Goal: Task Accomplishment & Management: Complete application form

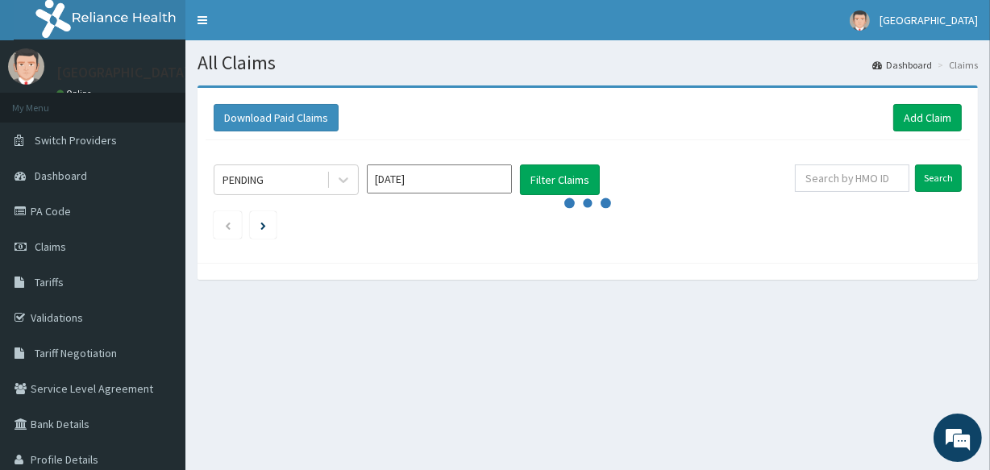
drag, startPoint x: 0, startPoint y: 0, endPoint x: 360, endPoint y: 308, distance: 473.9
click at [360, 308] on div "All Claims Dashboard Claims Download Paid Claims Add Claim × Note you can only …" at bounding box center [587, 276] width 804 height 472
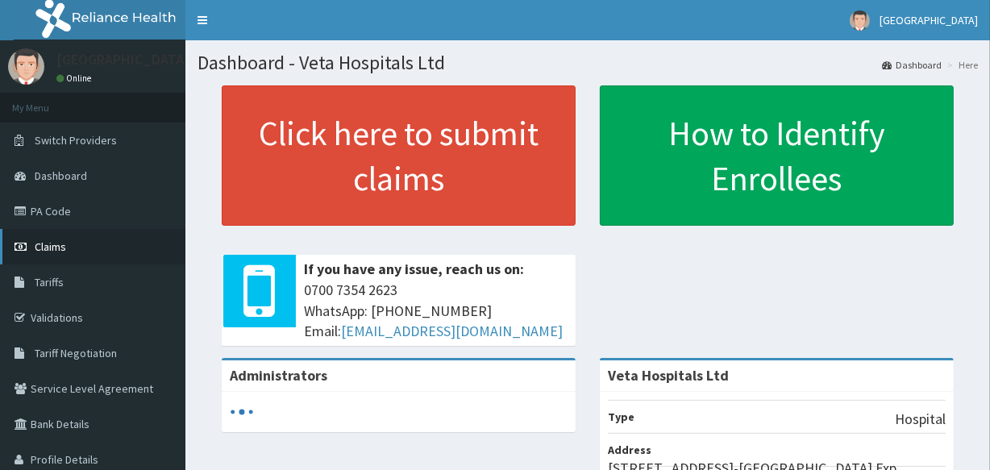
click at [81, 240] on link "Claims" at bounding box center [92, 246] width 185 height 35
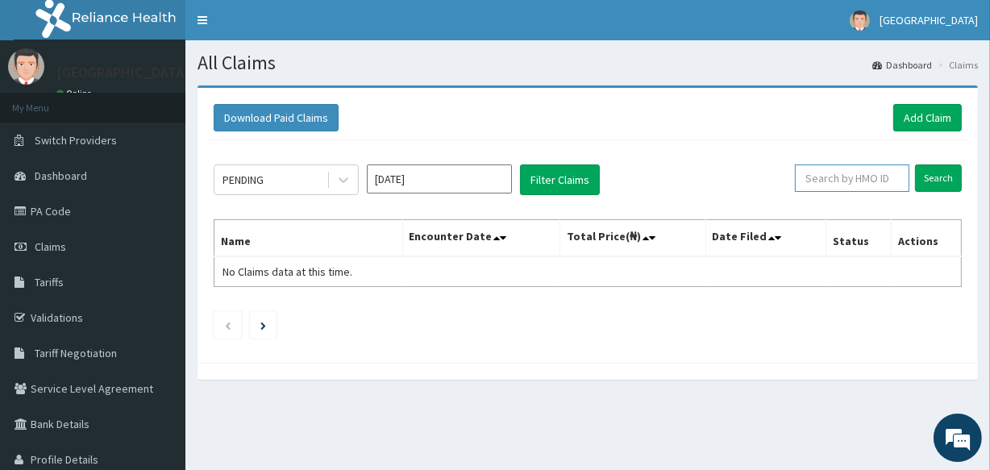
click at [862, 177] on input "text" at bounding box center [852, 177] width 114 height 27
type input "PFN/10114/A"
click at [927, 174] on input "Search" at bounding box center [938, 177] width 47 height 27
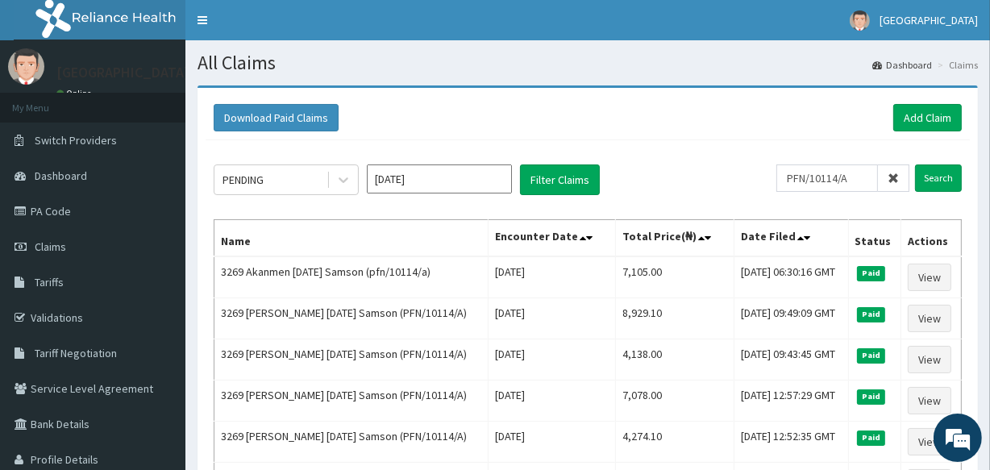
drag, startPoint x: 927, startPoint y: 174, endPoint x: 640, endPoint y: 129, distance: 290.5
click at [640, 129] on div "Download Paid Claims Add Claim" at bounding box center [588, 117] width 748 height 27
click at [928, 105] on link "Add Claim" at bounding box center [927, 117] width 69 height 27
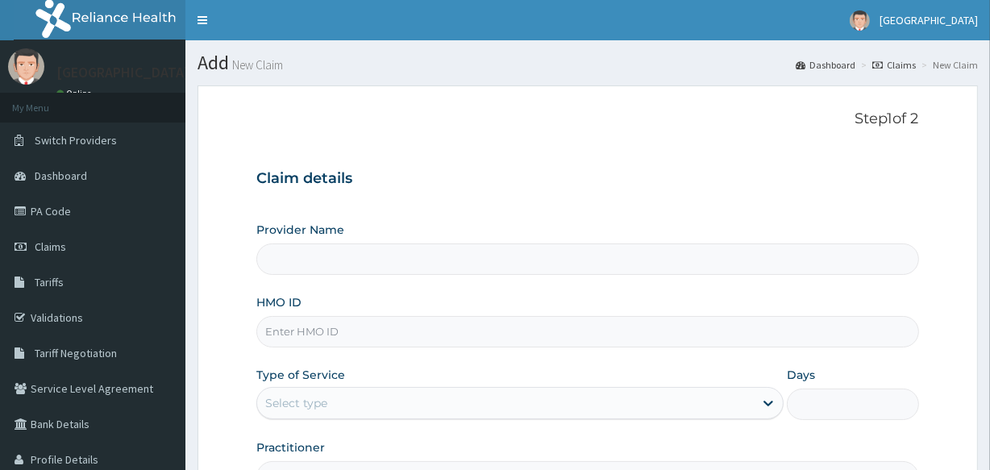
drag, startPoint x: 0, startPoint y: 0, endPoint x: 314, endPoint y: 323, distance: 450.8
click at [314, 323] on input "HMO ID" at bounding box center [587, 331] width 662 height 31
type input "GSV/1"
type input "Veta Hospitals Ltd"
type input "GSV/11042/A"
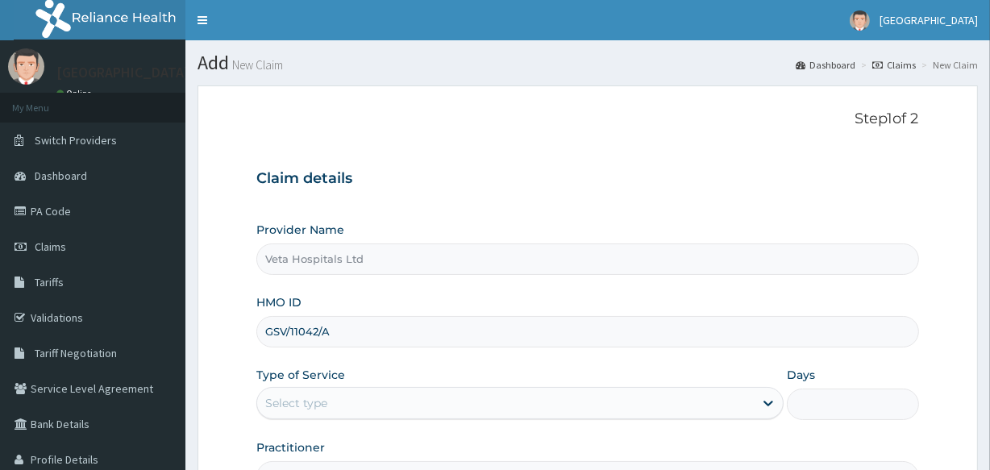
click at [338, 401] on div "Select type" at bounding box center [505, 403] width 496 height 26
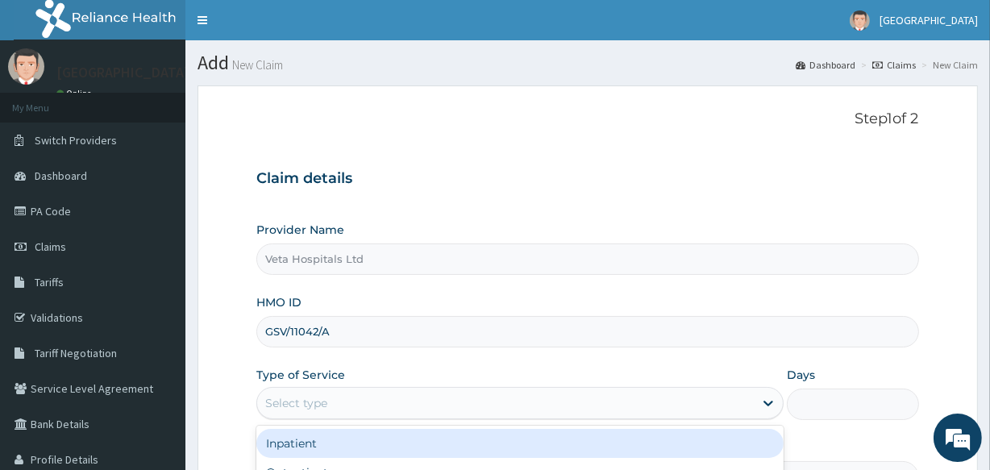
scroll to position [71, 0]
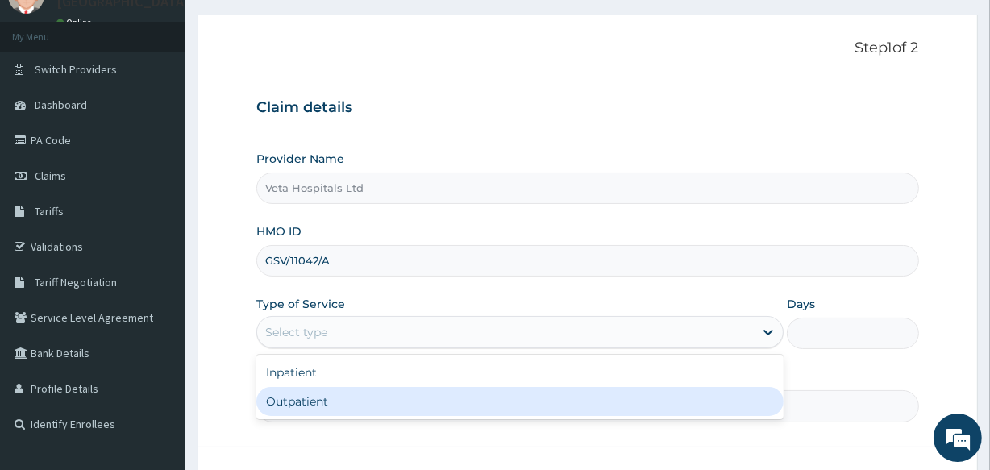
click at [361, 401] on div "Outpatient" at bounding box center [519, 401] width 527 height 29
type input "1"
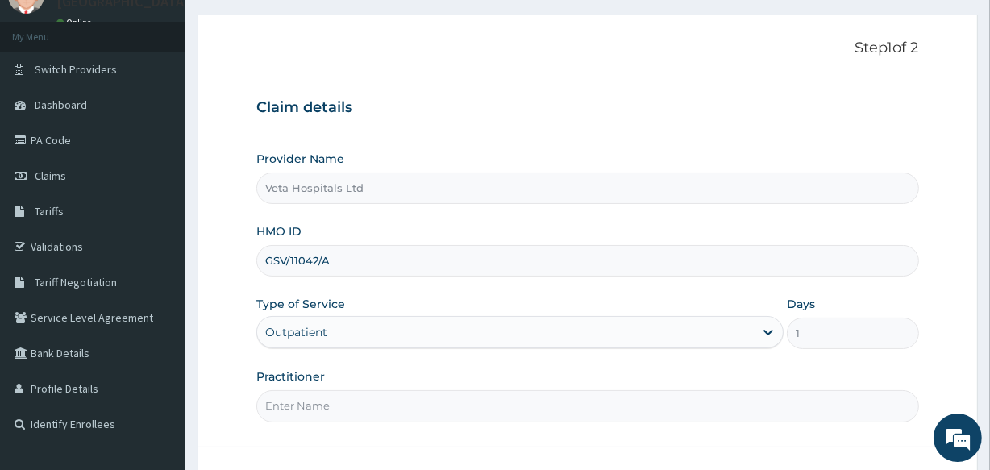
click at [361, 401] on input "Practitioner" at bounding box center [587, 405] width 662 height 31
type input "DR SAMUEL"
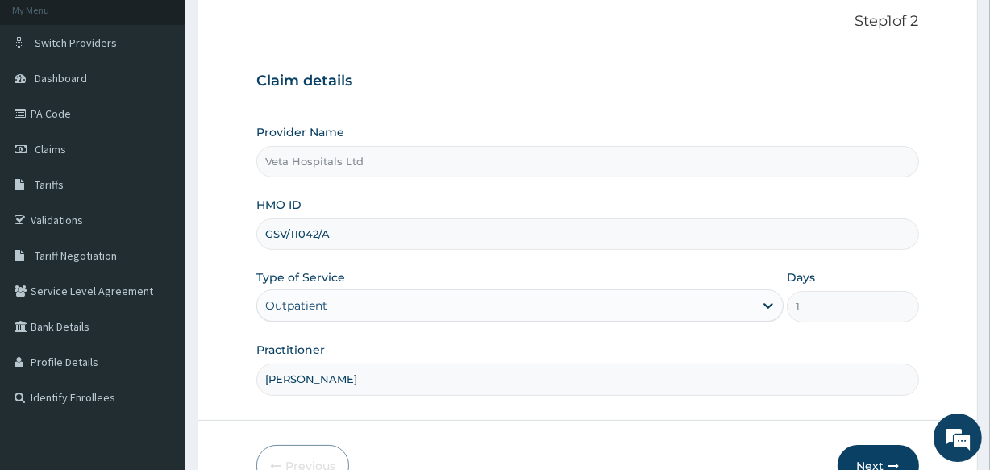
scroll to position [129, 0]
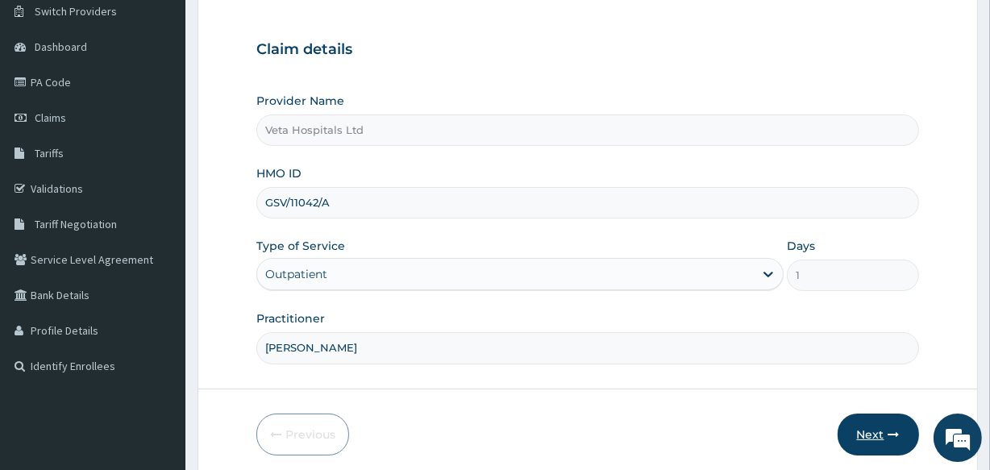
click at [860, 432] on button "Next" at bounding box center [877, 434] width 81 height 42
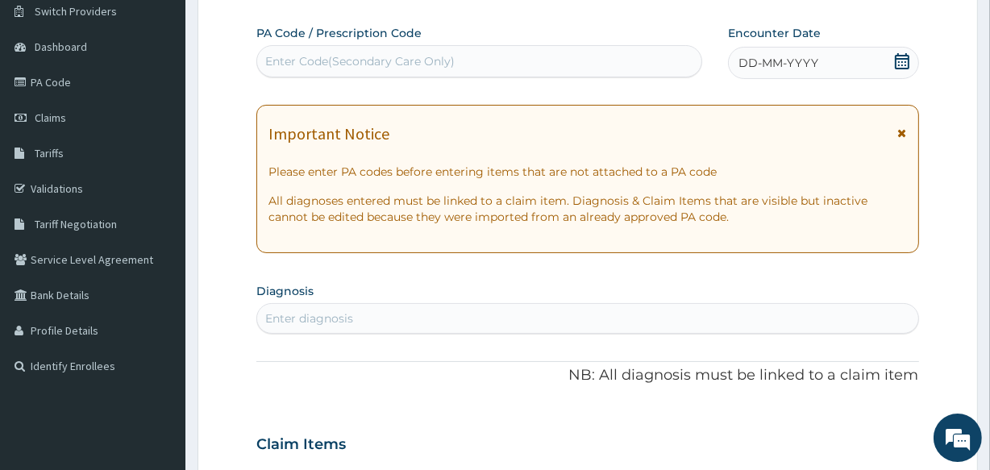
scroll to position [0, 0]
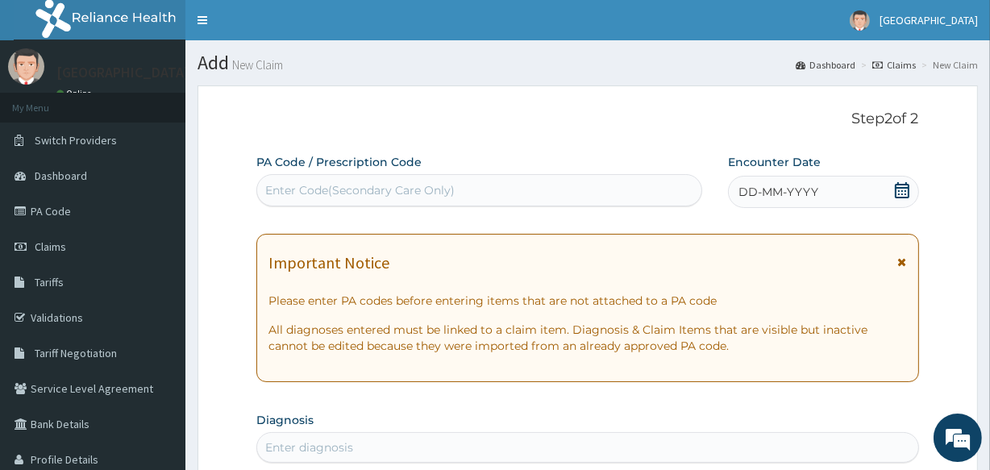
click at [752, 193] on span "DD-MM-YYYY" at bounding box center [778, 192] width 80 height 16
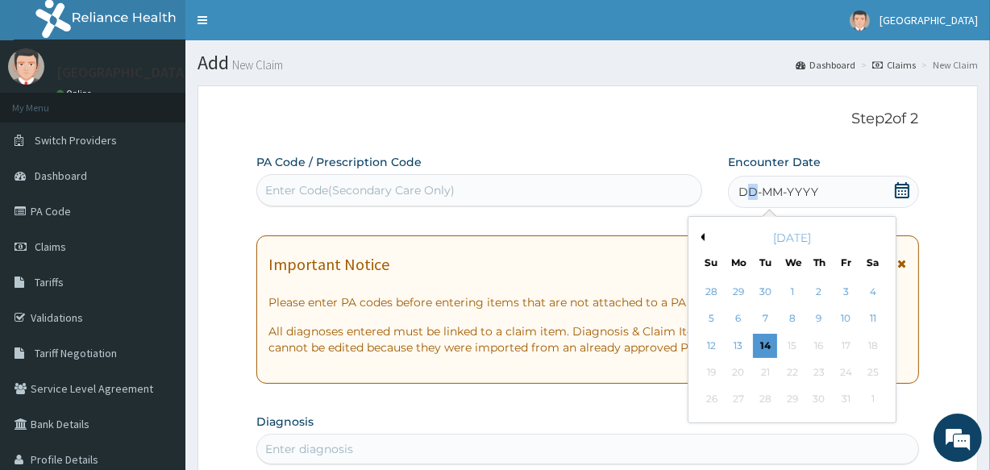
click at [703, 235] on button "Previous Month" at bounding box center [700, 237] width 8 height 8
click at [842, 367] on div "26" at bounding box center [845, 372] width 24 height 24
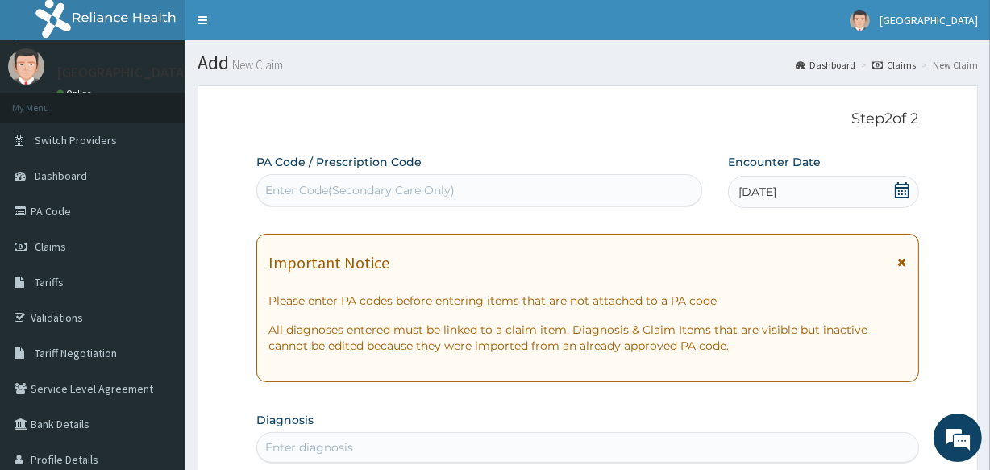
scroll to position [145, 0]
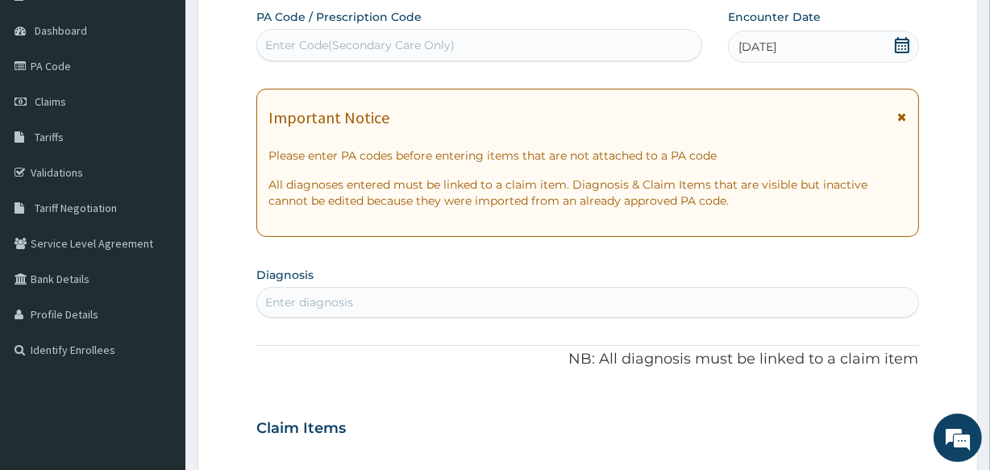
click at [453, 297] on div "Enter diagnosis" at bounding box center [587, 302] width 660 height 26
type input "T"
type input "ACUTE"
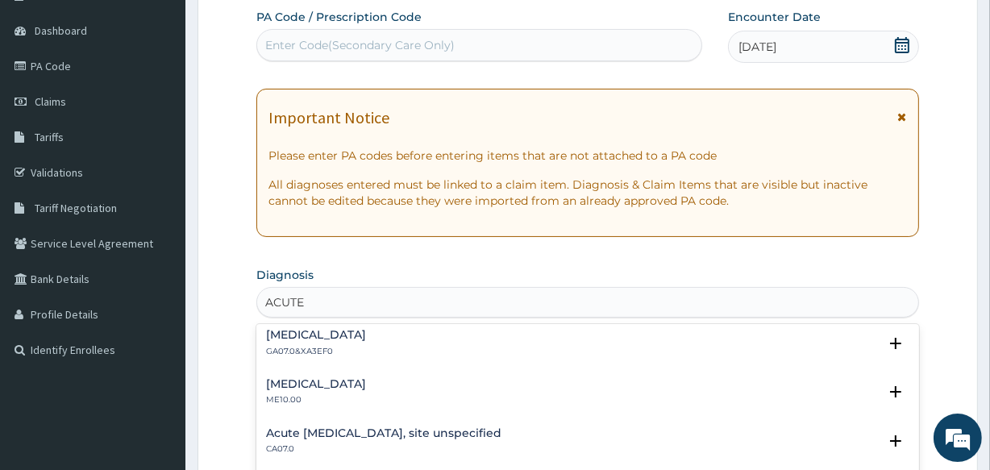
scroll to position [1709, 0]
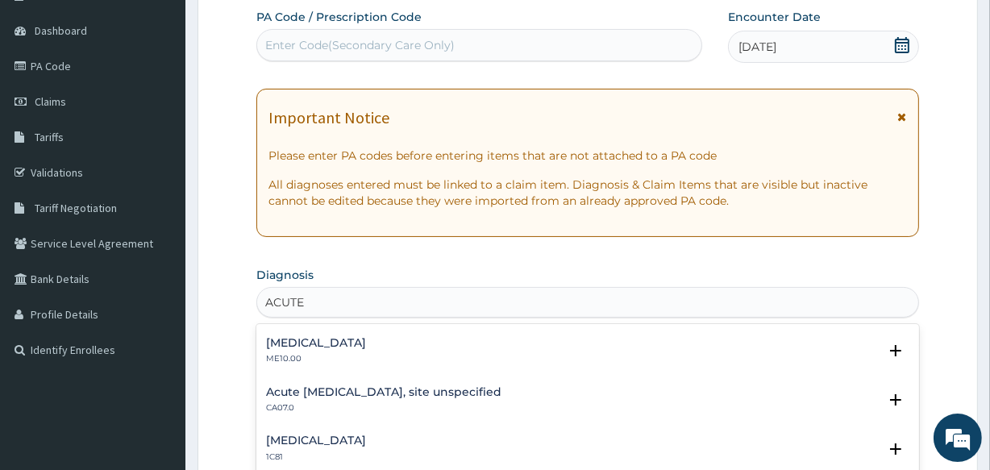
click at [308, 390] on h4 "Acute upper respiratory infection, site unspecified" at bounding box center [383, 392] width 235 height 12
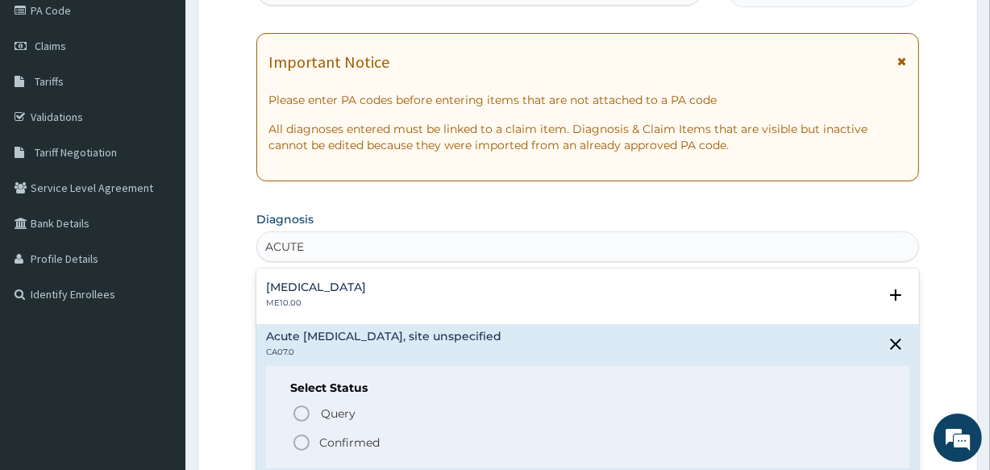
scroll to position [258, 0]
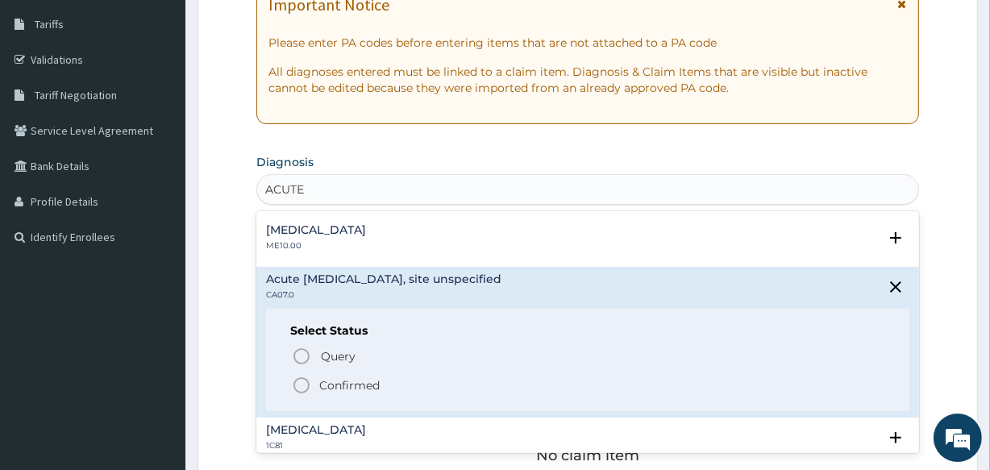
click at [300, 384] on icon "status option filled" at bounding box center [301, 385] width 19 height 19
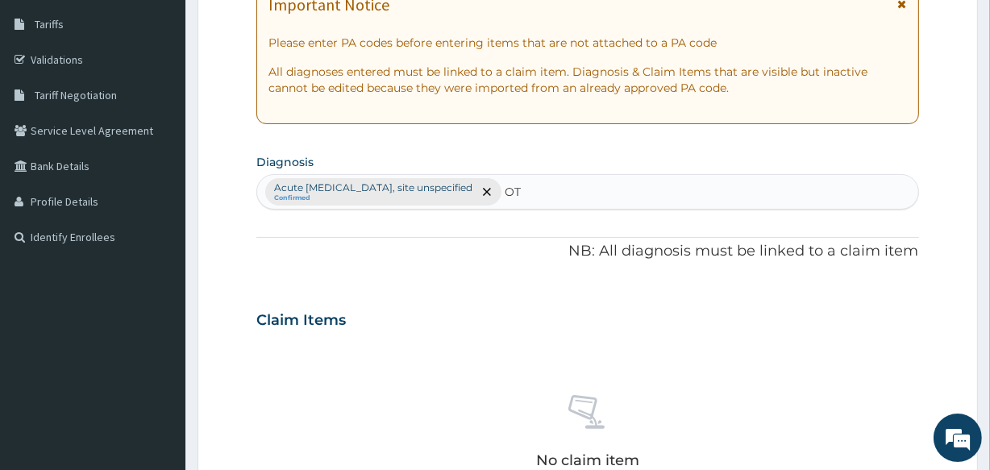
type input "O"
type input "S"
type input "M"
type input "EAR"
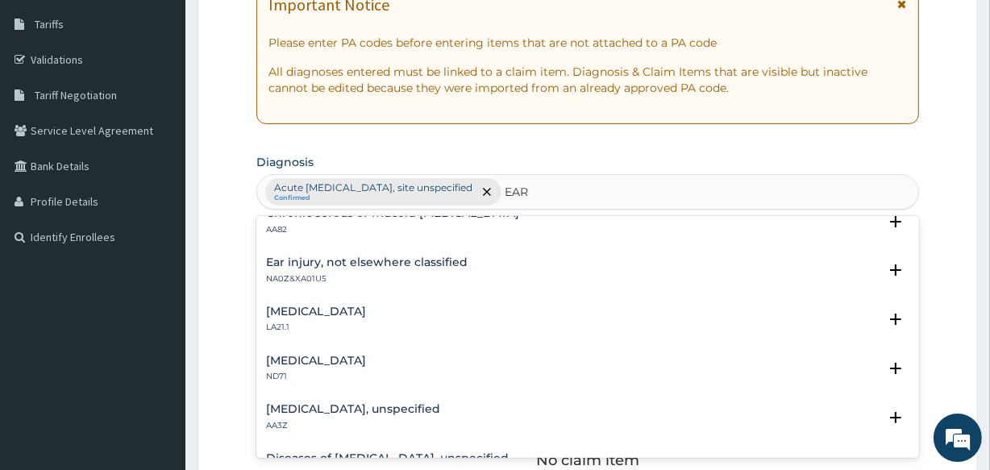
scroll to position [733, 0]
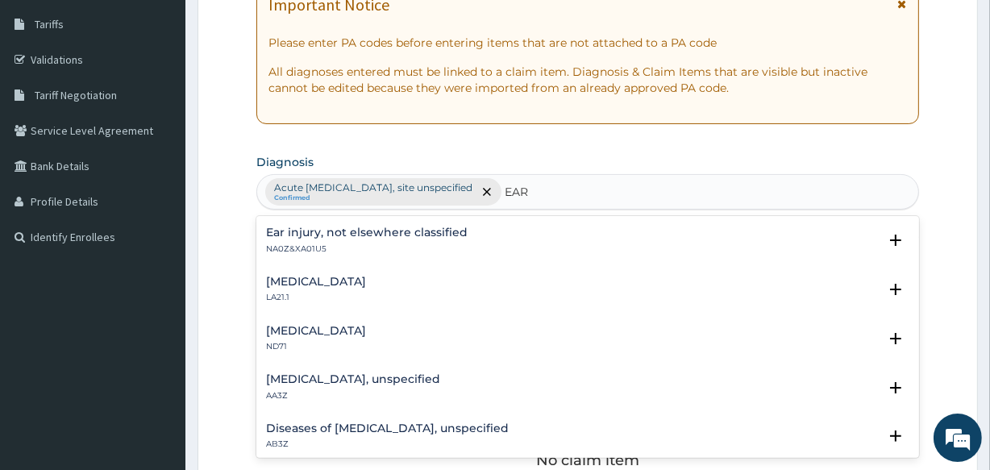
click at [384, 391] on p "AA3Z" at bounding box center [353, 395] width 174 height 11
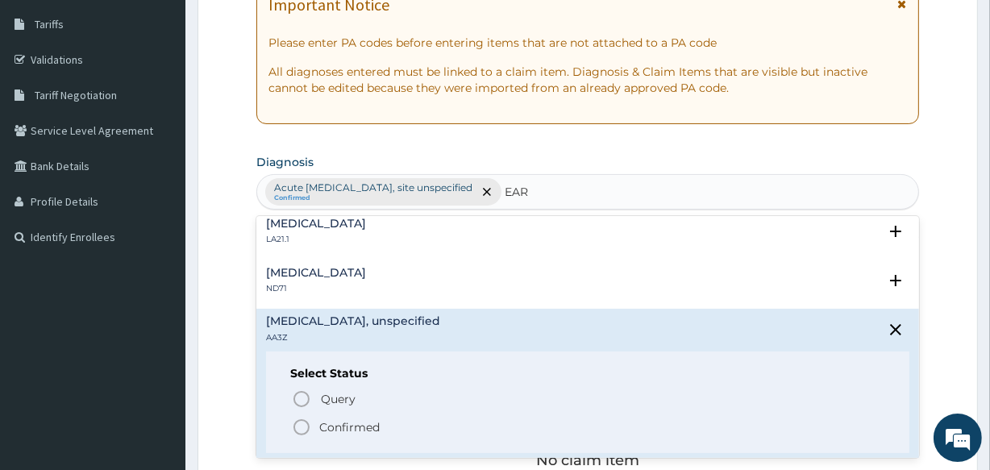
scroll to position [820, 0]
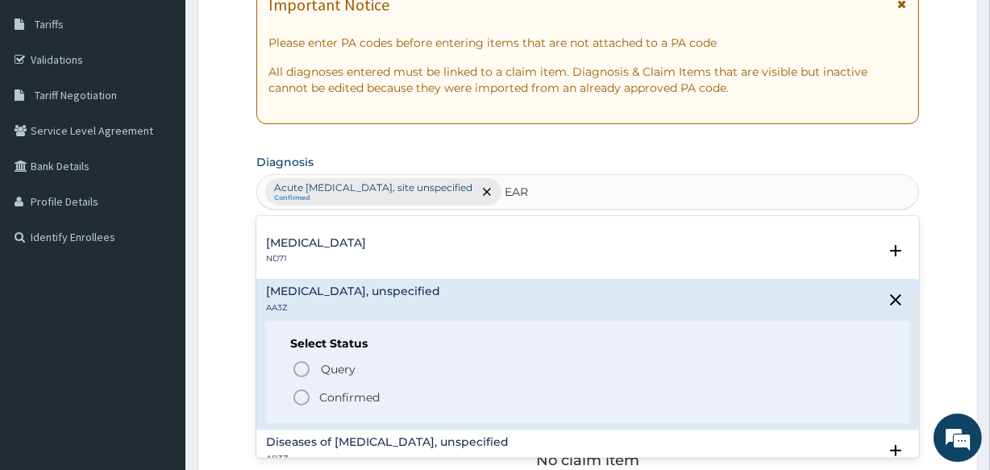
click at [298, 397] on icon "status option filled" at bounding box center [301, 397] width 19 height 19
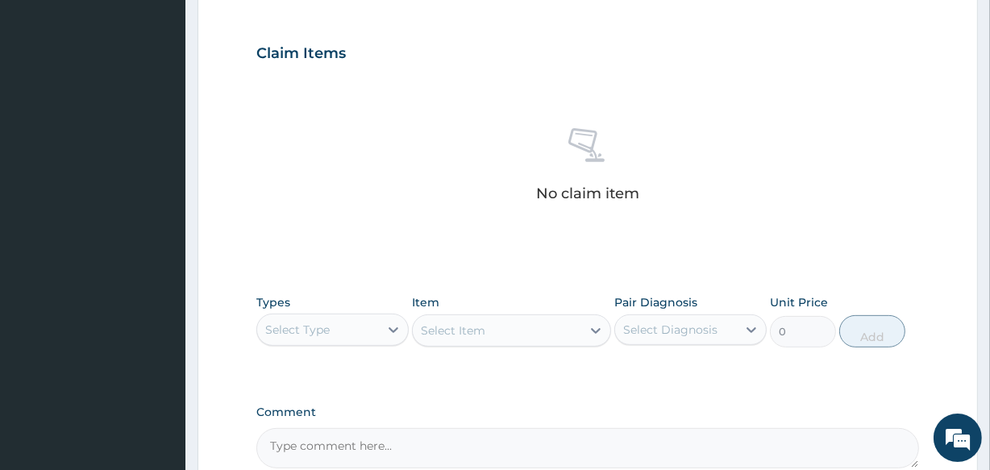
scroll to position [681, 0]
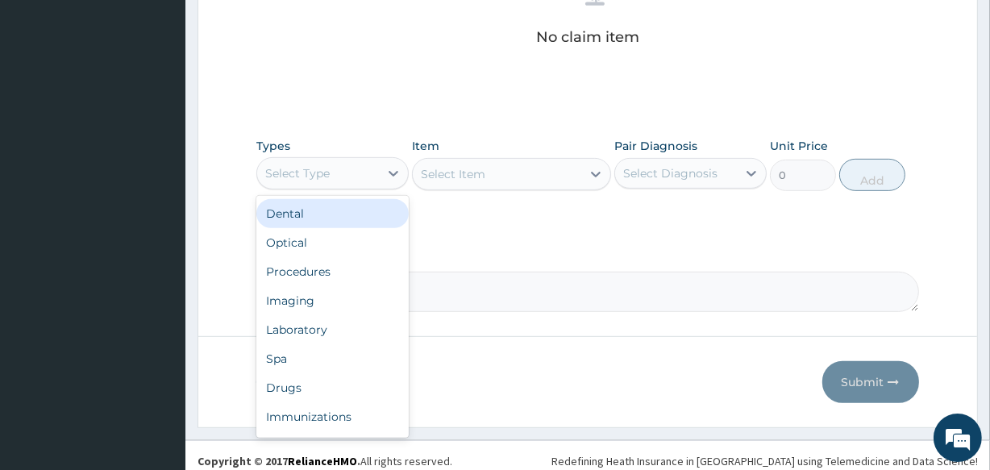
click at [350, 165] on div "Select Type" at bounding box center [318, 173] width 122 height 26
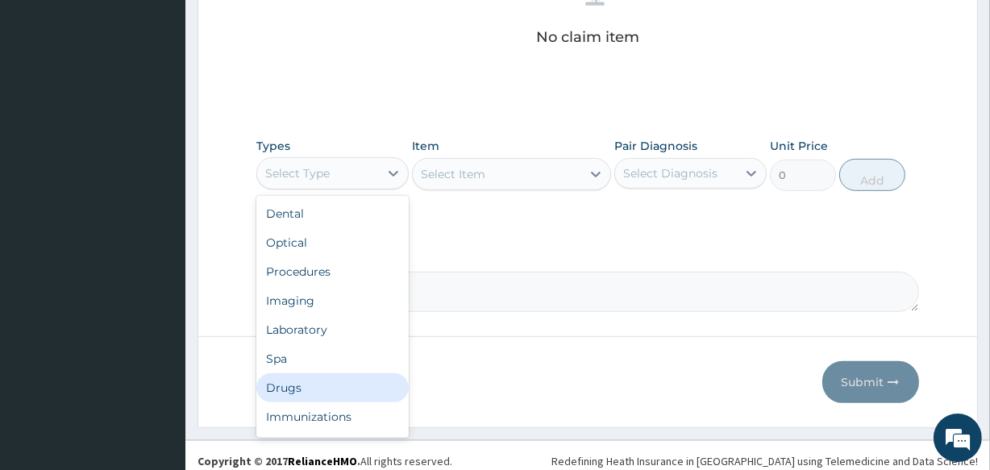
click at [311, 393] on div "Drugs" at bounding box center [332, 387] width 152 height 29
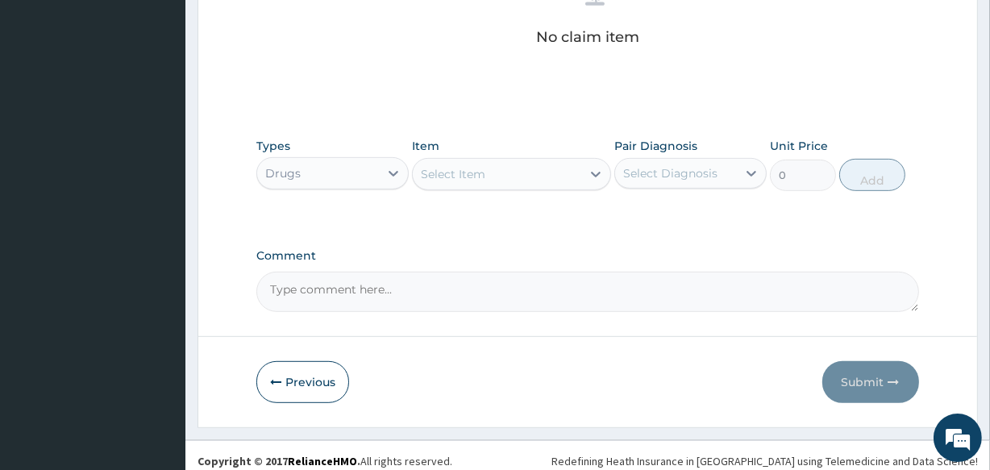
click at [492, 184] on div "Select Item" at bounding box center [497, 174] width 168 height 26
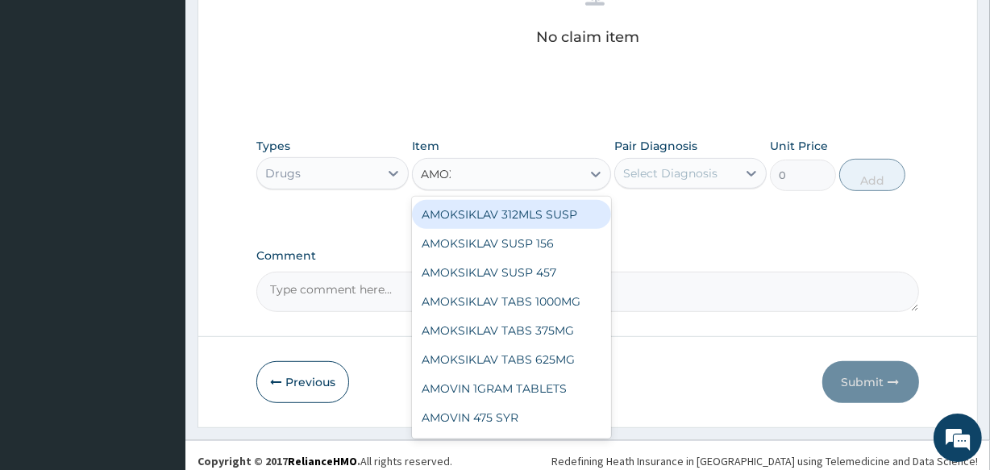
type input "AMOXI"
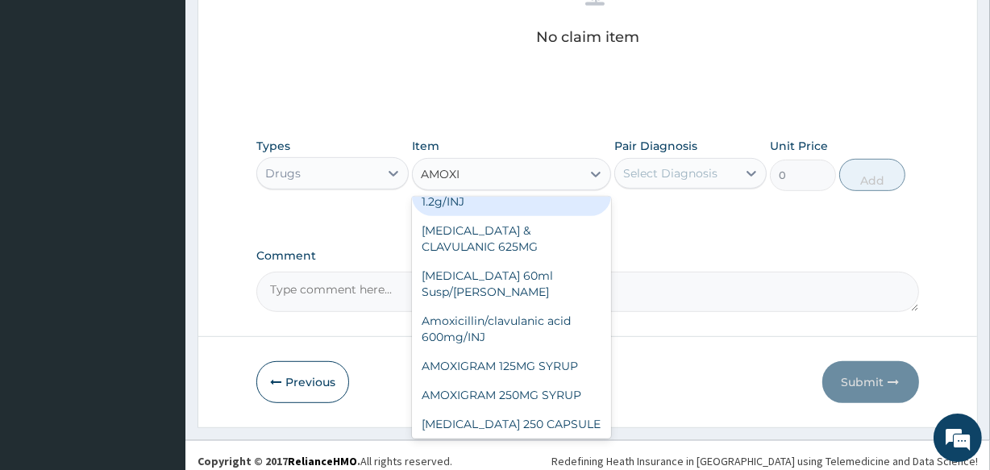
scroll to position [193, 0]
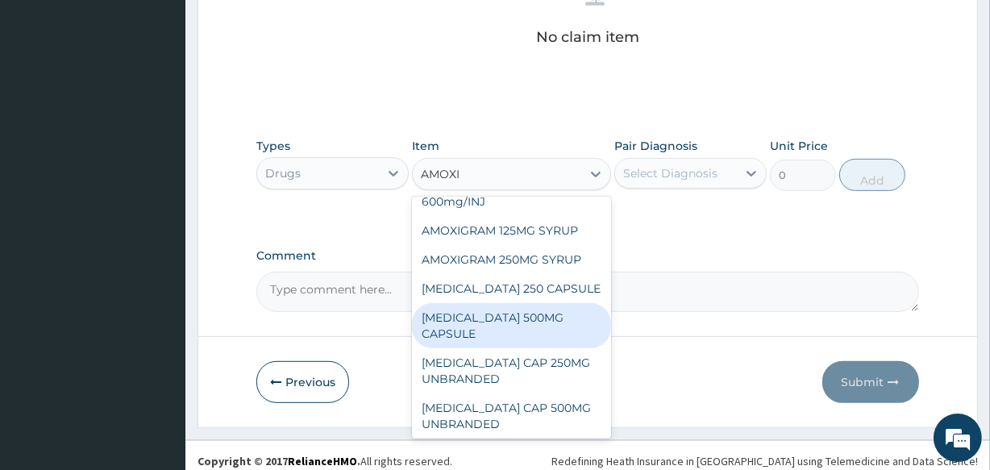
click at [550, 309] on div "[MEDICAL_DATA] 500MG CAPSULE" at bounding box center [511, 325] width 198 height 45
type input "190"
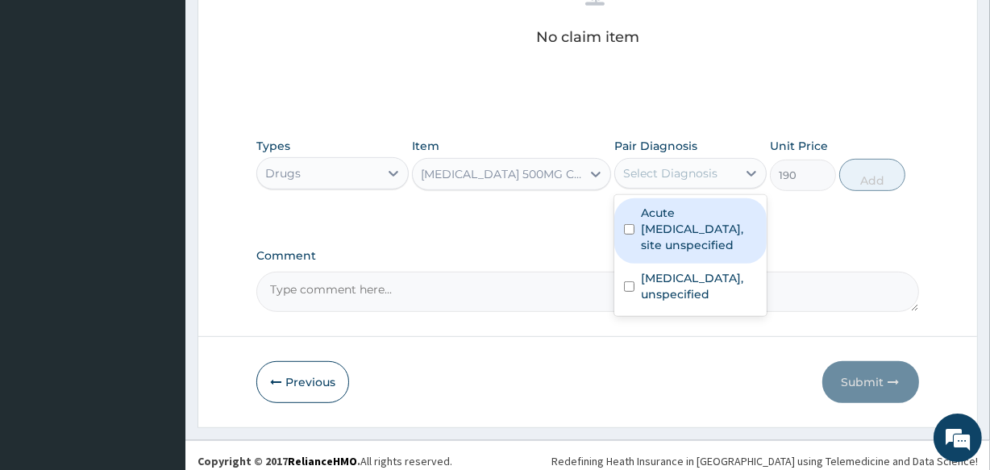
click at [663, 174] on div "Select Diagnosis" at bounding box center [670, 173] width 94 height 16
click at [659, 242] on label "Acute upper respiratory infection, site unspecified" at bounding box center [699, 229] width 116 height 48
checkbox input "true"
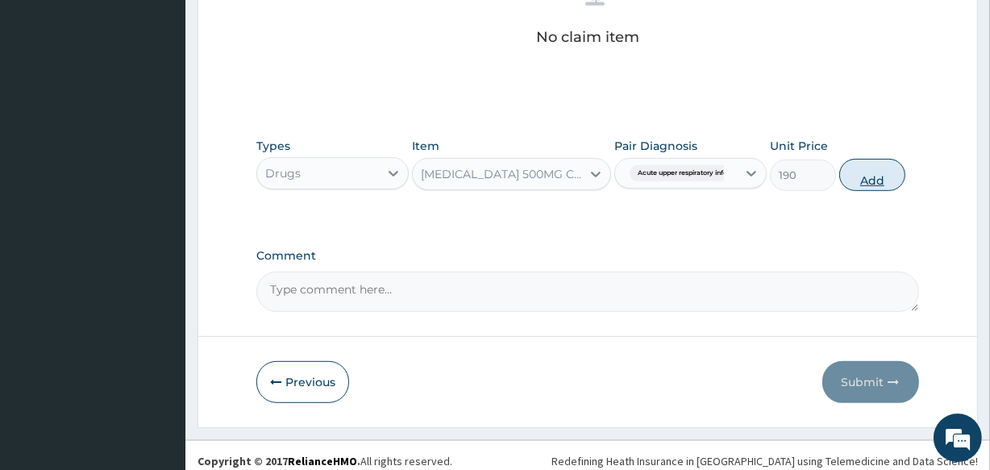
click at [869, 179] on button "Add" at bounding box center [872, 175] width 66 height 32
type input "0"
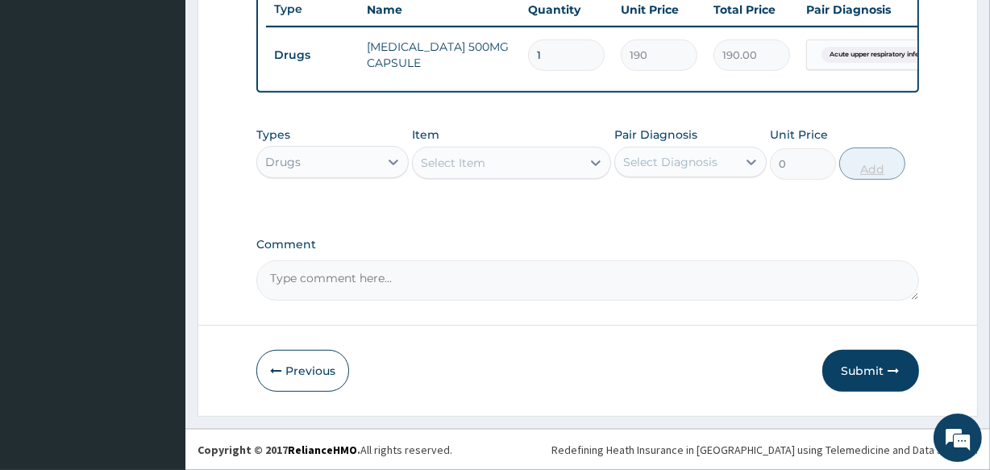
scroll to position [625, 0]
type input "12"
type input "2280.00"
type input "12"
click at [541, 152] on div "Select Item" at bounding box center [497, 163] width 168 height 26
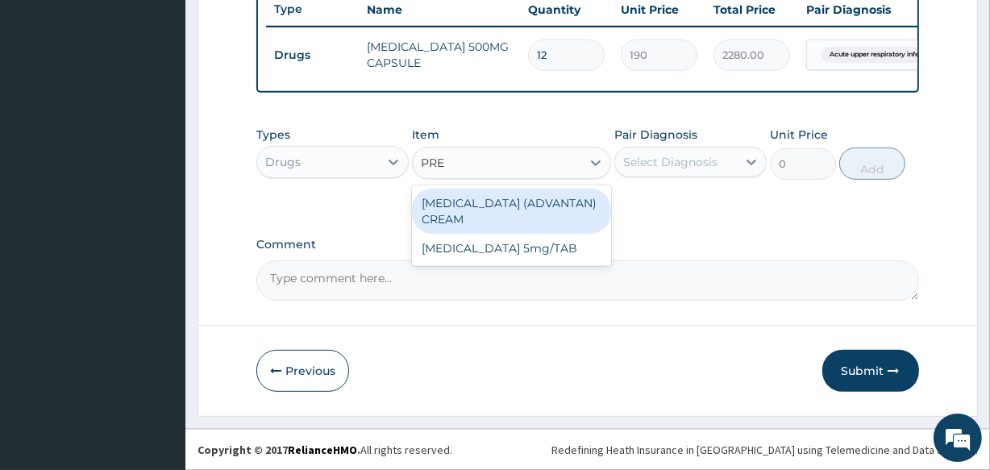
type input "PRED"
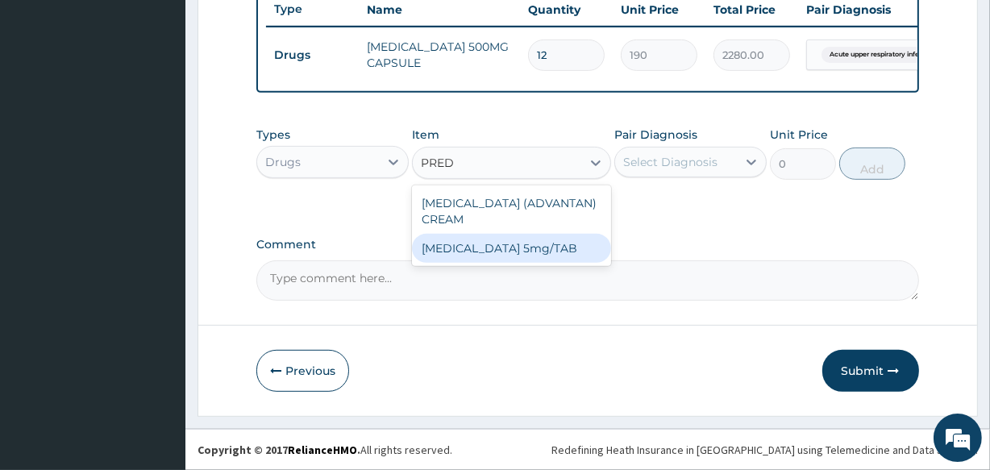
click at [536, 244] on div "[MEDICAL_DATA] 5mg/TAB" at bounding box center [511, 248] width 198 height 29
type input "12.5"
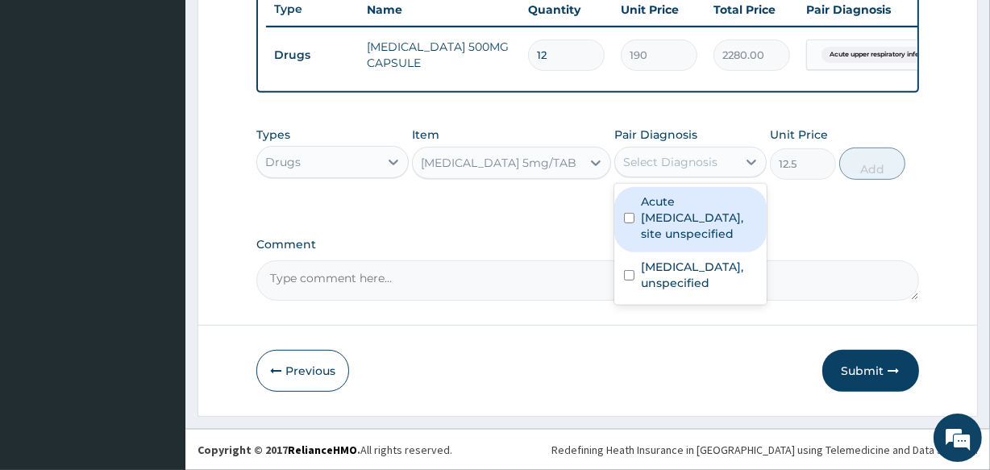
click at [695, 147] on div "Select Diagnosis" at bounding box center [690, 162] width 152 height 31
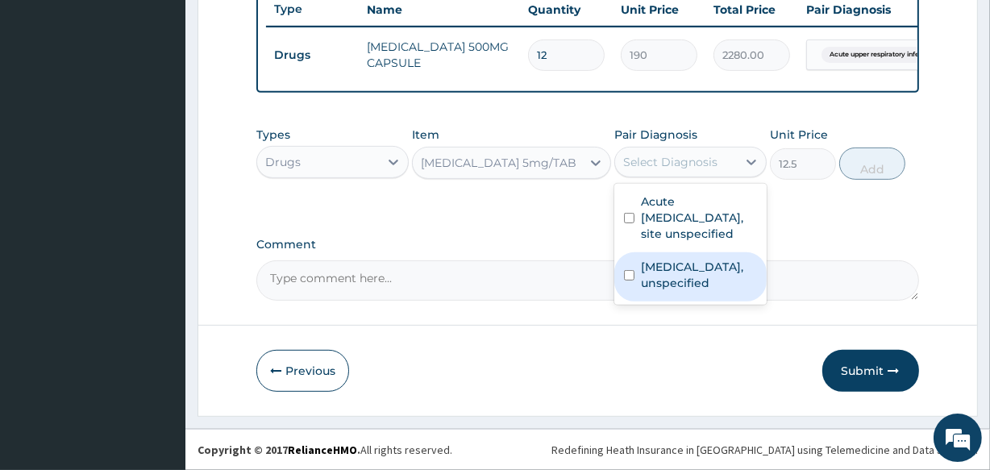
click at [646, 280] on label "Otitis externa, unspecified" at bounding box center [699, 275] width 116 height 32
checkbox input "true"
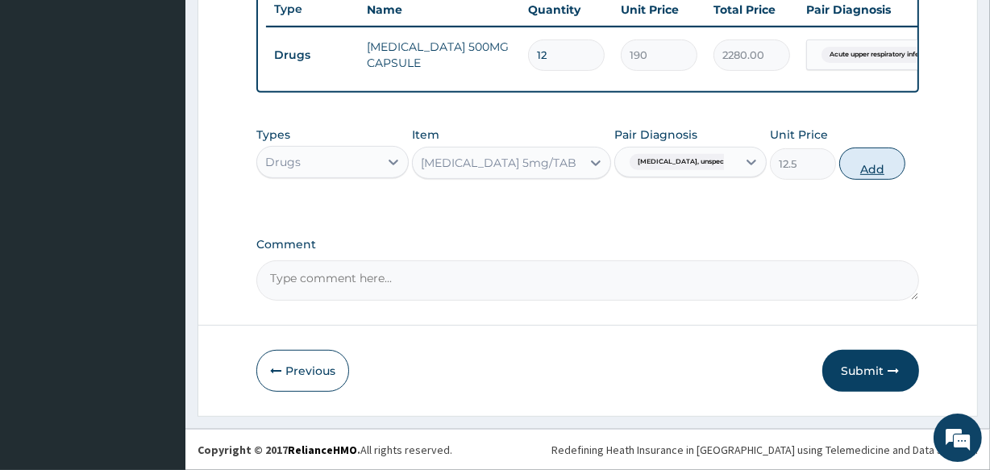
click at [868, 163] on button "Add" at bounding box center [872, 163] width 66 height 32
type input "0"
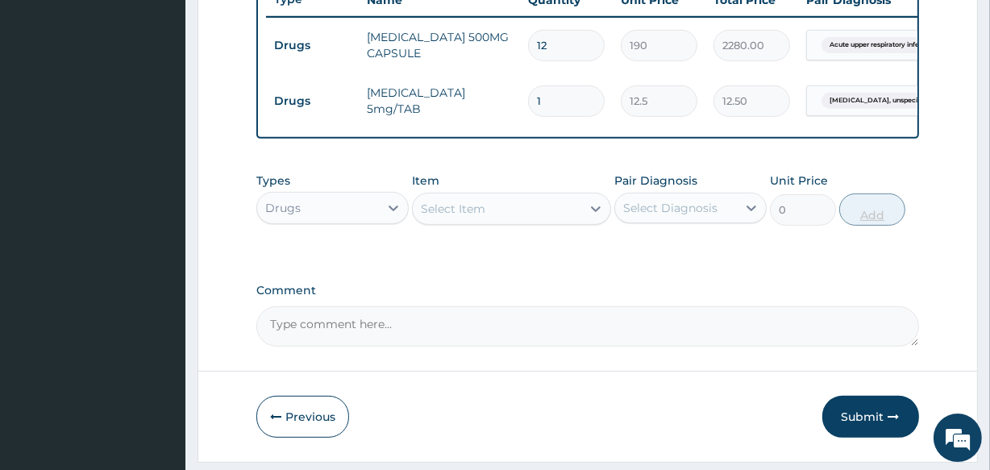
type input "16"
type input "200.00"
type input "16"
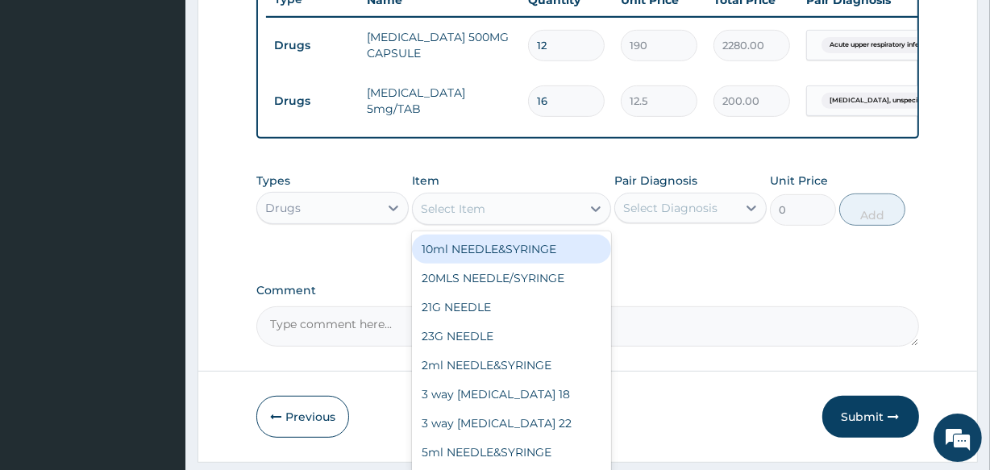
click at [488, 212] on div "Select Item" at bounding box center [497, 209] width 168 height 26
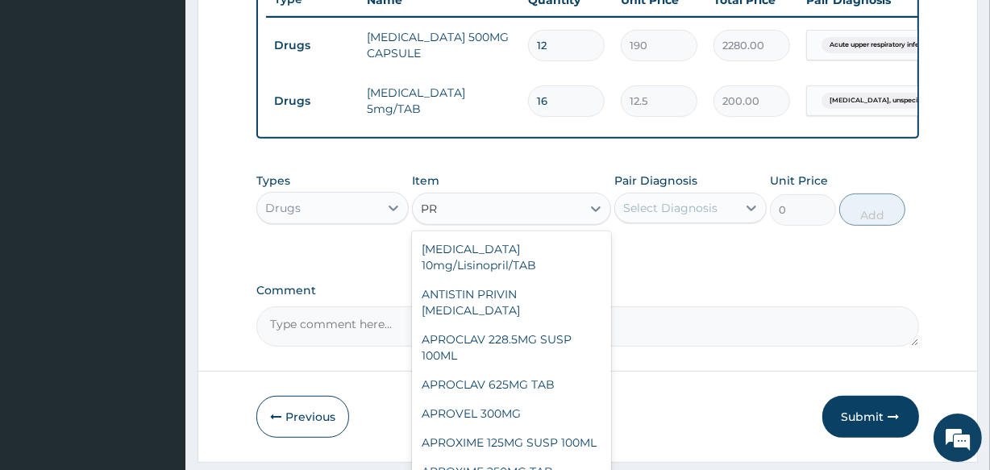
type input "P"
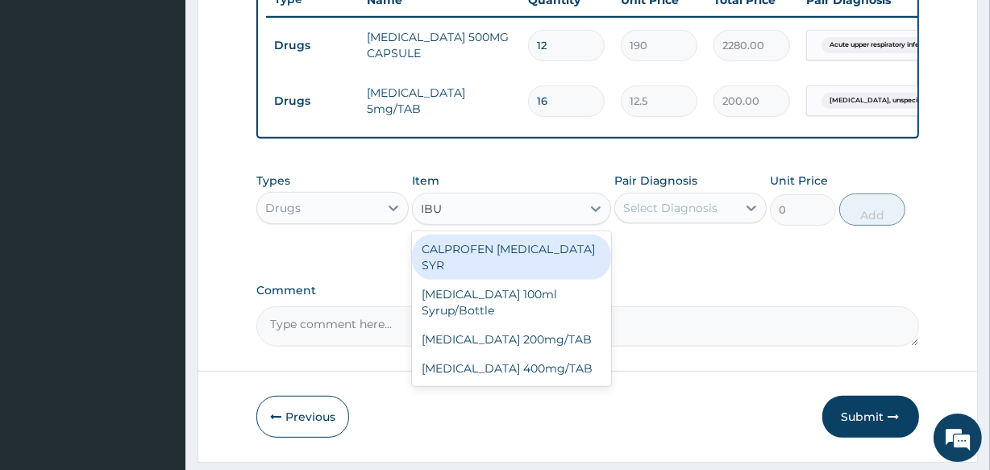
type input "IBUP"
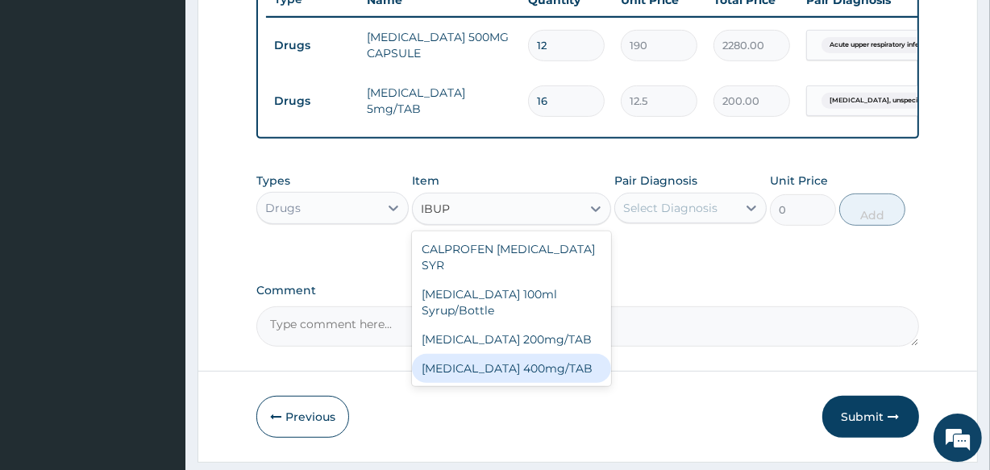
click at [516, 354] on div "[MEDICAL_DATA] 400mg/TAB" at bounding box center [511, 368] width 198 height 29
type input "75"
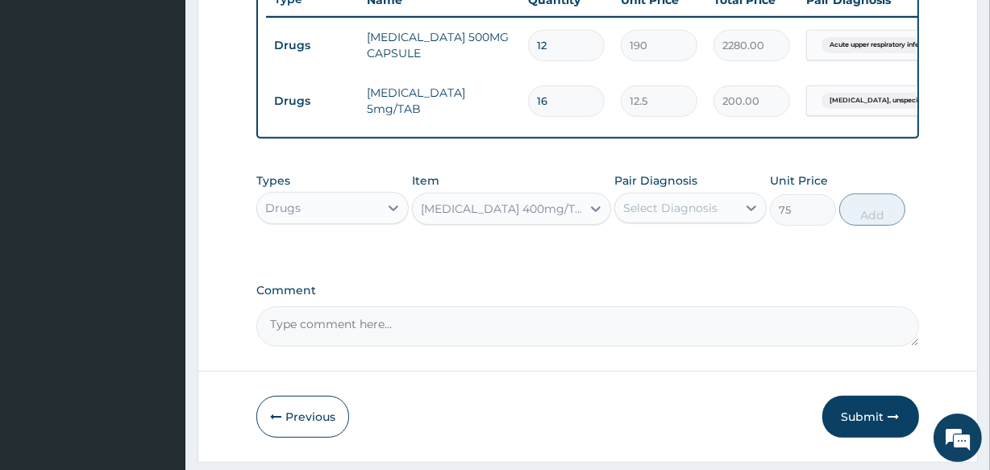
click at [679, 210] on div "Select Diagnosis" at bounding box center [670, 208] width 94 height 16
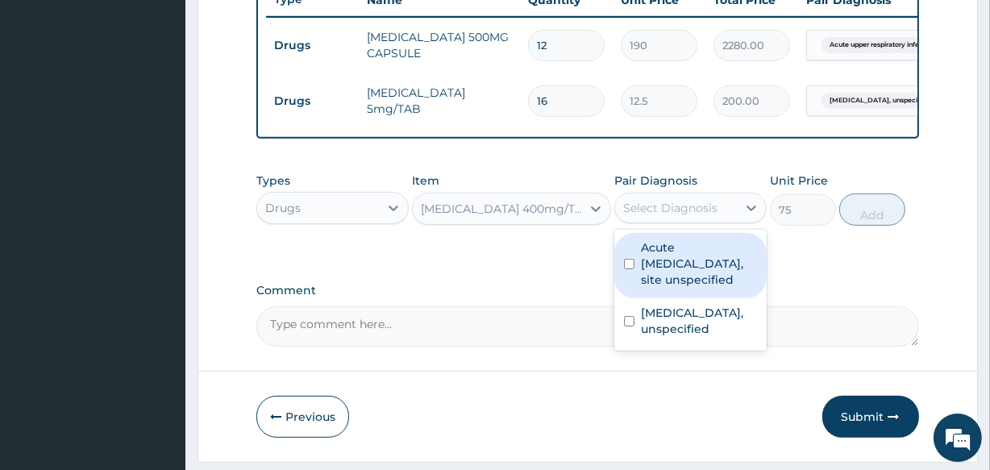
click at [643, 268] on label "Acute upper respiratory infection, site unspecified" at bounding box center [699, 263] width 116 height 48
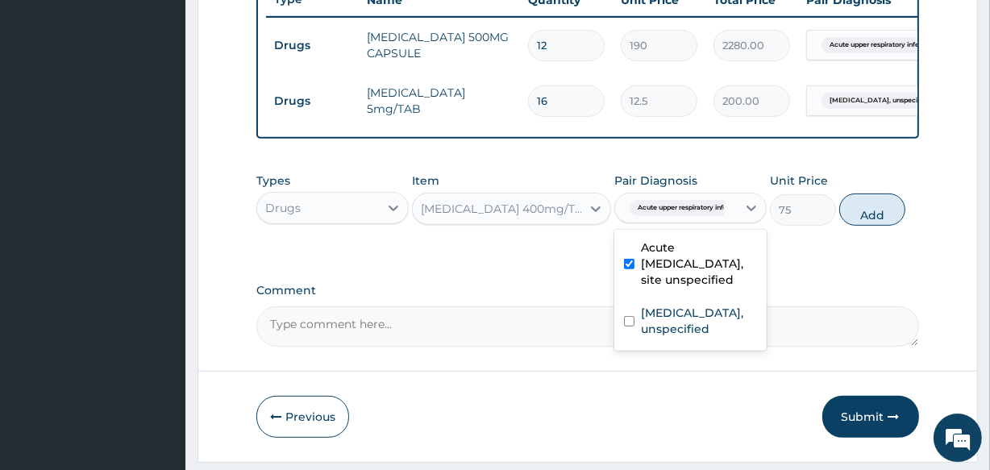
click at [645, 268] on label "Acute upper respiratory infection, site unspecified" at bounding box center [699, 263] width 116 height 48
checkbox input "false"
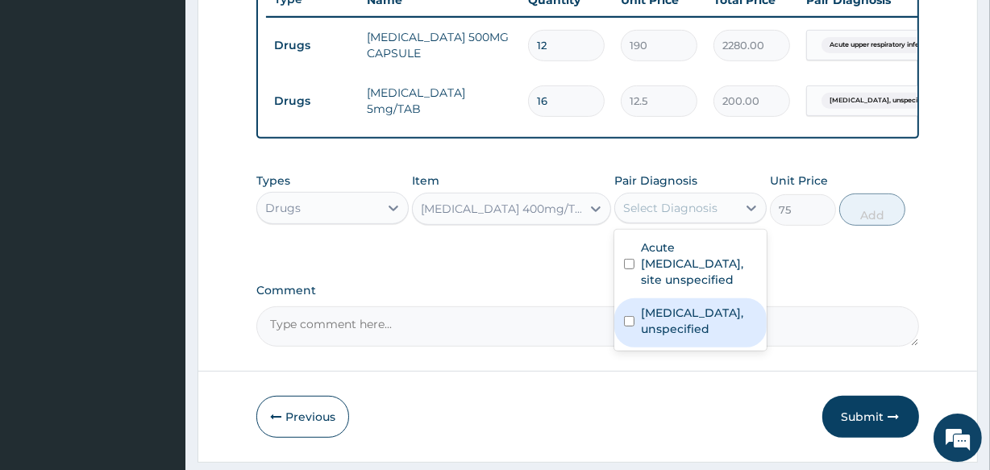
click at [642, 337] on label "Otitis externa, unspecified" at bounding box center [699, 321] width 116 height 32
checkbox input "true"
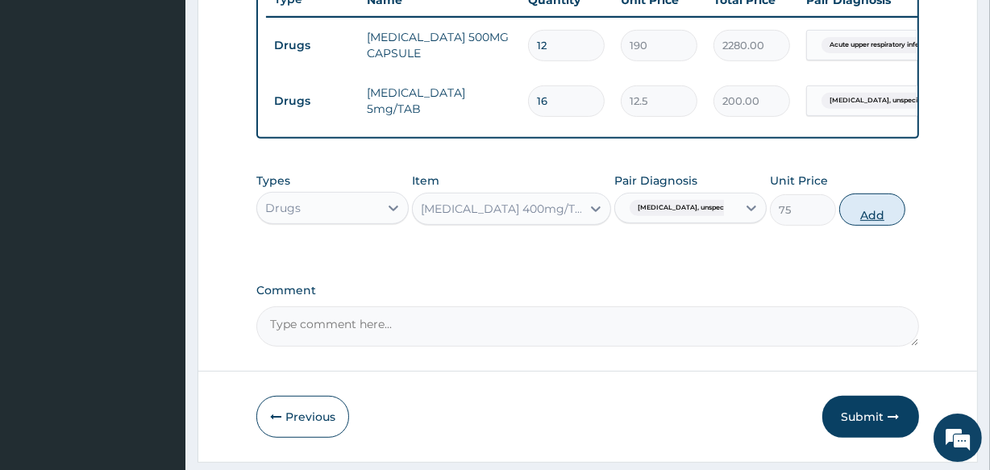
click at [861, 226] on button "Add" at bounding box center [872, 209] width 66 height 32
type input "0"
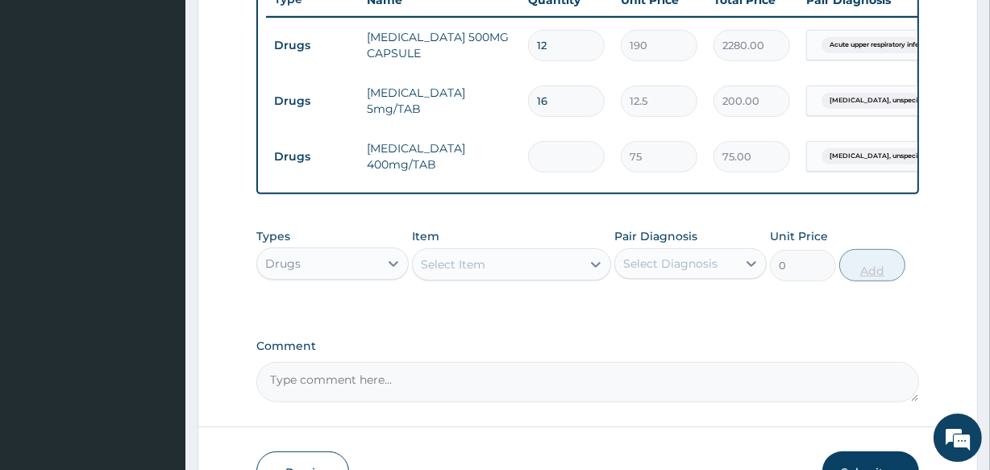
type input "0.00"
type input "9"
type input "675.00"
type input "9"
click at [467, 272] on div "Select Item" at bounding box center [453, 264] width 64 height 16
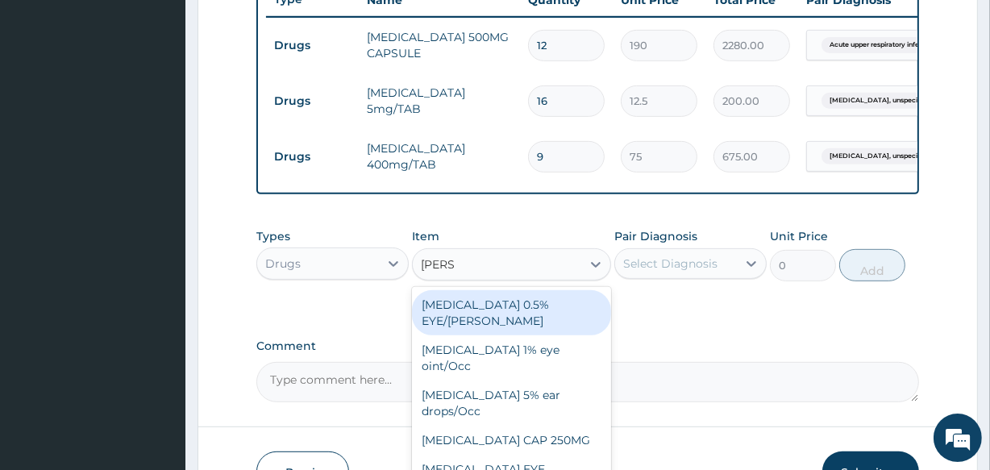
type input "LORAT"
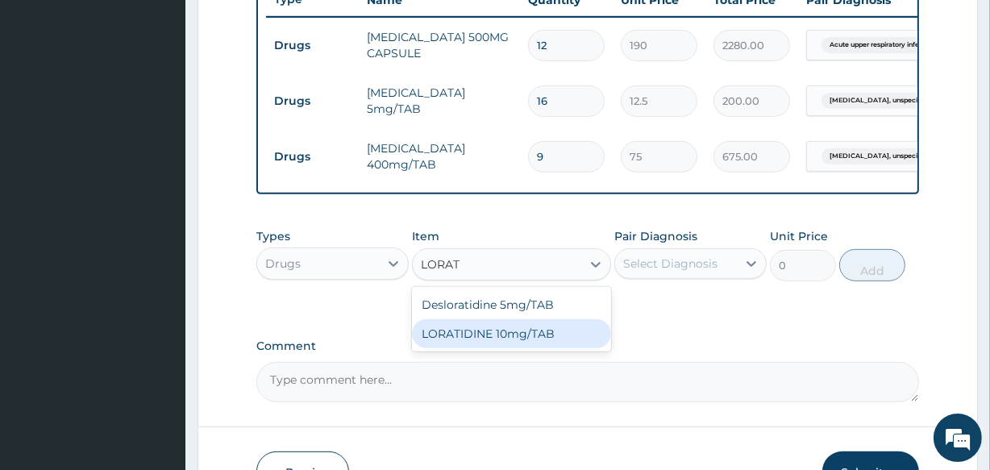
click at [476, 339] on div "LORATIDINE 10mg/TAB" at bounding box center [511, 333] width 198 height 29
type input "41.2"
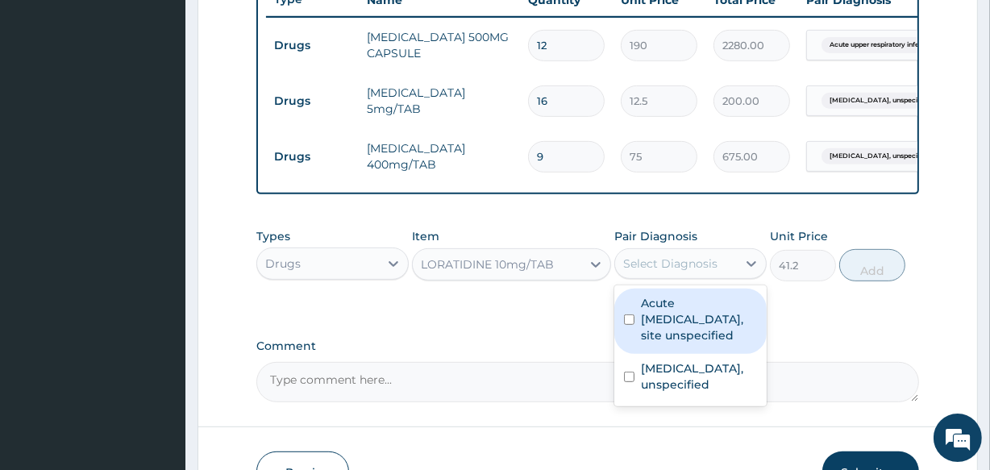
click at [656, 272] on div "Select Diagnosis" at bounding box center [670, 263] width 94 height 16
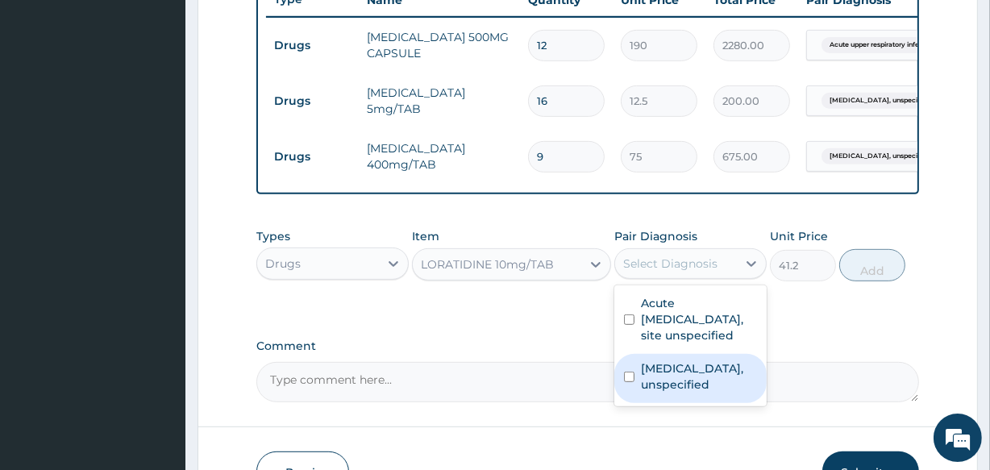
click at [641, 393] on label "Otitis externa, unspecified" at bounding box center [699, 376] width 116 height 32
checkbox input "true"
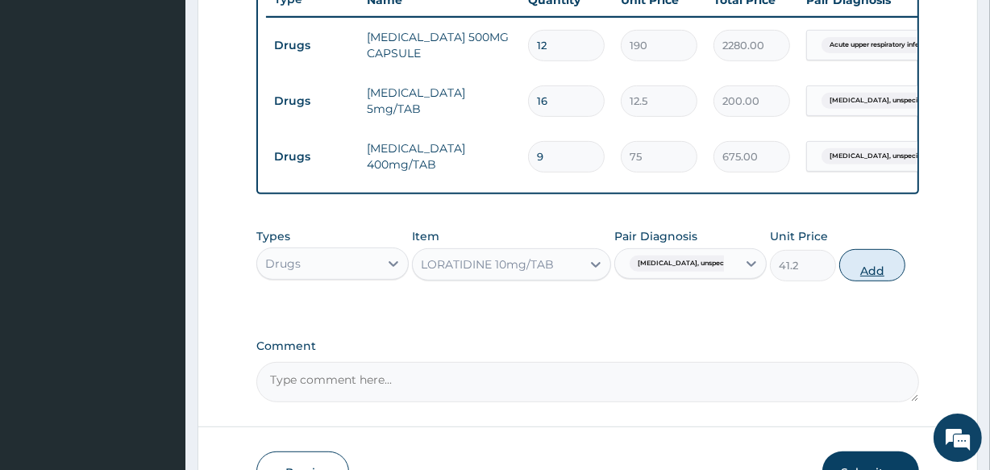
click at [876, 268] on button "Add" at bounding box center [872, 265] width 66 height 32
type input "0"
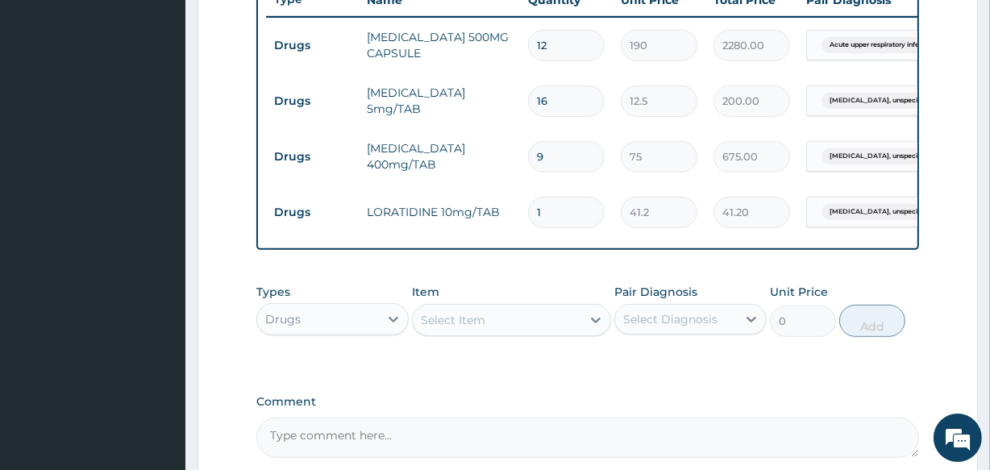
scroll to position [0, 138]
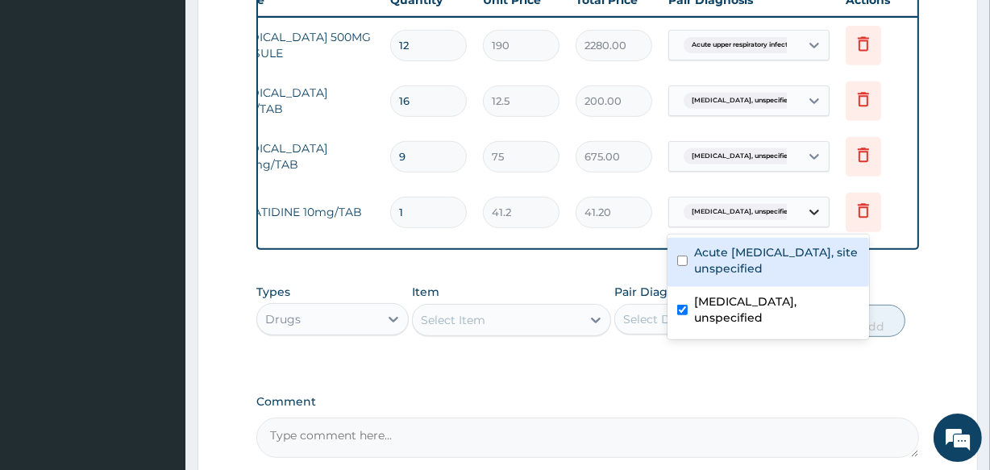
click at [808, 214] on icon at bounding box center [814, 212] width 16 height 16
click at [688, 260] on div "Acute upper respiratory infection, site unspecified" at bounding box center [767, 262] width 201 height 49
checkbox input "true"
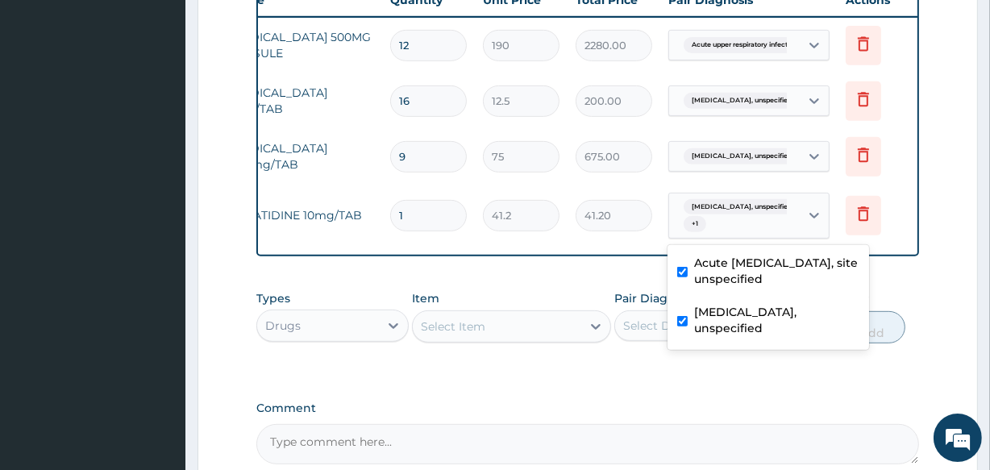
click at [697, 304] on label "Otitis externa, unspecified" at bounding box center [776, 320] width 165 height 32
checkbox input "false"
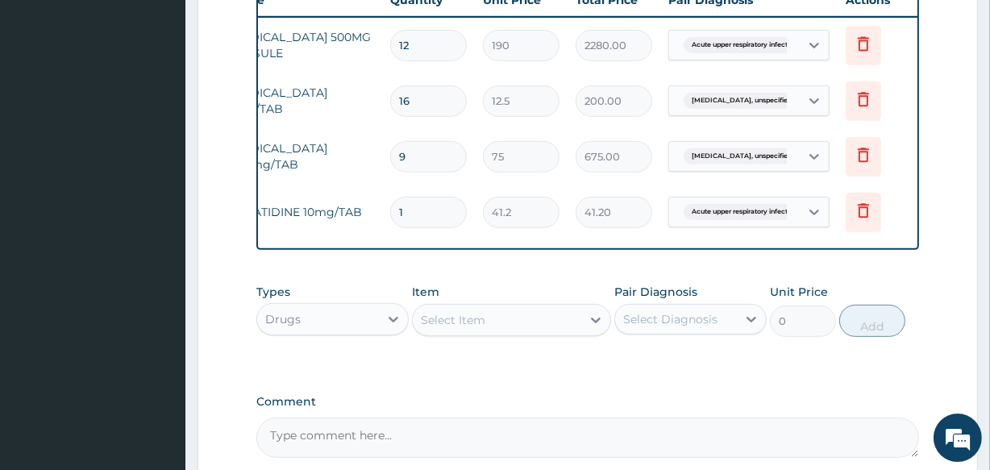
click at [708, 362] on div "Types Drugs Item Select Item Pair Diagnosis Select Diagnosis Unit Price 0 Add" at bounding box center [587, 322] width 662 height 93
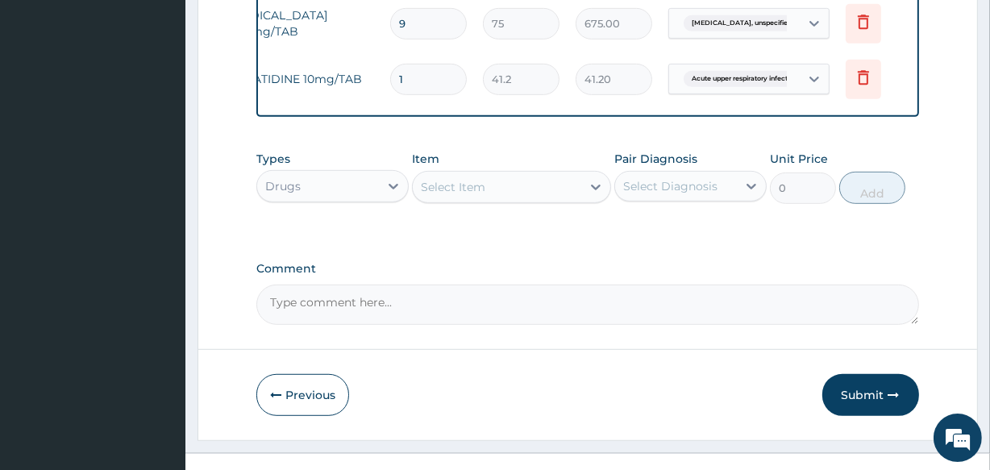
scroll to position [766, 0]
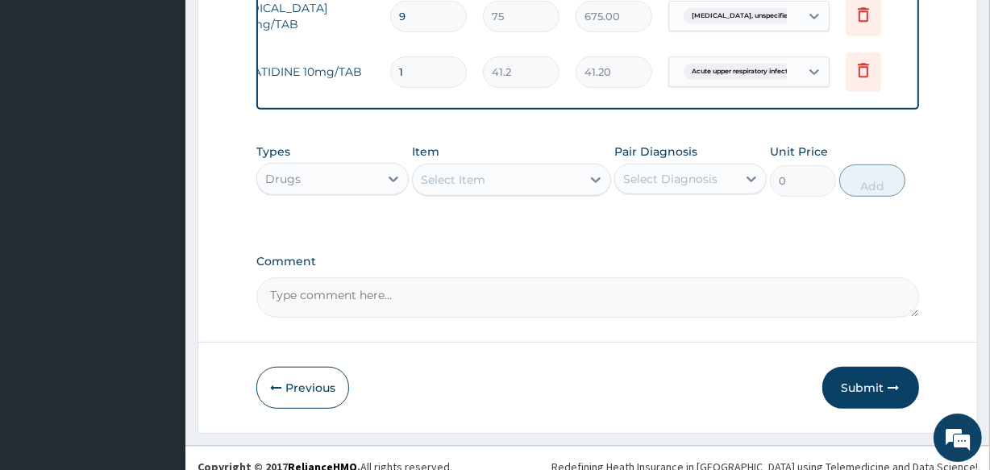
click at [448, 188] on div "Select Item" at bounding box center [453, 180] width 64 height 16
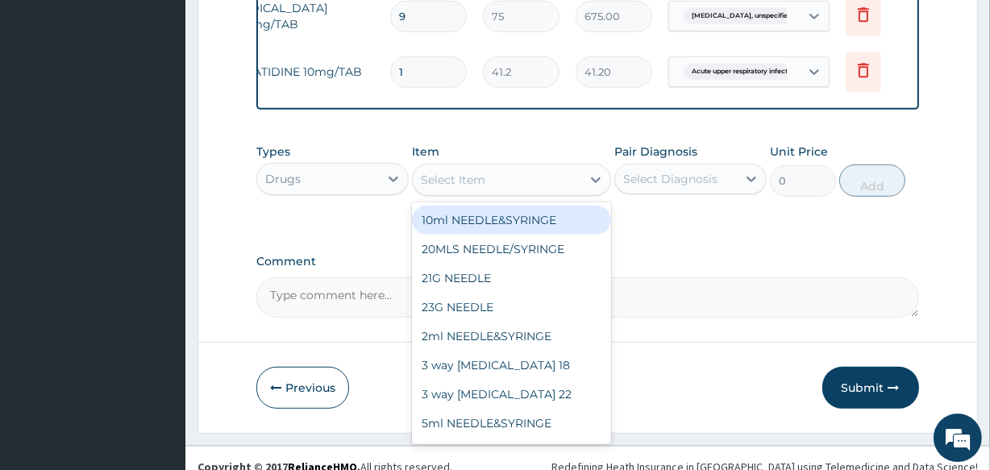
click at [410, 71] on input "1" at bounding box center [428, 71] width 77 height 31
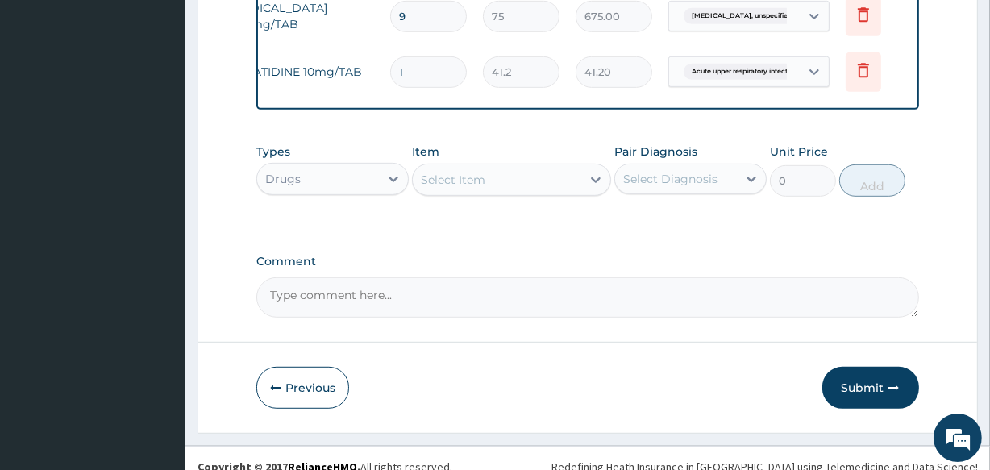
type input "0.00"
type input "5"
type input "206.00"
type input "5"
click at [476, 182] on div "Select Item" at bounding box center [453, 180] width 64 height 16
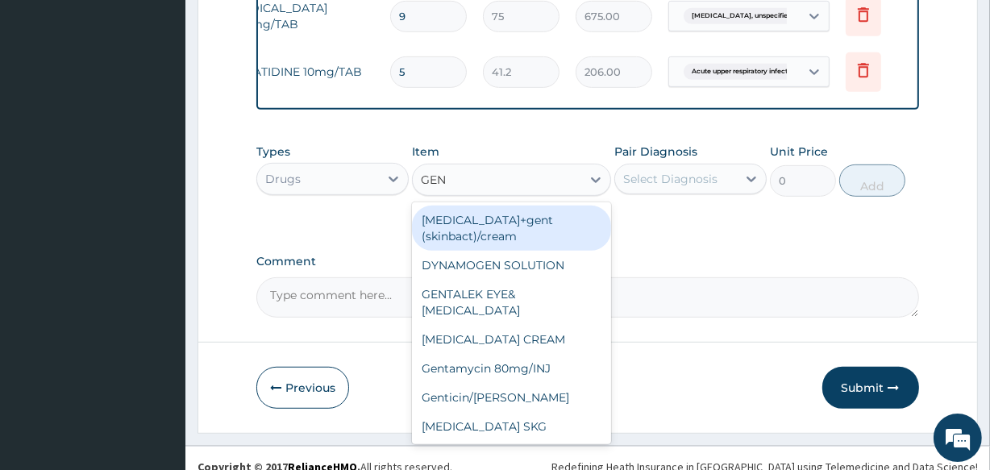
type input "GENT"
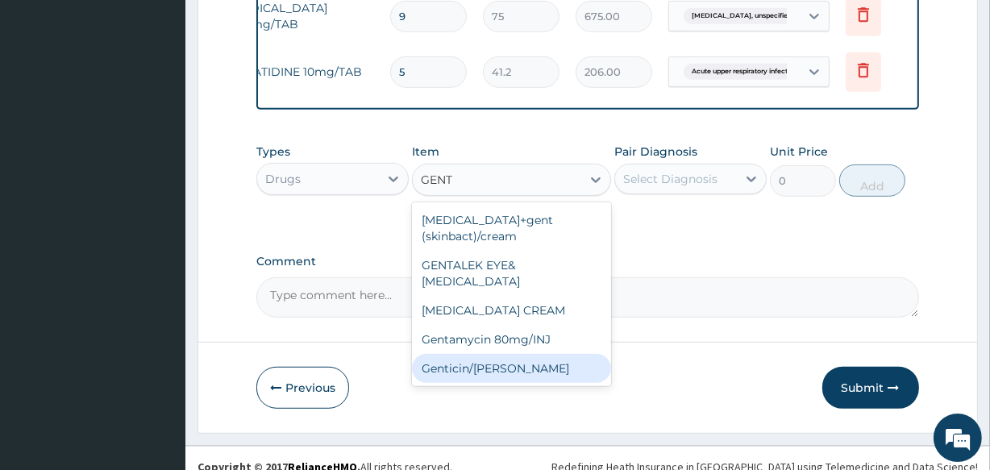
click at [496, 358] on div "Genticin/[PERSON_NAME]" at bounding box center [511, 368] width 198 height 29
type input "187.5"
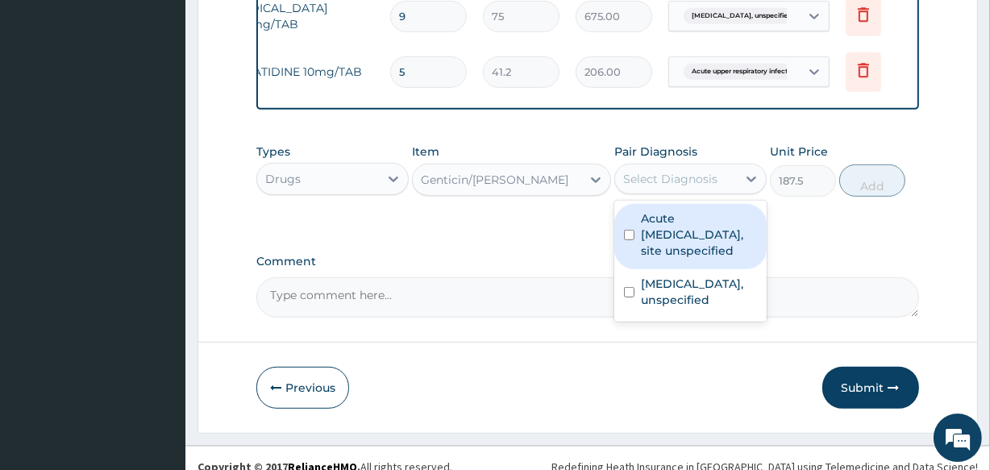
click at [693, 187] on div "Select Diagnosis" at bounding box center [670, 179] width 94 height 16
click at [563, 179] on div "Genticin/[PERSON_NAME]" at bounding box center [497, 180] width 168 height 26
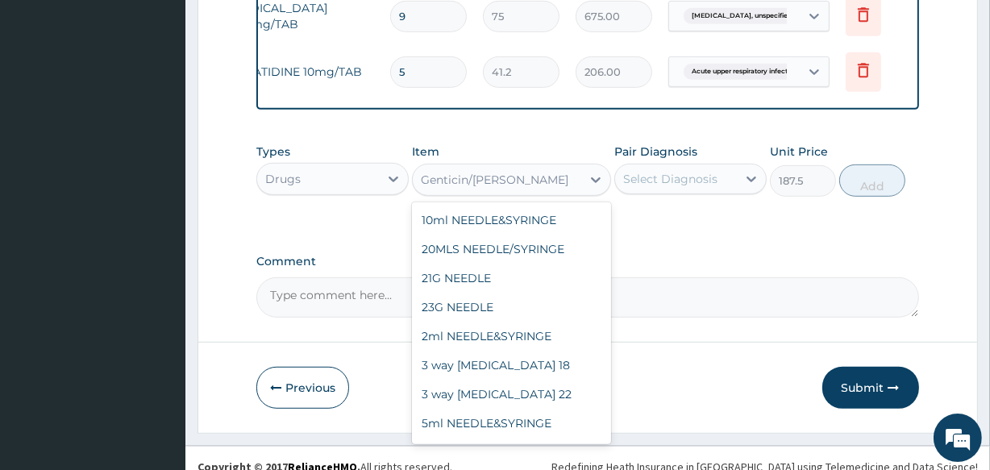
scroll to position [22068, 0]
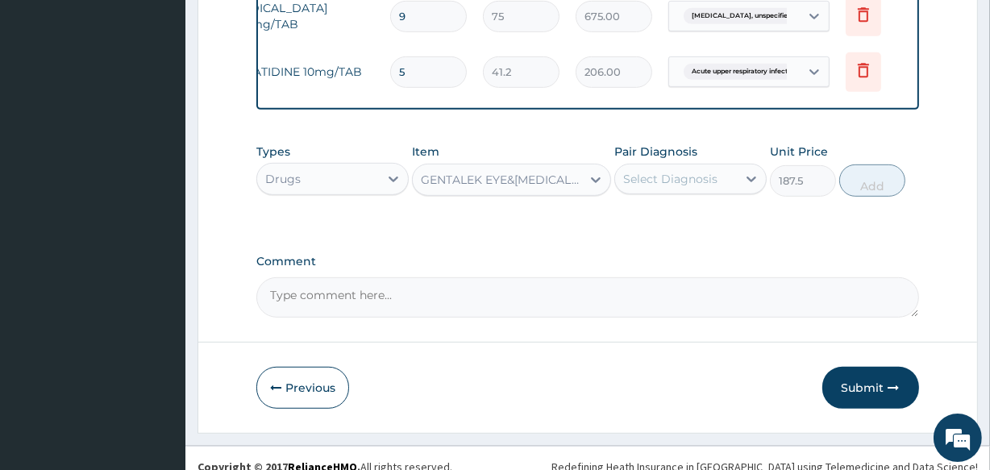
click at [640, 187] on div "Select Diagnosis" at bounding box center [670, 179] width 94 height 16
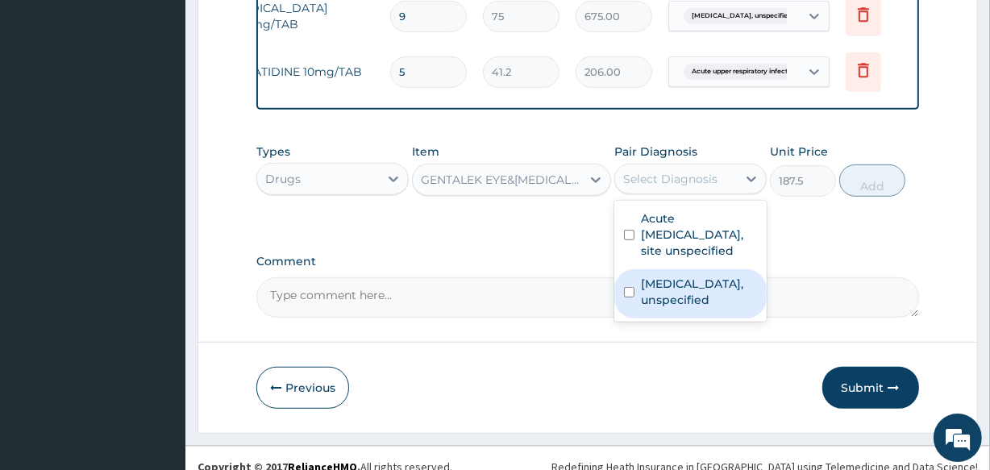
click at [647, 308] on label "Otitis externa, unspecified" at bounding box center [699, 292] width 116 height 32
checkbox input "true"
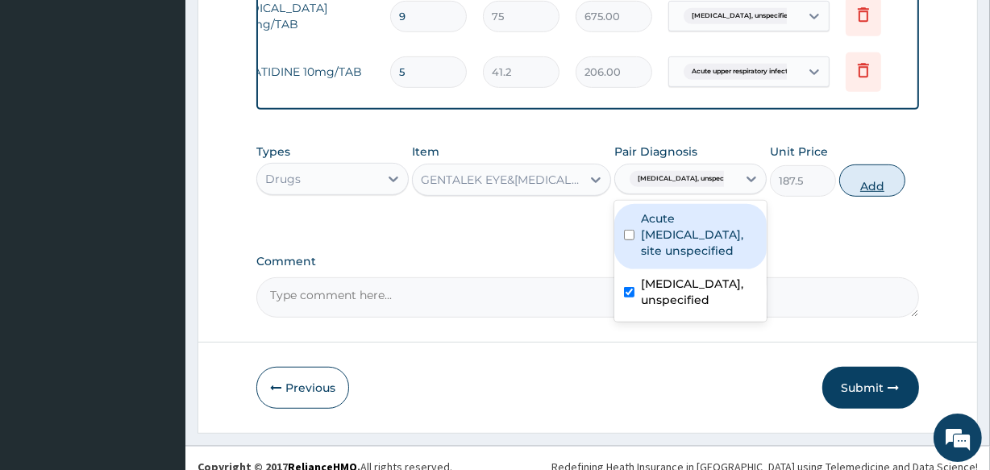
click at [873, 193] on button "Add" at bounding box center [872, 180] width 66 height 32
type input "0"
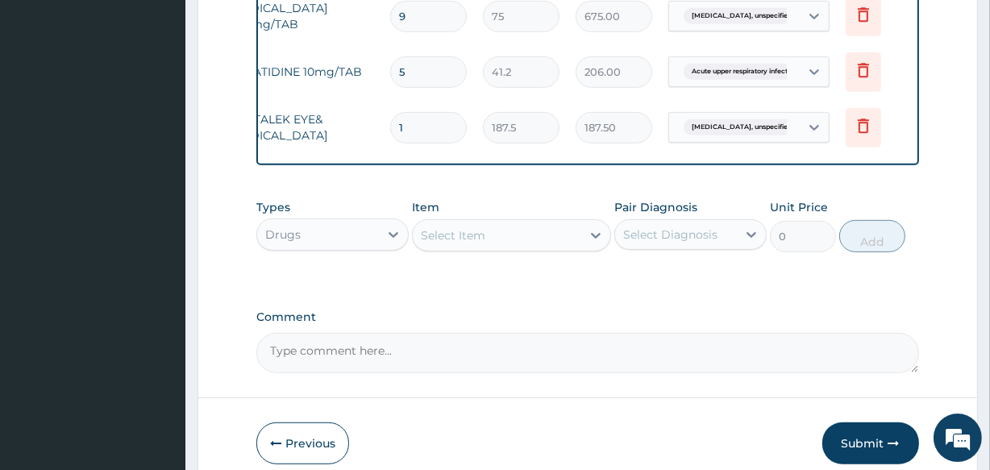
click at [514, 242] on div "Select Item" at bounding box center [497, 235] width 168 height 26
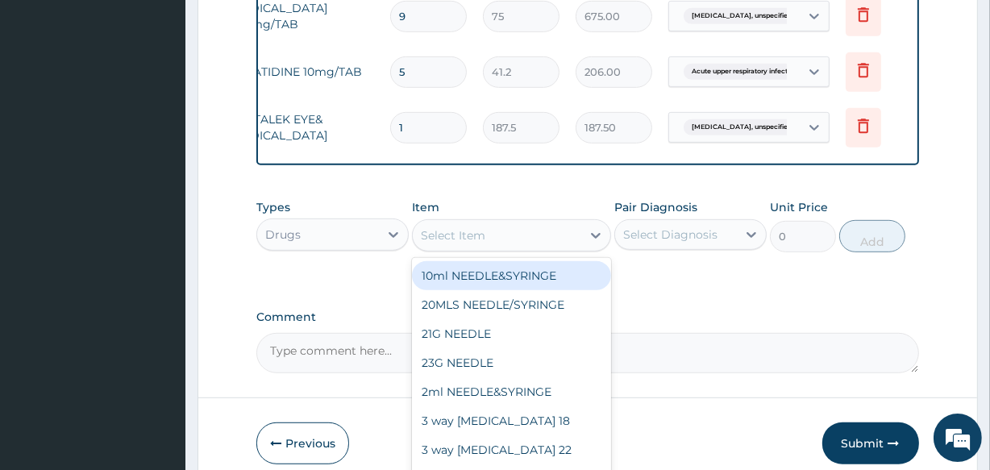
click at [330, 247] on div "Drugs" at bounding box center [318, 235] width 122 height 26
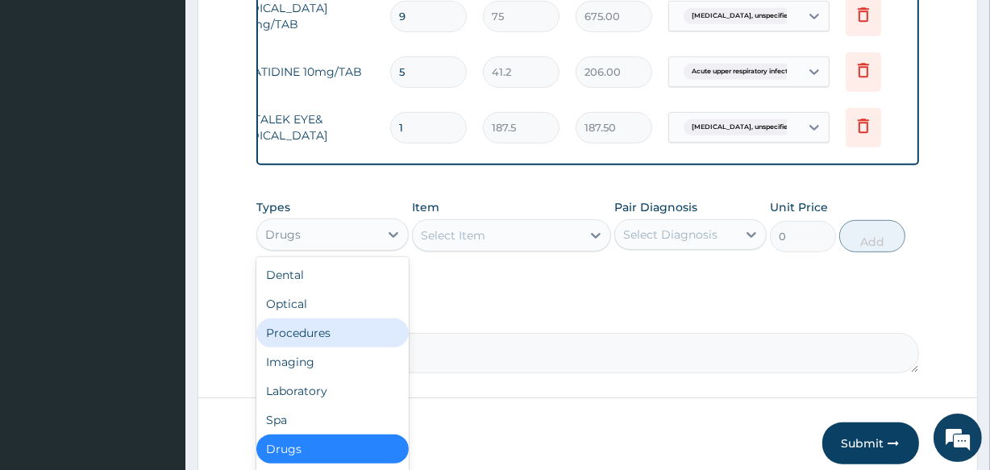
click at [332, 337] on div "Procedures" at bounding box center [332, 332] width 152 height 29
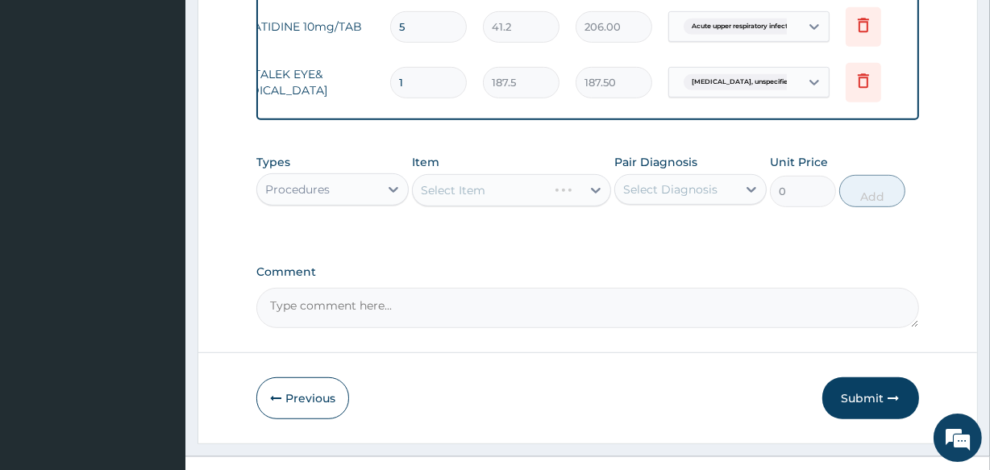
scroll to position [817, 0]
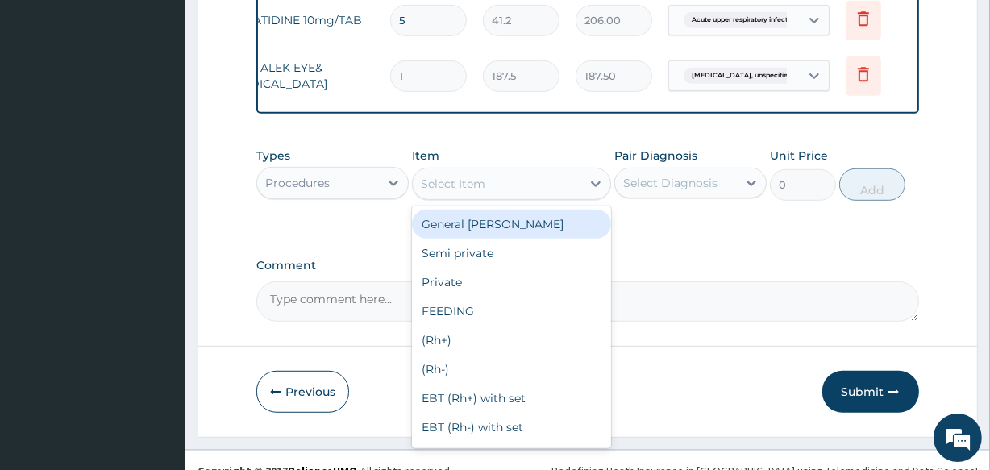
click at [539, 197] on div "Select Item" at bounding box center [497, 184] width 168 height 26
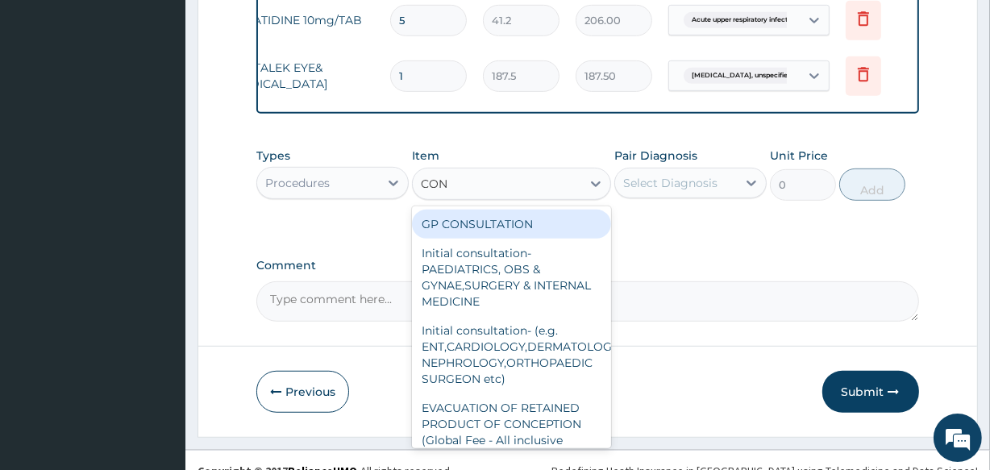
type input "CONS"
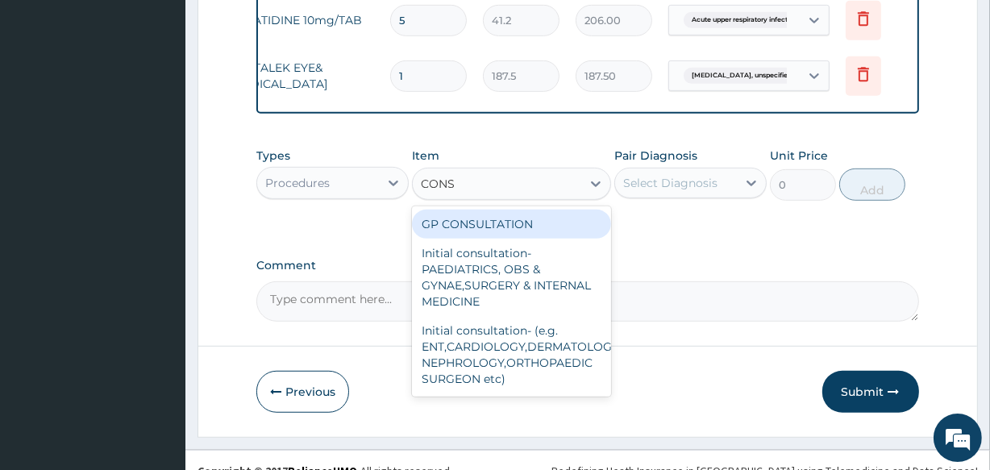
click at [545, 238] on div "GP CONSULTATION" at bounding box center [511, 224] width 198 height 29
type input "2000"
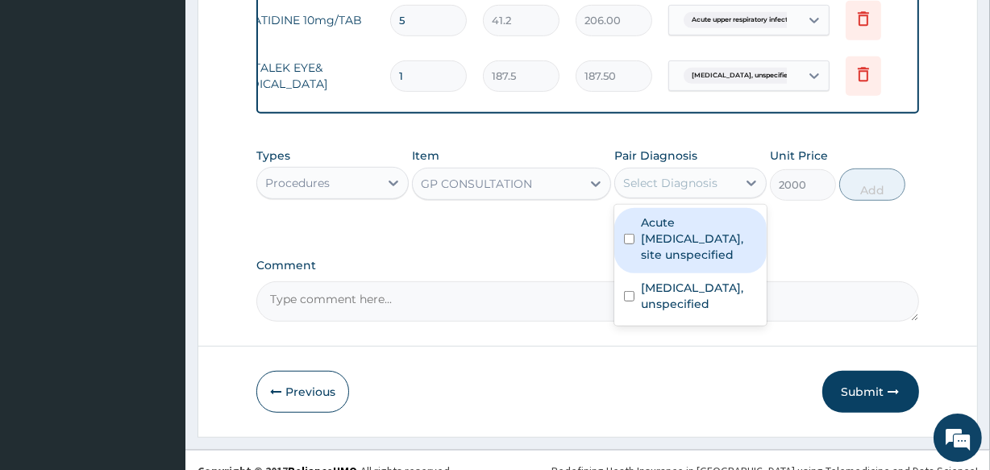
click at [686, 191] on div "Select Diagnosis" at bounding box center [670, 183] width 94 height 16
click at [655, 247] on label "Acute upper respiratory infection, site unspecified" at bounding box center [699, 238] width 116 height 48
checkbox input "true"
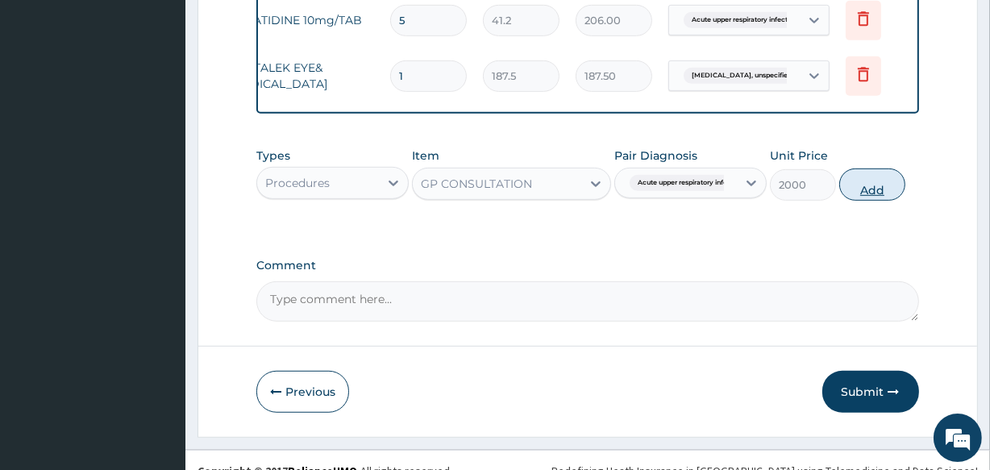
click at [892, 197] on button "Add" at bounding box center [872, 184] width 66 height 32
type input "0"
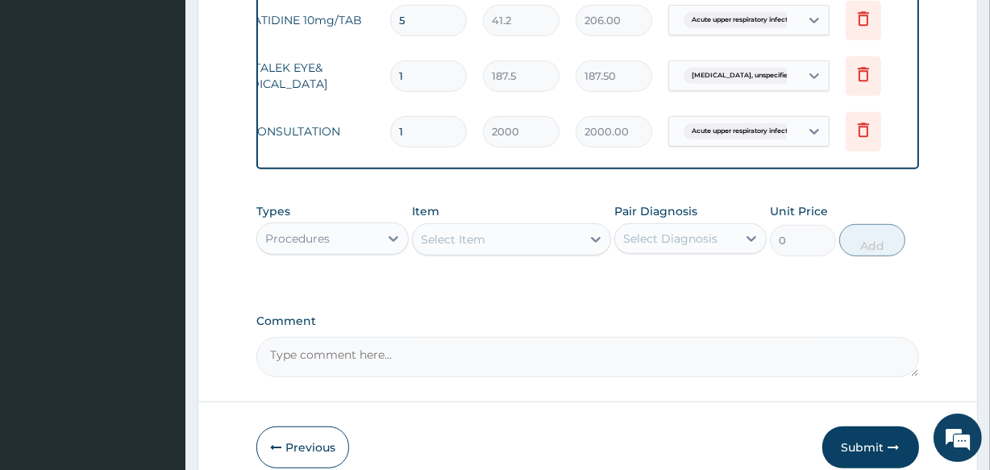
scroll to position [905, 0]
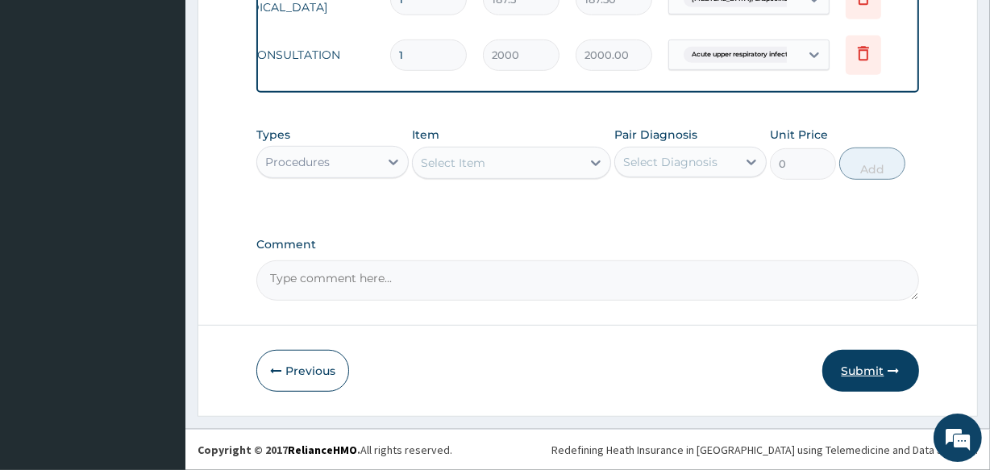
click at [860, 365] on button "Submit" at bounding box center [870, 371] width 97 height 42
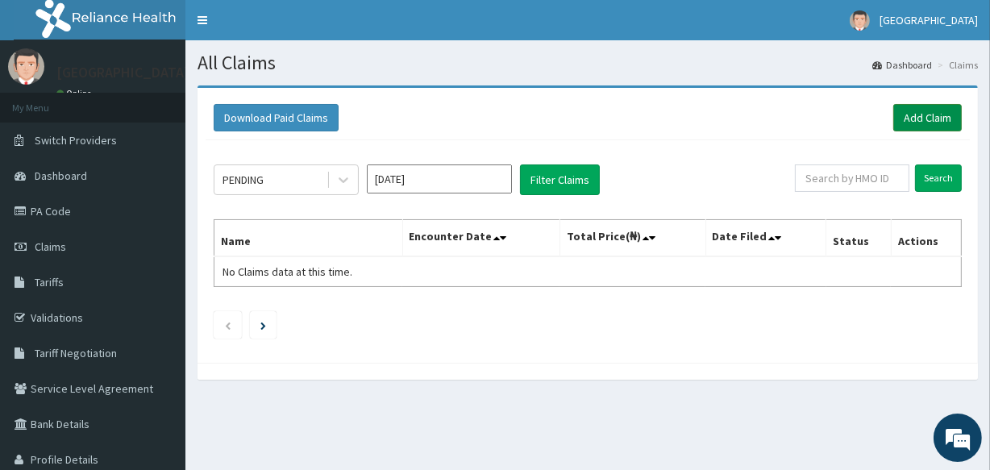
click at [932, 118] on link "Add Claim" at bounding box center [927, 117] width 69 height 27
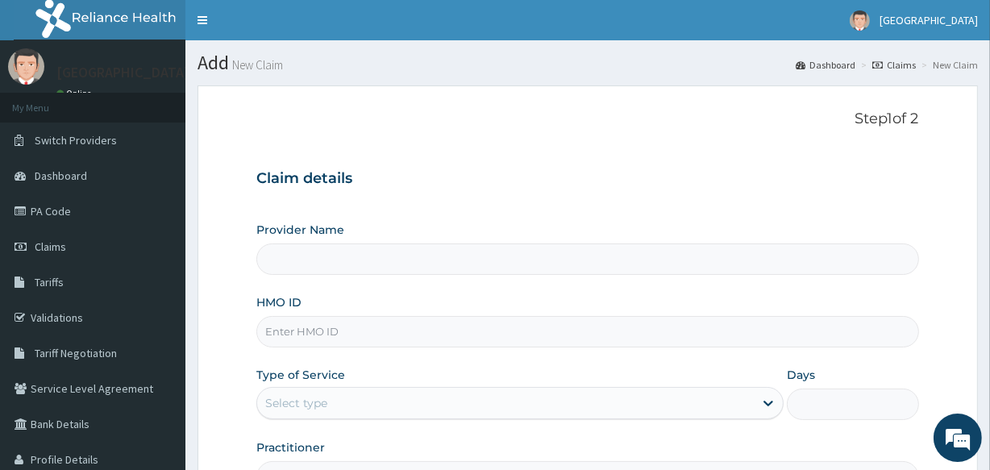
click at [395, 336] on input "HMO ID" at bounding box center [587, 331] width 662 height 31
type input "S"
type input "Veta Hospitals Ltd"
type input "srh/10063/a"
click at [378, 404] on div "Select type" at bounding box center [505, 403] width 496 height 26
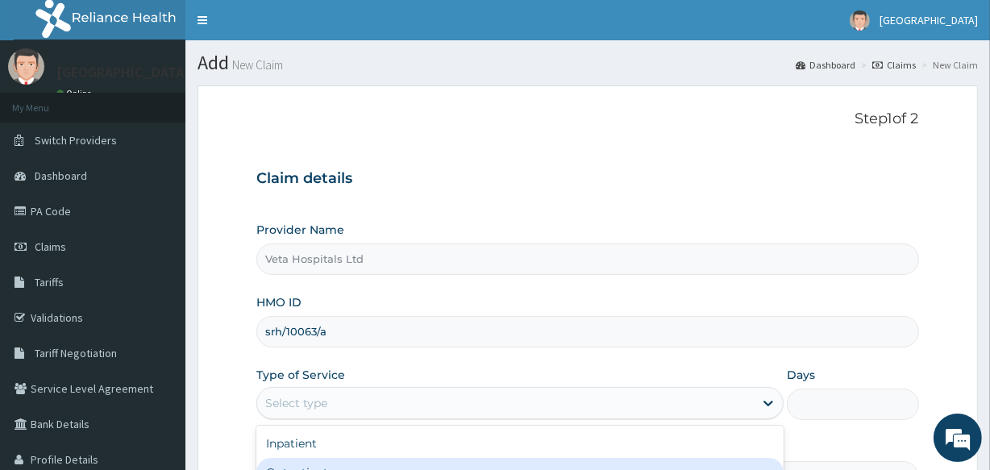
click at [351, 463] on div "Outpatient" at bounding box center [519, 472] width 527 height 29
type input "1"
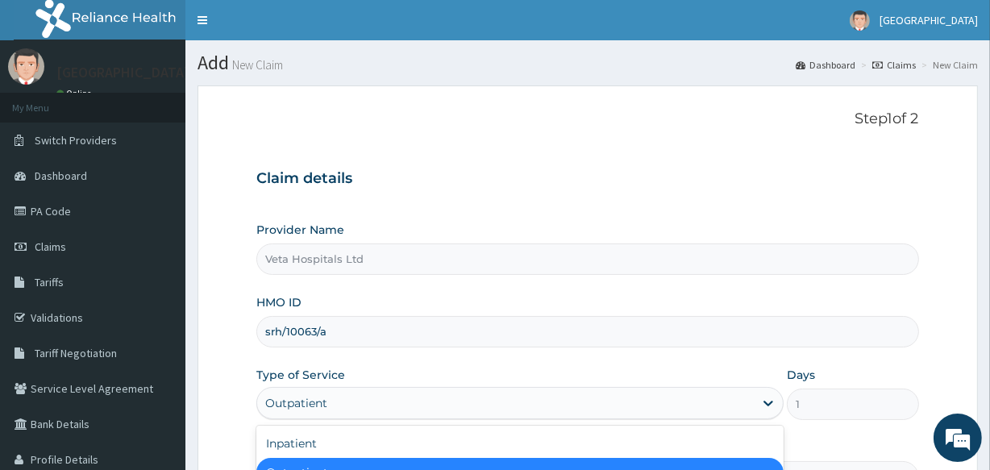
click at [370, 397] on div "Outpatient" at bounding box center [505, 403] width 496 height 26
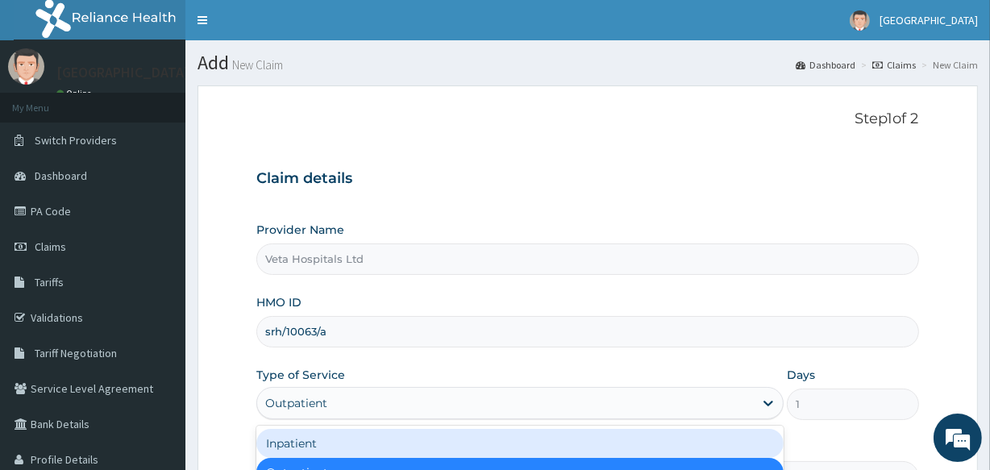
click at [323, 443] on div "Inpatient" at bounding box center [519, 443] width 527 height 29
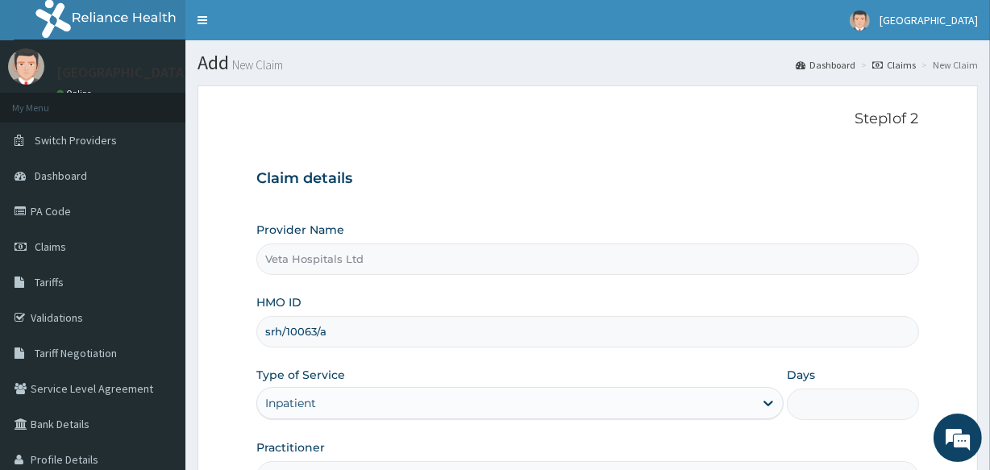
scroll to position [52, 0]
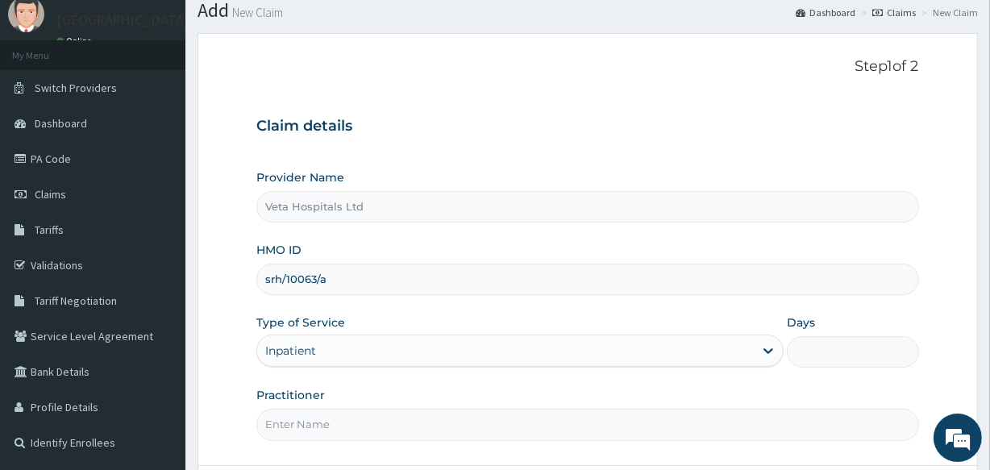
click at [834, 350] on input "Days" at bounding box center [852, 351] width 131 height 31
type input "1"
click at [537, 433] on input "Practitioner" at bounding box center [587, 424] width 662 height 31
type input "[PERSON_NAME]"
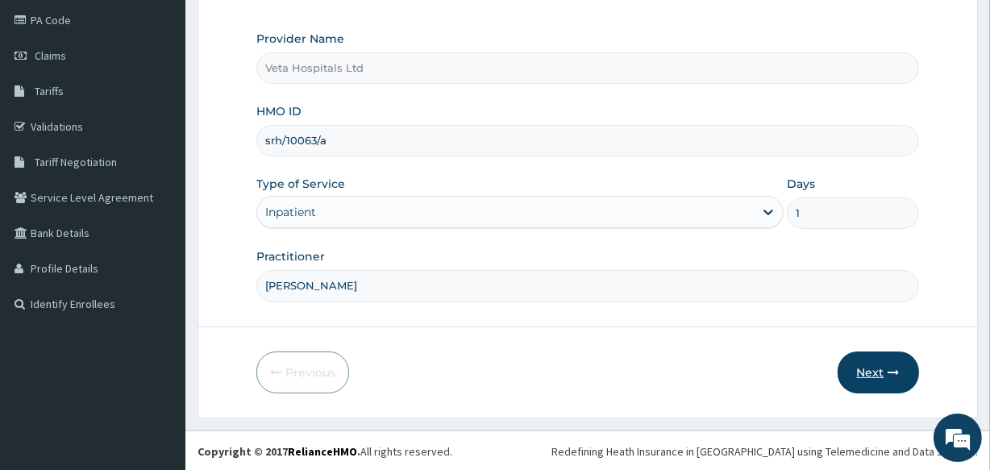
click at [867, 366] on button "Next" at bounding box center [877, 372] width 81 height 42
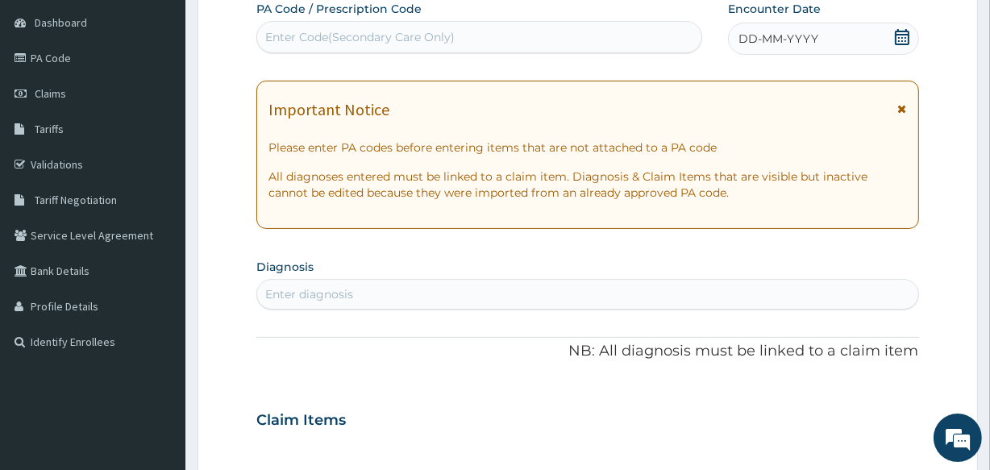
scroll to position [0, 0]
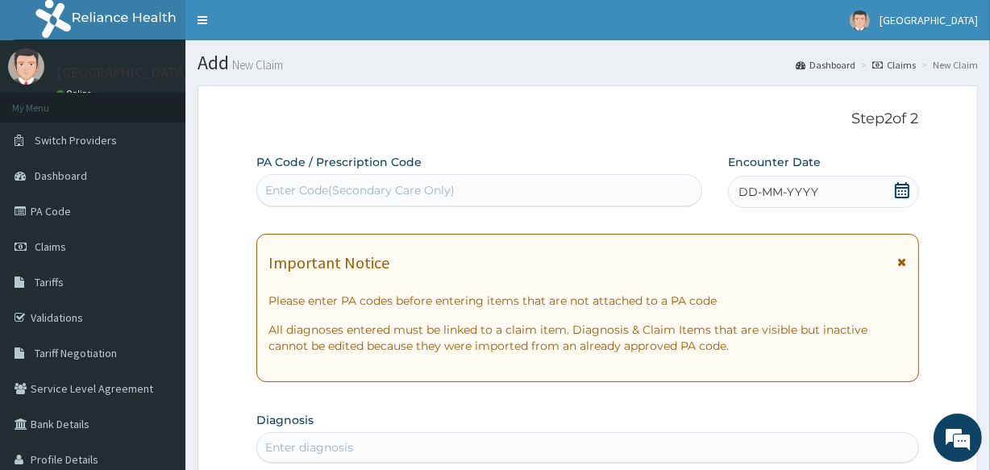
click at [375, 189] on div "Enter Code(Secondary Care Only)" at bounding box center [359, 190] width 189 height 16
paste input "PA/F27A50"
type input "PA/F27A50"
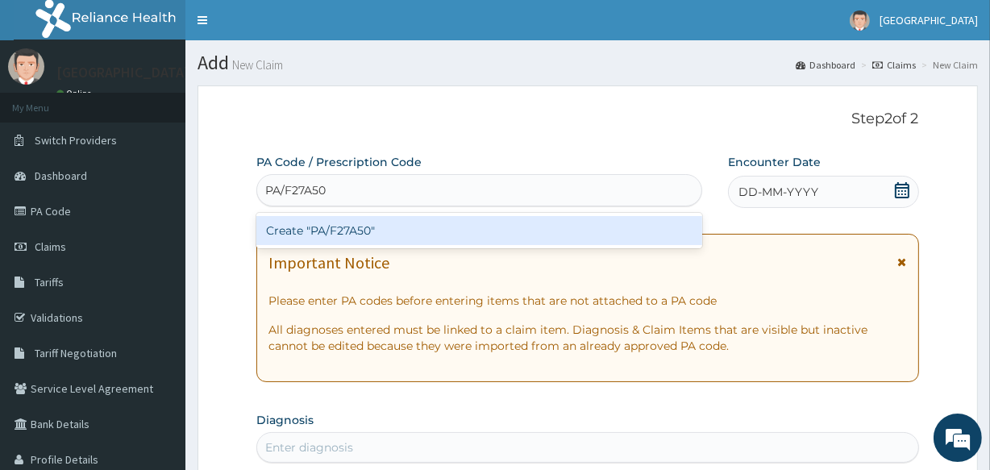
click at [383, 241] on div "Create "PA/F27A50"" at bounding box center [478, 230] width 445 height 29
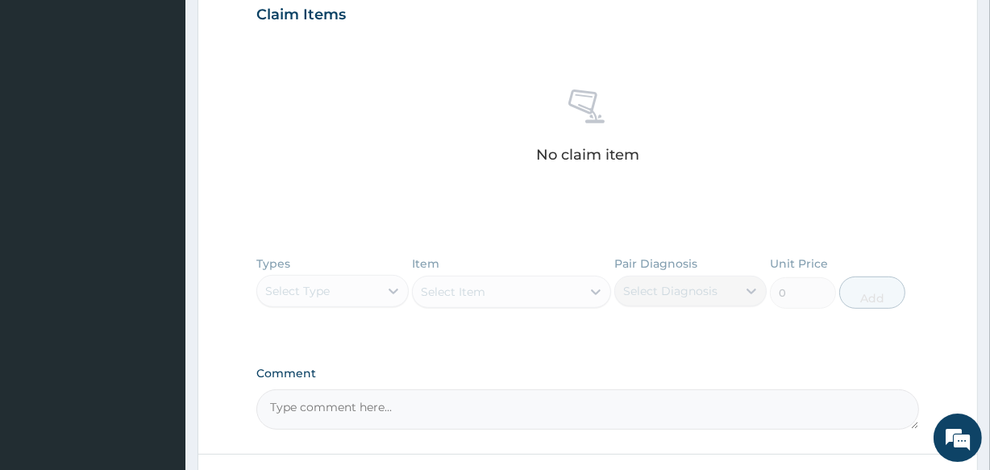
scroll to position [701, 0]
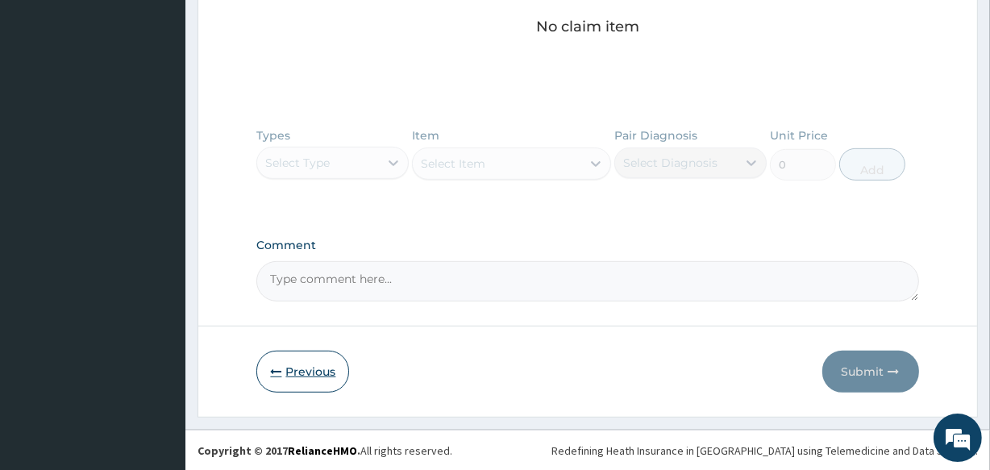
click at [297, 361] on button "Previous" at bounding box center [302, 372] width 93 height 42
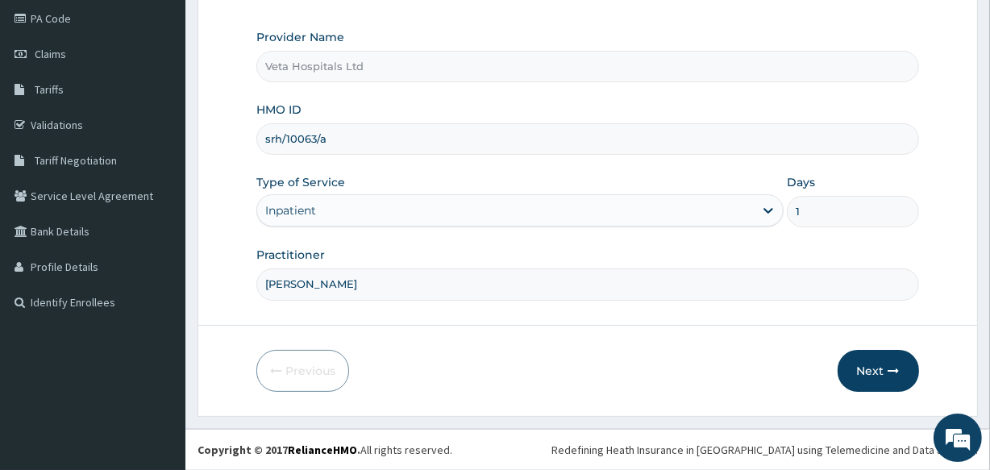
scroll to position [191, 0]
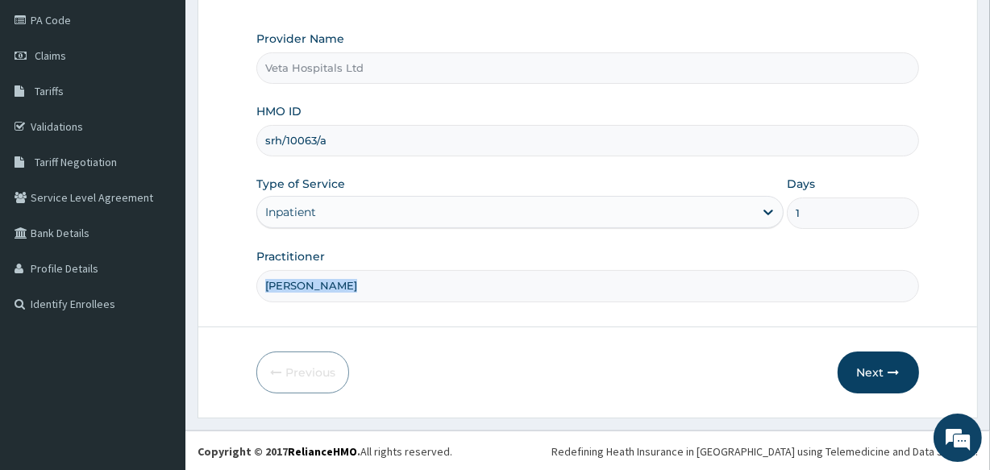
drag, startPoint x: 944, startPoint y: 268, endPoint x: 945, endPoint y: 257, distance: 11.4
click at [945, 257] on form "Step 1 of 2 Claim details Provider Name Veta Hospitals Ltd HMO ID srh/10063/a T…" at bounding box center [587, 155] width 780 height 523
drag, startPoint x: 330, startPoint y: 142, endPoint x: 242, endPoint y: 146, distance: 88.7
click at [242, 146] on form "Step 1 of 2 Claim details Provider Name Veta Hospitals Ltd HMO ID srh/10063/a T…" at bounding box center [587, 155] width 780 height 523
type input "PFN/10053/A"
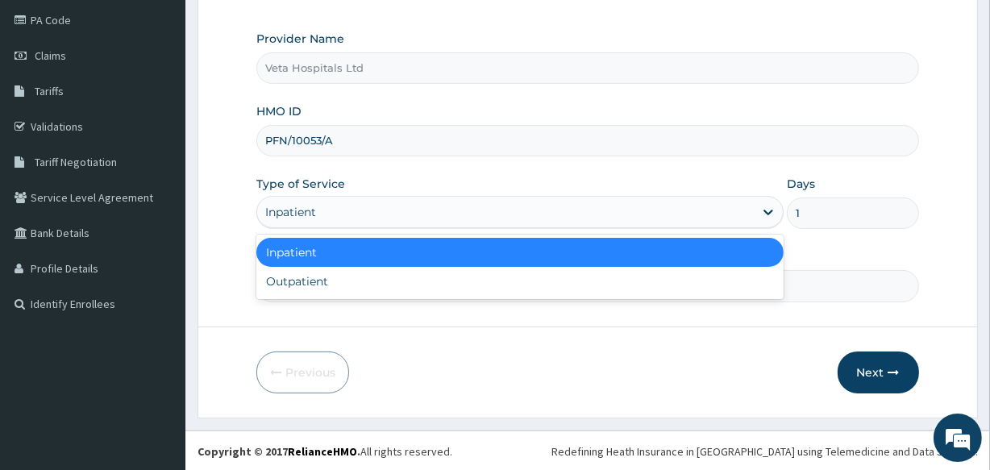
click at [339, 204] on div "Inpatient" at bounding box center [505, 212] width 496 height 26
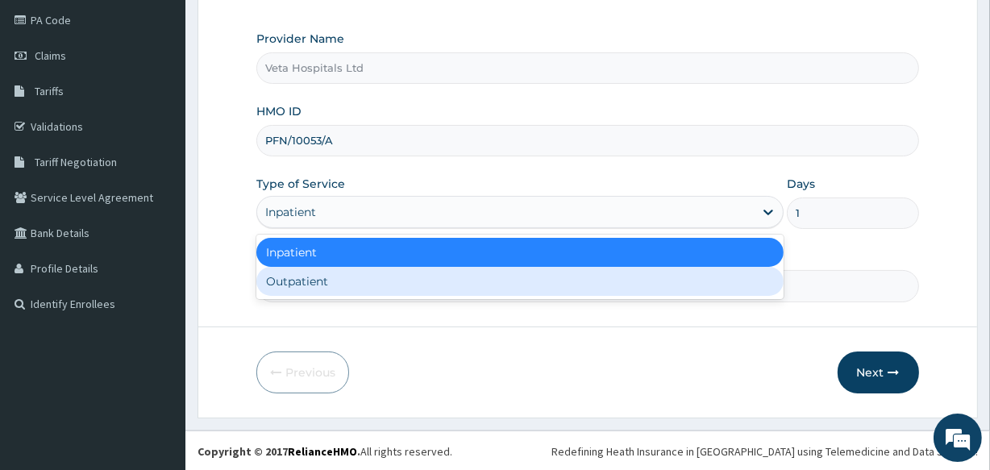
click at [318, 277] on div "Outpatient" at bounding box center [519, 281] width 527 height 29
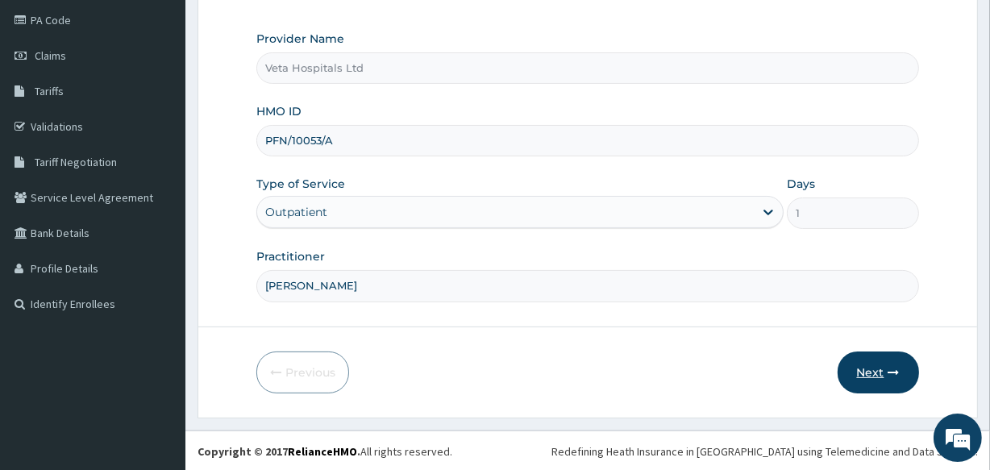
click at [879, 366] on button "Next" at bounding box center [877, 372] width 81 height 42
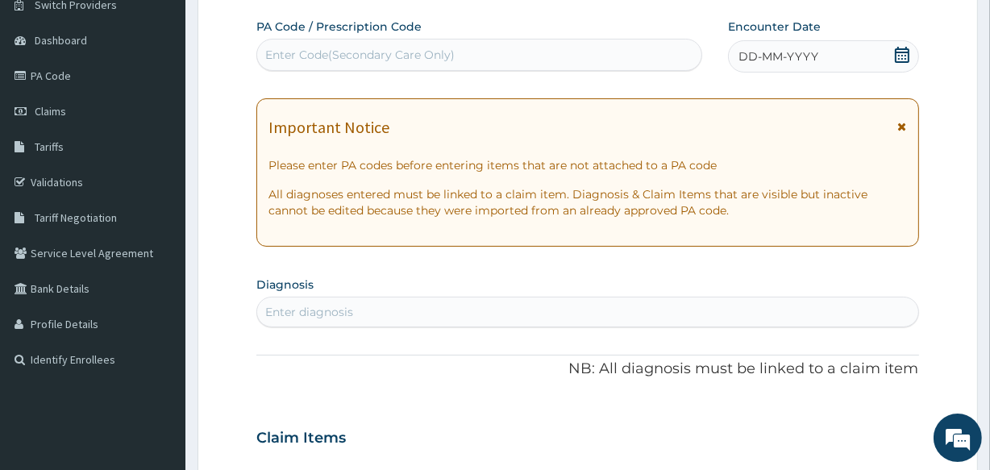
scroll to position [116, 0]
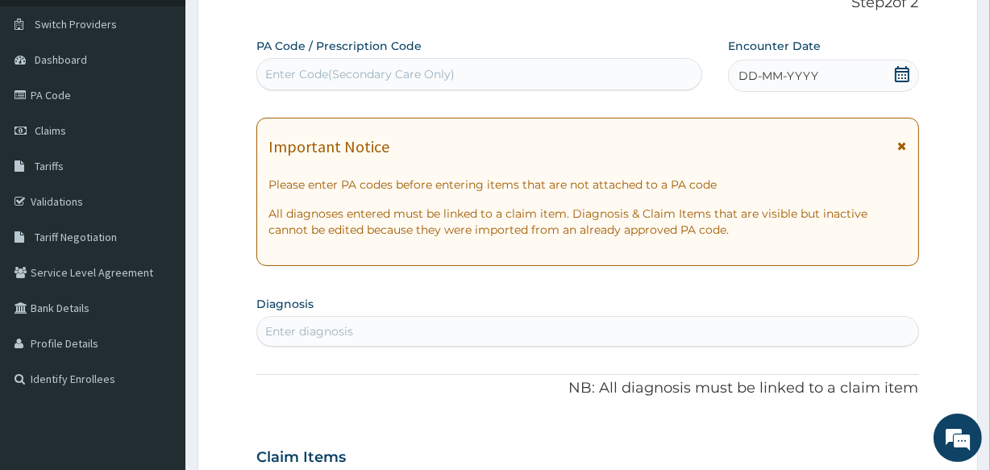
click at [875, 60] on div "DD-MM-YYYY" at bounding box center [823, 76] width 191 height 32
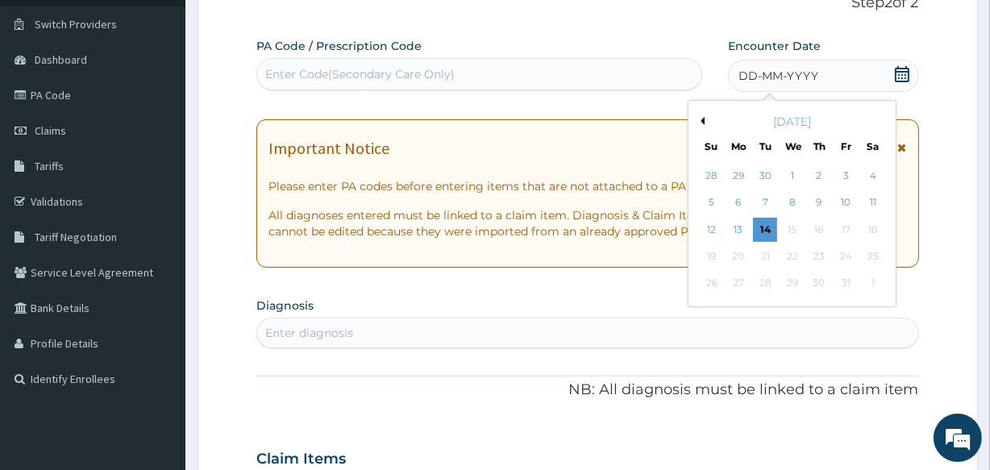
click at [702, 117] on button "Previous Month" at bounding box center [700, 121] width 8 height 8
click at [742, 256] on div "22" at bounding box center [738, 256] width 24 height 24
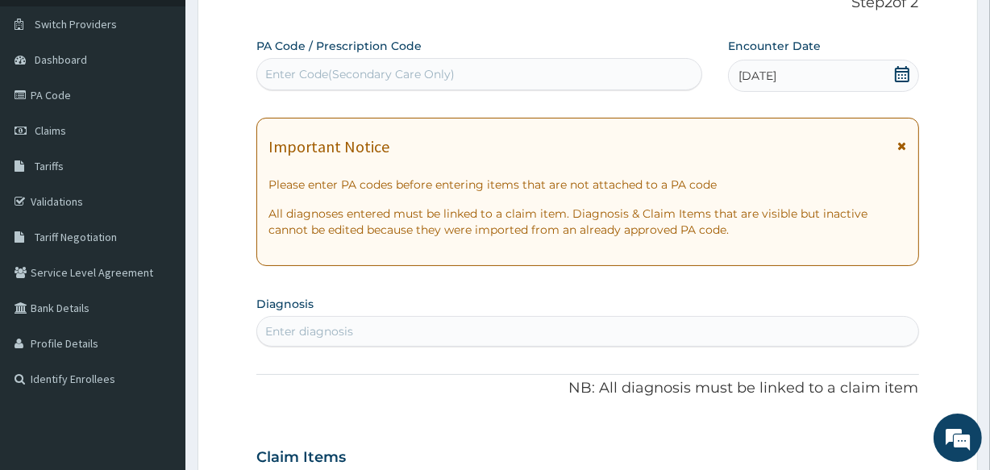
click at [600, 339] on div "Enter diagnosis" at bounding box center [587, 331] width 660 height 26
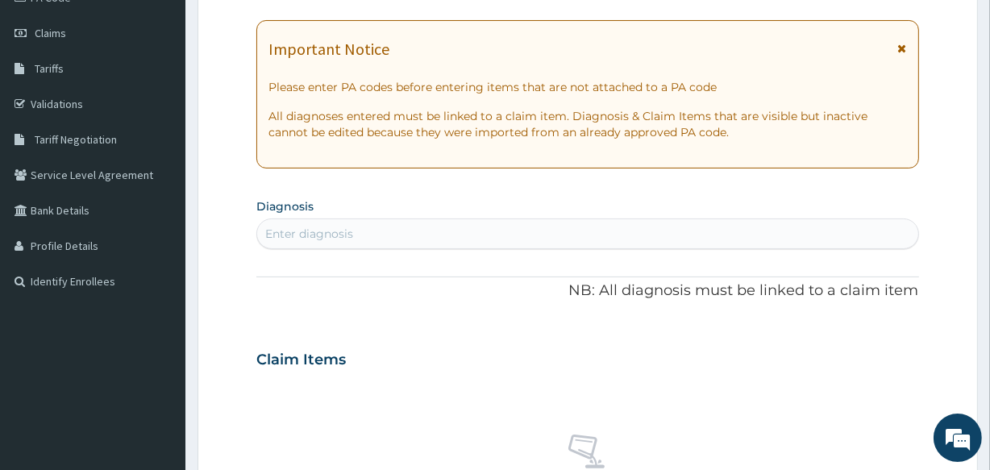
click at [530, 221] on div "Enter diagnosis" at bounding box center [587, 234] width 660 height 26
type input "FEVER"
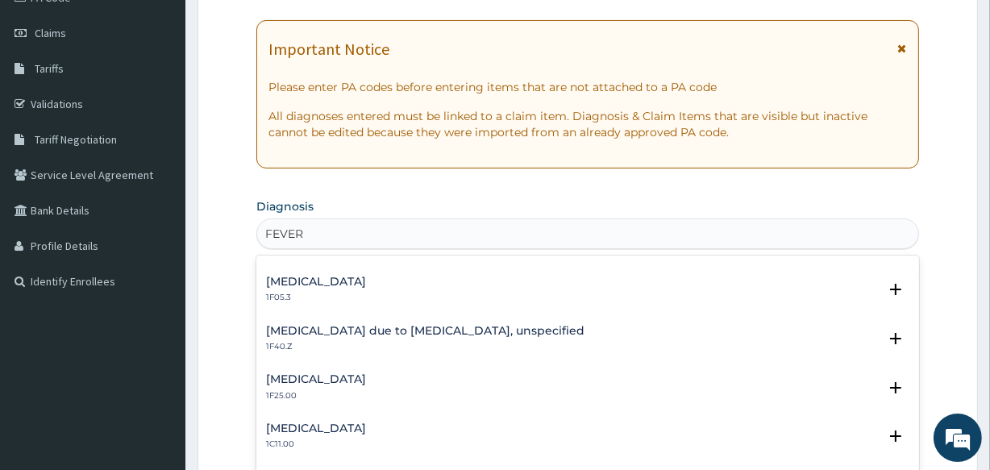
scroll to position [634, 0]
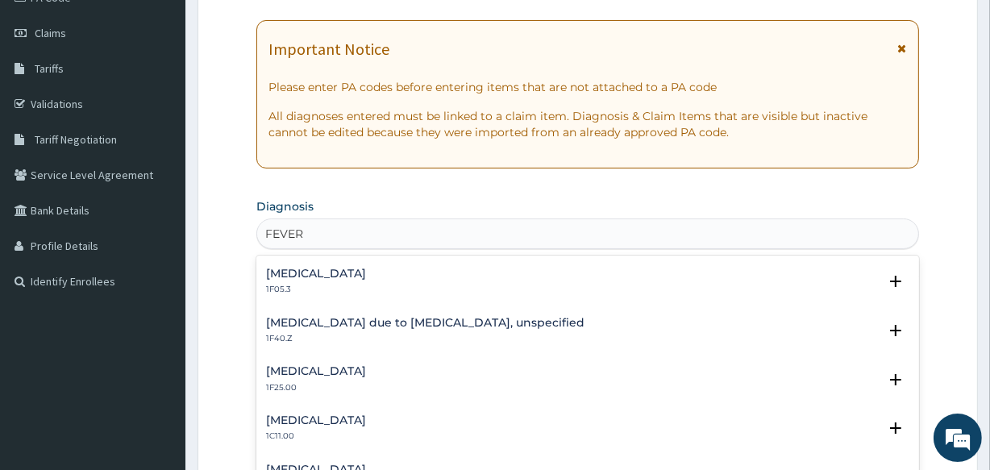
click at [457, 324] on h4 "Malaria due to Plasmodium falciparum, unspecified" at bounding box center [425, 323] width 318 height 12
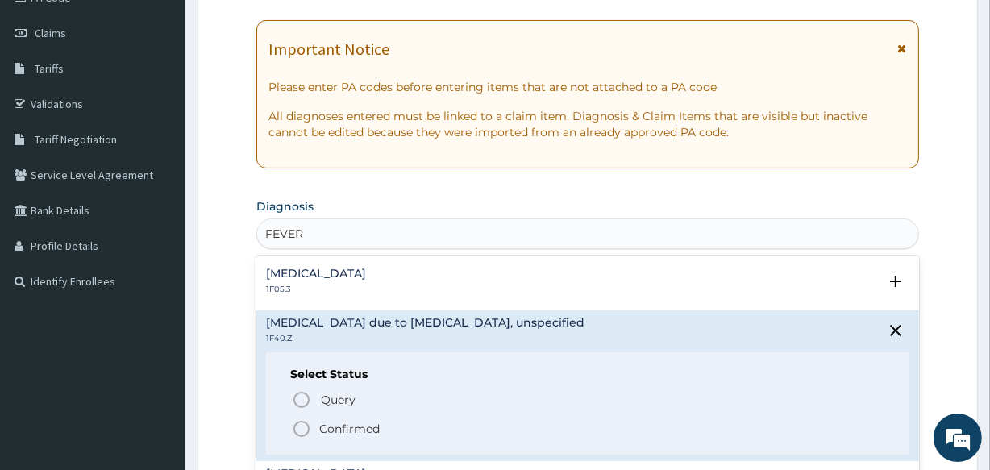
click at [300, 426] on icon "status option filled" at bounding box center [301, 428] width 19 height 19
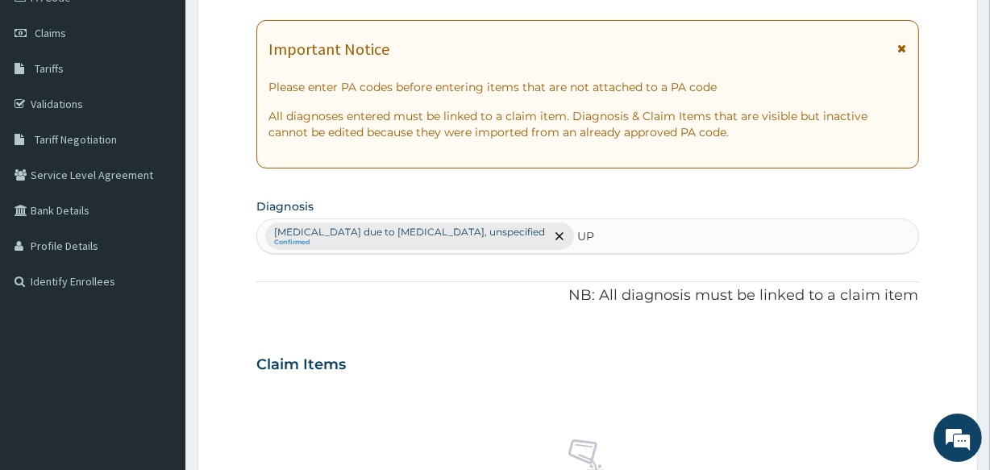
type input "U"
type input "ACUTE"
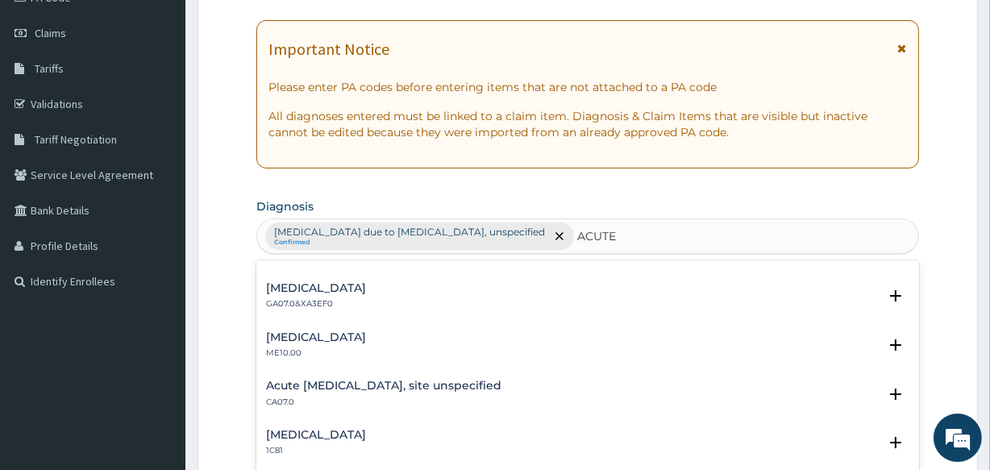
scroll to position [1660, 0]
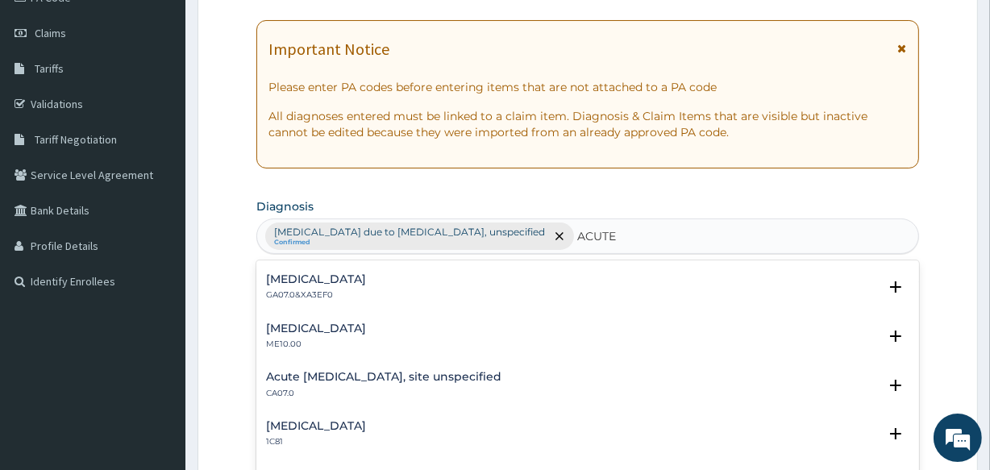
click at [415, 388] on p "CA07.0" at bounding box center [383, 393] width 235 height 11
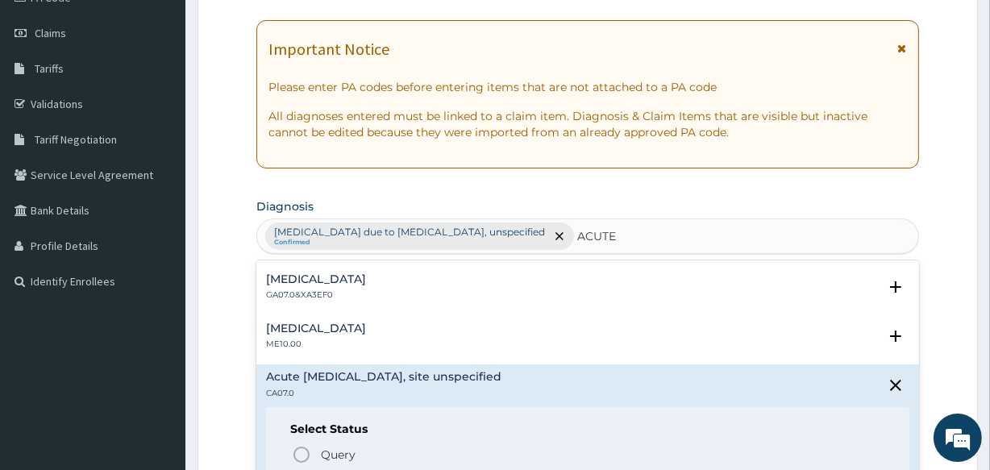
scroll to position [1711, 0]
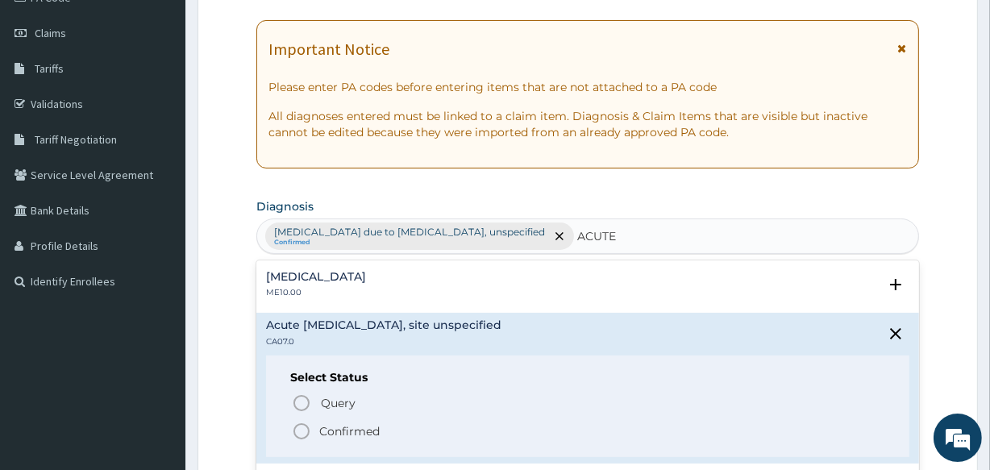
click at [302, 424] on circle "status option filled" at bounding box center [301, 431] width 15 height 15
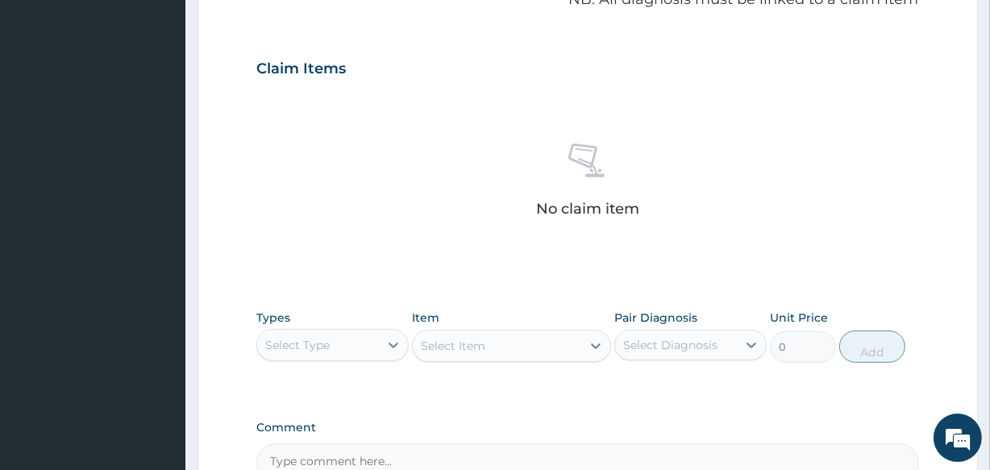
scroll to position [559, 0]
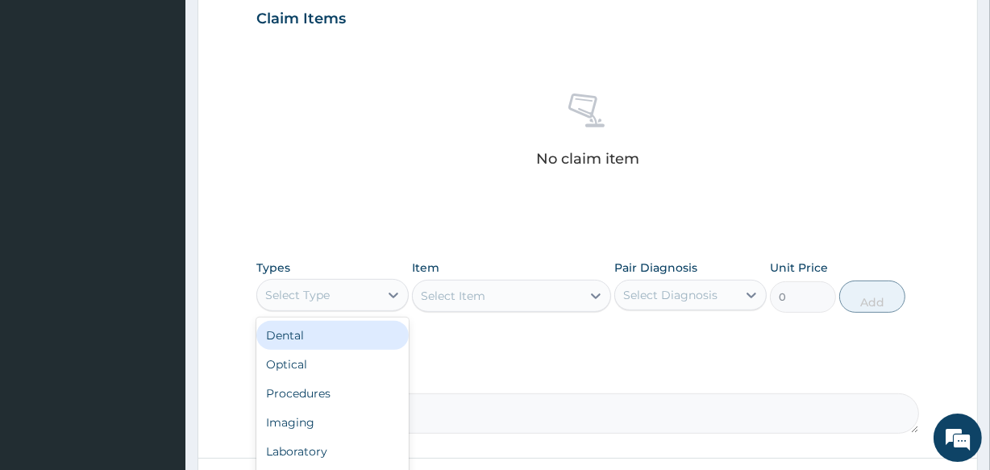
click at [354, 297] on div "Select Type" at bounding box center [318, 295] width 122 height 26
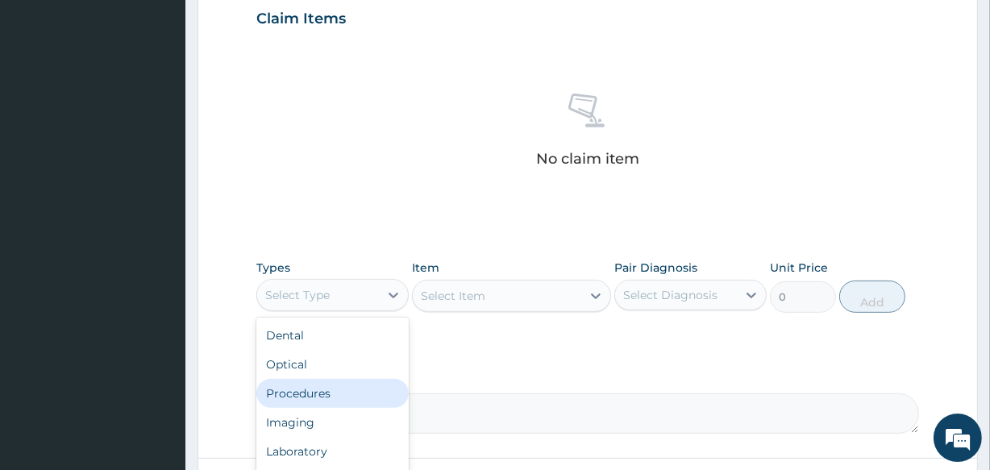
scroll to position [692, 0]
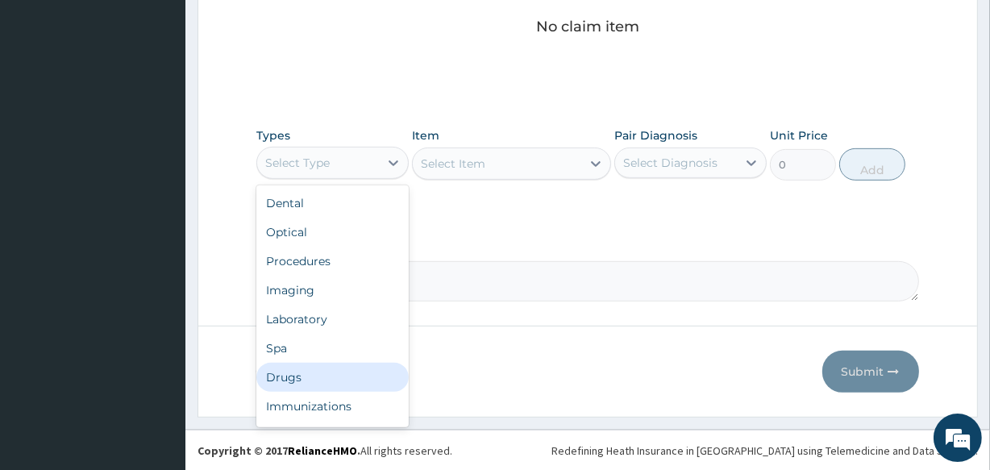
click at [352, 372] on div "Drugs" at bounding box center [332, 377] width 152 height 29
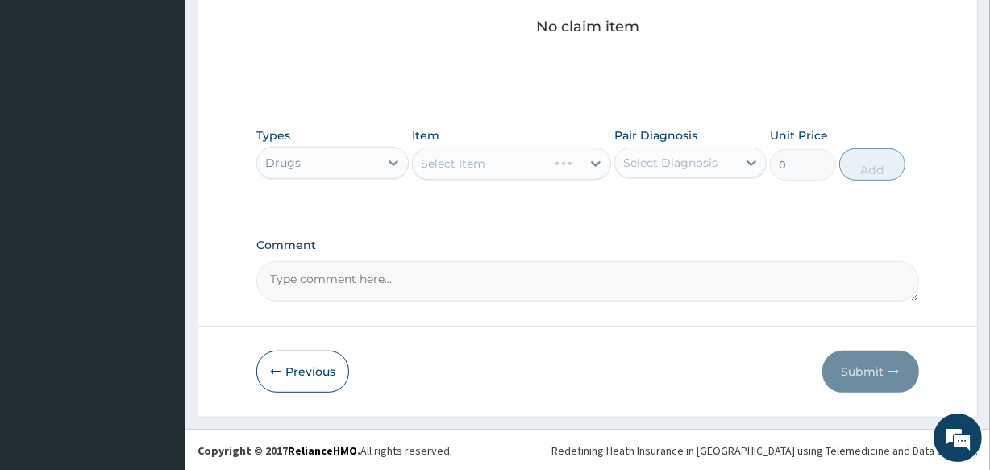
click at [472, 157] on div "Select Item" at bounding box center [511, 163] width 198 height 32
click at [471, 158] on div "Select Item" at bounding box center [511, 163] width 198 height 32
click at [471, 158] on div "Select Item" at bounding box center [453, 164] width 64 height 16
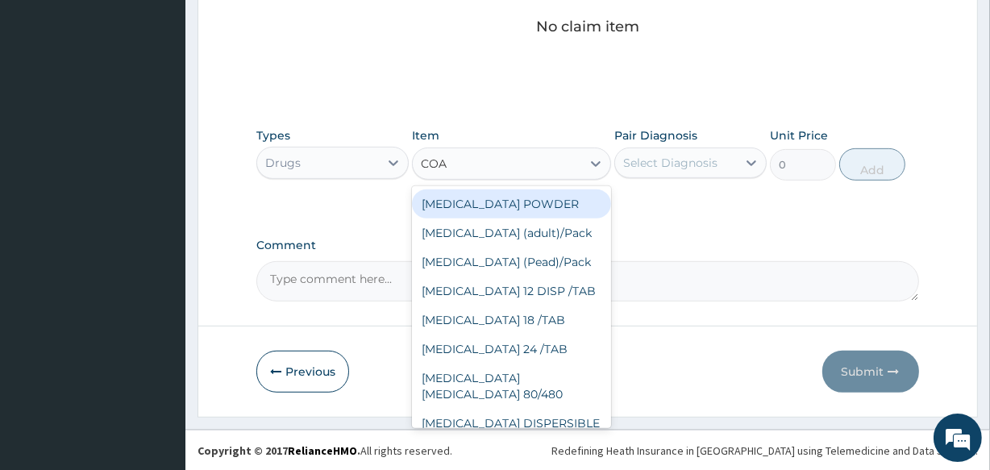
type input "[PERSON_NAME]"
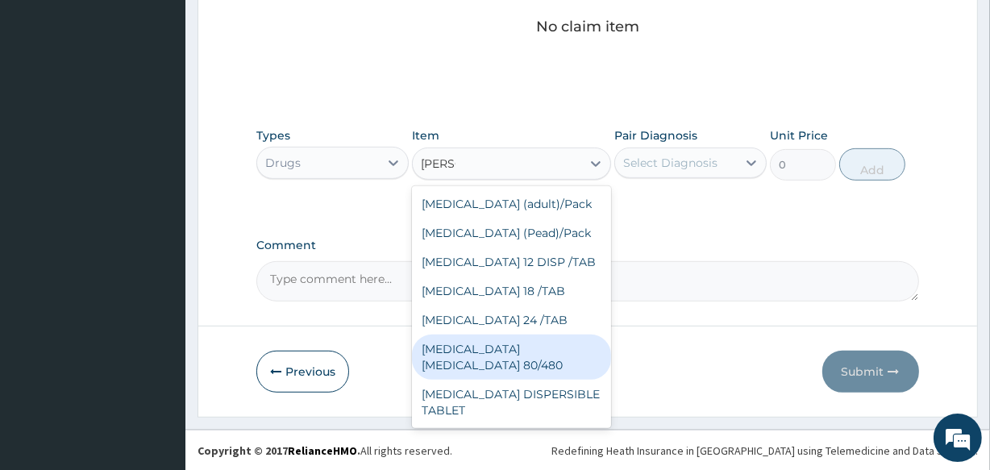
click at [555, 352] on div "[MEDICAL_DATA] [MEDICAL_DATA] 80/480" at bounding box center [511, 356] width 198 height 45
type input "3093.7"
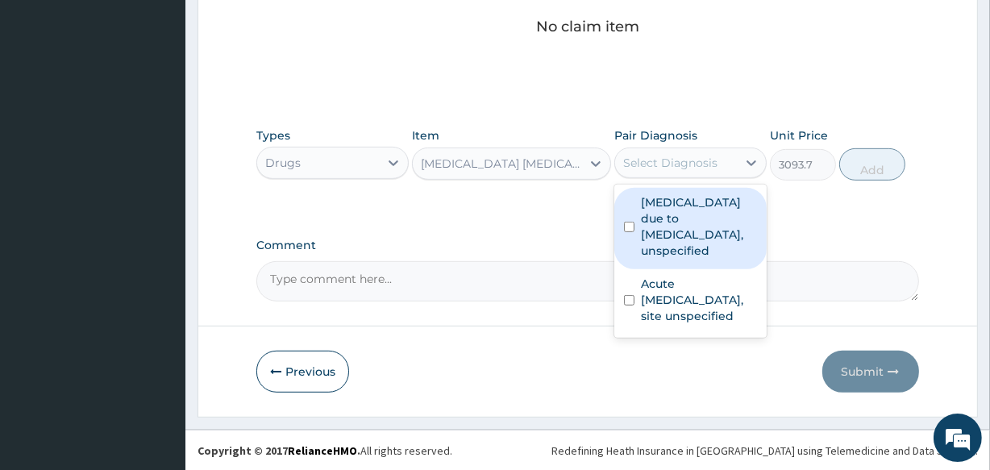
click at [675, 169] on div "Select Diagnosis" at bounding box center [676, 163] width 122 height 26
click at [660, 218] on label "Malaria due to Plasmodium falciparum, unspecified" at bounding box center [699, 226] width 116 height 64
checkbox input "true"
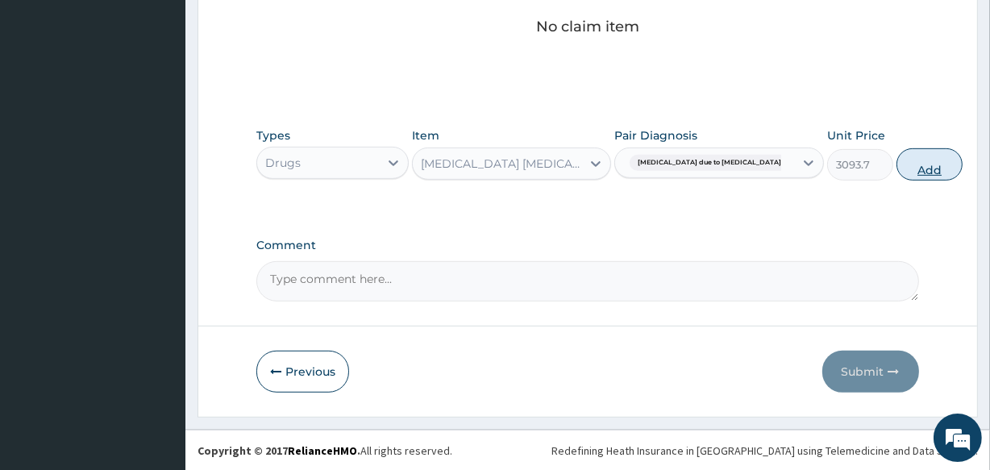
click at [896, 163] on button "Add" at bounding box center [929, 164] width 66 height 32
type input "0"
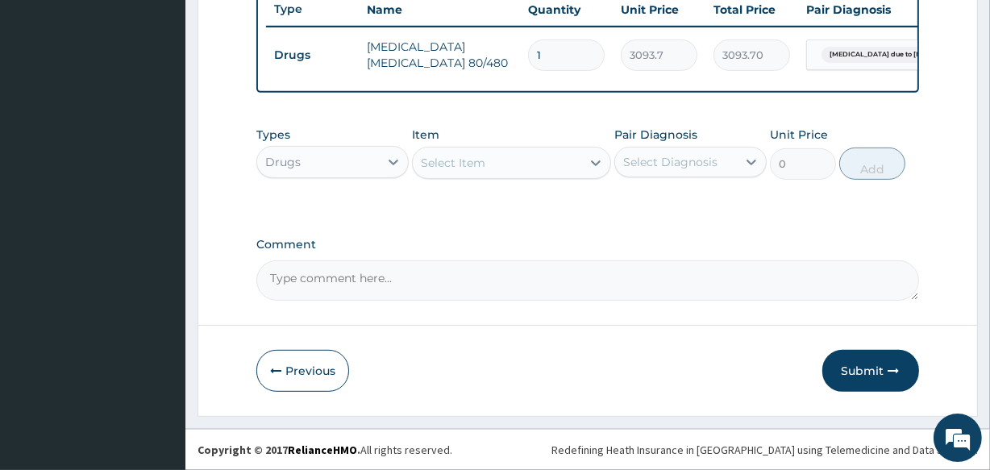
click at [500, 166] on div "Select Item" at bounding box center [497, 163] width 168 height 26
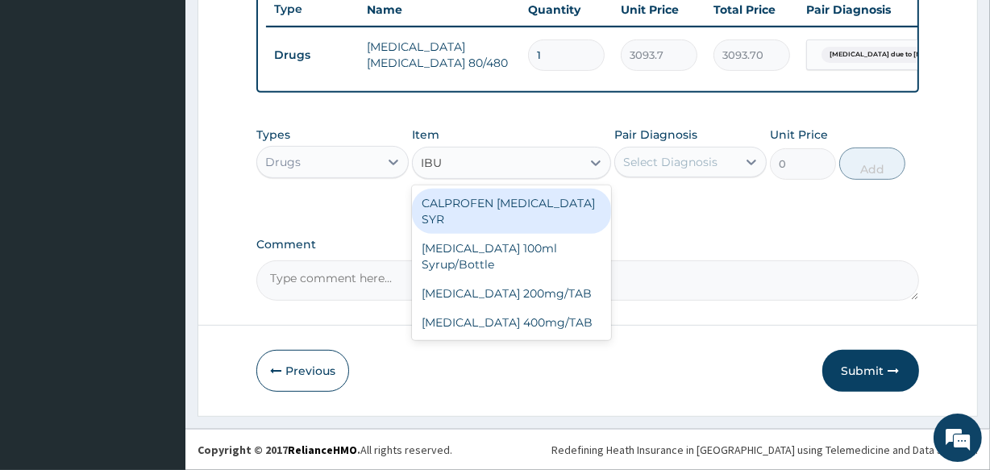
type input "IBUP"
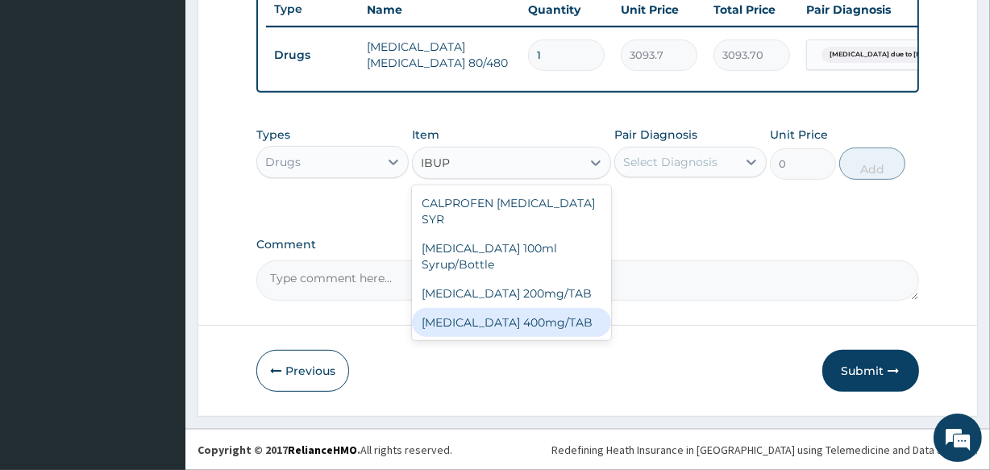
click at [514, 308] on div "IBUPROFEN 400mg/TAB" at bounding box center [511, 322] width 198 height 29
type input "75"
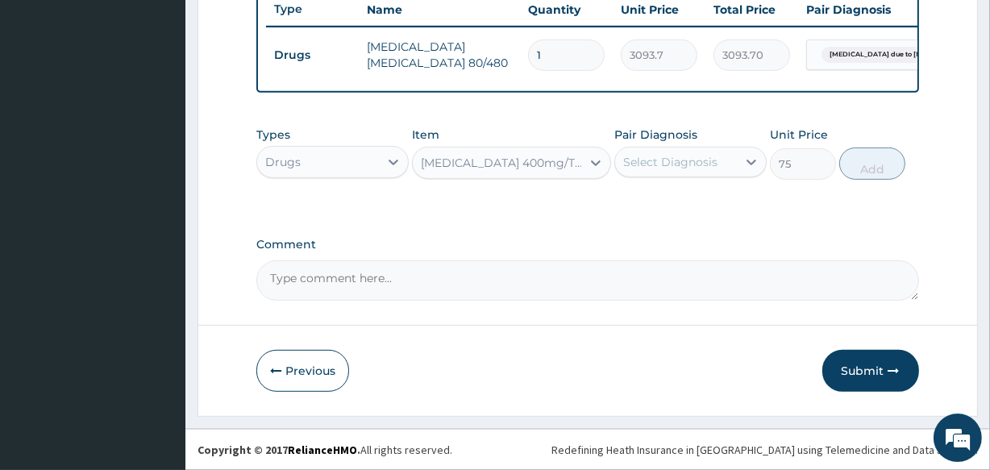
click at [648, 168] on div "Select Diagnosis" at bounding box center [670, 162] width 94 height 16
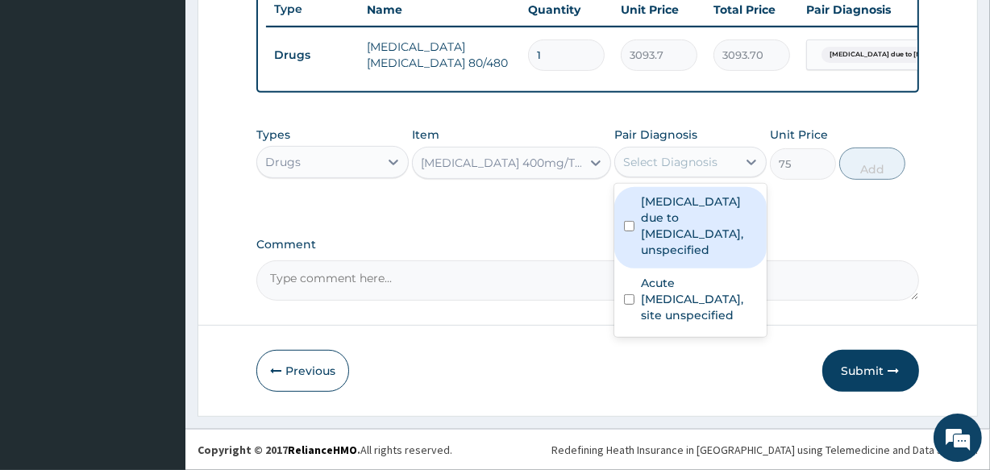
click at [655, 237] on label "Malaria due to Plasmodium falciparum, unspecified" at bounding box center [699, 225] width 116 height 64
checkbox input "true"
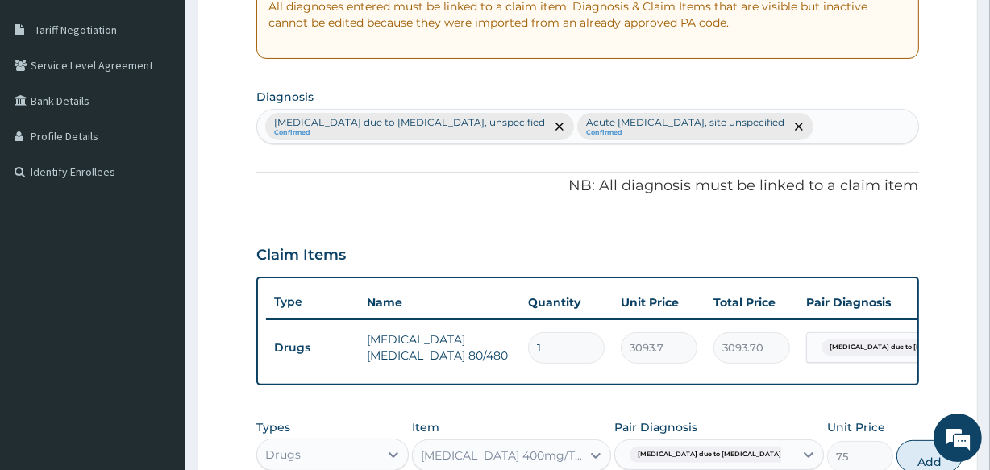
scroll to position [318, 0]
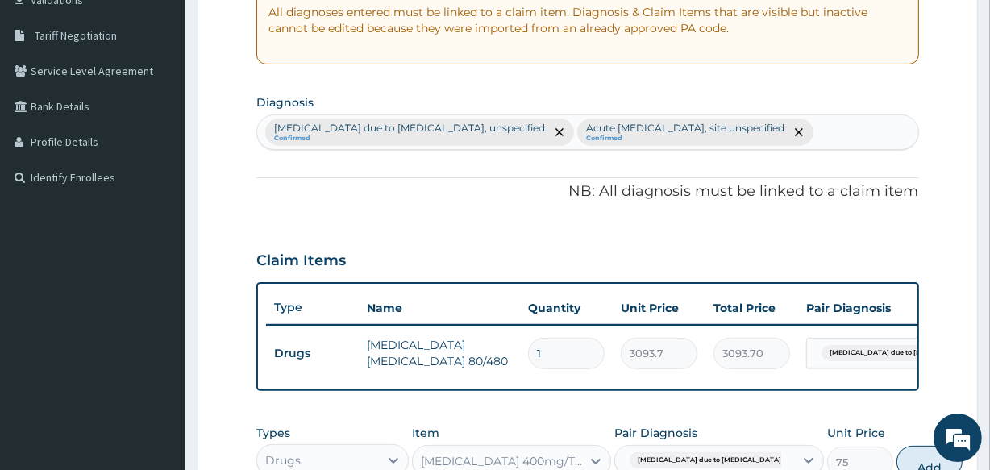
click at [866, 144] on div "Malaria due to Plasmodium falciparum, unspecified Confirmed Acute upper respira…" at bounding box center [587, 132] width 660 height 34
click at [866, 137] on div "Malaria due to Plasmodium falciparum, unspecified Confirmed Acute upper respira…" at bounding box center [587, 132] width 660 height 34
click at [860, 134] on div "Malaria due to Plasmodium falciparum, unspecified Confirmed Acute upper respira…" at bounding box center [587, 132] width 660 height 34
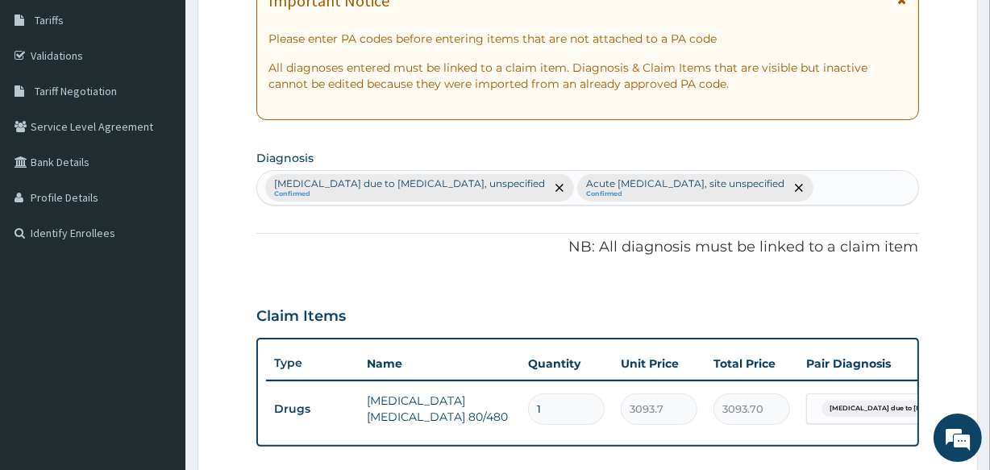
scroll to position [242, 0]
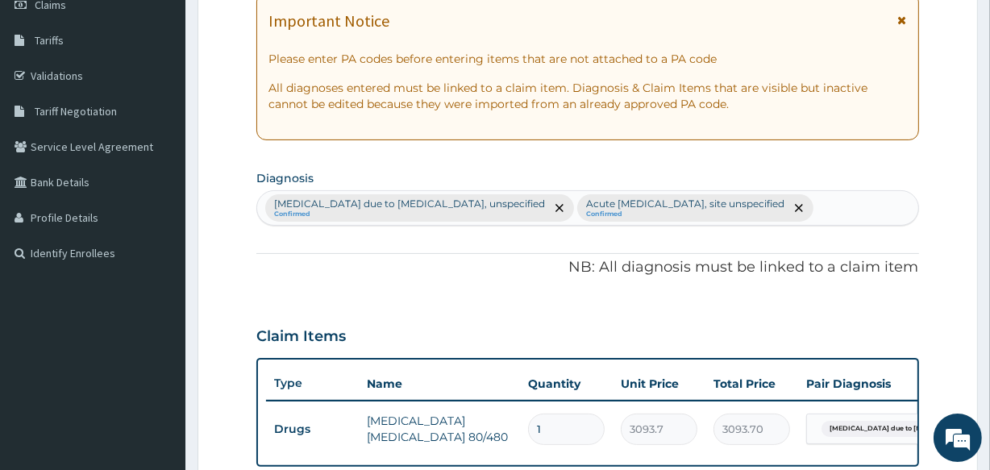
click at [870, 211] on div "Malaria due to Plasmodium falciparum, unspecified Confirmed Acute upper respira…" at bounding box center [587, 208] width 660 height 34
click at [870, 205] on div "Malaria due to Plasmodium falciparum, unspecified Confirmed Acute upper respira…" at bounding box center [587, 208] width 660 height 34
type input "N"
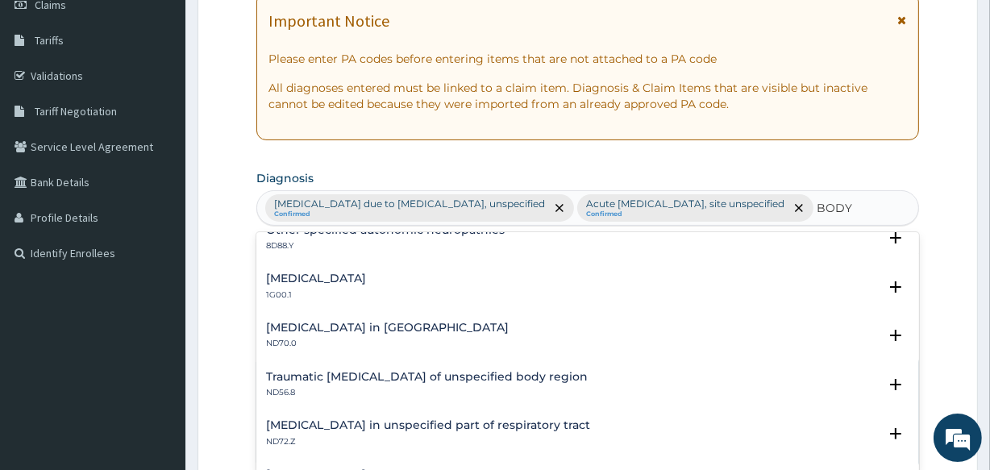
scroll to position [1826, 0]
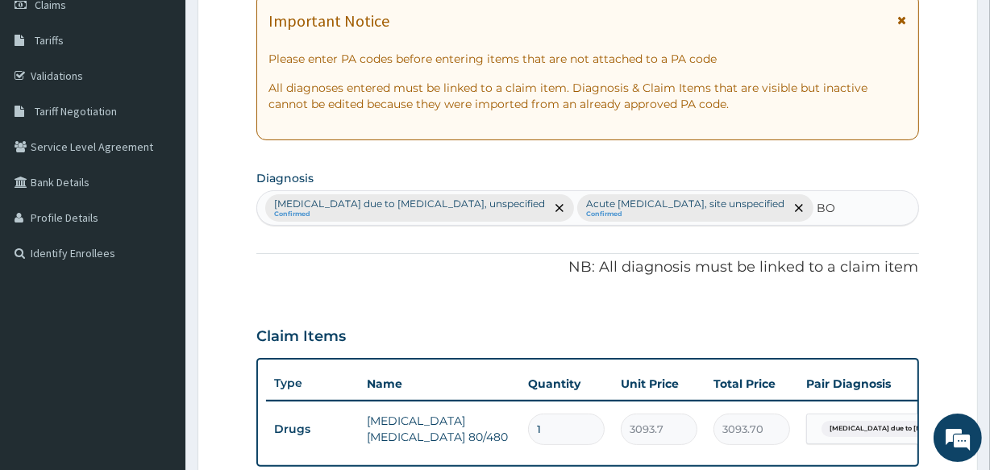
type input "B"
type input "PAIN"
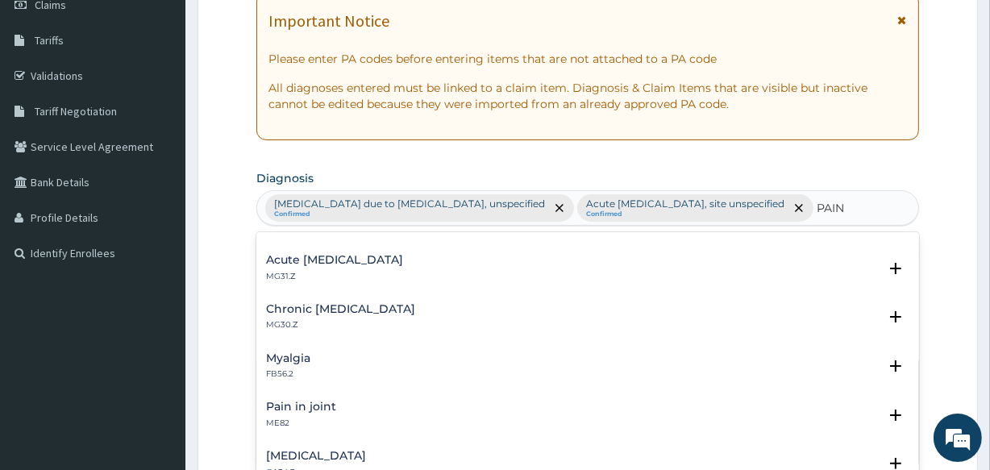
scroll to position [88, 0]
click at [295, 372] on p "FB56.2" at bounding box center [288, 371] width 44 height 11
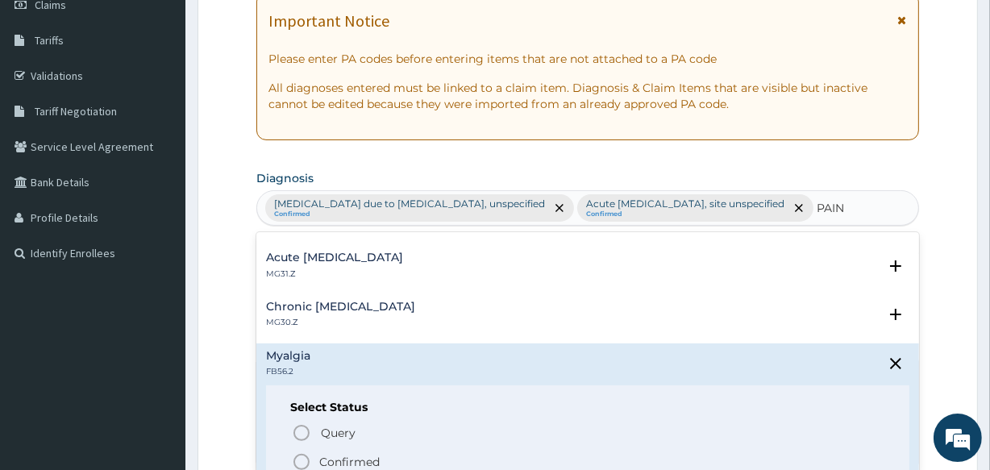
click at [301, 460] on icon "status option filled" at bounding box center [301, 461] width 19 height 19
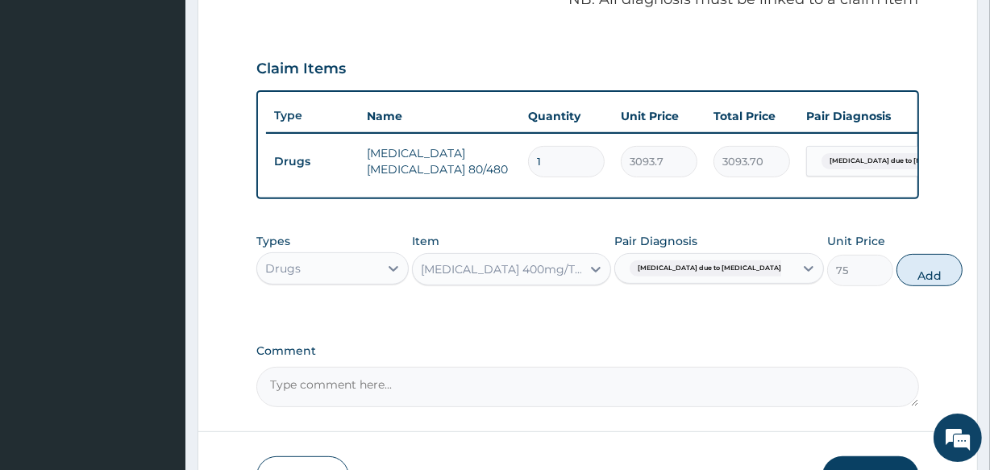
scroll to position [513, 0]
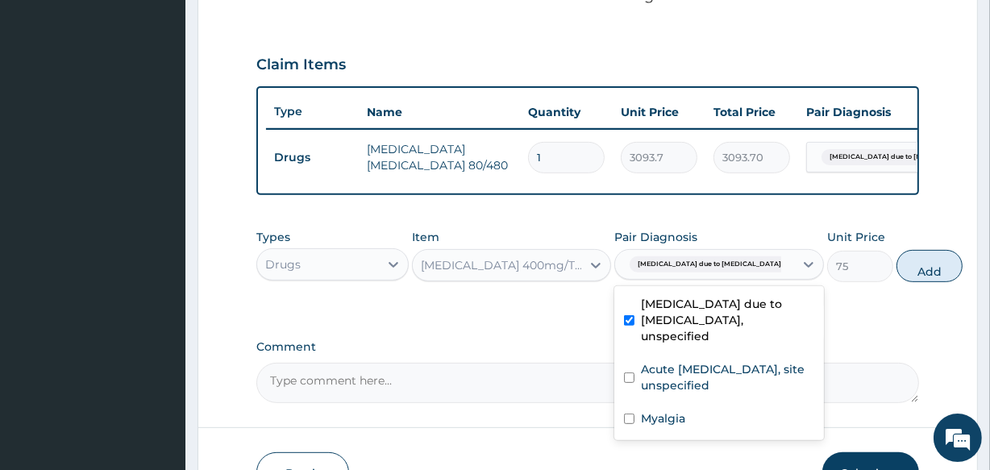
click at [717, 272] on span "Malaria due to Plasmodium falc..." at bounding box center [718, 264] width 178 height 16
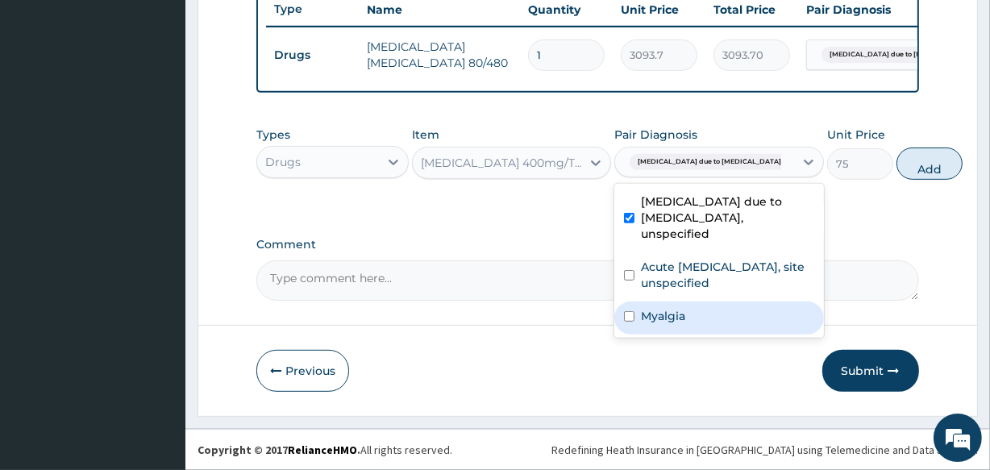
click at [656, 324] on label "Myalgia" at bounding box center [663, 316] width 44 height 16
checkbox input "true"
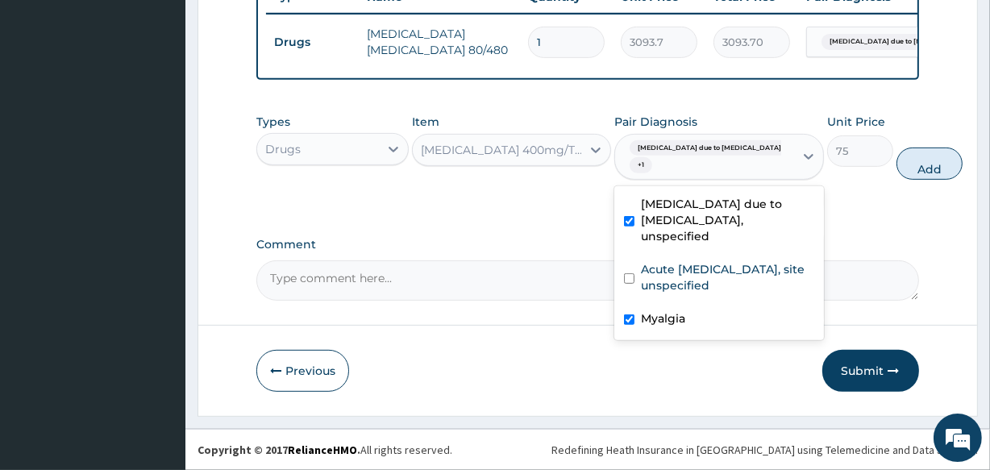
click at [647, 243] on label "Malaria due to Plasmodium falciparum, unspecified" at bounding box center [727, 220] width 173 height 48
checkbox input "false"
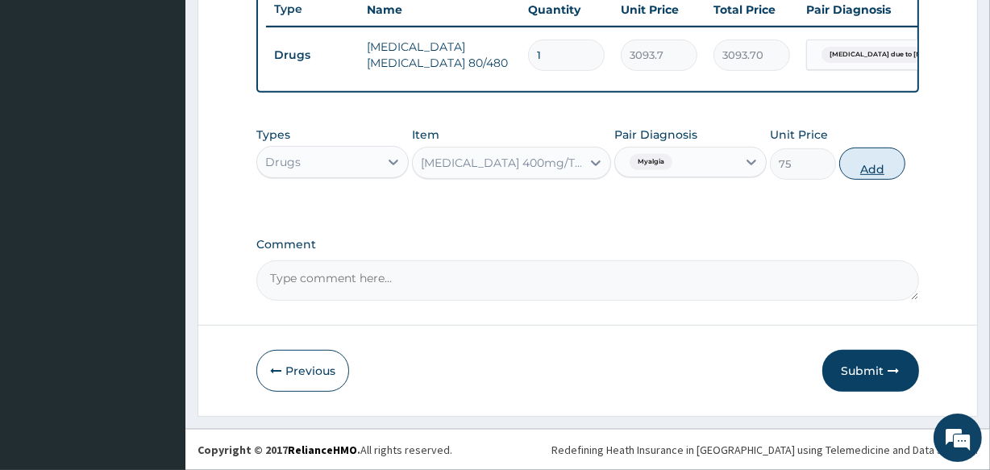
click at [883, 168] on button "Add" at bounding box center [872, 163] width 66 height 32
type input "0"
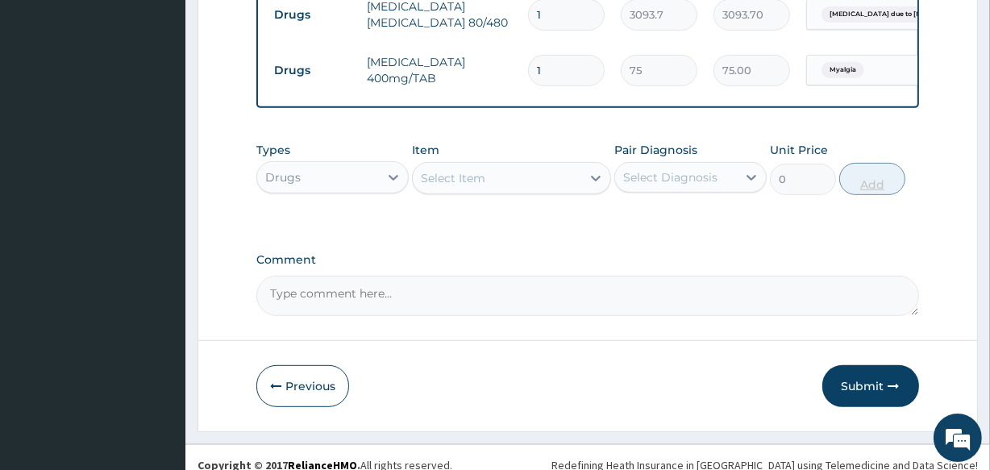
type input "0.00"
type input "9"
type input "675.00"
type input "9"
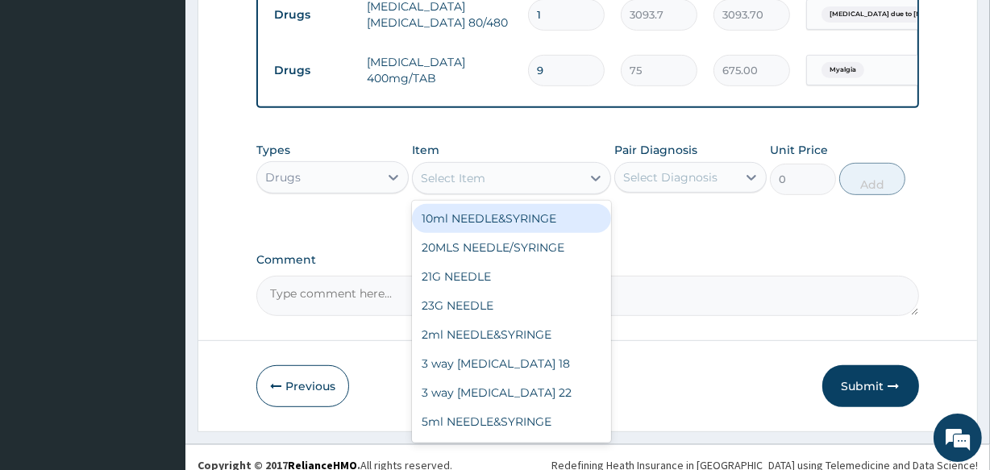
click at [500, 191] on div "Select Item" at bounding box center [497, 178] width 168 height 26
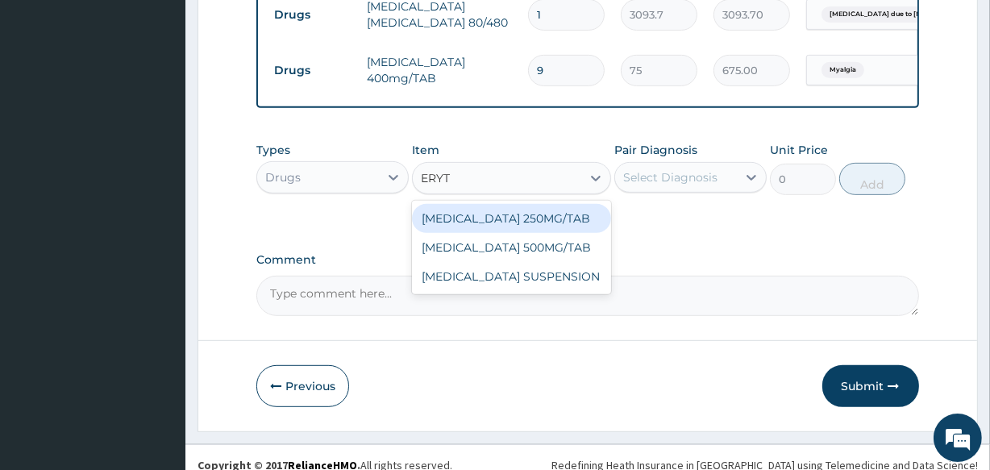
type input "ERYTH"
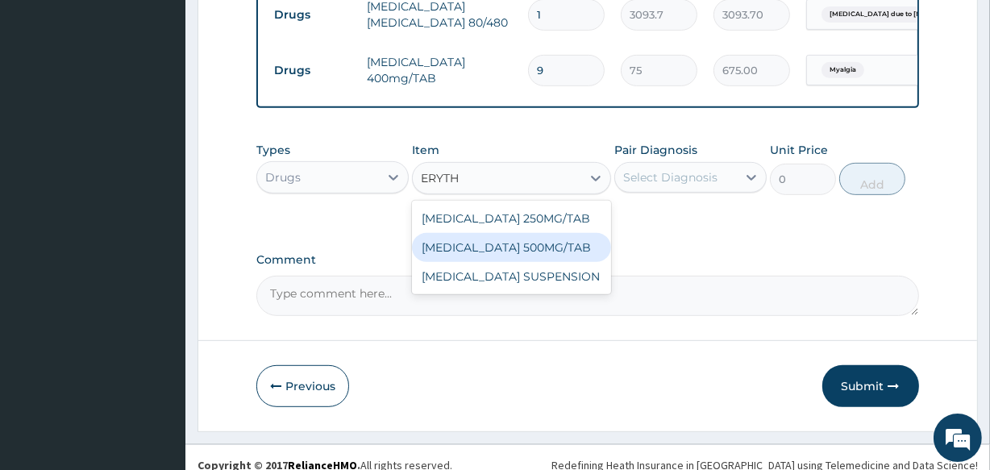
click at [515, 262] on div "ERYTHROMYCIN 500MG/TAB" at bounding box center [511, 247] width 198 height 29
type input "65.6"
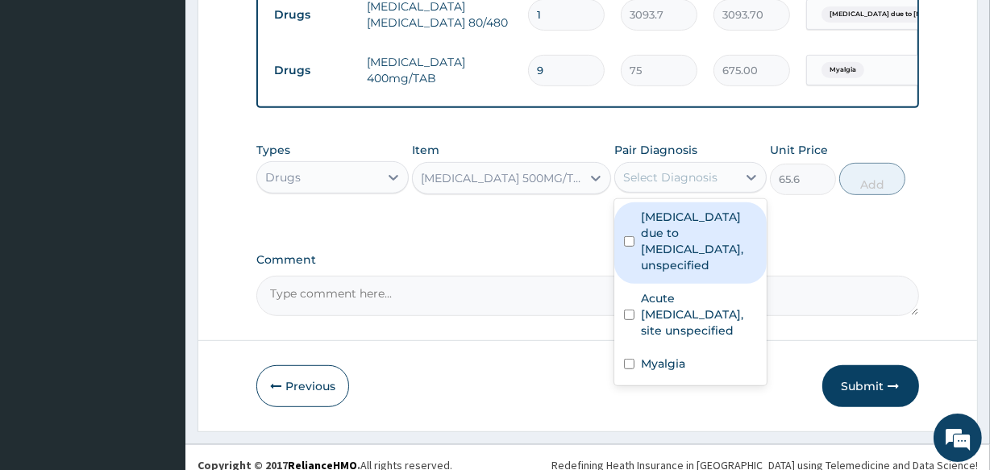
click at [657, 190] on div "Select Diagnosis" at bounding box center [676, 177] width 122 height 26
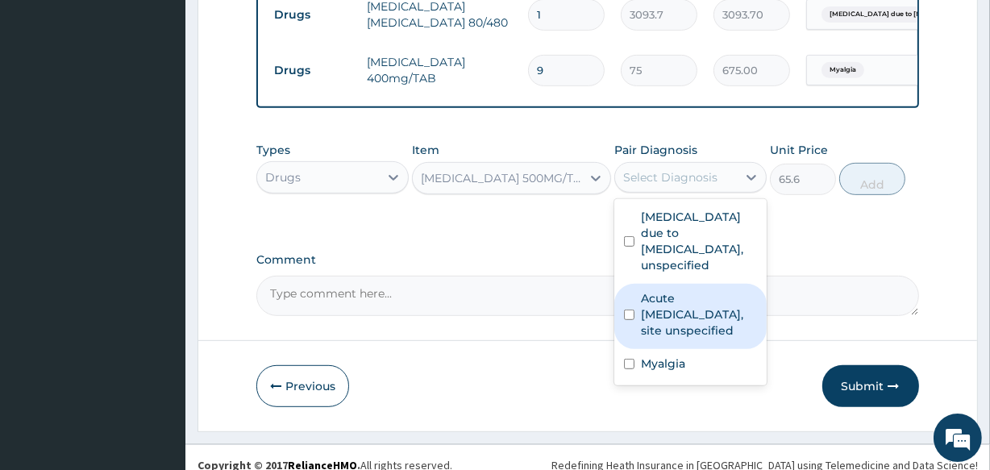
click at [641, 339] on label "Acute upper respiratory infection, site unspecified" at bounding box center [699, 314] width 116 height 48
checkbox input "true"
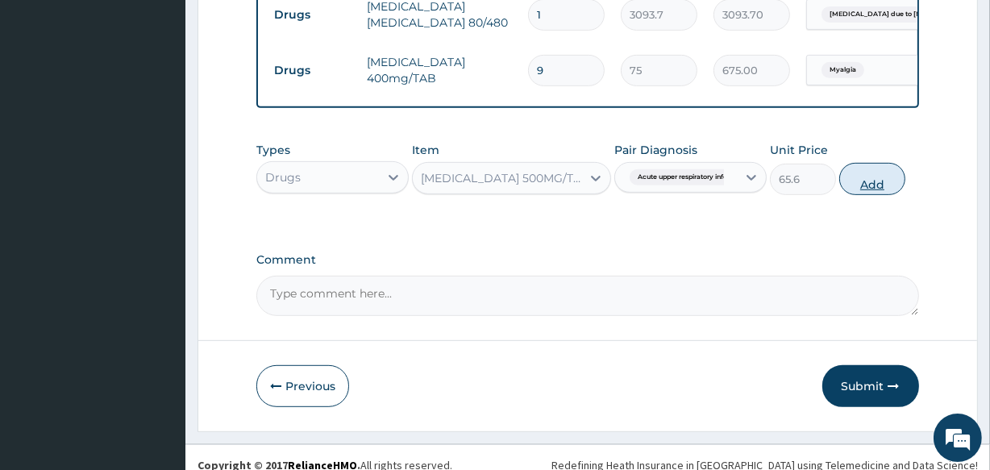
drag, startPoint x: 846, startPoint y: 196, endPoint x: 857, endPoint y: 210, distance: 17.9
click at [850, 201] on div "Types Drugs Item ERYTHROMYCIN 500MG/TAB Pair Diagnosis Acute upper respiratory …" at bounding box center [587, 168] width 662 height 69
click at [857, 195] on button "Add" at bounding box center [872, 179] width 66 height 32
type input "0"
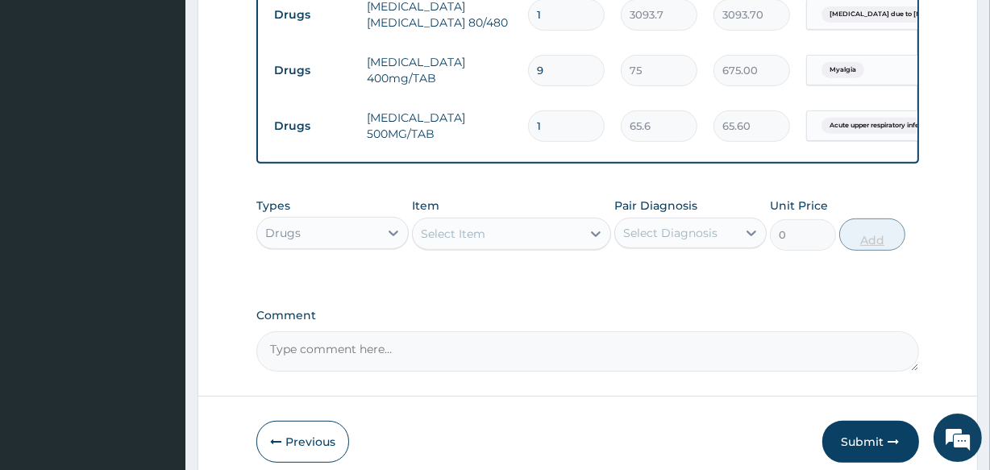
type input "0.00"
type input "9"
type input "590.40"
type input "9"
click at [510, 259] on div "Types Drugs Item Select Item Pair Diagnosis Select Diagnosis Unit Price 0 Add" at bounding box center [587, 223] width 662 height 69
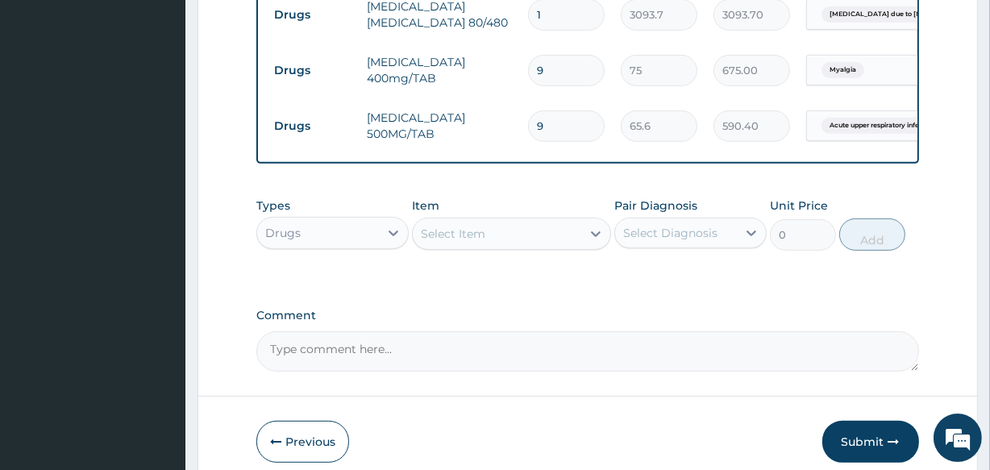
click at [524, 247] on div "Select Item" at bounding box center [497, 234] width 168 height 26
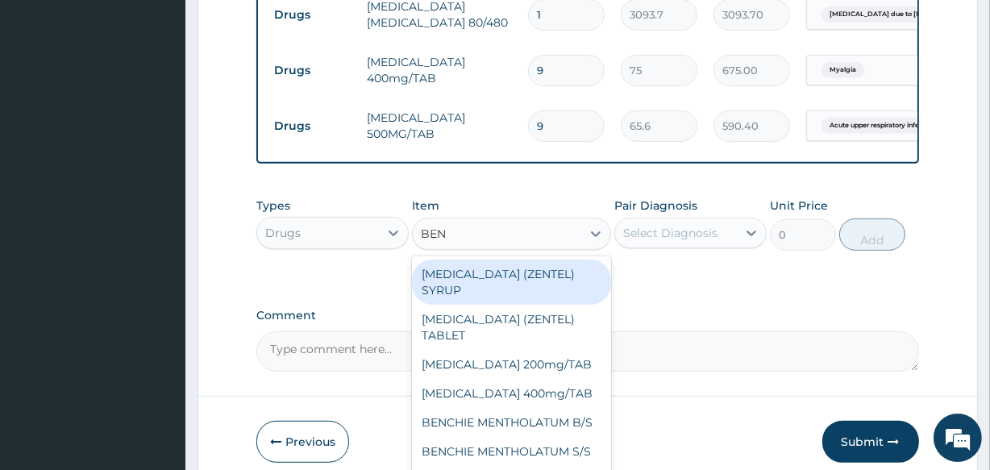
type input "BENY"
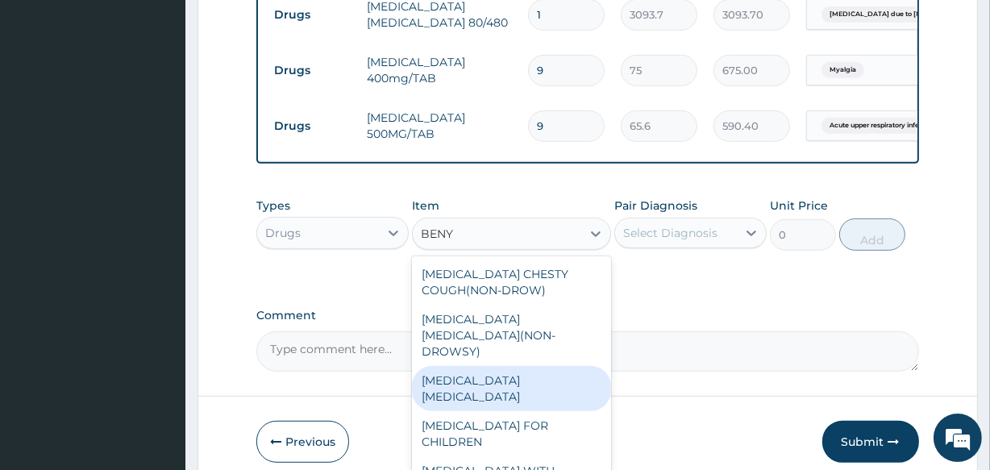
click at [514, 394] on div "BENYLIN EXPECTORANT" at bounding box center [511, 388] width 198 height 45
type input "900"
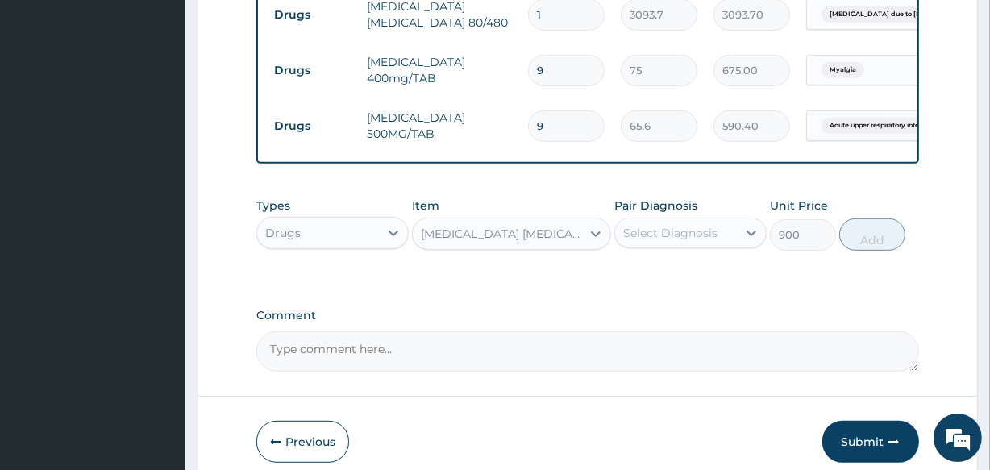
click at [643, 241] on div "Select Diagnosis" at bounding box center [670, 233] width 94 height 16
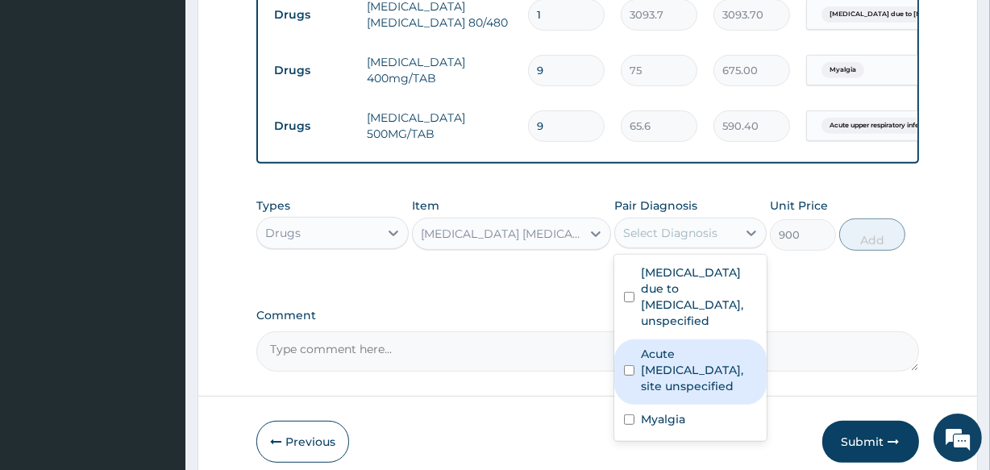
click at [654, 394] on label "Acute upper respiratory infection, site unspecified" at bounding box center [699, 370] width 116 height 48
checkbox input "true"
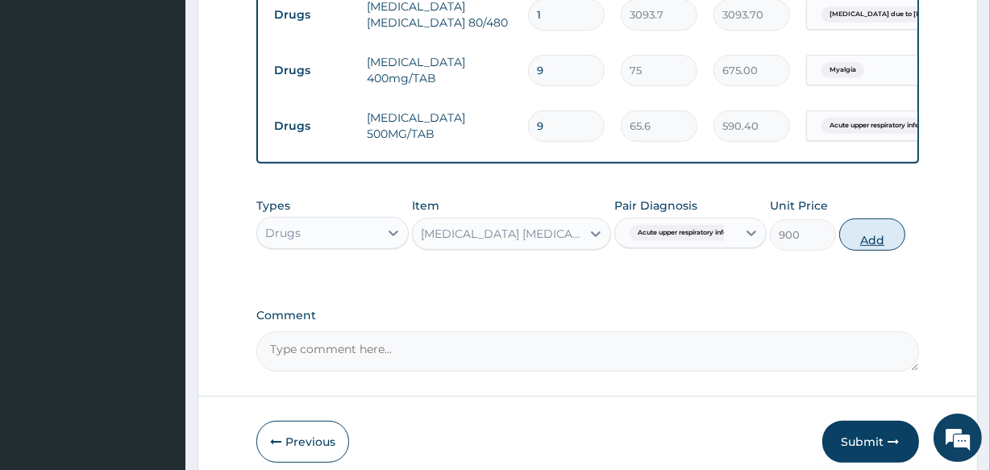
click at [865, 251] on button "Add" at bounding box center [872, 234] width 66 height 32
type input "0"
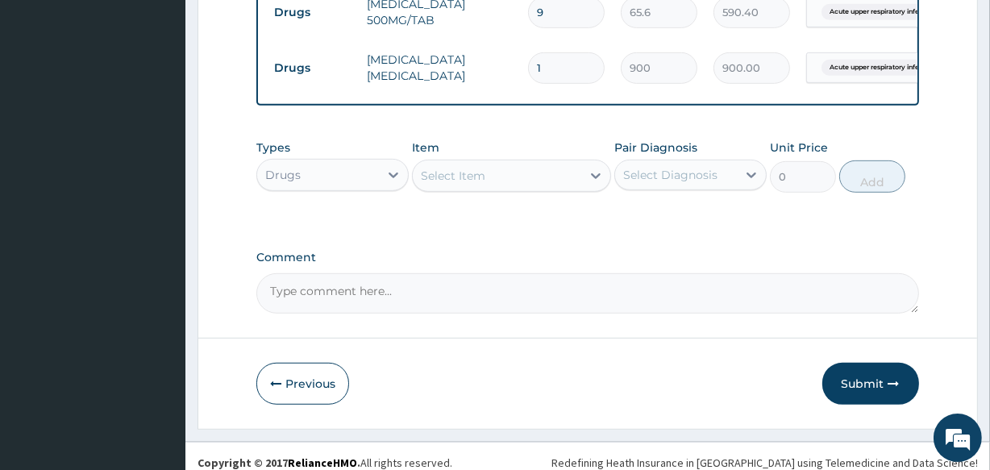
scroll to position [782, 0]
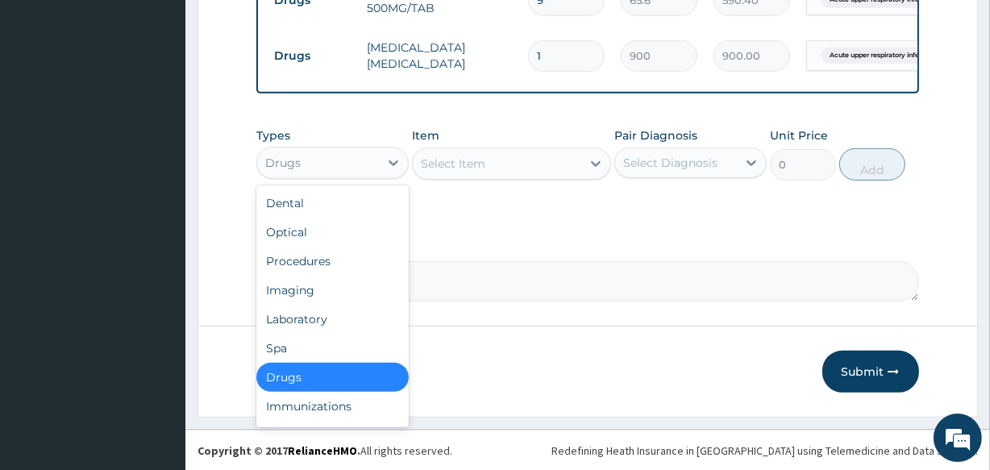
click at [330, 176] on div "Drugs" at bounding box center [318, 163] width 122 height 26
click at [328, 276] on div "Procedures" at bounding box center [332, 261] width 152 height 29
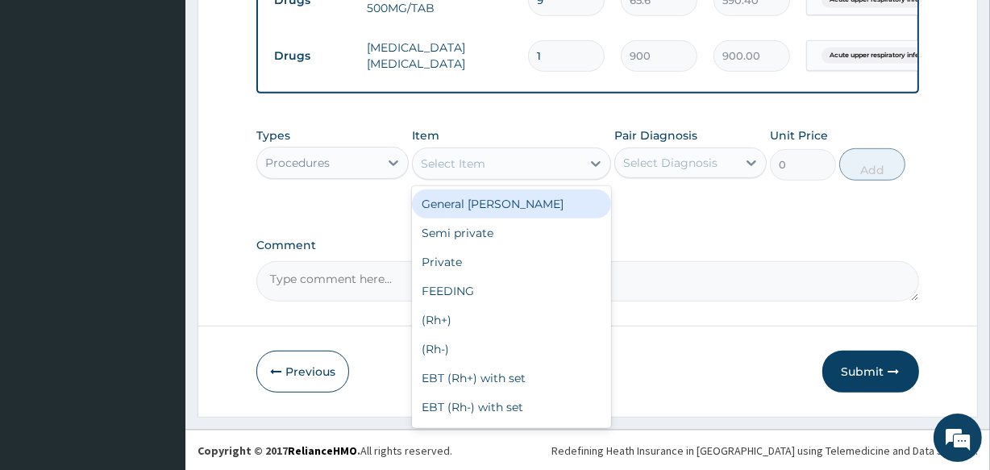
click at [487, 177] on div "Select Item" at bounding box center [497, 164] width 168 height 26
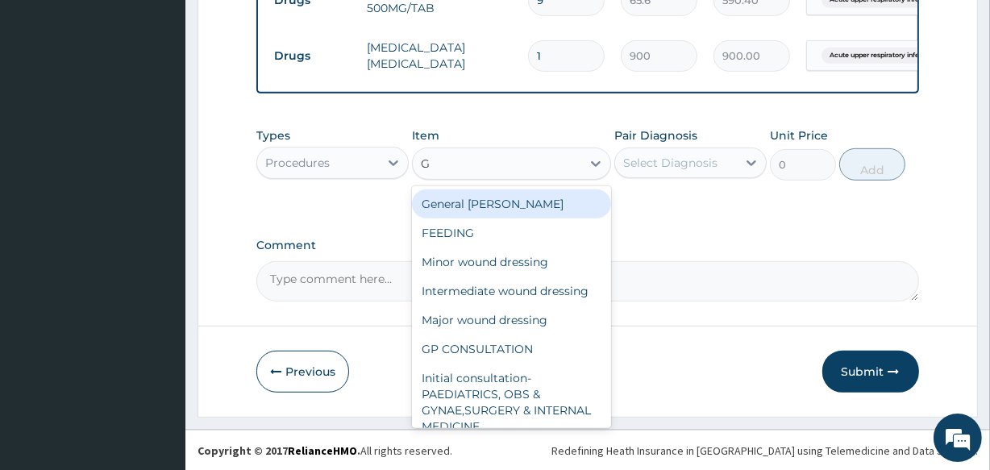
type input "GP"
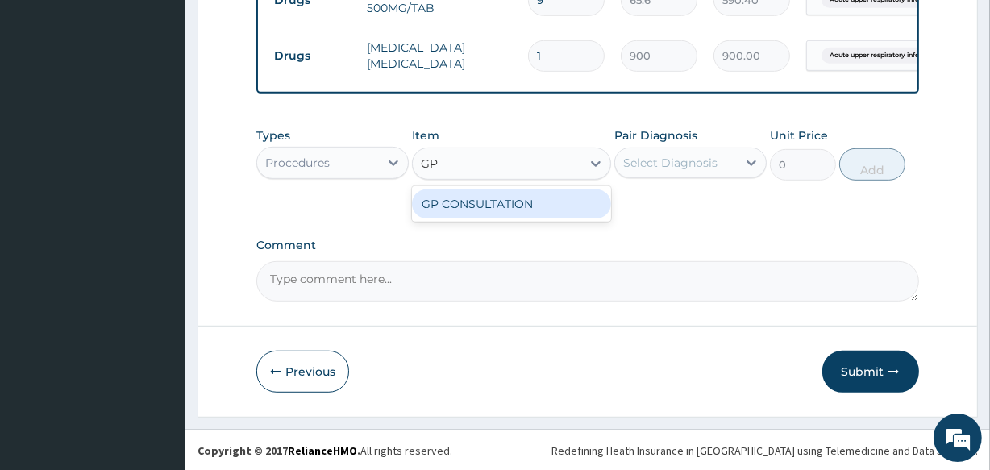
click at [491, 218] on div "GP CONSULTATION" at bounding box center [511, 203] width 198 height 29
type input "2000"
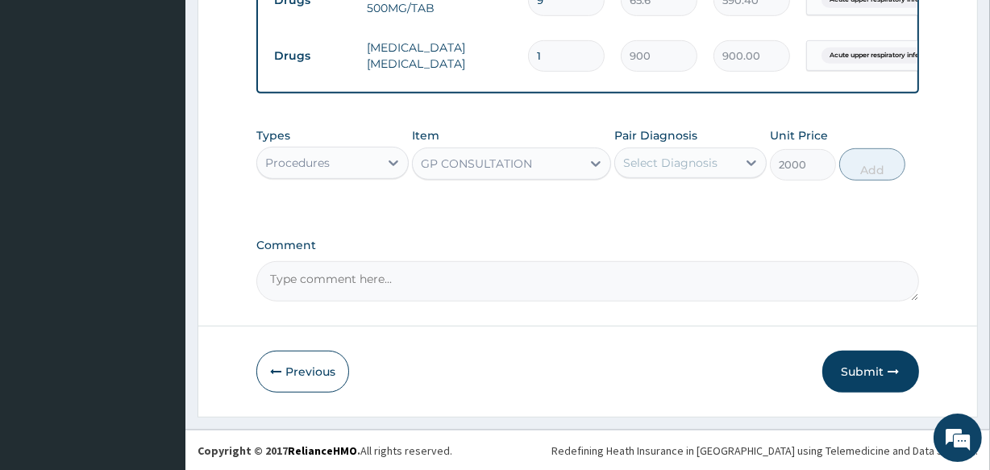
click at [665, 171] on div "Select Diagnosis" at bounding box center [670, 163] width 94 height 16
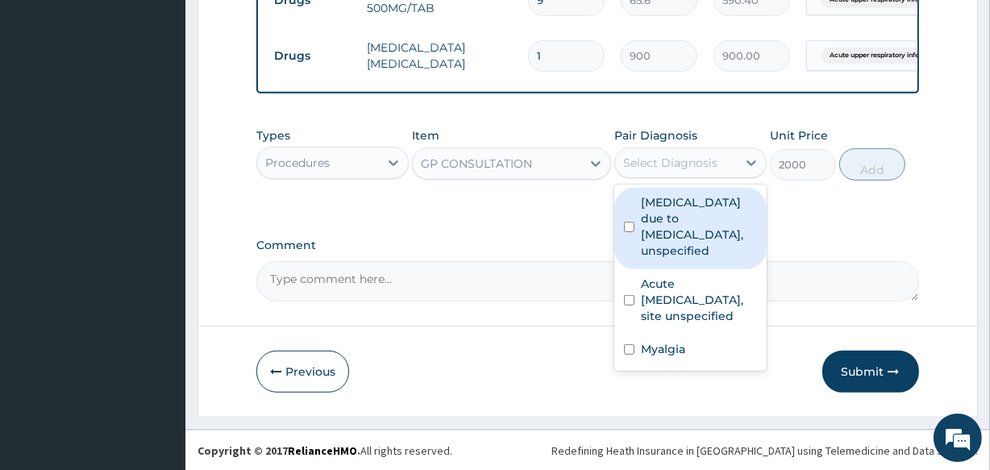
click at [654, 259] on label "Malaria due to Plasmodium falciparum, unspecified" at bounding box center [699, 226] width 116 height 64
checkbox input "true"
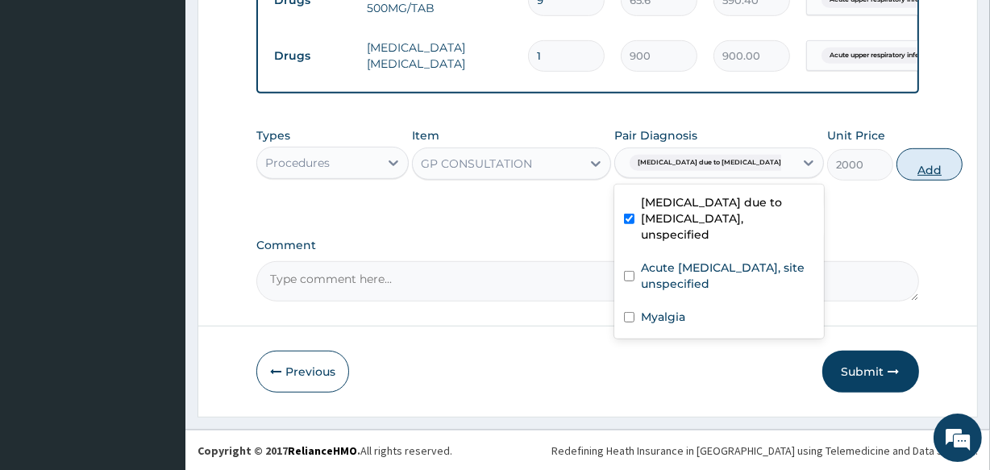
click at [896, 181] on button "Add" at bounding box center [929, 164] width 66 height 32
type input "0"
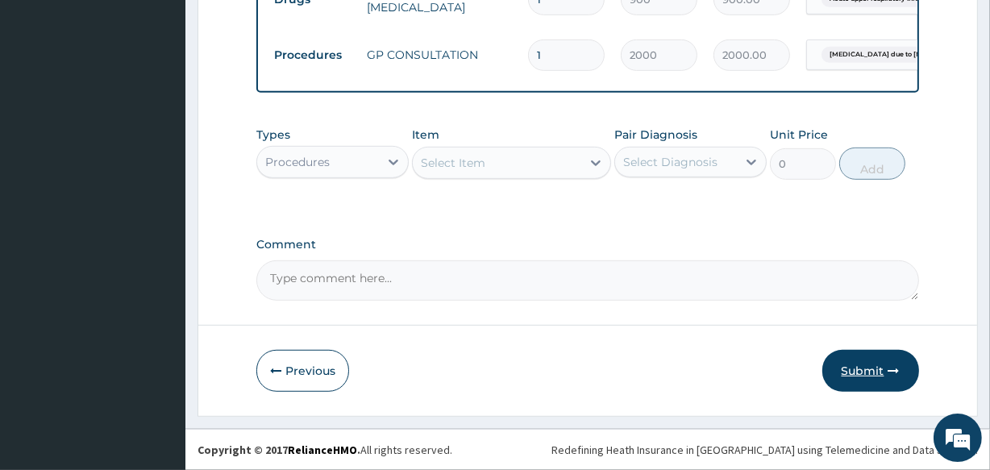
click at [884, 375] on button "Submit" at bounding box center [870, 371] width 97 height 42
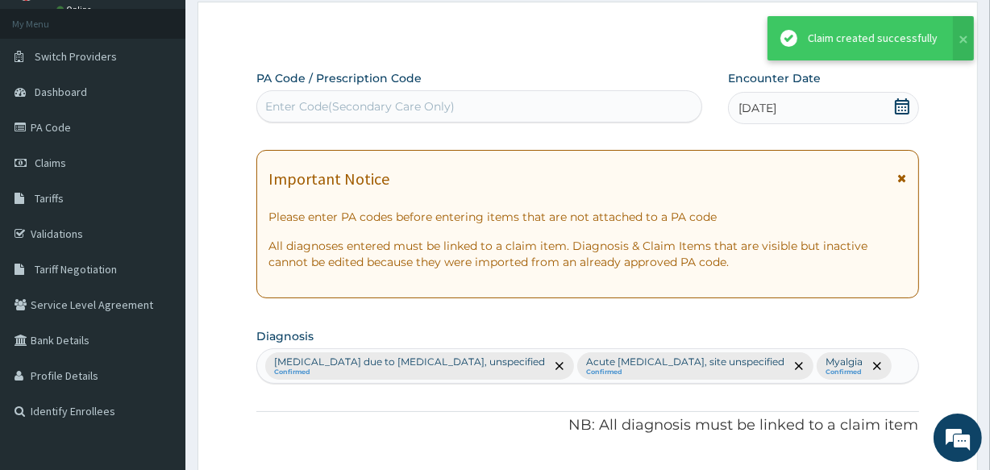
scroll to position [879, 0]
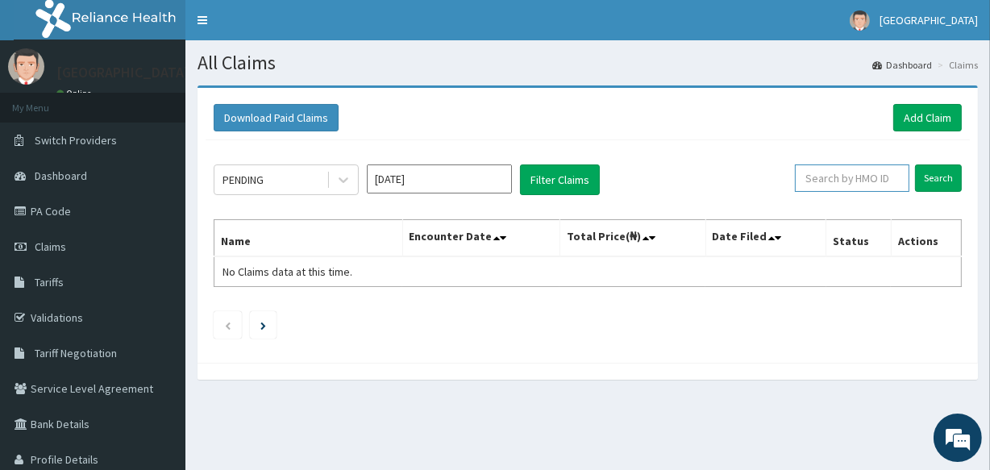
click at [842, 178] on input "text" at bounding box center [852, 177] width 114 height 27
type input "SRH/10063/A"
click at [943, 179] on input "Search" at bounding box center [938, 177] width 47 height 27
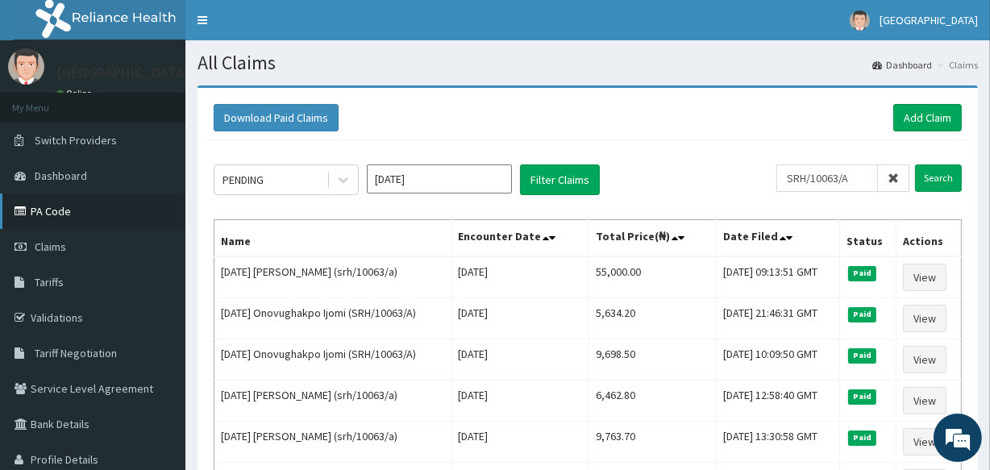
click at [77, 214] on link "PA Code" at bounding box center [92, 210] width 185 height 35
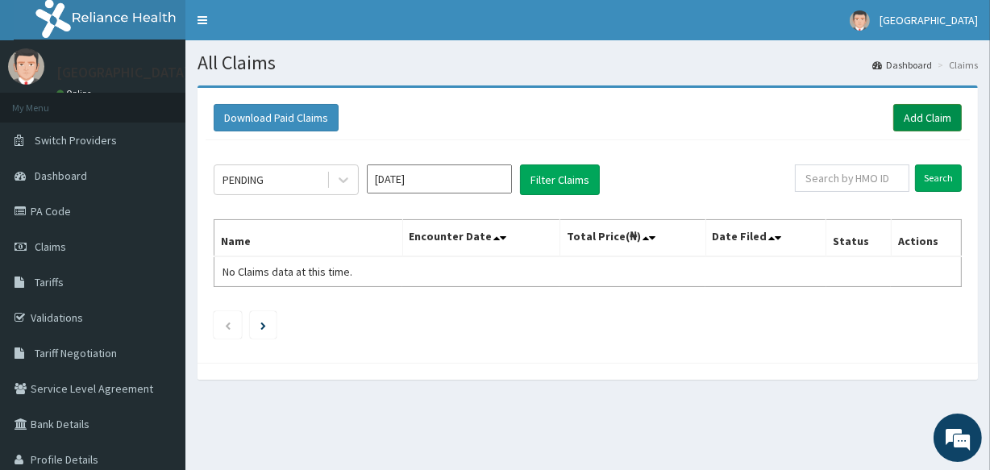
click at [934, 112] on link "Add Claim" at bounding box center [927, 117] width 69 height 27
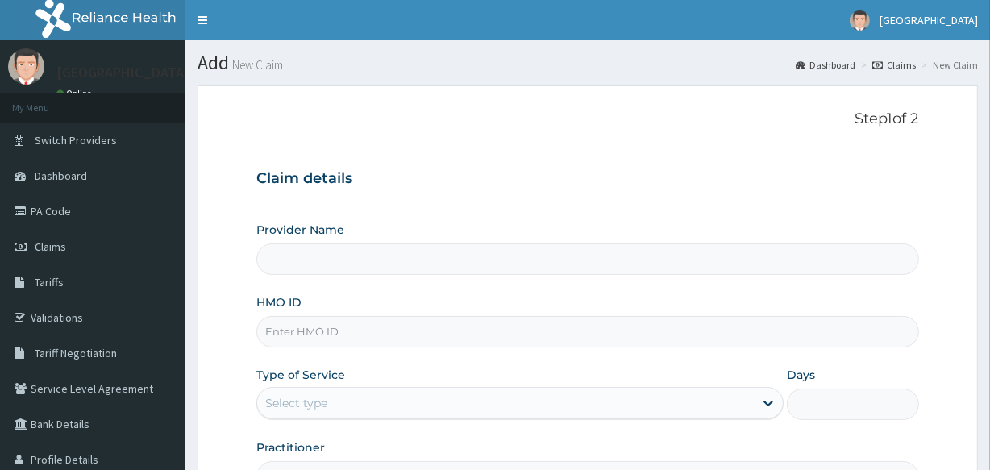
scroll to position [2, 16]
click at [358, 316] on input "HMO ID" at bounding box center [587, 331] width 662 height 31
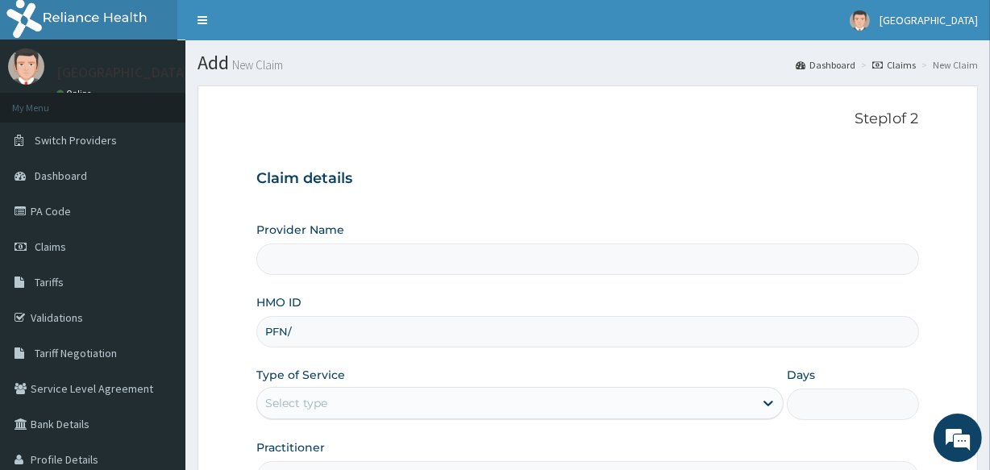
type input "PFN/1"
type input "Veta Hospitals Ltd"
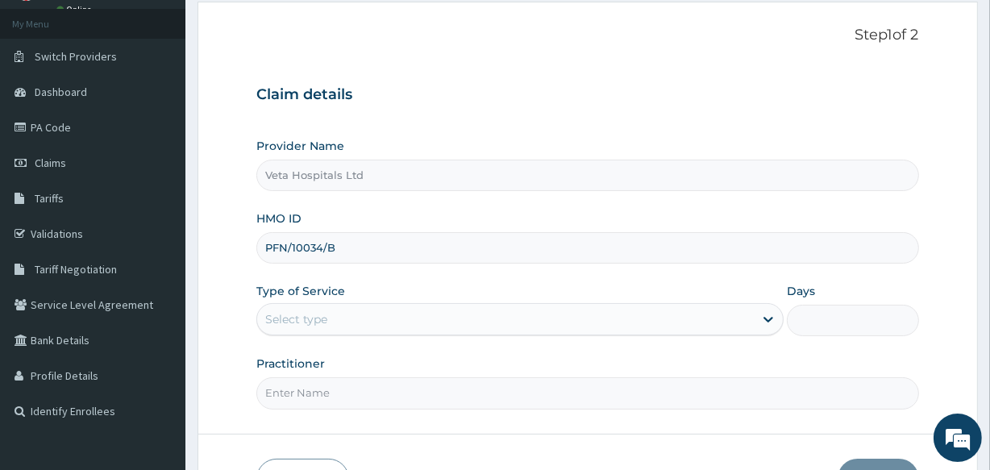
scroll to position [0, 0]
type input "PFN/10034/B"
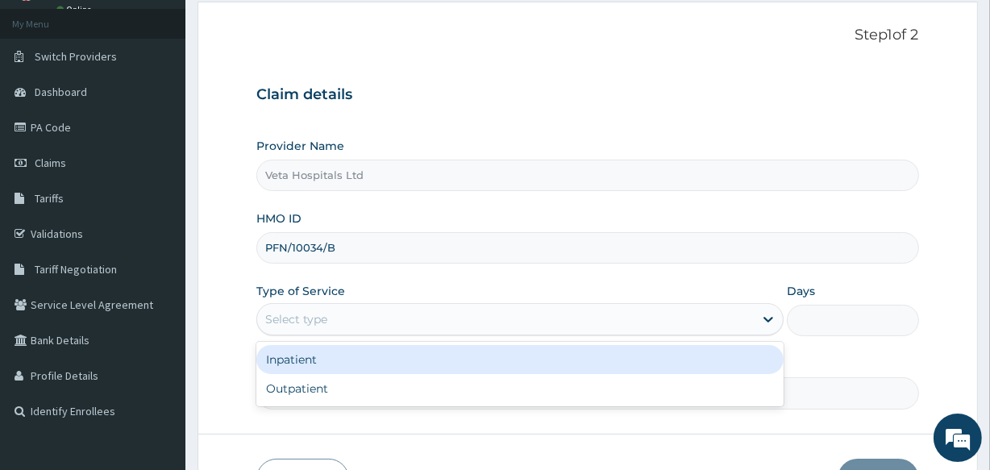
click at [399, 325] on div "Select type" at bounding box center [505, 319] width 496 height 26
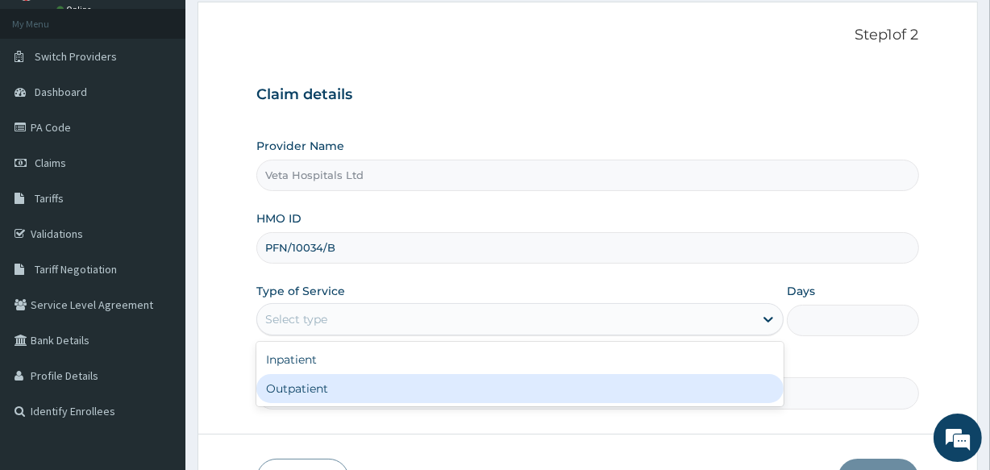
click at [342, 386] on div "Outpatient" at bounding box center [519, 388] width 527 height 29
type input "1"
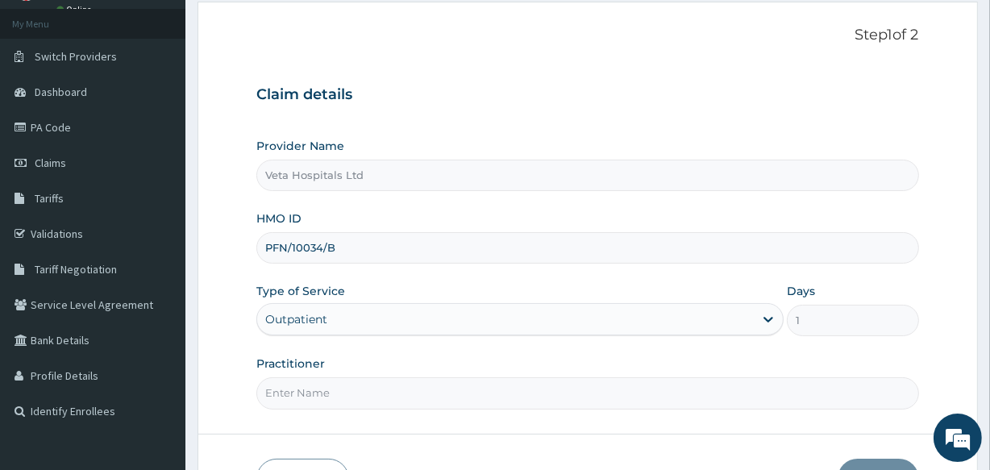
click at [342, 386] on input "Practitioner" at bounding box center [587, 392] width 662 height 31
type input "[PERSON_NAME]"
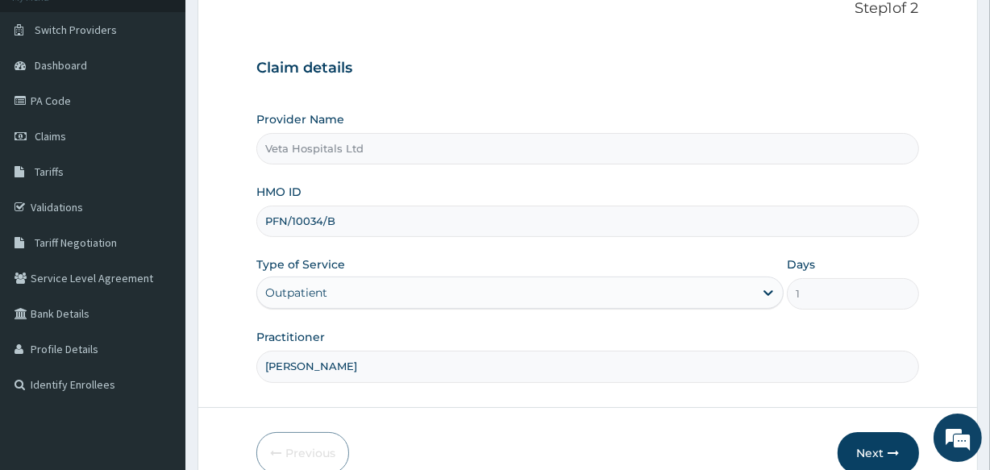
scroll to position [191, 0]
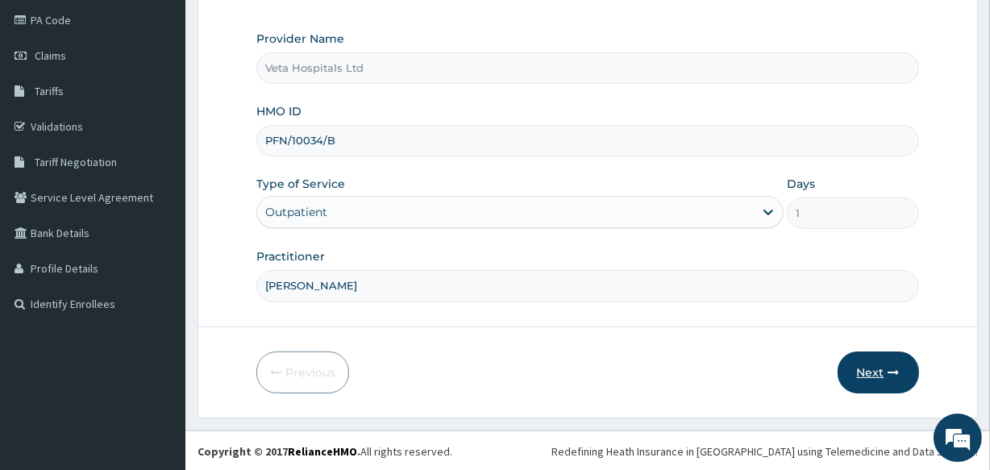
click at [879, 373] on button "Next" at bounding box center [877, 372] width 81 height 42
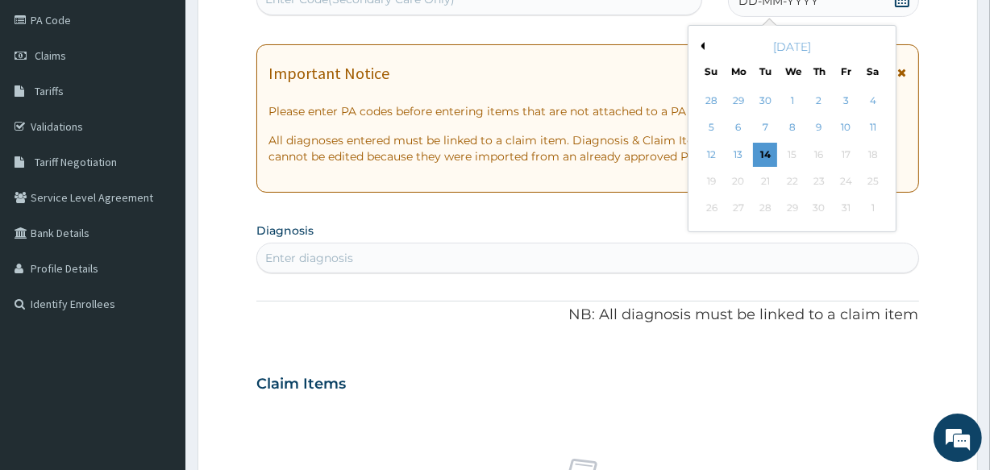
click at [701, 46] on button "Previous Month" at bounding box center [700, 46] width 8 height 8
click at [844, 160] on div "19" at bounding box center [845, 155] width 24 height 24
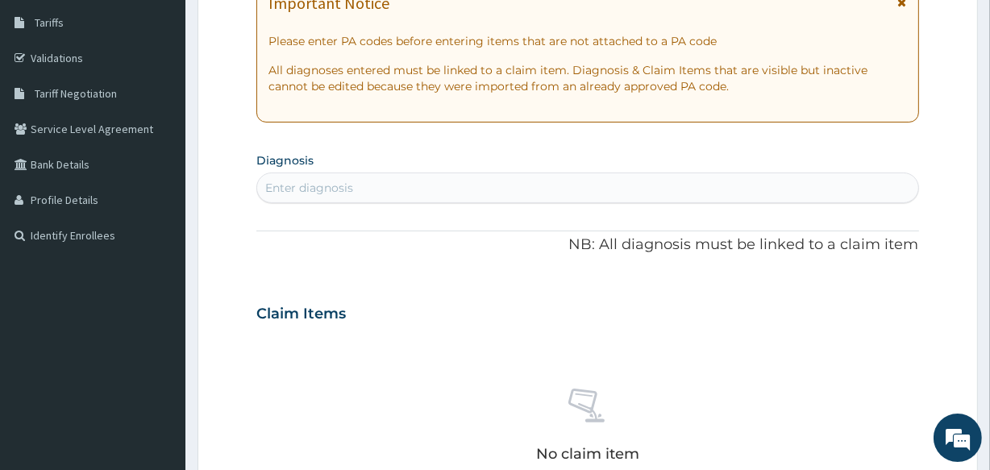
scroll to position [254, 0]
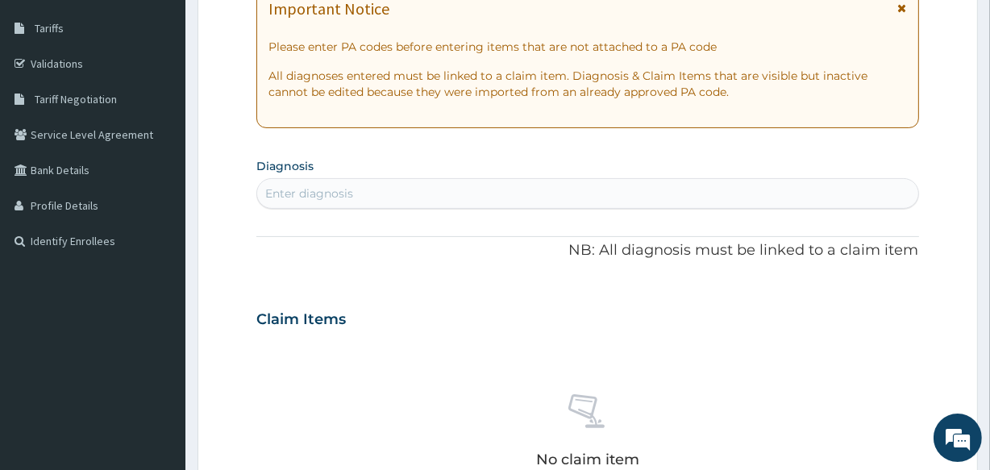
click at [774, 172] on section "Diagnosis Enter diagnosis" at bounding box center [587, 181] width 662 height 55
click at [742, 190] on div "Enter diagnosis" at bounding box center [587, 194] width 660 height 26
type input "GASTRO"
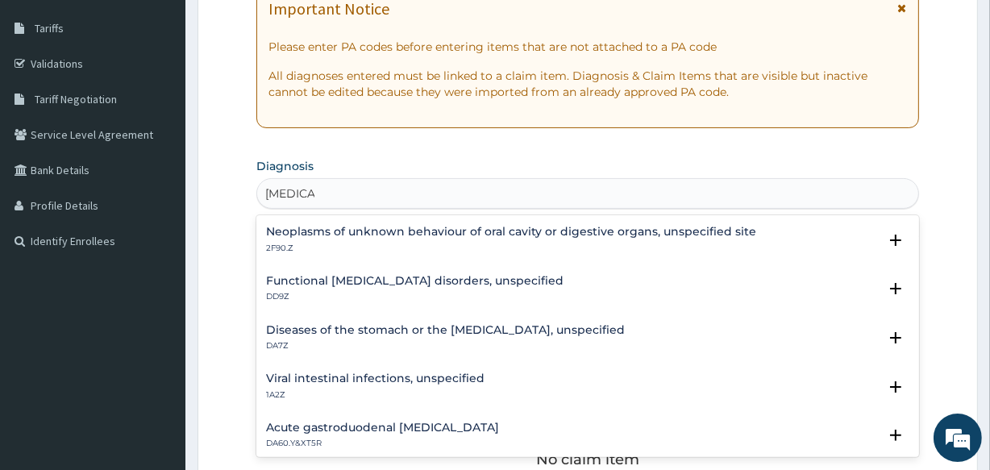
scroll to position [322, 0]
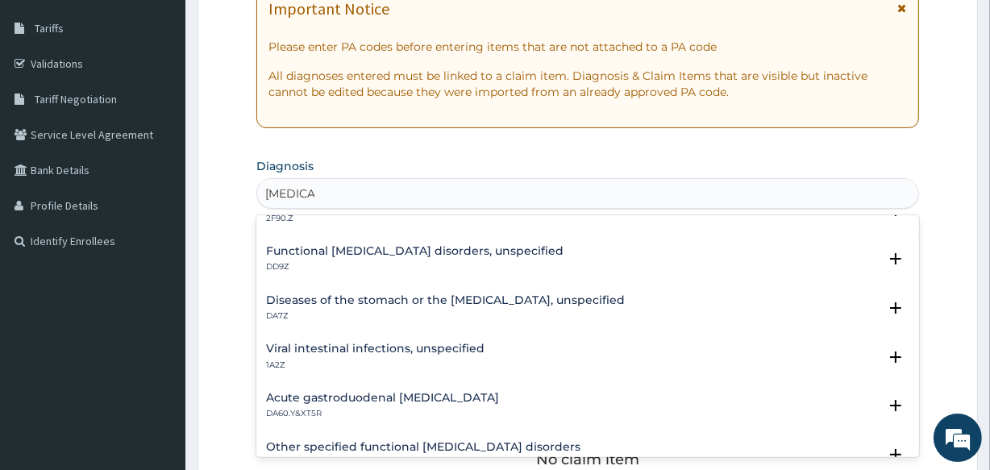
click at [388, 246] on h4 "Functional gastrointestinal disorders, unspecified" at bounding box center [414, 251] width 297 height 12
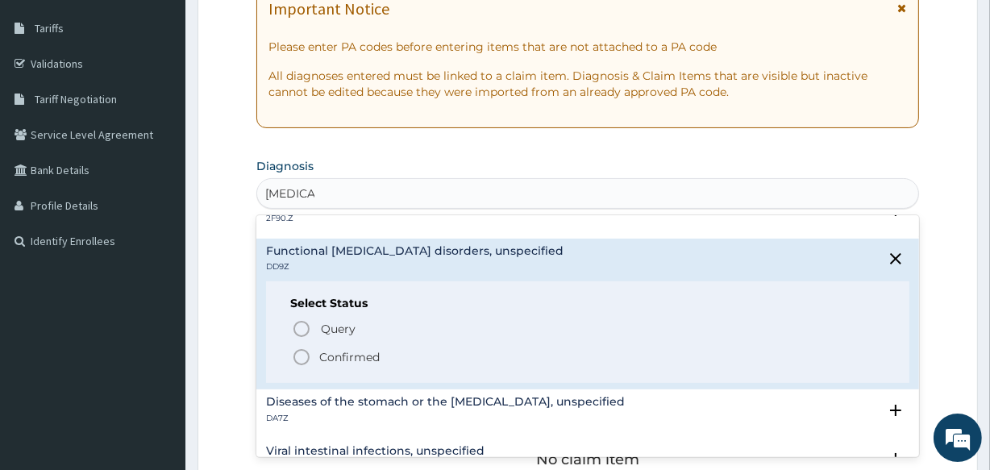
click at [305, 354] on icon "status option filled" at bounding box center [301, 356] width 19 height 19
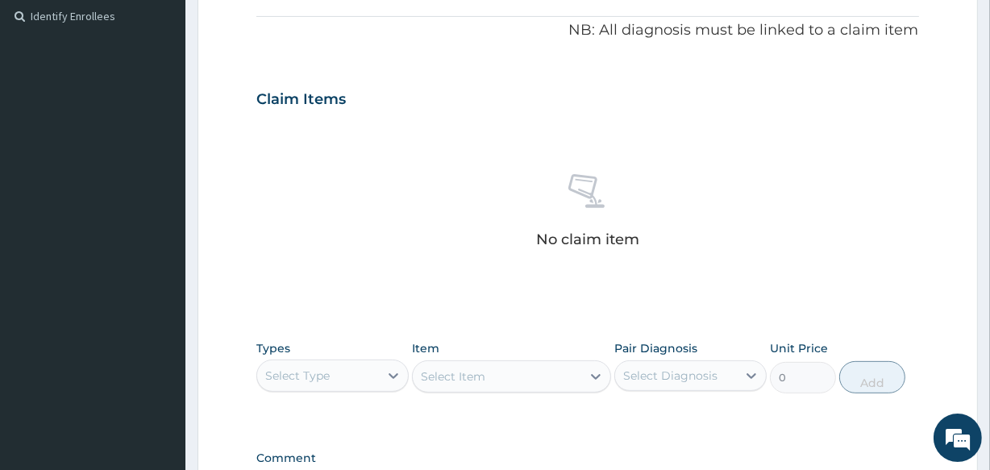
scroll to position [563, 0]
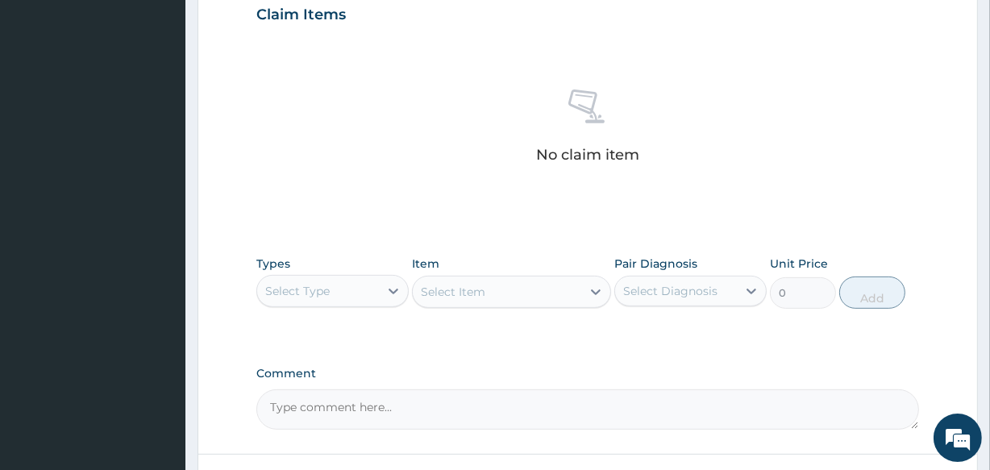
click at [340, 285] on div "Select Type" at bounding box center [318, 291] width 122 height 26
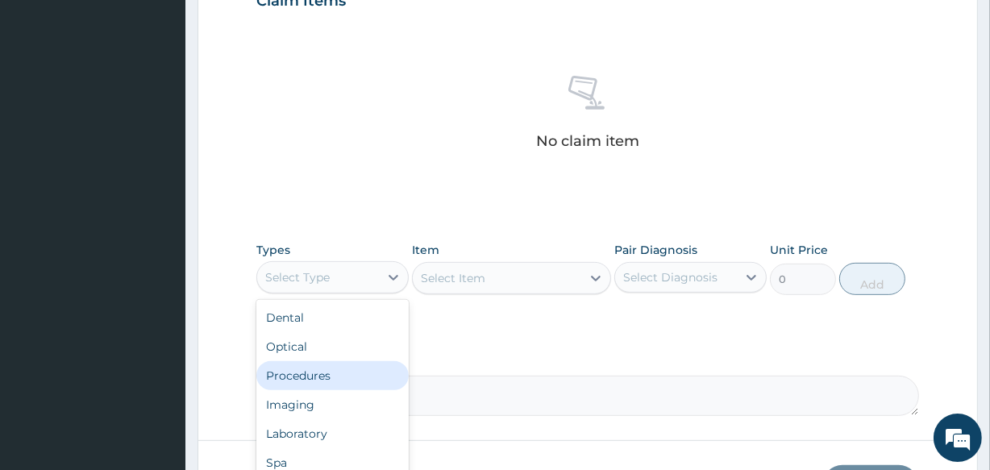
scroll to position [692, 0]
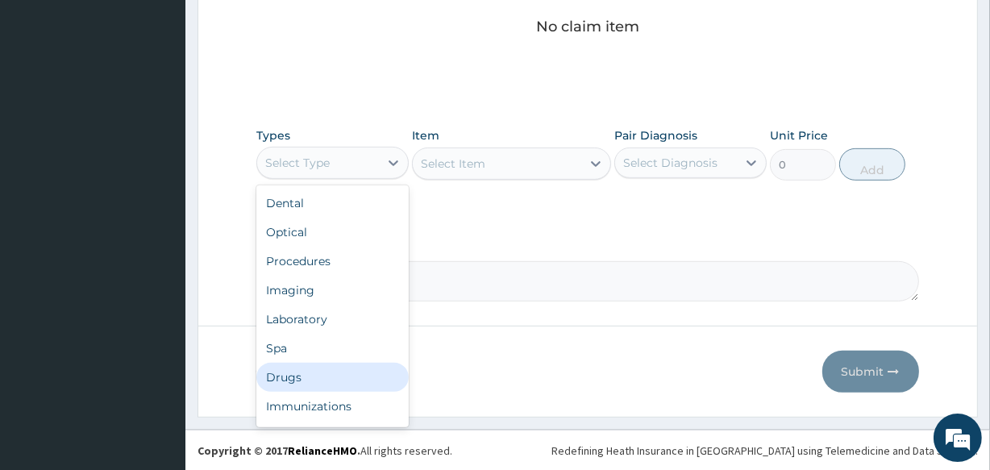
click at [317, 369] on div "Drugs" at bounding box center [332, 377] width 152 height 29
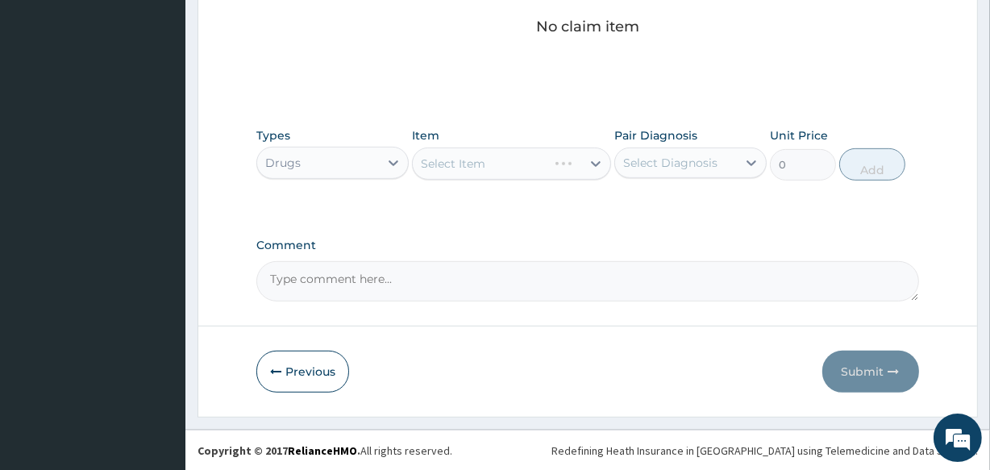
click at [476, 173] on div "Select Item" at bounding box center [511, 163] width 198 height 32
click at [487, 153] on div "Select Item" at bounding box center [511, 163] width 198 height 32
click at [471, 179] on div "Item Select Item" at bounding box center [511, 153] width 198 height 53
click at [487, 148] on div "Select Item" at bounding box center [511, 163] width 198 height 32
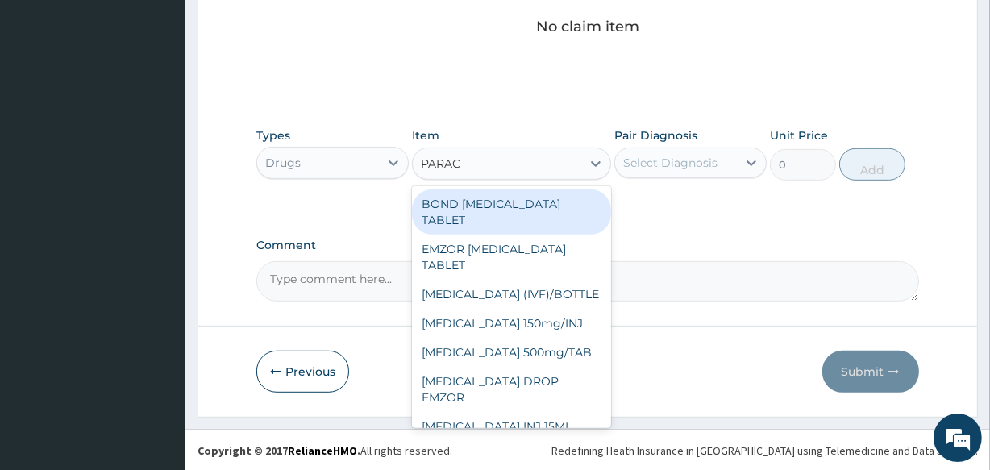
type input "PARACE"
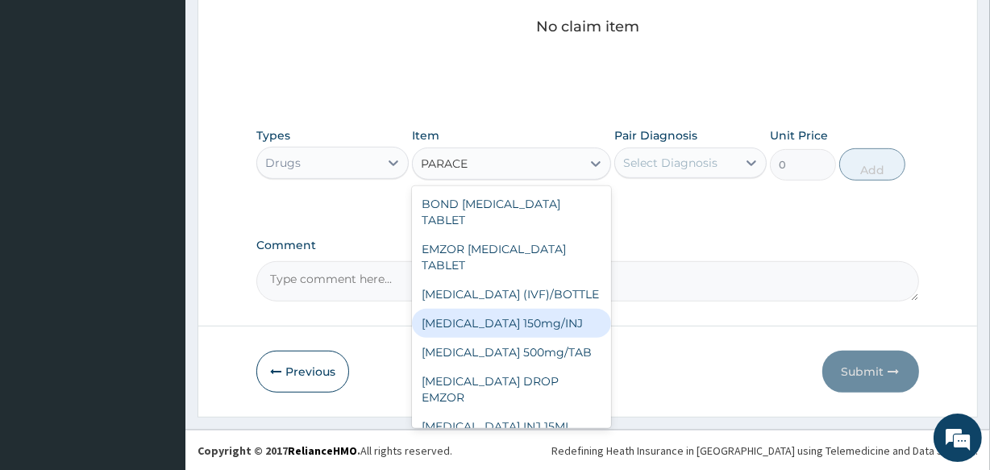
click at [513, 314] on div "Paracetamol 150mg/INJ" at bounding box center [511, 323] width 198 height 29
type input "112.5"
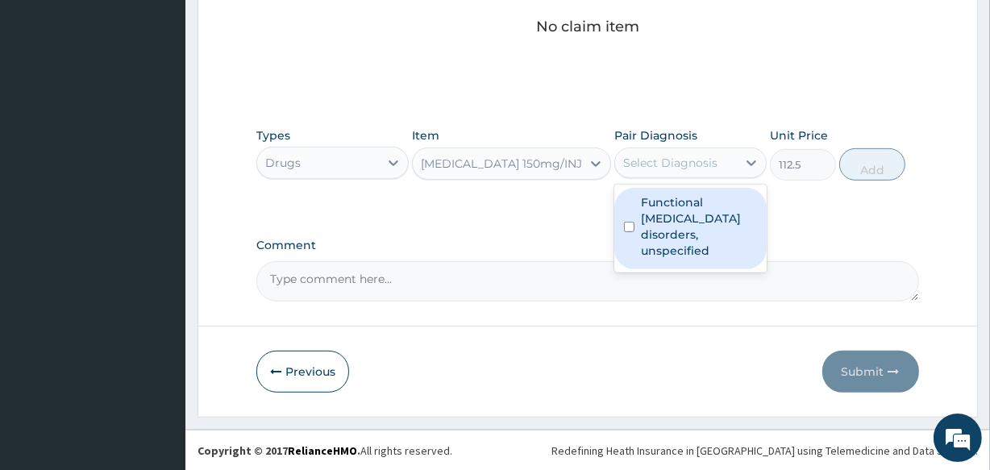
click at [646, 155] on div "Select Diagnosis" at bounding box center [670, 163] width 94 height 16
click at [663, 233] on label "Functional gastrointestinal disorders, unspecified" at bounding box center [699, 226] width 116 height 64
checkbox input "true"
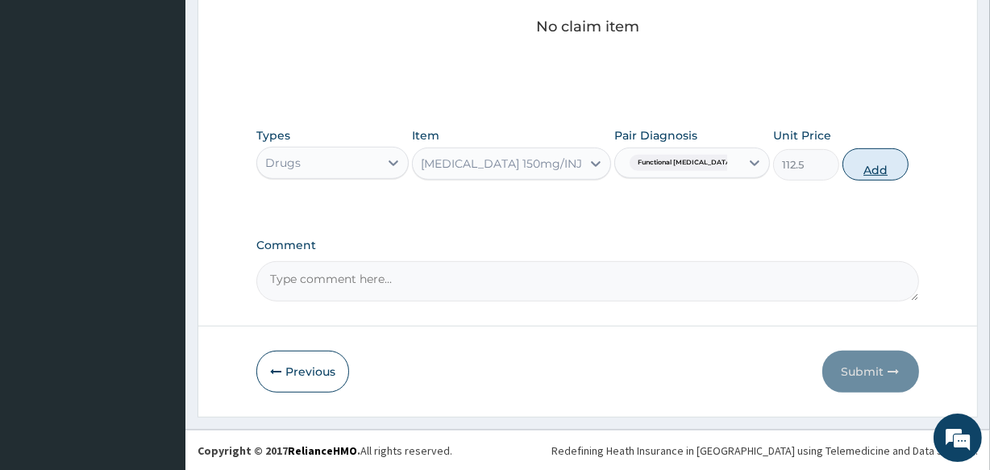
click at [883, 167] on button "Add" at bounding box center [875, 164] width 66 height 32
type input "0"
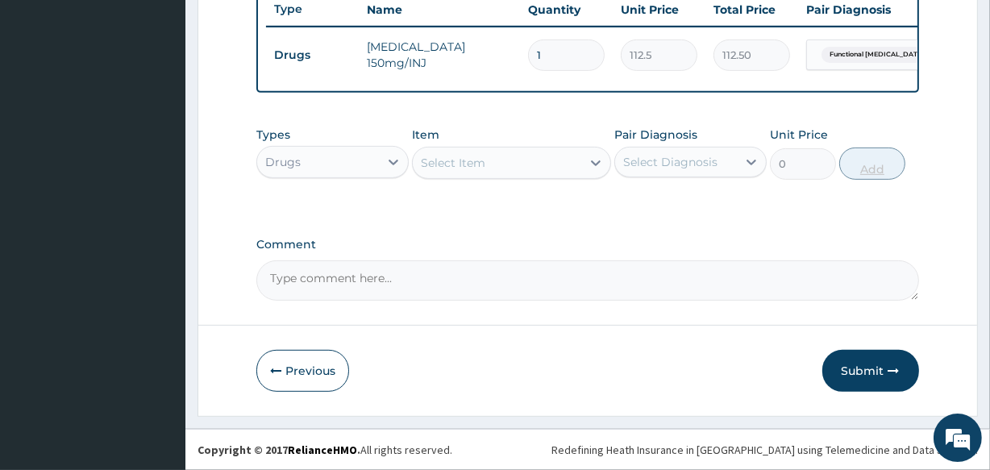
scroll to position [625, 0]
type input "0.00"
type input "4"
type input "450.00"
type input "4"
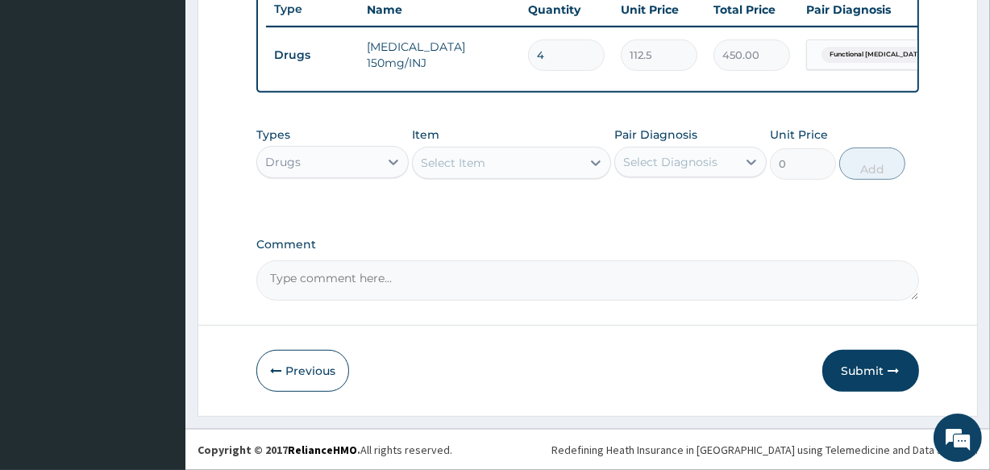
click at [531, 168] on div "Select Item" at bounding box center [497, 163] width 168 height 26
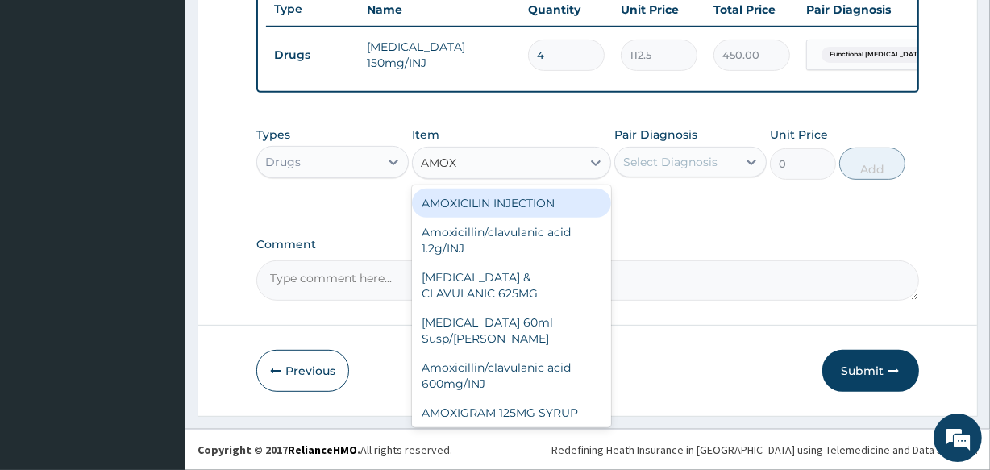
type input "AMOXI"
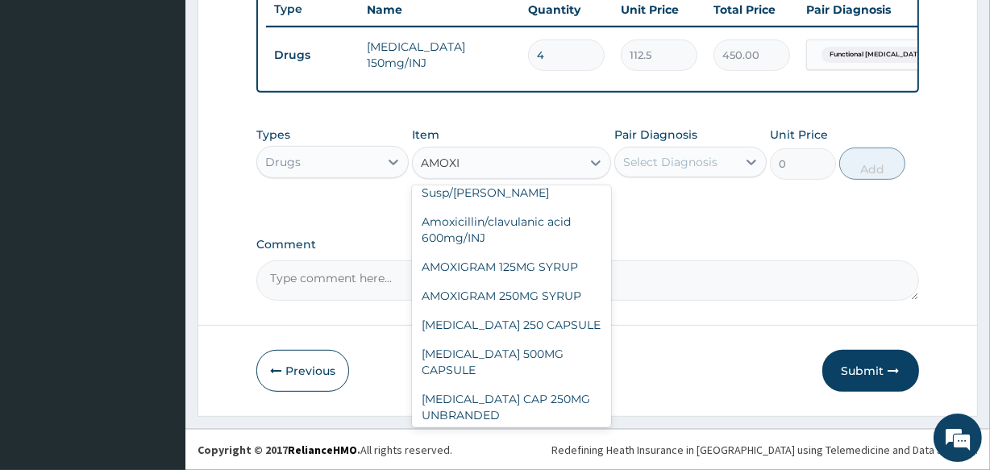
scroll to position [148, 0]
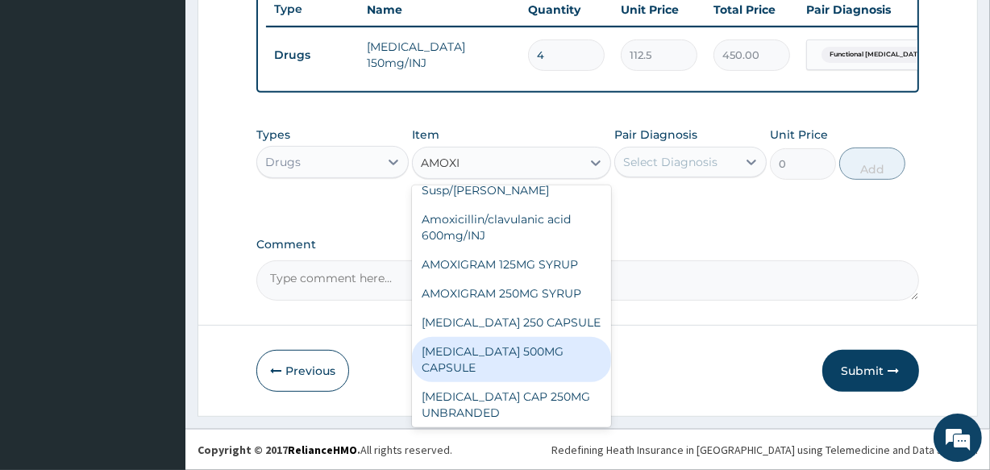
click at [549, 339] on div "AMOXIL 500MG CAPSULE" at bounding box center [511, 359] width 198 height 45
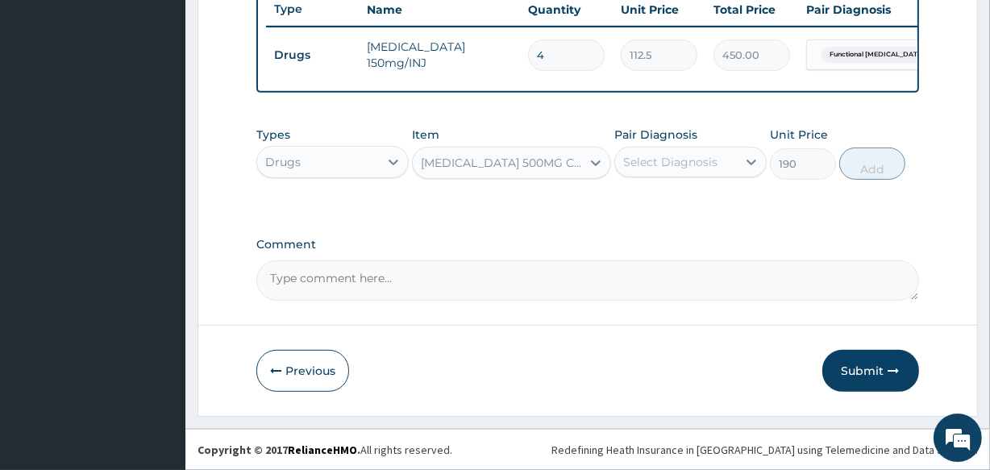
click at [521, 170] on div "[MEDICAL_DATA] 500MG CAPSULE" at bounding box center [501, 163] width 161 height 16
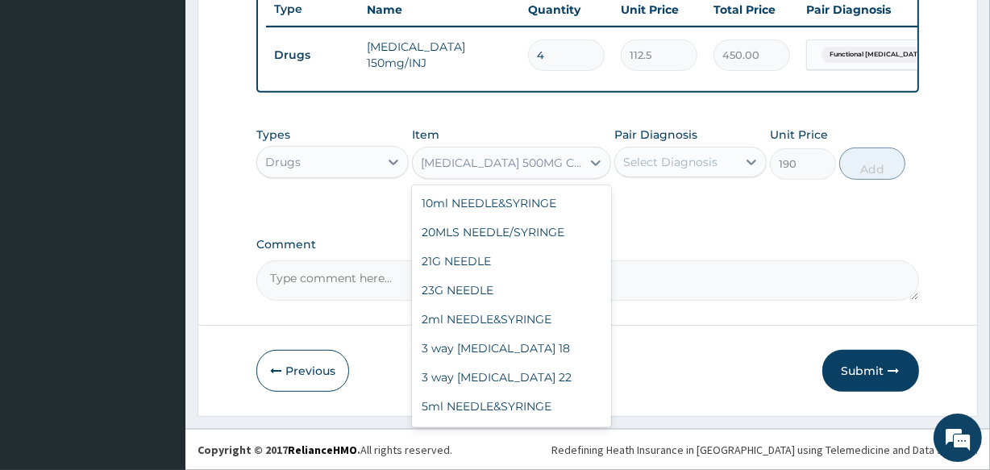
scroll to position [2266, 0]
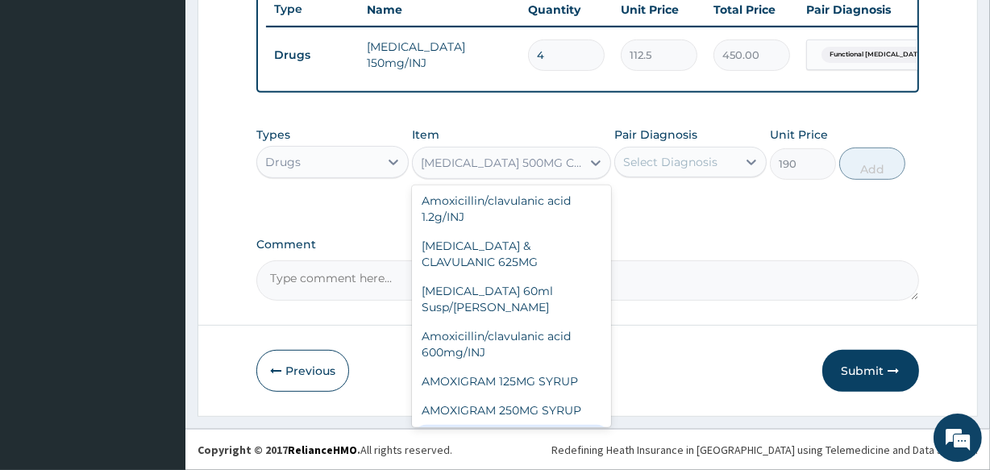
click at [531, 425] on div "[MEDICAL_DATA] 250 CAPSULE" at bounding box center [511, 439] width 198 height 29
type input "80"
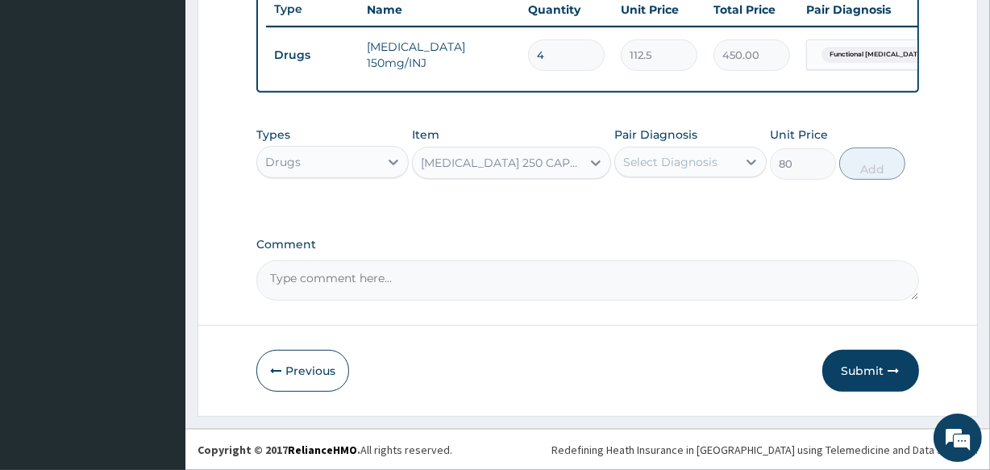
click at [669, 147] on div "Select Diagnosis" at bounding box center [690, 162] width 152 height 31
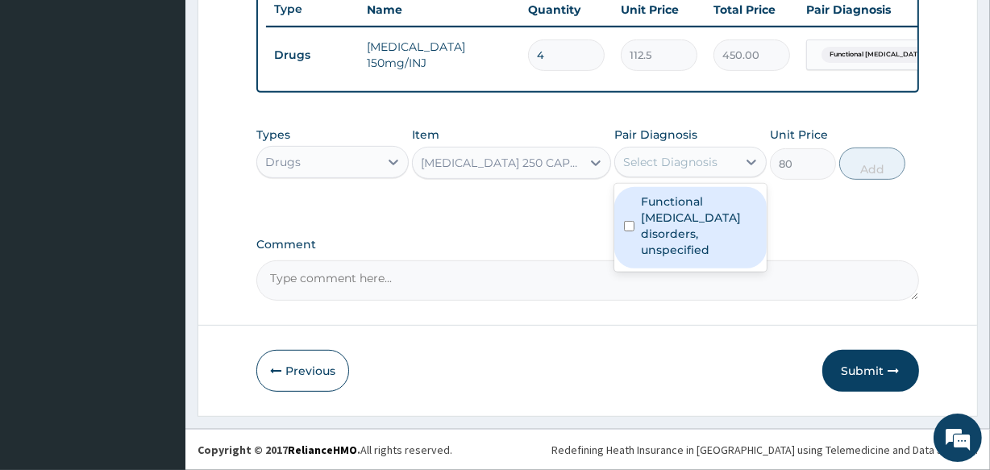
click at [659, 214] on label "Functional gastrointestinal disorders, unspecified" at bounding box center [699, 225] width 116 height 64
checkbox input "true"
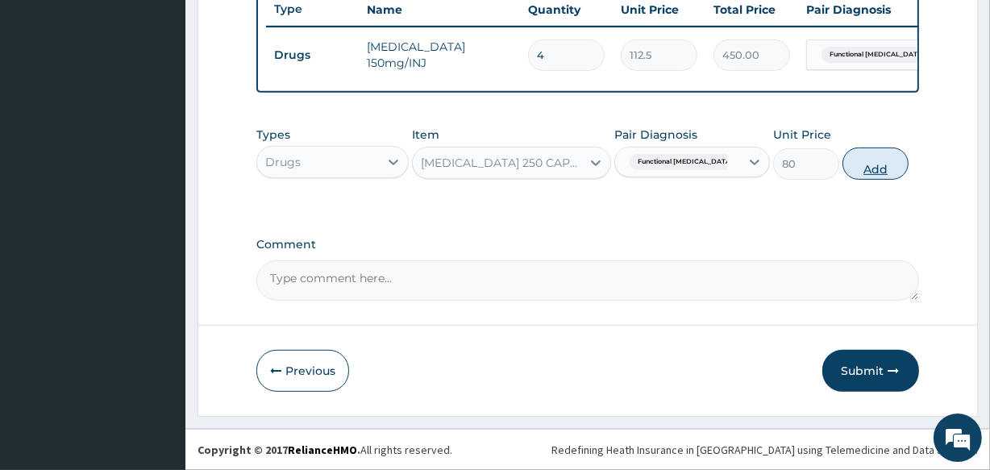
click at [850, 161] on button "Add" at bounding box center [875, 163] width 66 height 32
type input "0"
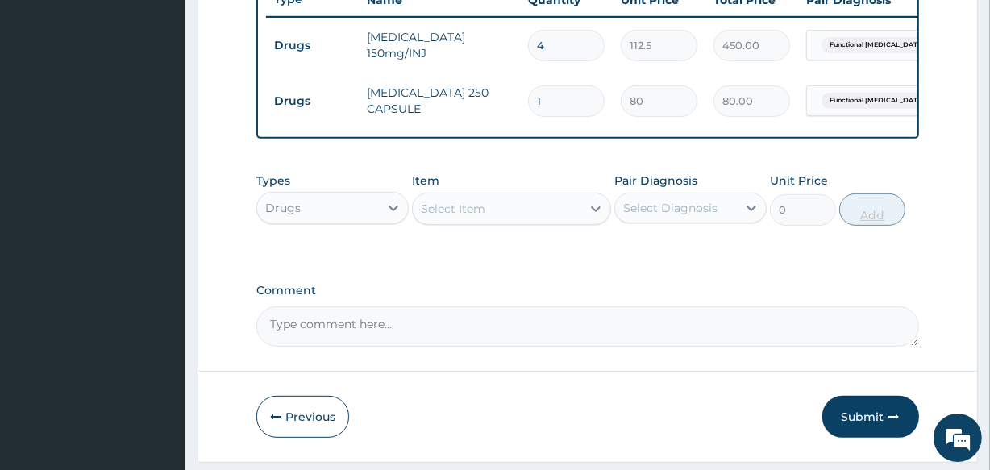
type input "12"
type input "960.00"
type input "12"
click at [539, 222] on div "Select Item" at bounding box center [497, 209] width 168 height 26
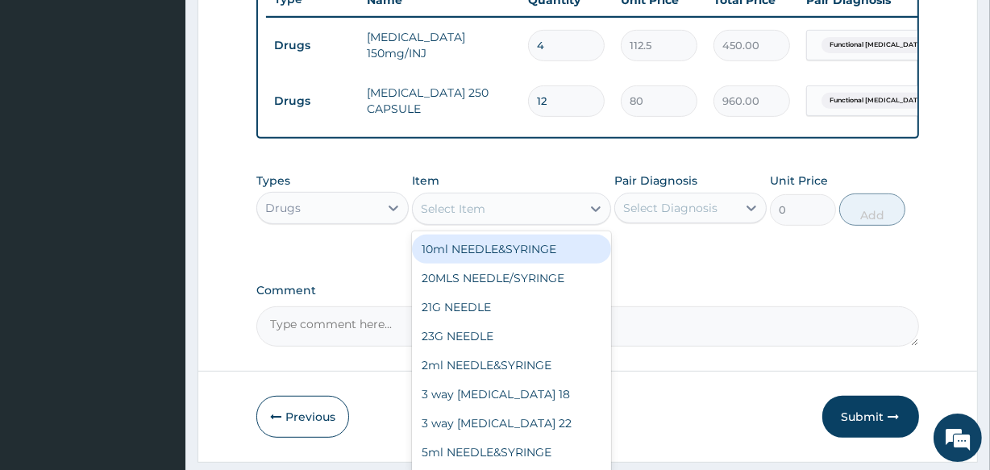
click at [539, 222] on div "Select Item" at bounding box center [497, 209] width 168 height 26
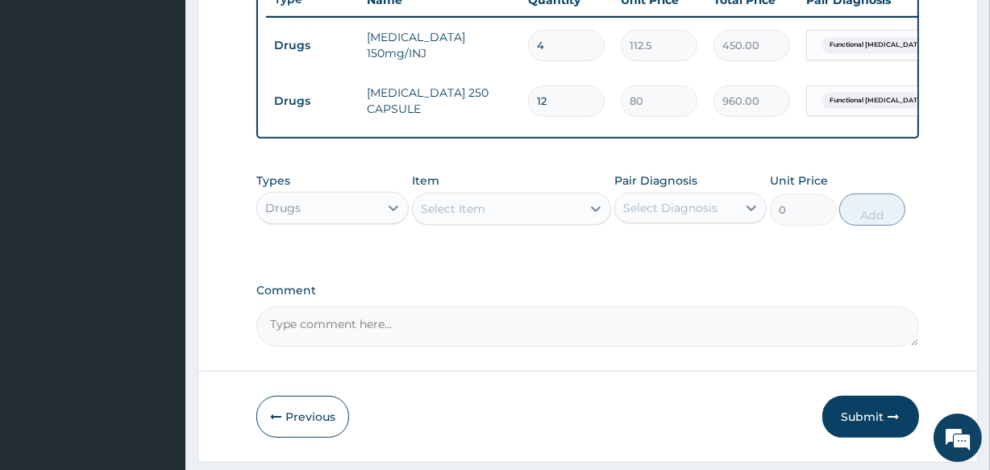
click at [539, 222] on div "Select Item" at bounding box center [497, 209] width 168 height 26
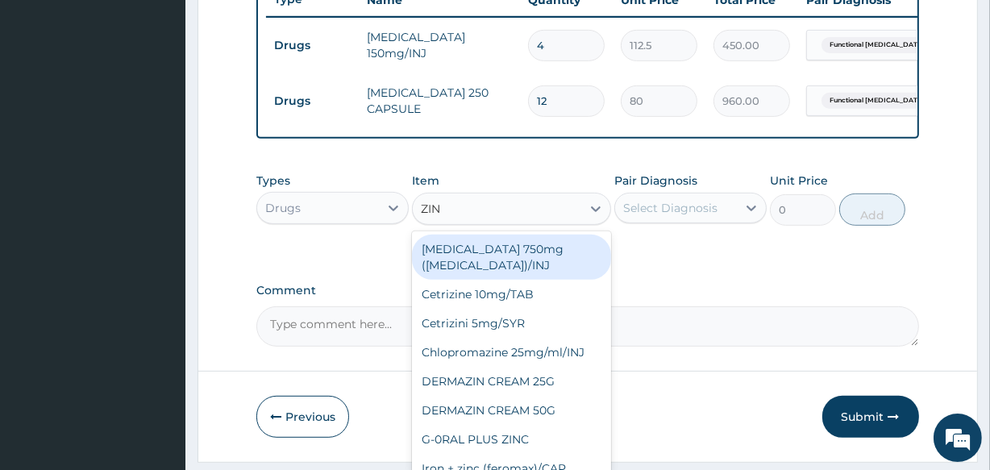
type input "ZINC"
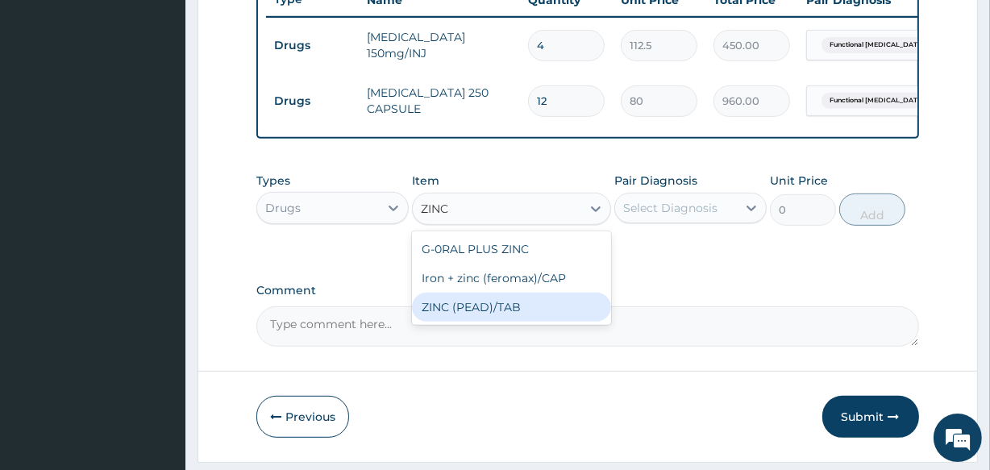
click at [519, 303] on div "ZINC (PEAD)/TAB" at bounding box center [511, 307] width 198 height 29
type input "100"
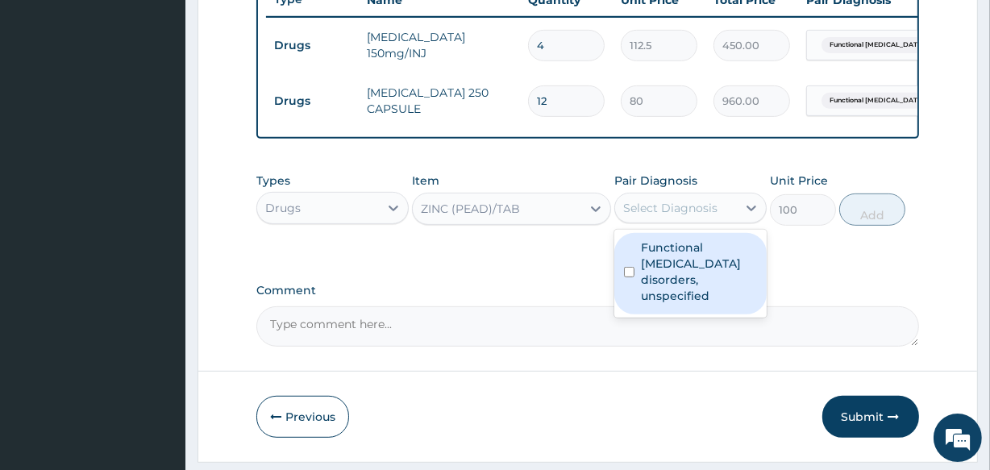
click at [663, 216] on div "Select Diagnosis" at bounding box center [670, 208] width 94 height 16
click at [647, 277] on label "Functional gastrointestinal disorders, unspecified" at bounding box center [699, 271] width 116 height 64
checkbox input "true"
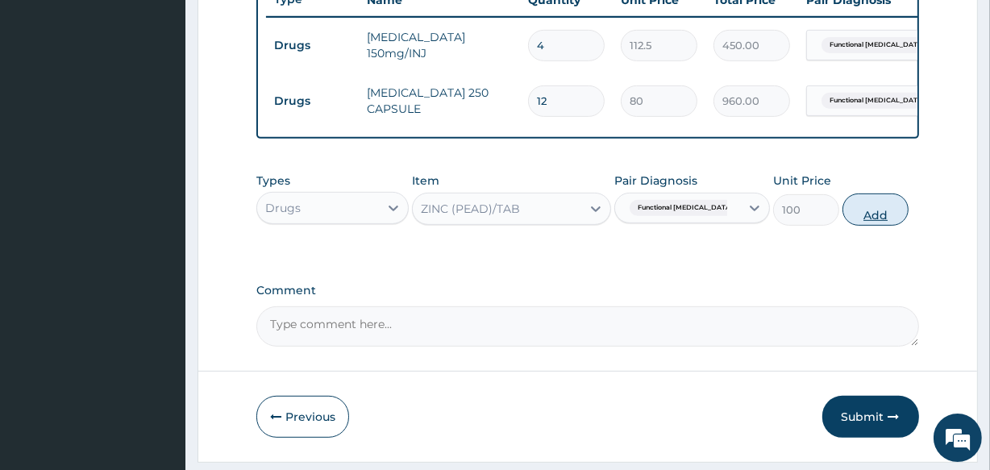
click at [842, 226] on button "Add" at bounding box center [875, 209] width 66 height 32
type input "0"
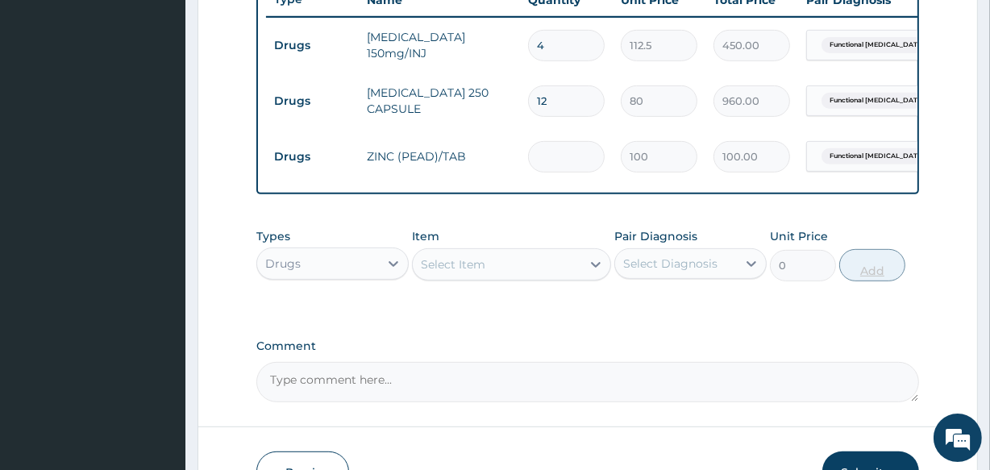
type input "0.00"
type input "5"
type input "500.00"
type input "5"
click at [530, 277] on div "Select Item" at bounding box center [497, 264] width 168 height 26
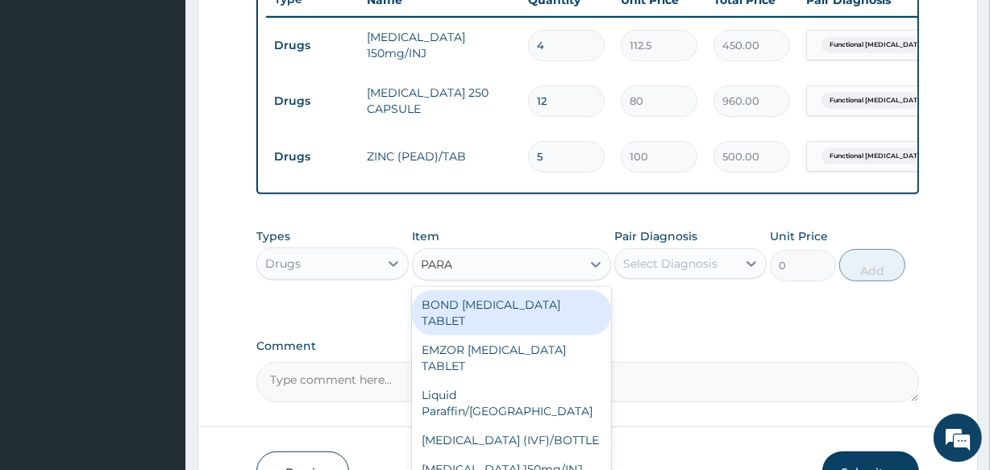
type input "PARAC"
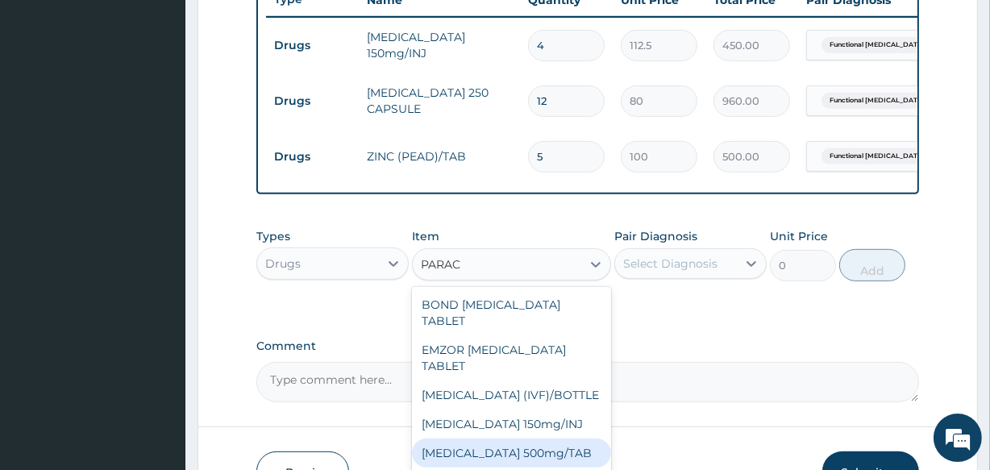
click at [527, 457] on div "[MEDICAL_DATA] 500mg/TAB" at bounding box center [511, 452] width 198 height 29
type input "18.5"
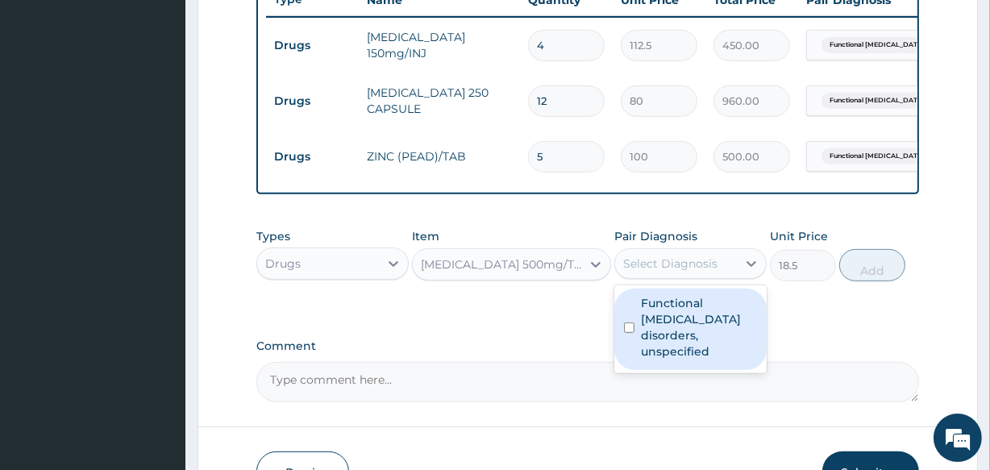
click at [655, 270] on div "Select Diagnosis" at bounding box center [670, 263] width 94 height 16
click at [644, 333] on label "Functional gastrointestinal disorders, unspecified" at bounding box center [699, 327] width 116 height 64
checkbox input "true"
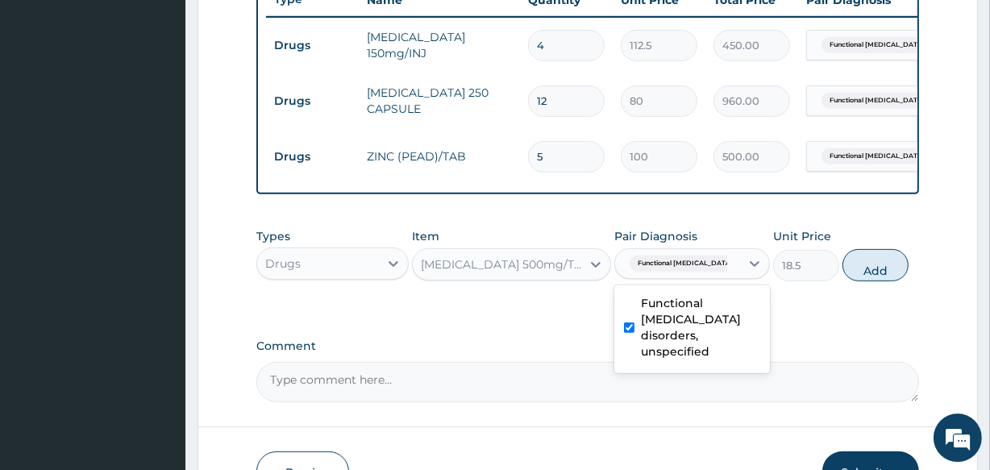
click at [860, 265] on button "Add" at bounding box center [875, 265] width 66 height 32
type input "0"
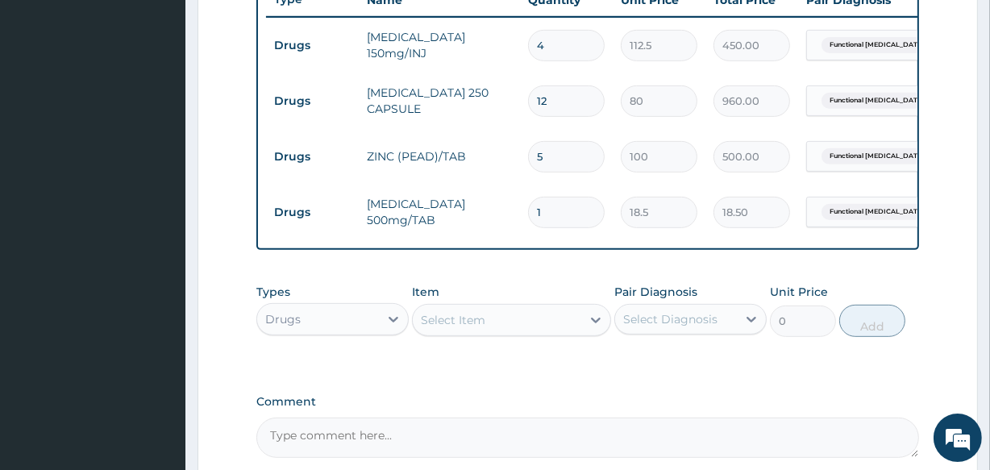
type input "0.00"
type input "9"
type input "166.50"
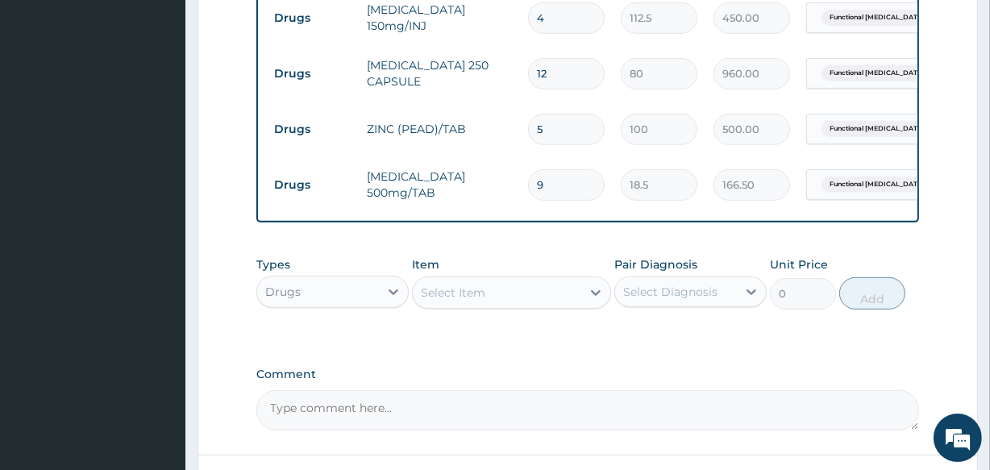
scroll to position [725, 0]
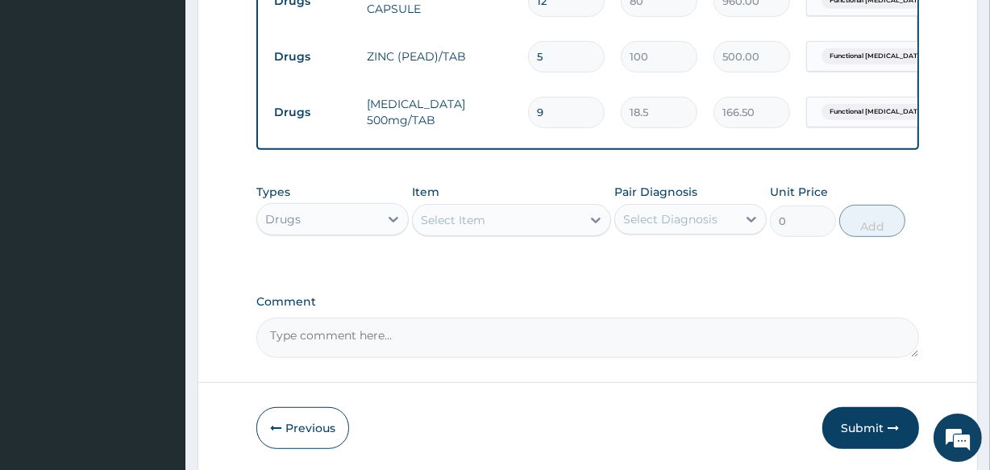
type input "9"
click at [361, 231] on div "Drugs" at bounding box center [318, 219] width 122 height 26
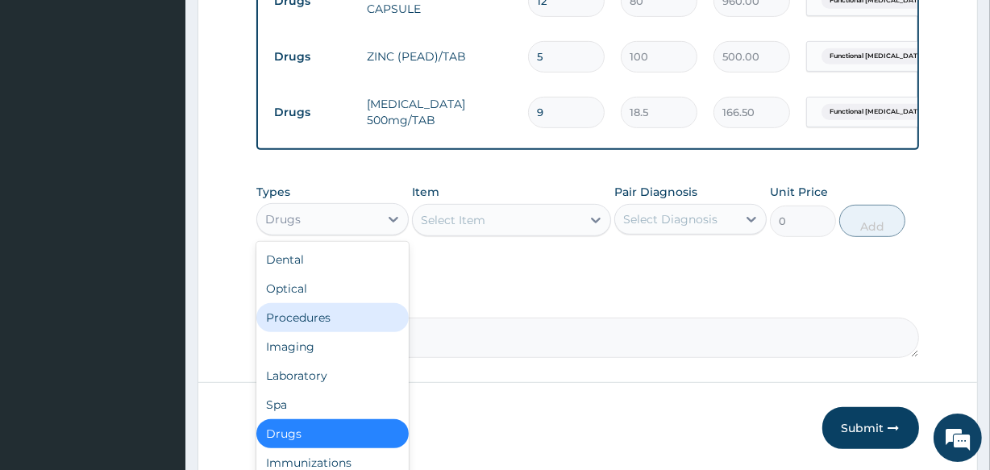
click at [342, 332] on div "Procedures" at bounding box center [332, 317] width 152 height 29
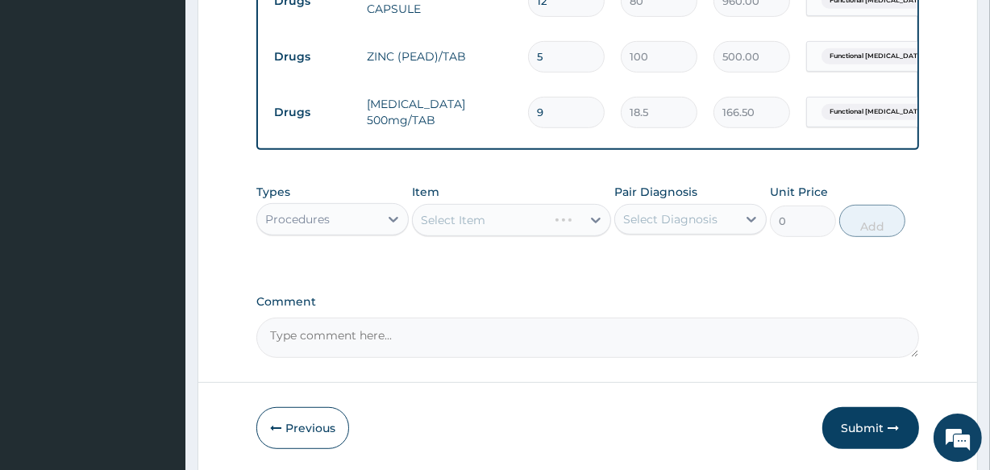
click at [484, 235] on div "Select Item" at bounding box center [511, 220] width 198 height 32
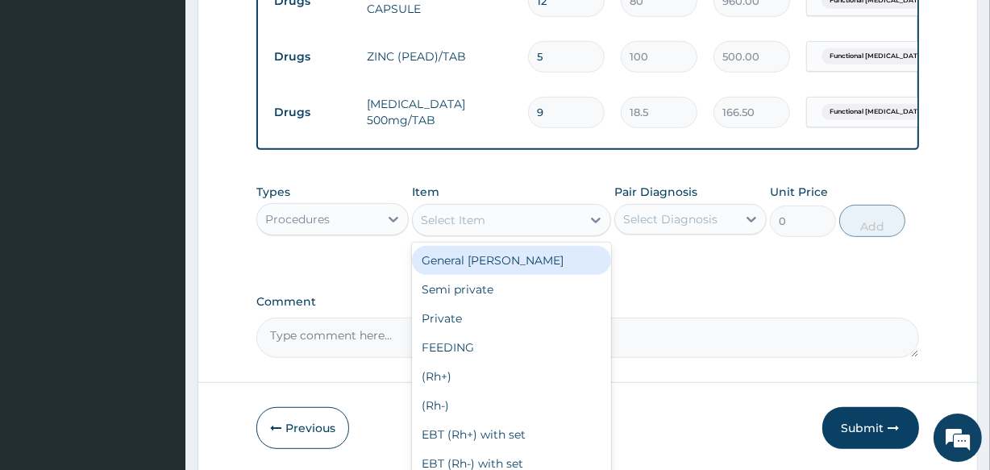
click at [484, 228] on div "Select Item" at bounding box center [453, 220] width 64 height 16
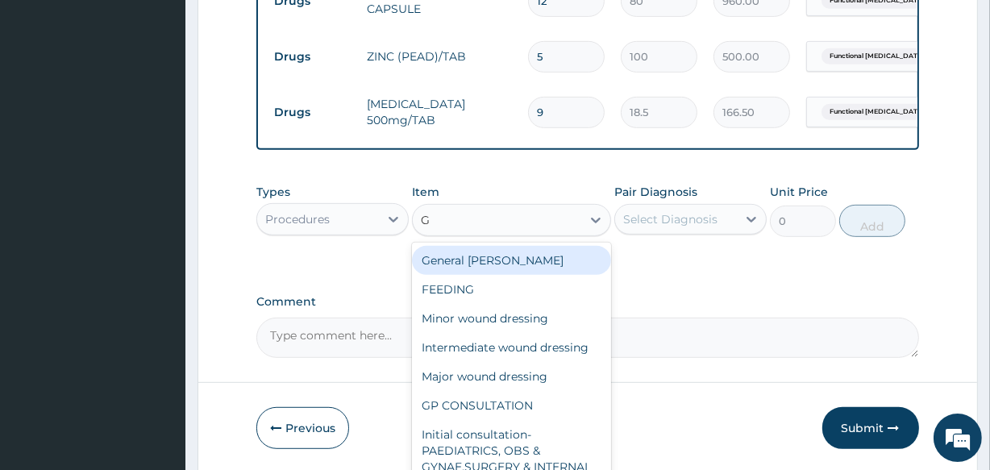
type input "GP"
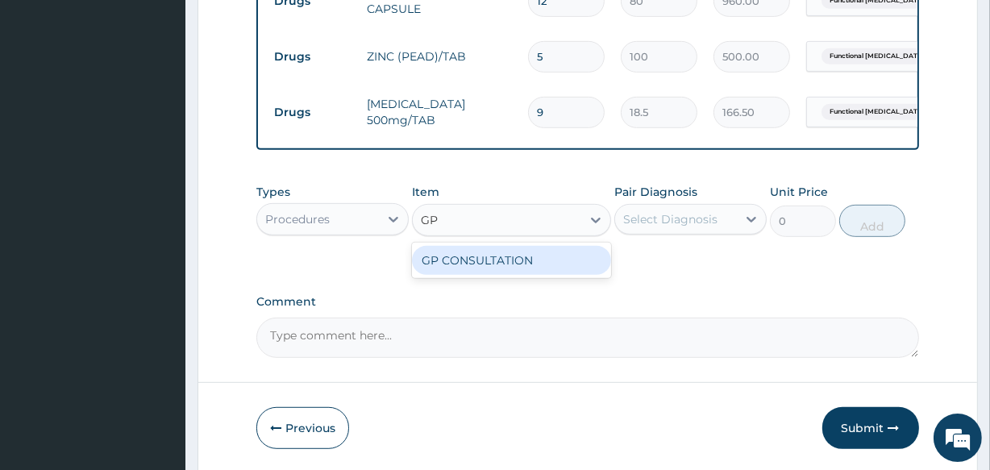
click at [488, 272] on div "GP CONSULTATION" at bounding box center [511, 260] width 198 height 29
type input "2000"
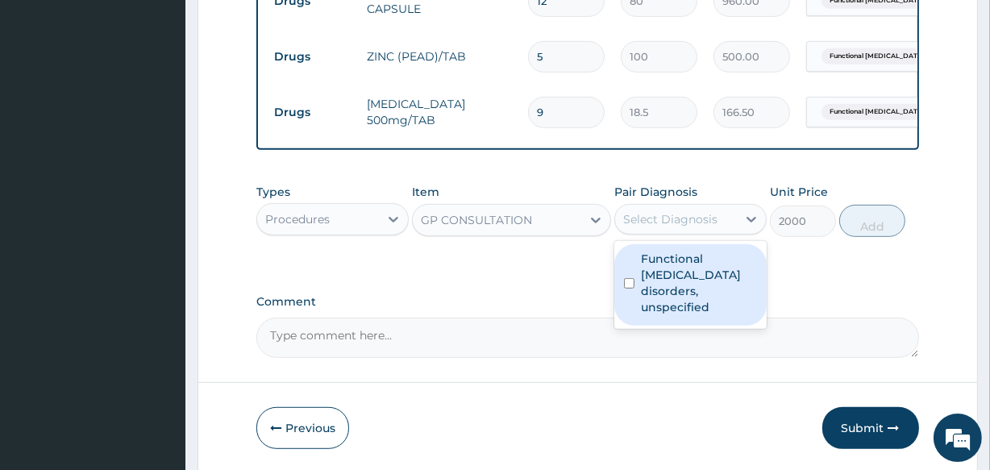
click at [713, 227] on div "Select Diagnosis" at bounding box center [670, 219] width 94 height 16
click at [679, 279] on label "Functional gastrointestinal disorders, unspecified" at bounding box center [699, 283] width 116 height 64
checkbox input "true"
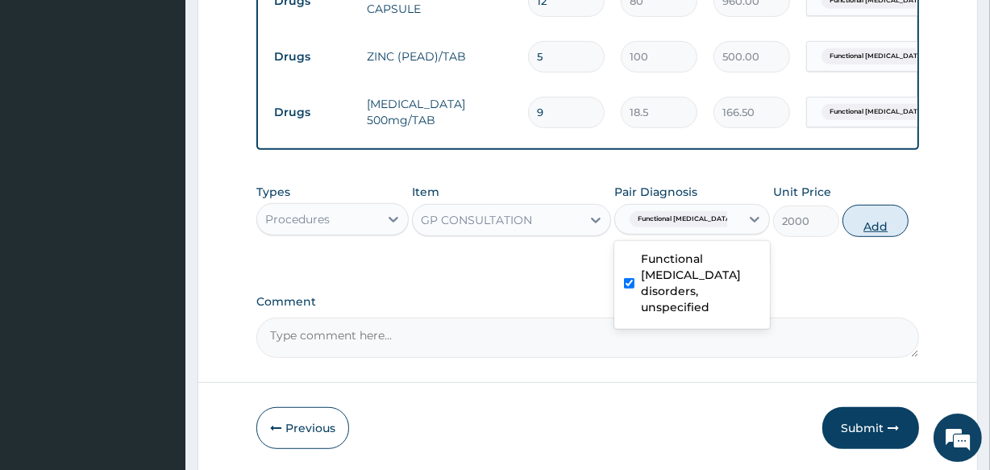
click at [887, 223] on button "Add" at bounding box center [875, 221] width 66 height 32
type input "0"
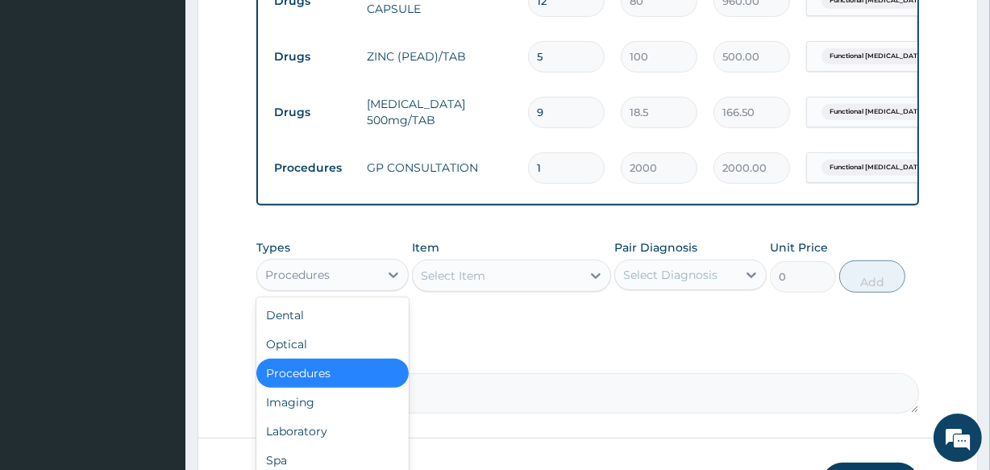
click at [330, 284] on div "Procedures" at bounding box center [318, 275] width 122 height 26
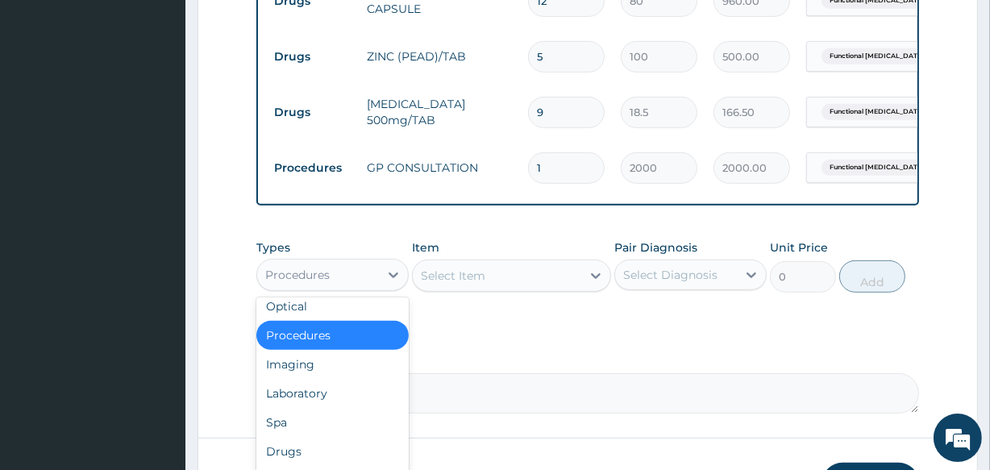
scroll to position [51, 0]
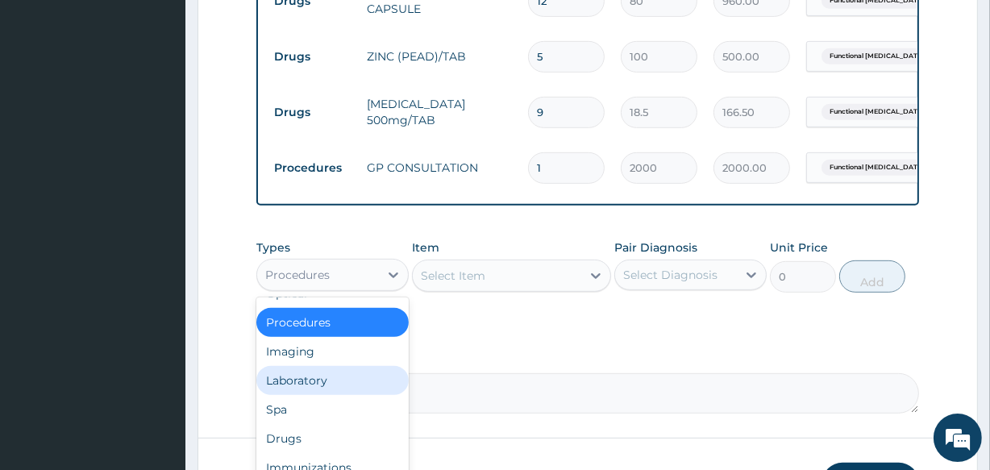
click at [350, 387] on div "Laboratory" at bounding box center [332, 380] width 152 height 29
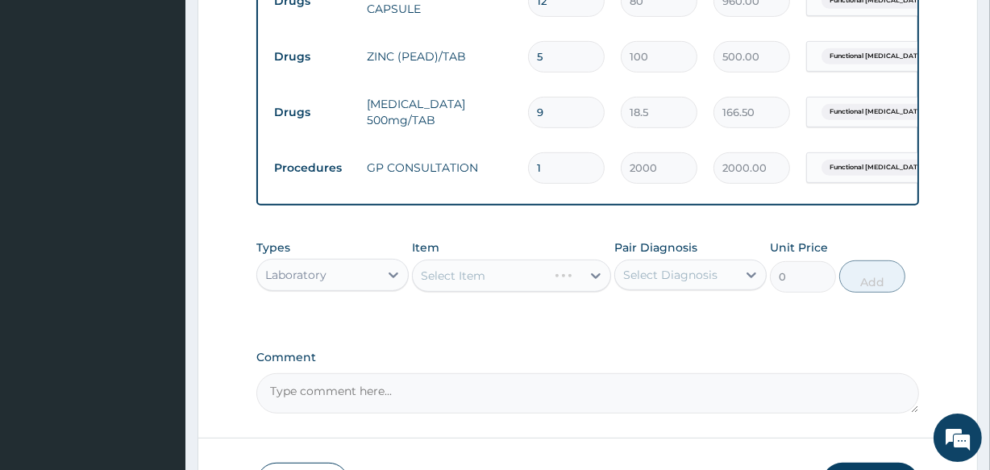
click at [542, 279] on div "Select Item" at bounding box center [511, 276] width 198 height 32
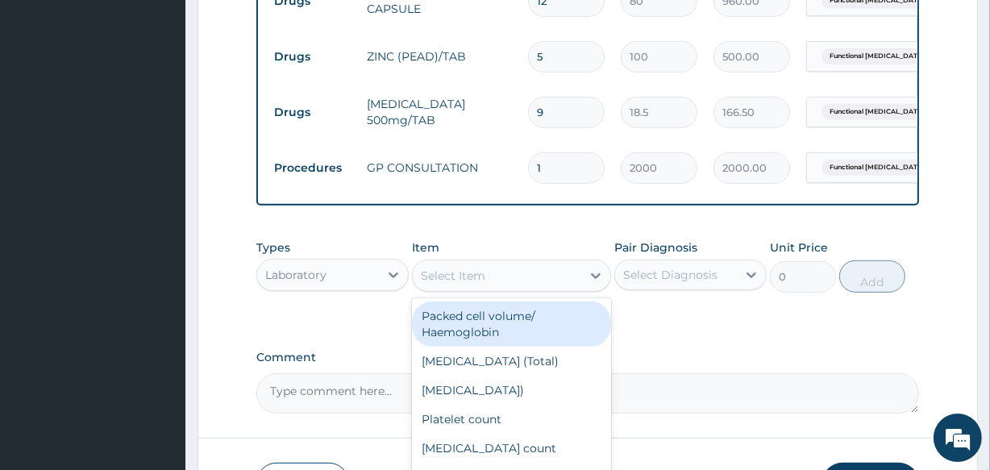
click at [542, 279] on div "Select Item" at bounding box center [497, 276] width 168 height 26
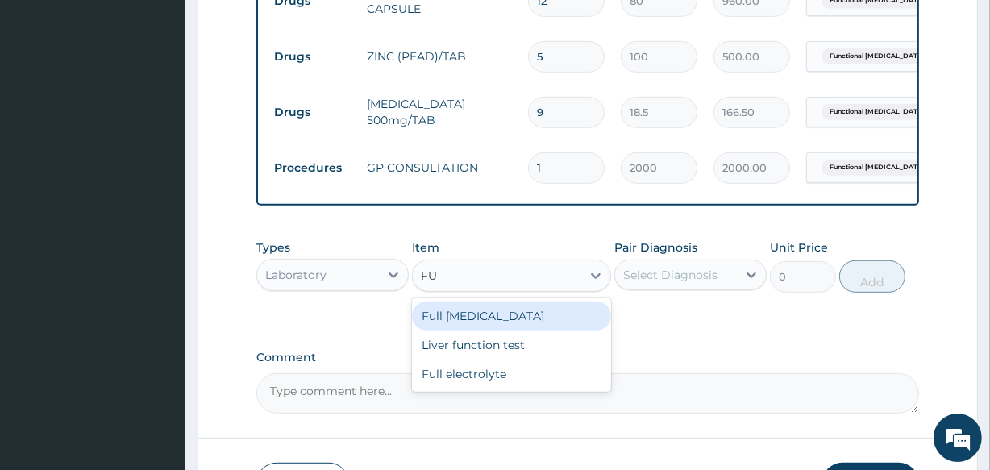
type input "F"
type input "COMP"
click at [533, 323] on div "[MEDICAL_DATA]" at bounding box center [511, 315] width 198 height 29
type input "2500"
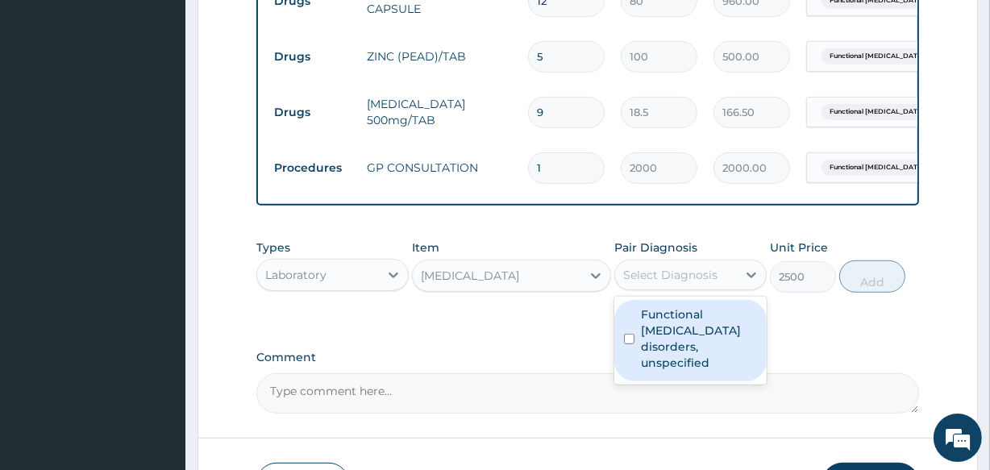
click at [704, 273] on div "Select Diagnosis" at bounding box center [676, 275] width 122 height 26
click at [679, 321] on label "Functional gastrointestinal disorders, unspecified" at bounding box center [699, 338] width 116 height 64
checkbox input "true"
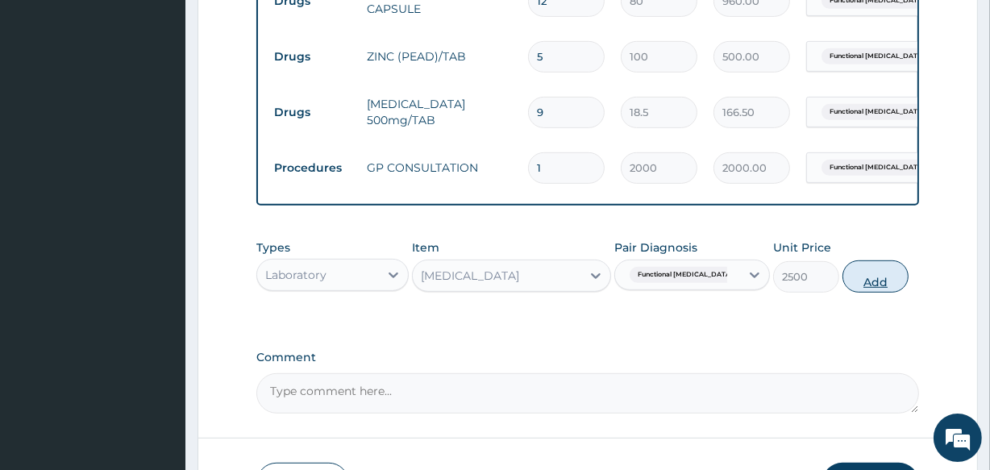
click at [853, 293] on button "Add" at bounding box center [875, 276] width 66 height 32
type input "0"
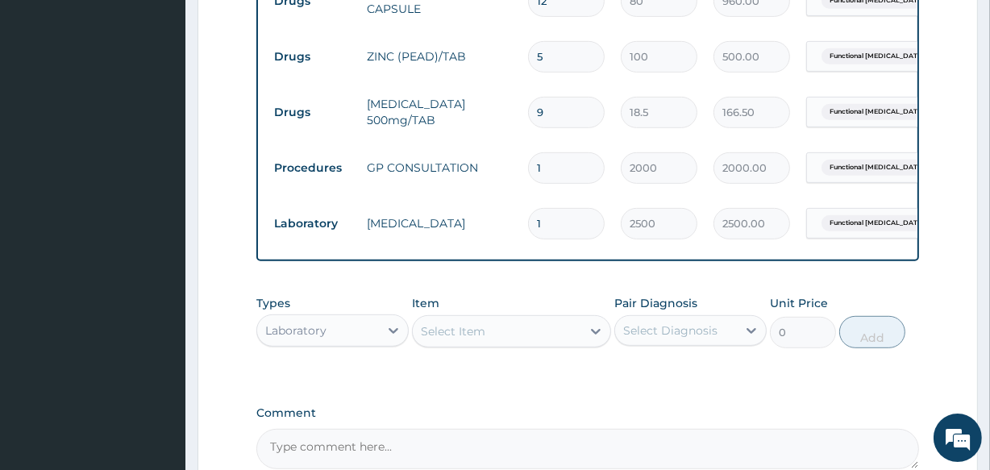
drag, startPoint x: 987, startPoint y: 301, endPoint x: 975, endPoint y: 401, distance: 99.8
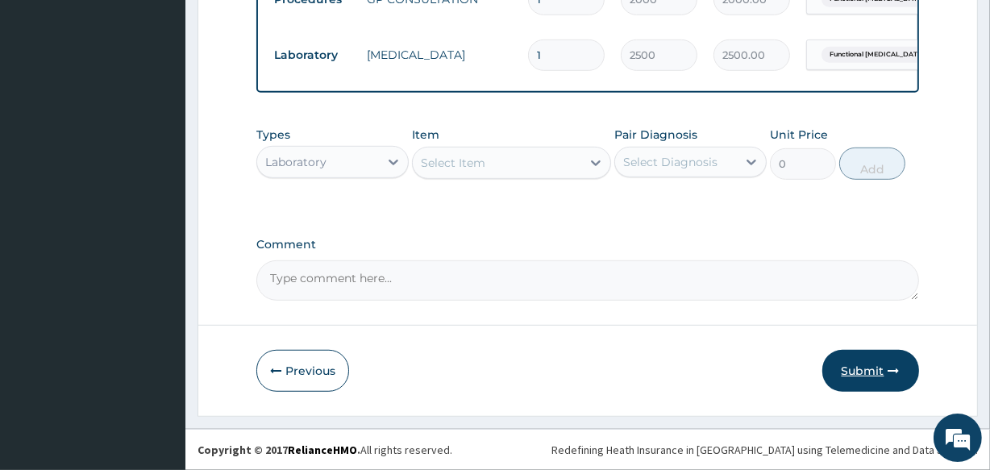
click at [885, 364] on button "Submit" at bounding box center [870, 371] width 97 height 42
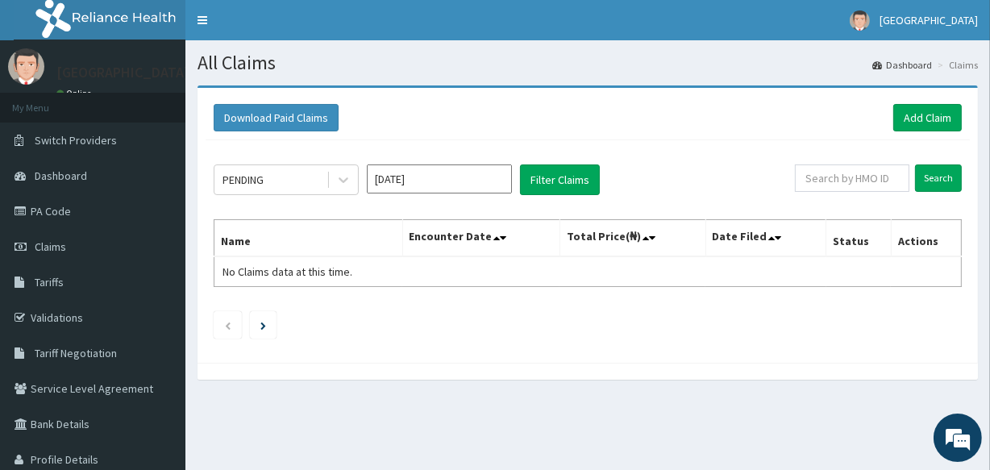
drag, startPoint x: 905, startPoint y: 372, endPoint x: 895, endPoint y: 369, distance: 10.0
click at [785, 327] on ul at bounding box center [588, 324] width 748 height 27
click at [913, 123] on link "Add Claim" at bounding box center [927, 117] width 69 height 27
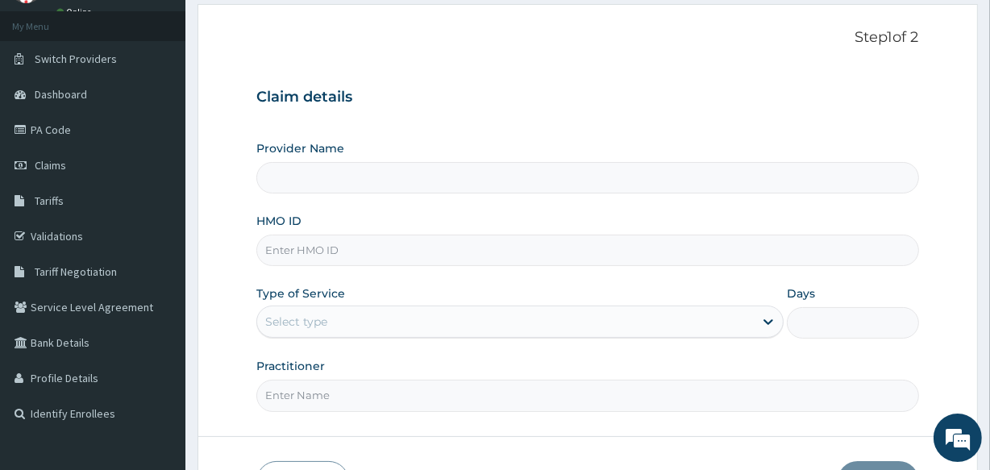
click at [377, 244] on input "HMO ID" at bounding box center [587, 250] width 662 height 31
type input "Veta Hospitals Ltd"
type input "DFD/10024/A"
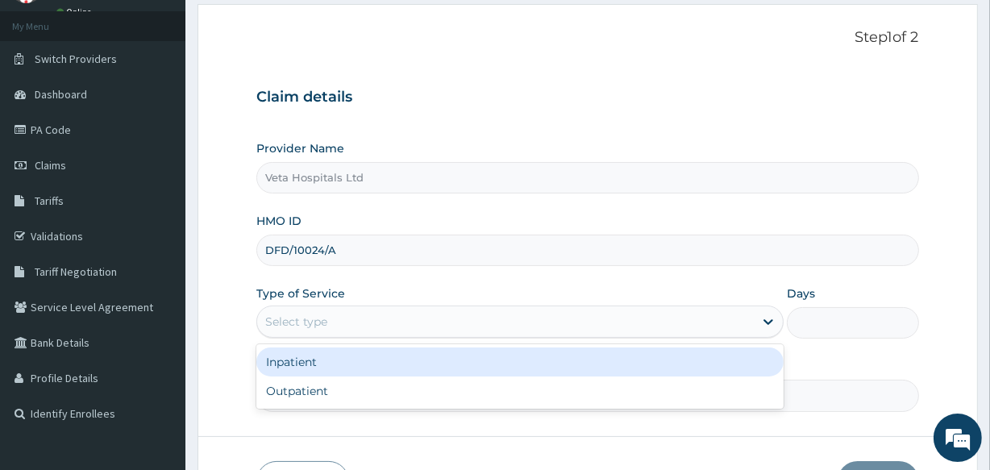
click at [348, 323] on div "Select type" at bounding box center [505, 322] width 496 height 26
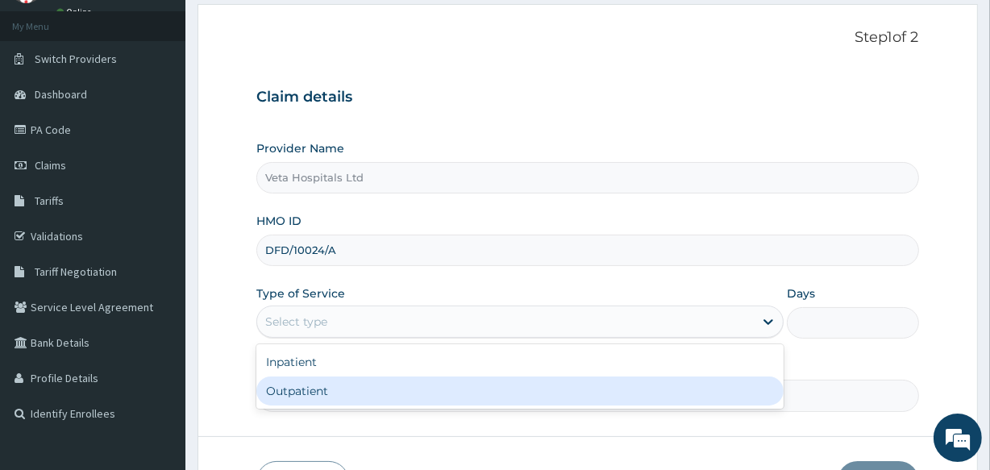
click at [342, 386] on div "Outpatient" at bounding box center [519, 390] width 527 height 29
type input "1"
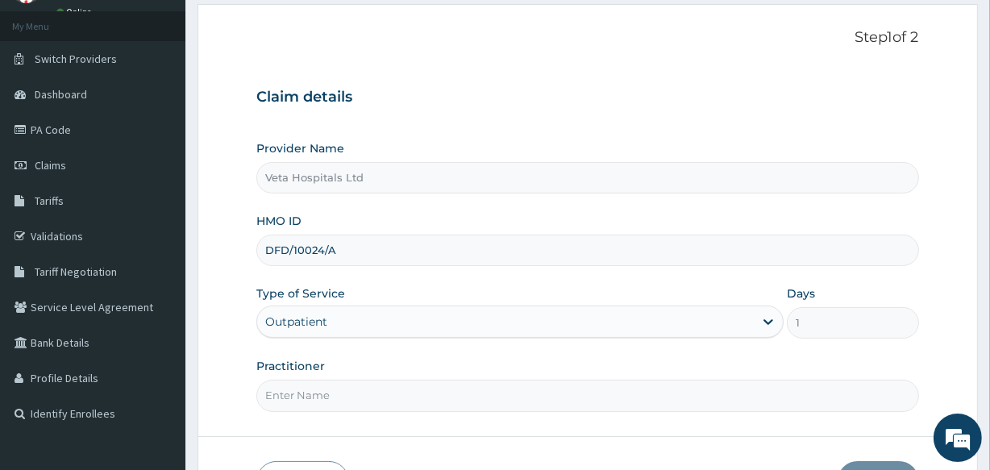
click at [339, 389] on input "Practitioner" at bounding box center [587, 395] width 662 height 31
type input "[PERSON_NAME]"
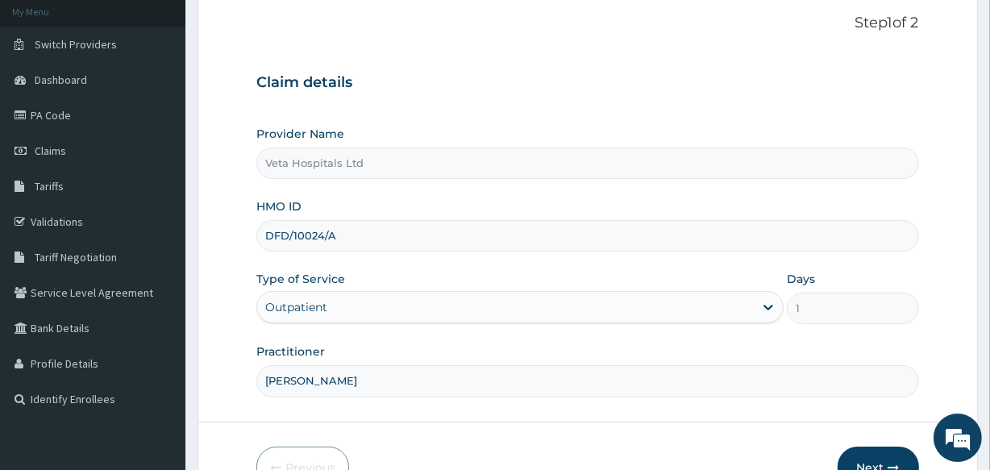
scroll to position [191, 0]
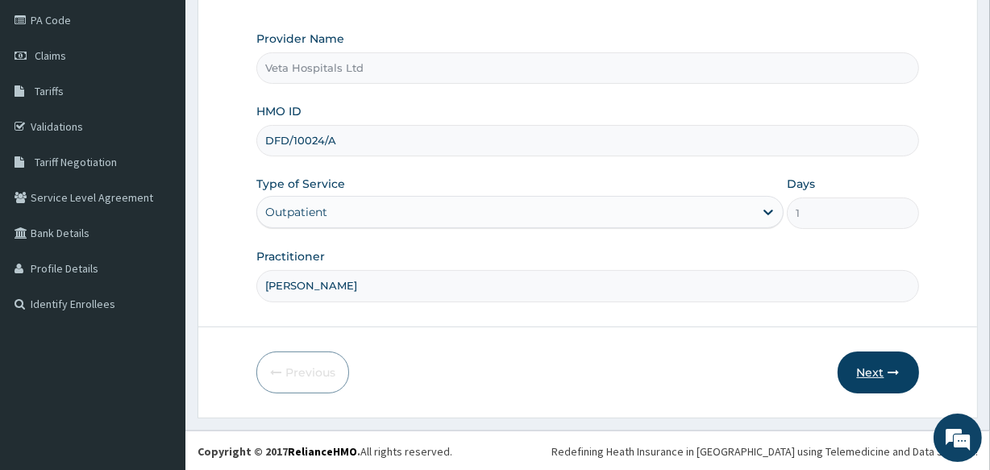
click at [879, 373] on button "Next" at bounding box center [877, 372] width 81 height 42
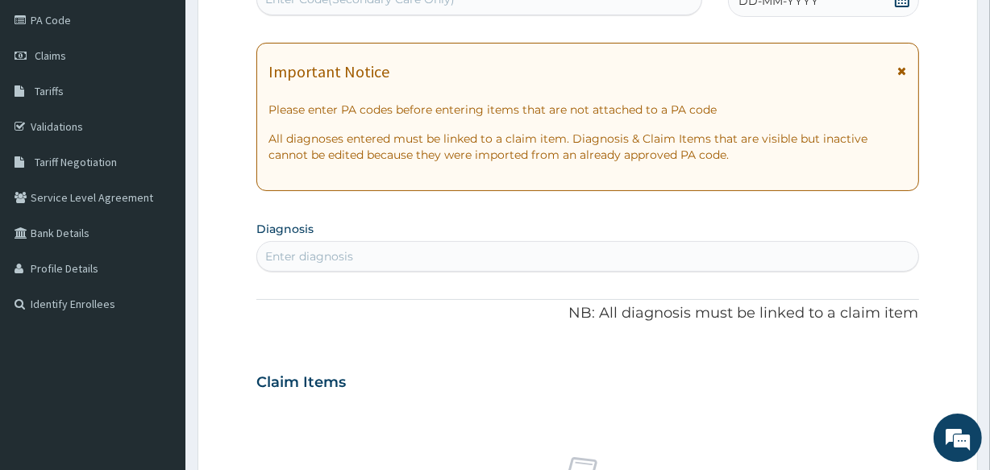
scroll to position [0, 0]
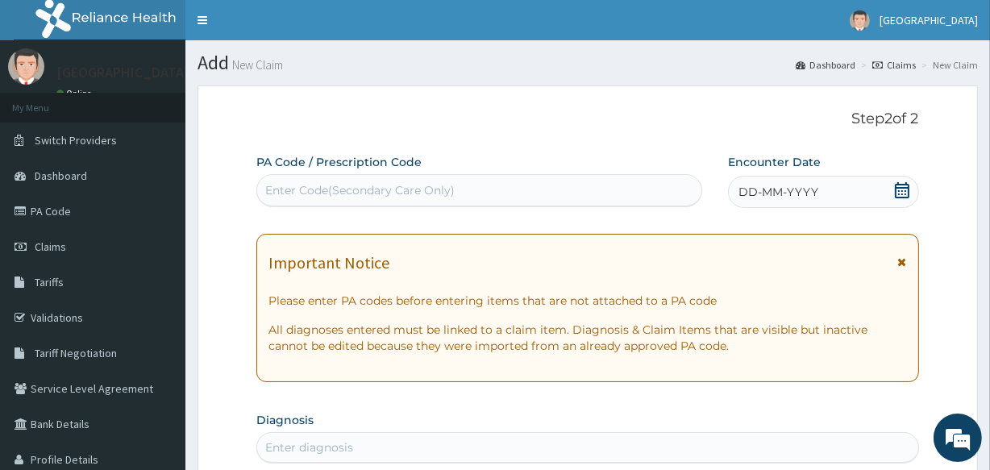
click at [825, 193] on div "DD-MM-YYYY" at bounding box center [823, 192] width 191 height 32
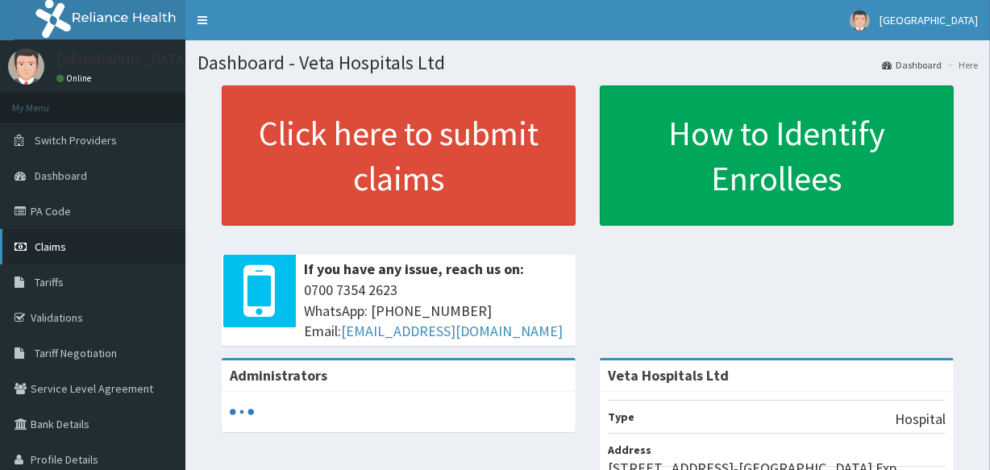
click at [69, 242] on link "Claims" at bounding box center [92, 246] width 185 height 35
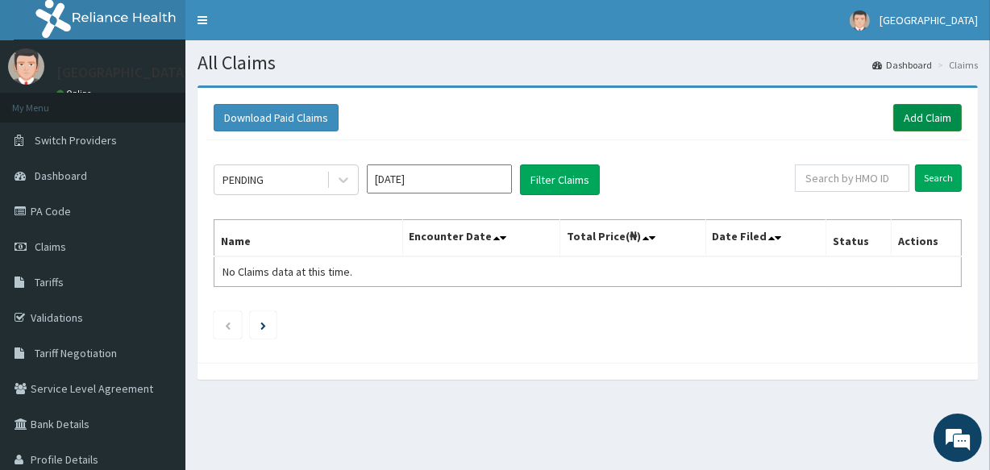
click at [922, 114] on link "Add Claim" at bounding box center [927, 117] width 69 height 27
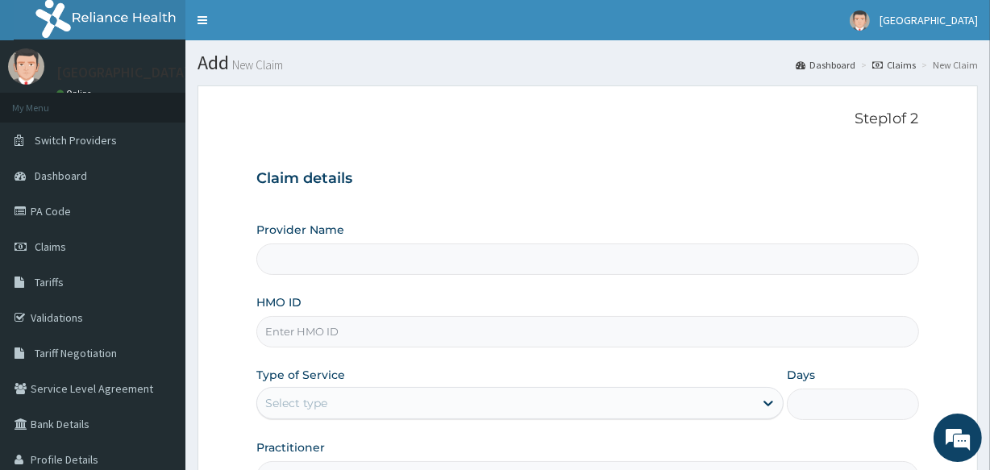
click at [445, 322] on input "HMO ID" at bounding box center [587, 331] width 662 height 31
type input "Veta Hospitals Ltd"
type input "DFD/10024/A"
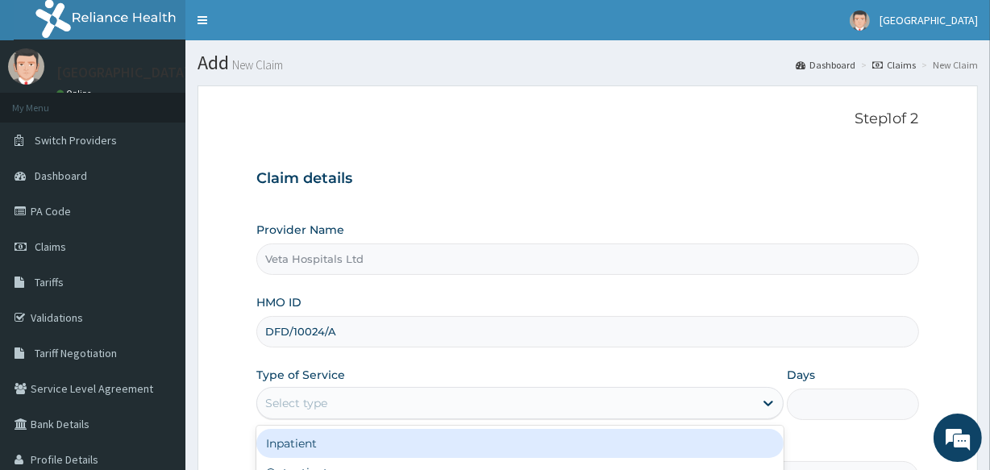
click at [351, 402] on div "Select type" at bounding box center [505, 403] width 496 height 26
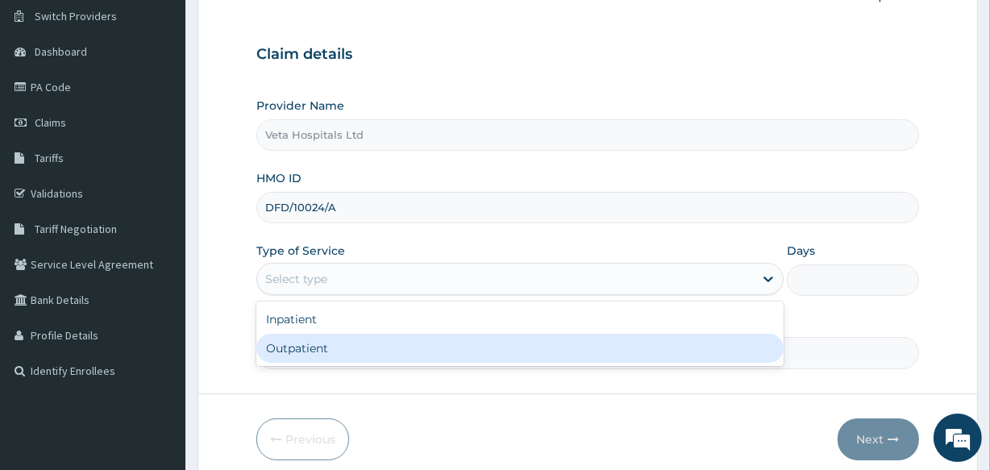
click at [329, 358] on div "Outpatient" at bounding box center [519, 348] width 527 height 29
type input "1"
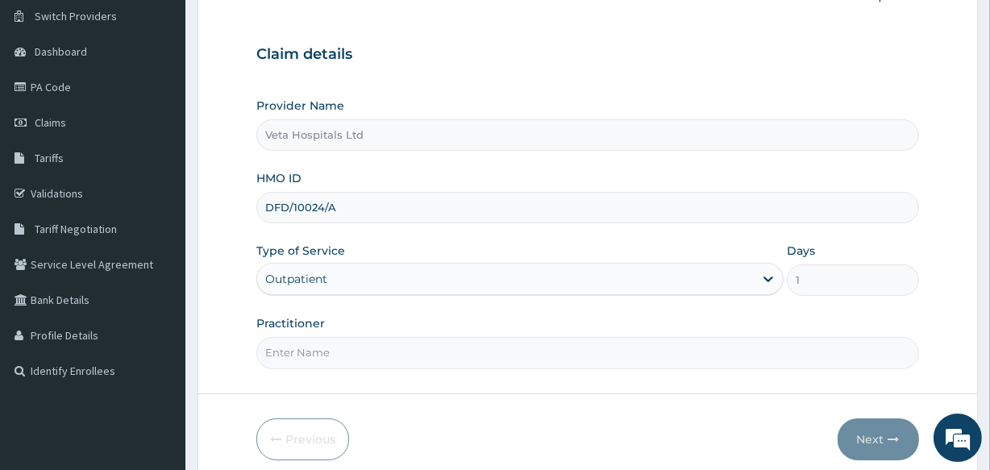
click at [329, 358] on input "Practitioner" at bounding box center [587, 352] width 662 height 31
type input "[PERSON_NAME]"
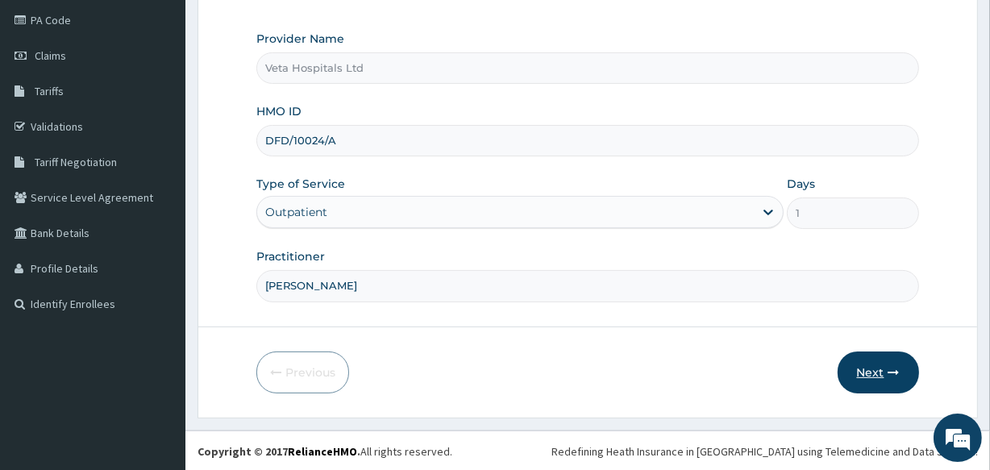
click at [873, 380] on button "Next" at bounding box center [877, 372] width 81 height 42
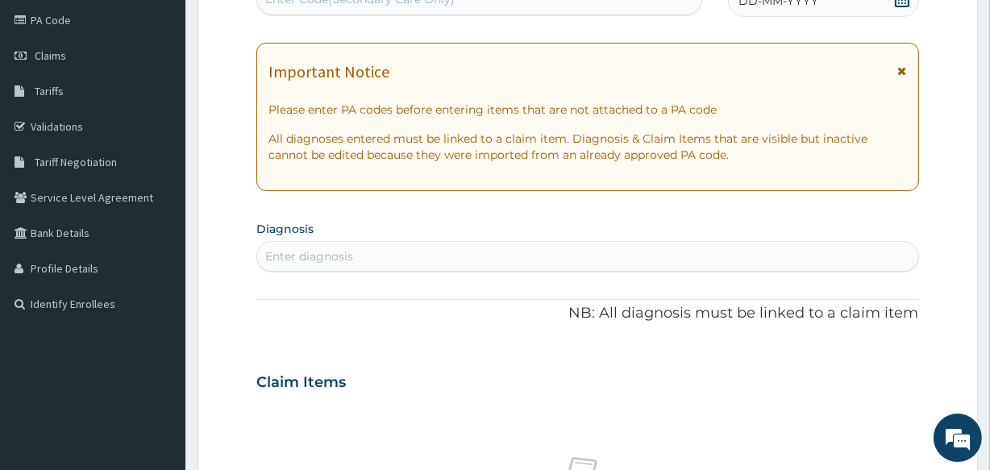
scroll to position [32, 0]
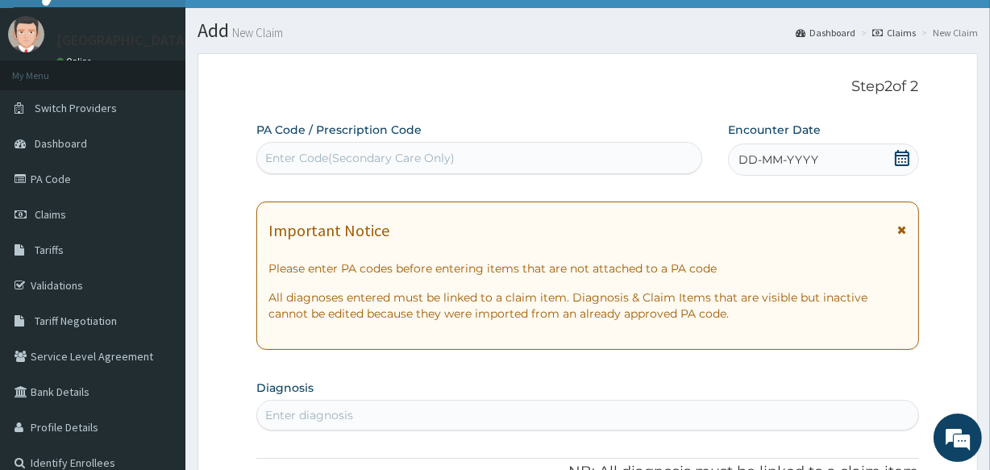
click at [898, 153] on icon at bounding box center [902, 158] width 16 height 16
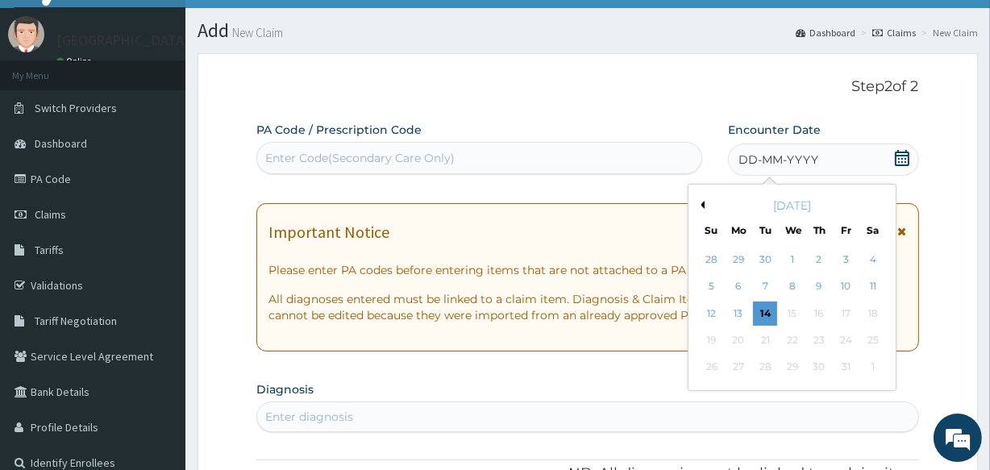
click at [701, 207] on button "Previous Month" at bounding box center [700, 205] width 8 height 8
click at [848, 255] on div "5" at bounding box center [845, 259] width 24 height 24
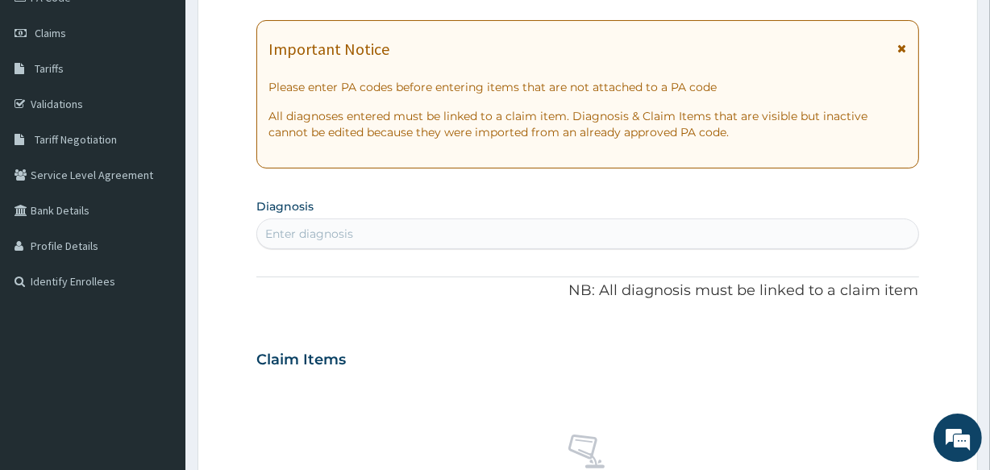
scroll to position [281, 0]
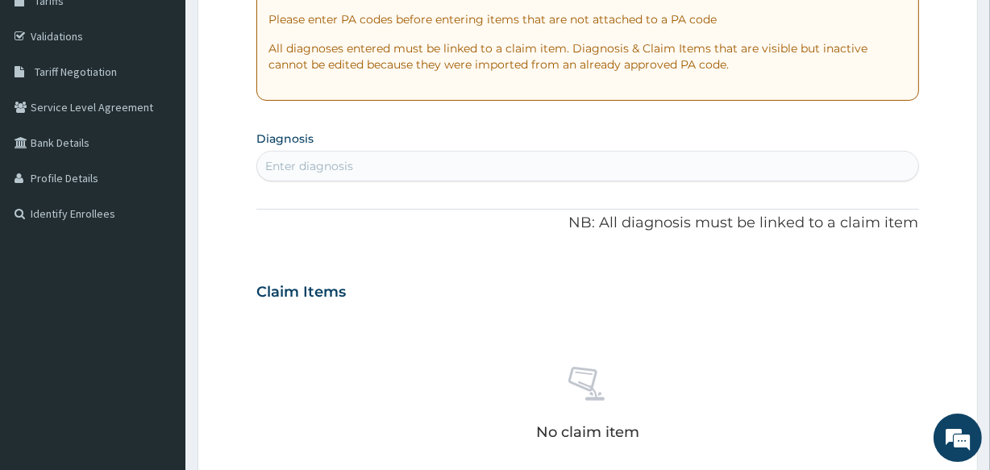
click at [658, 169] on div "Enter diagnosis" at bounding box center [587, 166] width 660 height 26
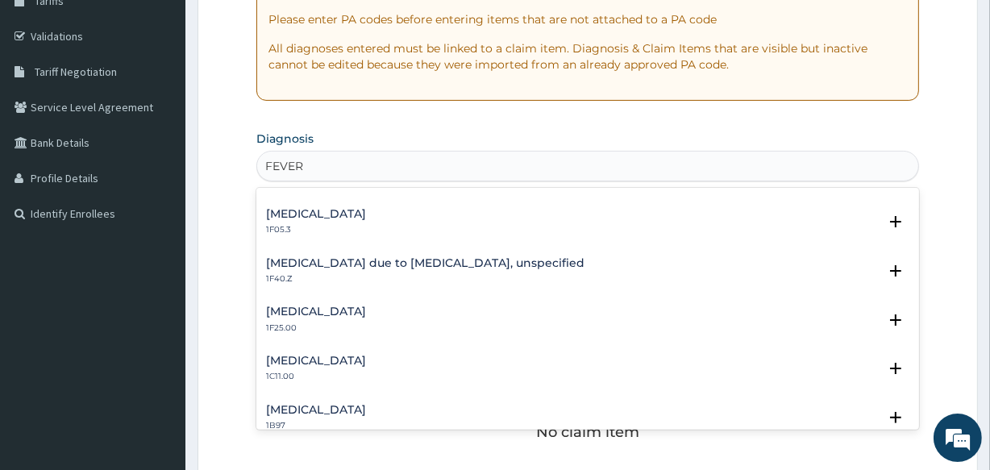
scroll to position [642, 0]
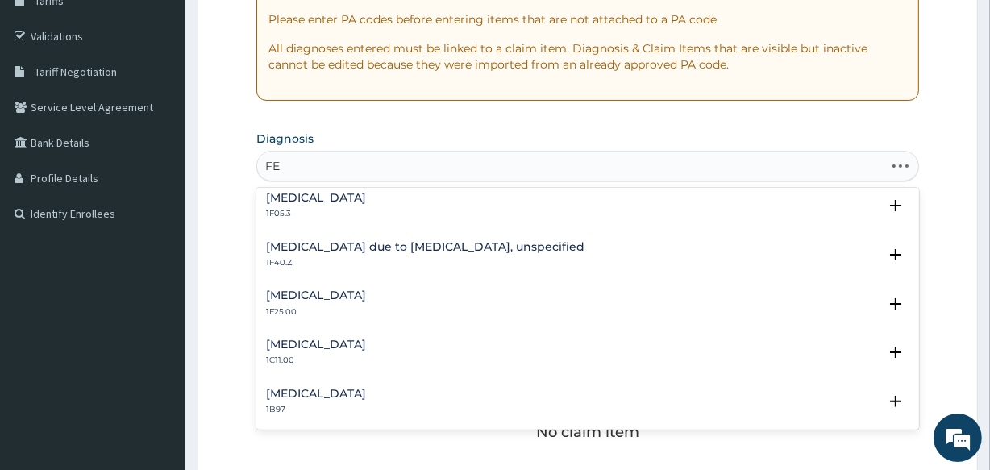
type input "F"
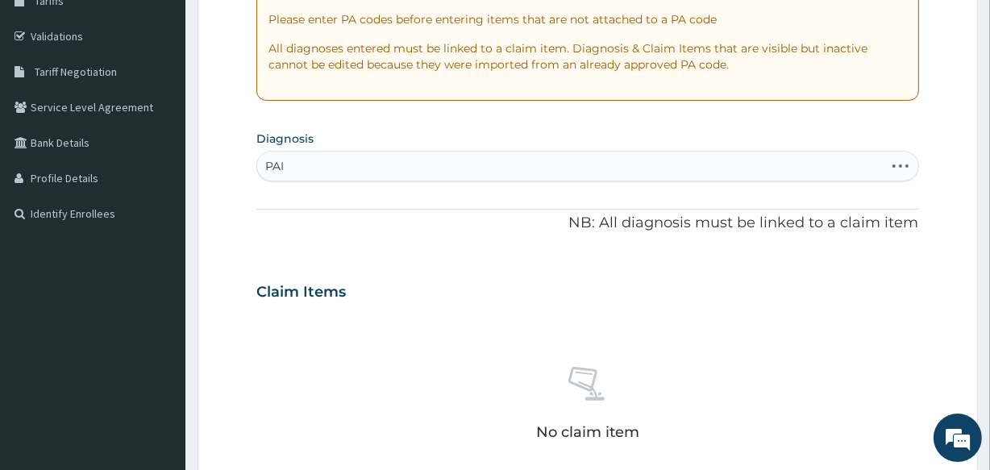
type input "PAIN"
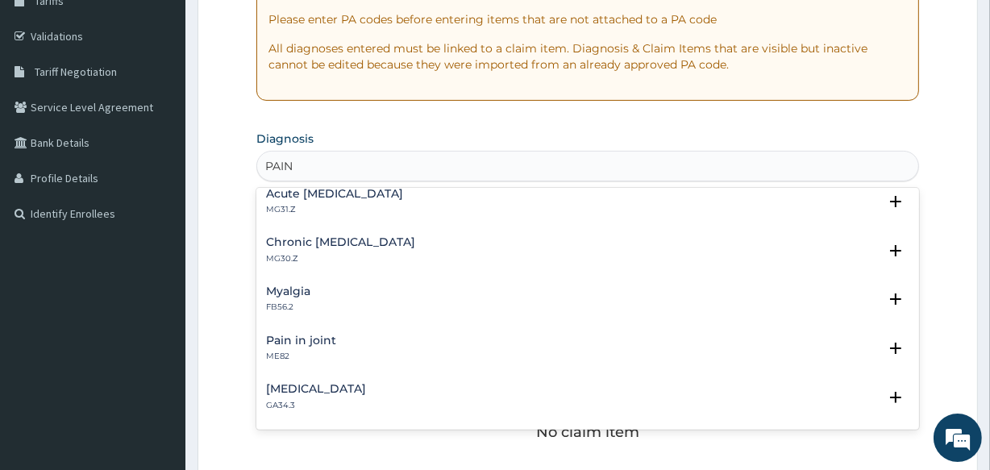
scroll to position [133, 0]
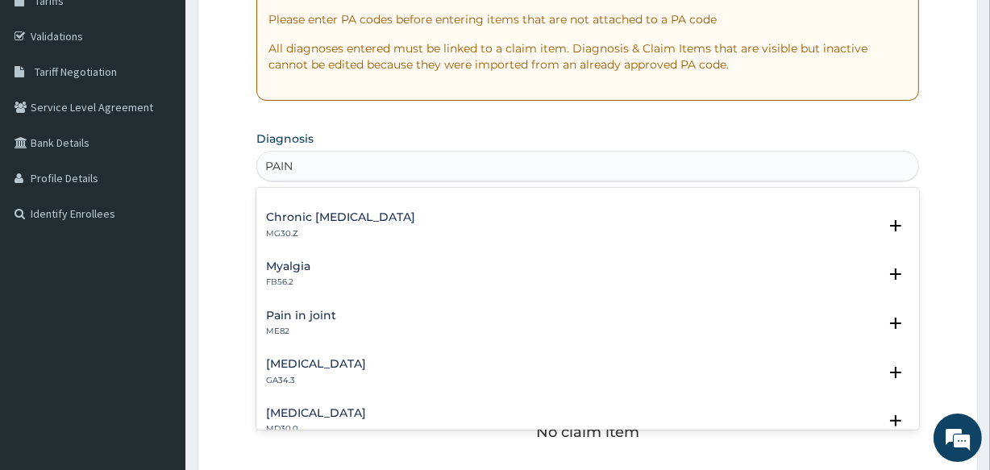
click at [302, 255] on div "Myalgia FB56.2 Select Status Query Query covers suspected (?), Keep in view (ki…" at bounding box center [587, 278] width 662 height 49
click at [299, 267] on h4 "Myalgia" at bounding box center [288, 266] width 44 height 12
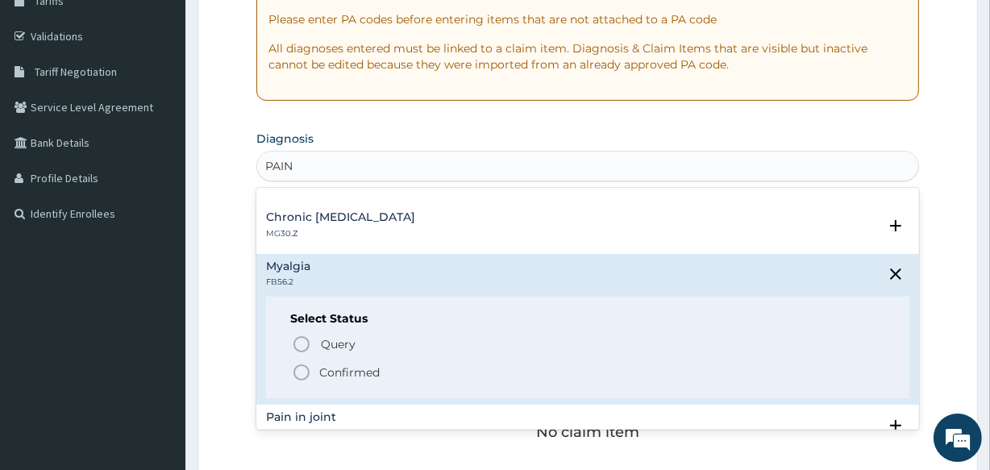
click at [302, 365] on icon "status option filled" at bounding box center [301, 372] width 19 height 19
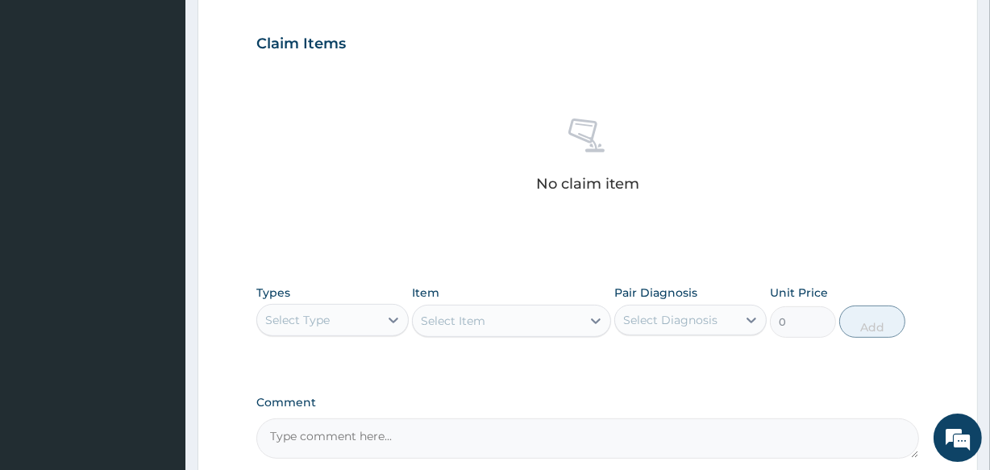
scroll to position [692, 0]
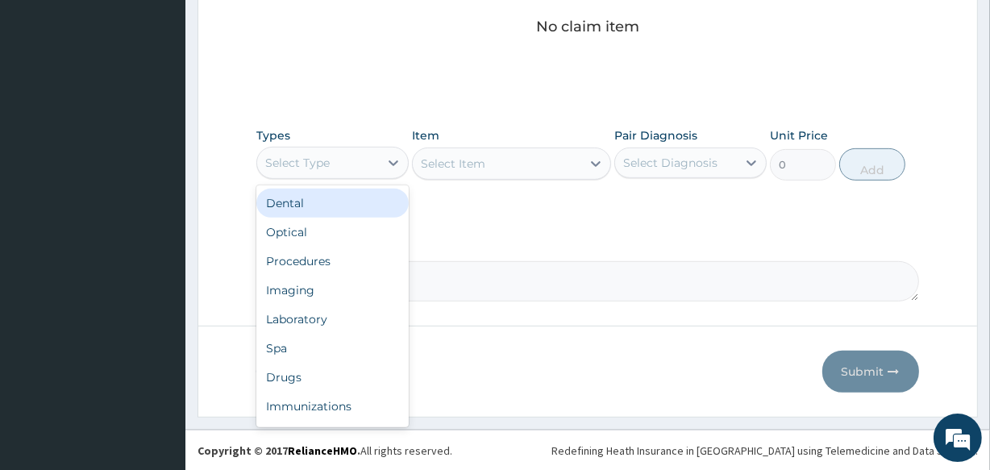
click at [326, 156] on div "Select Type" at bounding box center [297, 163] width 64 height 16
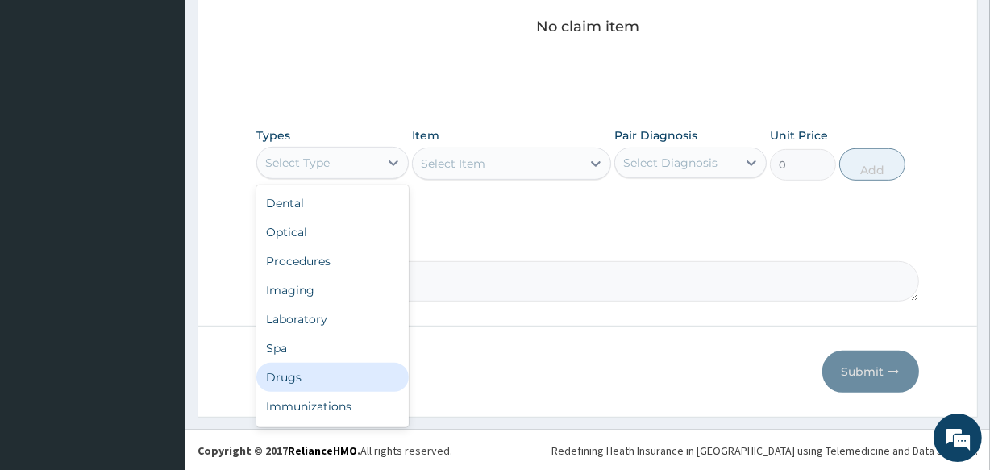
click at [320, 379] on div "Drugs" at bounding box center [332, 377] width 152 height 29
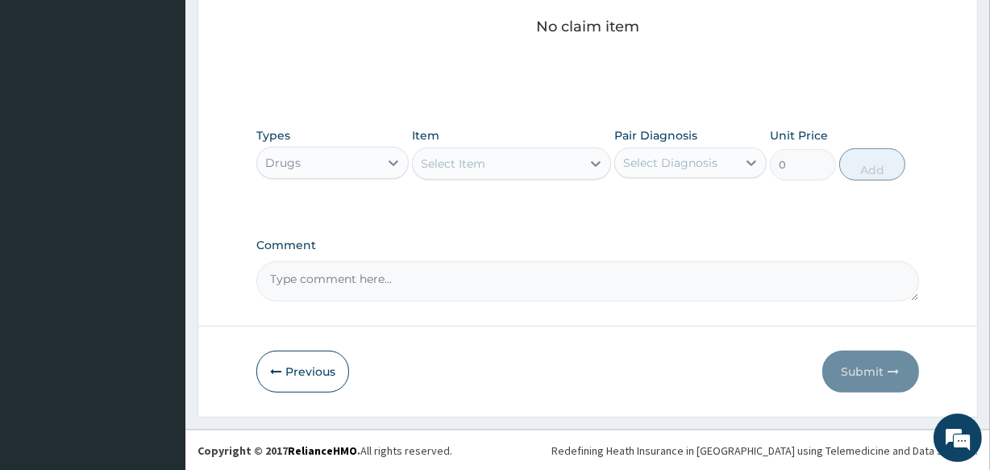
click at [488, 154] on div "Select Item" at bounding box center [497, 164] width 168 height 26
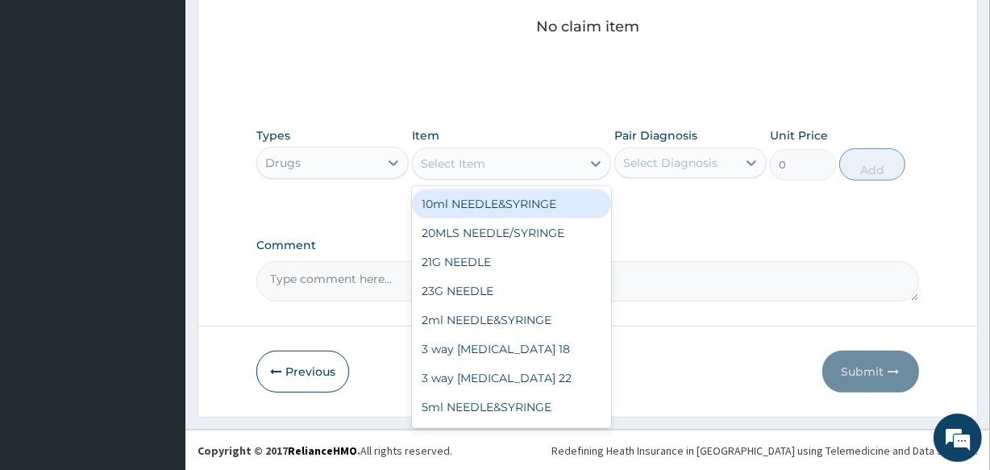
click at [488, 154] on div "Select Item" at bounding box center [497, 164] width 168 height 26
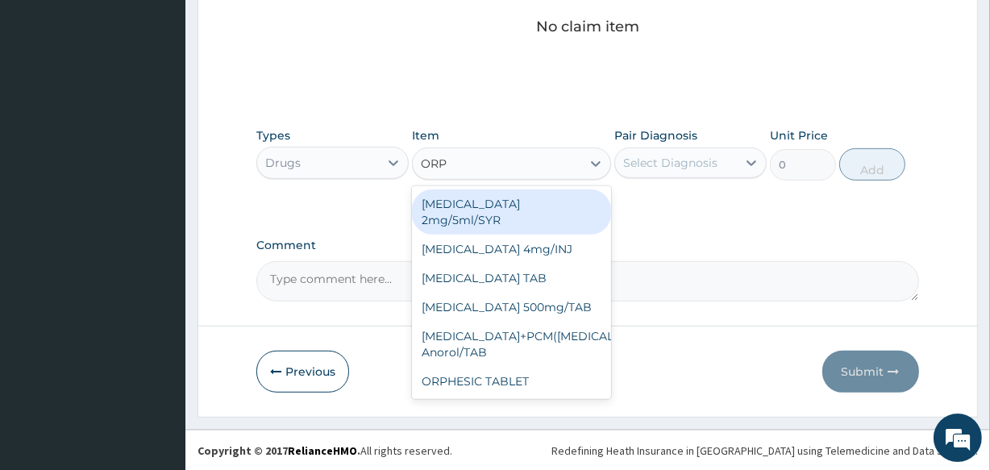
type input "ORPH"
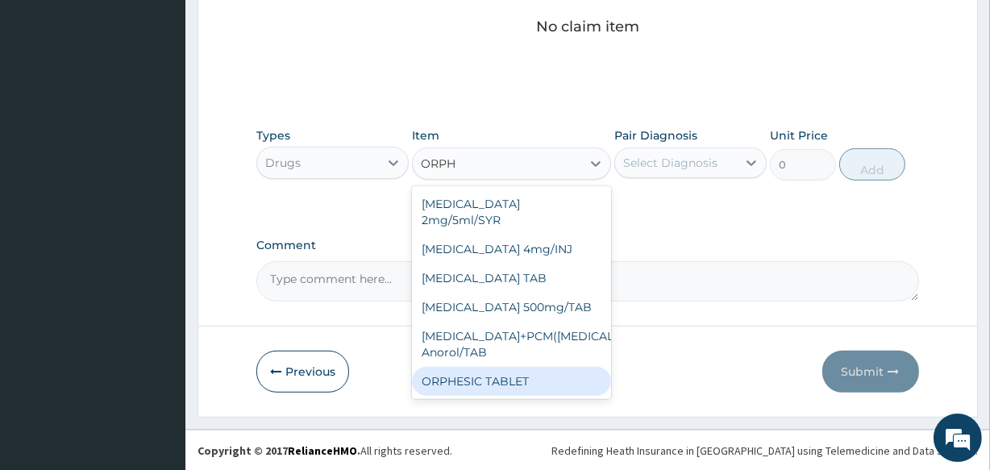
click at [494, 367] on div "ORPHESIC TABLET" at bounding box center [511, 381] width 198 height 29
type input "121.8"
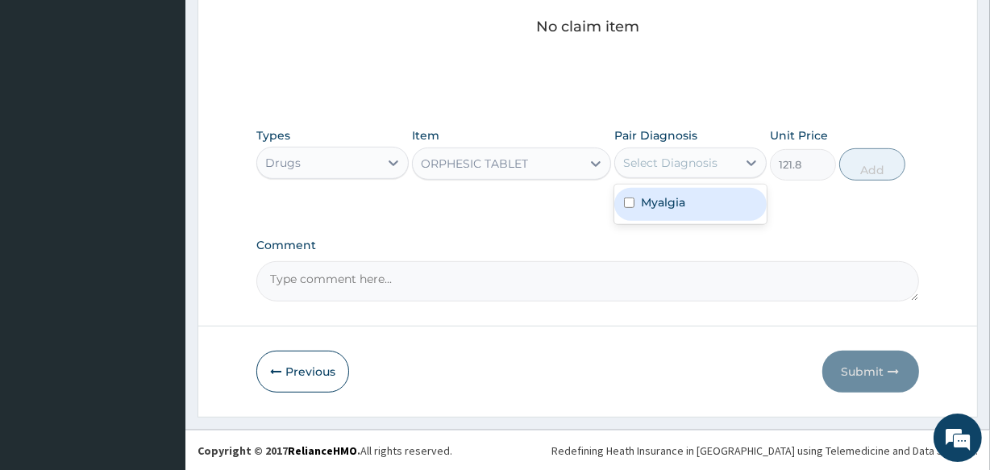
click at [671, 157] on div "Select Diagnosis" at bounding box center [670, 163] width 94 height 16
click at [639, 207] on div "Myalgia" at bounding box center [690, 204] width 152 height 33
checkbox input "true"
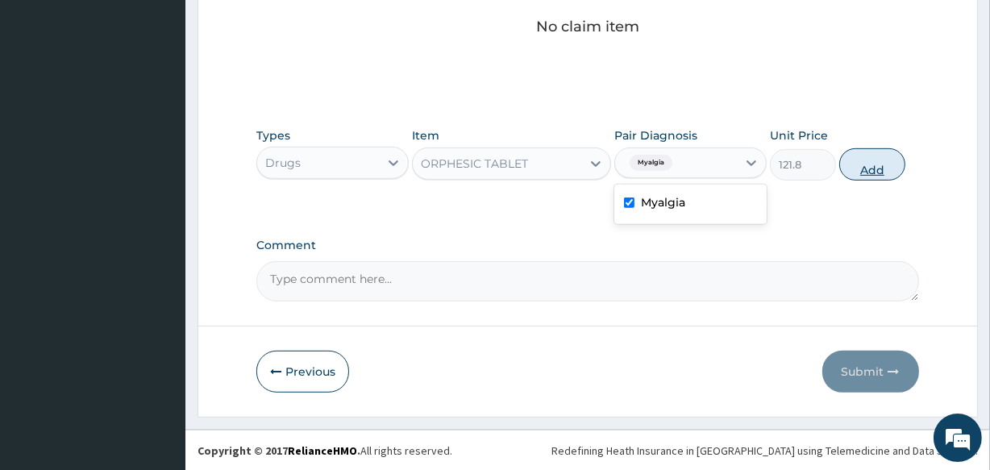
click at [898, 160] on button "Add" at bounding box center [872, 164] width 66 height 32
type input "0"
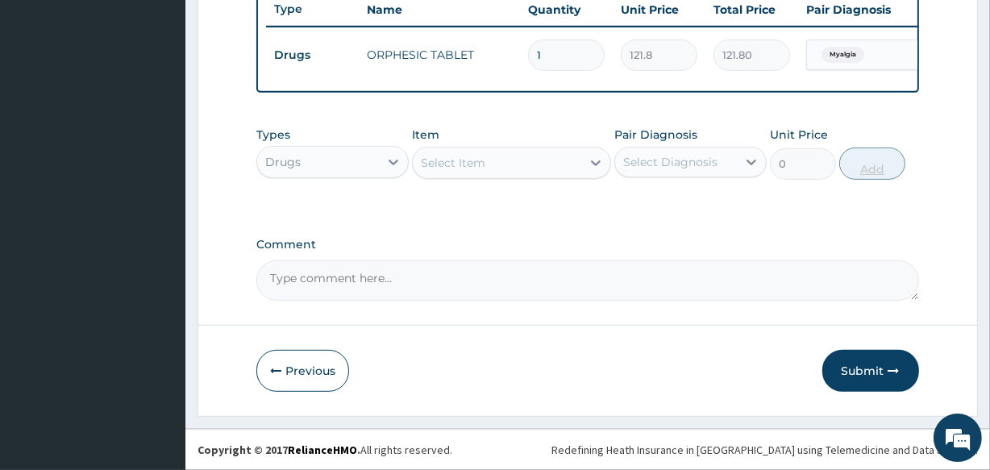
scroll to position [625, 0]
type input "12"
type input "1461.60"
type input "12"
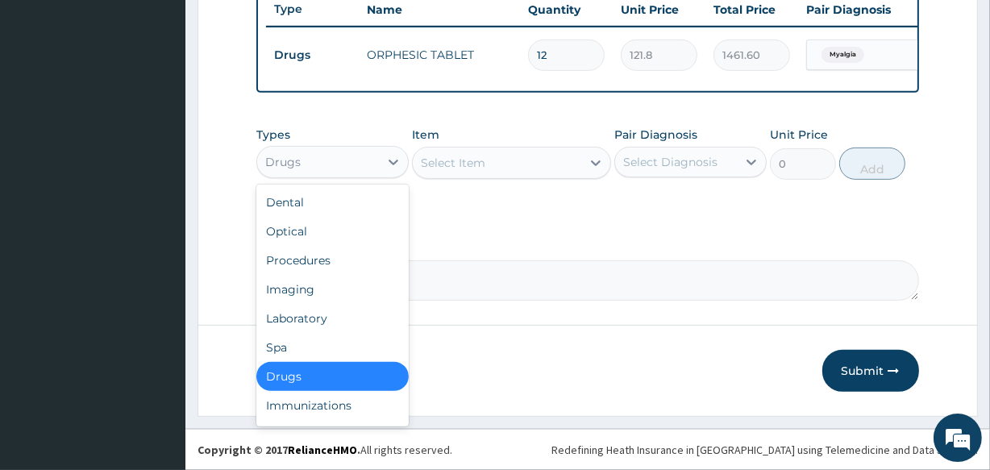
click at [312, 176] on div "Drugs" at bounding box center [332, 162] width 152 height 32
click at [315, 257] on div "Procedures" at bounding box center [332, 260] width 152 height 29
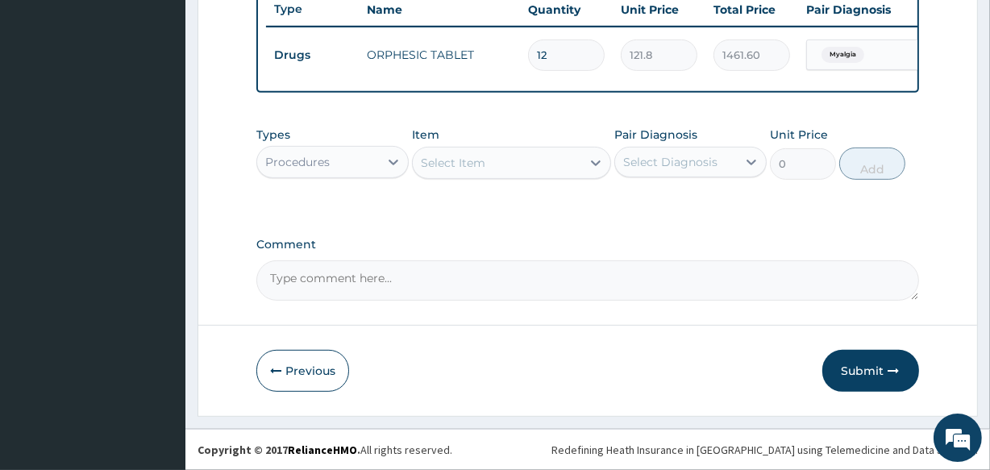
click at [467, 166] on div "Select Item" at bounding box center [453, 163] width 64 height 16
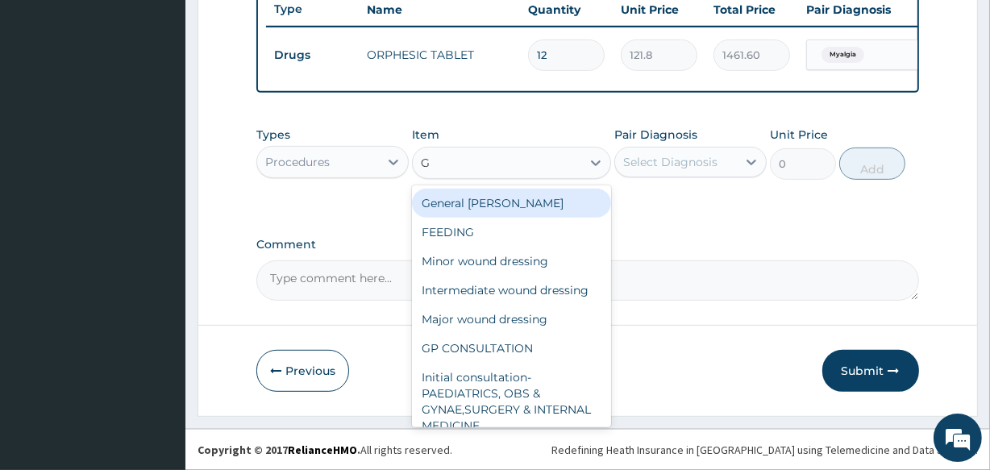
type input "GP"
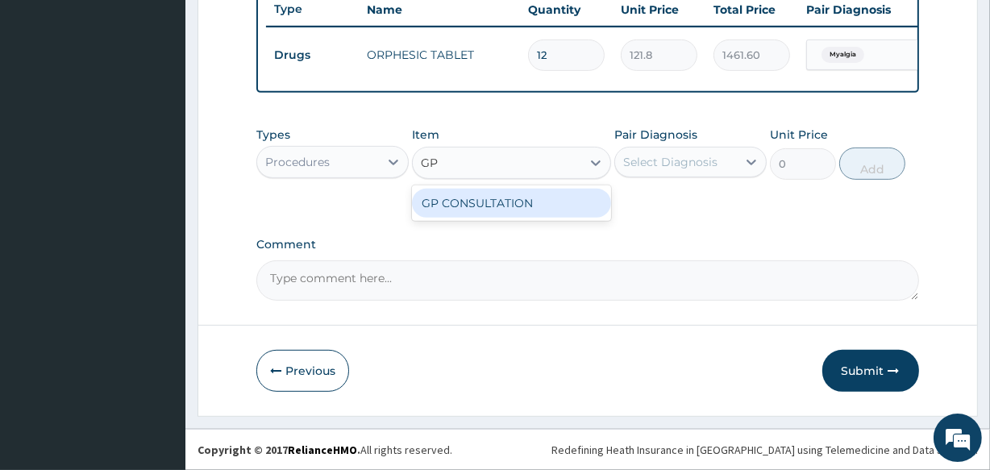
click at [470, 204] on div "GP CONSULTATION" at bounding box center [511, 203] width 198 height 29
type input "2000"
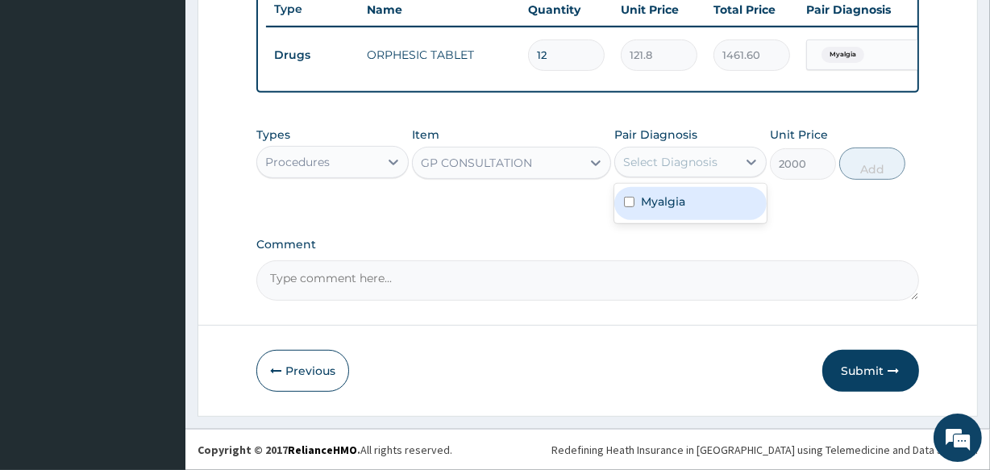
click at [677, 160] on div "Select Diagnosis" at bounding box center [670, 162] width 94 height 16
click at [663, 192] on div "Myalgia" at bounding box center [690, 203] width 152 height 33
checkbox input "true"
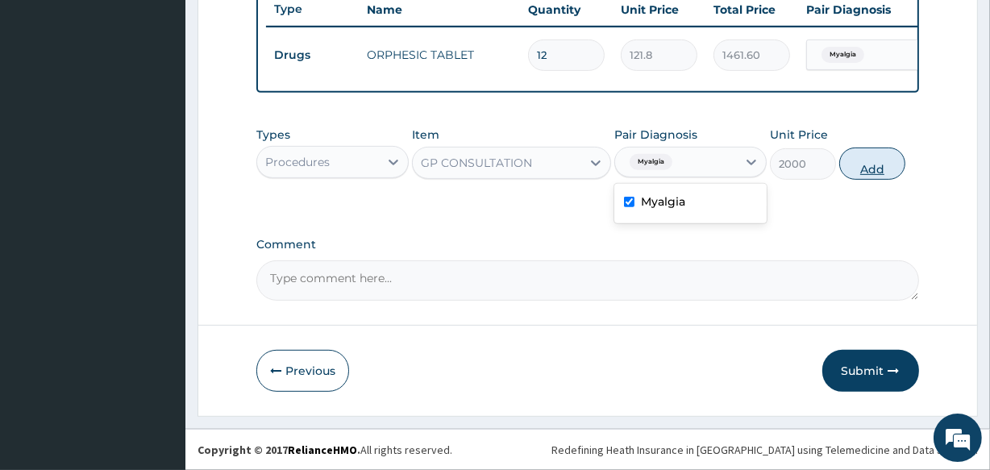
click at [866, 164] on button "Add" at bounding box center [872, 163] width 66 height 32
type input "0"
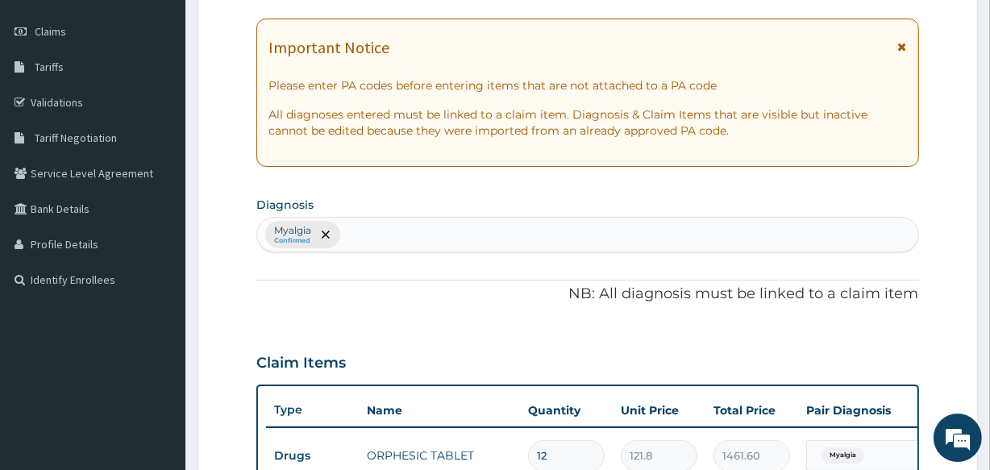
scroll to position [682, 0]
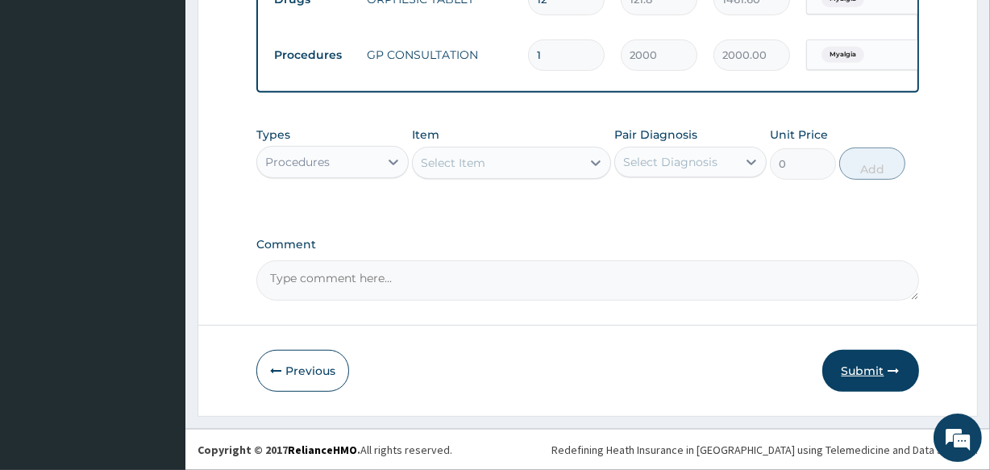
click at [867, 376] on button "Submit" at bounding box center [870, 371] width 97 height 42
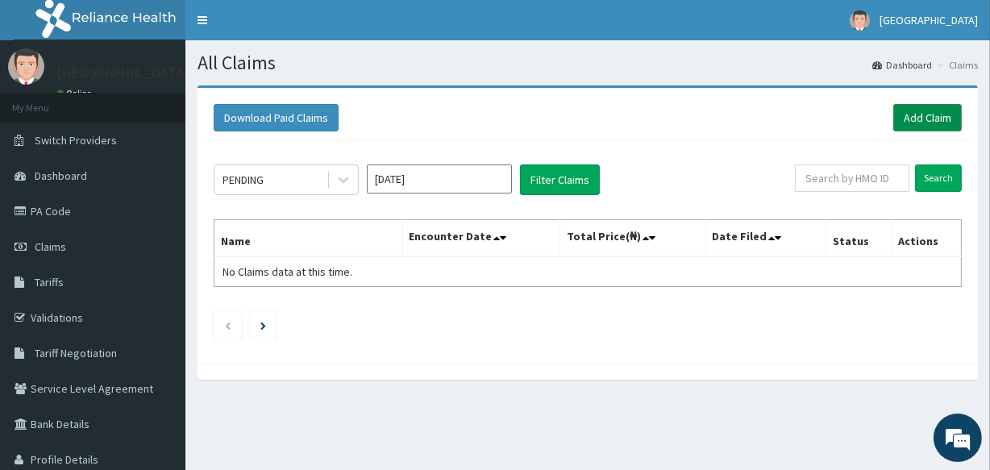
click at [924, 112] on link "Add Claim" at bounding box center [927, 117] width 69 height 27
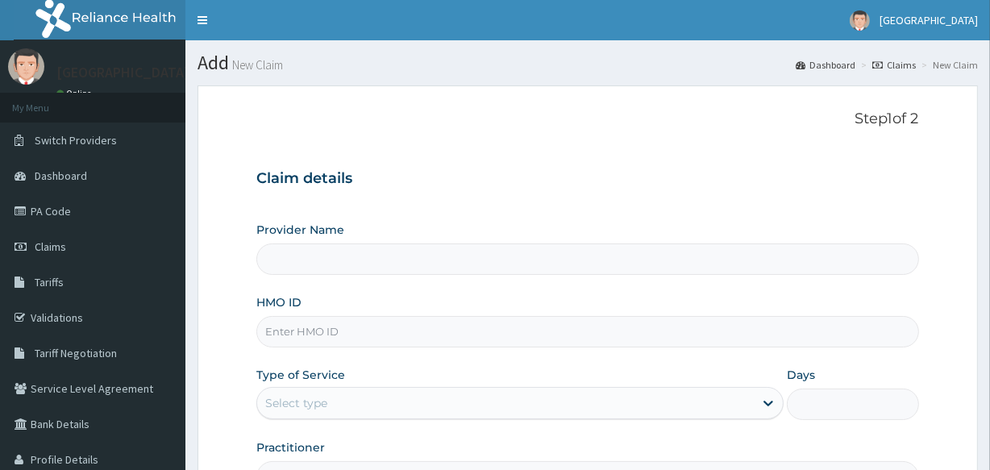
click at [463, 330] on input "HMO ID" at bounding box center [587, 331] width 662 height 31
type input "PFN"
type input "Veta Hospitals Ltd"
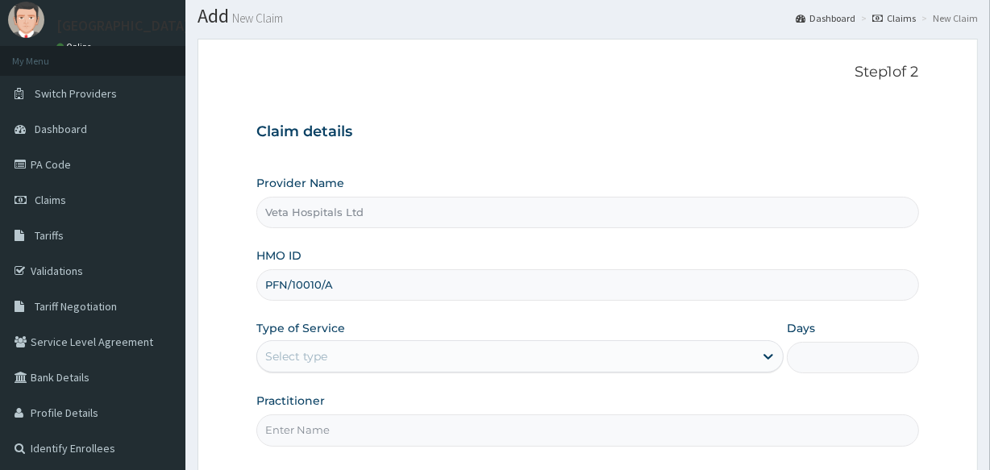
scroll to position [62, 0]
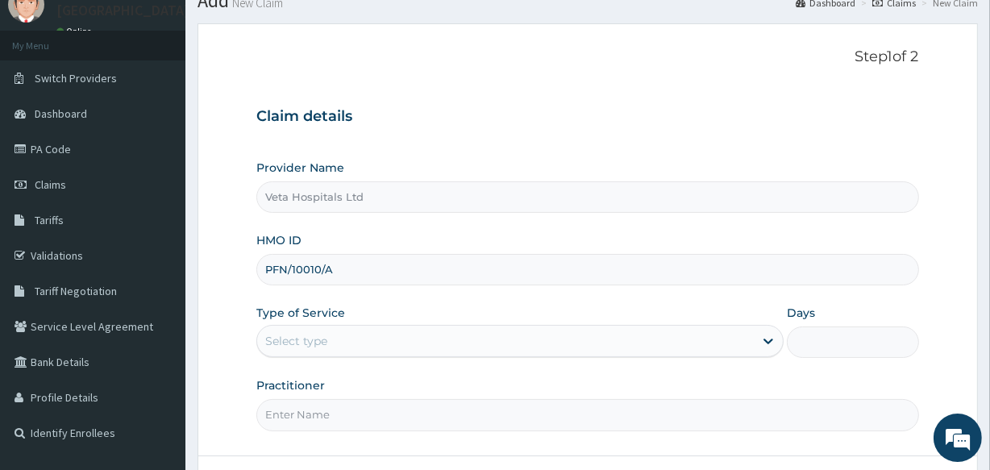
type input "PFN/10010/A"
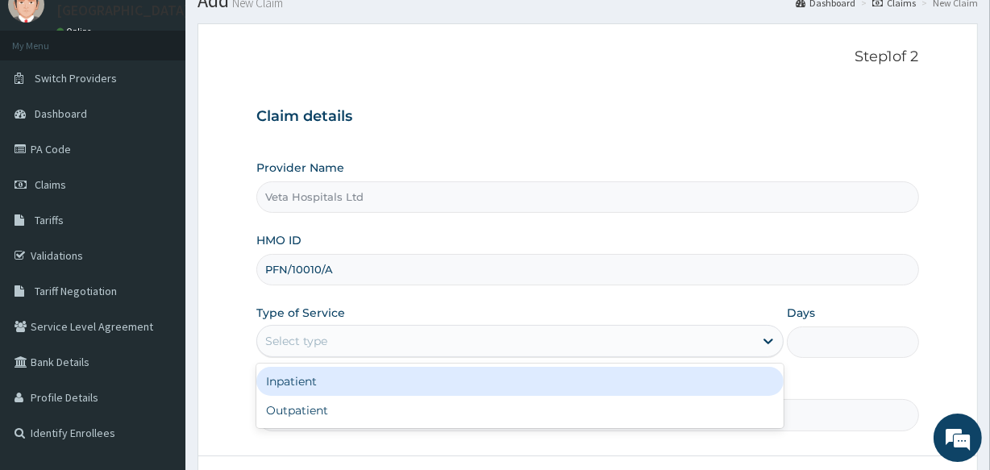
click at [431, 345] on div "Select type" at bounding box center [505, 341] width 496 height 26
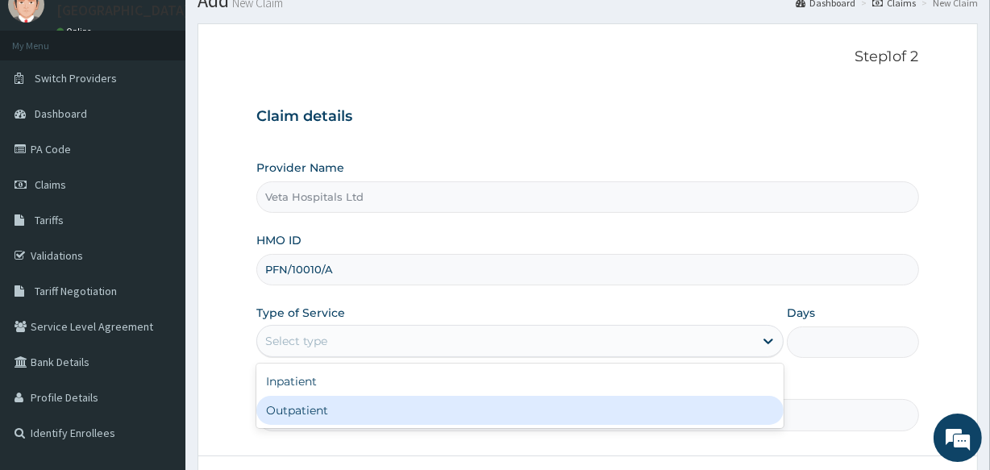
click at [370, 407] on div "Outpatient" at bounding box center [519, 410] width 527 height 29
type input "1"
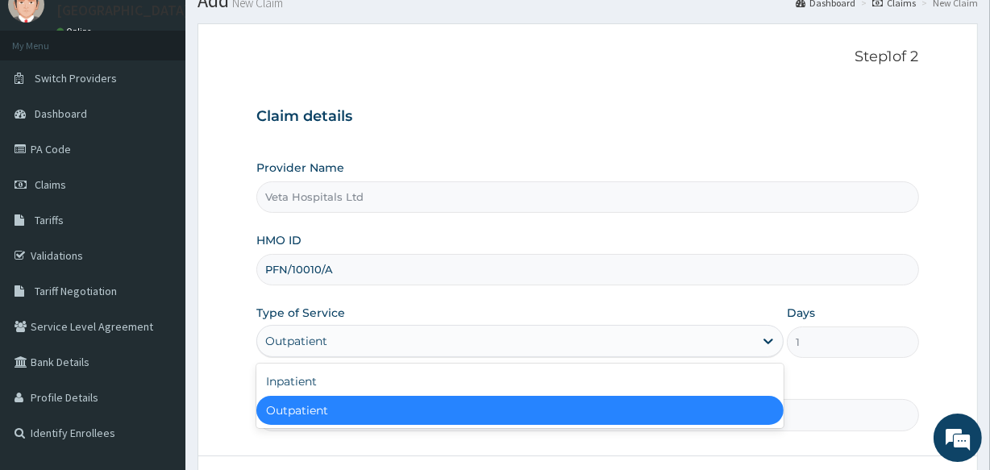
click at [395, 338] on div "Outpatient" at bounding box center [505, 341] width 496 height 26
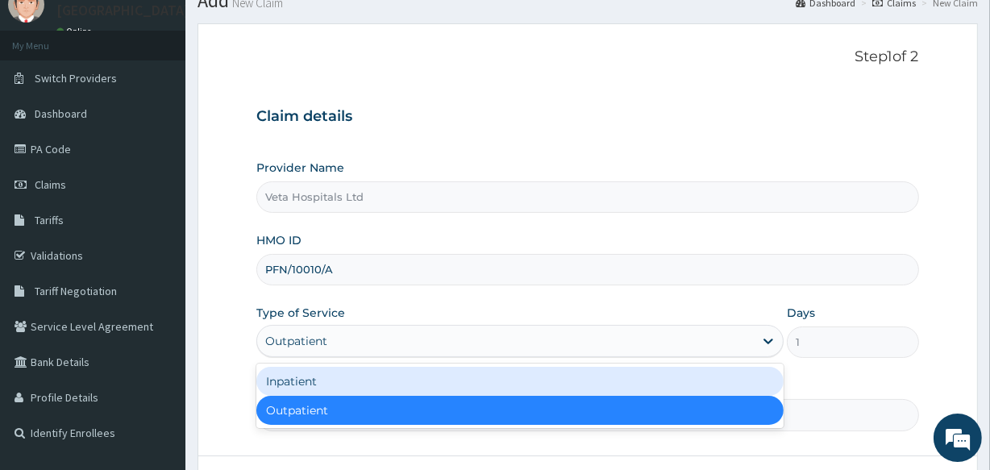
click at [325, 384] on div "Inpatient" at bounding box center [519, 381] width 527 height 29
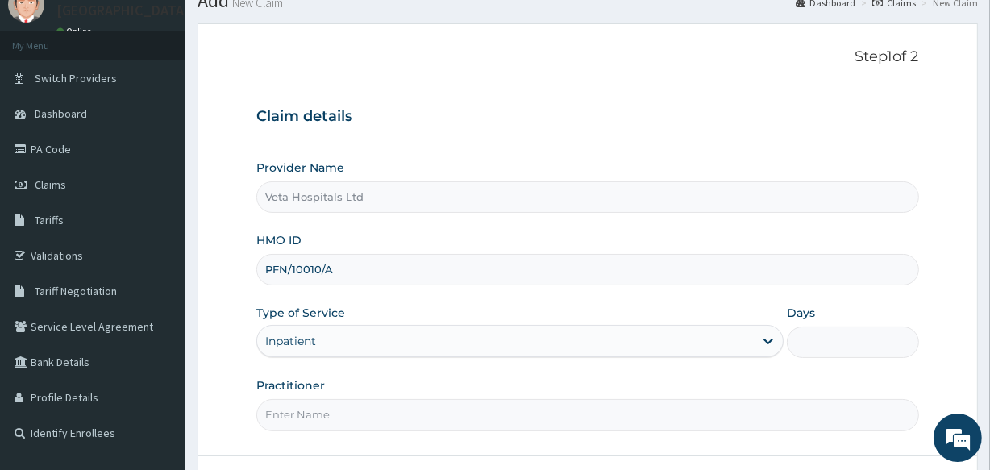
click at [827, 348] on input "Days" at bounding box center [852, 341] width 131 height 31
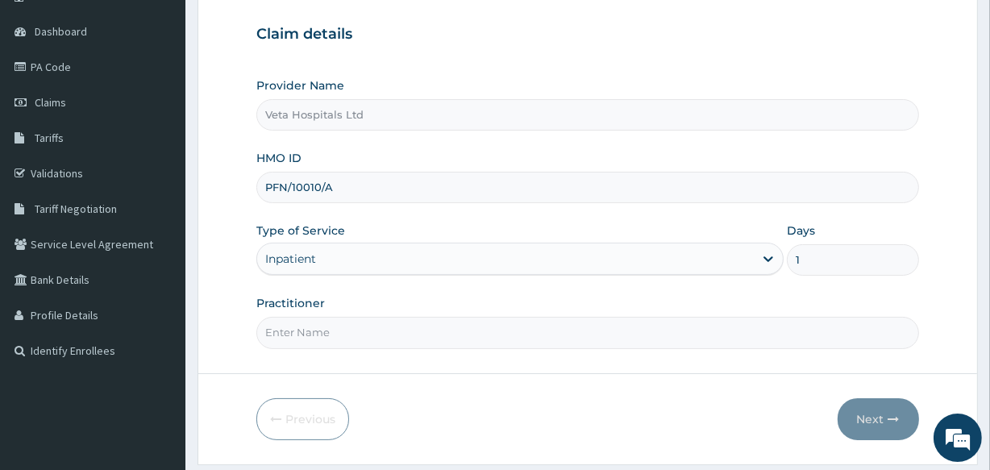
type input "1"
click at [347, 326] on input "Practitioner" at bounding box center [587, 332] width 662 height 31
type input "[PERSON_NAME]"
click at [857, 402] on button "Next" at bounding box center [877, 419] width 81 height 42
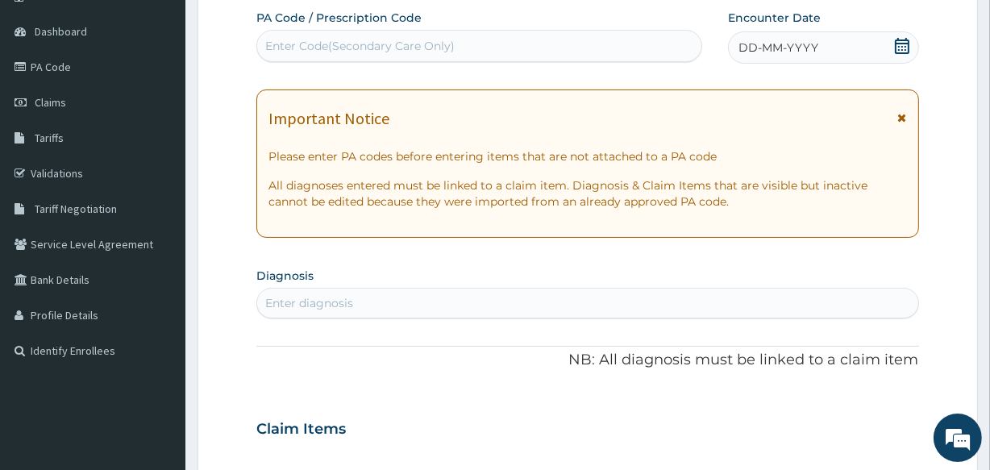
click at [808, 36] on div "DD-MM-YYYY" at bounding box center [823, 47] width 191 height 32
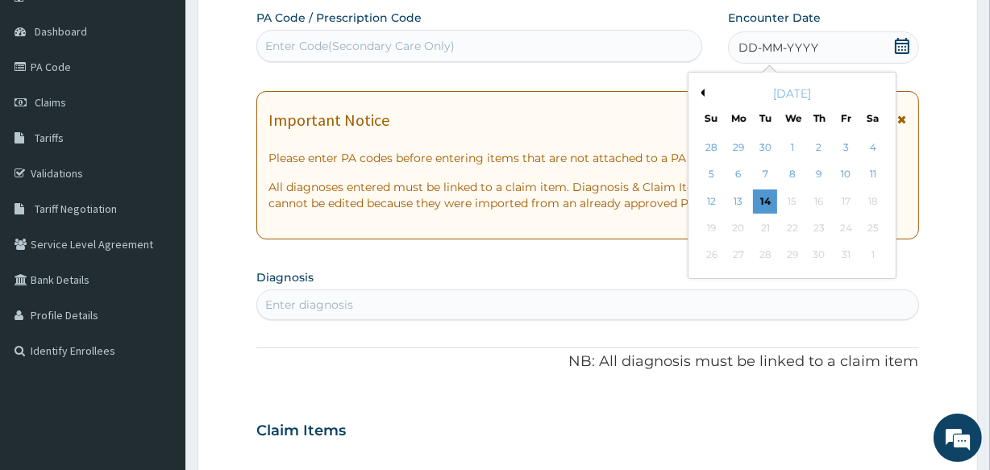
click at [706, 93] on div "[DATE]" at bounding box center [792, 93] width 194 height 16
click at [701, 93] on button "Previous Month" at bounding box center [700, 93] width 8 height 8
click at [742, 145] on div "1" at bounding box center [738, 147] width 24 height 24
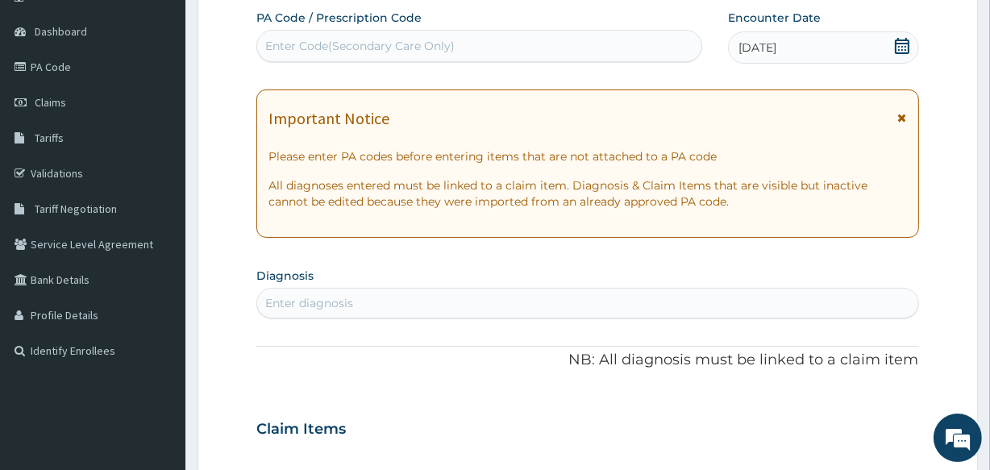
click at [596, 35] on div "Enter Code(Secondary Care Only)" at bounding box center [478, 46] width 443 height 26
paste input "PA/309058"
type input "PA/309058"
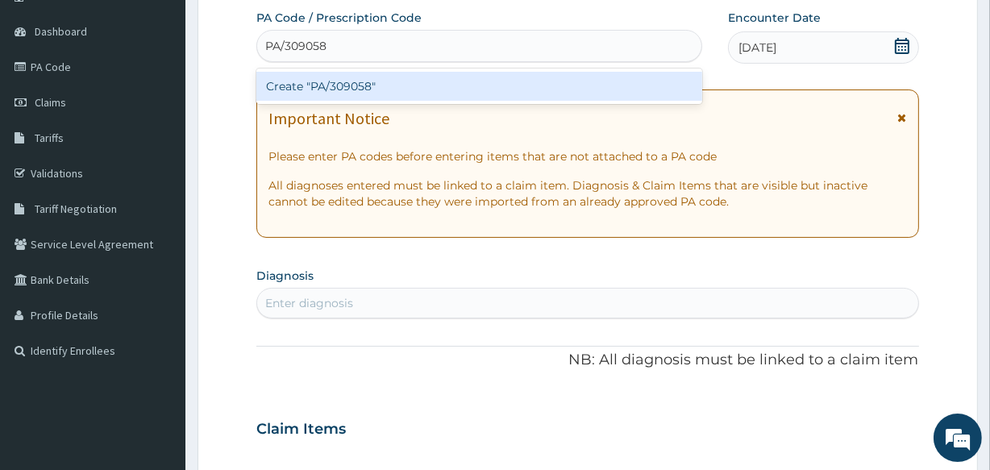
click at [454, 86] on div "Create "PA/309058"" at bounding box center [478, 86] width 445 height 29
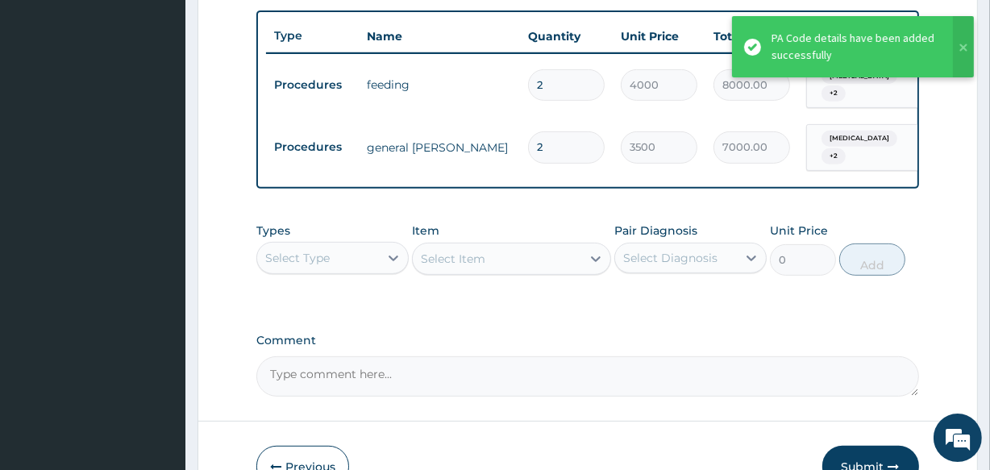
scroll to position [607, 0]
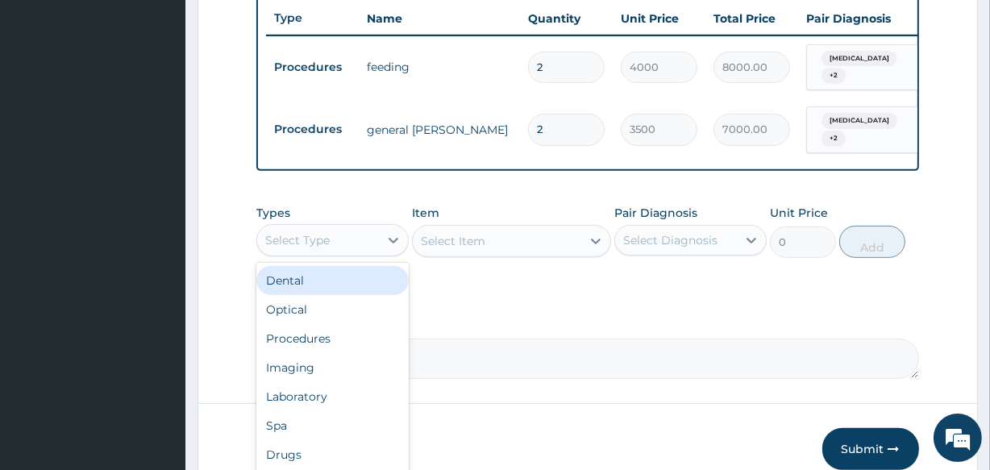
click at [322, 234] on div "Select Type" at bounding box center [297, 240] width 64 height 16
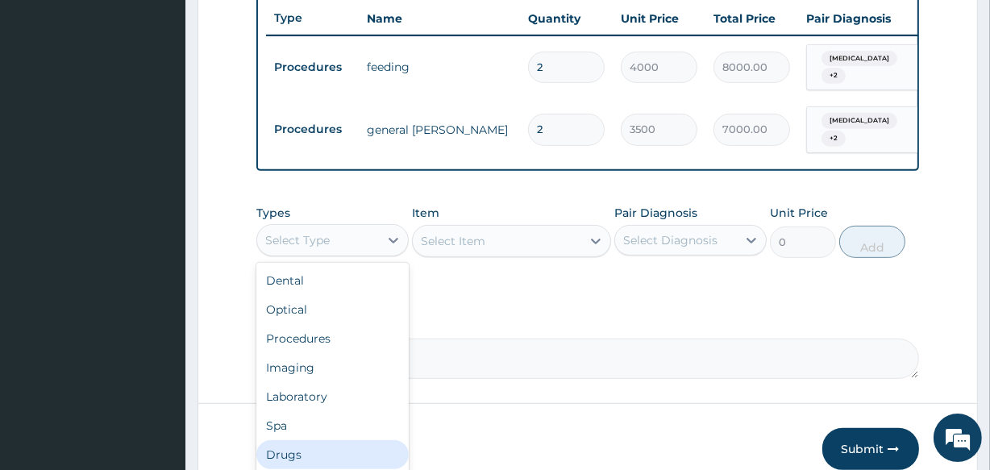
click at [313, 449] on div "Drugs" at bounding box center [332, 454] width 152 height 29
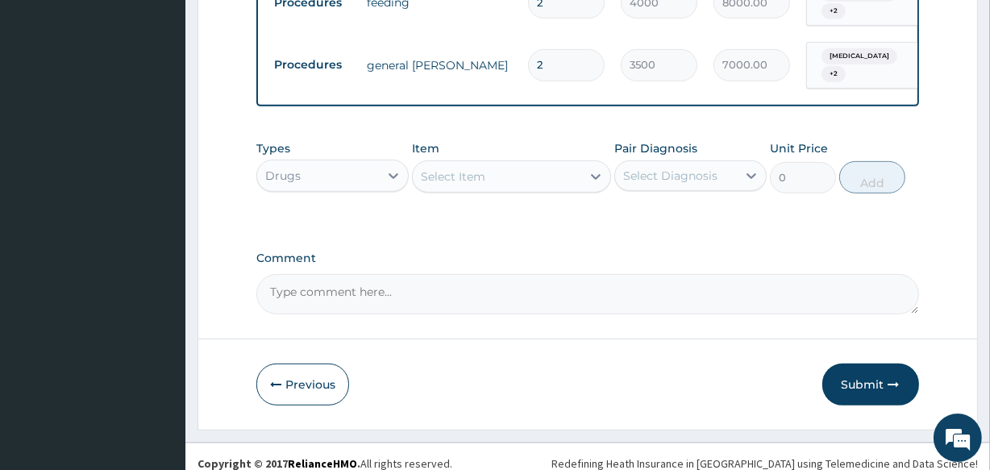
scroll to position [679, 0]
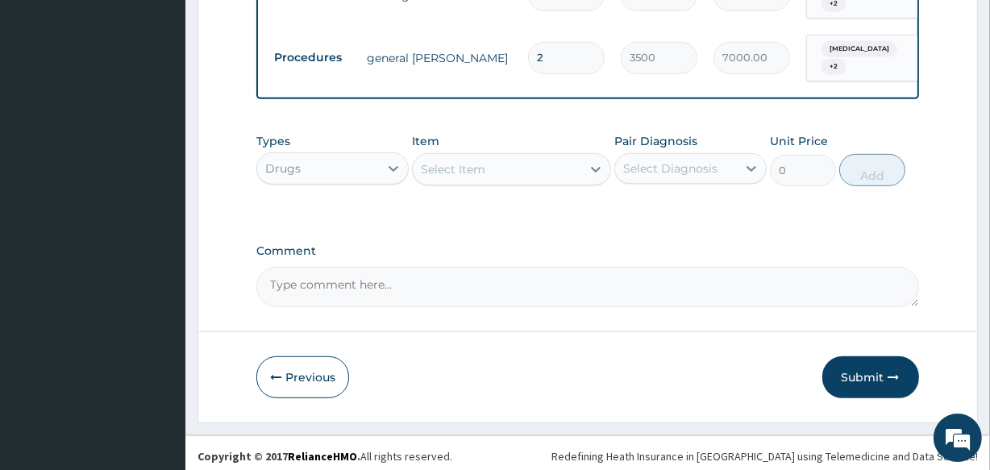
click at [482, 161] on div "Select Item" at bounding box center [453, 169] width 64 height 16
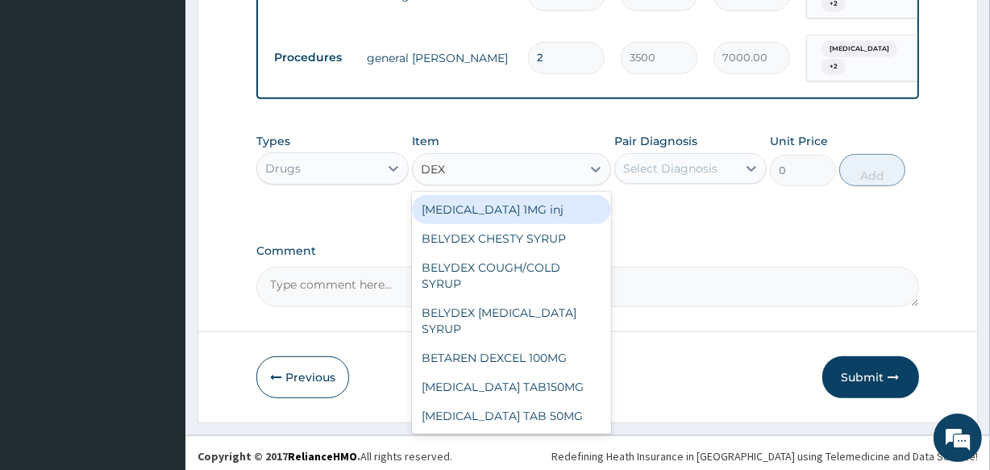
type input "DEXT"
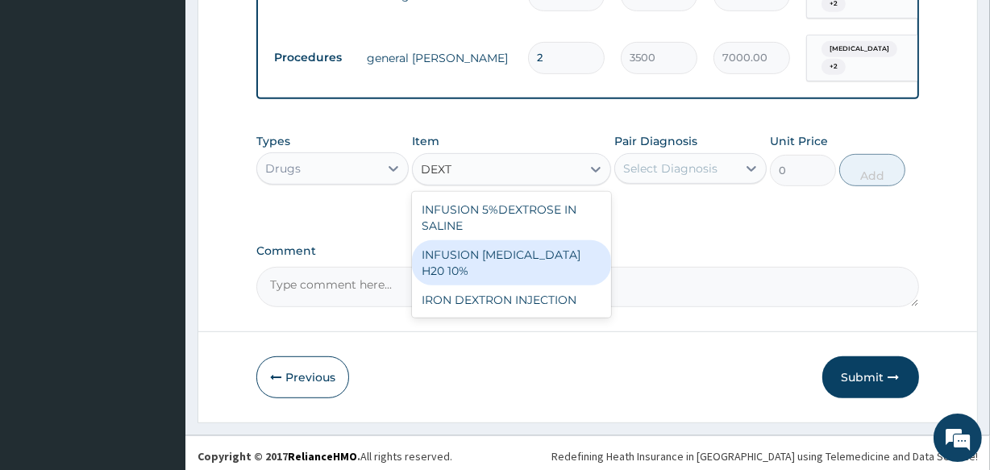
click at [517, 258] on div "INFUSION DEXTROSE H20 10%" at bounding box center [511, 262] width 198 height 45
type input "2000"
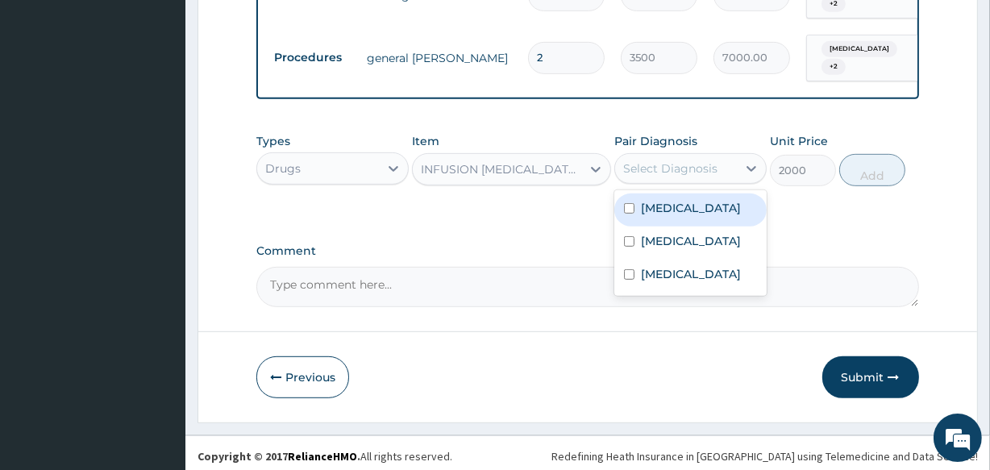
click at [699, 175] on div "Select Diagnosis" at bounding box center [676, 169] width 122 height 26
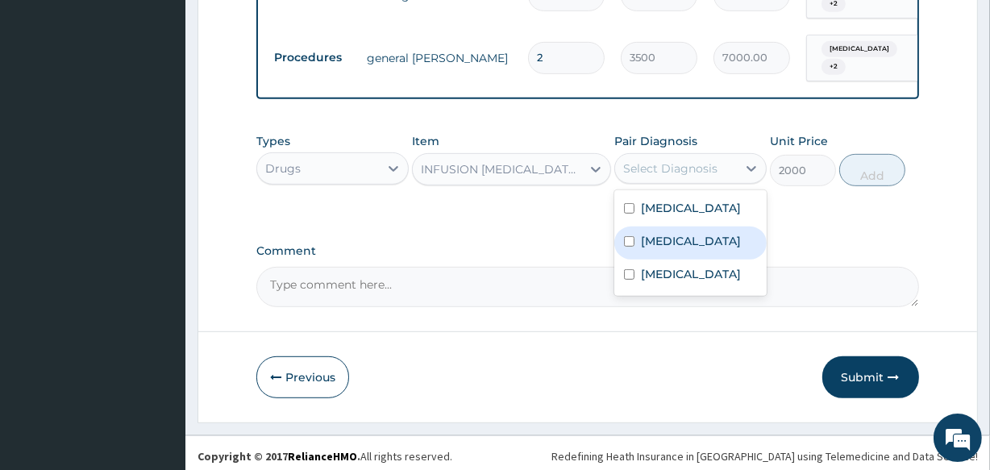
click at [657, 238] on label "Malaria" at bounding box center [691, 241] width 100 height 16
checkbox input "true"
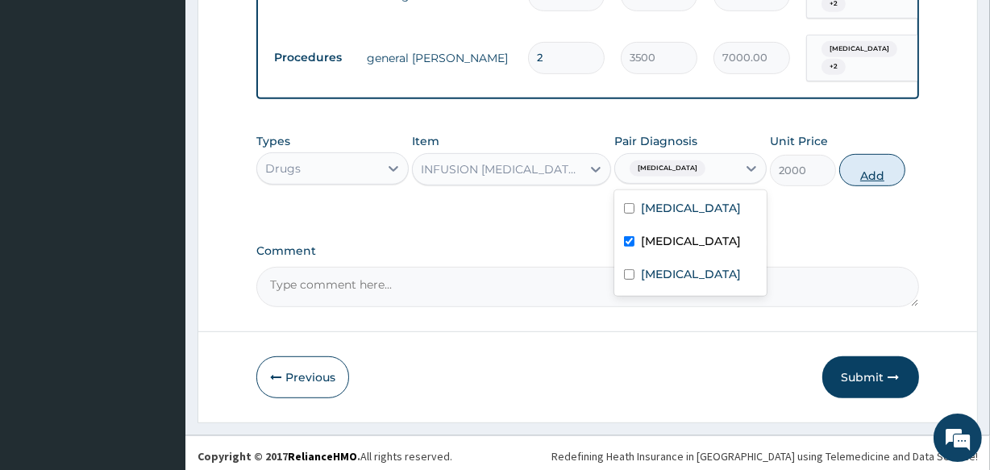
click at [889, 167] on button "Add" at bounding box center [872, 170] width 66 height 32
type input "0"
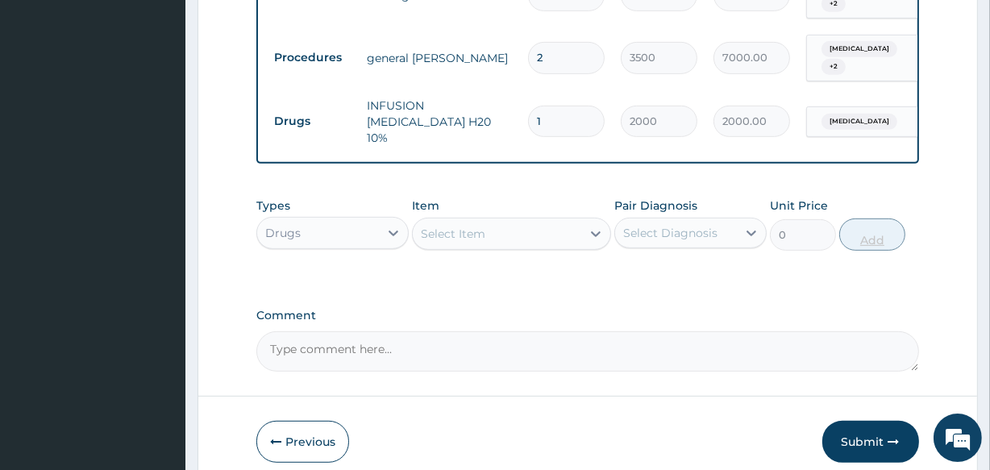
type input "0.00"
type input "3"
type input "6000.00"
type input "3"
click at [513, 221] on div "Select Item" at bounding box center [497, 234] width 168 height 26
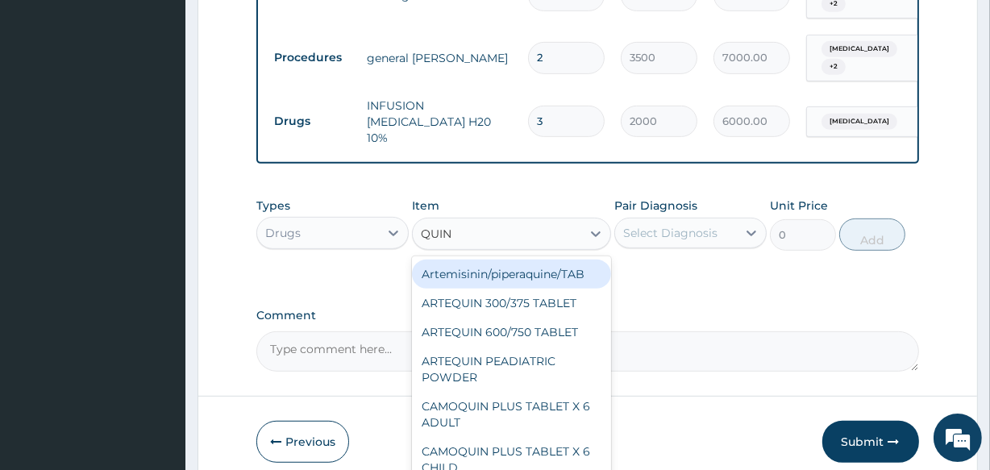
type input "QUINI"
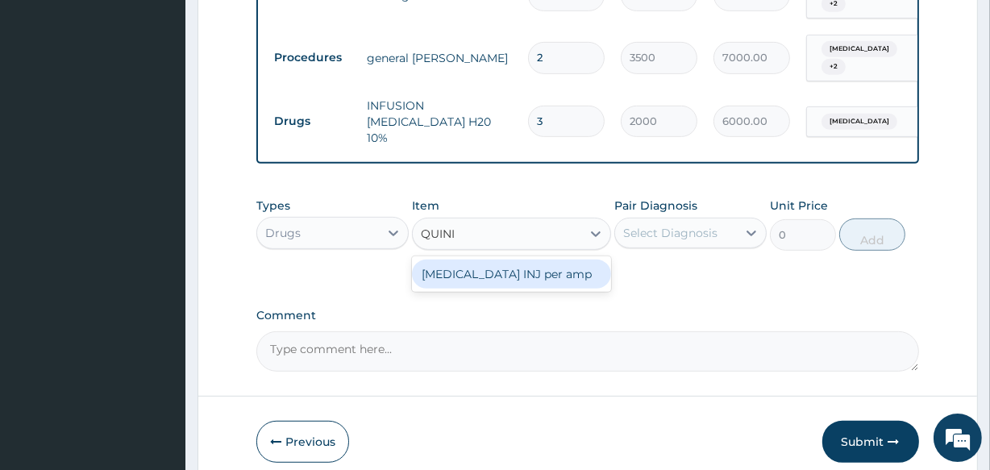
click at [522, 274] on div "QUININE INJ per amp" at bounding box center [511, 274] width 198 height 29
type input "500"
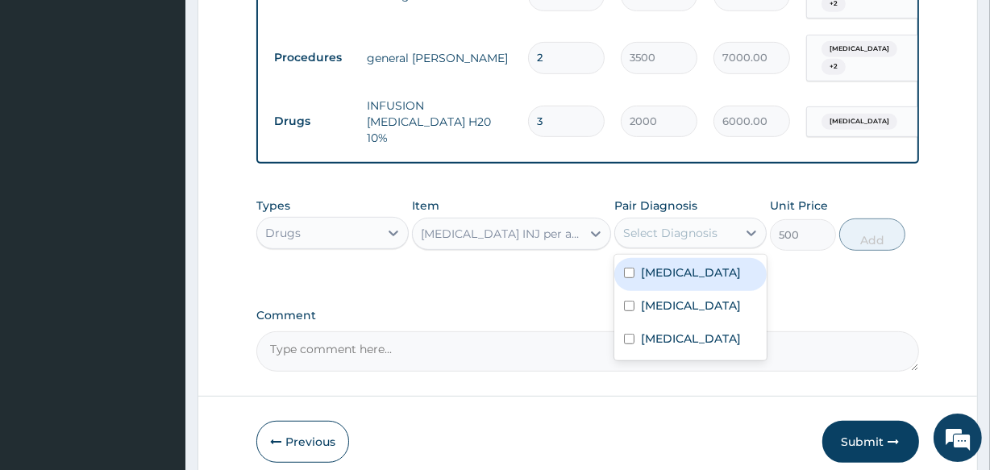
click at [675, 225] on div "Select Diagnosis" at bounding box center [670, 233] width 94 height 16
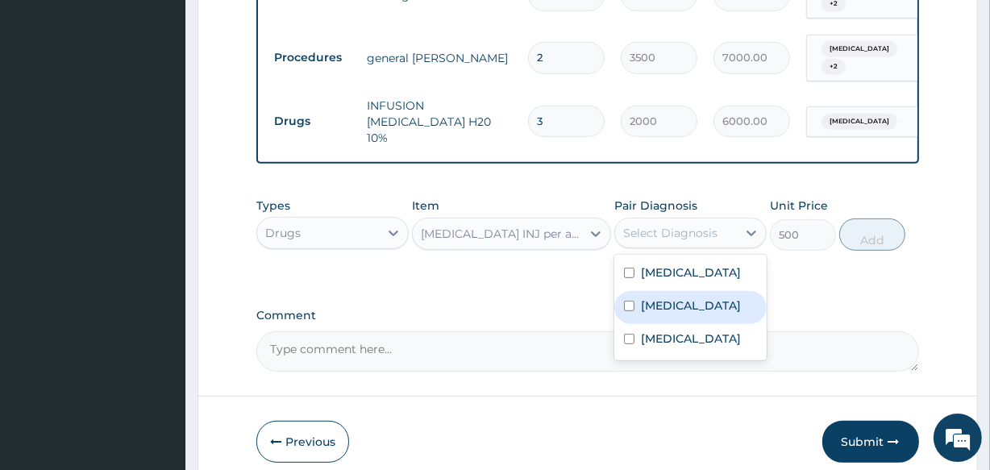
click at [655, 297] on label "Malaria" at bounding box center [691, 305] width 100 height 16
checkbox input "true"
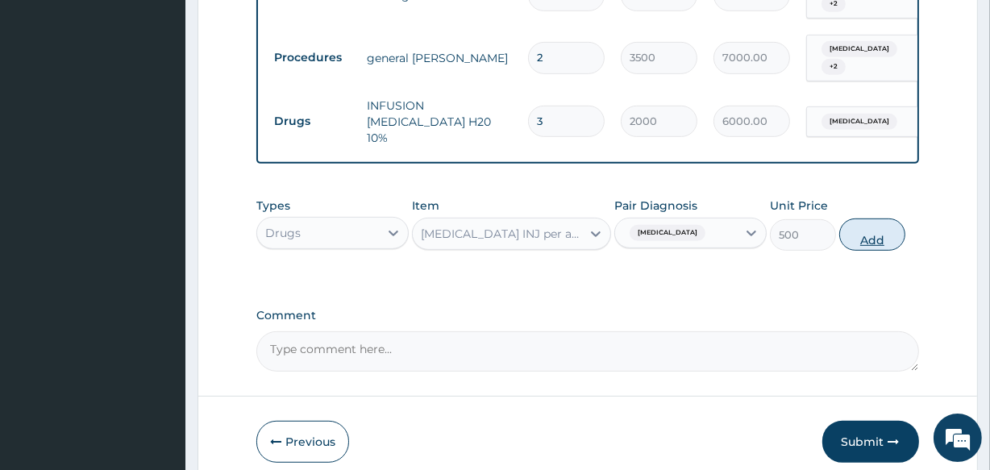
click at [857, 229] on button "Add" at bounding box center [872, 234] width 66 height 32
type input "0"
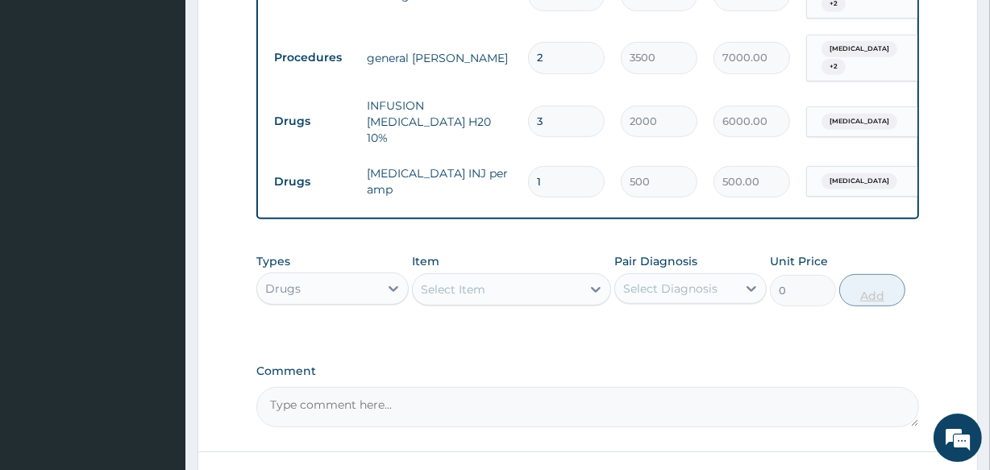
type input "0.00"
type input "3"
type input "1500.00"
type input "3"
click at [522, 284] on div "Select Item" at bounding box center [497, 289] width 168 height 26
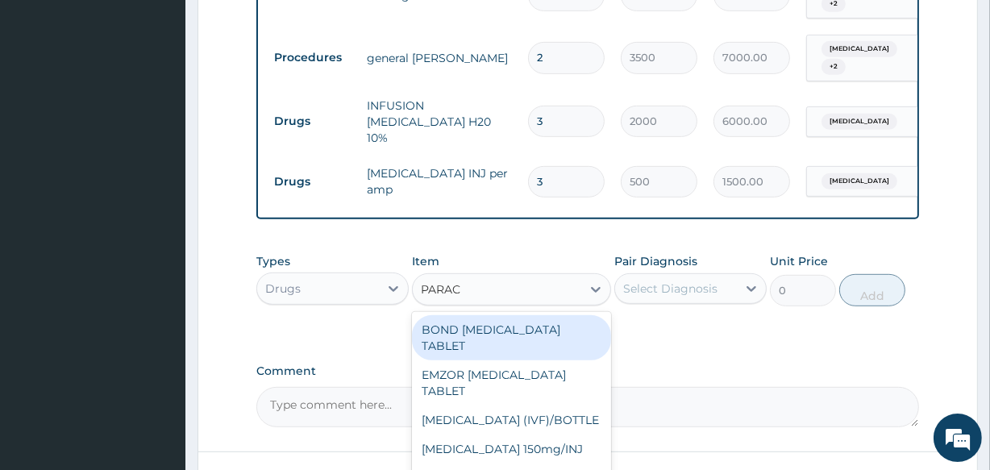
type input "PARACE"
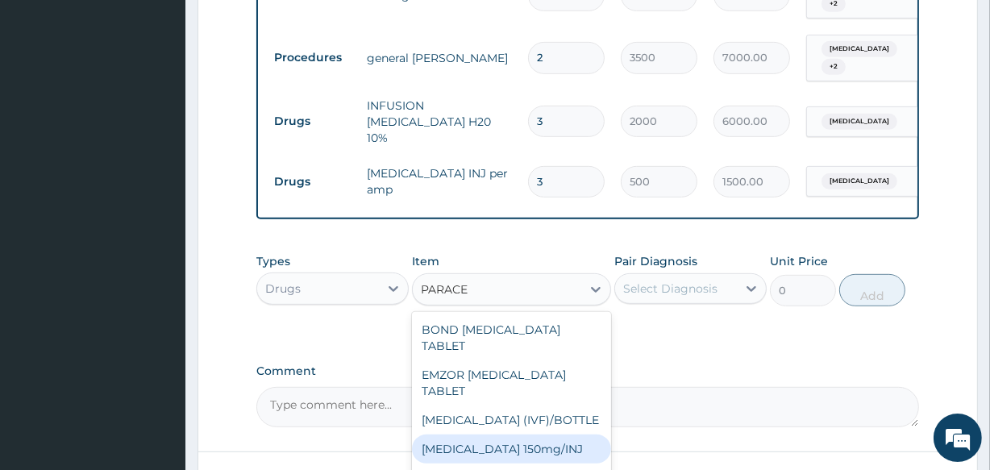
click at [533, 447] on div "Paracetamol 150mg/INJ" at bounding box center [511, 448] width 198 height 29
type input "112.5"
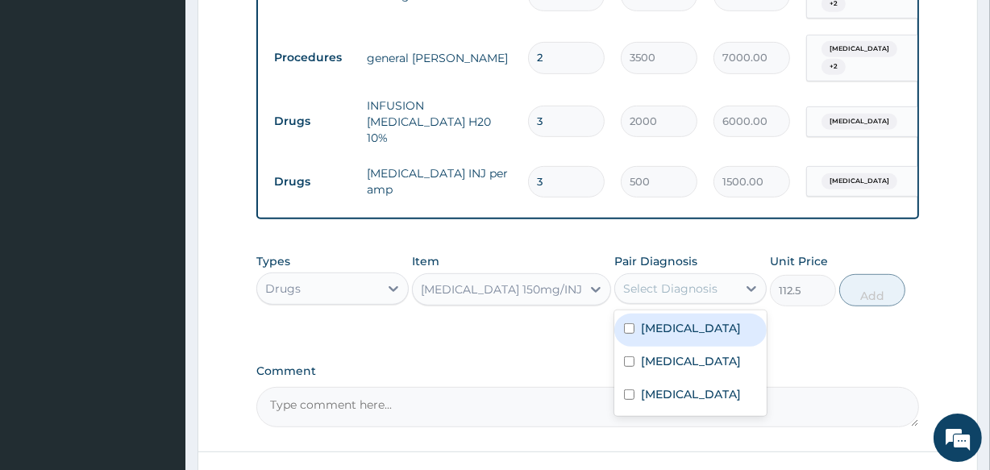
click at [677, 280] on div "Select Diagnosis" at bounding box center [670, 288] width 94 height 16
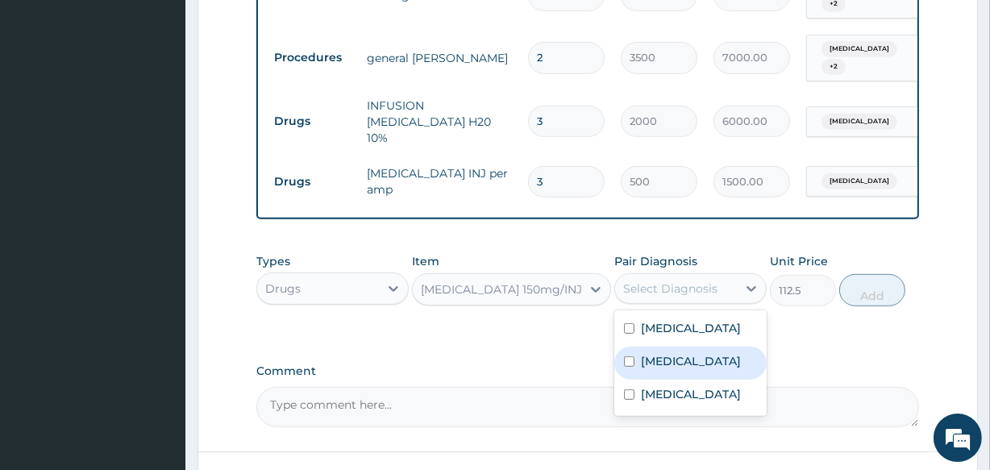
click at [639, 355] on div "Malaria" at bounding box center [690, 363] width 152 height 33
checkbox input "true"
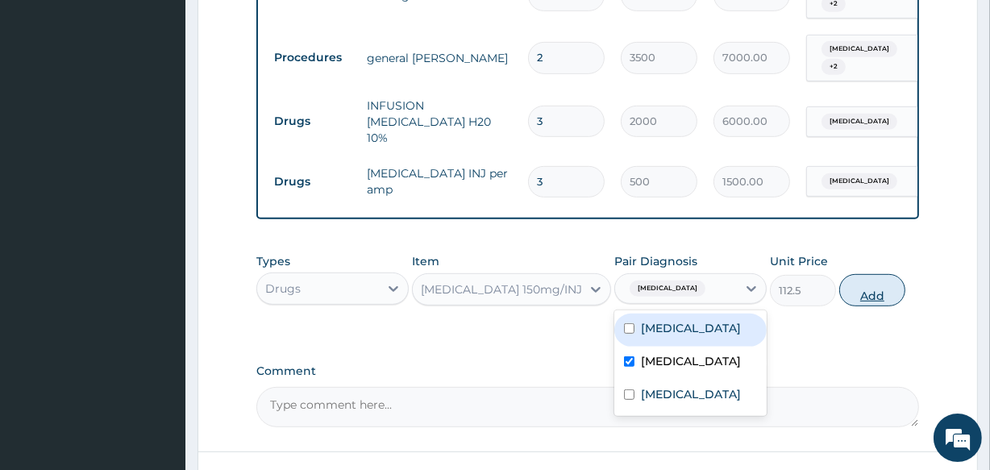
click at [866, 287] on button "Add" at bounding box center [872, 290] width 66 height 32
type input "0"
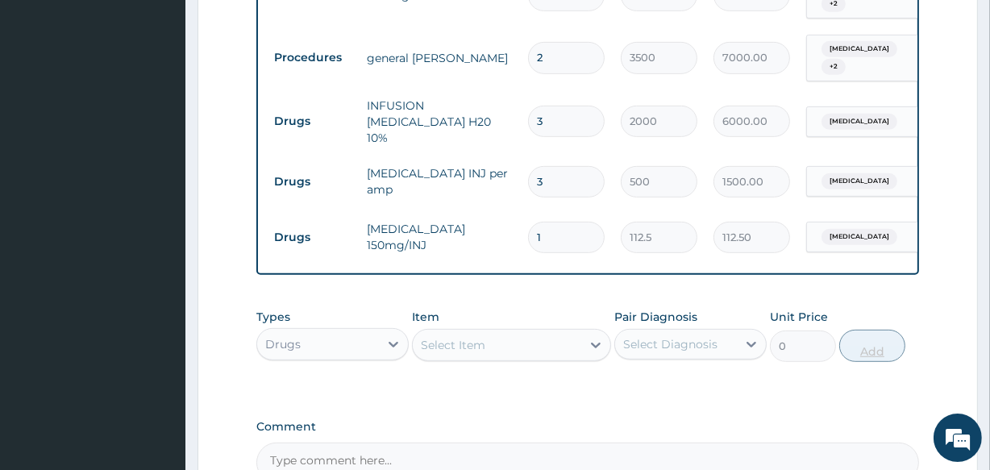
type input "12"
type input "1350.00"
type input "12"
click at [456, 332] on div "Select Item" at bounding box center [497, 345] width 168 height 26
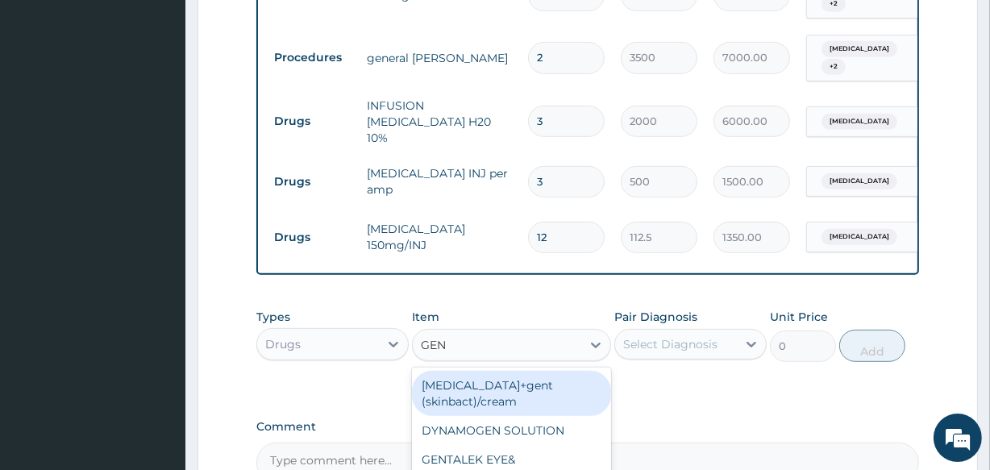
type input "GENT"
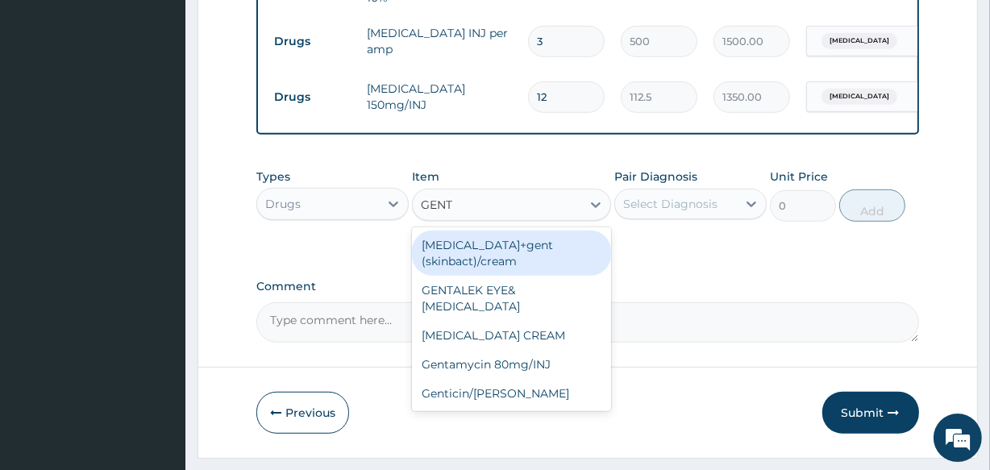
scroll to position [850, 0]
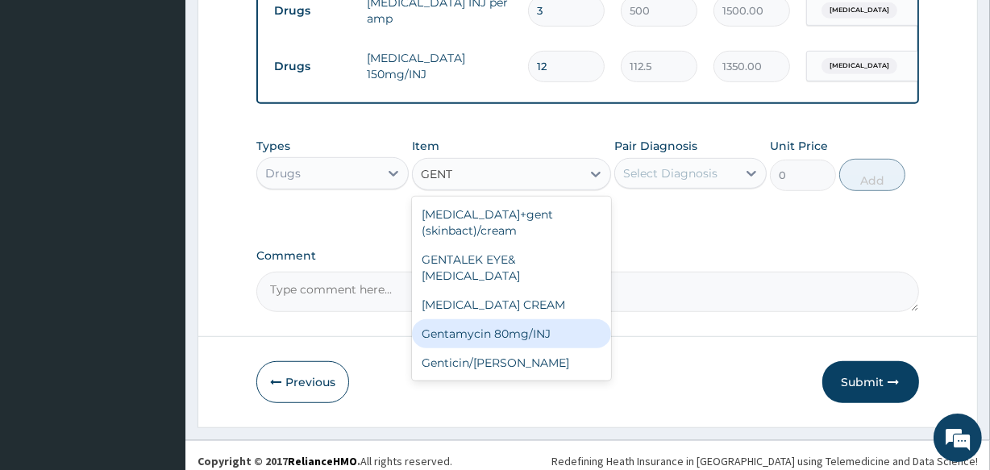
click at [513, 319] on div "Gentamycin 80mg/INJ" at bounding box center [511, 333] width 198 height 29
type input "187.5"
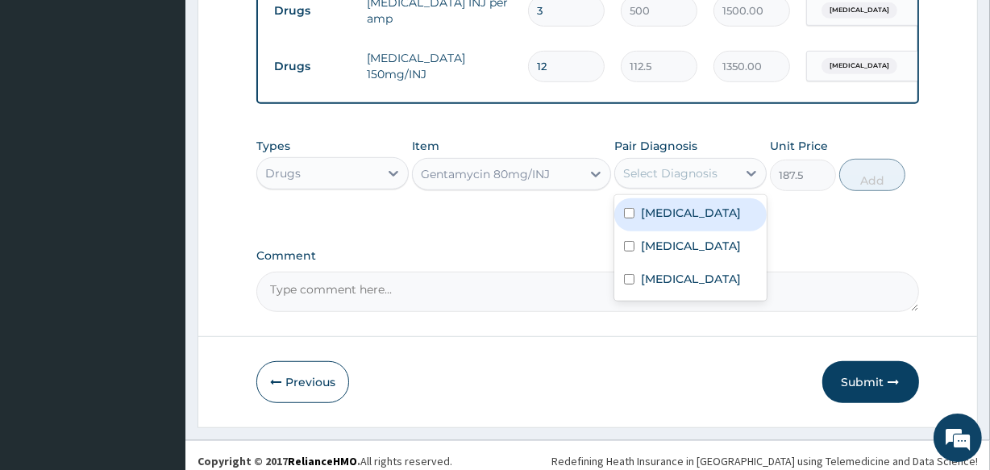
click at [690, 174] on div "Select Diagnosis" at bounding box center [676, 173] width 122 height 26
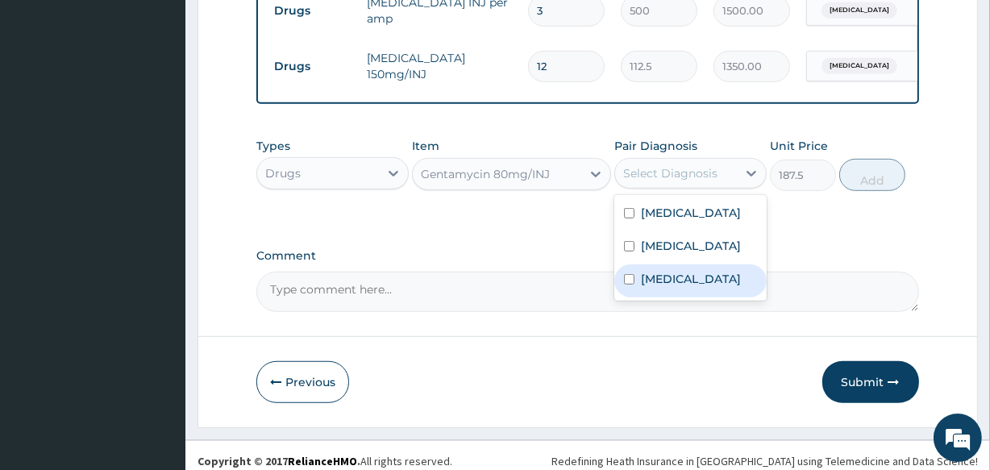
click at [644, 271] on label "Bronchopneumonia" at bounding box center [691, 279] width 100 height 16
checkbox input "true"
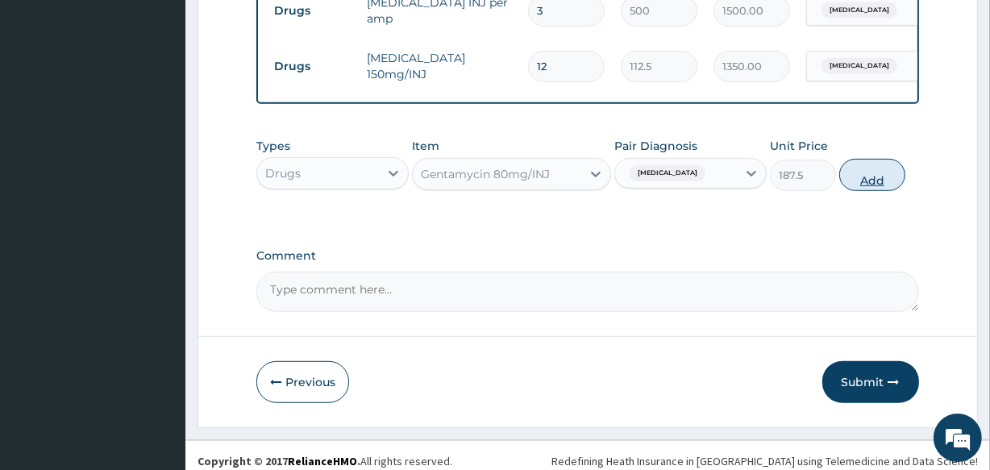
click at [860, 164] on button "Add" at bounding box center [872, 175] width 66 height 32
type input "0"
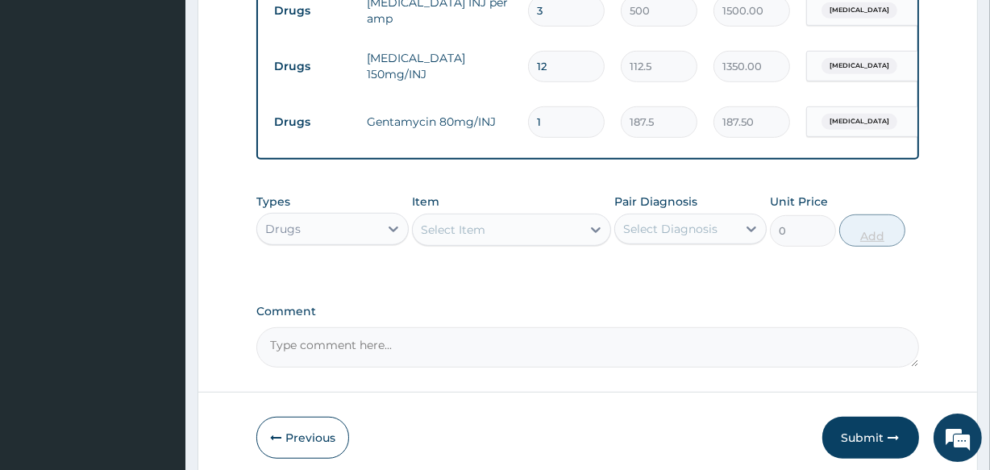
type input "0.00"
type input "3"
type input "562.50"
type input "3"
click at [441, 222] on div "Select Item" at bounding box center [453, 230] width 64 height 16
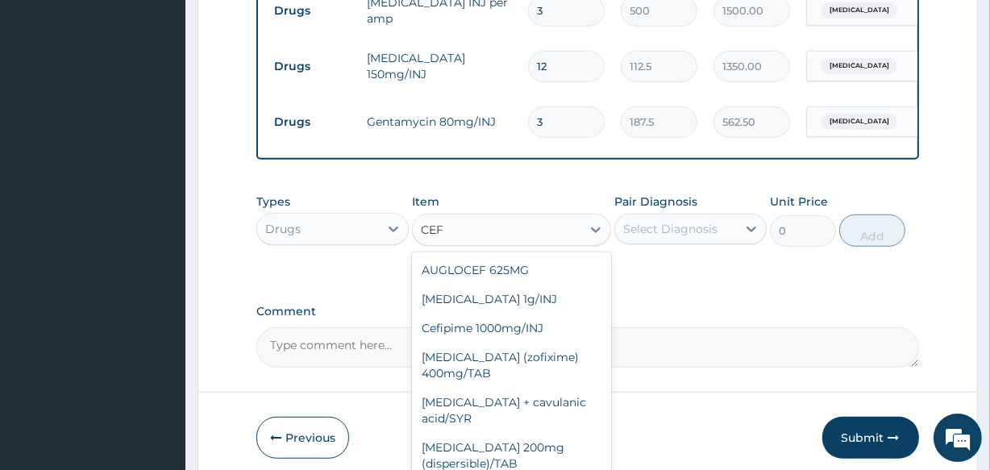
type input "CEFR"
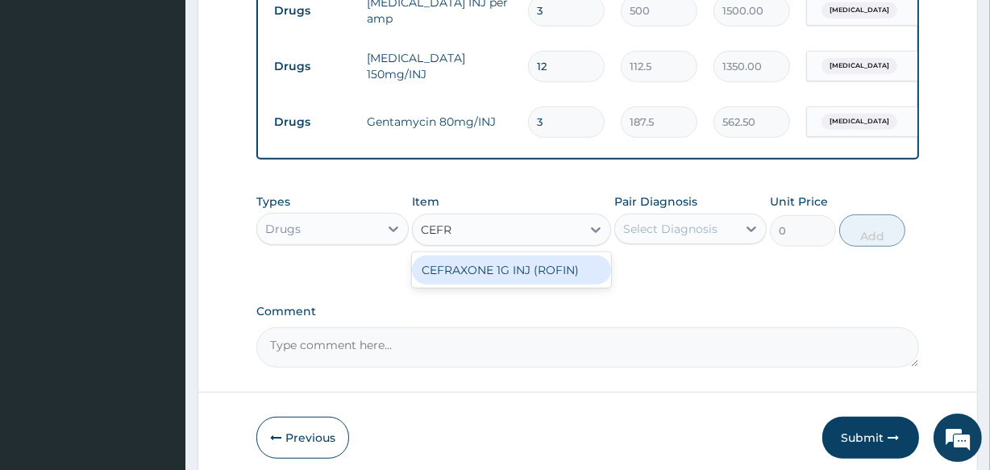
click at [451, 258] on div "CEFRAXONE 1G INJ (ROFIN)" at bounding box center [511, 269] width 198 height 29
type input "1462"
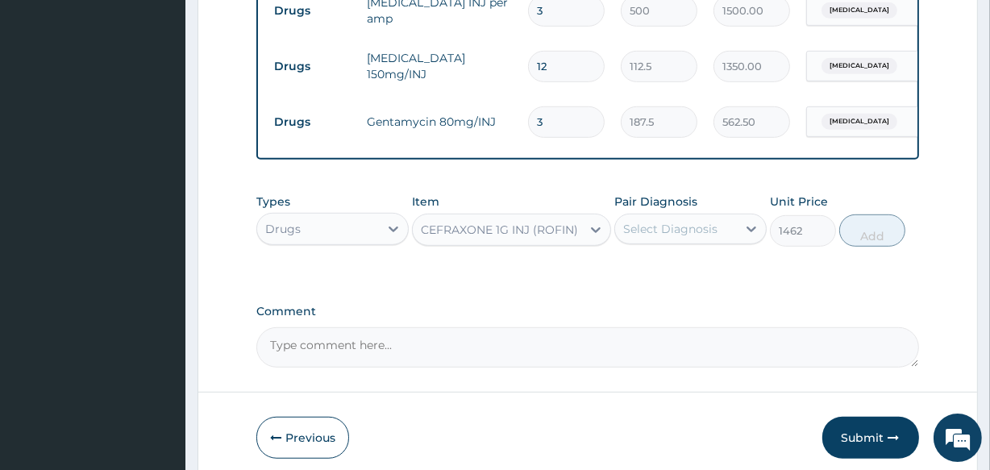
click at [679, 214] on div "Select Diagnosis" at bounding box center [690, 229] width 152 height 31
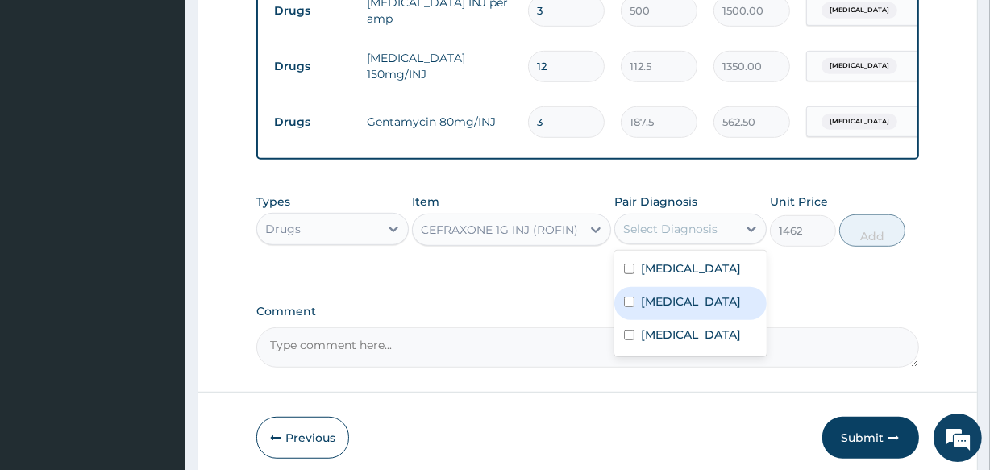
click at [643, 293] on label "Malaria" at bounding box center [691, 301] width 100 height 16
checkbox input "true"
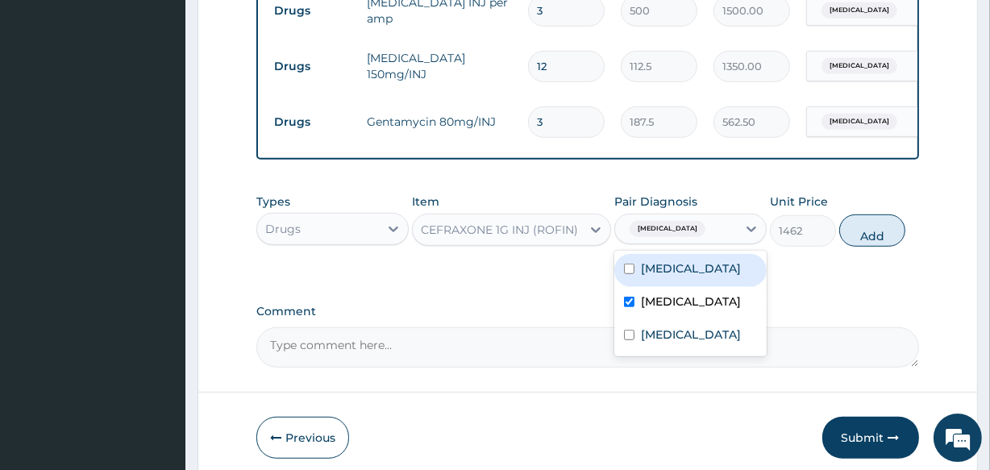
click at [654, 261] on label "Pharyngitis" at bounding box center [691, 268] width 100 height 16
checkbox input "true"
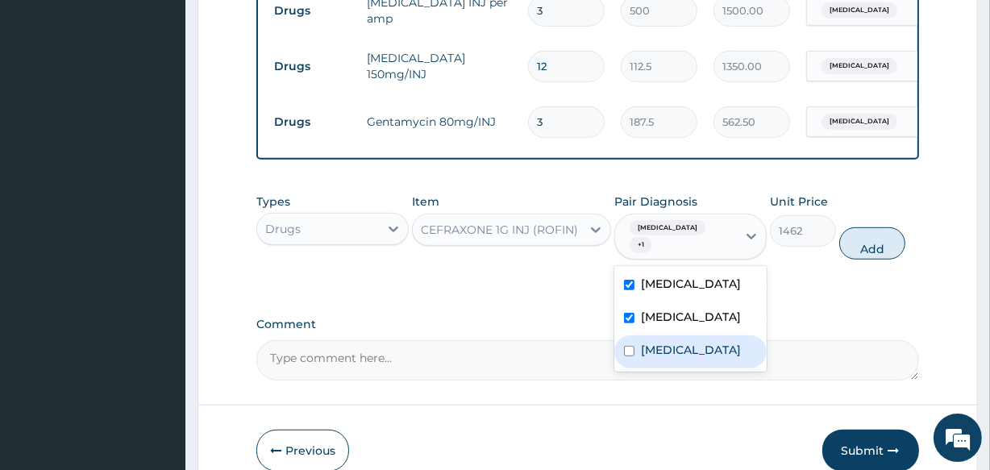
click at [646, 342] on label "Bronchopneumonia" at bounding box center [691, 350] width 100 height 16
checkbox input "true"
click at [645, 309] on label "Malaria" at bounding box center [691, 317] width 100 height 16
checkbox input "false"
click at [874, 227] on button "Add" at bounding box center [872, 243] width 66 height 32
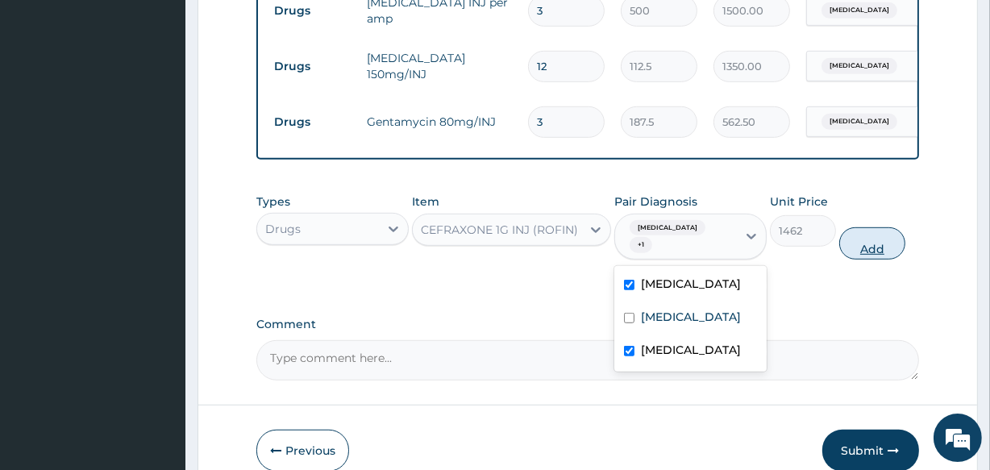
type input "0"
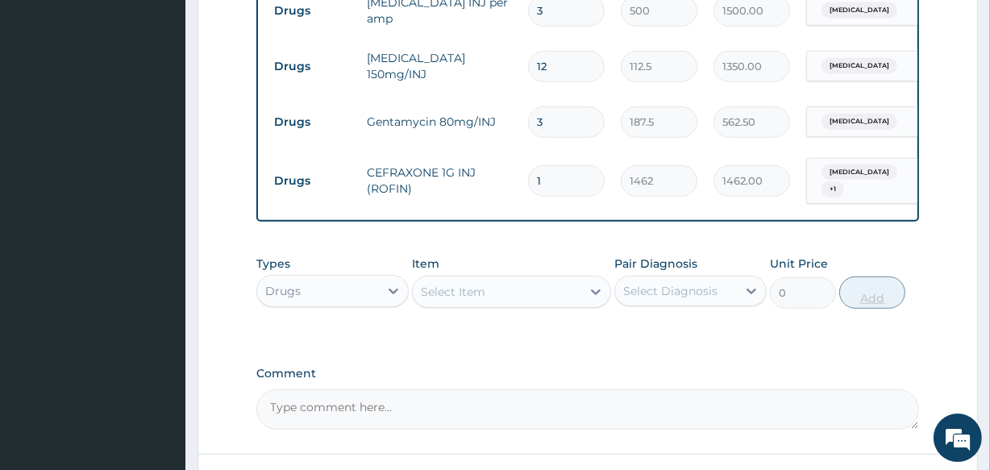
type input "0.00"
type input "3"
type input "4386.00"
type input "3"
click at [498, 279] on div "Select Item" at bounding box center [497, 292] width 168 height 26
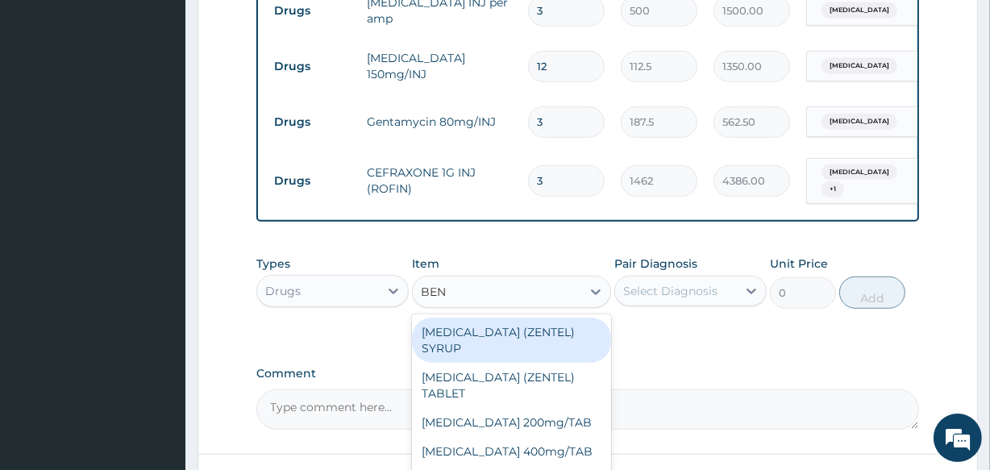
type input "BENY"
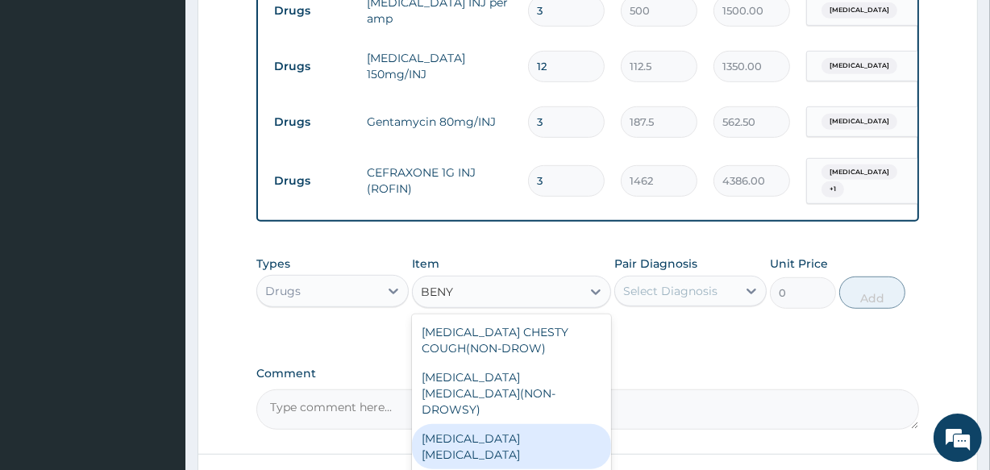
click at [498, 424] on div "BENYLIN EXPECTORANT" at bounding box center [511, 446] width 198 height 45
type input "900"
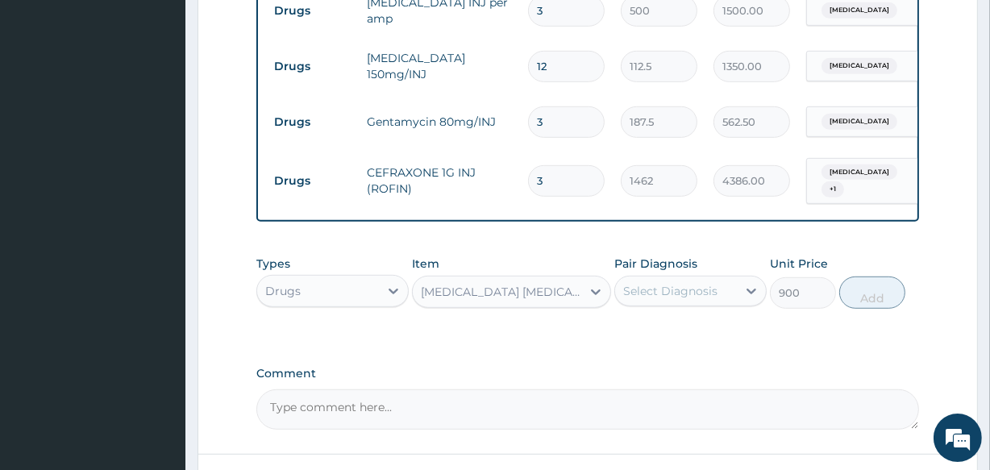
click at [711, 283] on div "Select Diagnosis" at bounding box center [670, 291] width 94 height 16
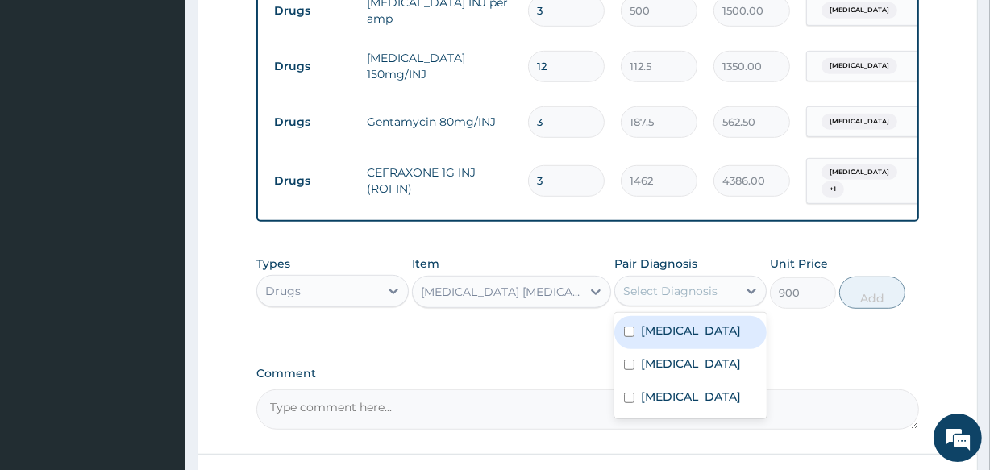
click at [656, 322] on label "Pharyngitis" at bounding box center [691, 330] width 100 height 16
checkbox input "true"
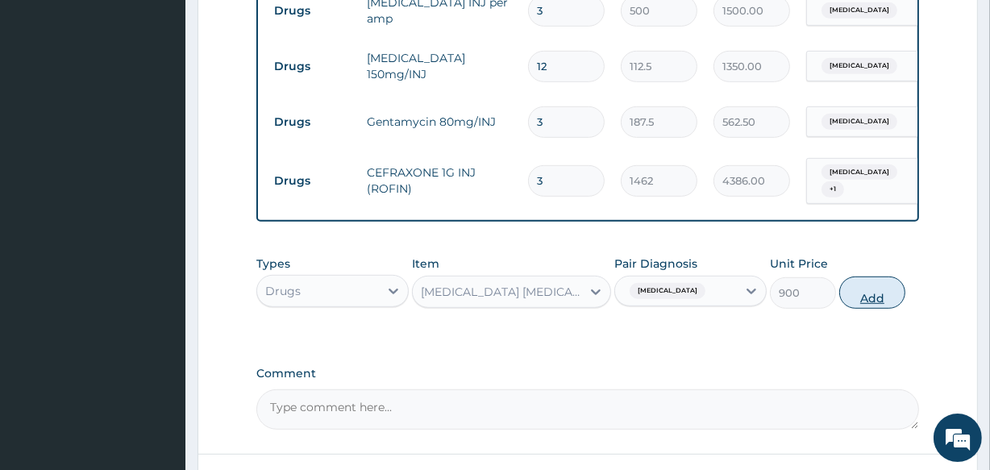
click at [874, 276] on button "Add" at bounding box center [872, 292] width 66 height 32
type input "0"
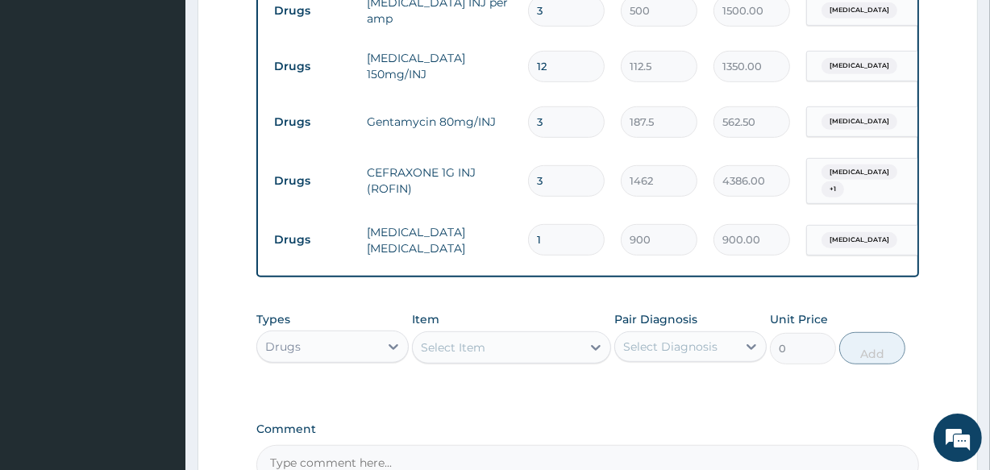
scroll to position [962, 0]
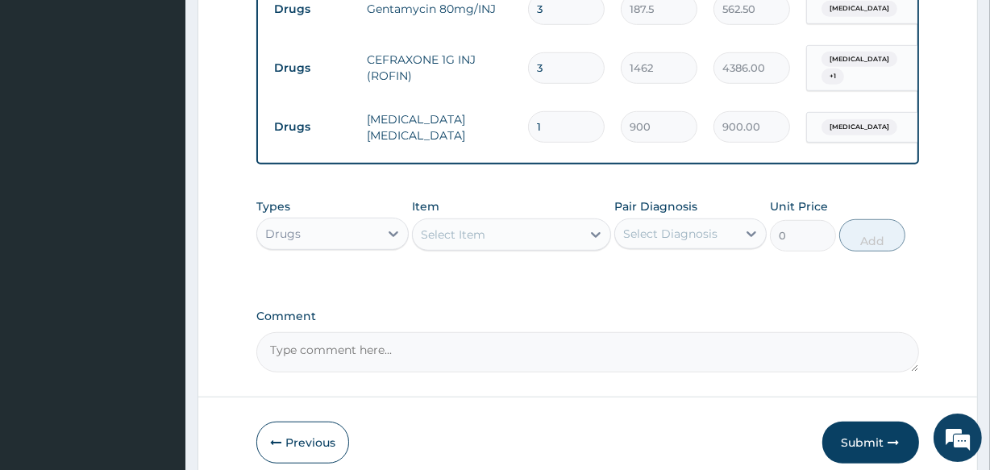
click at [530, 218] on div "Select Item" at bounding box center [511, 234] width 198 height 32
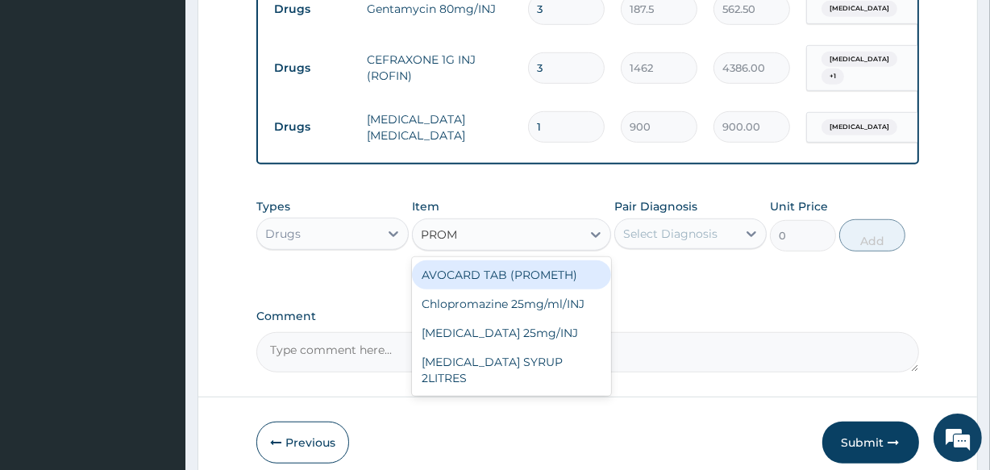
type input "PROME"
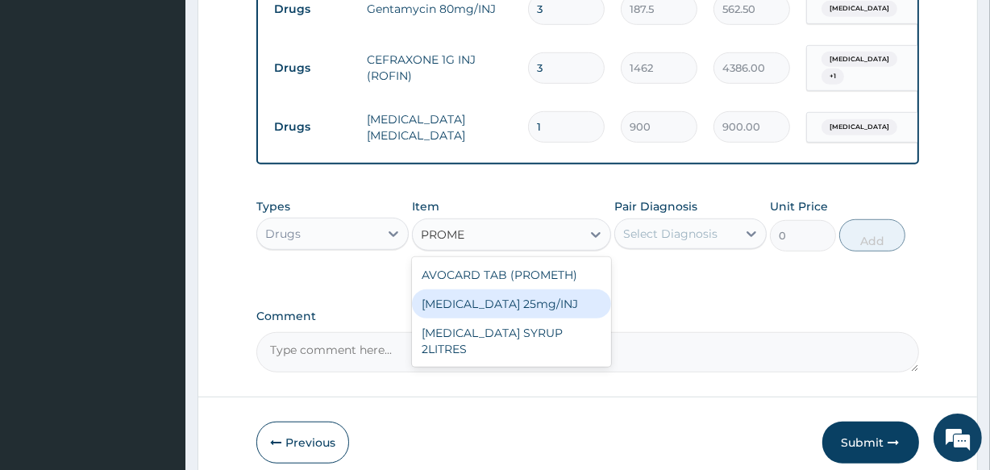
click at [521, 289] on div "[MEDICAL_DATA] 25mg/INJ" at bounding box center [511, 303] width 198 height 29
type input "187.5"
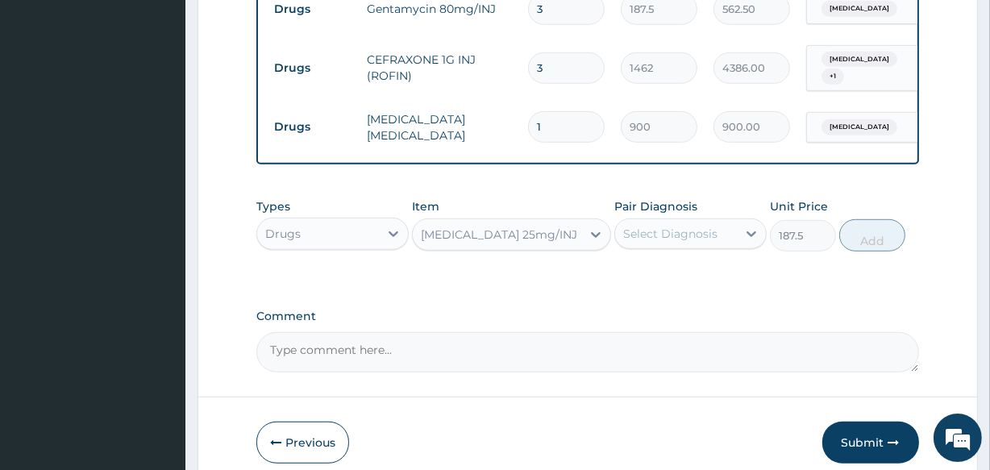
click at [640, 226] on div "Select Diagnosis" at bounding box center [670, 234] width 94 height 16
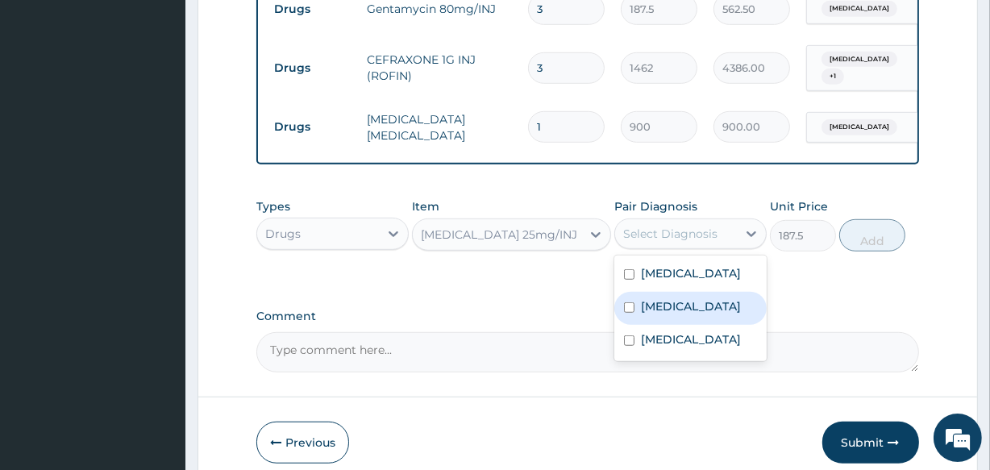
click at [643, 298] on label "Malaria" at bounding box center [691, 306] width 100 height 16
checkbox input "true"
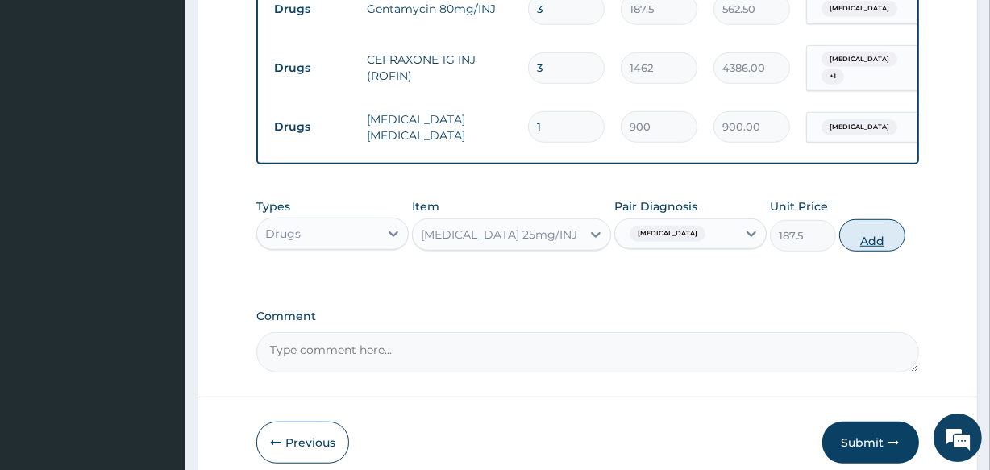
click at [862, 227] on button "Add" at bounding box center [872, 235] width 66 height 32
type input "0"
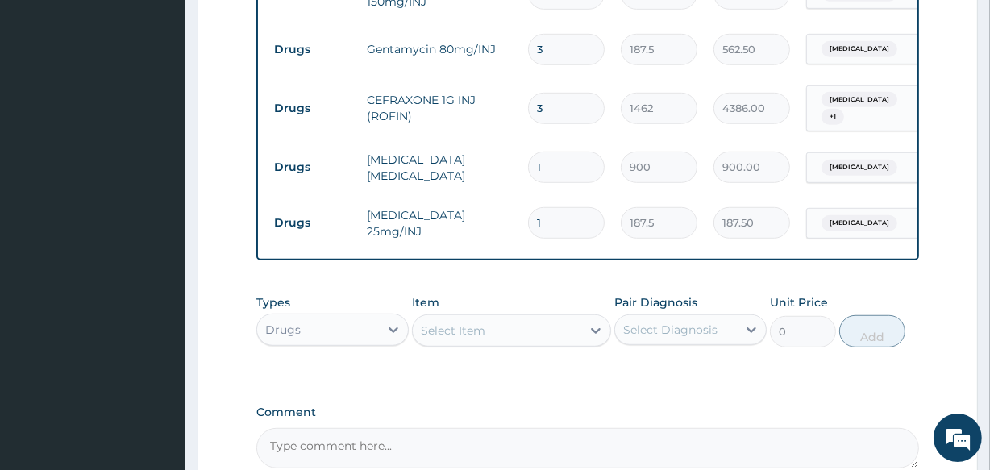
scroll to position [945, 0]
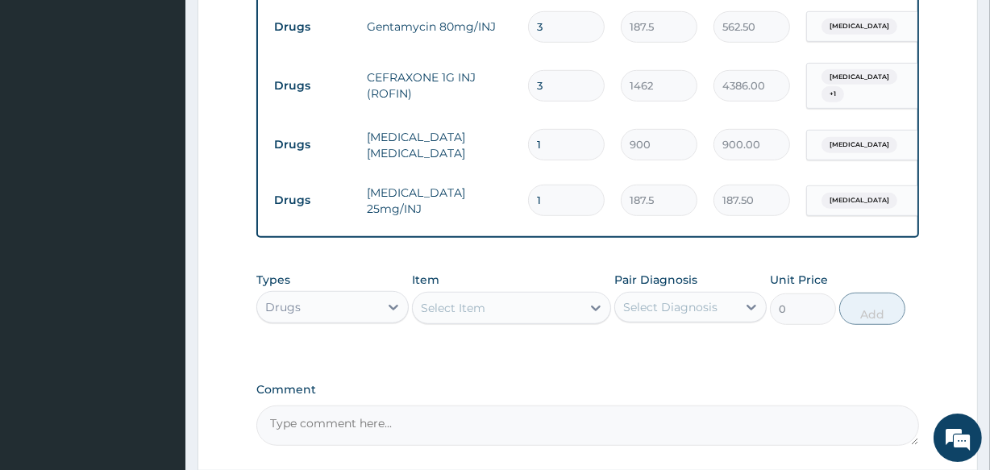
click at [517, 295] on div "Select Item" at bounding box center [497, 308] width 168 height 26
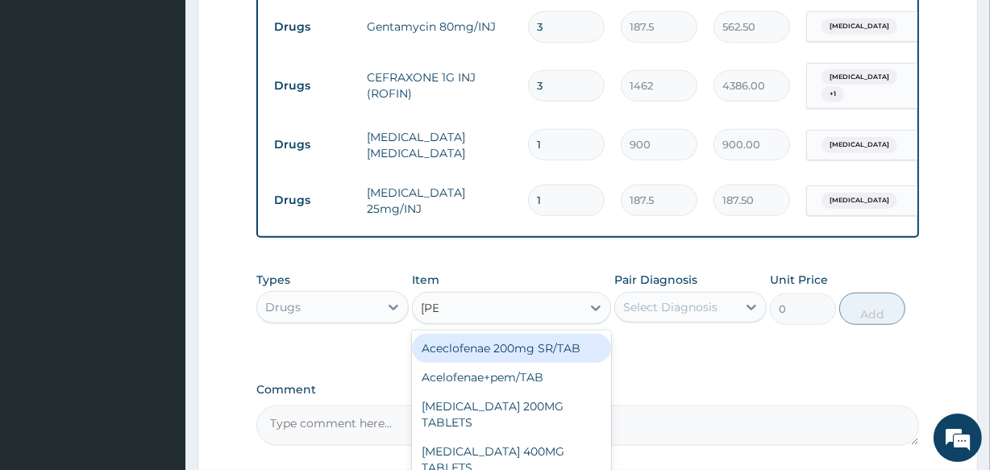
type input "LORAT"
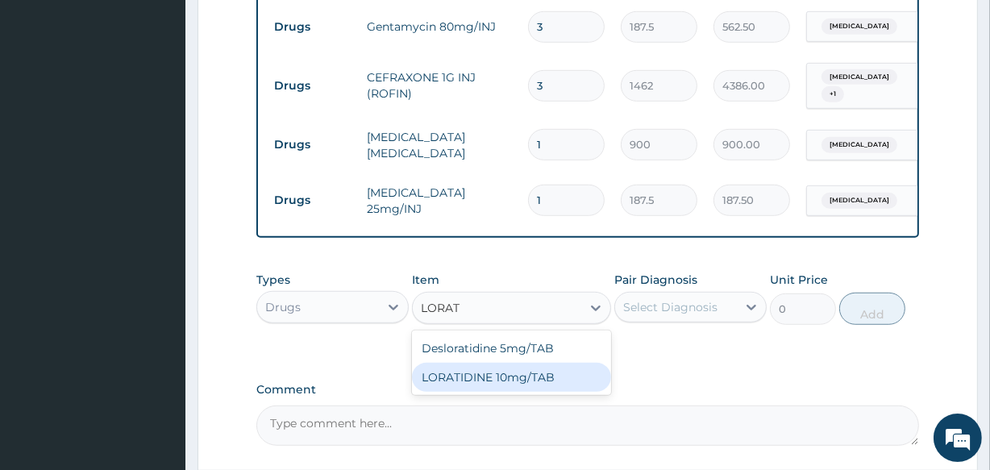
click at [522, 368] on div "LORATIDINE 10mg/TAB" at bounding box center [511, 377] width 198 height 29
type input "41.2"
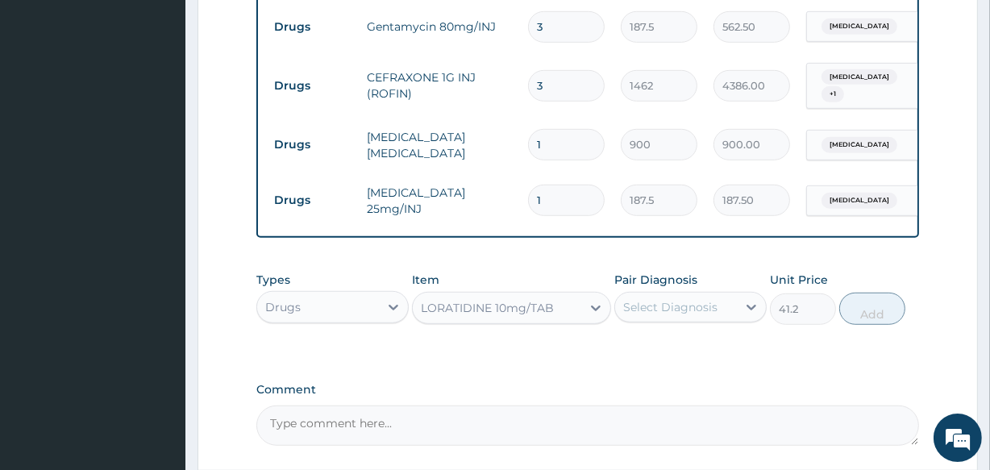
click at [643, 299] on div "Select Diagnosis" at bounding box center [670, 307] width 94 height 16
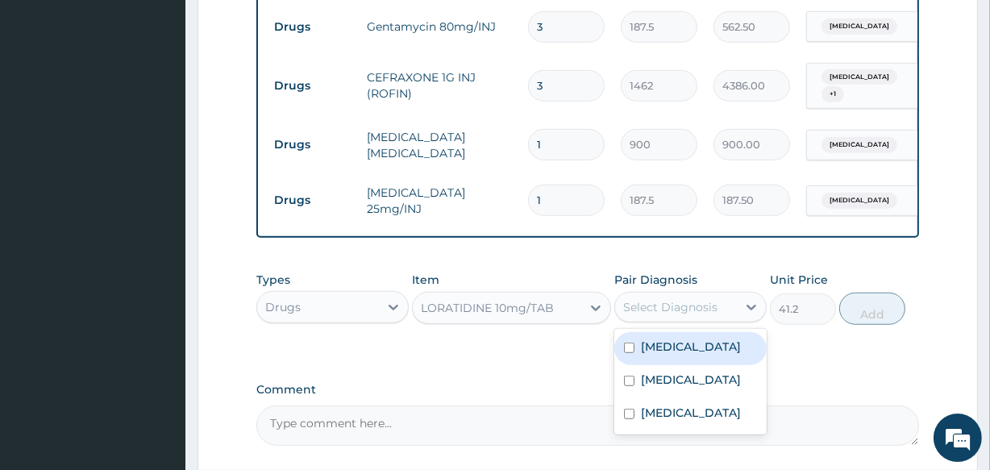
click at [646, 339] on label "Pharyngitis" at bounding box center [691, 347] width 100 height 16
checkbox input "true"
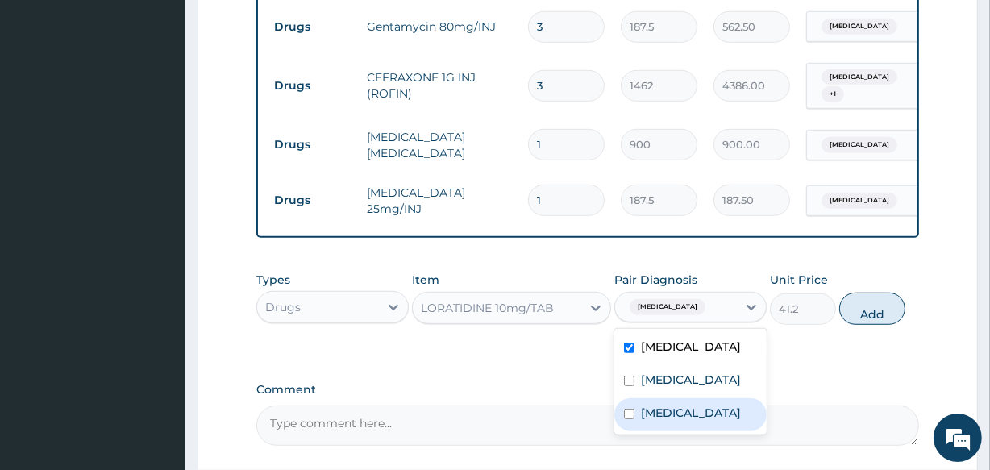
click at [634, 409] on div "Bronchopneumonia" at bounding box center [690, 414] width 152 height 33
checkbox input "true"
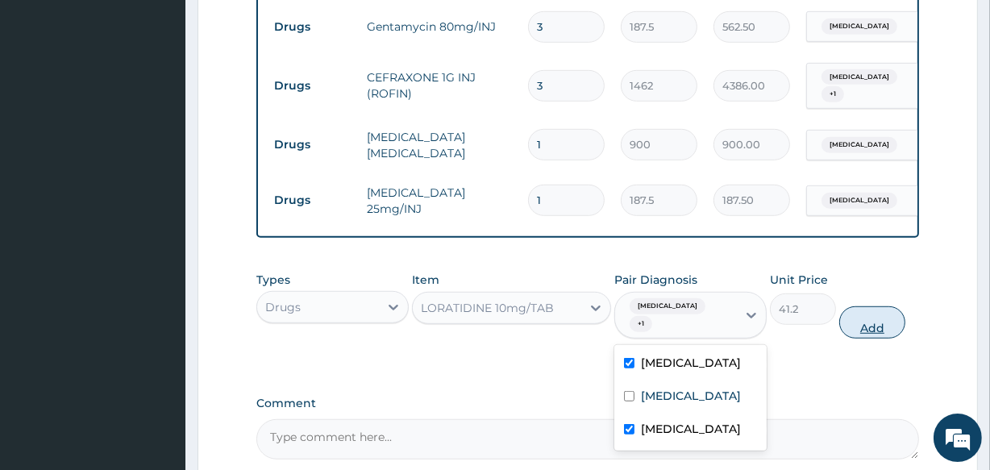
click at [870, 306] on button "Add" at bounding box center [872, 322] width 66 height 32
type input "0"
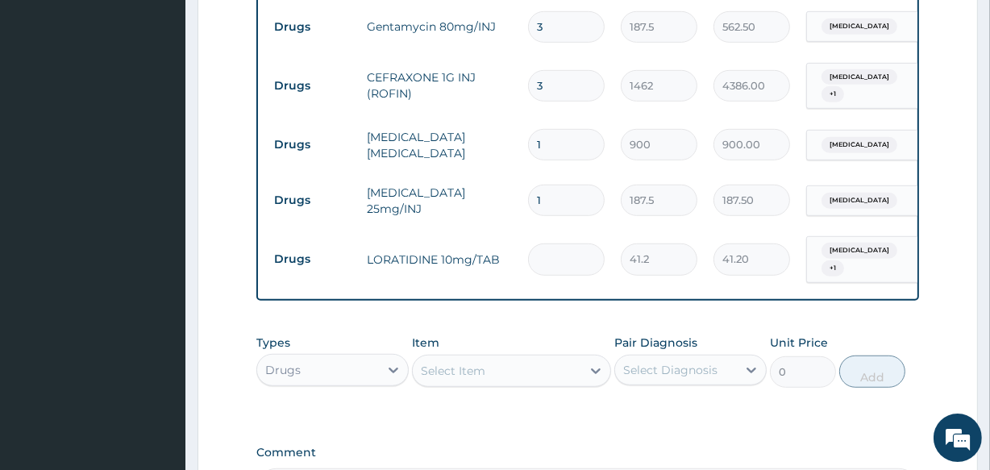
type input "0.00"
type input "5"
type input "206.00"
type input "5"
click at [538, 358] on div "Select Item" at bounding box center [497, 371] width 168 height 26
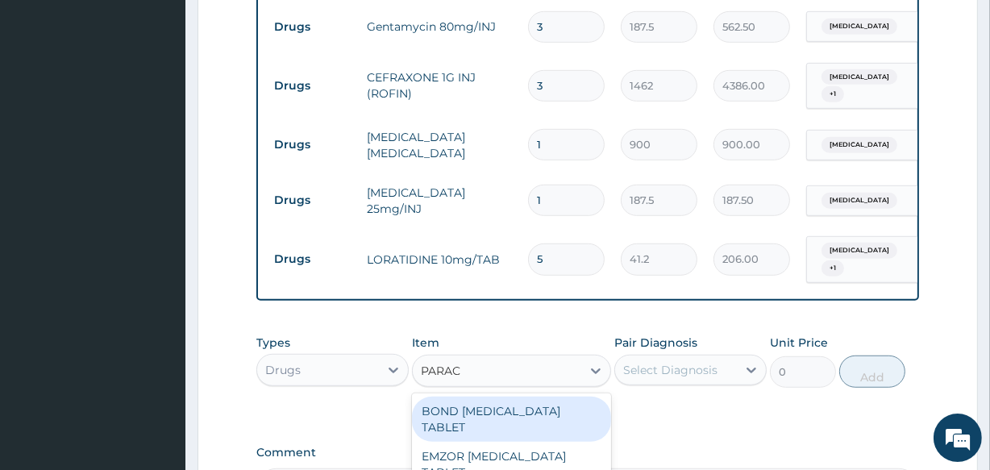
type input "PARACE"
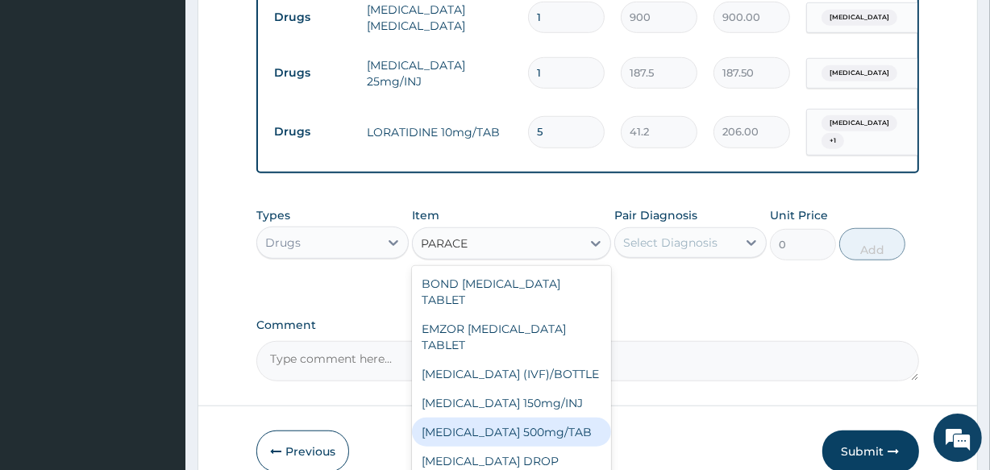
click at [556, 417] on div "[MEDICAL_DATA] 500mg/TAB" at bounding box center [511, 431] width 198 height 29
type input "18.5"
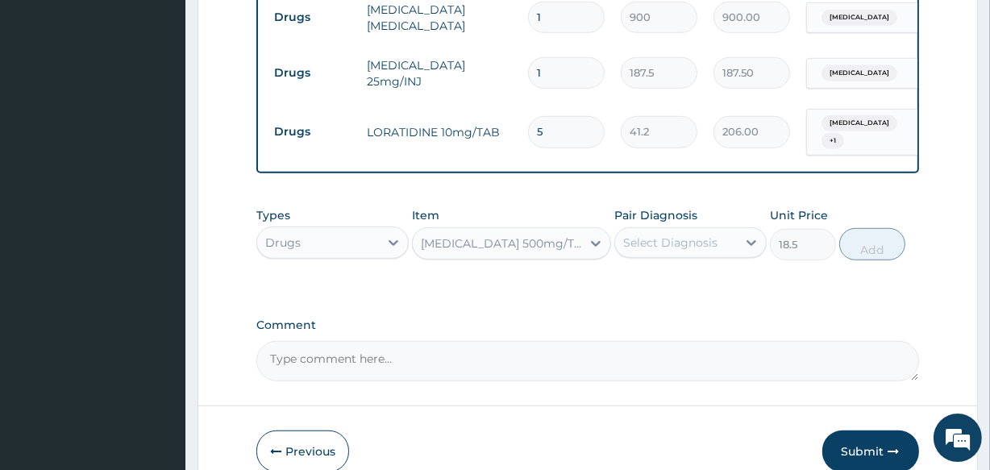
click at [667, 235] on div "Pair Diagnosis Select Diagnosis" at bounding box center [690, 233] width 152 height 53
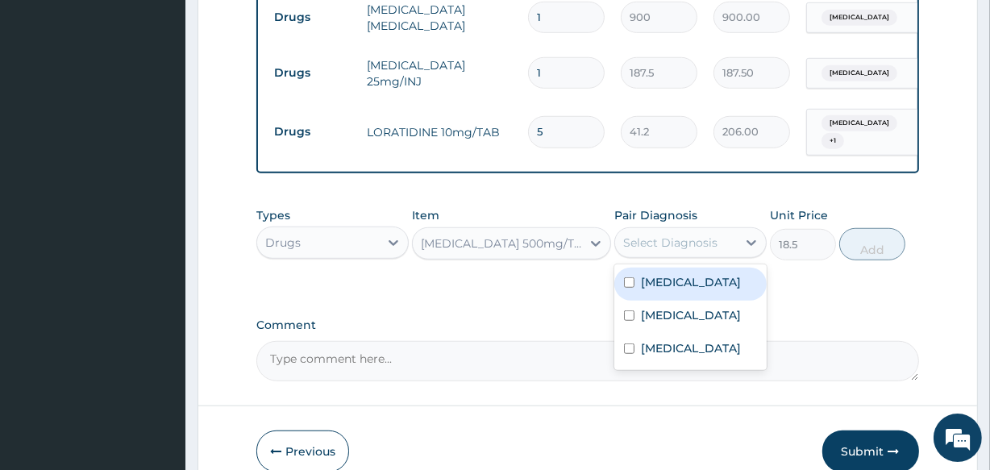
click at [670, 227] on div "Select Diagnosis" at bounding box center [690, 242] width 152 height 31
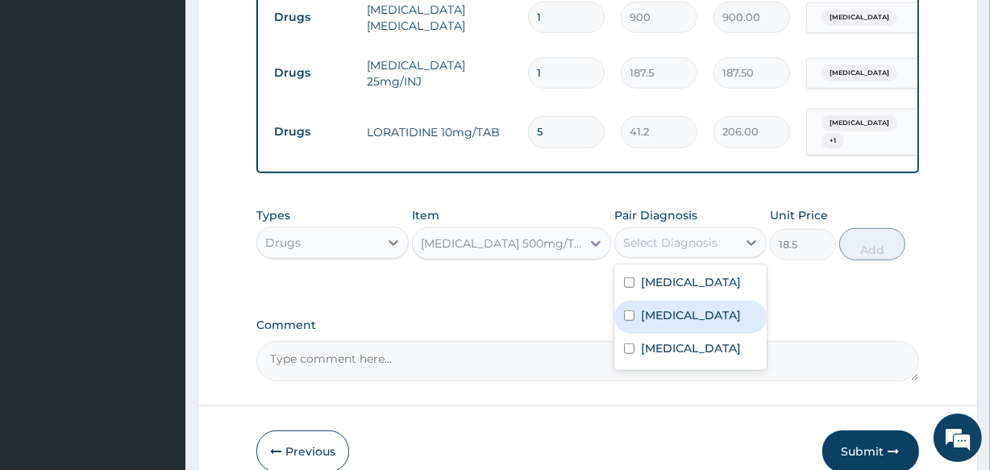
click at [641, 307] on label "Malaria" at bounding box center [691, 315] width 100 height 16
checkbox input "true"
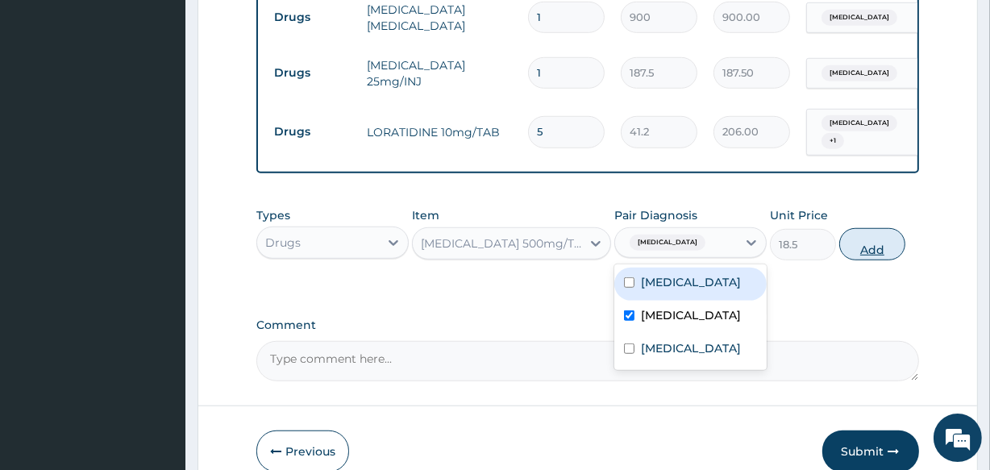
click at [844, 228] on button "Add" at bounding box center [872, 244] width 66 height 32
type input "0"
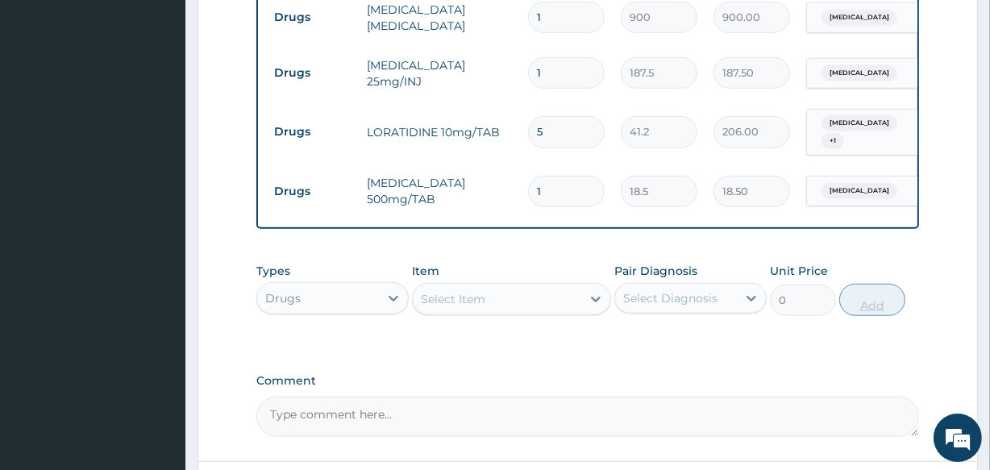
type input "12"
type input "222.00"
type input "12"
click at [502, 286] on div "Select Item" at bounding box center [497, 299] width 168 height 26
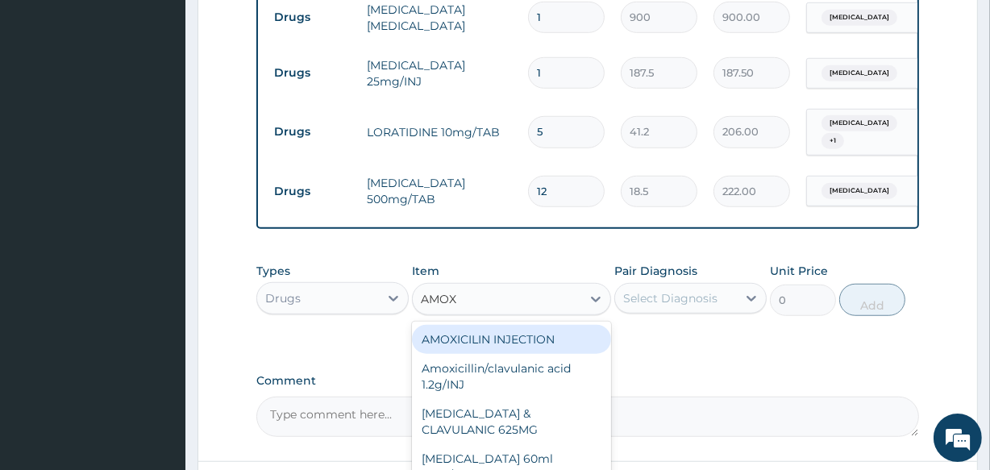
type input "AMOXI"
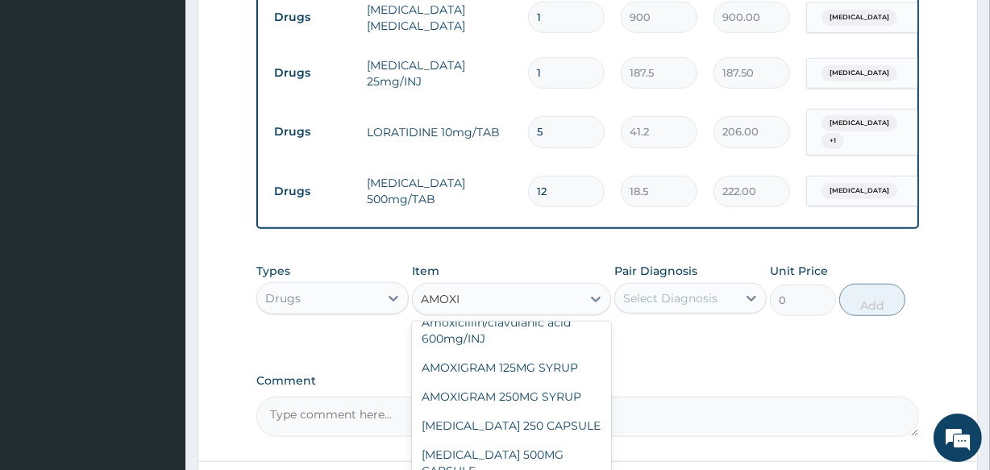
scroll to position [184, 0]
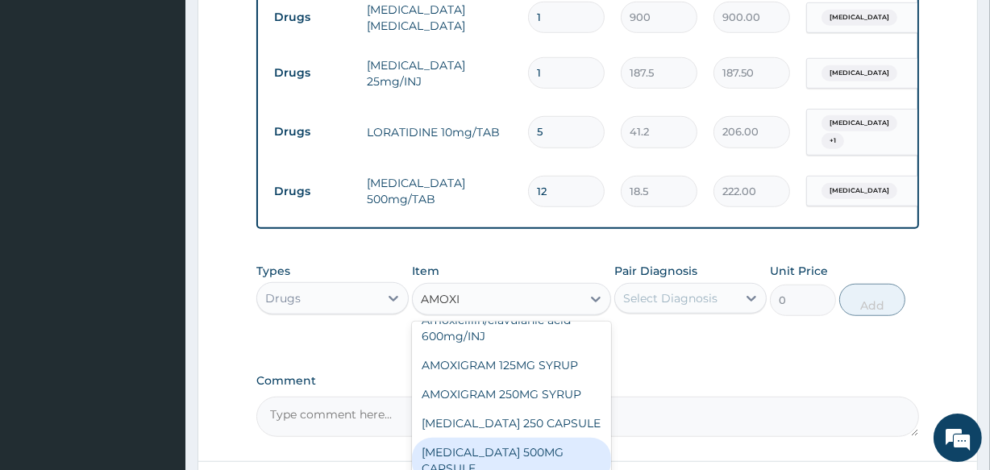
click at [577, 438] on div "AMOXIL 500MG CAPSULE" at bounding box center [511, 460] width 198 height 45
type input "190"
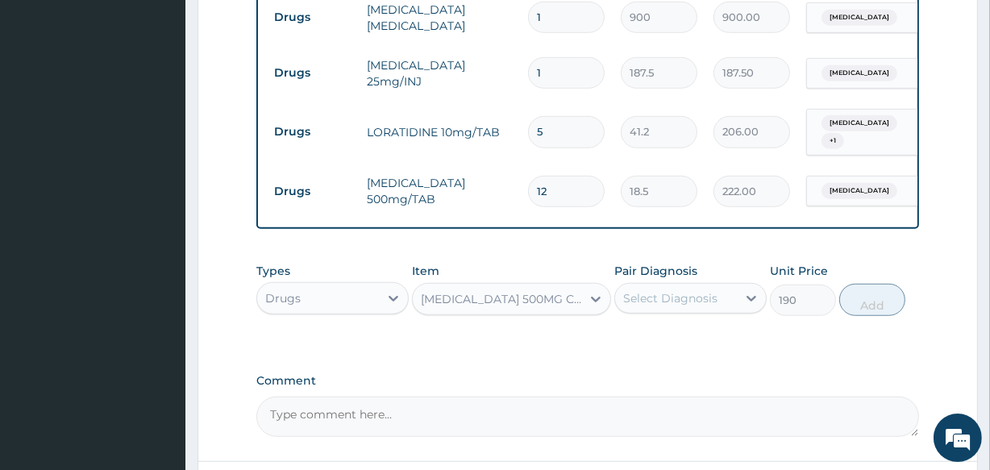
click at [680, 290] on div "Select Diagnosis" at bounding box center [670, 298] width 94 height 16
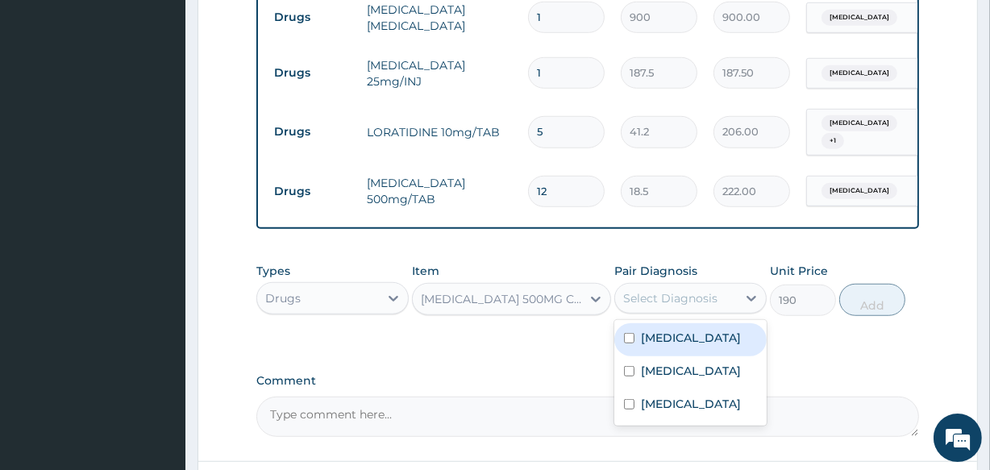
click at [659, 330] on label "Pharyngitis" at bounding box center [691, 338] width 100 height 16
checkbox input "true"
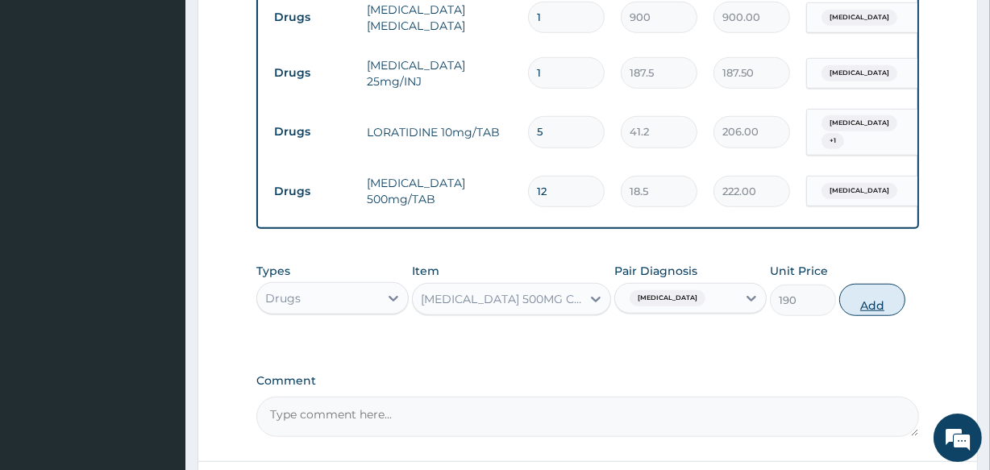
click at [851, 289] on button "Add" at bounding box center [872, 300] width 66 height 32
type input "0"
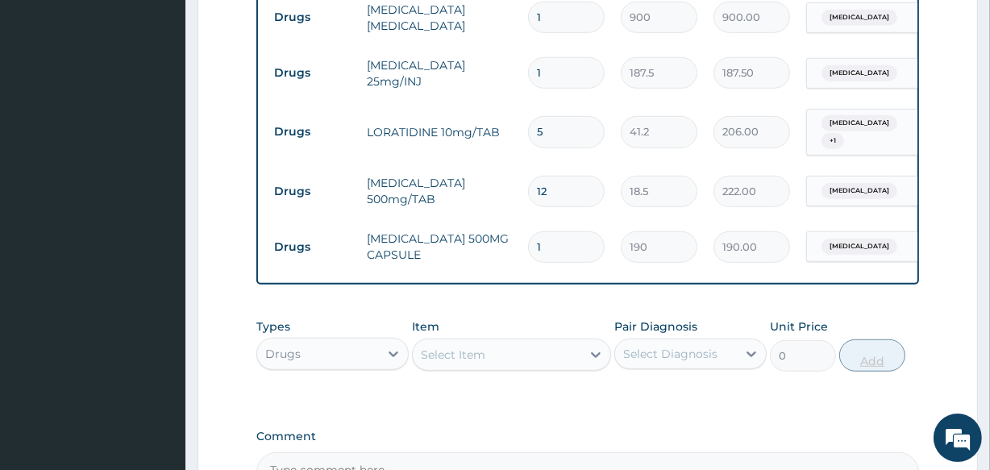
type input "0.00"
type input "9"
type input "1710.00"
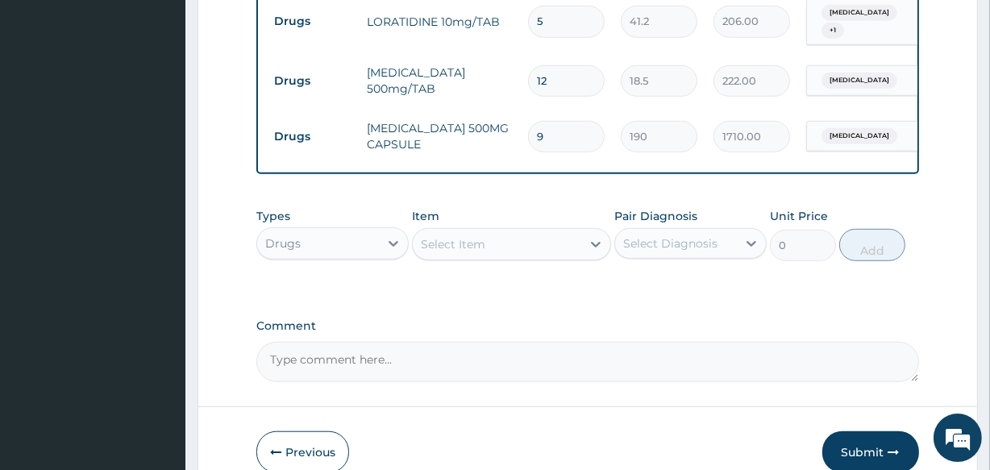
scroll to position [1202, 0]
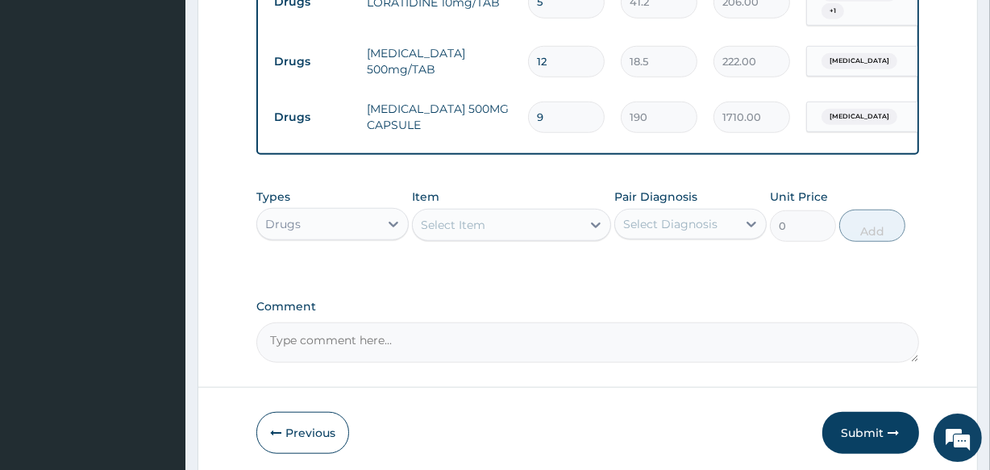
type input "9"
click at [354, 211] on div "Drugs" at bounding box center [318, 224] width 122 height 26
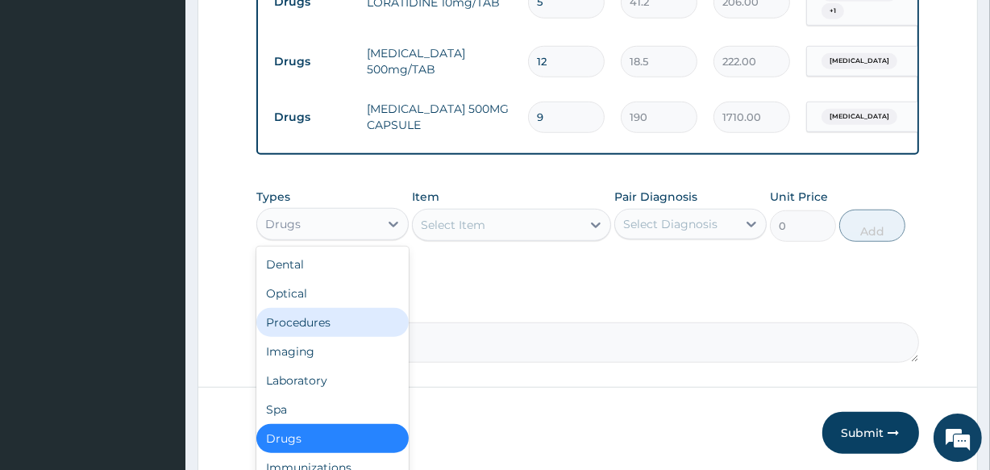
click at [331, 308] on div "Procedures" at bounding box center [332, 322] width 152 height 29
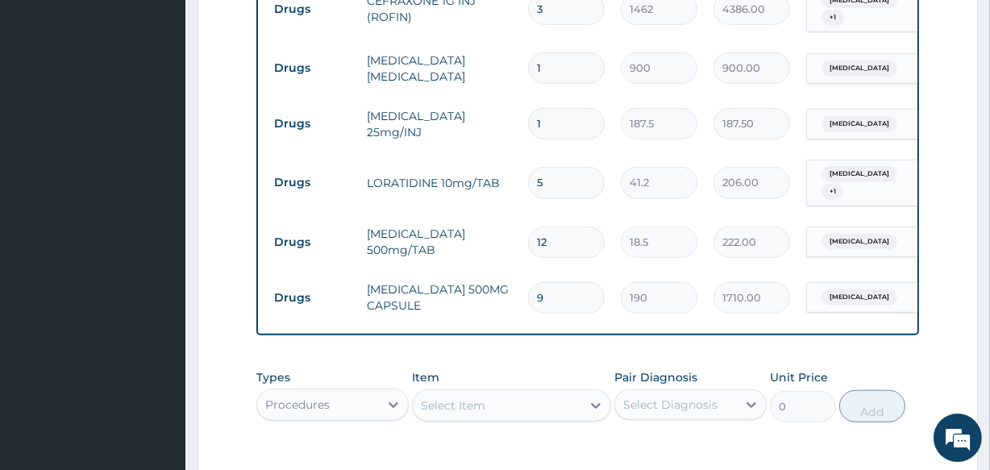
scroll to position [1066, 0]
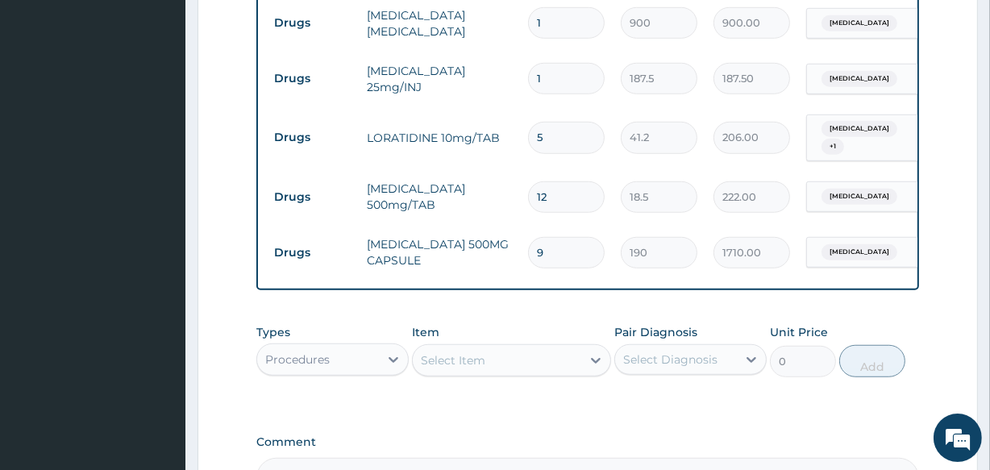
click at [525, 347] on div "Select Item" at bounding box center [497, 360] width 168 height 26
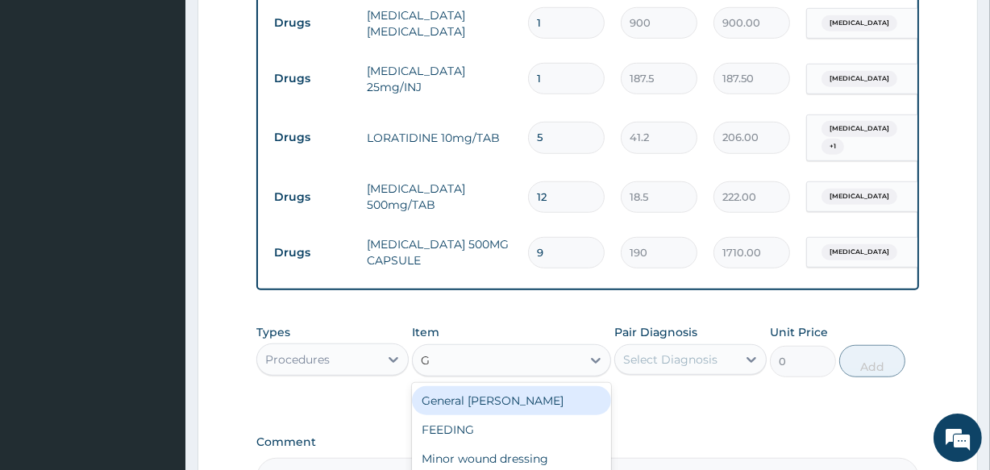
type input "GP"
click at [520, 386] on div "GP CONSULTATION" at bounding box center [511, 400] width 198 height 29
type input "2000"
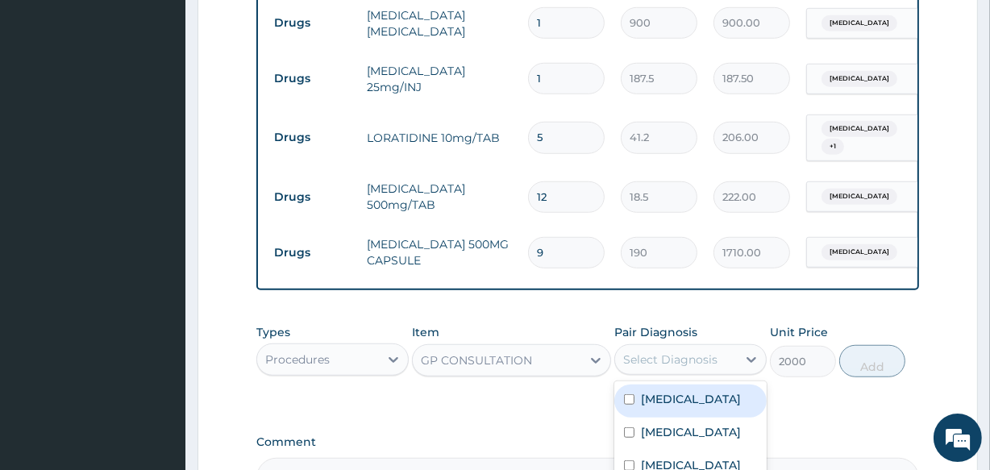
click at [686, 351] on div "Select Diagnosis" at bounding box center [670, 359] width 94 height 16
click at [665, 384] on div "Pharyngitis" at bounding box center [690, 400] width 152 height 33
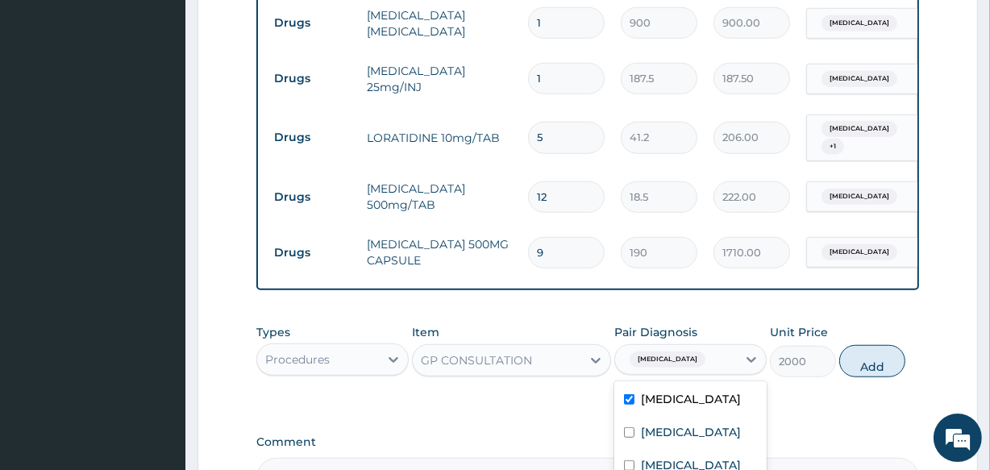
checkbox input "true"
click at [873, 345] on button "Add" at bounding box center [872, 361] width 66 height 32
type input "0"
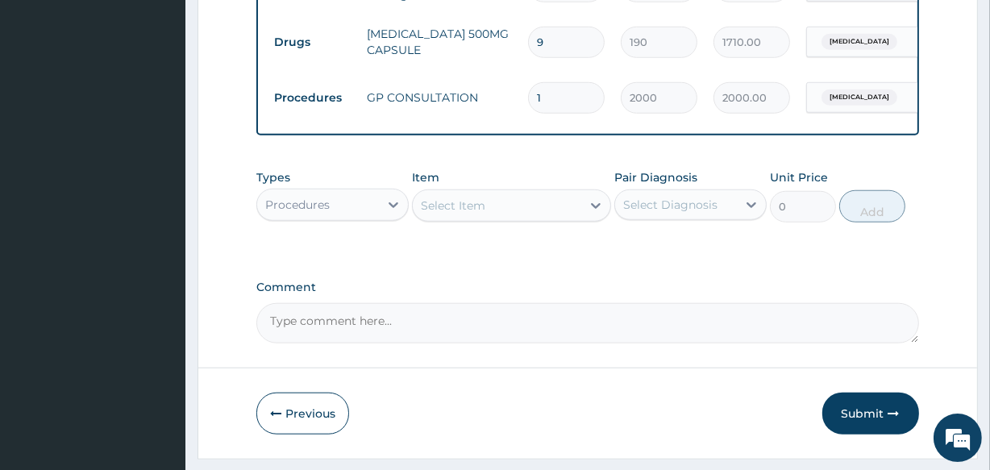
scroll to position [1298, 0]
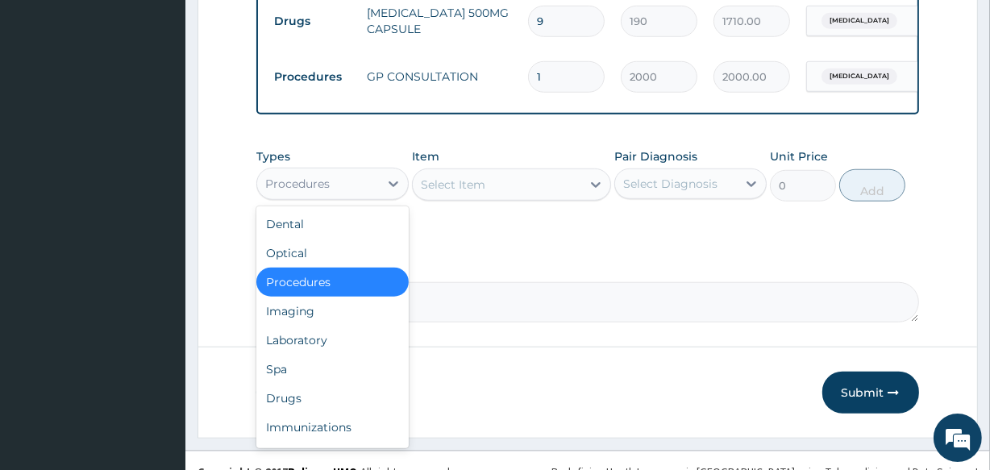
click at [348, 168] on div "Procedures" at bounding box center [332, 184] width 152 height 32
click at [324, 326] on div "Laboratory" at bounding box center [332, 340] width 152 height 29
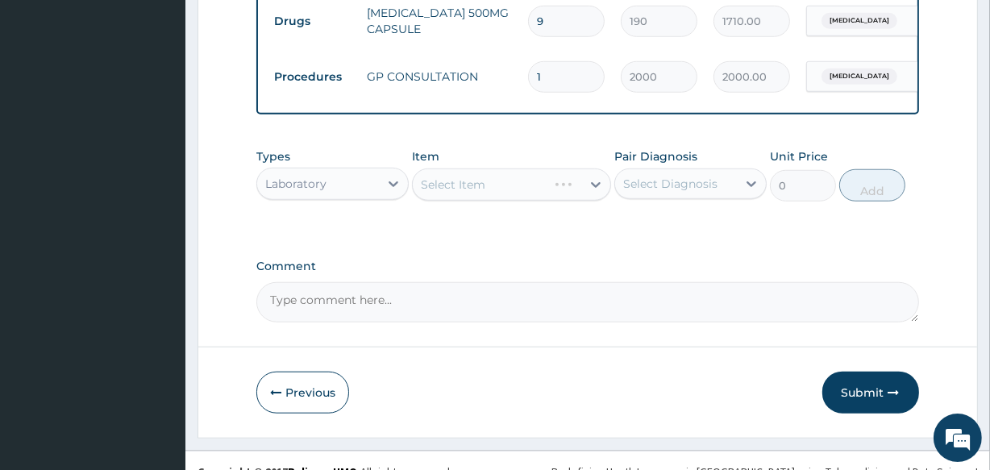
click at [514, 168] on div "Select Item" at bounding box center [511, 184] width 198 height 32
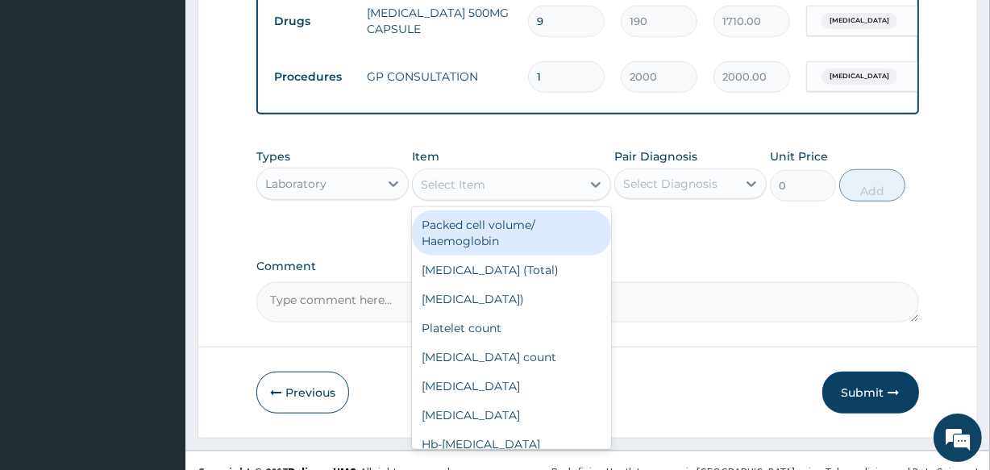
click at [515, 172] on div "Select Item" at bounding box center [497, 185] width 168 height 26
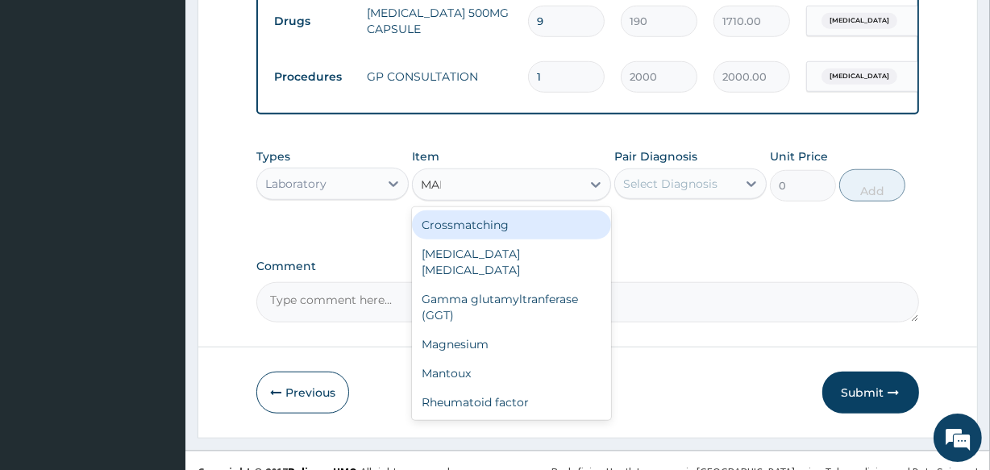
type input "MALA"
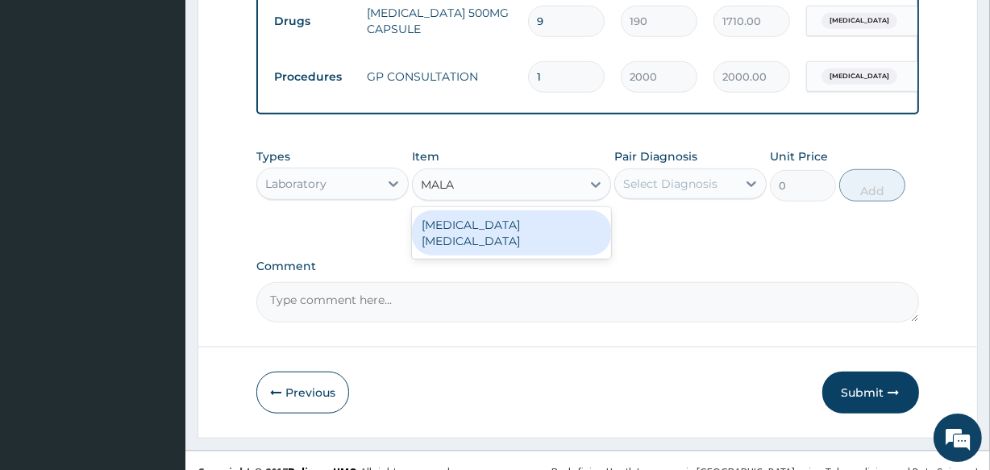
click at [503, 210] on div "Malaria Parasite" at bounding box center [511, 232] width 198 height 45
type input "1000"
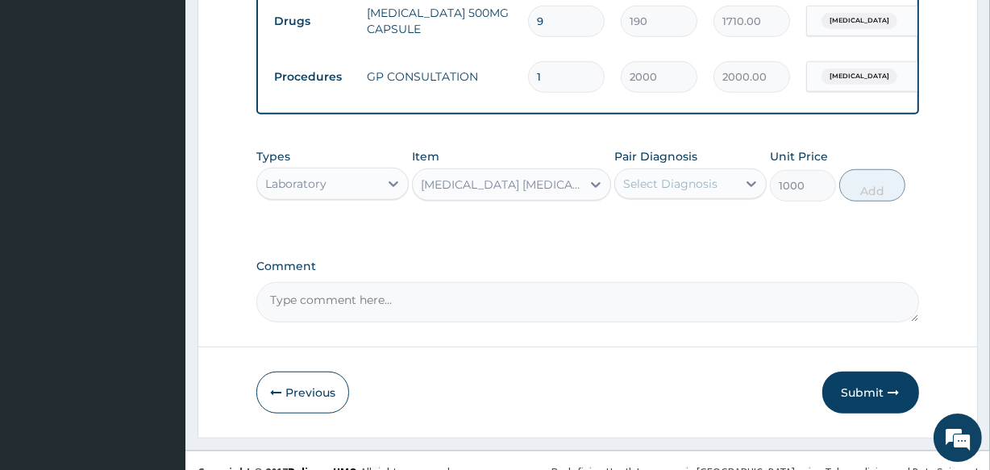
click at [658, 171] on div "Select Diagnosis" at bounding box center [676, 184] width 122 height 26
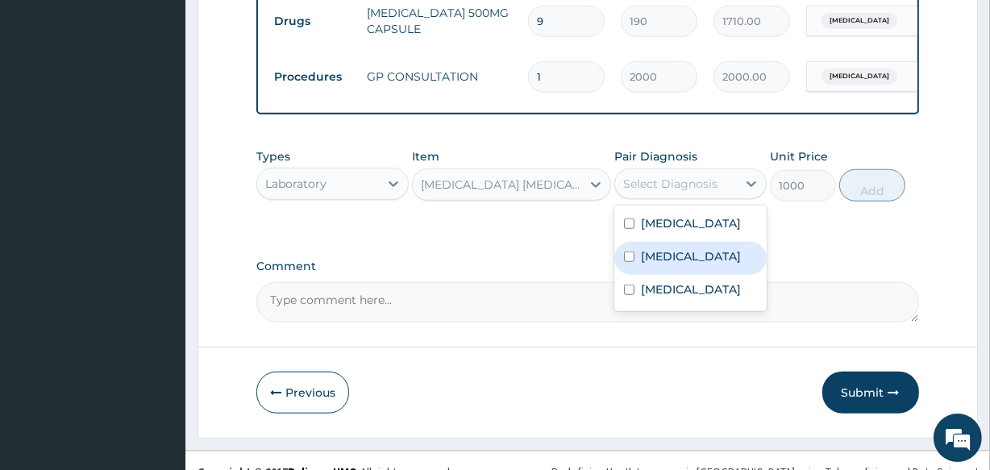
click at [654, 248] on label "Malaria" at bounding box center [691, 256] width 100 height 16
checkbox input "true"
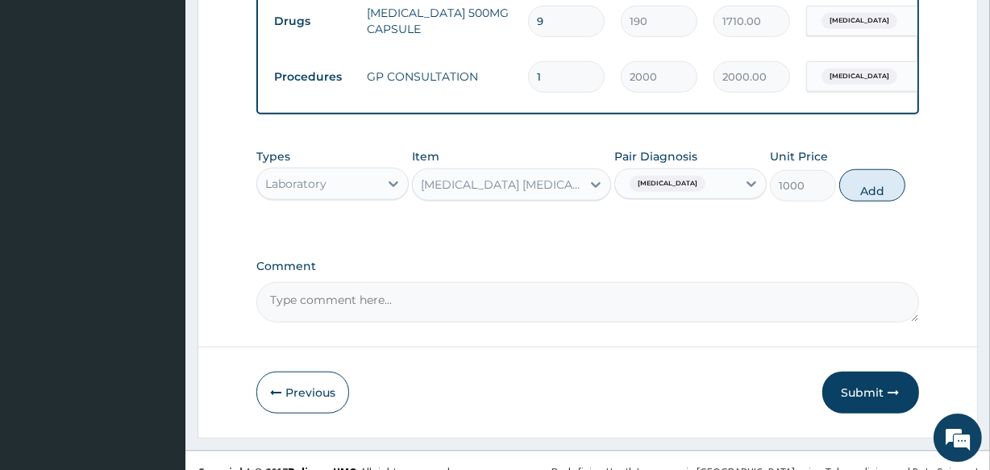
click at [848, 171] on button "Add" at bounding box center [872, 185] width 66 height 32
type input "0"
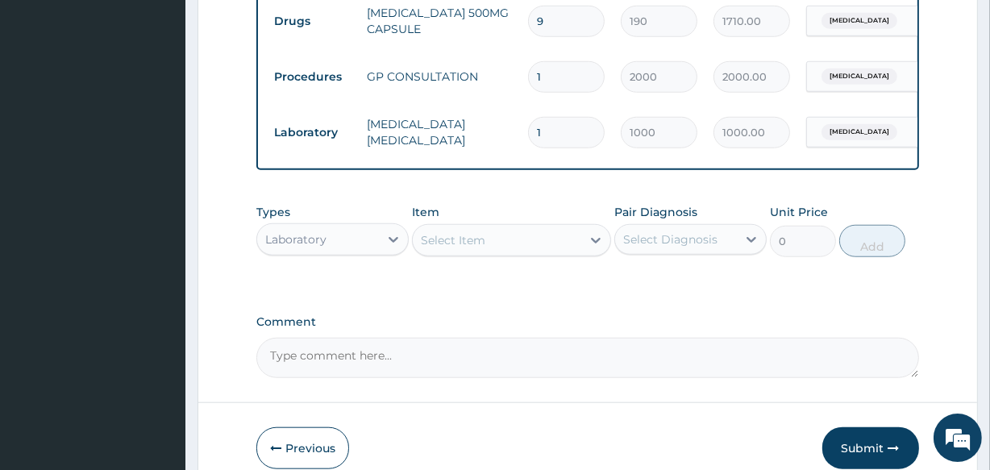
click at [480, 232] on div "Select Item" at bounding box center [453, 240] width 64 height 16
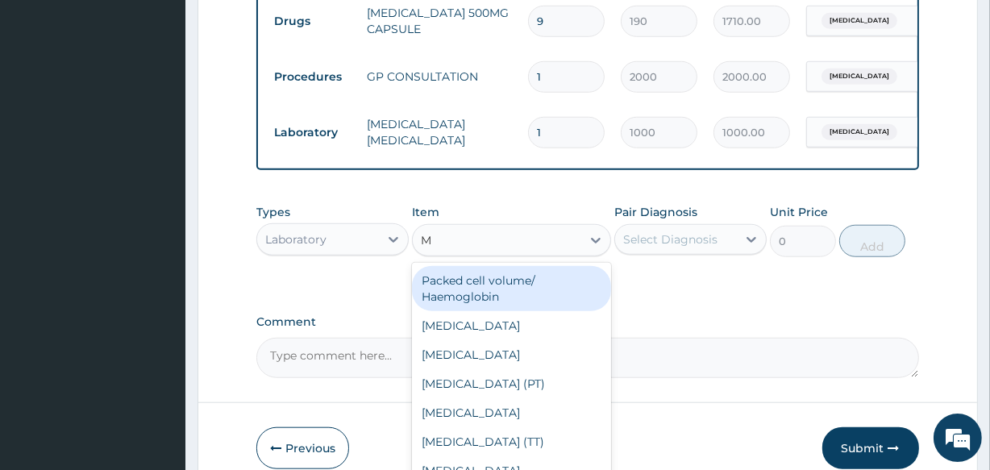
type input "MP"
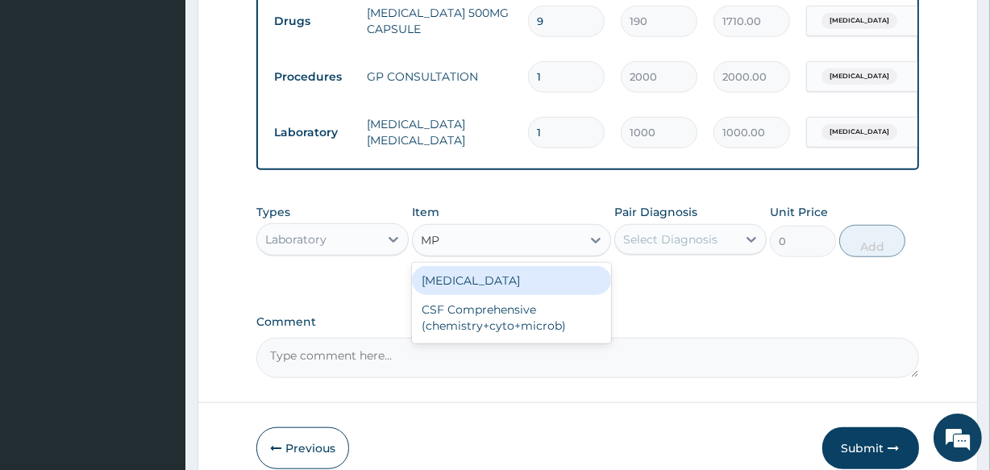
click at [474, 266] on div "Complete blood count" at bounding box center [511, 280] width 198 height 29
type input "2500"
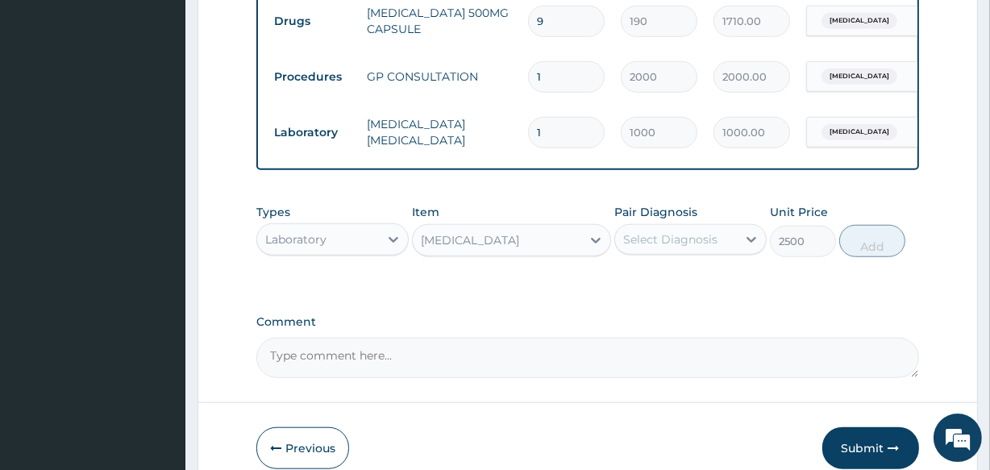
click at [689, 226] on div "Select Diagnosis" at bounding box center [676, 239] width 122 height 26
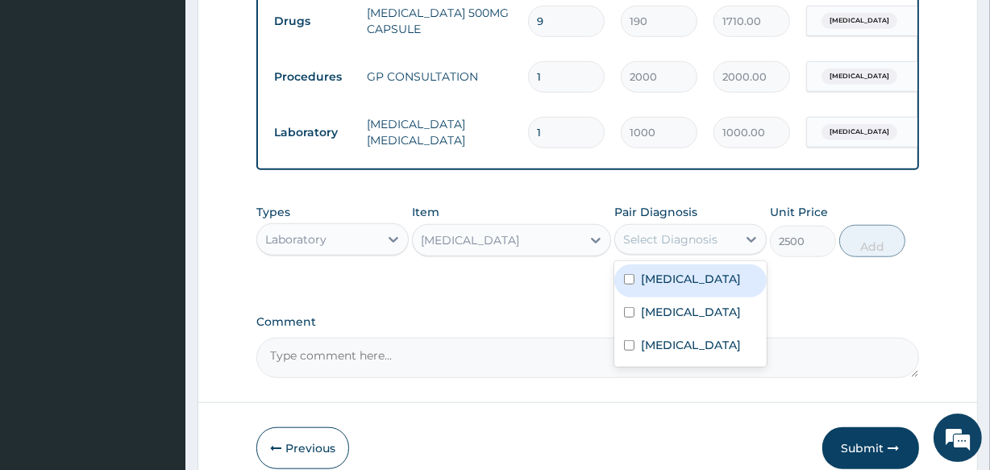
click at [665, 271] on label "Pharyngitis" at bounding box center [691, 279] width 100 height 16
checkbox input "true"
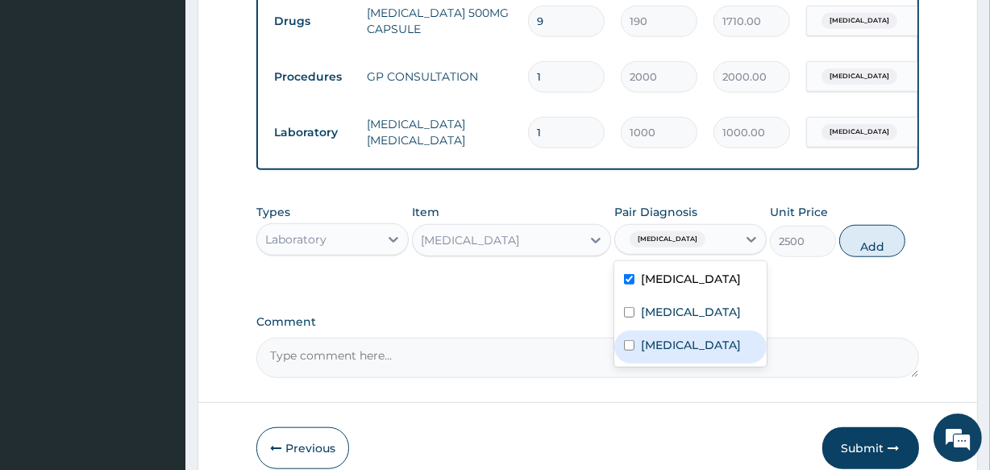
click at [661, 337] on label "Bronchopneumonia" at bounding box center [691, 345] width 100 height 16
checkbox input "true"
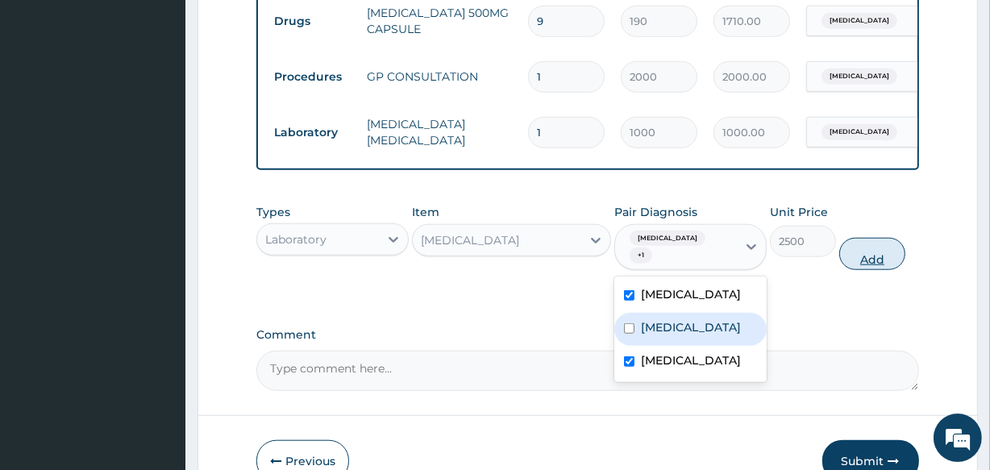
click at [870, 238] on button "Add" at bounding box center [872, 254] width 66 height 32
type input "0"
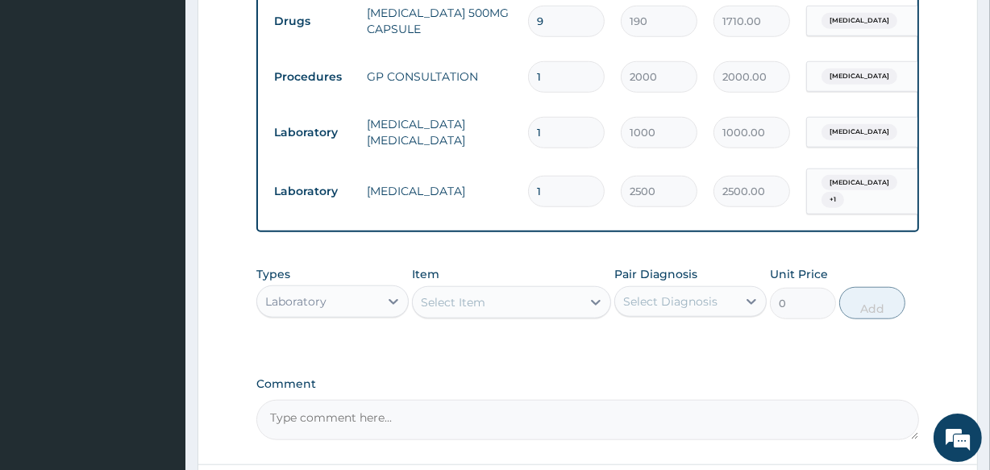
drag, startPoint x: 979, startPoint y: 294, endPoint x: 982, endPoint y: 384, distance: 90.3
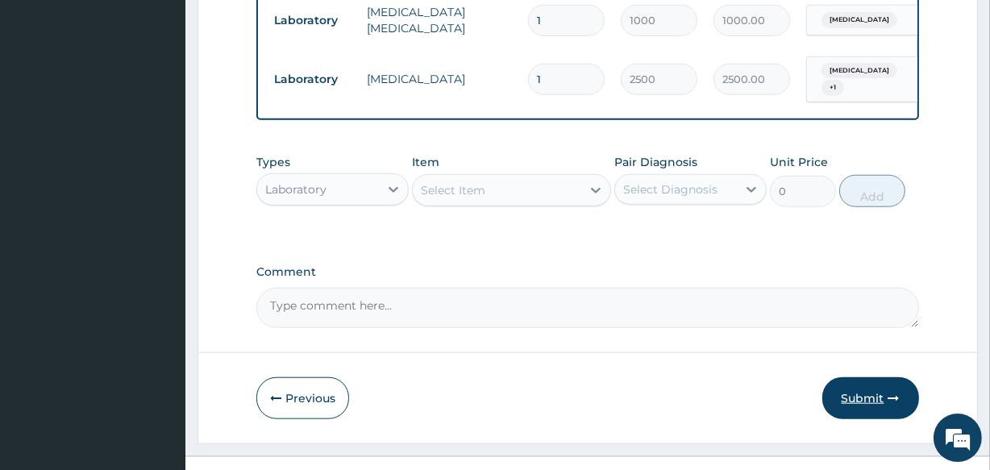
click at [878, 377] on button "Submit" at bounding box center [870, 398] width 97 height 42
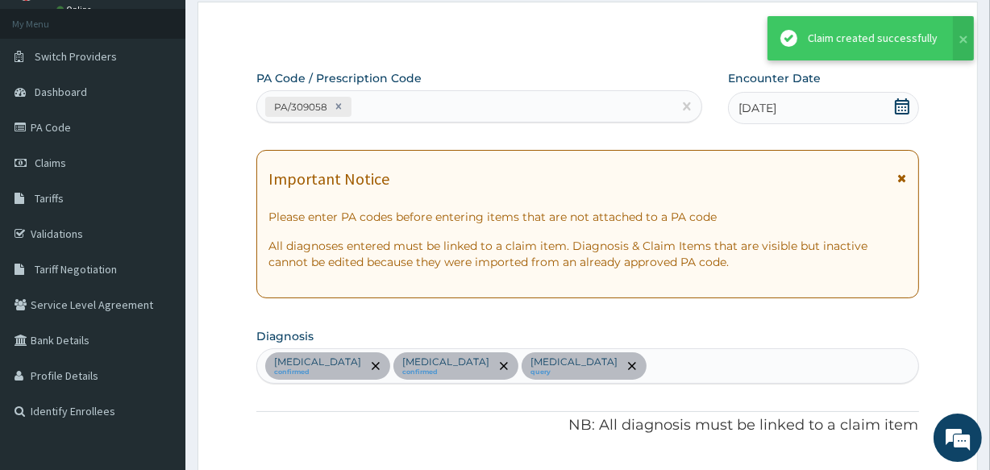
scroll to position [1410, 0]
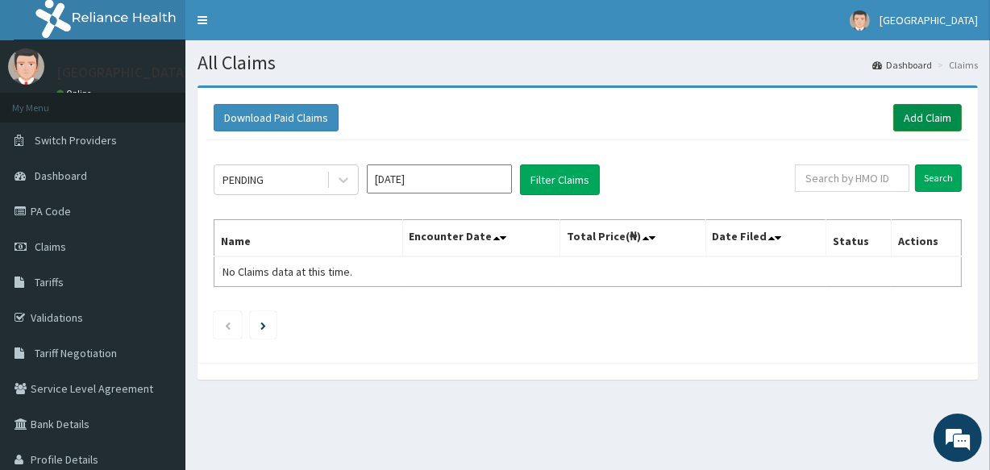
click at [942, 117] on link "Add Claim" at bounding box center [927, 117] width 69 height 27
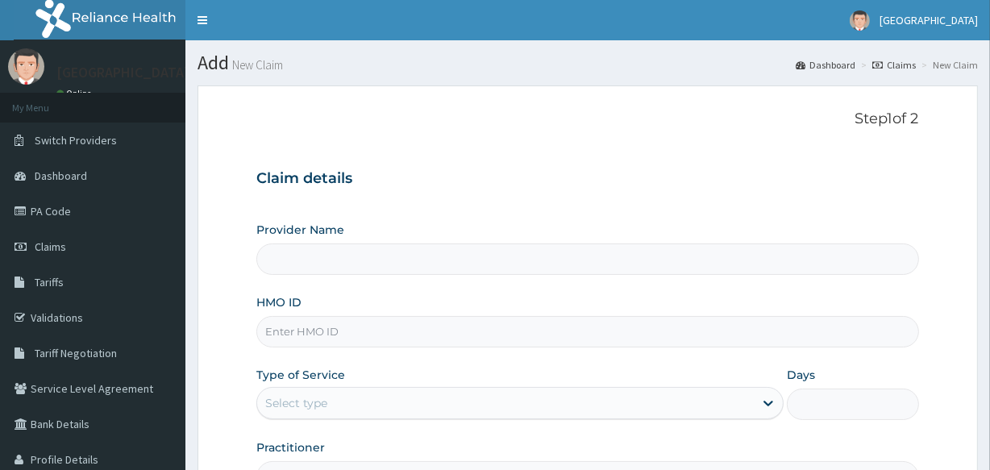
click at [464, 330] on input "HMO ID" at bounding box center [587, 331] width 662 height 31
type input "DIL"
type input "Veta Hospitals Ltd"
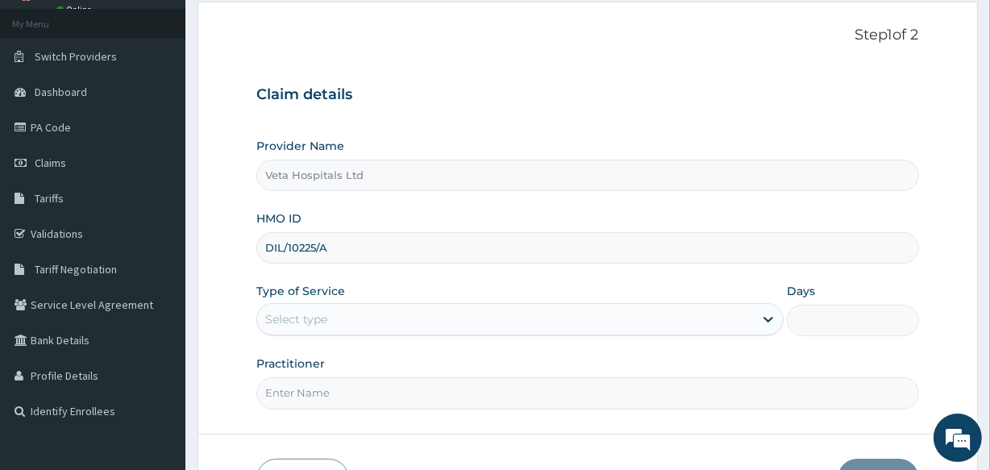
type input "DIL/10225/A"
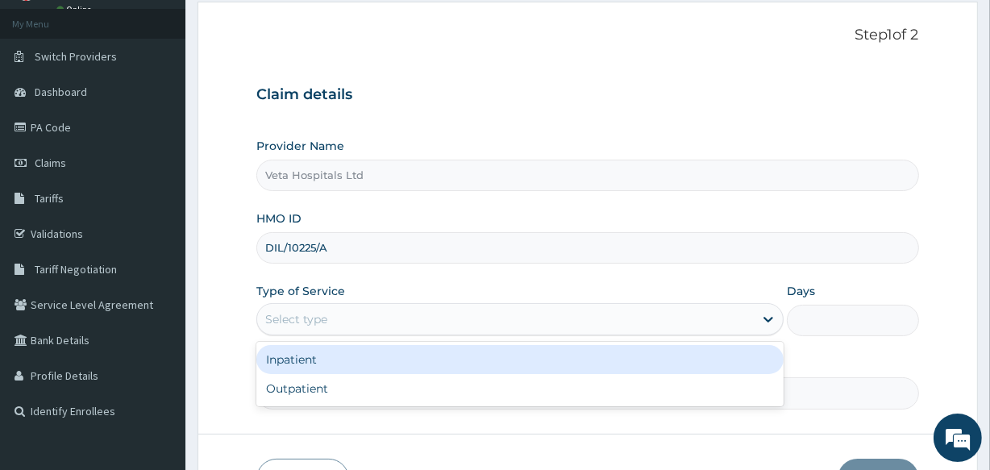
click at [434, 313] on div "Select type" at bounding box center [505, 319] width 496 height 26
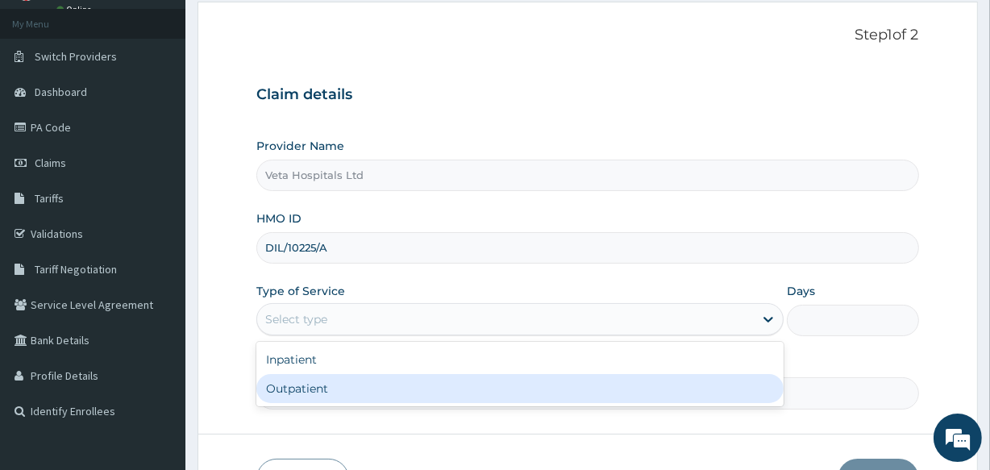
click at [330, 384] on div "Outpatient" at bounding box center [519, 388] width 527 height 29
type input "1"
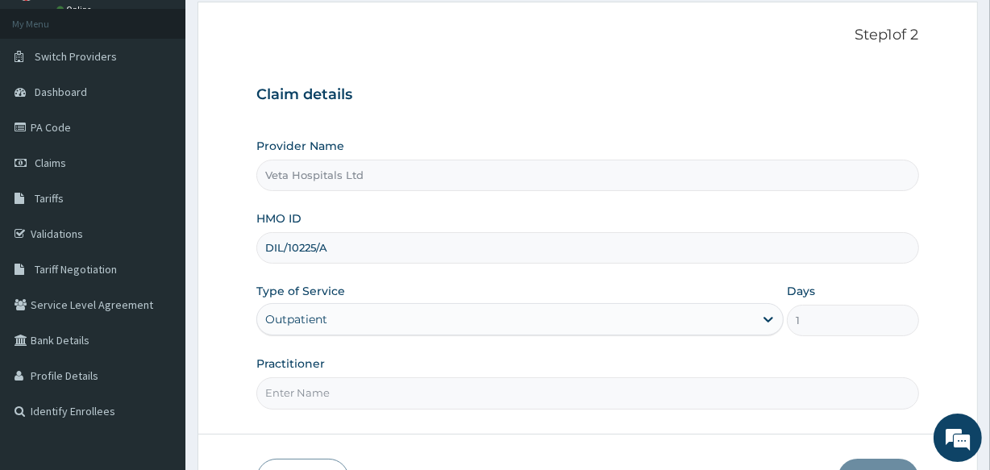
click at [330, 384] on input "Practitioner" at bounding box center [587, 392] width 662 height 31
type input "[PERSON_NAME]"
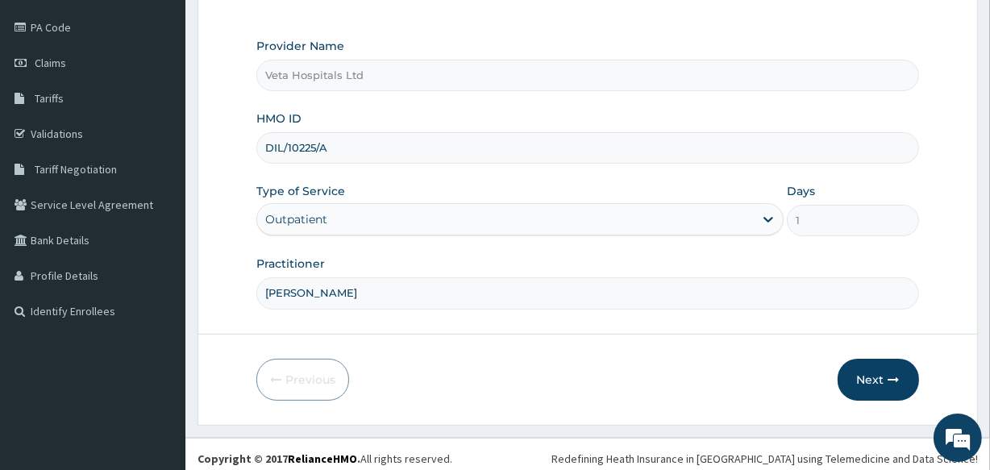
scroll to position [191, 0]
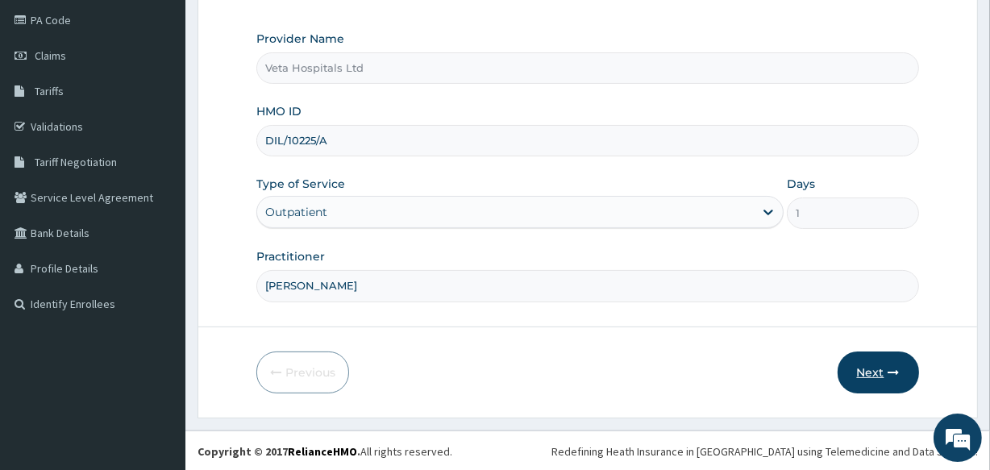
click at [886, 375] on button "Next" at bounding box center [877, 372] width 81 height 42
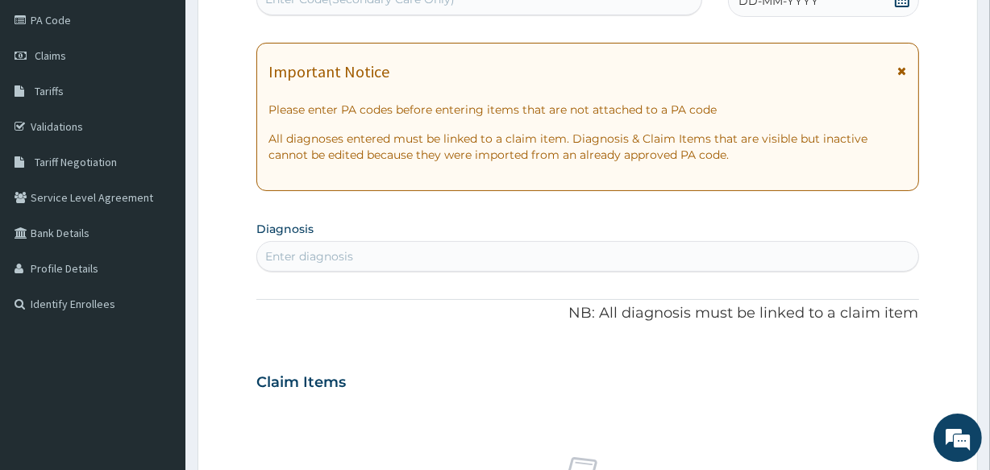
scroll to position [88, 0]
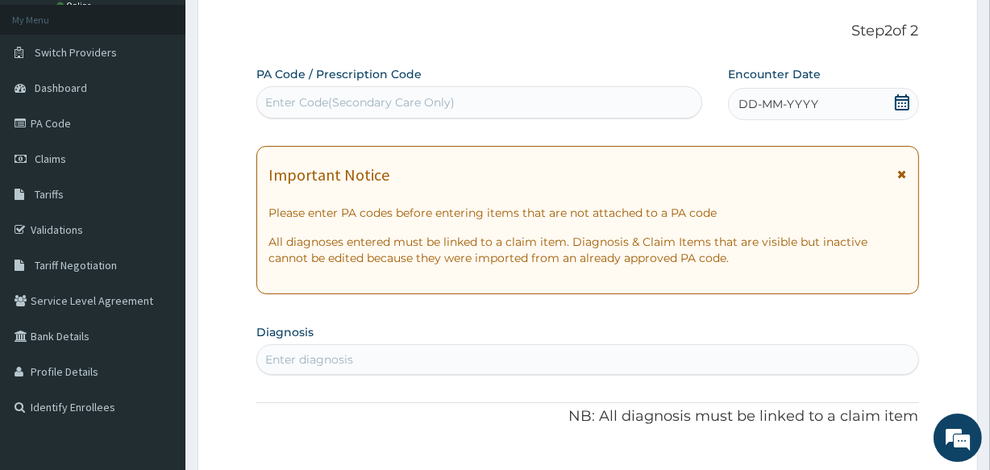
click at [812, 111] on span "DD-MM-YYYY" at bounding box center [778, 104] width 80 height 16
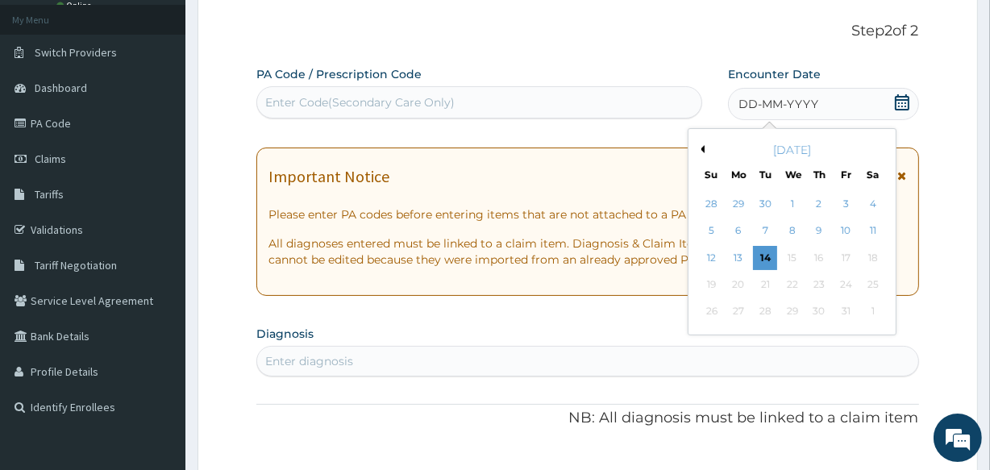
click at [701, 145] on button "Previous Month" at bounding box center [700, 149] width 8 height 8
click at [848, 200] on div "5" at bounding box center [845, 204] width 24 height 24
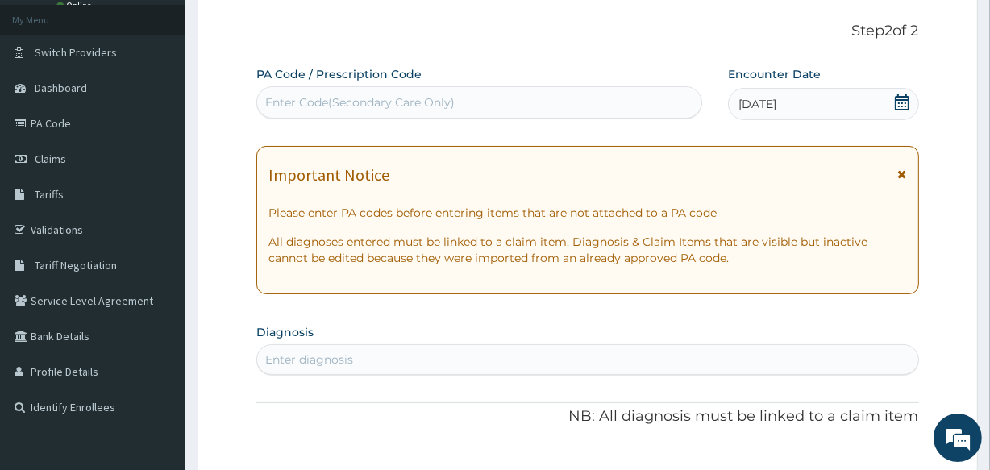
scroll to position [281, 0]
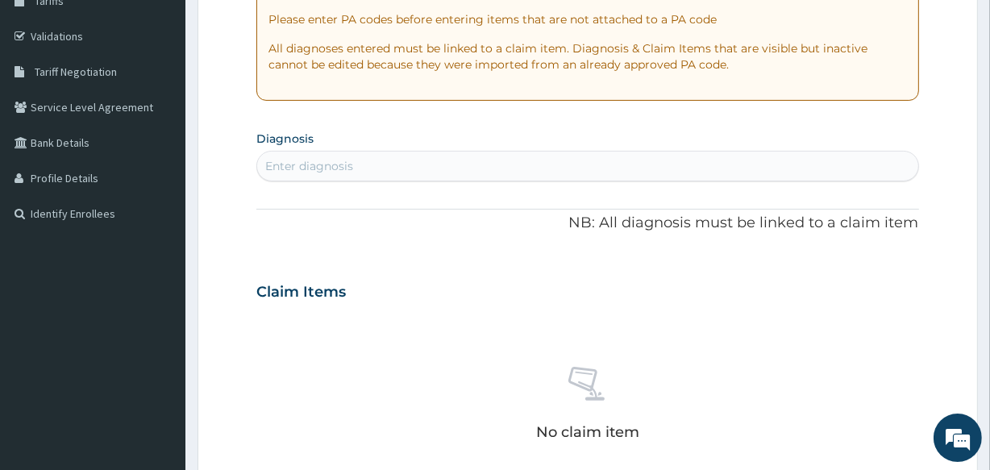
click at [559, 161] on div "Enter diagnosis" at bounding box center [587, 166] width 660 height 26
type input "S"
type input "A"
type input "PELVIC"
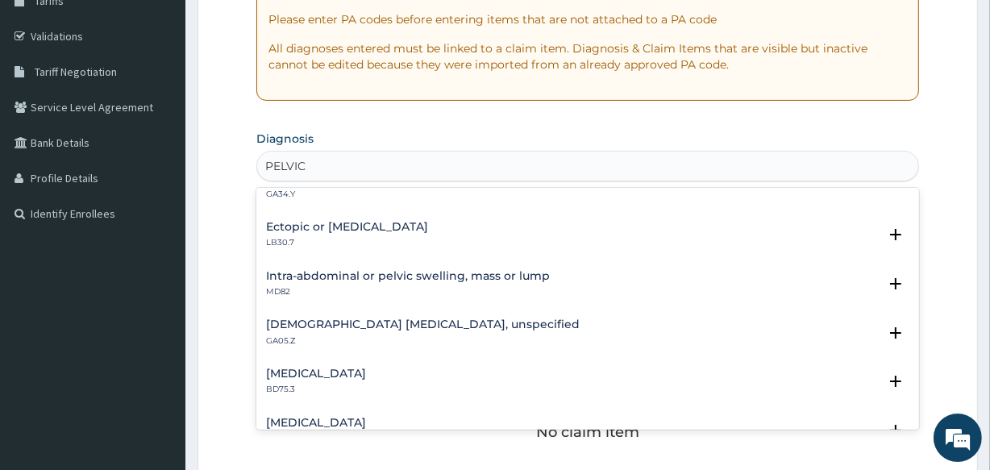
scroll to position [88, 0]
click at [398, 318] on h4 "[DEMOGRAPHIC_DATA] [MEDICAL_DATA], unspecified" at bounding box center [423, 324] width 314 height 12
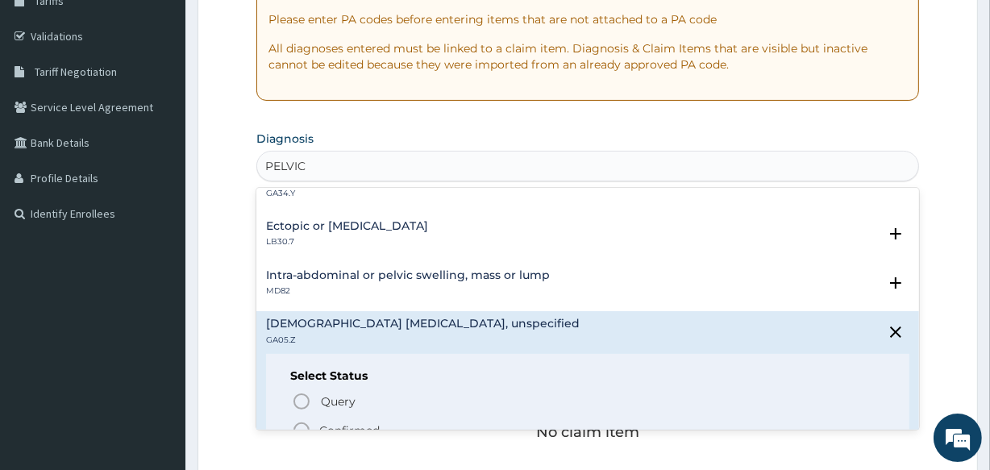
click at [300, 421] on icon "status option filled" at bounding box center [301, 430] width 19 height 19
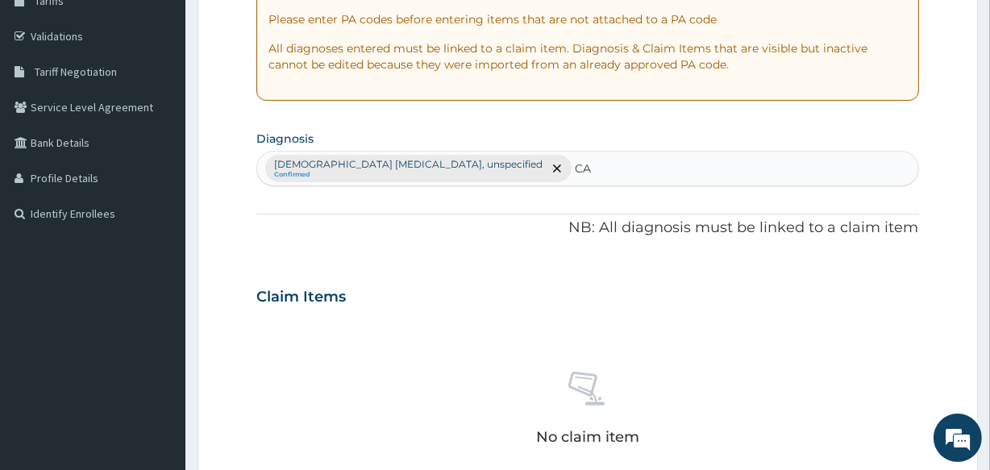
type input "C"
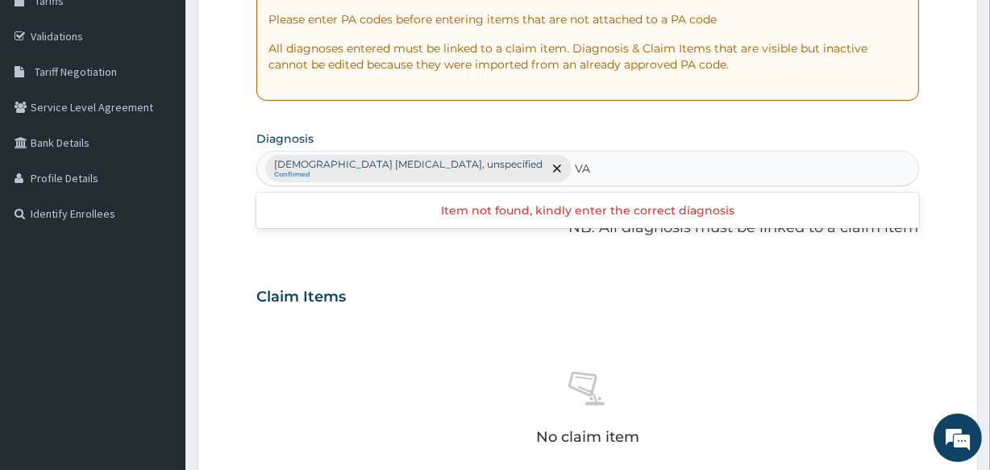
type input "V"
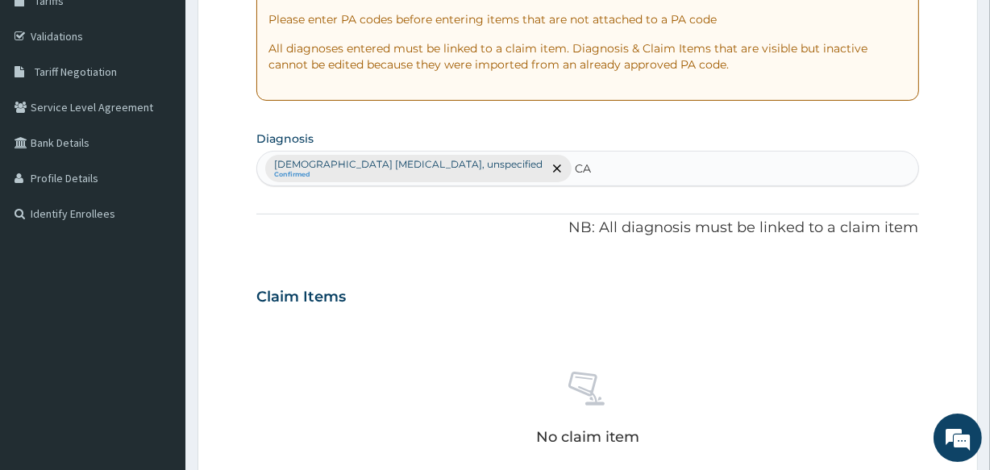
type input "C"
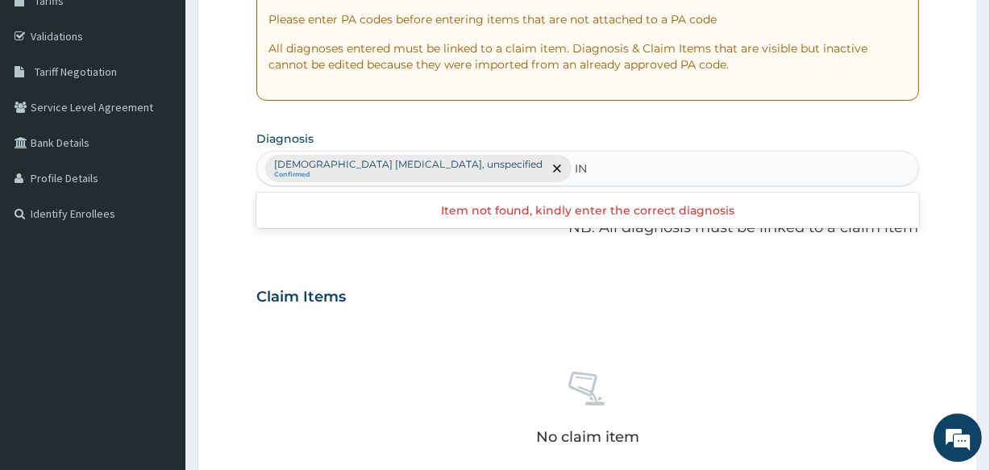
type input "I"
type input "V"
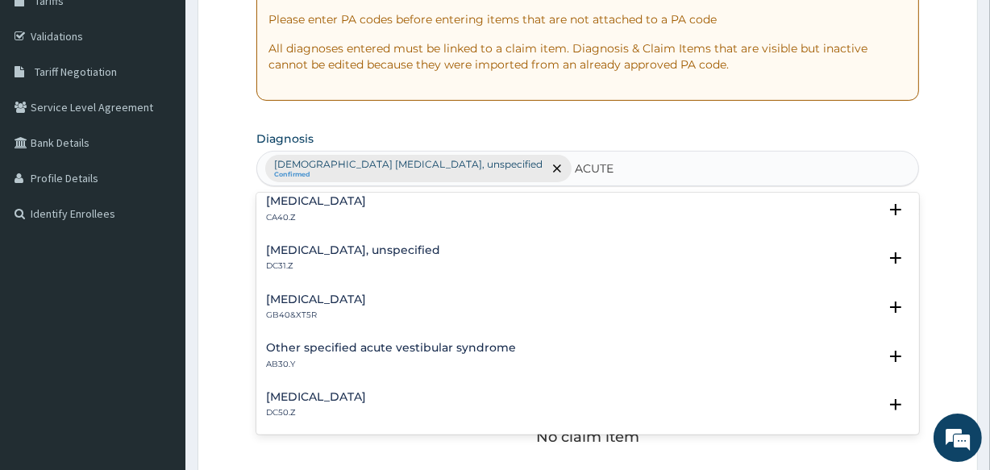
scroll to position [2209, 0]
type input "A"
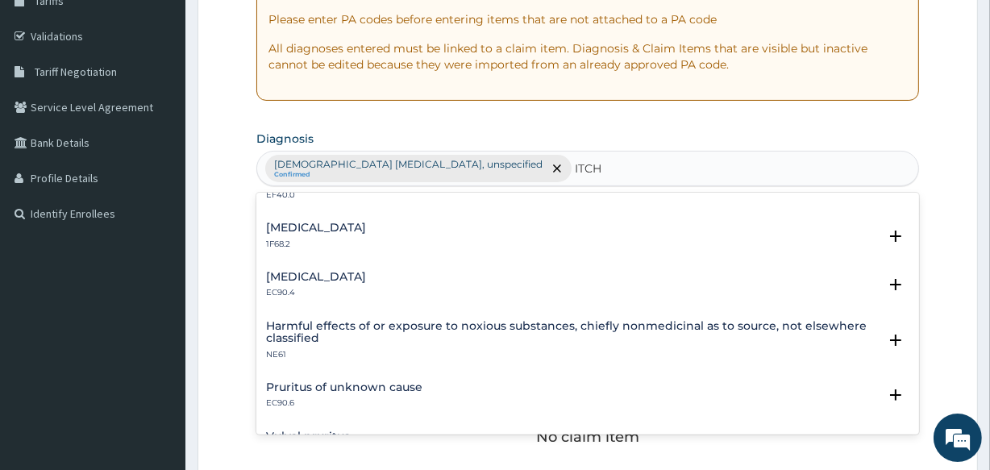
scroll to position [0, 0]
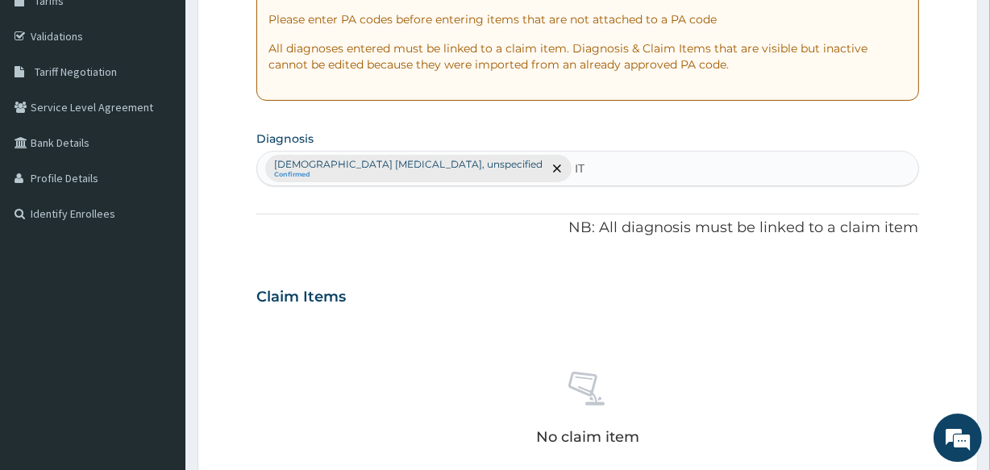
type input "I"
type input "C"
type input "P"
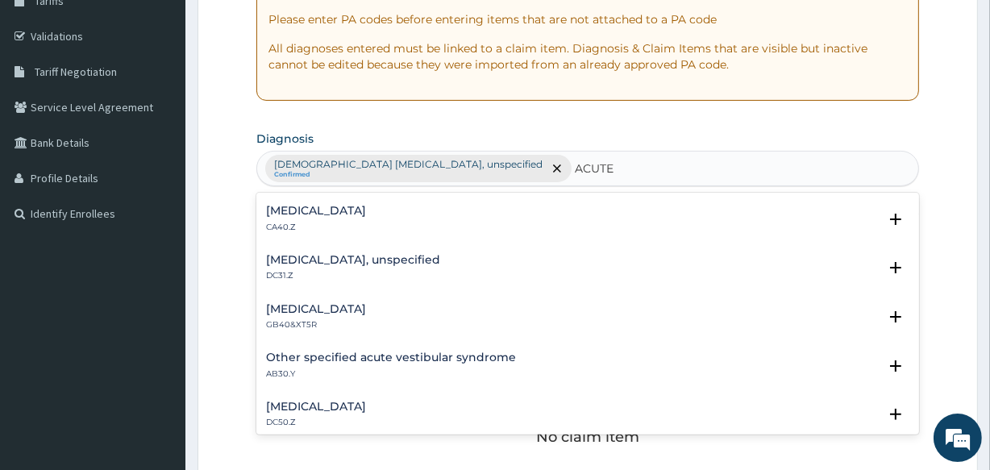
scroll to position [2209, 0]
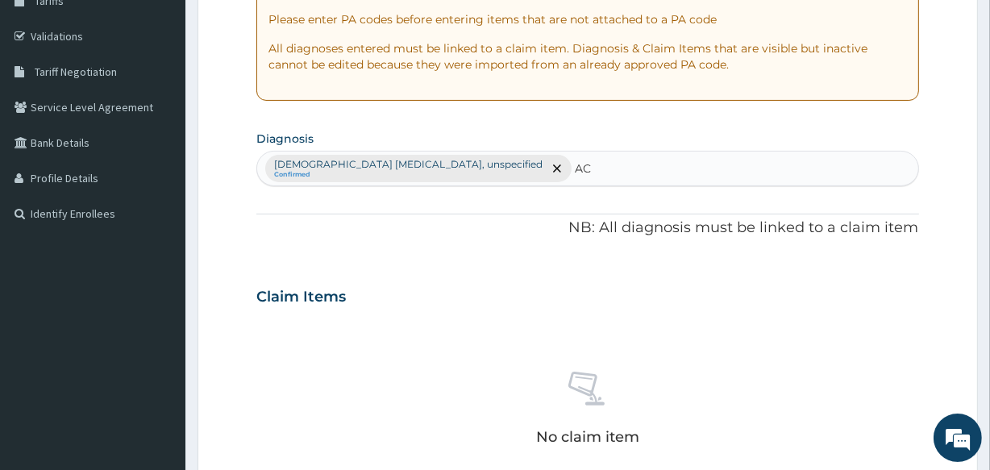
type input "A"
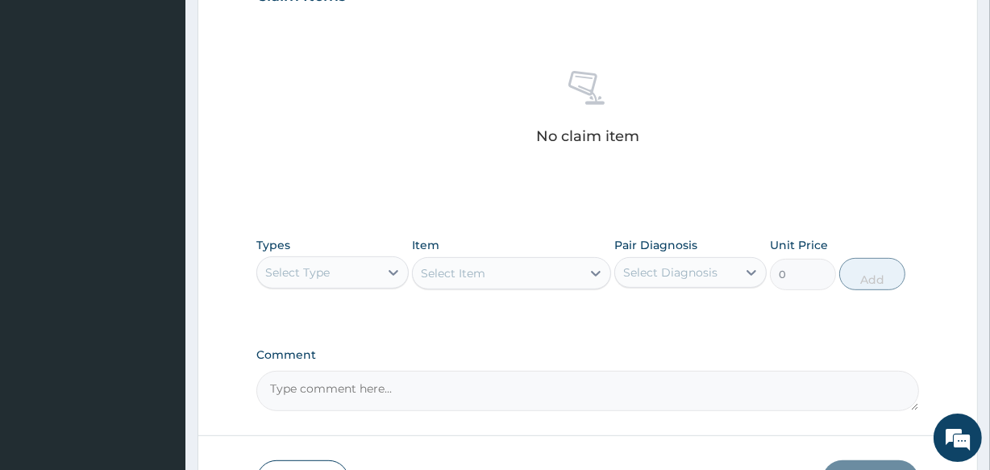
scroll to position [692, 0]
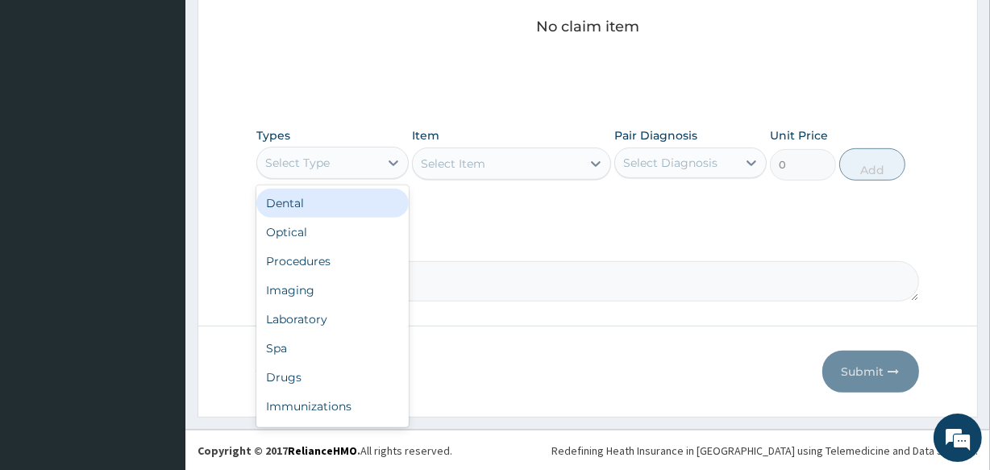
click at [356, 157] on div "Select Type" at bounding box center [318, 163] width 122 height 26
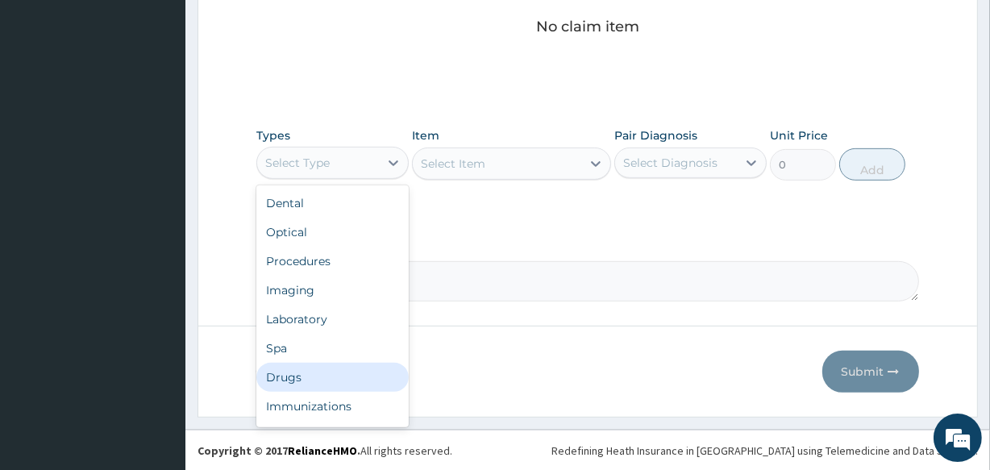
click at [314, 369] on div "Drugs" at bounding box center [332, 377] width 152 height 29
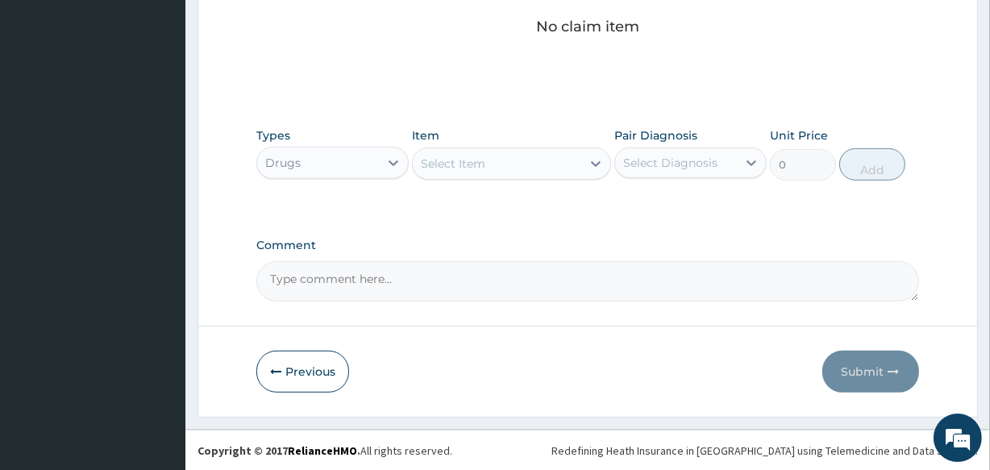
click at [516, 161] on div "Select Item" at bounding box center [497, 164] width 168 height 26
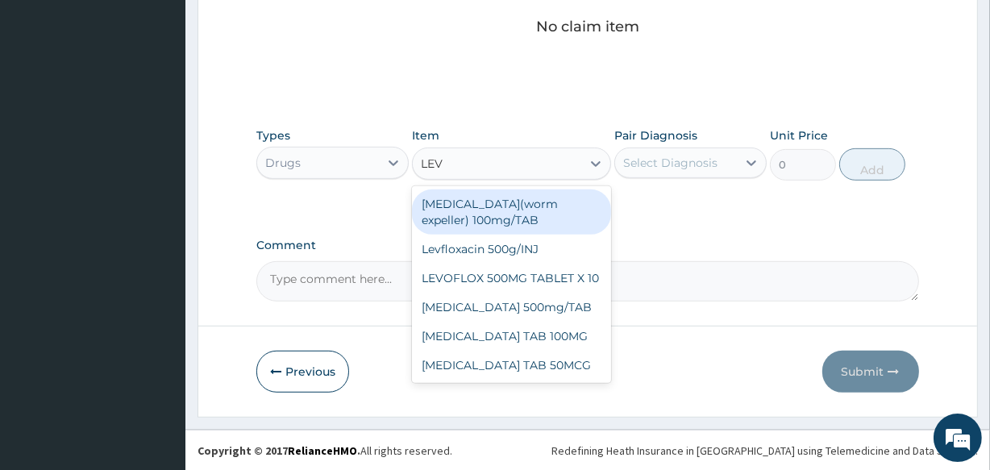
type input "LEVO"
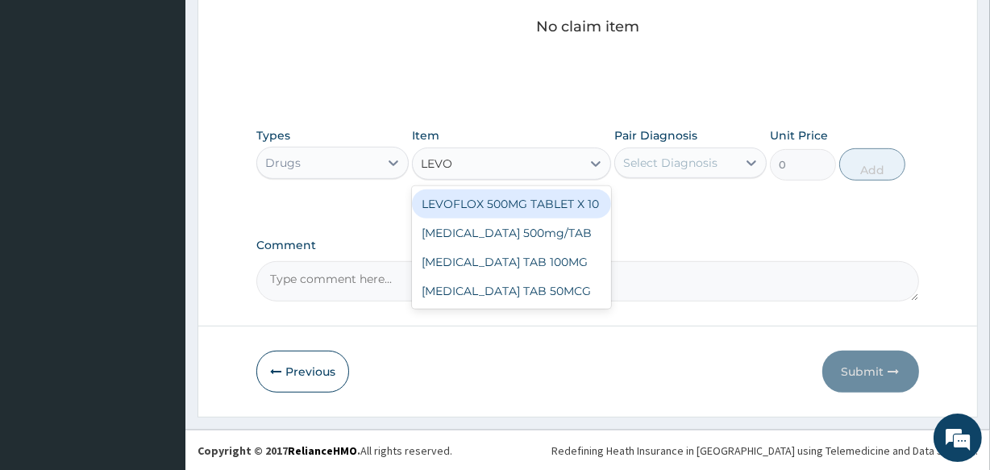
click at [508, 203] on div "LEVOFLOX 500MG TABLET X 10" at bounding box center [511, 203] width 198 height 29
type input "300"
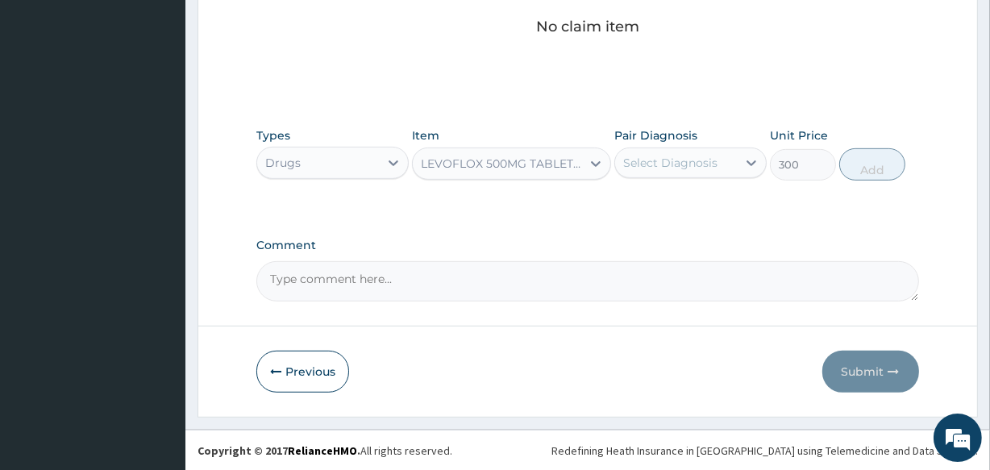
click at [646, 165] on div "Select Diagnosis" at bounding box center [670, 163] width 94 height 16
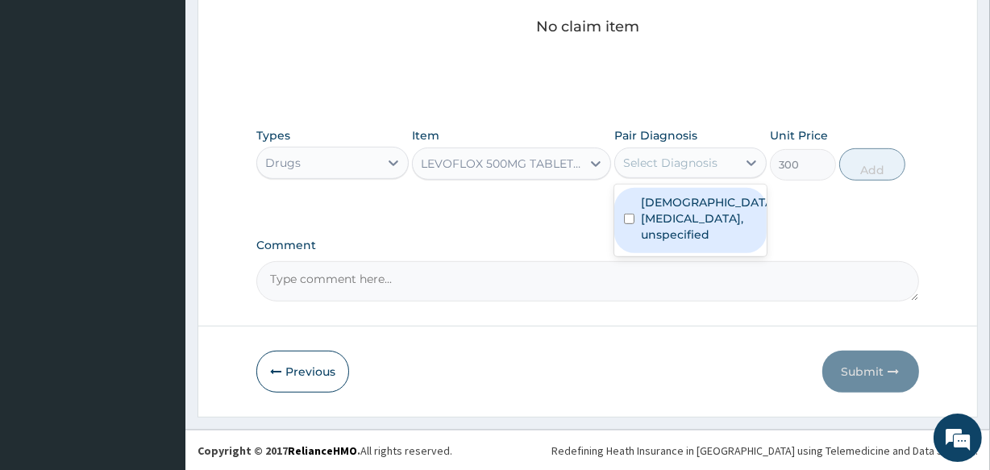
click at [645, 214] on label "Female pelvic inflammatory diseases, unspecified" at bounding box center [707, 218] width 133 height 48
checkbox input "true"
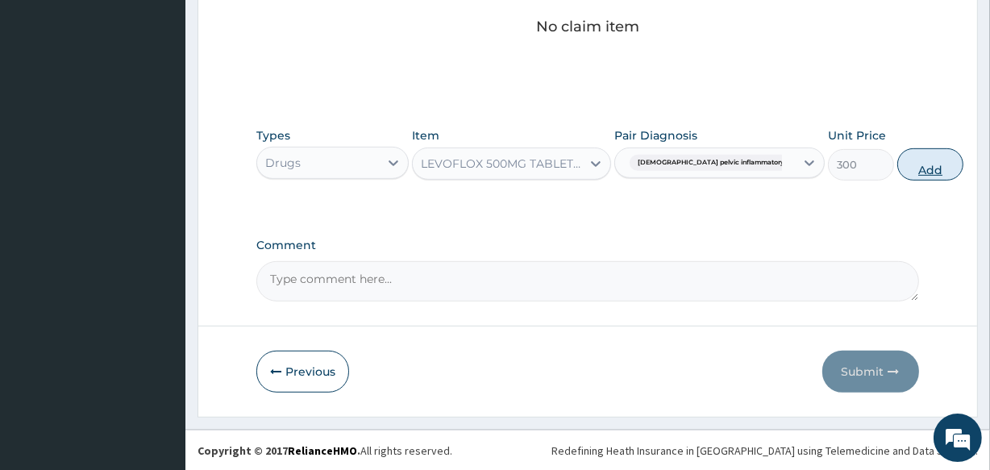
click at [897, 175] on button "Add" at bounding box center [930, 164] width 66 height 32
type input "0"
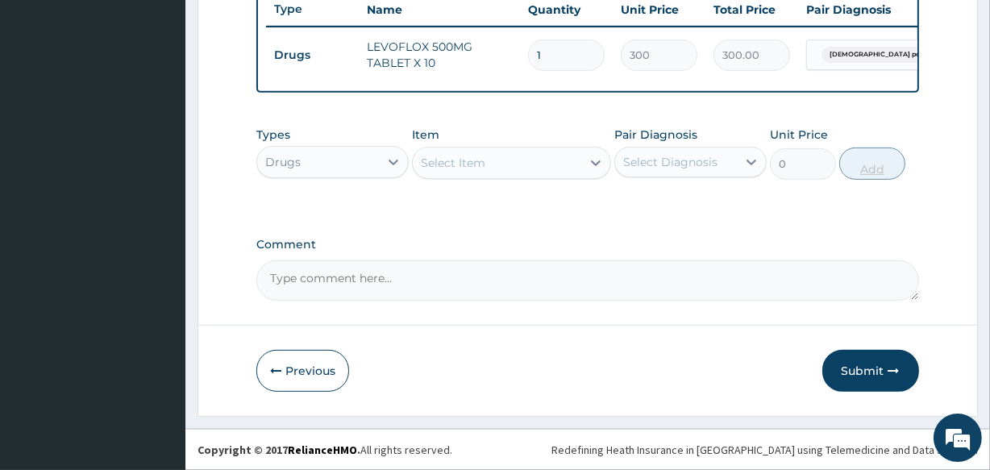
scroll to position [625, 0]
type input "10"
type input "3000.00"
type input "10"
click at [501, 165] on div "Select Item" at bounding box center [497, 163] width 168 height 26
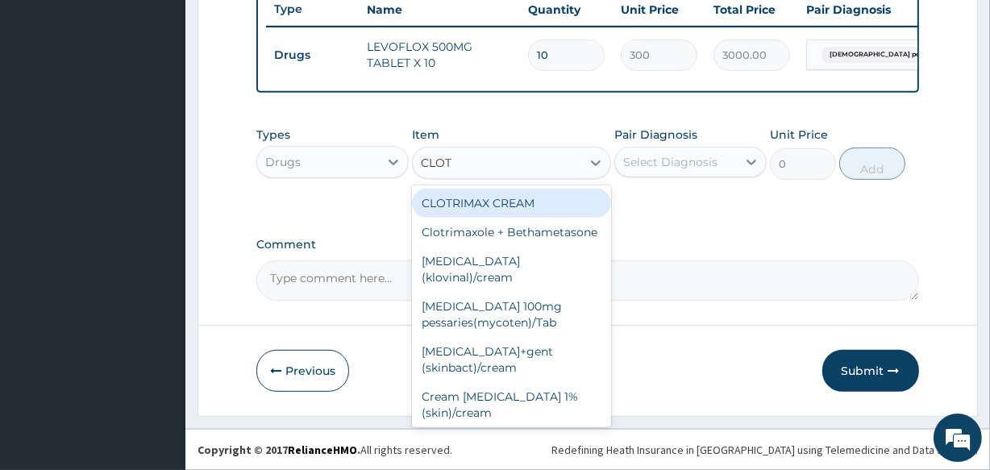
type input "CLOTR"
click at [501, 193] on div "CLOTRIMAX CREAM" at bounding box center [511, 203] width 198 height 29
type input "468.7"
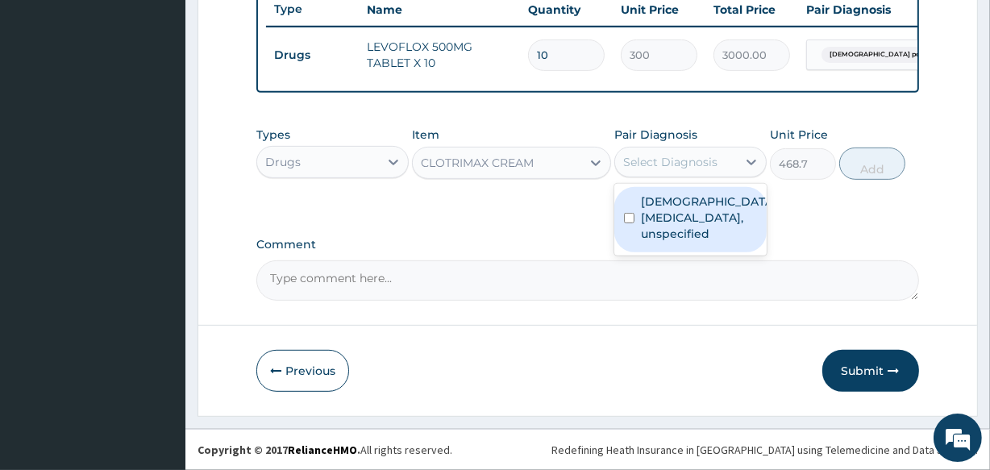
click at [671, 154] on div "Select Diagnosis" at bounding box center [670, 162] width 94 height 16
click at [661, 234] on label "Female pelvic inflammatory diseases, unspecified" at bounding box center [707, 217] width 133 height 48
checkbox input "true"
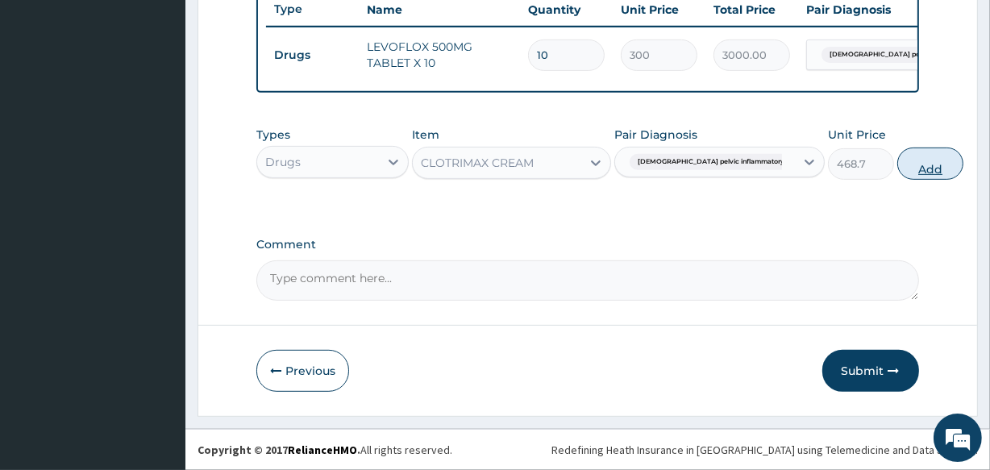
click at [897, 162] on button "Add" at bounding box center [930, 163] width 66 height 32
type input "0"
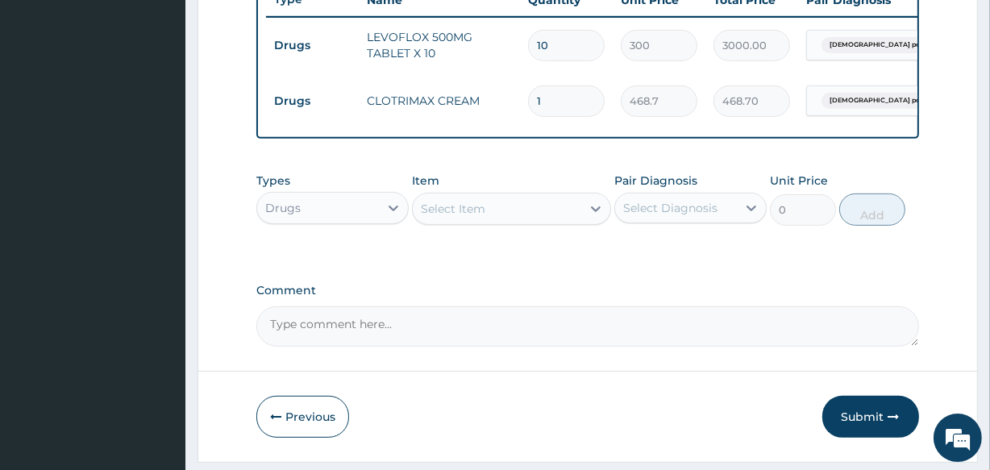
click at [300, 234] on div "Types Drugs Item Select Item Pair Diagnosis Select Diagnosis Unit Price 0 Add" at bounding box center [587, 198] width 662 height 69
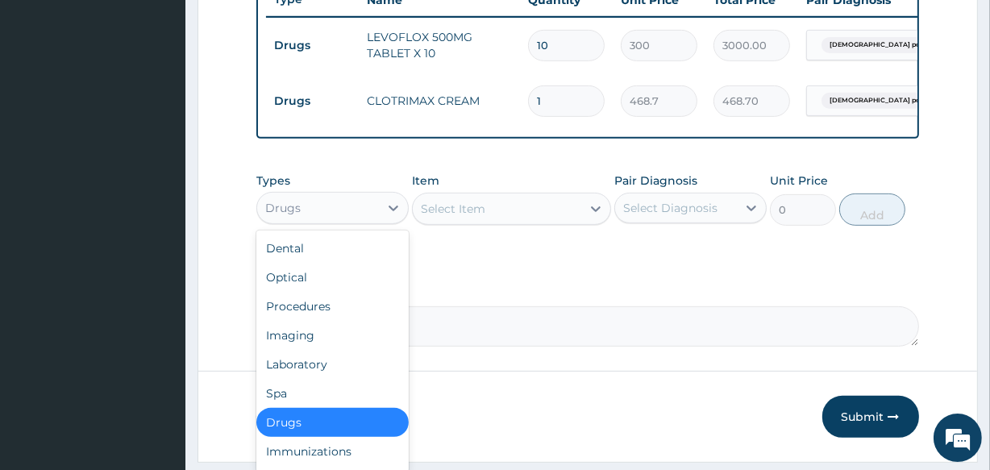
click at [314, 220] on div "Drugs" at bounding box center [318, 208] width 122 height 26
click at [326, 321] on div "Procedures" at bounding box center [332, 306] width 152 height 29
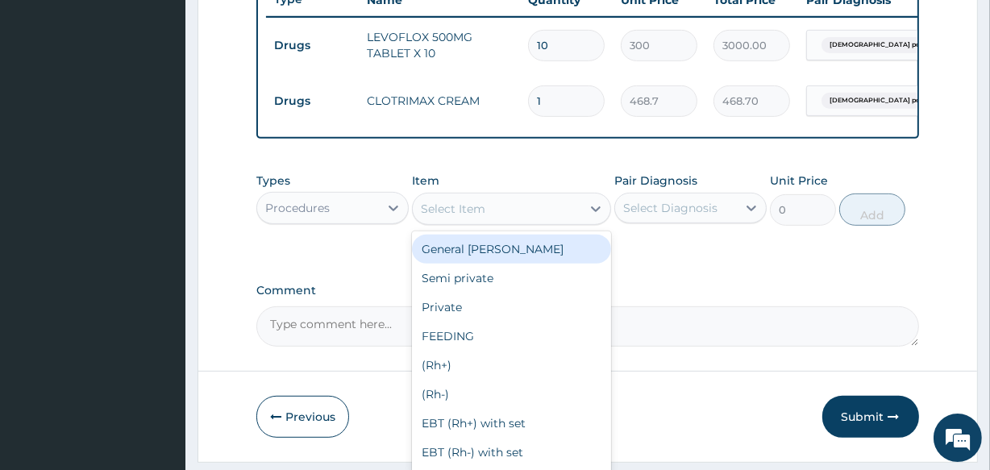
click at [507, 218] on div "Select Item" at bounding box center [497, 209] width 168 height 26
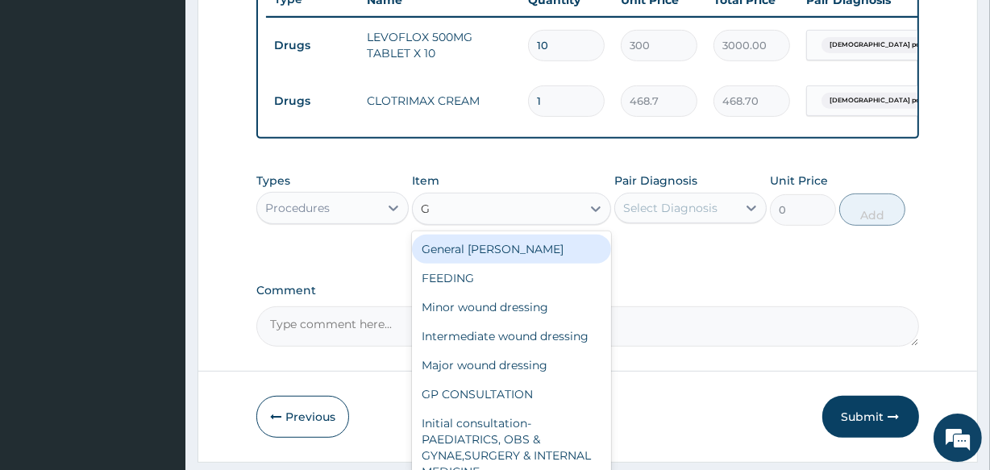
type input "GP"
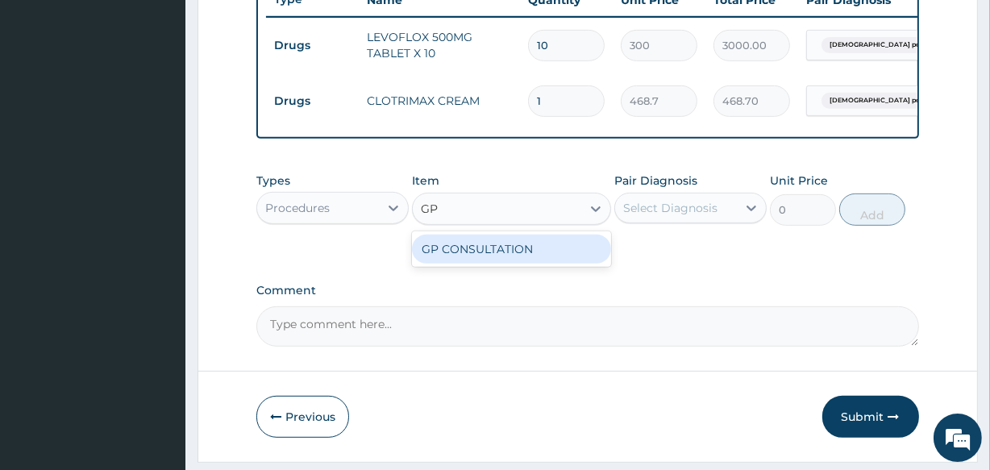
click at [507, 251] on div "GP CONSULTATION" at bounding box center [511, 249] width 198 height 29
type input "2000"
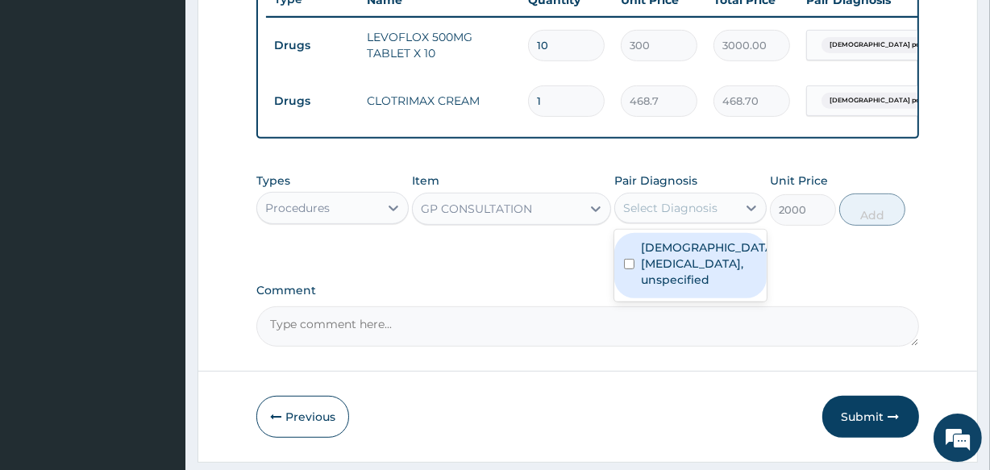
click at [673, 221] on div "Select Diagnosis" at bounding box center [676, 208] width 122 height 26
click at [663, 258] on label "Female pelvic inflammatory diseases, unspecified" at bounding box center [707, 263] width 133 height 48
checkbox input "true"
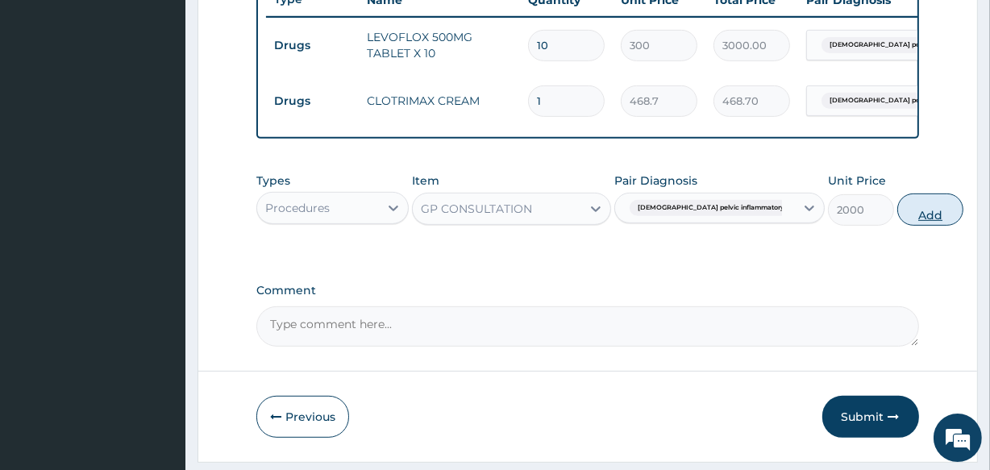
click at [897, 213] on button "Add" at bounding box center [930, 209] width 66 height 32
type input "0"
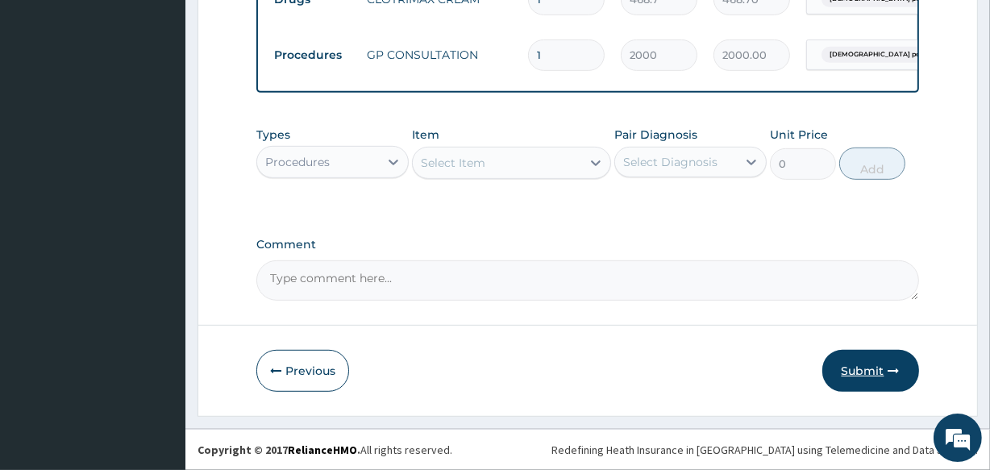
click at [865, 374] on button "Submit" at bounding box center [870, 371] width 97 height 42
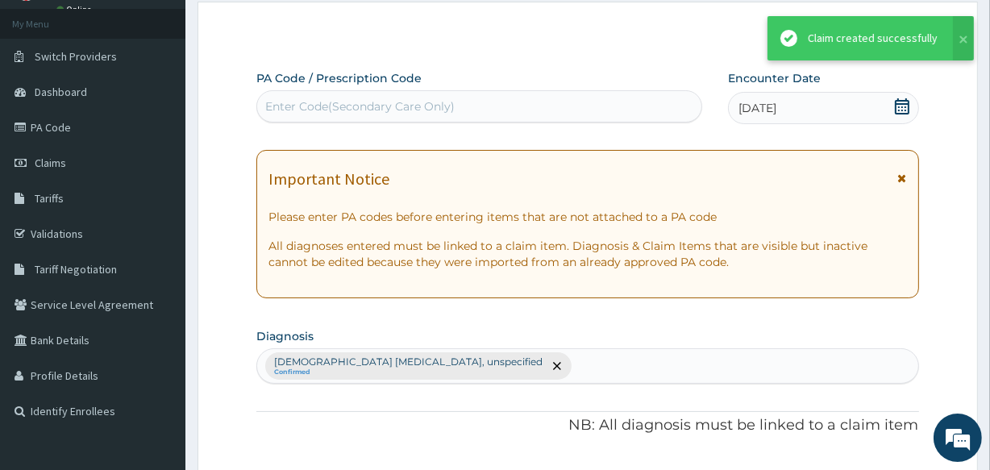
scroll to position [737, 0]
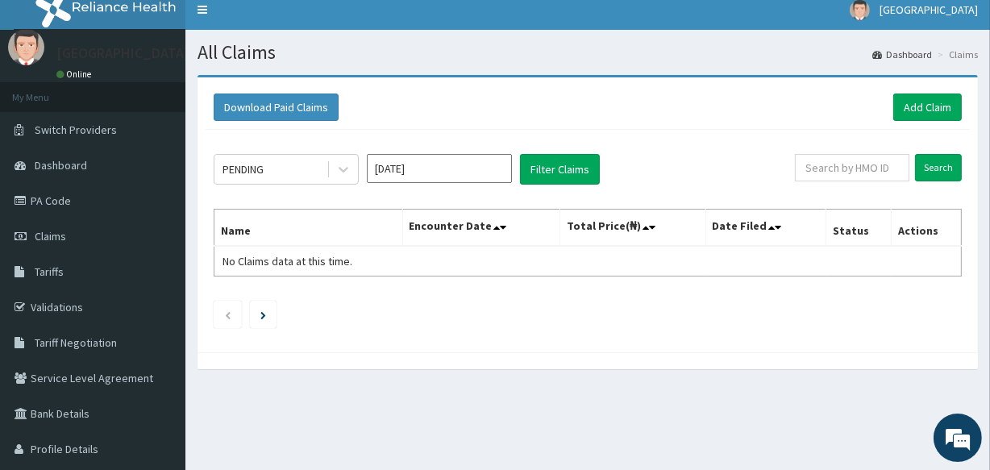
scroll to position [2, 0]
click at [912, 102] on link "Add Claim" at bounding box center [927, 106] width 69 height 27
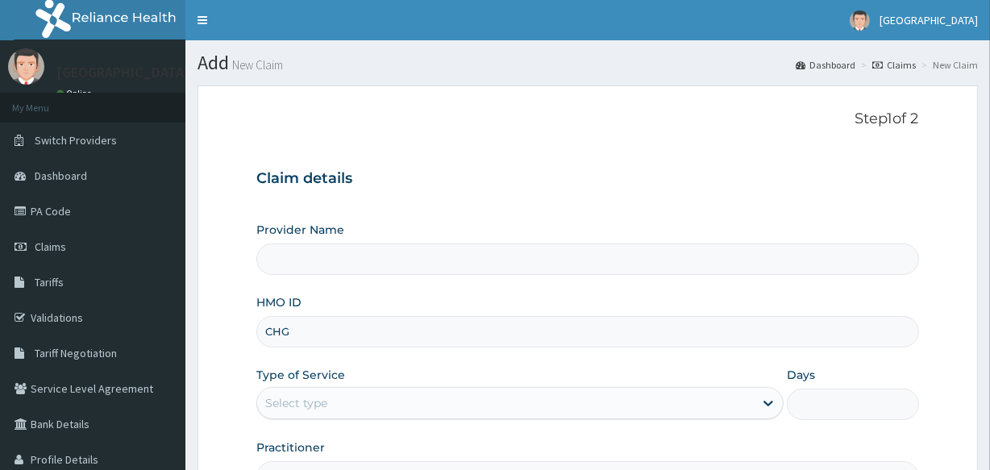
type input "CHG/10006/B"
click at [378, 409] on div "Select type" at bounding box center [505, 403] width 496 height 26
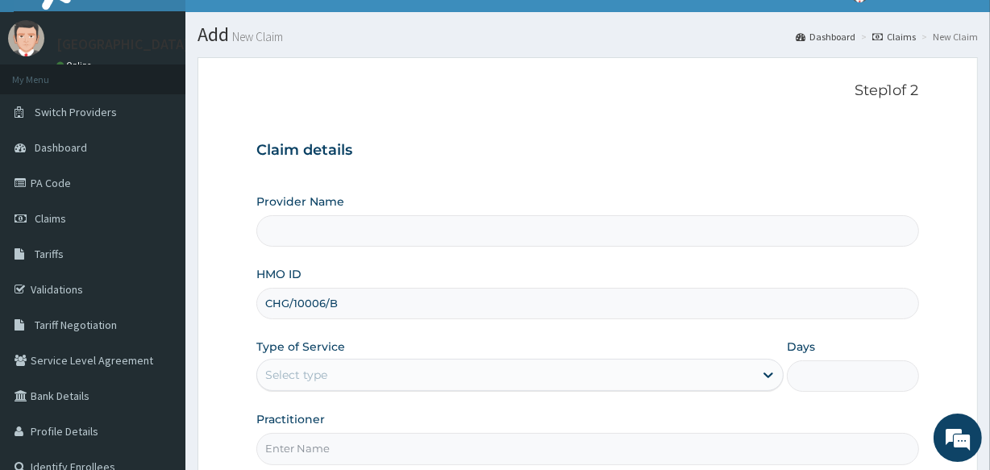
click at [394, 378] on div "Select type" at bounding box center [505, 375] width 496 height 26
click at [272, 372] on div "Select type" at bounding box center [296, 375] width 62 height 16
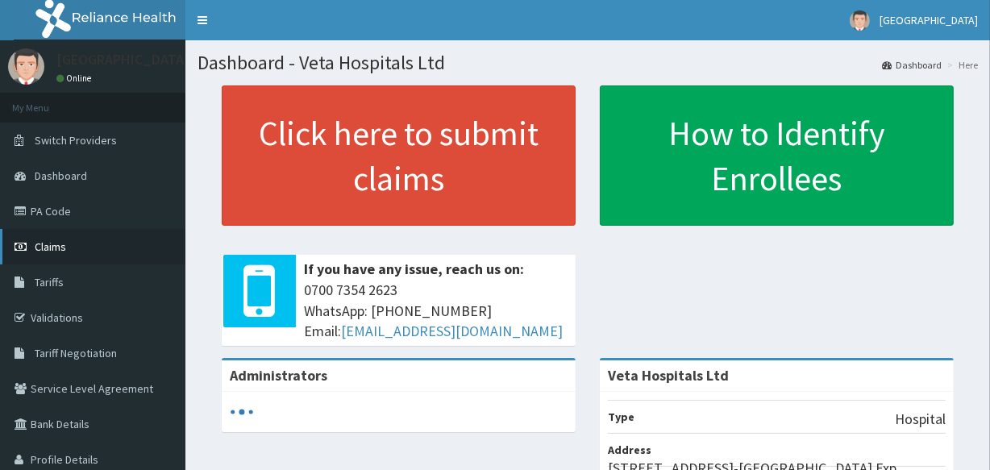
click at [63, 247] on span "Claims" at bounding box center [50, 246] width 31 height 15
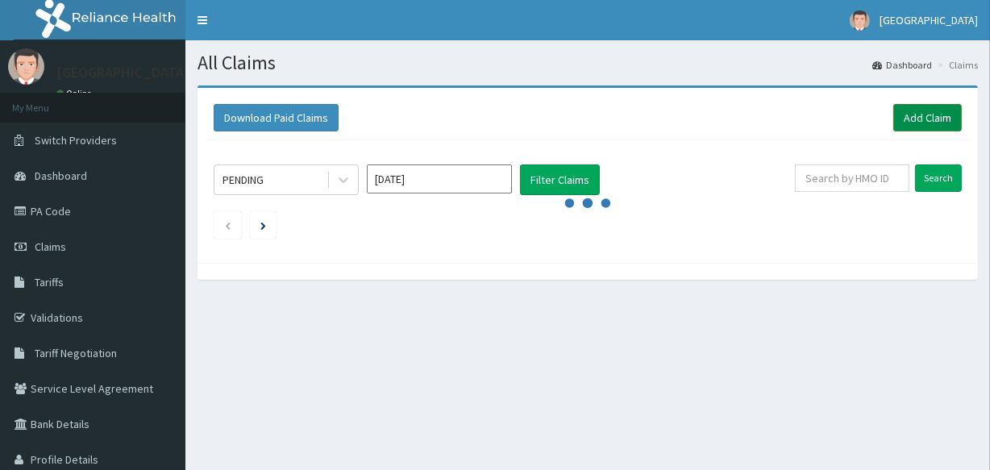
click at [916, 114] on link "Add Claim" at bounding box center [927, 117] width 69 height 27
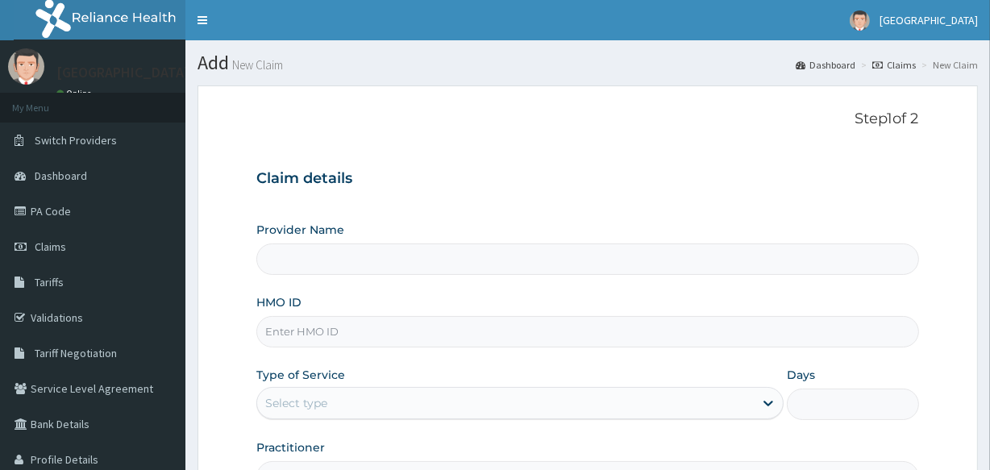
click at [480, 338] on input "HMO ID" at bounding box center [587, 331] width 662 height 31
type input "CH"
type input "Veta Hospitals Ltd"
type input "CHG/10006/B"
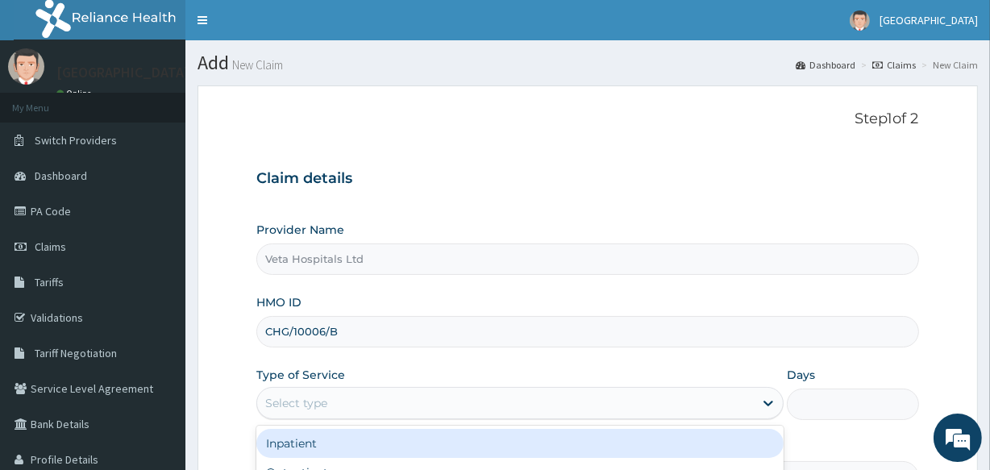
click at [386, 401] on div "Select type" at bounding box center [505, 403] width 496 height 26
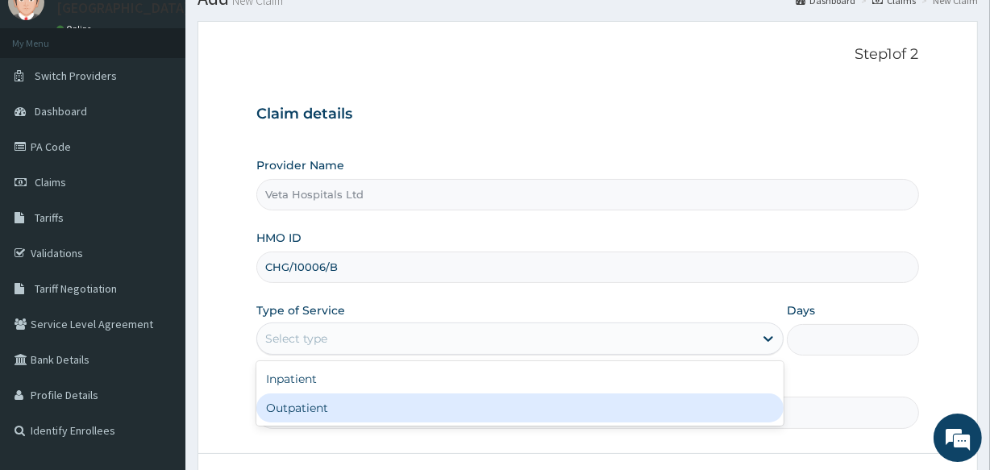
click at [443, 417] on div "Outpatient" at bounding box center [519, 407] width 527 height 29
type input "1"
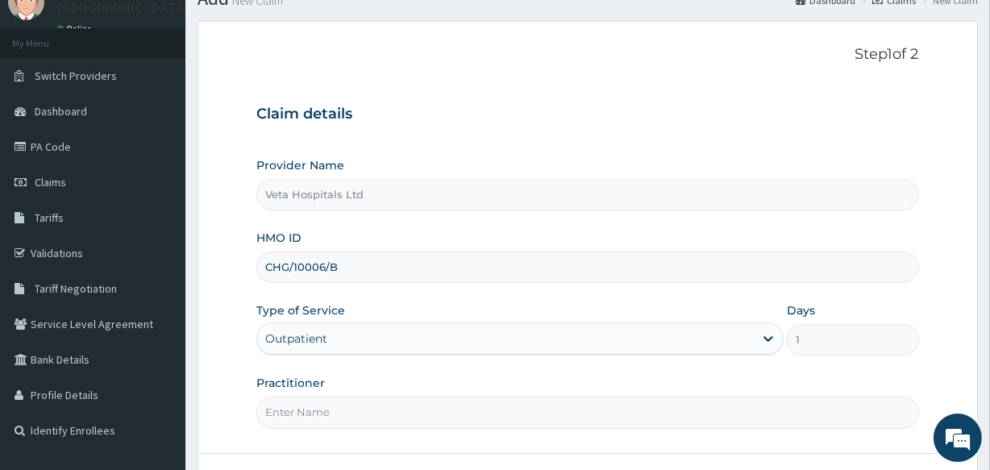
scroll to position [0, 0]
click at [411, 411] on input "Practitioner" at bounding box center [587, 412] width 662 height 31
type input "DR SAMUEL"
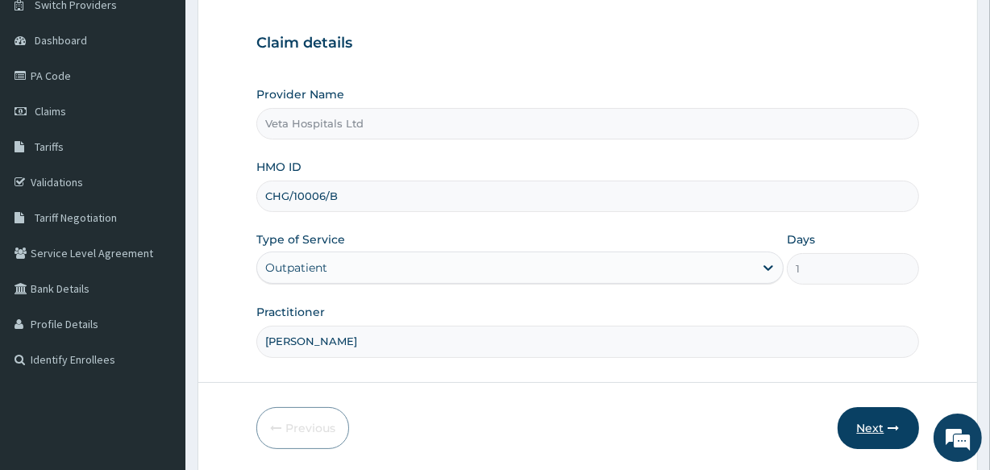
scroll to position [190, 0]
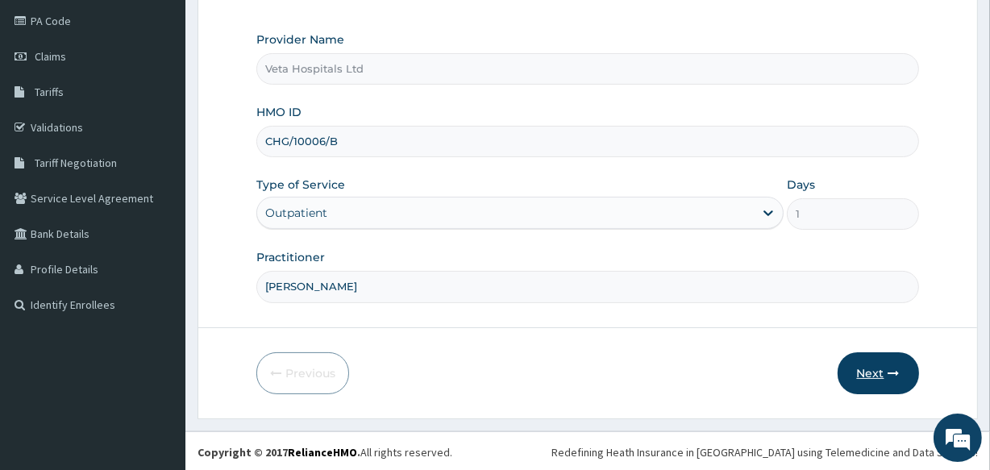
click at [862, 355] on button "Next" at bounding box center [877, 373] width 81 height 42
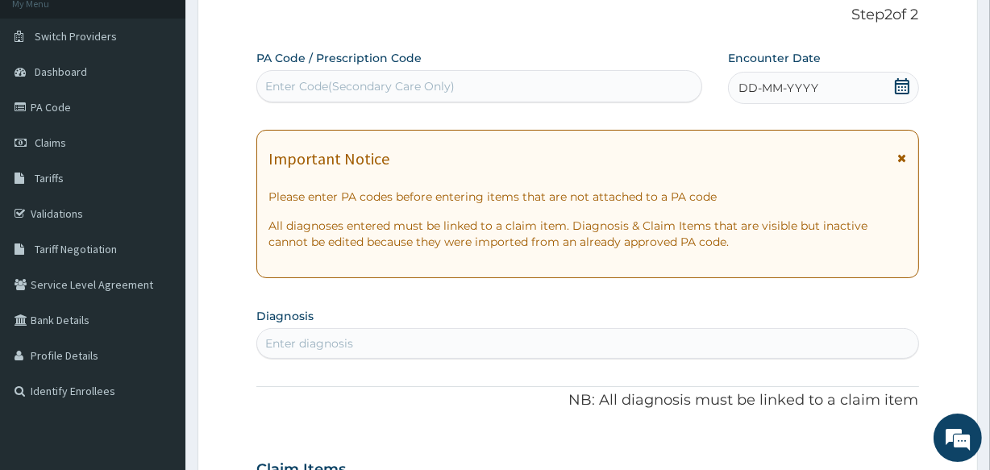
scroll to position [56, 0]
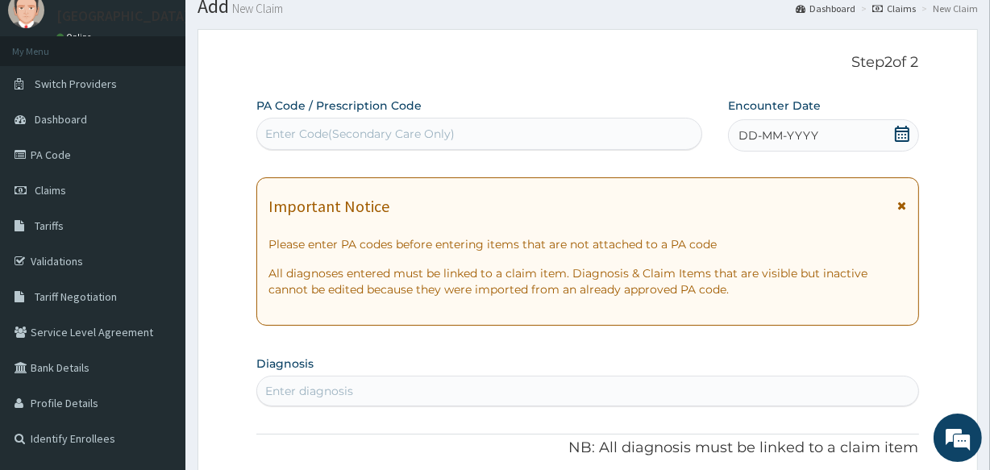
click at [788, 119] on div "DD-MM-YYYY" at bounding box center [823, 135] width 191 height 32
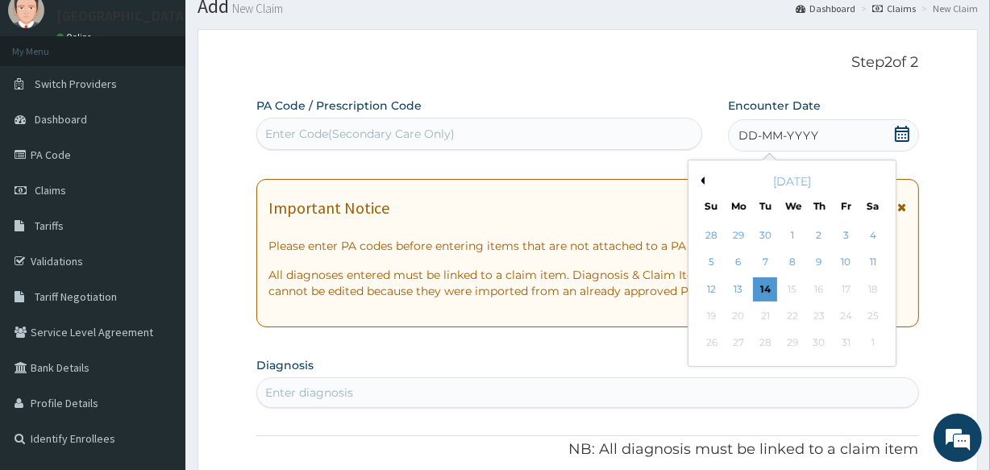
click at [703, 180] on button "Previous Month" at bounding box center [700, 181] width 8 height 8
click at [865, 233] on div "6" at bounding box center [872, 235] width 24 height 24
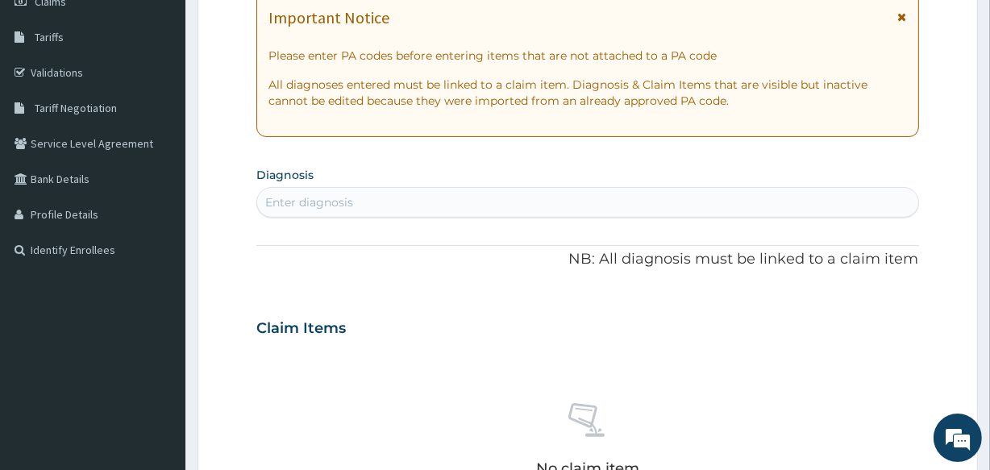
scroll to position [247, 0]
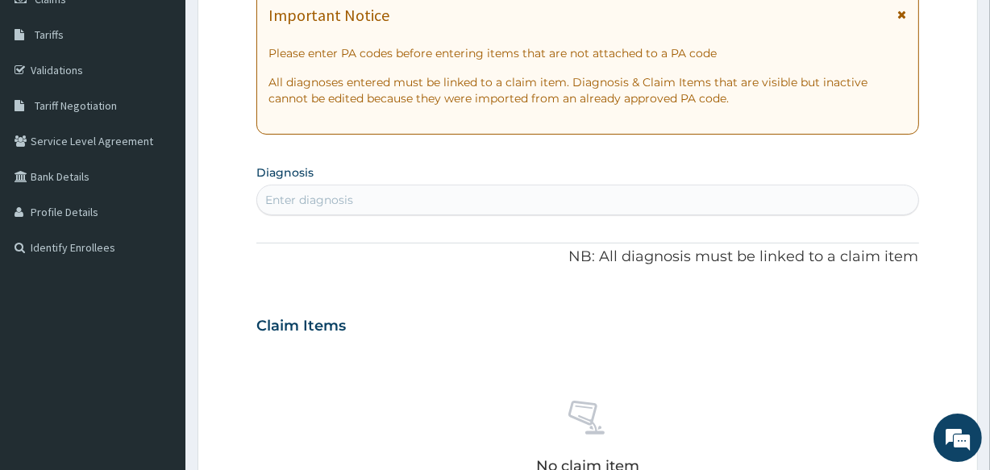
click at [529, 204] on div "Enter diagnosis" at bounding box center [587, 200] width 660 height 26
type input "FEVER"
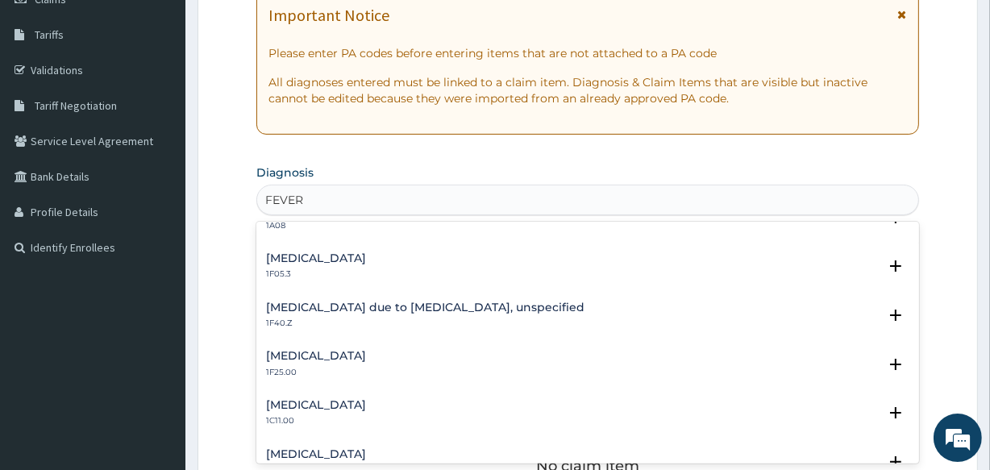
scroll to position [645, 0]
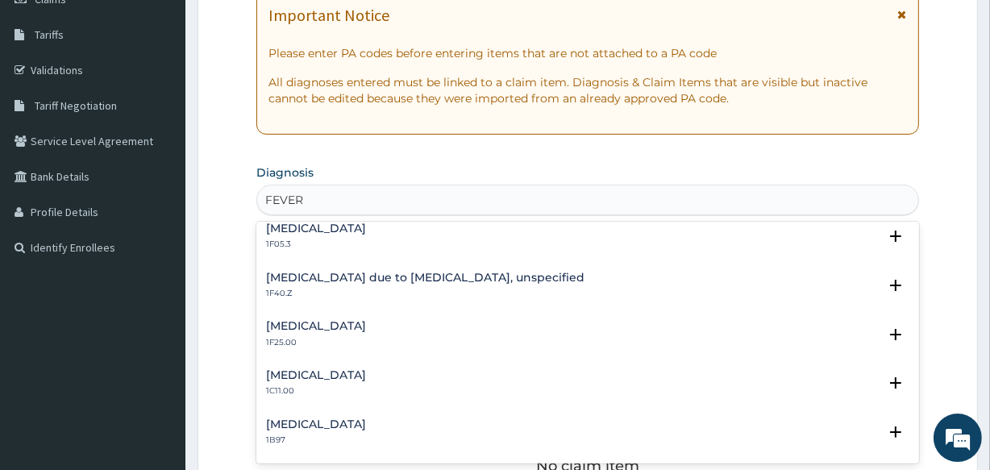
click at [509, 272] on h4 "[MEDICAL_DATA] due to [MEDICAL_DATA], unspecified" at bounding box center [425, 278] width 318 height 12
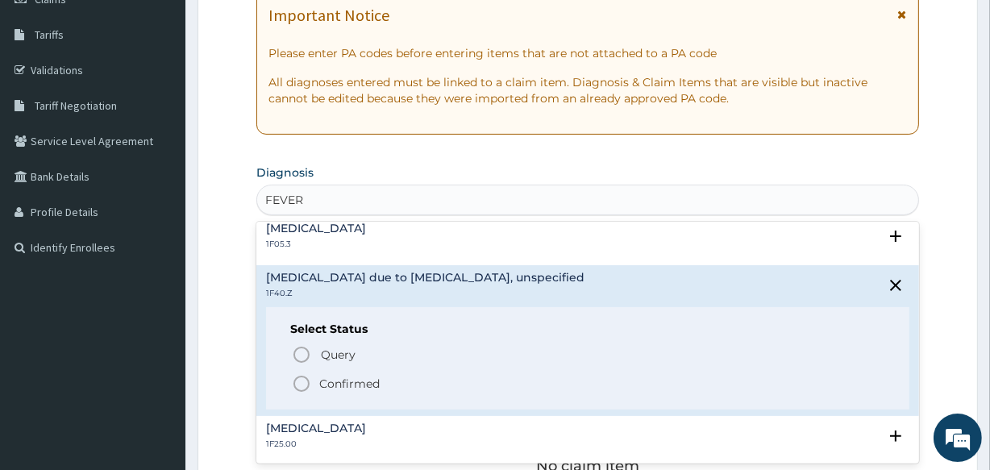
click at [299, 380] on icon "status option filled" at bounding box center [301, 383] width 19 height 19
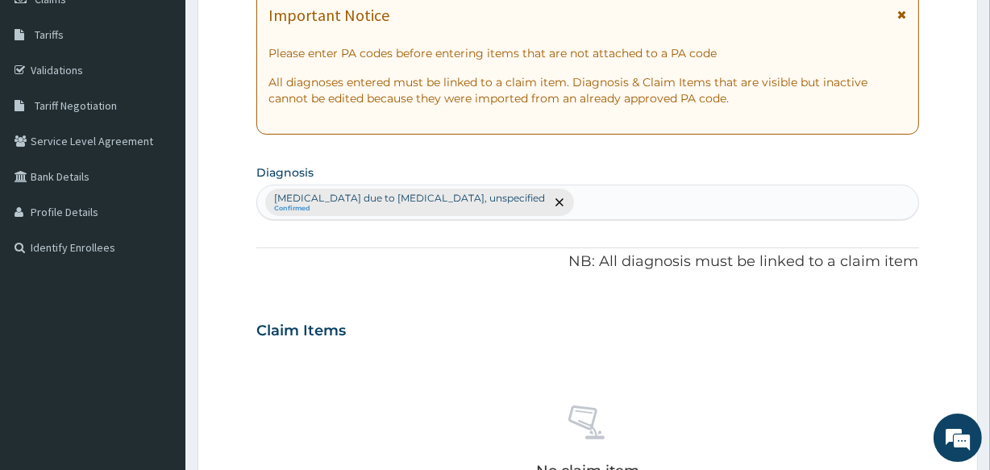
type input "U"
type input "ACUTE"
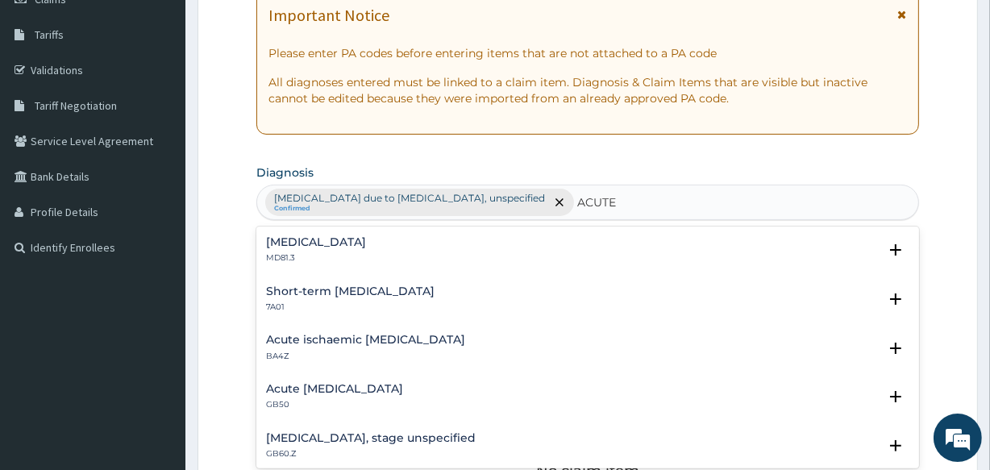
drag, startPoint x: 559, startPoint y: 205, endPoint x: 533, endPoint y: 255, distance: 56.6
click at [533, 255] on div "Acute abdomen MD81.3" at bounding box center [587, 250] width 642 height 28
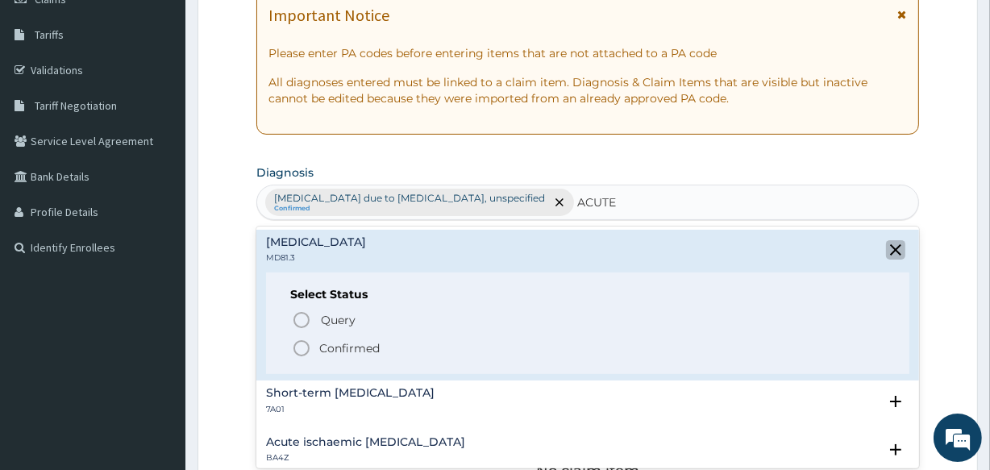
click at [890, 251] on icon "close select status" at bounding box center [895, 249] width 11 height 11
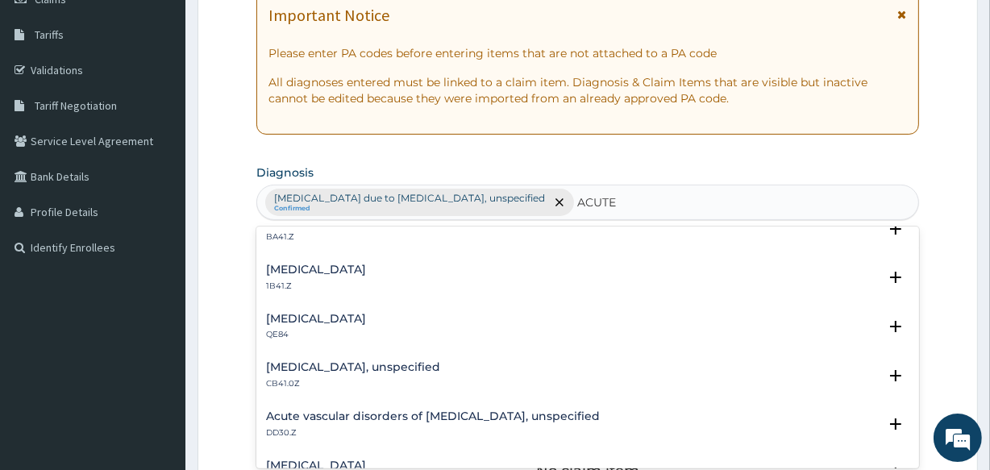
scroll to position [358, 0]
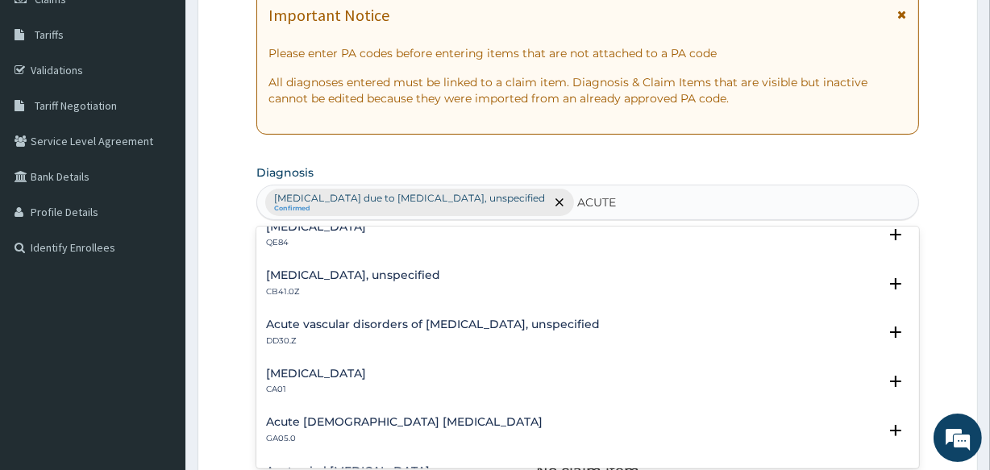
click at [282, 283] on div "Acute respiratory failure, unspecified CB41.0Z" at bounding box center [353, 283] width 174 height 28
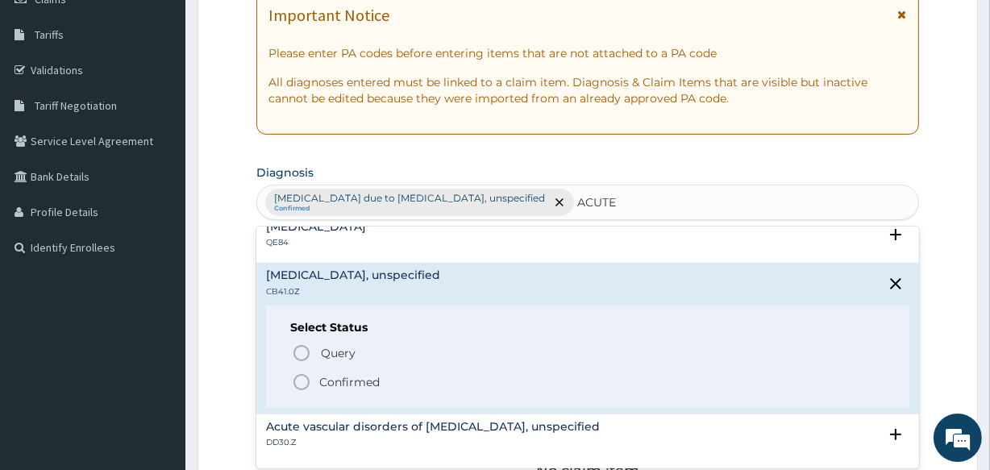
click at [295, 372] on icon "status option filled" at bounding box center [301, 381] width 19 height 19
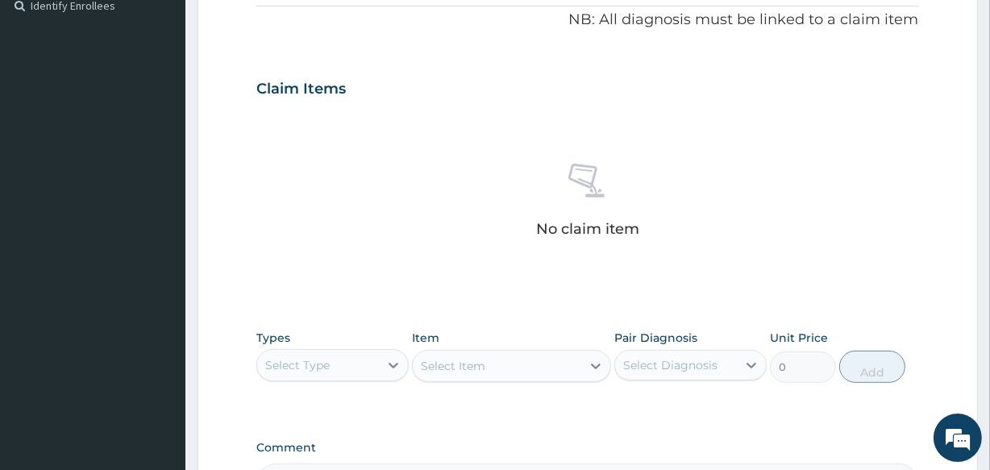
scroll to position [509, 0]
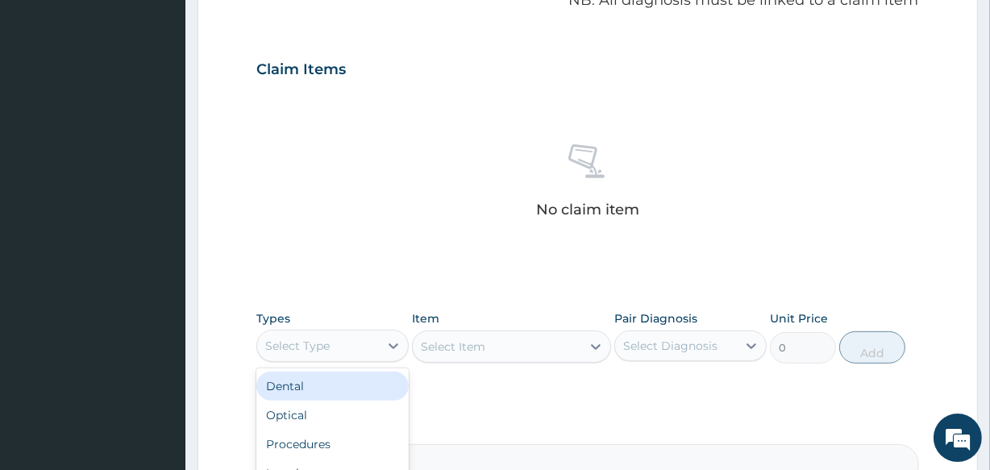
click at [359, 346] on div "Select Type" at bounding box center [318, 346] width 122 height 26
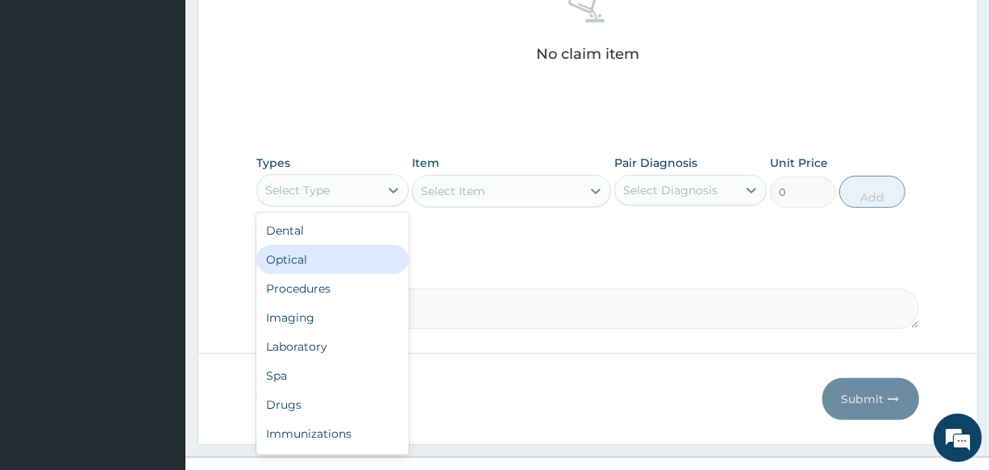
scroll to position [692, 0]
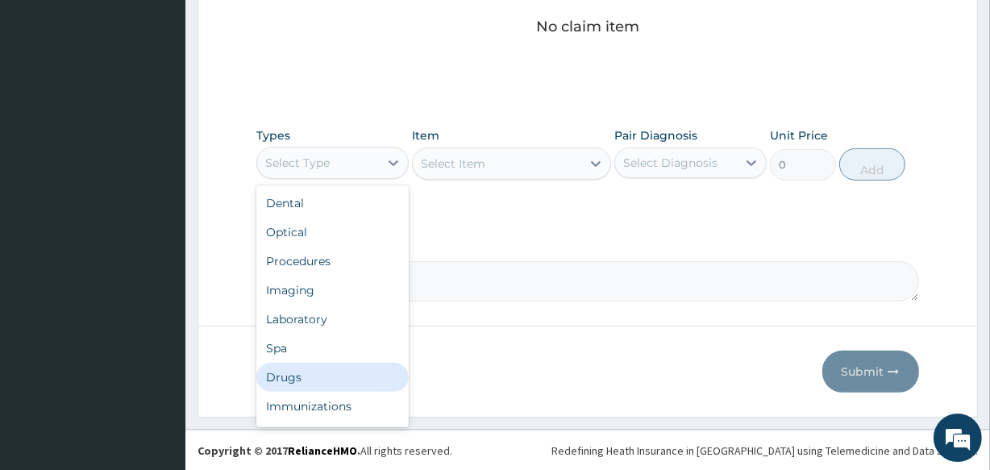
click at [274, 378] on div "Drugs" at bounding box center [332, 377] width 152 height 29
click at [274, 378] on button "Previous" at bounding box center [302, 372] width 93 height 42
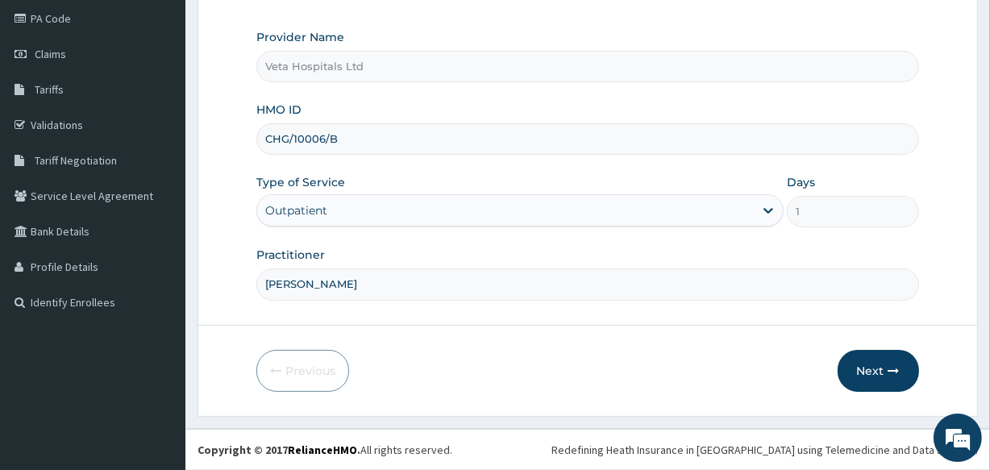
scroll to position [191, 0]
click at [380, 266] on form "Step 1 of 2 Claim details Provider Name Veta Hospitals Ltd HMO ID CHG/10006/B T…" at bounding box center [587, 155] width 780 height 523
click at [858, 352] on button "Next" at bounding box center [877, 372] width 81 height 42
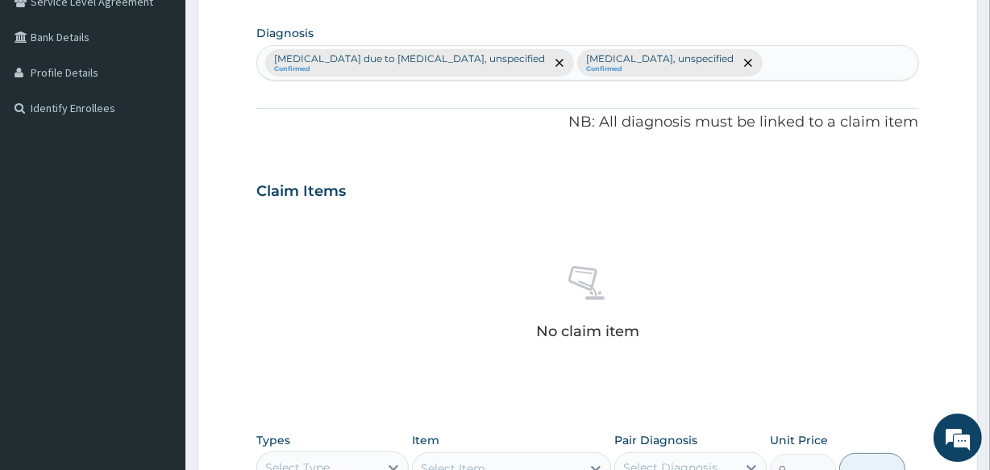
scroll to position [575, 0]
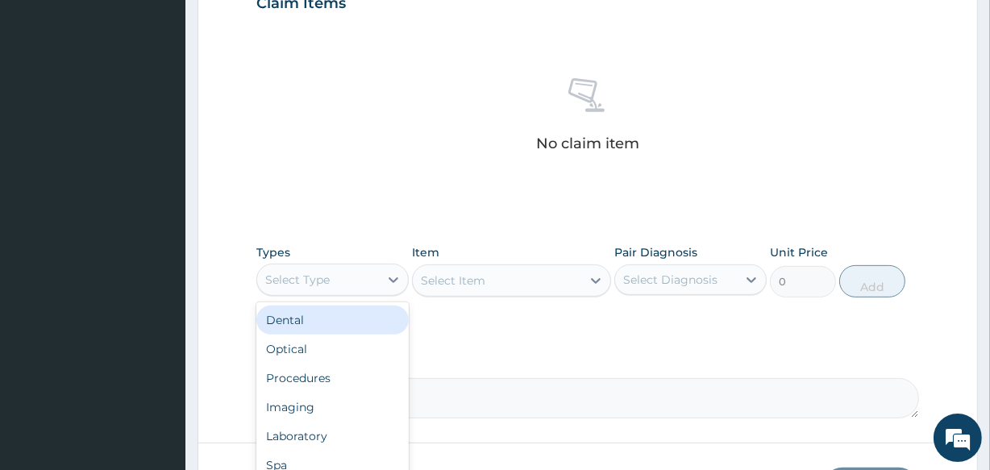
click at [332, 280] on div "Select Type" at bounding box center [318, 280] width 122 height 26
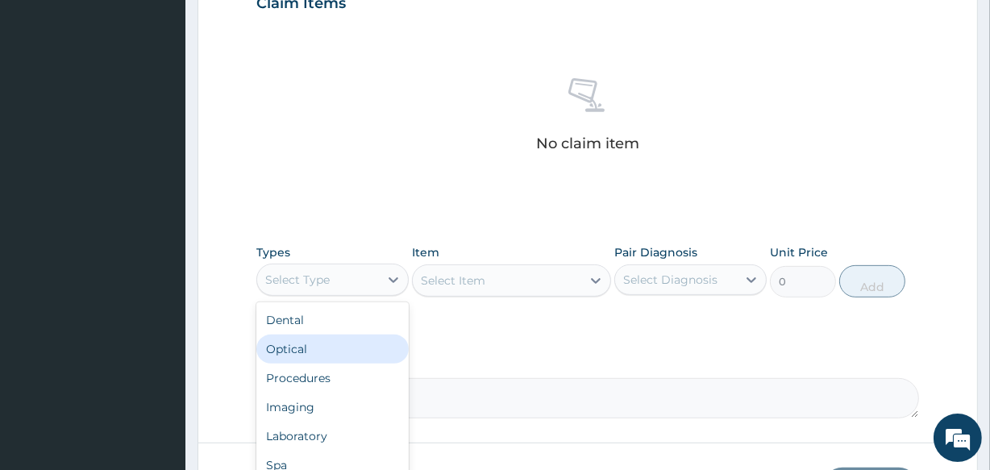
scroll to position [692, 0]
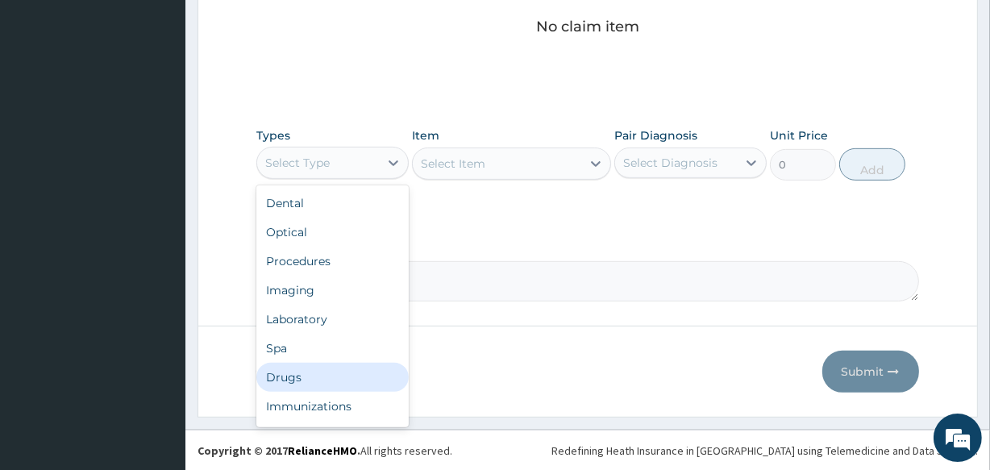
click at [321, 375] on div "Drugs" at bounding box center [332, 377] width 152 height 29
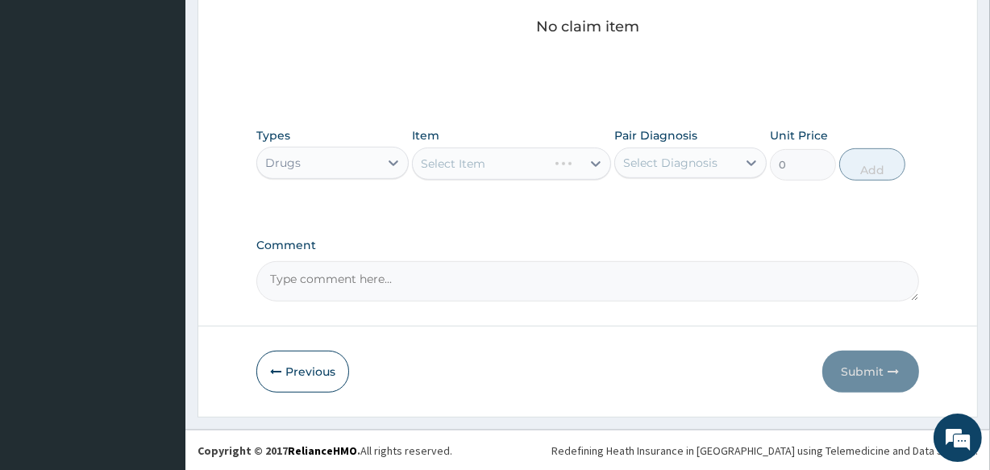
click at [482, 168] on div "Select Item" at bounding box center [511, 163] width 198 height 32
click at [482, 168] on div "Select Item" at bounding box center [453, 164] width 64 height 16
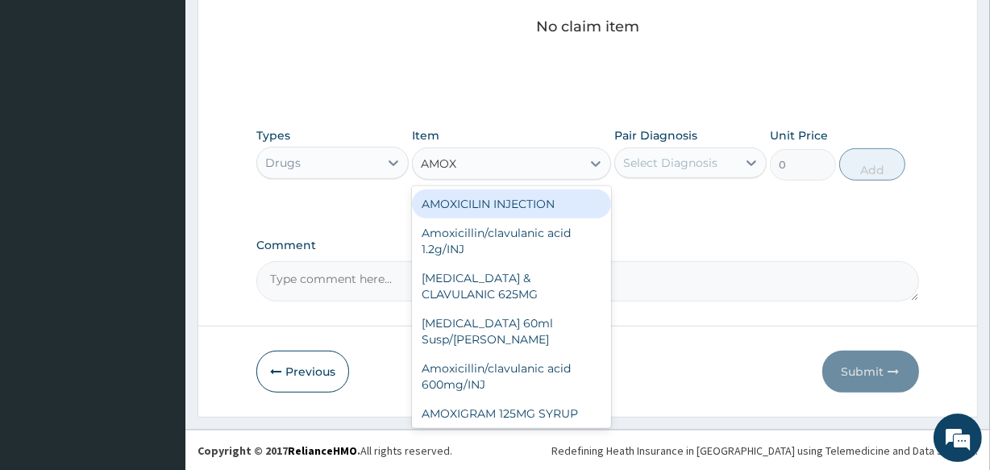
type input "AMOXI"
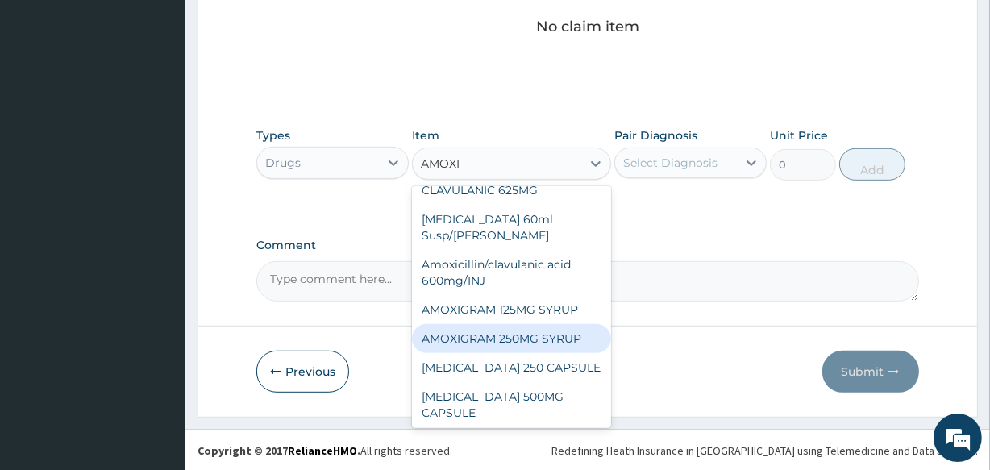
scroll to position [117, 0]
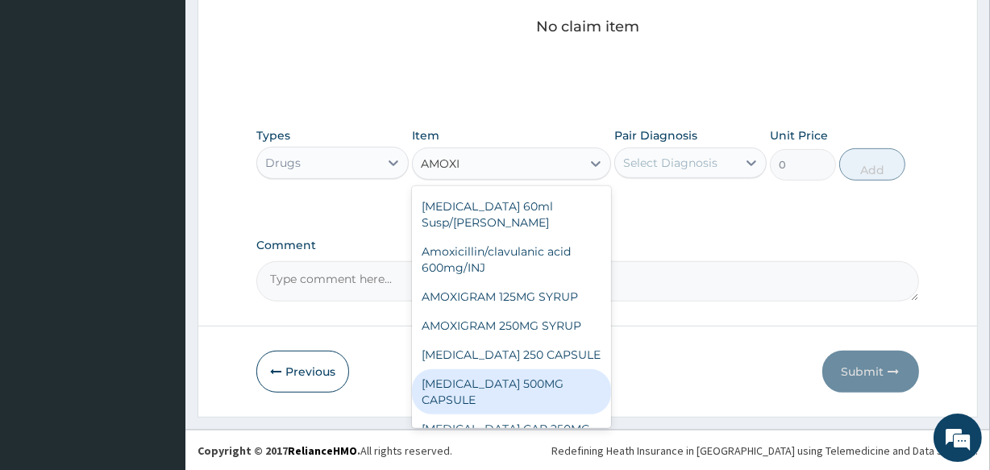
click at [539, 369] on div "[MEDICAL_DATA] 500MG CAPSULE" at bounding box center [511, 391] width 198 height 45
type input "190"
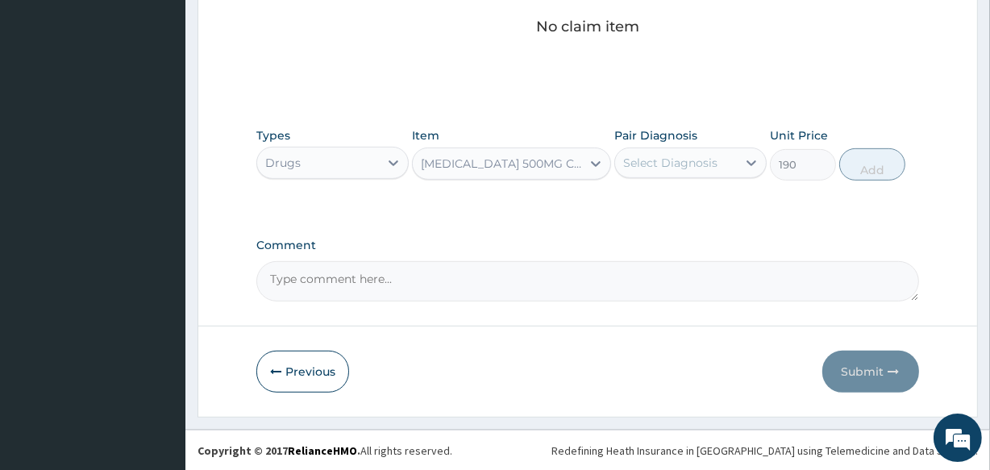
click at [661, 166] on div "Select Diagnosis" at bounding box center [670, 163] width 94 height 16
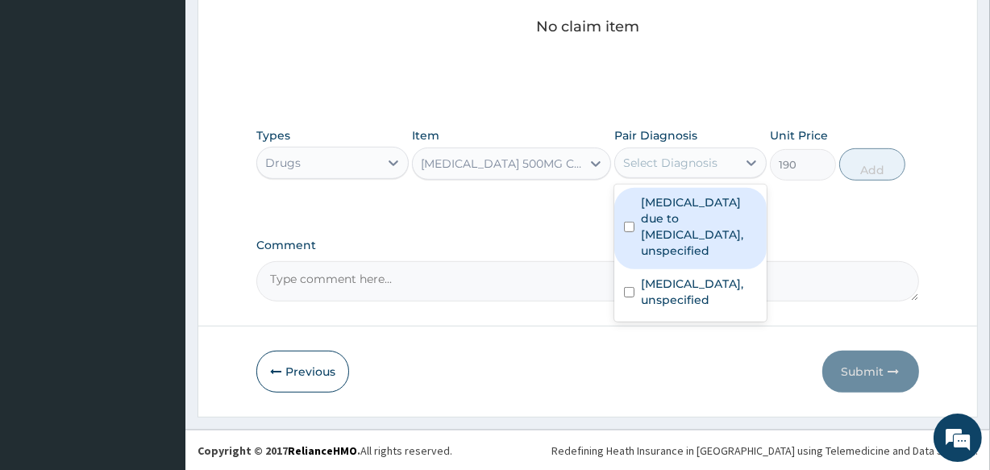
click at [642, 230] on label "[MEDICAL_DATA] due to [MEDICAL_DATA], unspecified" at bounding box center [699, 226] width 116 height 64
checkbox input "true"
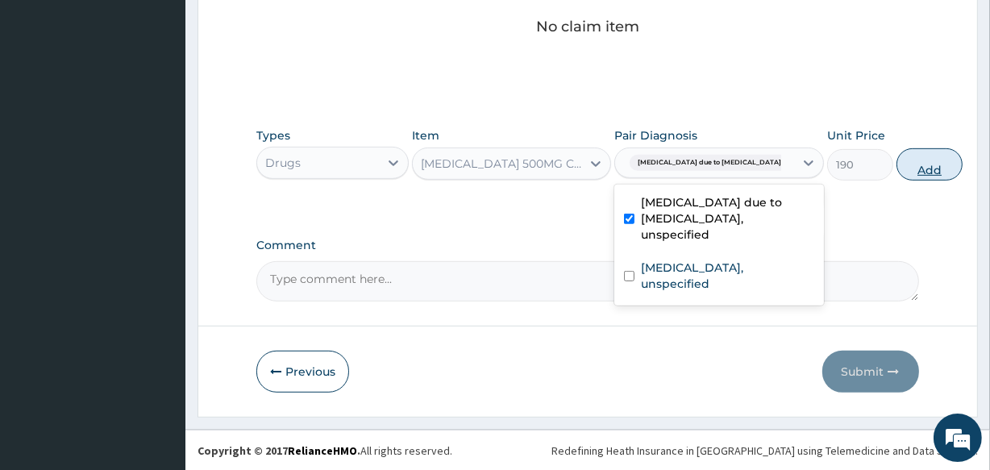
click at [899, 159] on button "Add" at bounding box center [929, 164] width 66 height 32
type input "0"
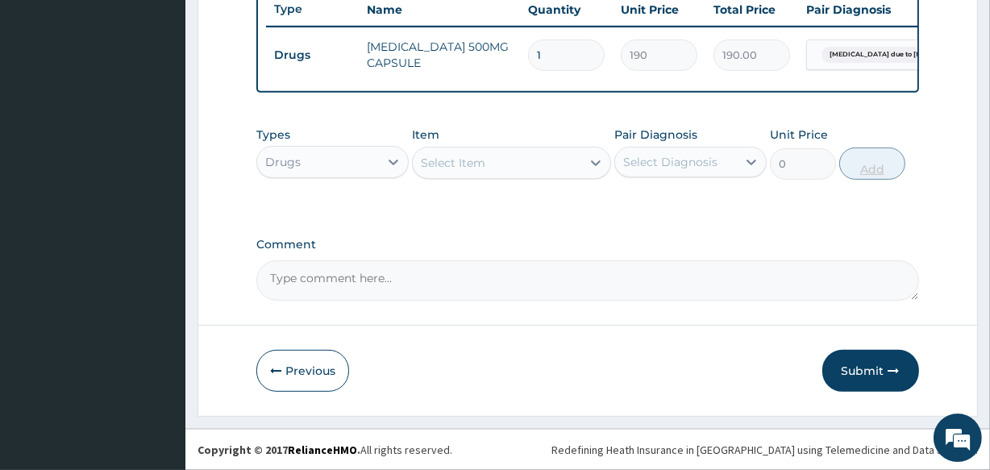
scroll to position [625, 0]
type input "12"
type input "2280.00"
type input "12"
click at [551, 154] on div "Select Item" at bounding box center [497, 163] width 168 height 26
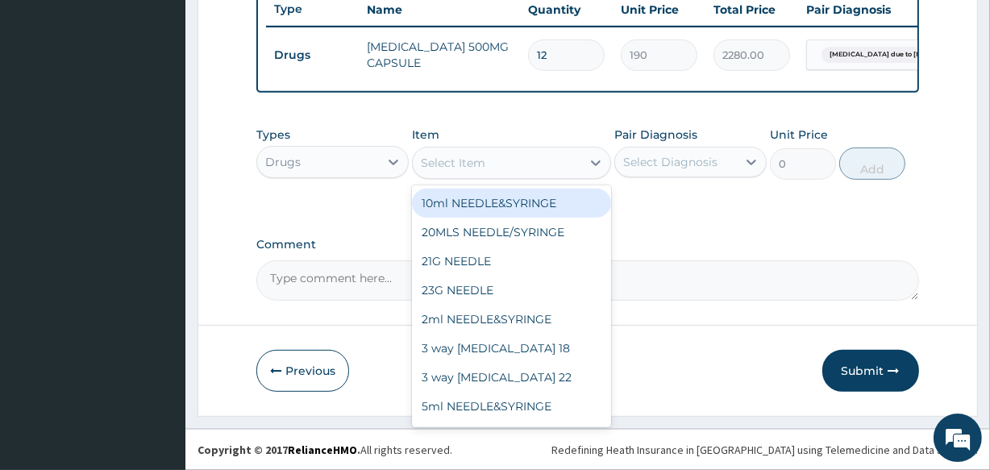
click at [823, 49] on td "Malaria due to Plasmodium falc..." at bounding box center [886, 54] width 177 height 47
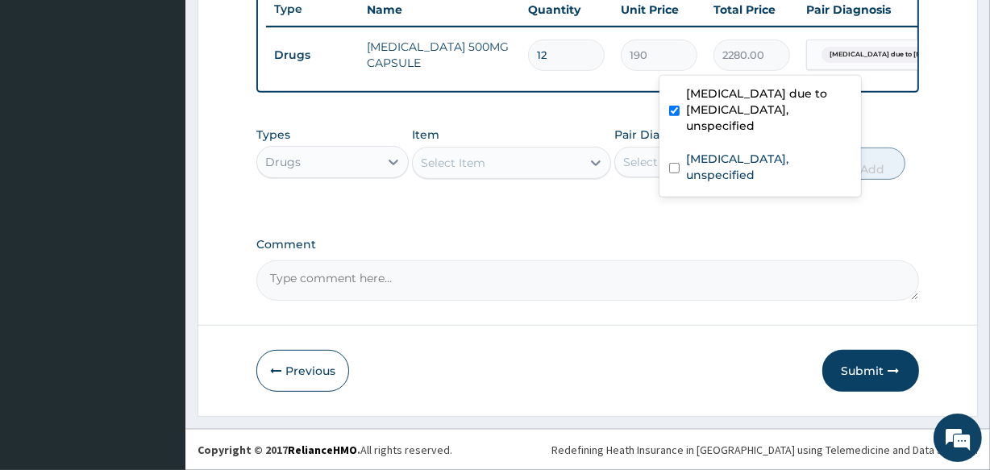
scroll to position [0, 146]
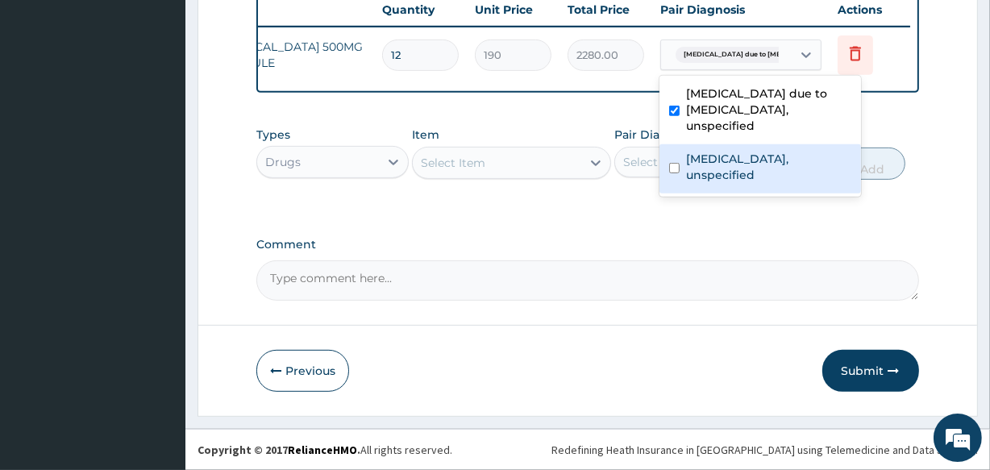
click at [717, 151] on label "Acute respiratory failure, unspecified" at bounding box center [768, 167] width 165 height 32
checkbox input "true"
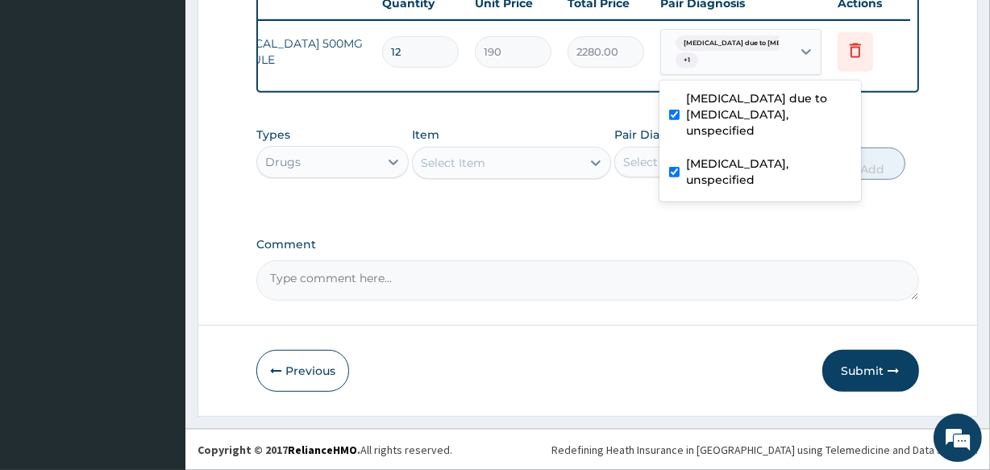
click at [757, 105] on label "[MEDICAL_DATA] due to [MEDICAL_DATA], unspecified" at bounding box center [768, 114] width 165 height 48
checkbox input "false"
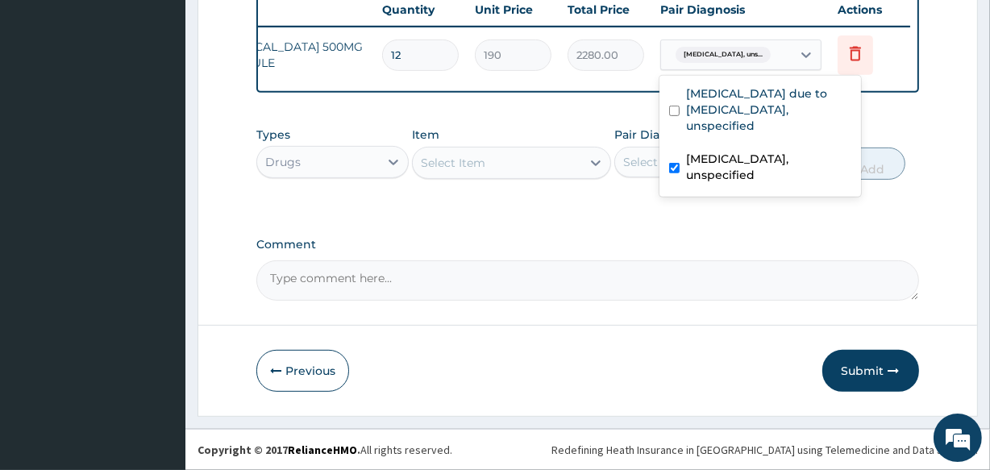
click at [537, 171] on div "Select Item" at bounding box center [497, 163] width 168 height 26
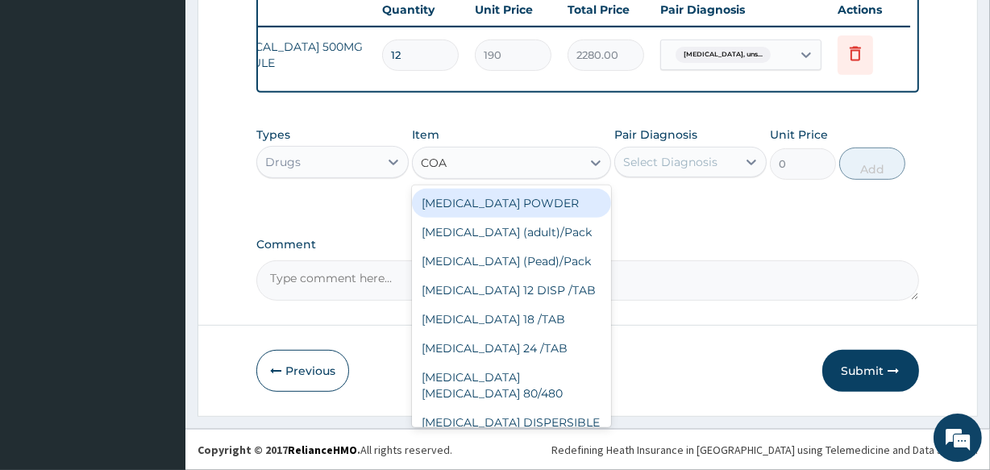
type input "[PERSON_NAME]"
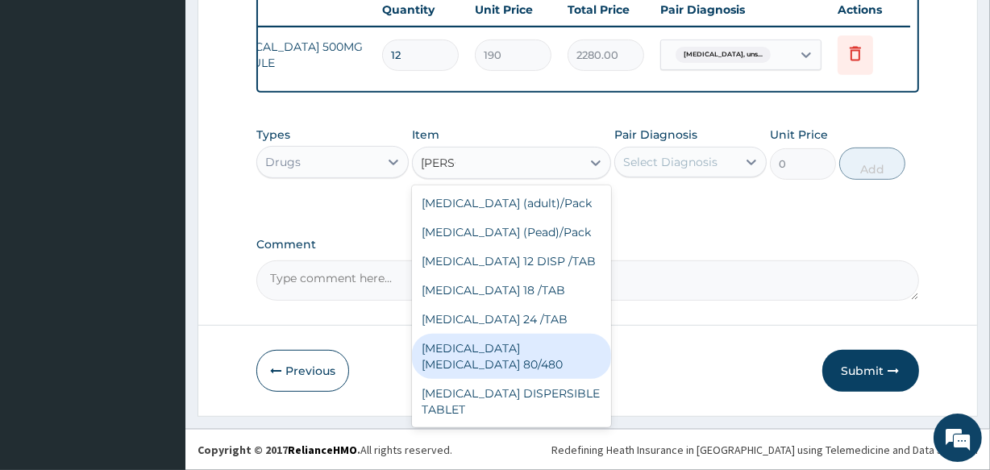
click at [534, 339] on div "[MEDICAL_DATA] [MEDICAL_DATA] 80/480" at bounding box center [511, 356] width 198 height 45
type input "3093.7"
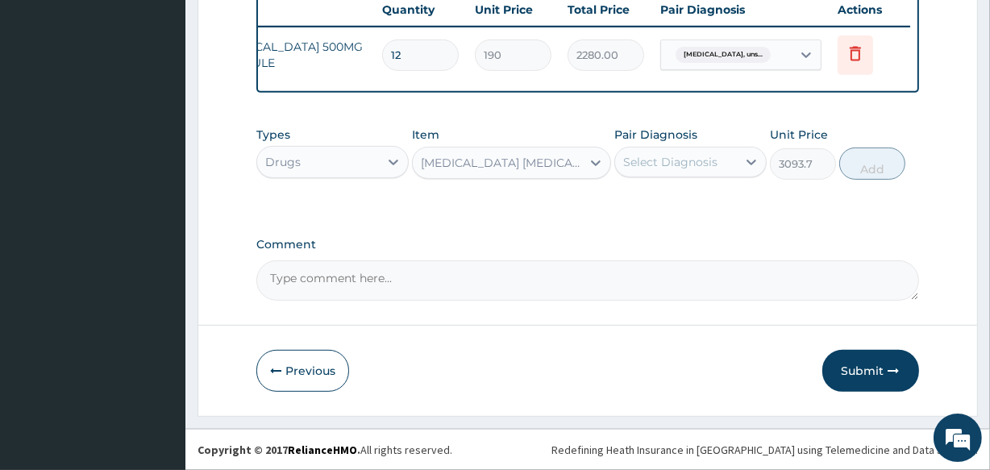
click at [686, 158] on div "Select Diagnosis" at bounding box center [670, 162] width 94 height 16
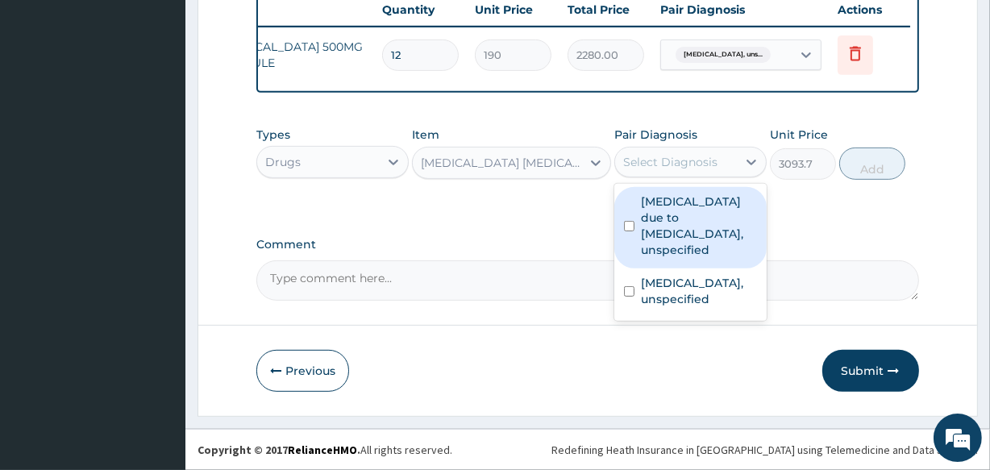
click at [667, 243] on label "[MEDICAL_DATA] due to [MEDICAL_DATA], unspecified" at bounding box center [699, 225] width 116 height 64
checkbox input "true"
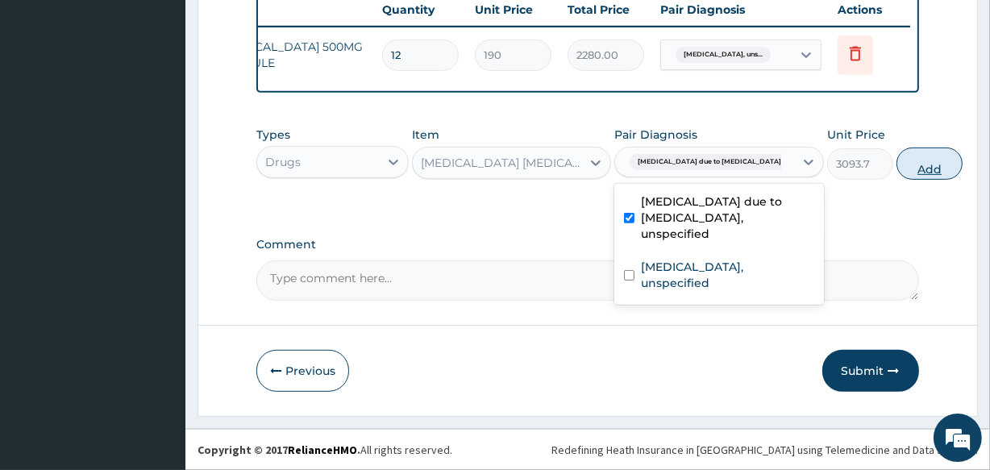
click at [896, 164] on button "Add" at bounding box center [929, 163] width 66 height 32
type input "0"
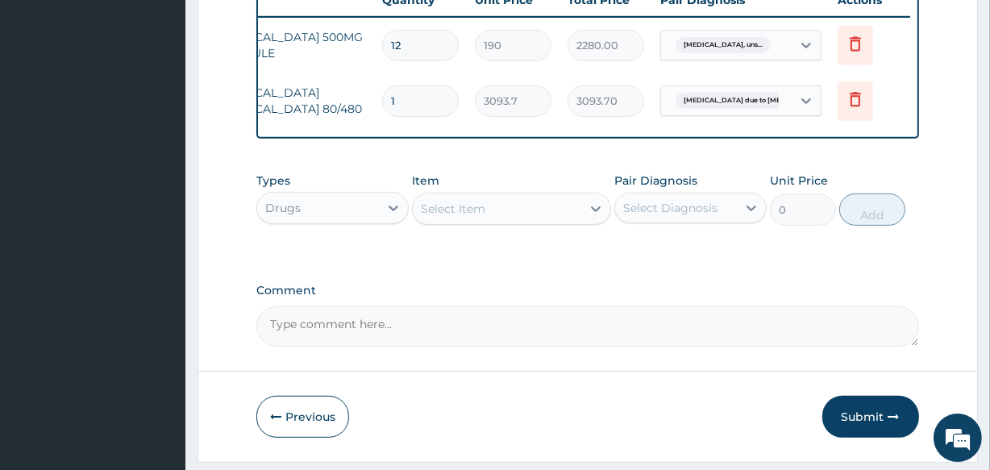
click at [484, 216] on div "Select Item" at bounding box center [453, 209] width 64 height 16
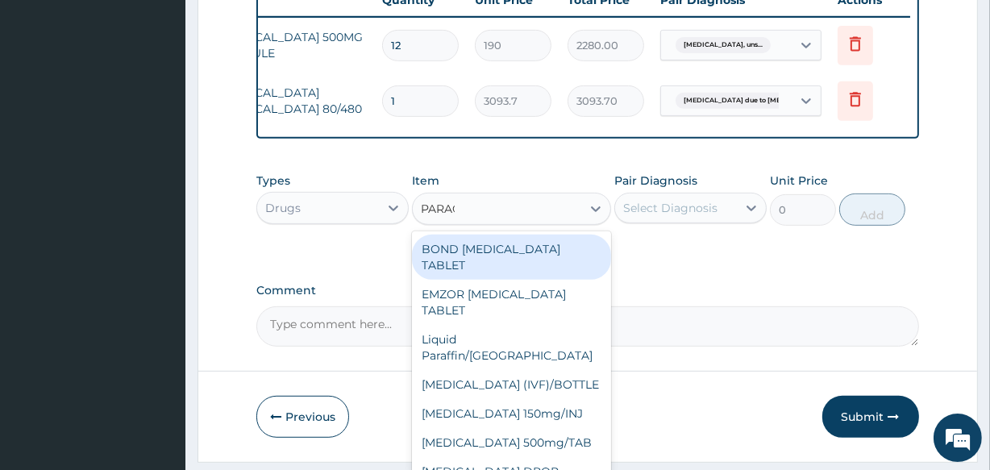
type input "PARACE"
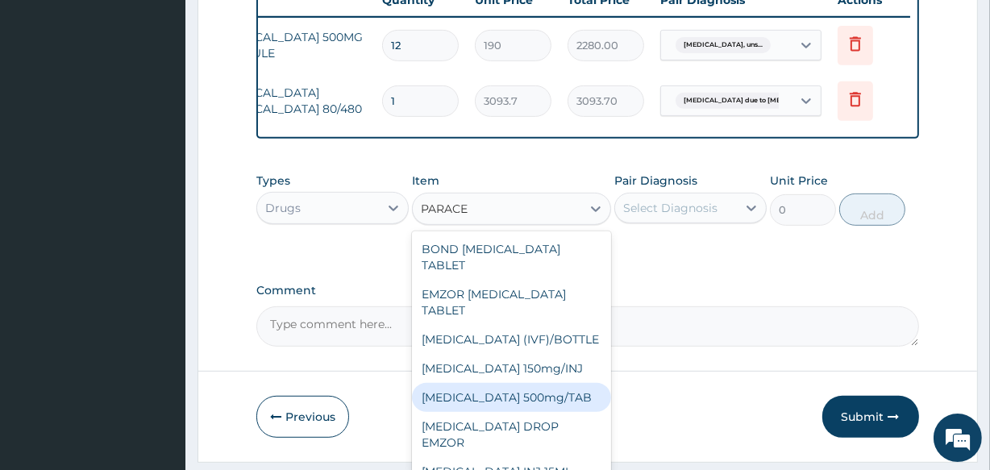
click at [542, 401] on div "[MEDICAL_DATA] 500mg/TAB" at bounding box center [511, 397] width 198 height 29
type input "18.5"
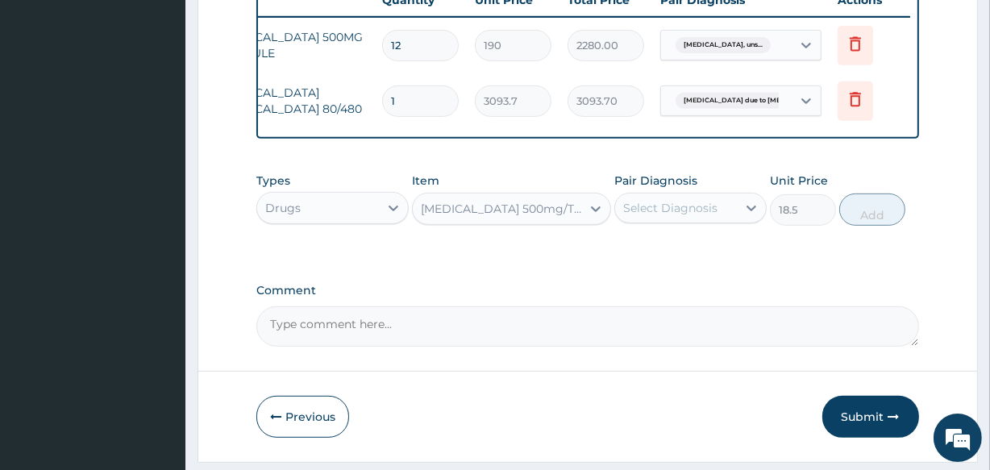
click at [687, 216] on div "Select Diagnosis" at bounding box center [670, 208] width 94 height 16
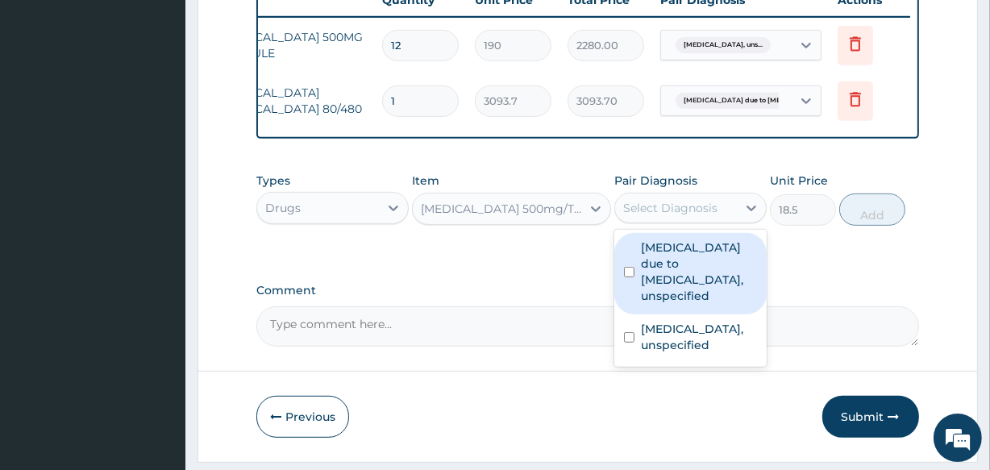
click at [658, 286] on label "[MEDICAL_DATA] due to [MEDICAL_DATA], unspecified" at bounding box center [699, 271] width 116 height 64
checkbox input "true"
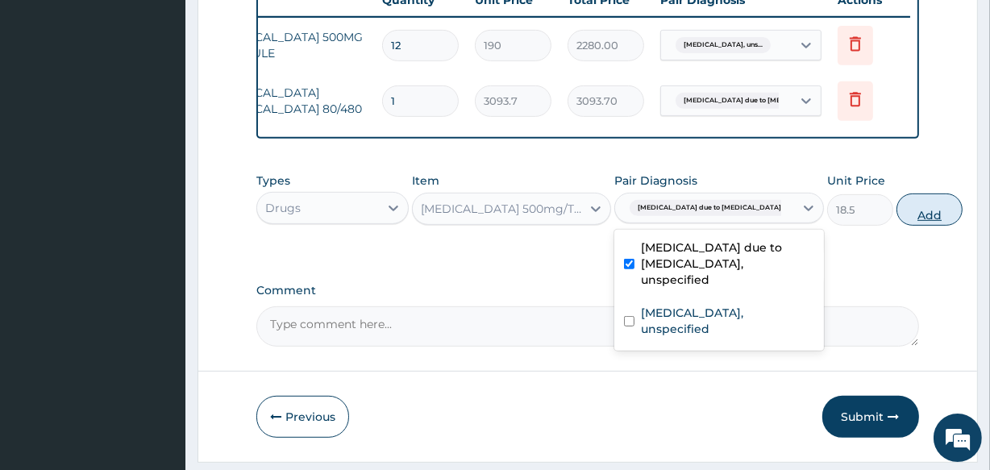
click at [896, 223] on button "Add" at bounding box center [929, 209] width 66 height 32
type input "0"
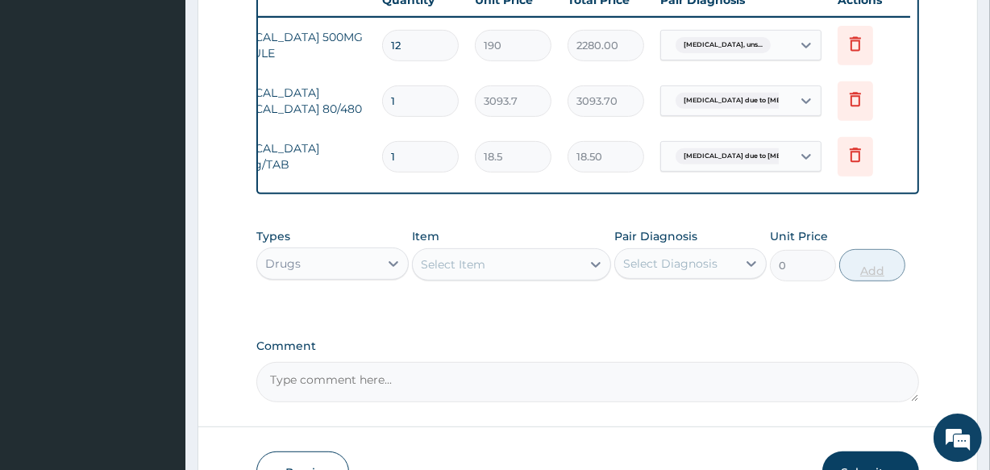
type input "12"
type input "222.00"
type input "12"
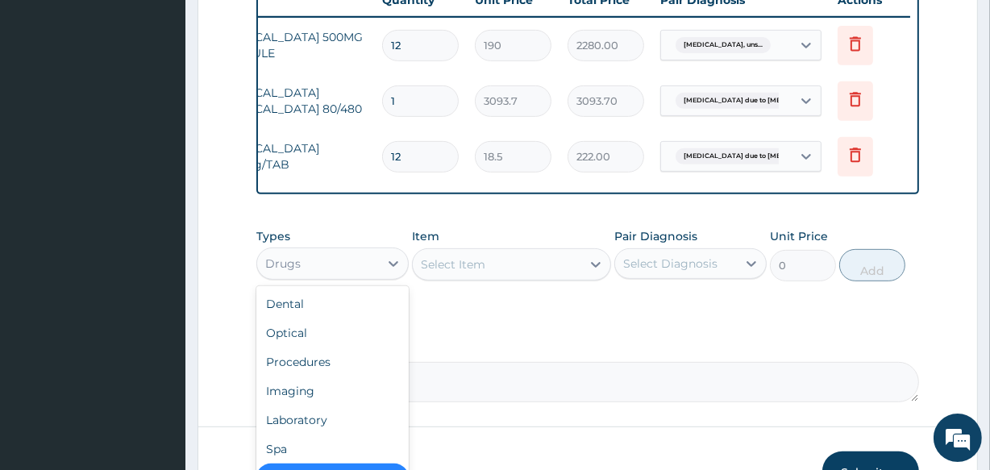
click at [373, 276] on div "Drugs" at bounding box center [318, 264] width 122 height 26
click at [333, 372] on div "Procedures" at bounding box center [332, 361] width 152 height 29
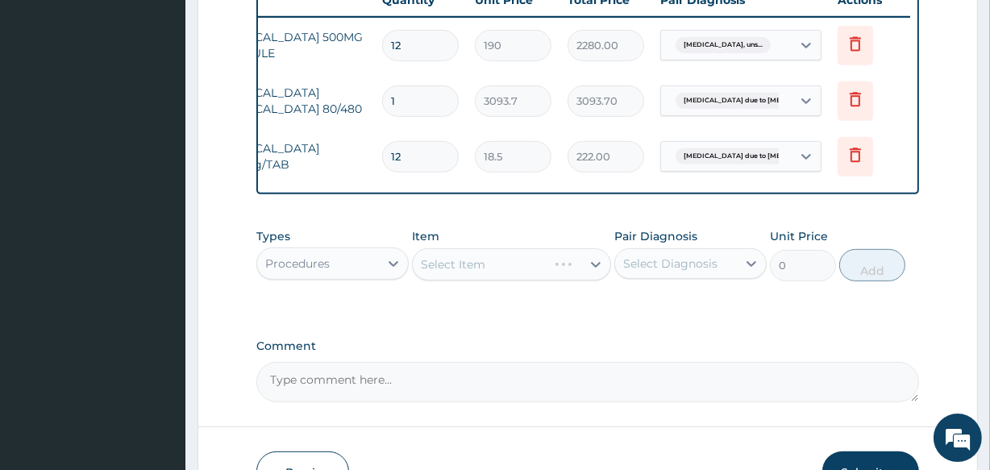
click at [539, 275] on div "Select Item" at bounding box center [511, 264] width 198 height 32
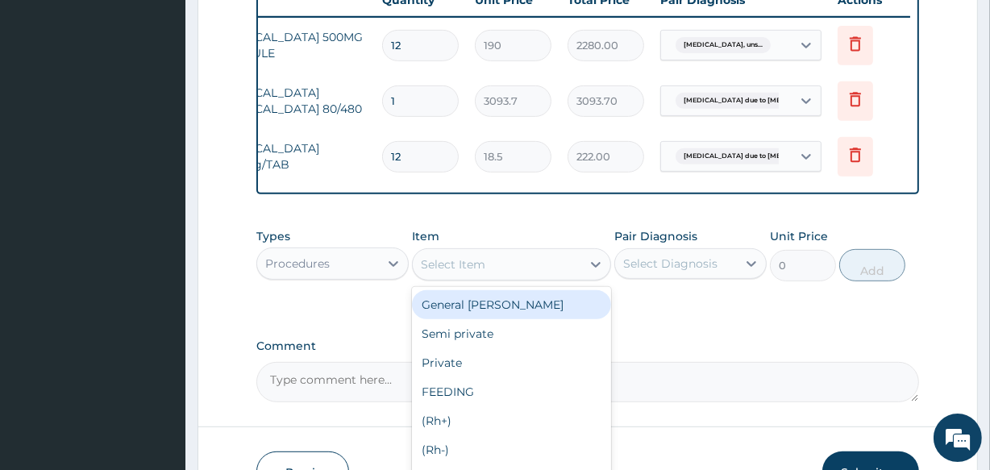
click at [539, 275] on div "Select Item" at bounding box center [497, 264] width 168 height 26
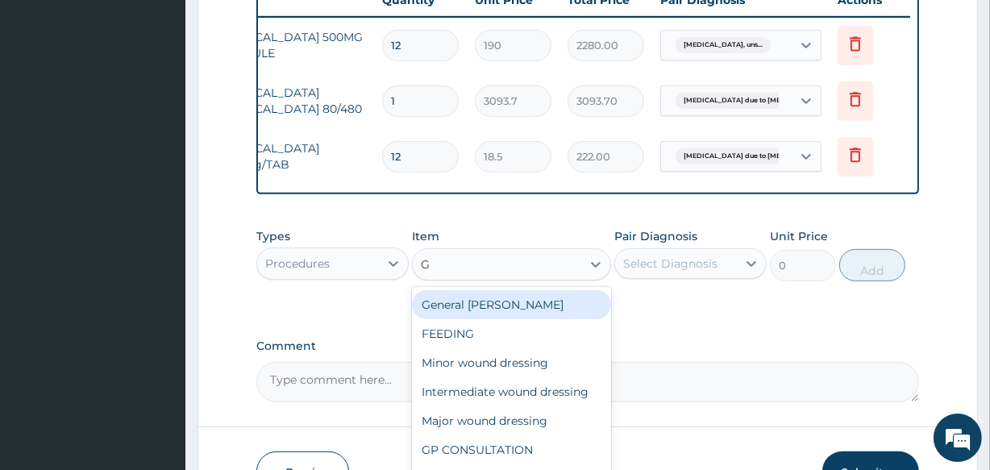
type input "GP"
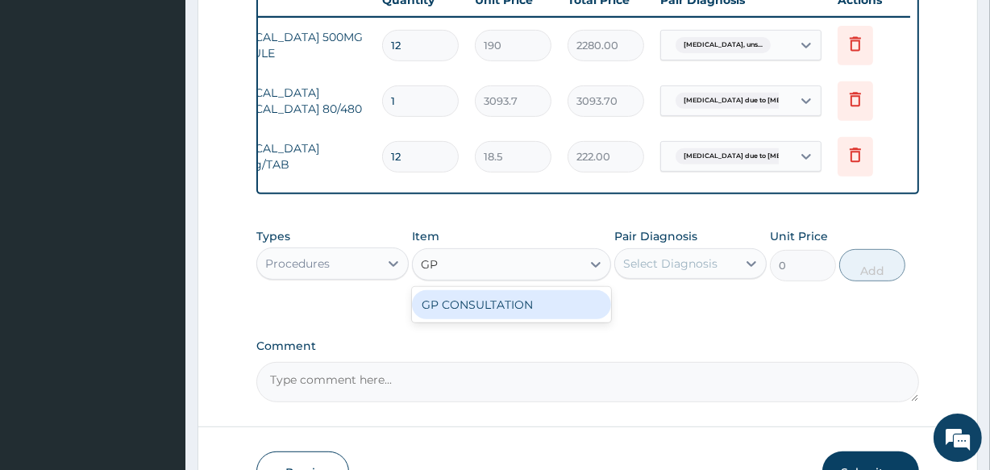
click at [528, 312] on div "GP CONSULTATION" at bounding box center [511, 304] width 198 height 29
type input "2000"
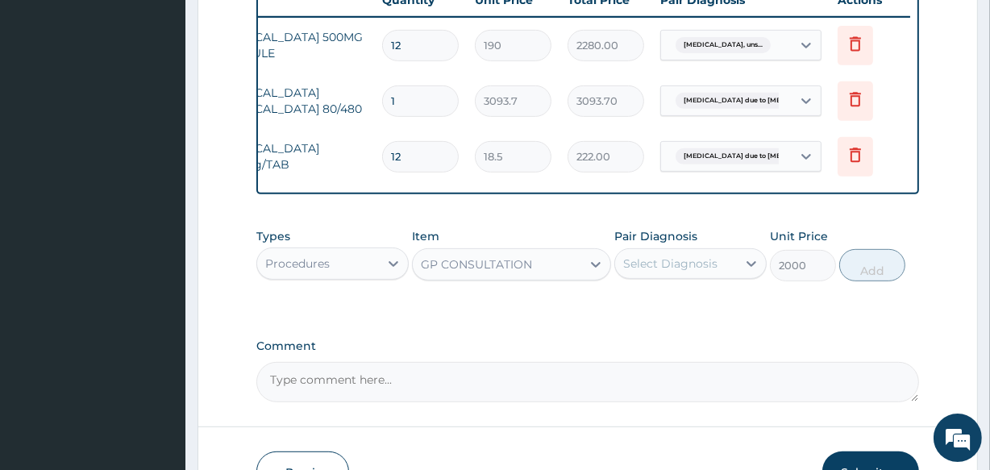
click at [663, 272] on div "Select Diagnosis" at bounding box center [670, 263] width 94 height 16
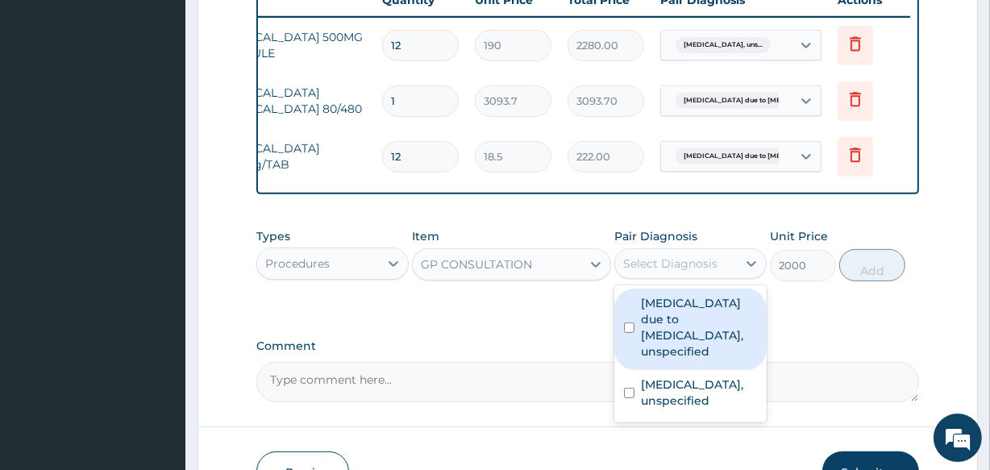
click at [651, 322] on label "Malaria due to Plasmodium falciparum, unspecified" at bounding box center [699, 327] width 116 height 64
checkbox input "true"
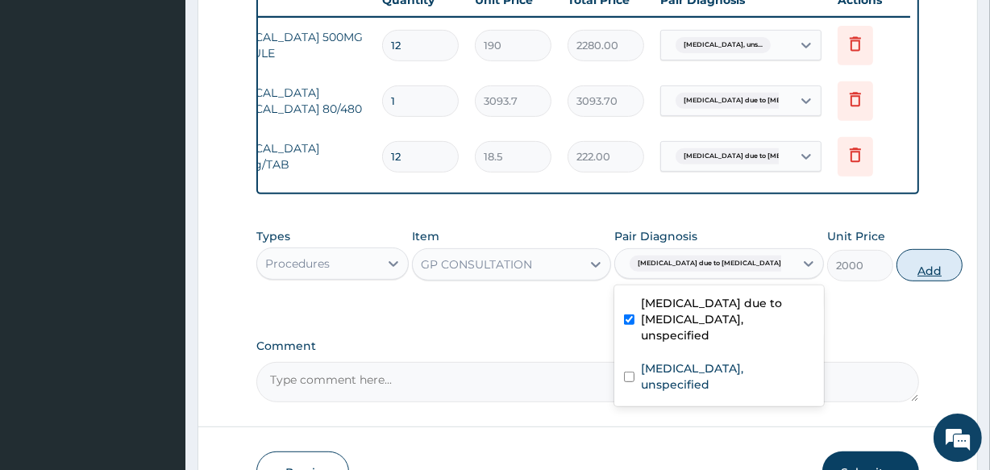
click at [896, 267] on button "Add" at bounding box center [929, 265] width 66 height 32
type input "0"
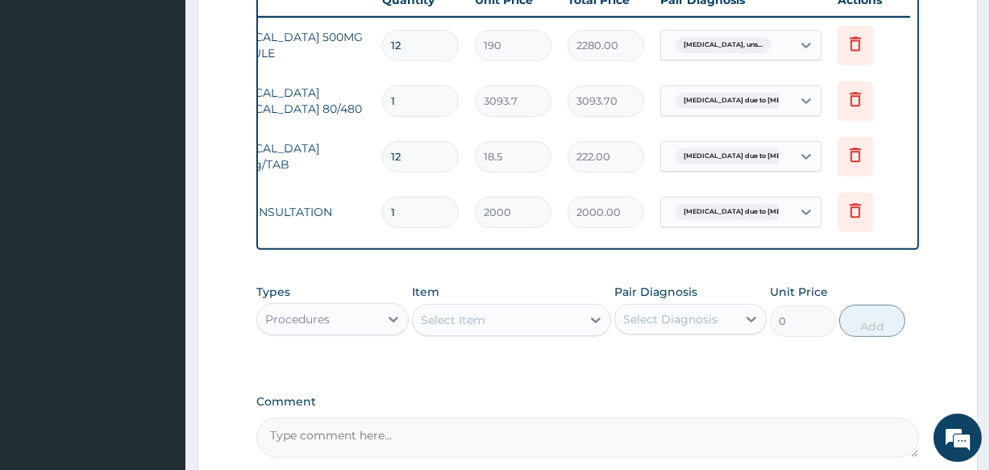
scroll to position [793, 0]
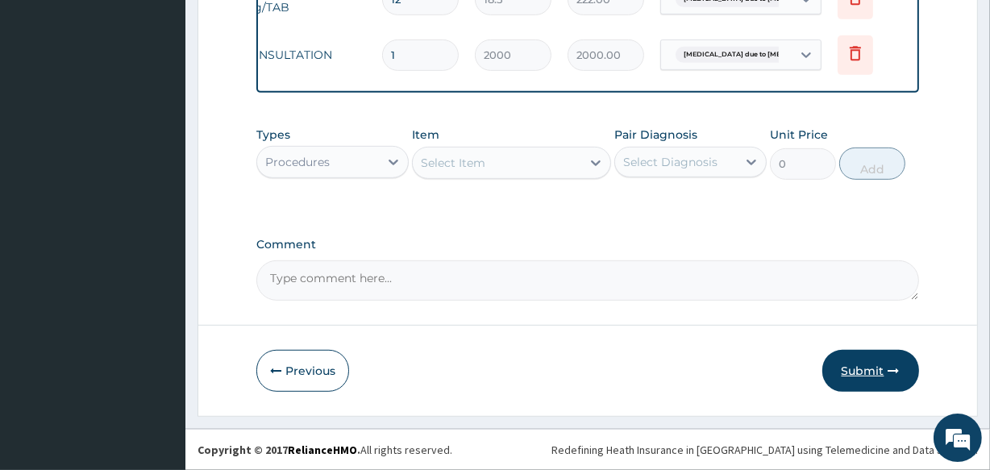
click at [858, 375] on button "Submit" at bounding box center [870, 371] width 97 height 42
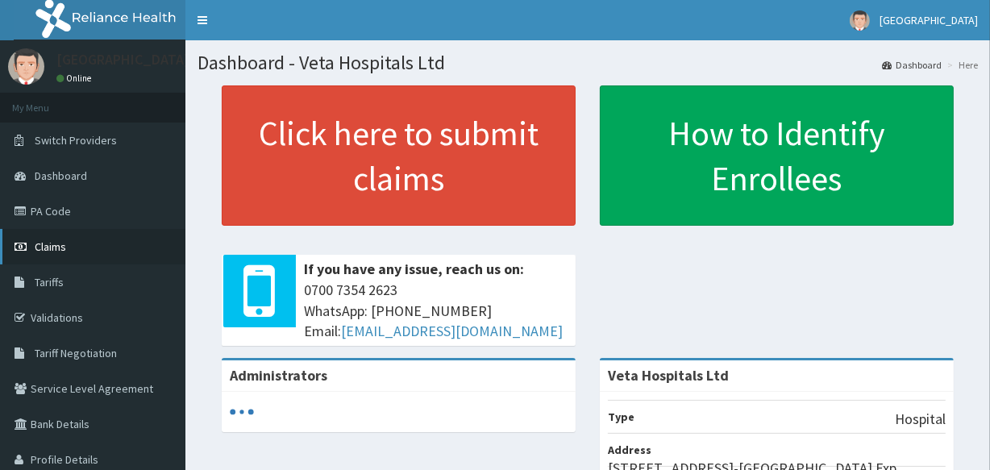
click at [56, 237] on link "Claims" at bounding box center [92, 246] width 185 height 35
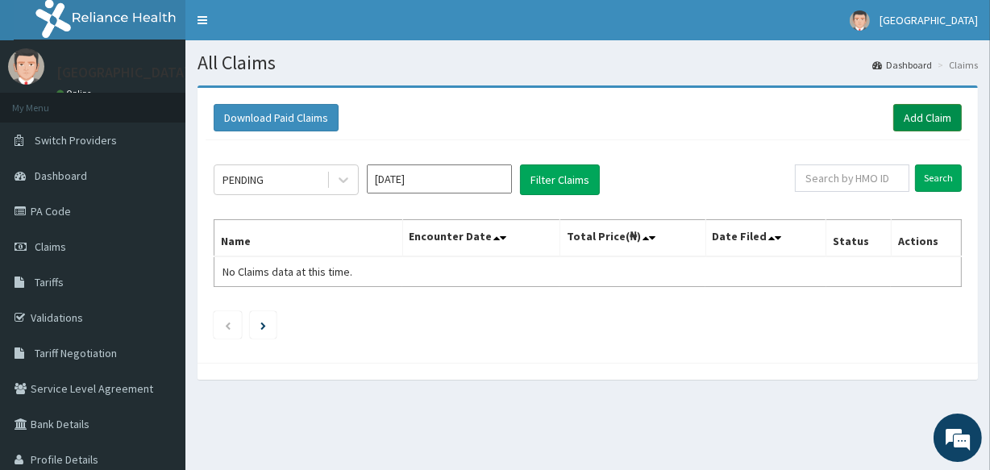
click at [917, 106] on link "Add Claim" at bounding box center [927, 117] width 69 height 27
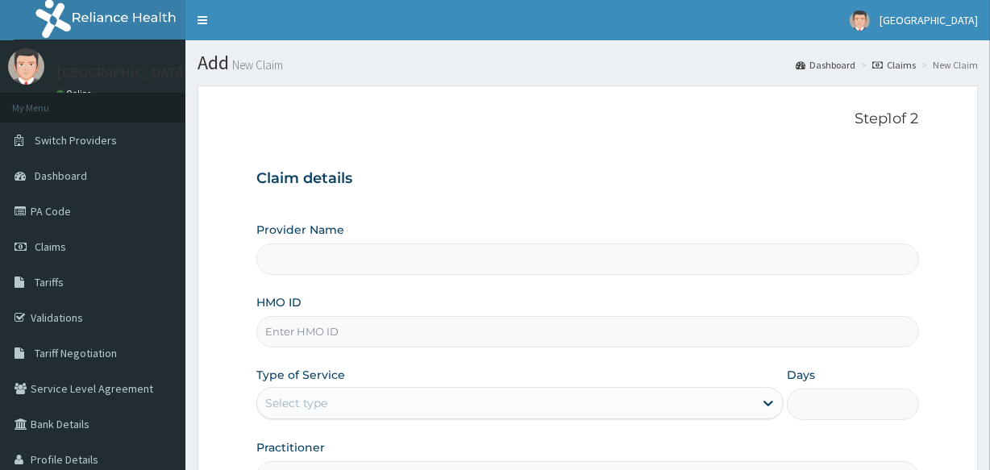
click at [513, 332] on input "HMO ID" at bounding box center [587, 331] width 662 height 31
type input "PFN"
type input "Veta Hospitals Ltd"
type input "PFN/10200/A"
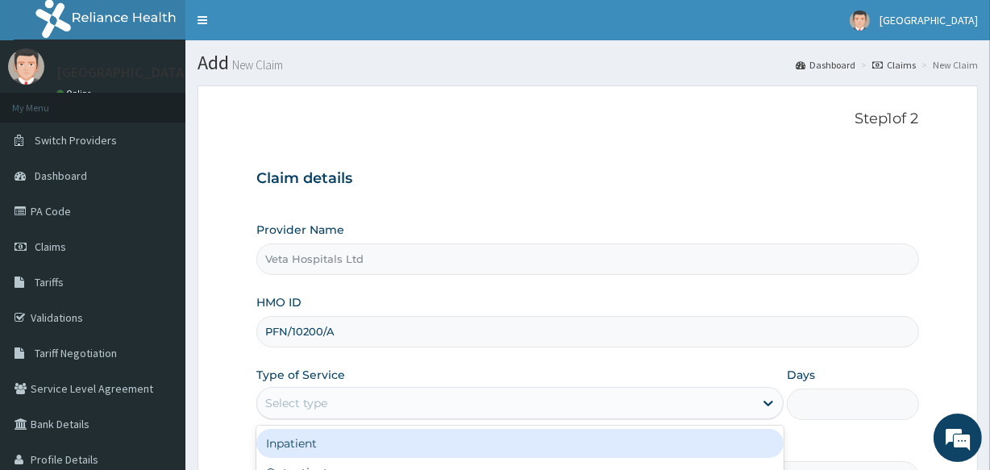
click at [347, 397] on div "Select type" at bounding box center [505, 403] width 496 height 26
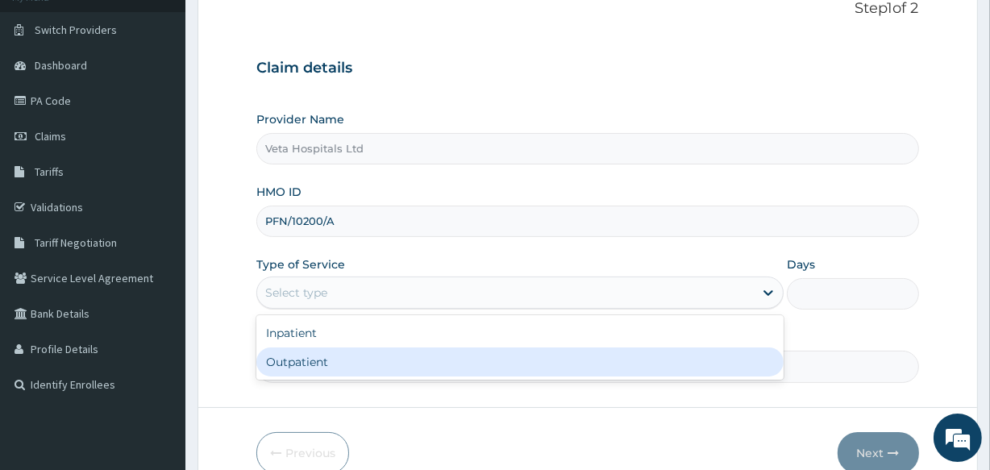
click at [387, 368] on div "Outpatient" at bounding box center [519, 361] width 527 height 29
type input "1"
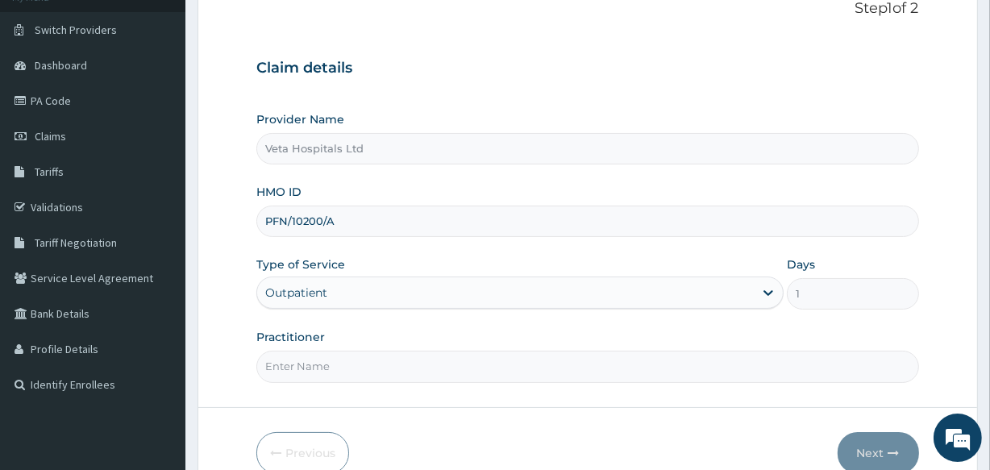
click at [372, 359] on input "Practitioner" at bounding box center [587, 366] width 662 height 31
type input "[PERSON_NAME]"
click at [876, 468] on button "Next" at bounding box center [877, 453] width 81 height 42
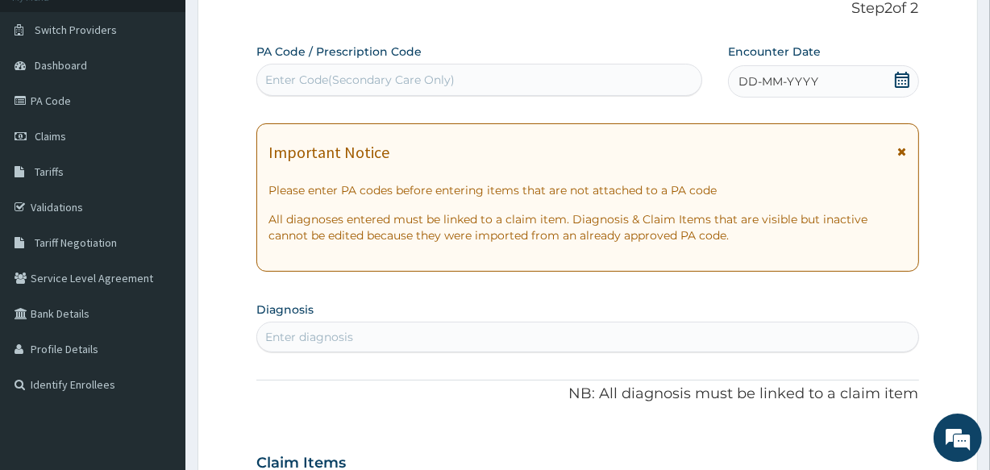
click at [829, 78] on div "DD-MM-YYYY" at bounding box center [823, 81] width 191 height 32
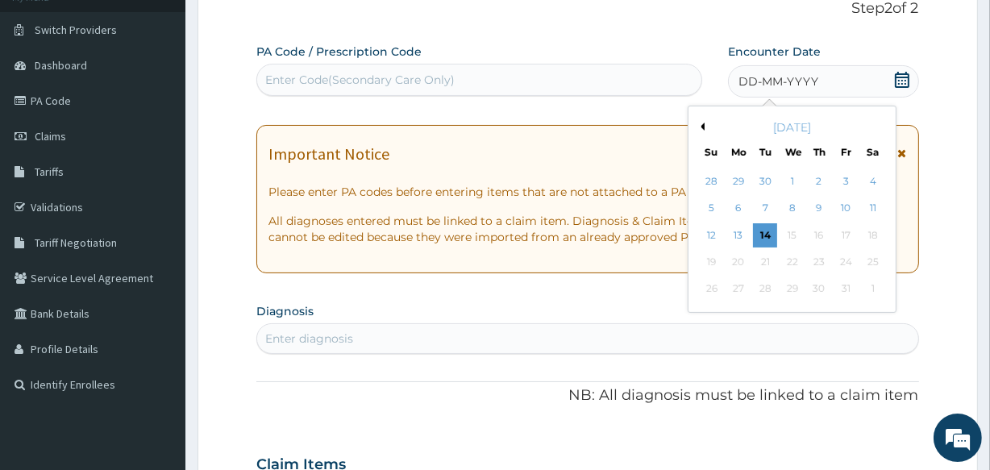
click at [702, 123] on button "Previous Month" at bounding box center [700, 127] width 8 height 8
click at [870, 234] on div "20" at bounding box center [872, 235] width 24 height 24
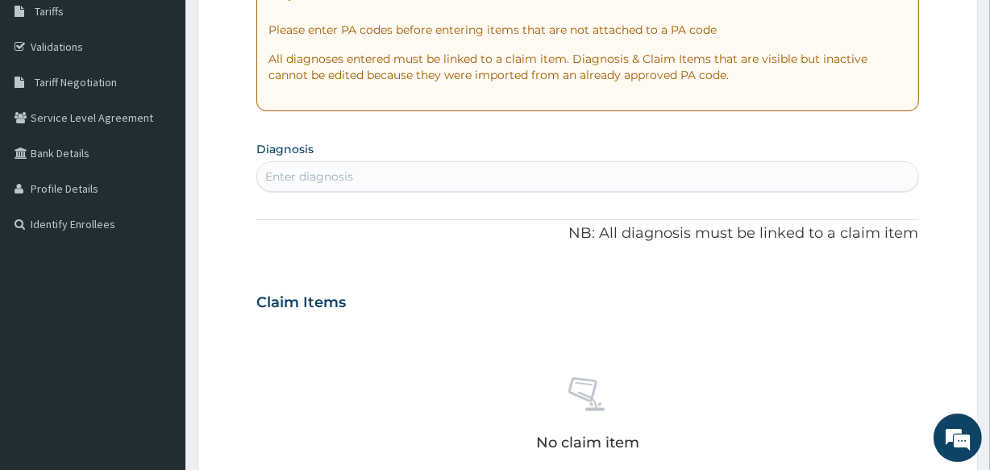
drag, startPoint x: 982, startPoint y: 229, endPoint x: 982, endPoint y: 239, distance: 9.7
click at [982, 239] on section "Step 2 of 2 PA Code / Prescription Code Enter Code(Secondary Care Only) Encount…" at bounding box center [587, 324] width 804 height 1043
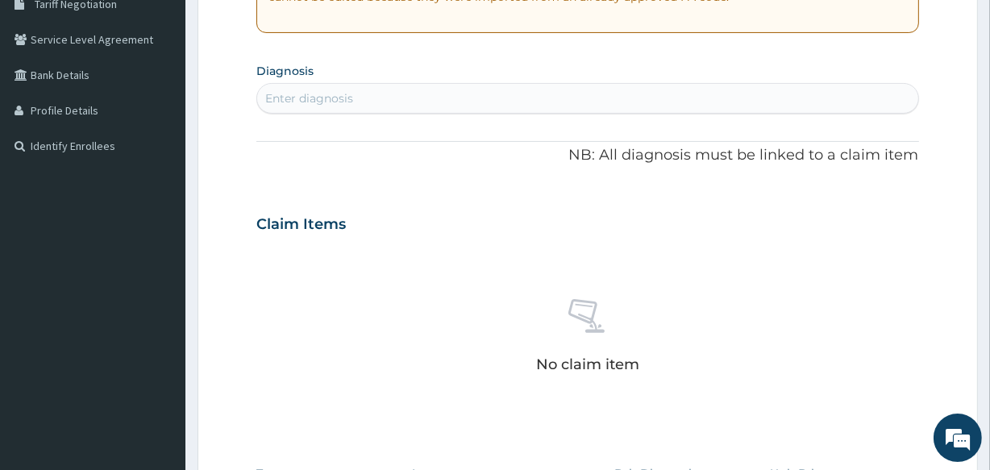
click at [569, 105] on div "Enter diagnosis" at bounding box center [587, 98] width 660 height 26
type input "P"
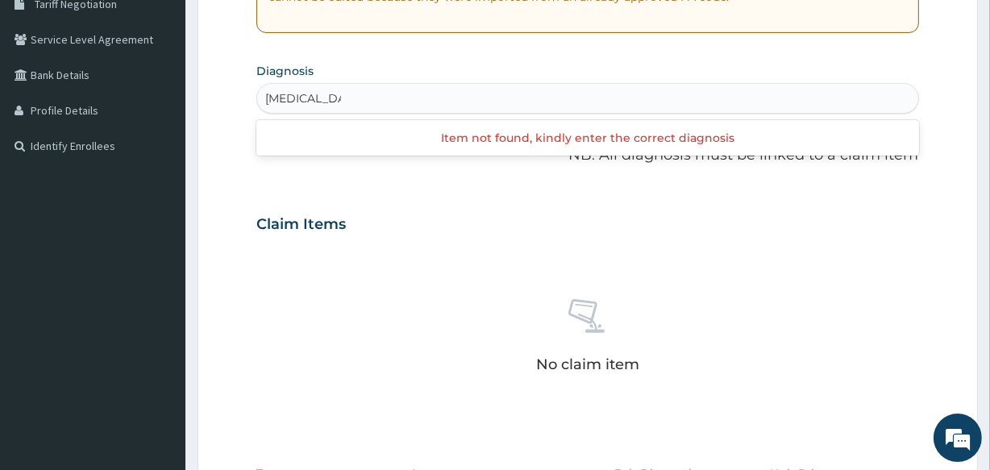
type input "[MEDICAL_DATA] DUE"
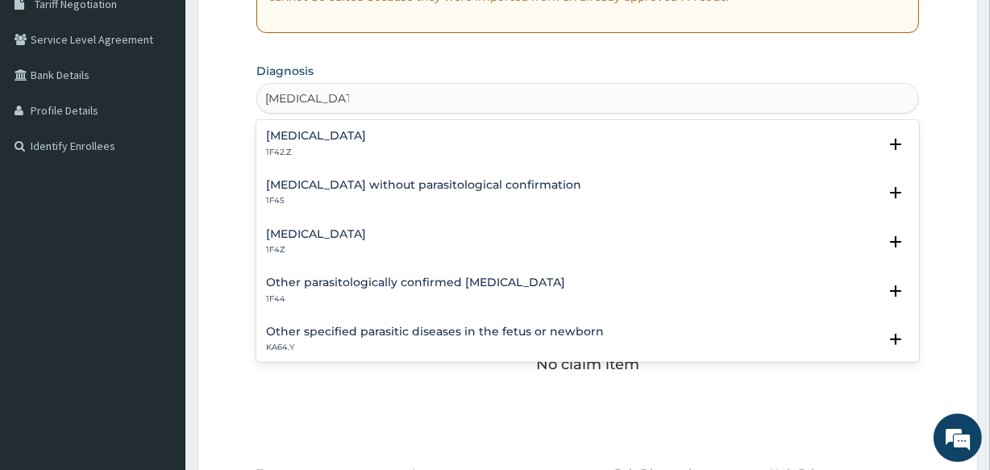
click at [297, 244] on p "1F4Z" at bounding box center [316, 249] width 100 height 11
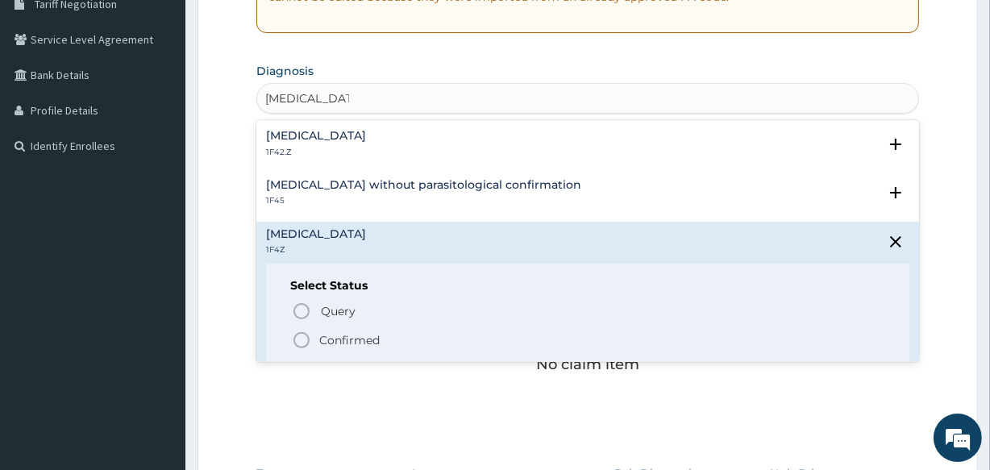
click at [302, 333] on icon "status option filled" at bounding box center [301, 339] width 19 height 19
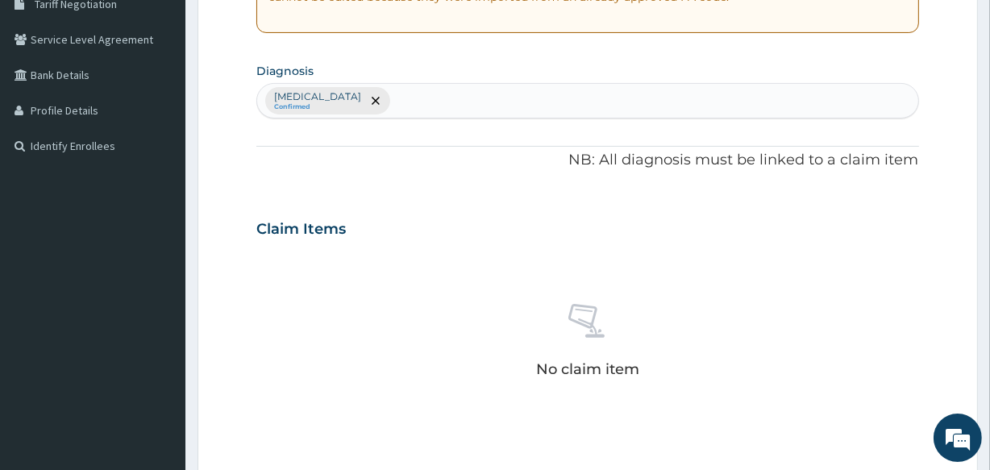
click at [635, 52] on div "PA Code / Prescription Code Enter Code(Secondary Care Only) Encounter Date [DAT…" at bounding box center [587, 224] width 662 height 839
click at [572, 95] on div "[MEDICAL_DATA] Confirmed" at bounding box center [587, 101] width 660 height 34
type input "[MEDICAL_DATA]"
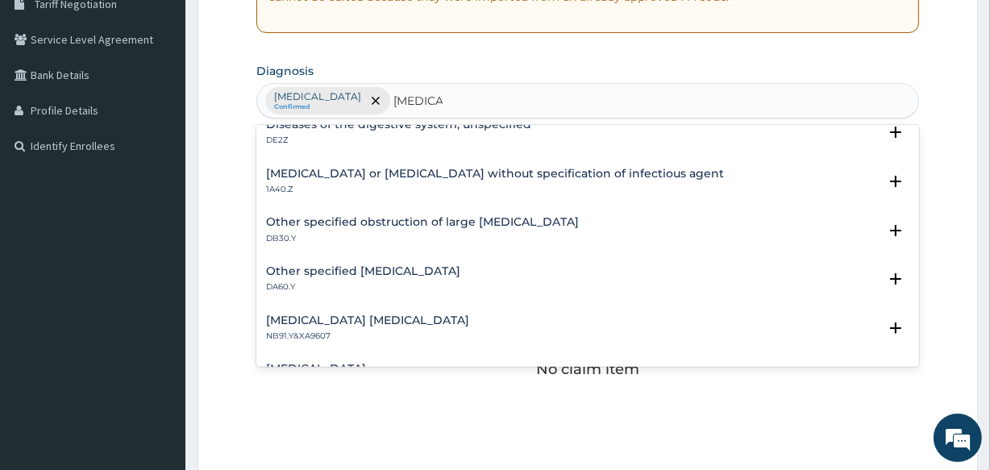
scroll to position [0, 0]
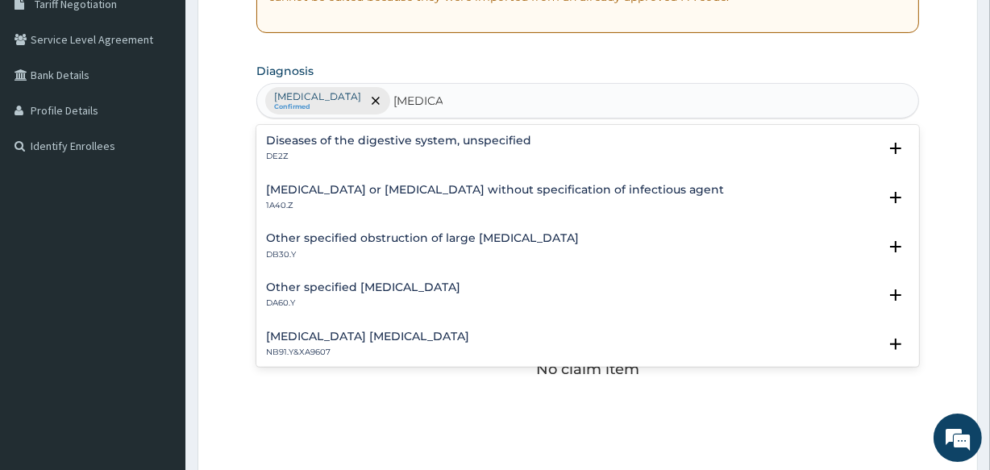
click at [399, 187] on h4 "[MEDICAL_DATA] or [MEDICAL_DATA] without specification of infectious agent" at bounding box center [495, 190] width 458 height 12
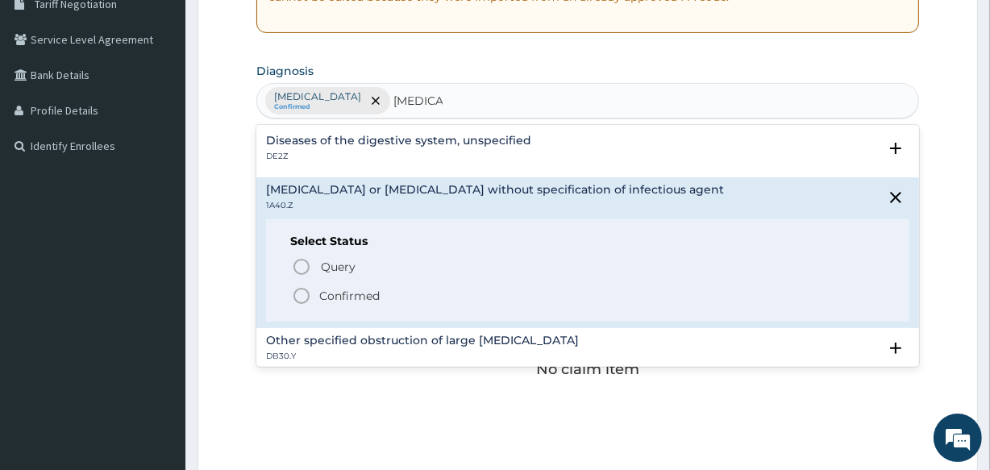
click at [301, 286] on icon "status option filled" at bounding box center [301, 295] width 19 height 19
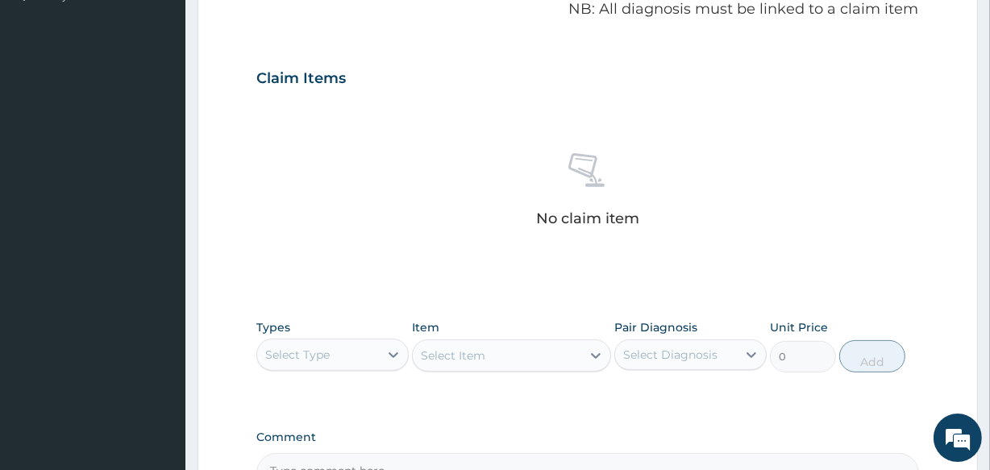
scroll to position [632, 0]
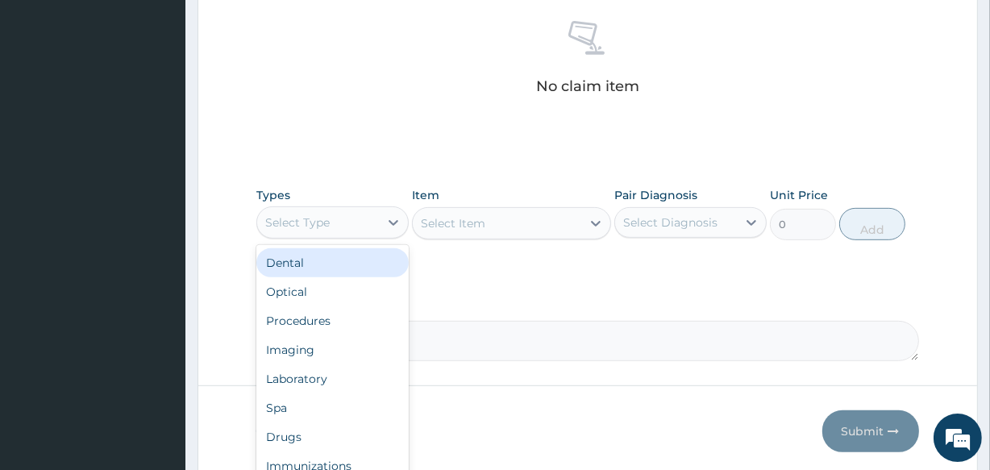
click at [373, 210] on div "Select Type" at bounding box center [318, 223] width 122 height 26
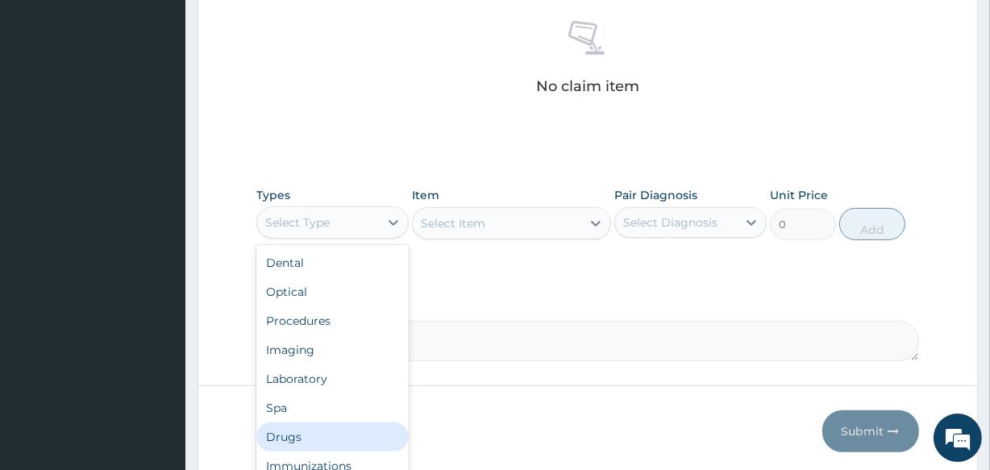
click at [316, 422] on div "Drugs" at bounding box center [332, 436] width 152 height 29
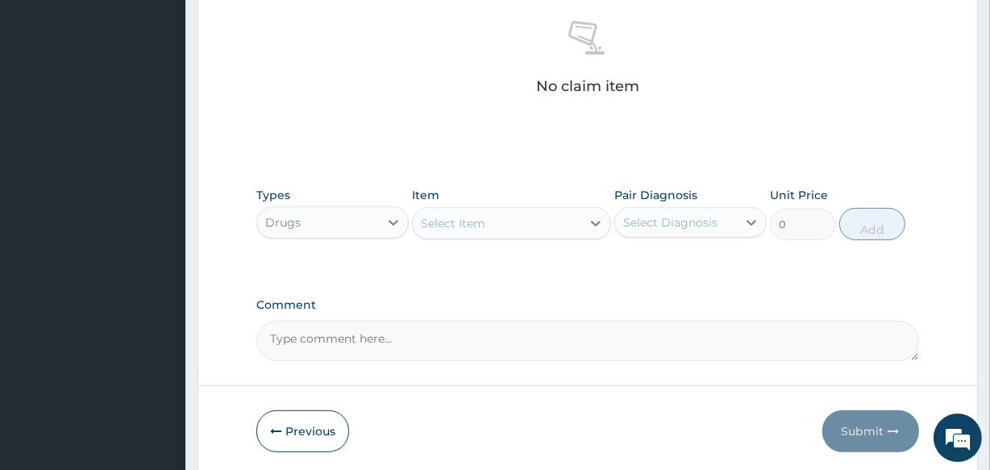
click at [493, 223] on div "Select Item" at bounding box center [497, 223] width 168 height 26
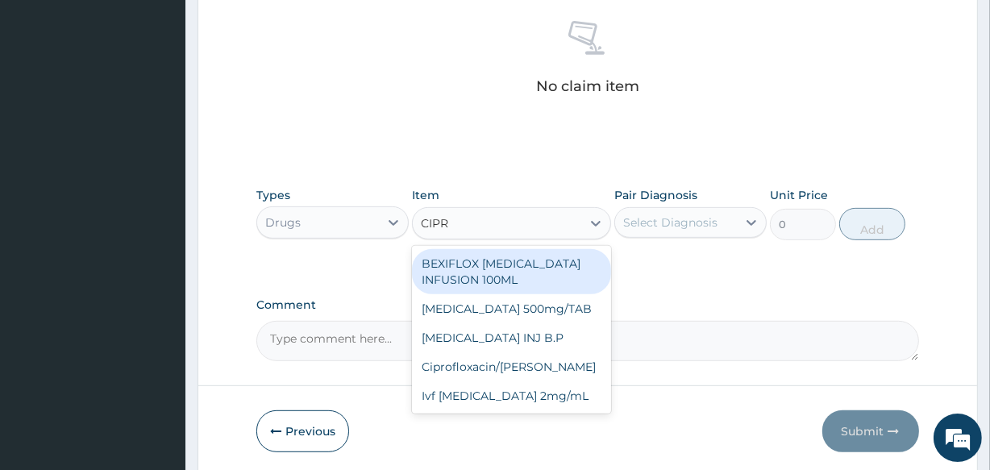
type input "[MEDICAL_DATA]"
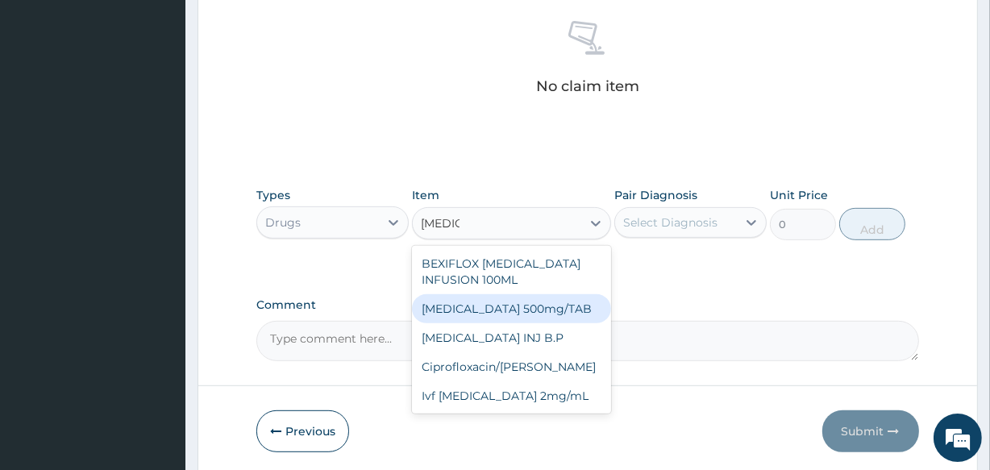
click at [499, 309] on div "[MEDICAL_DATA] 500mg/TAB" at bounding box center [511, 308] width 198 height 29
type input "95.6"
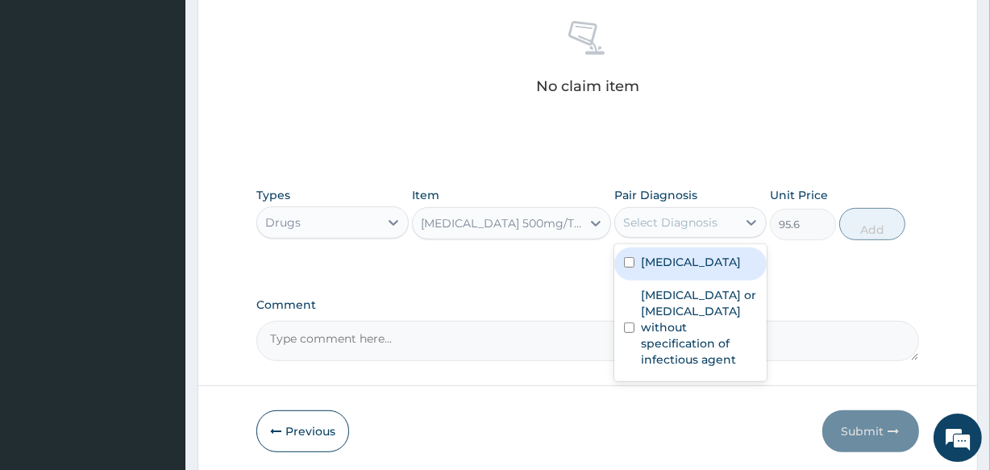
click at [679, 226] on div "Select Diagnosis" at bounding box center [670, 222] width 94 height 16
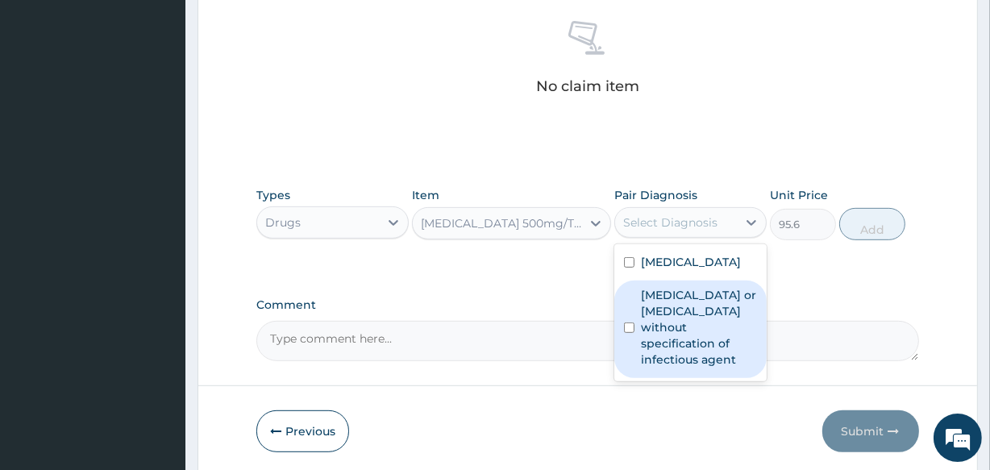
click at [653, 330] on label "[MEDICAL_DATA] or [MEDICAL_DATA] without specification of infectious agent" at bounding box center [699, 327] width 116 height 81
checkbox input "true"
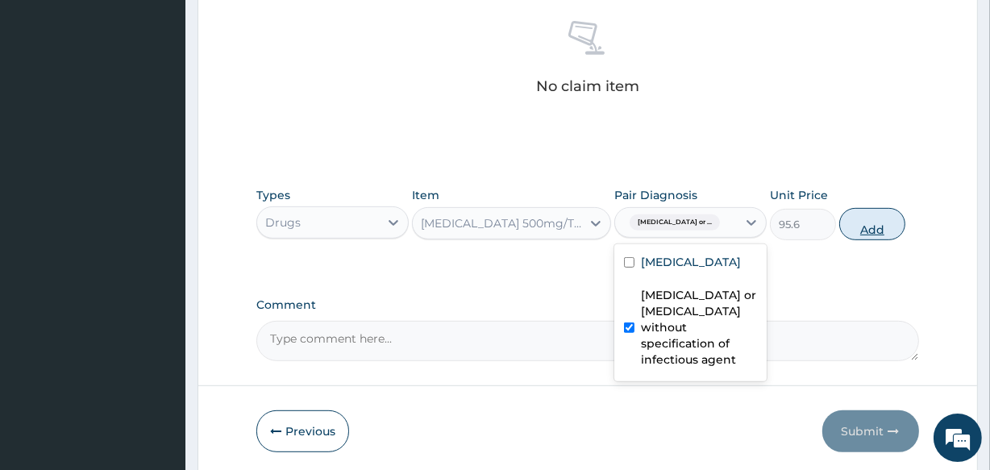
click at [870, 222] on button "Add" at bounding box center [872, 224] width 66 height 32
type input "0"
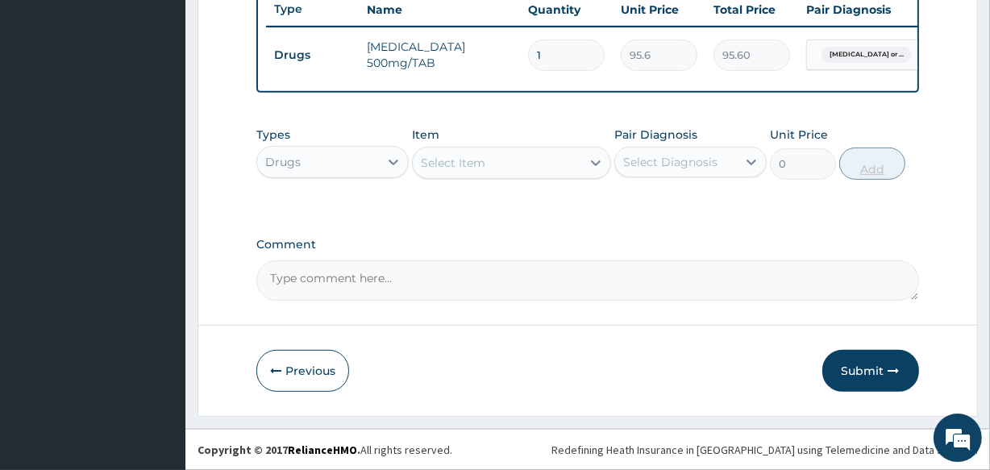
scroll to position [625, 0]
type input "10"
type input "956.00"
type input "10"
click at [450, 161] on div "Select Item" at bounding box center [453, 163] width 64 height 16
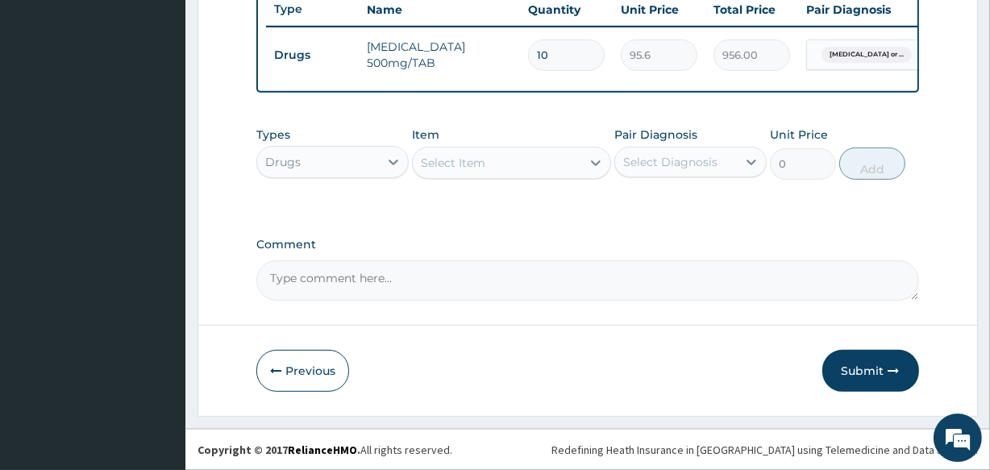
click at [449, 161] on div "Select Item" at bounding box center [453, 163] width 64 height 16
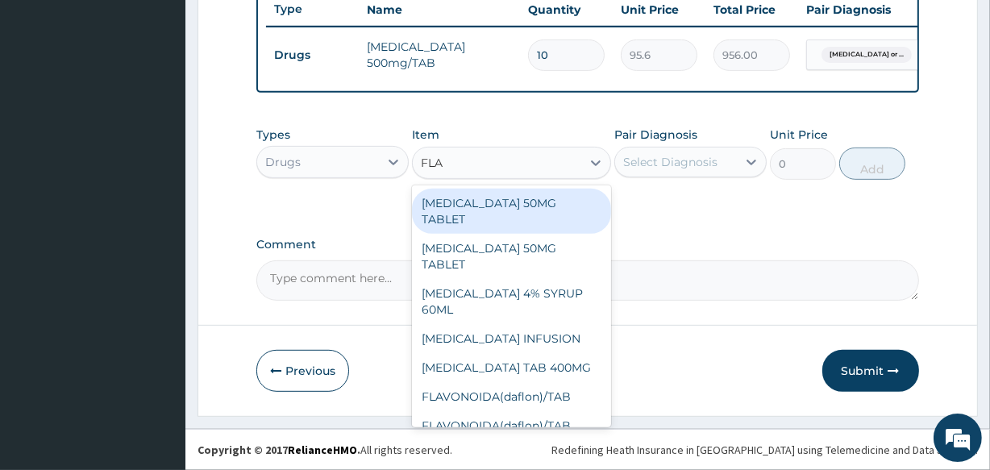
type input "FLAG"
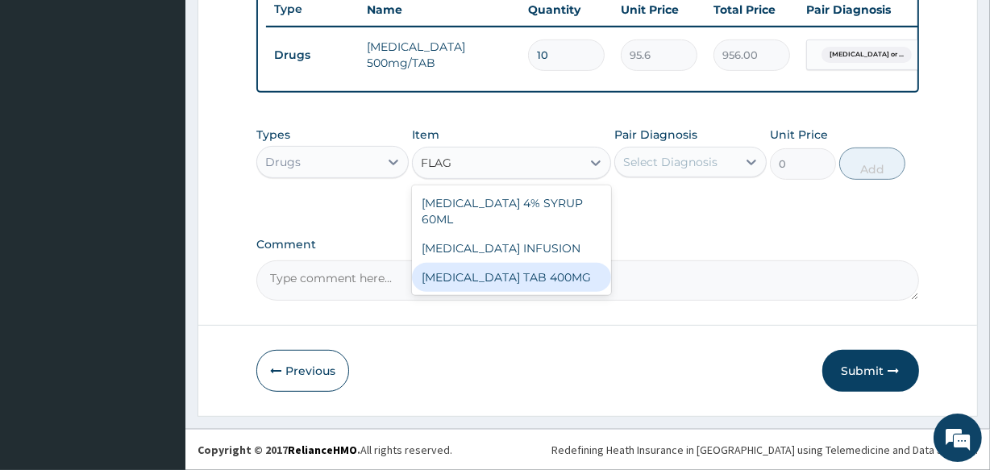
click at [491, 263] on div "[MEDICAL_DATA] TAB 400MG" at bounding box center [511, 277] width 198 height 29
type input "93.7"
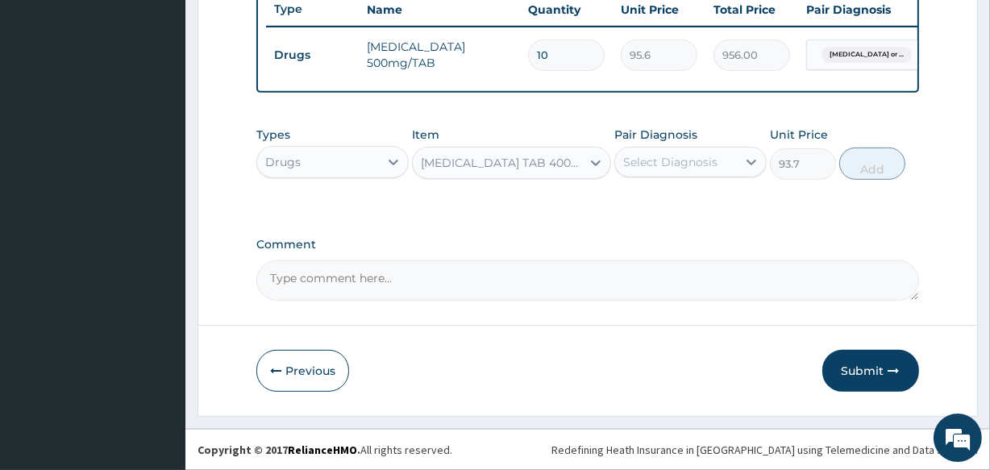
click at [650, 140] on label "Pair Diagnosis" at bounding box center [655, 135] width 83 height 16
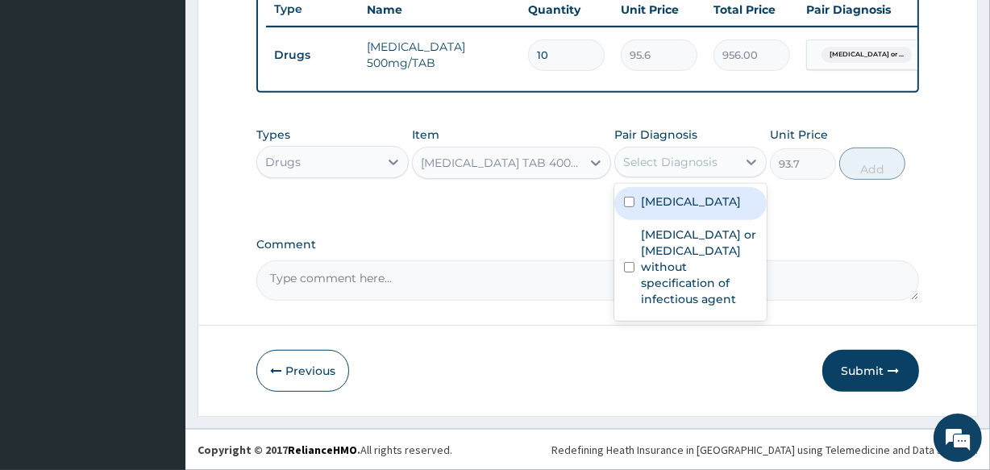
click at [652, 165] on div "Select Diagnosis" at bounding box center [670, 162] width 94 height 16
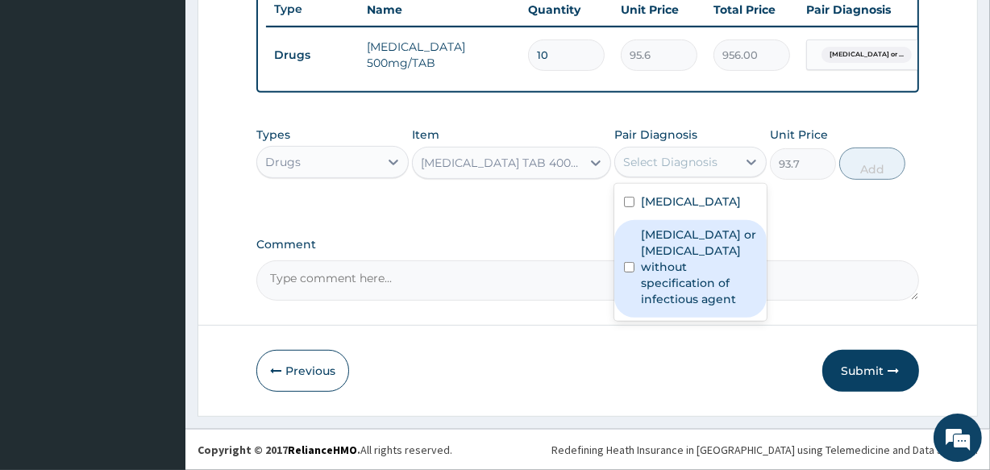
click at [642, 260] on label "[MEDICAL_DATA] or [MEDICAL_DATA] without specification of infectious agent" at bounding box center [699, 266] width 116 height 81
checkbox input "true"
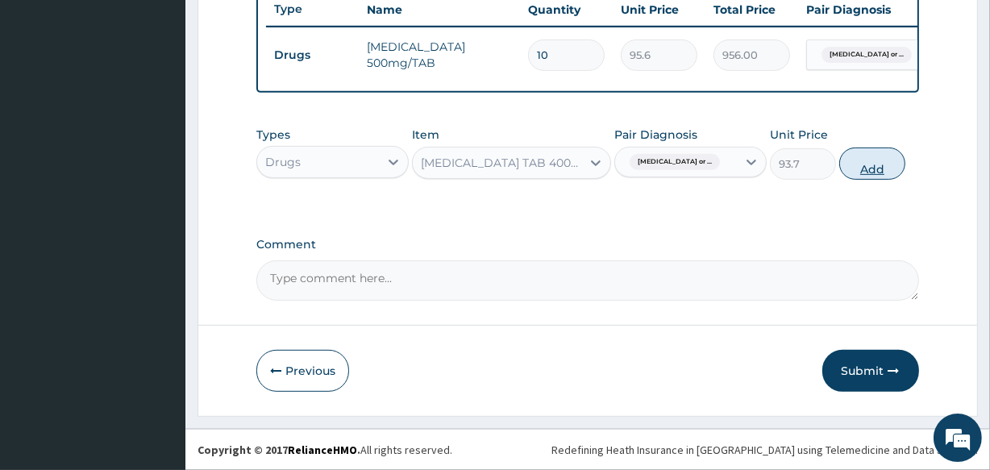
click at [863, 158] on button "Add" at bounding box center [872, 163] width 66 height 32
type input "0"
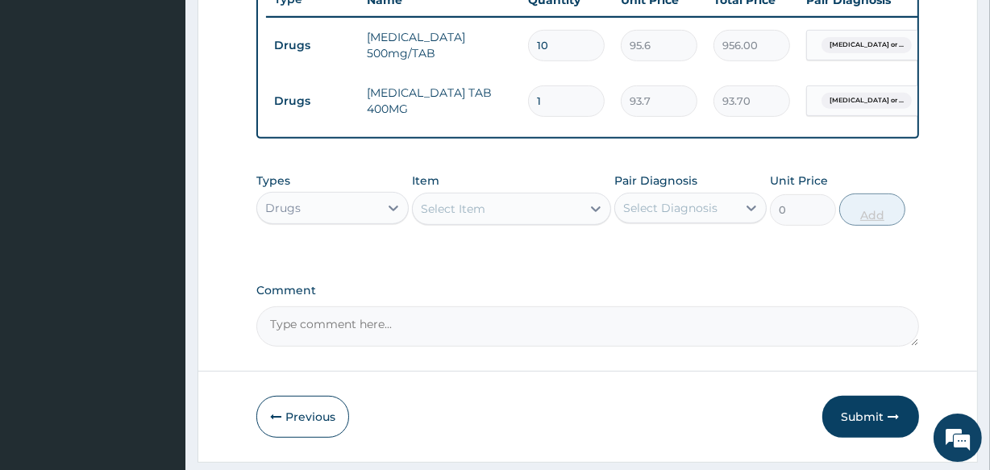
type input "10"
type input "937.00"
type input "10"
click at [448, 222] on div "Select Item" at bounding box center [497, 209] width 168 height 26
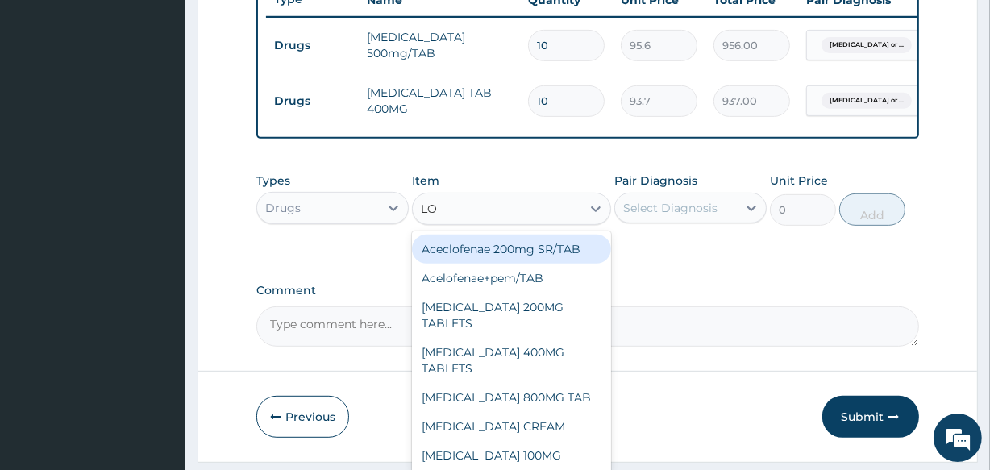
type input "LOP"
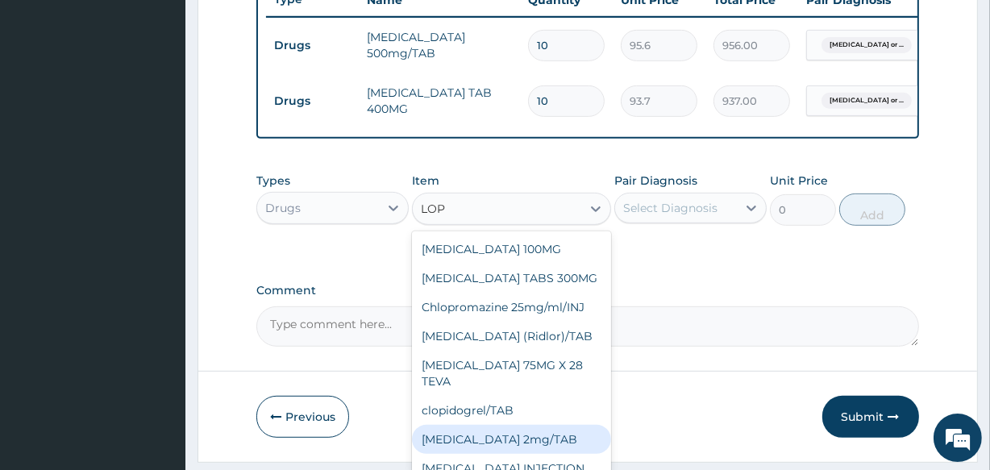
click at [518, 454] on div "[MEDICAL_DATA] 2mg/TAB" at bounding box center [511, 439] width 198 height 29
type input "93.7"
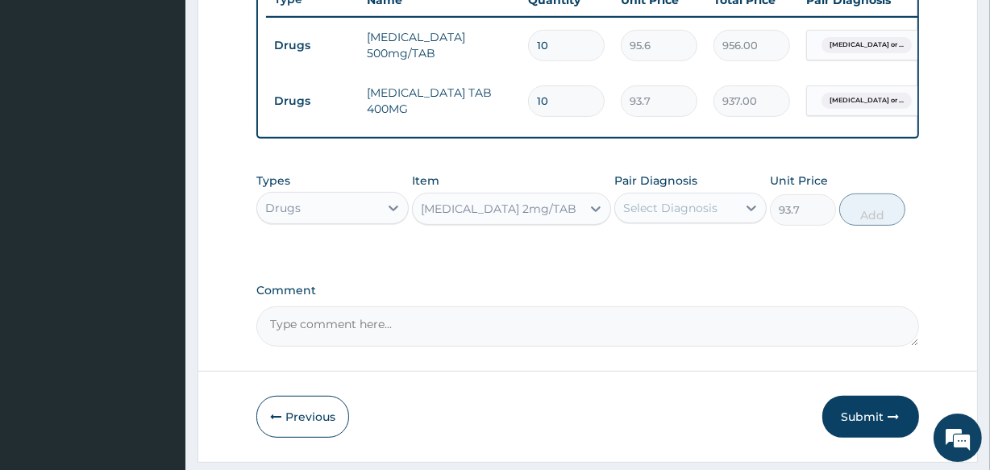
click at [655, 221] on div "Select Diagnosis" at bounding box center [676, 208] width 122 height 26
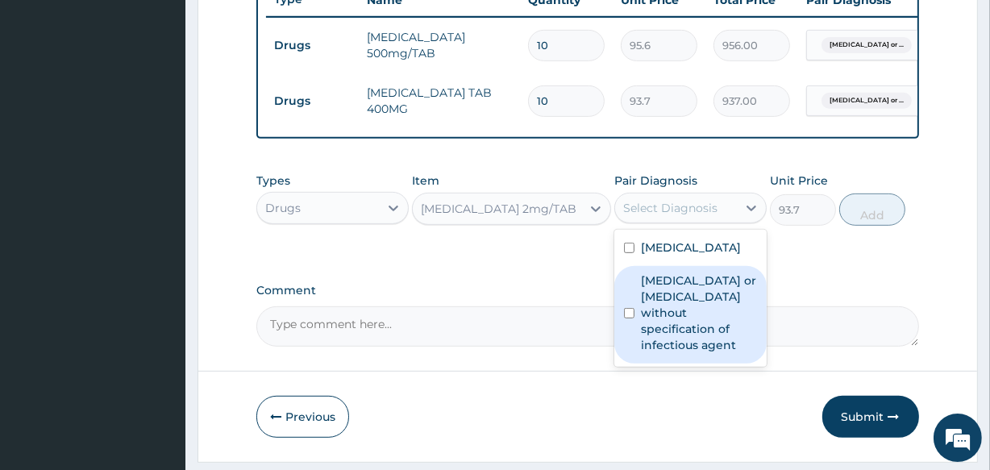
click at [638, 339] on div "[MEDICAL_DATA] or [MEDICAL_DATA] without specification of infectious agent" at bounding box center [690, 315] width 152 height 98
checkbox input "true"
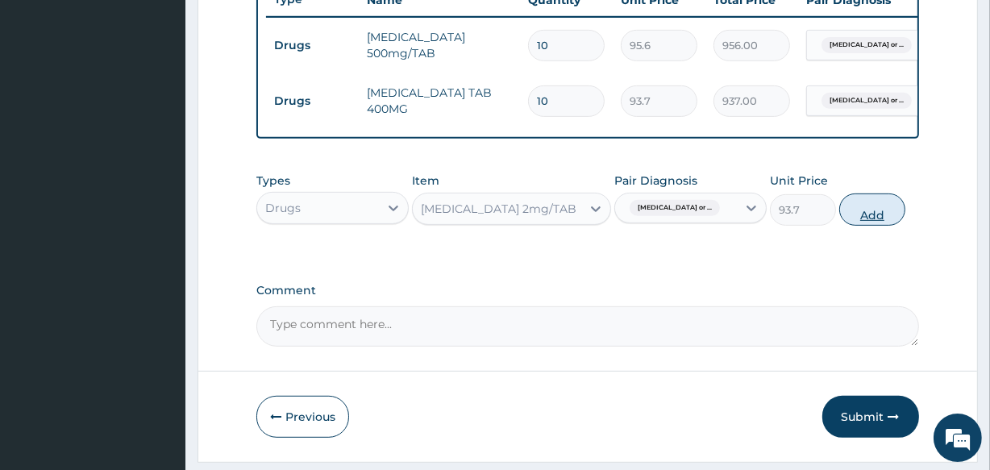
click at [855, 213] on button "Add" at bounding box center [872, 209] width 66 height 32
type input "0"
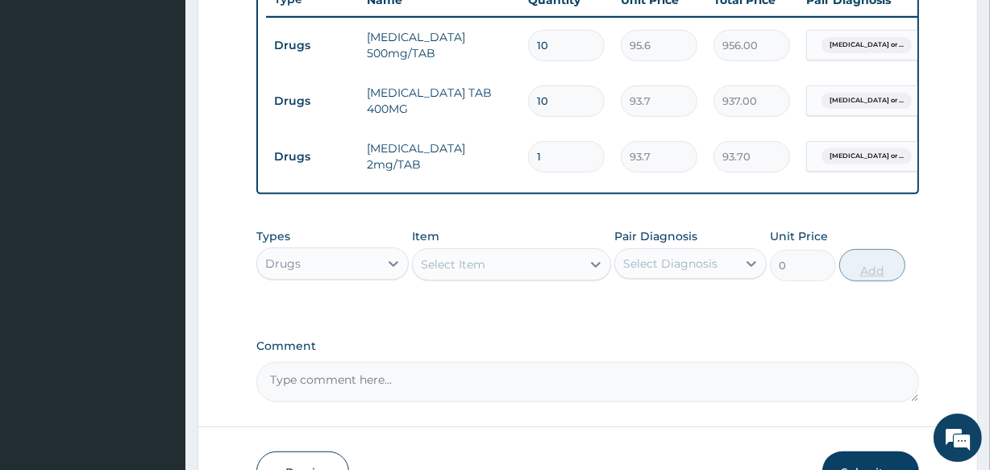
type input "0.00"
type input "4"
type input "374.80"
type input "0.00"
type input "5"
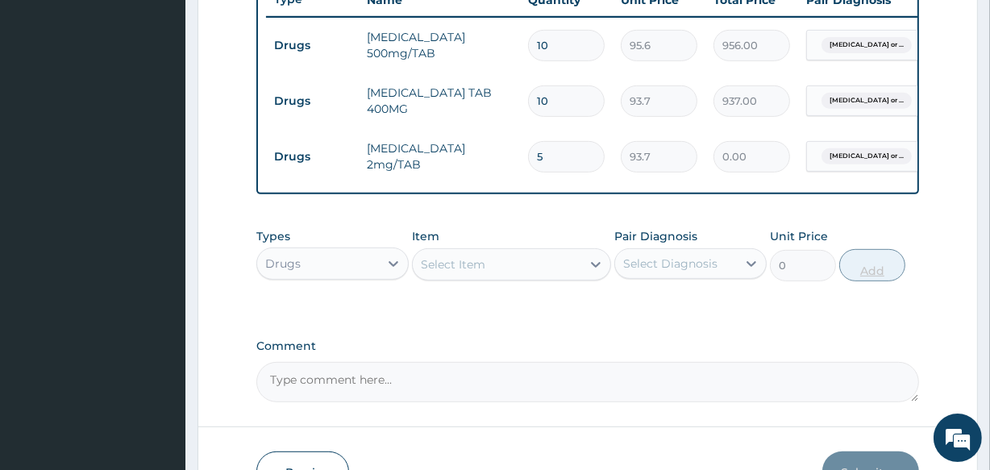
type input "468.50"
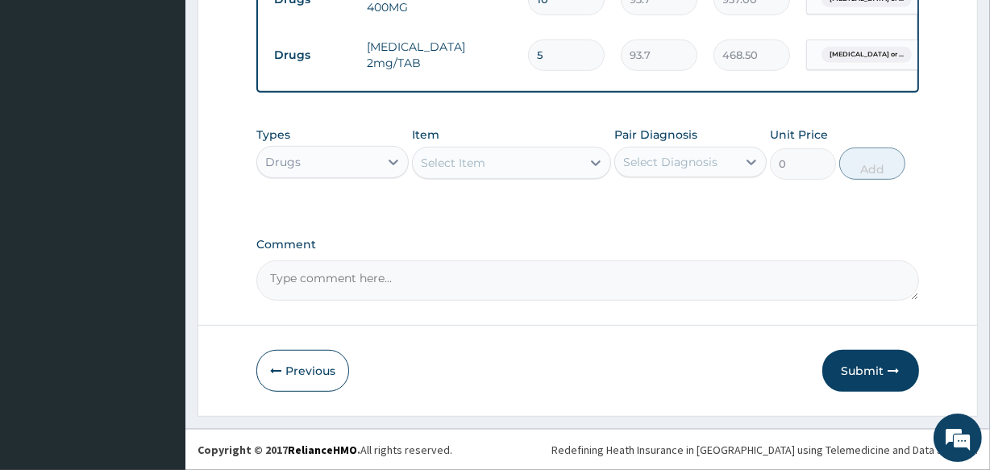
type input "5"
click at [487, 147] on div "Select Item" at bounding box center [511, 163] width 198 height 32
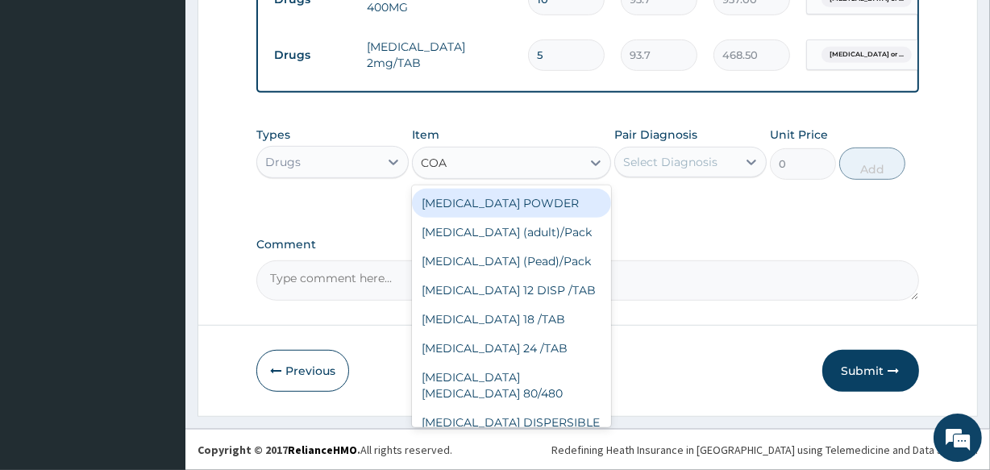
type input "[PERSON_NAME]"
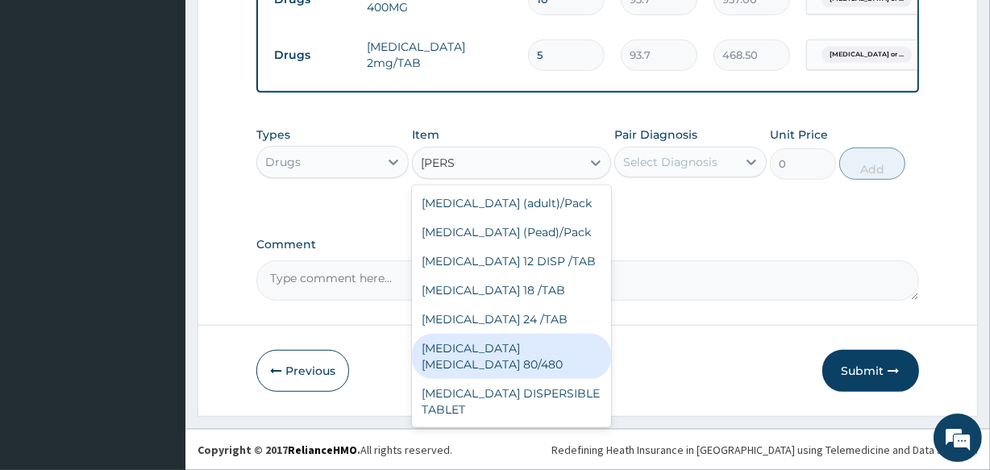
click at [484, 340] on div "[MEDICAL_DATA] [MEDICAL_DATA] 80/480" at bounding box center [511, 356] width 198 height 45
type input "3093.7"
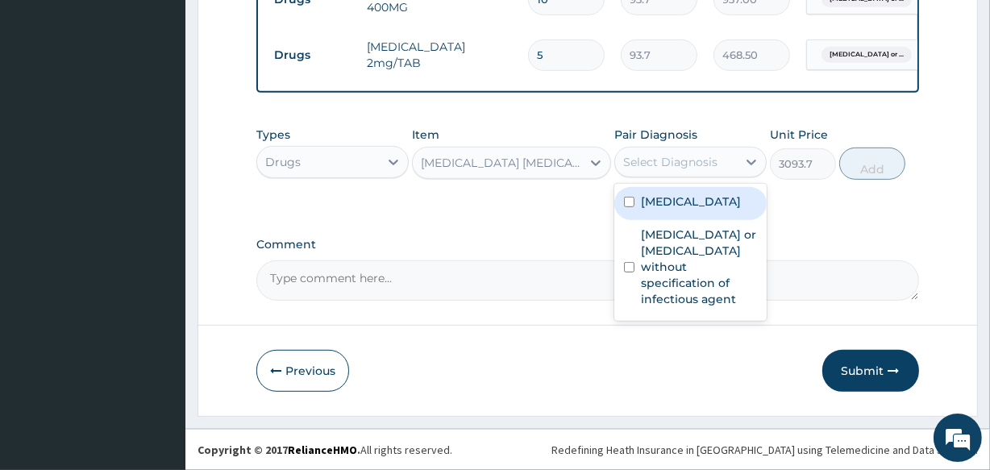
click at [729, 162] on div "Select Diagnosis" at bounding box center [676, 162] width 122 height 26
click at [664, 214] on div "[MEDICAL_DATA]" at bounding box center [690, 203] width 152 height 33
checkbox input "true"
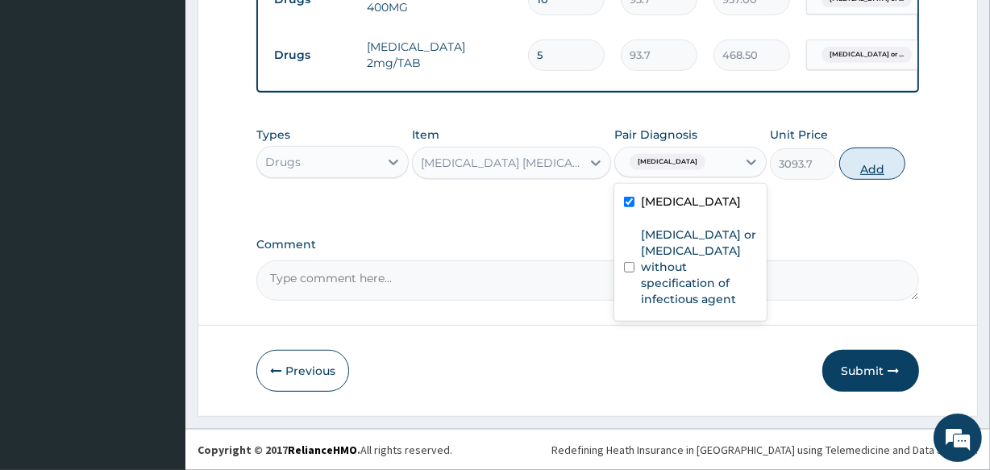
click at [874, 169] on button "Add" at bounding box center [872, 163] width 66 height 32
type input "0"
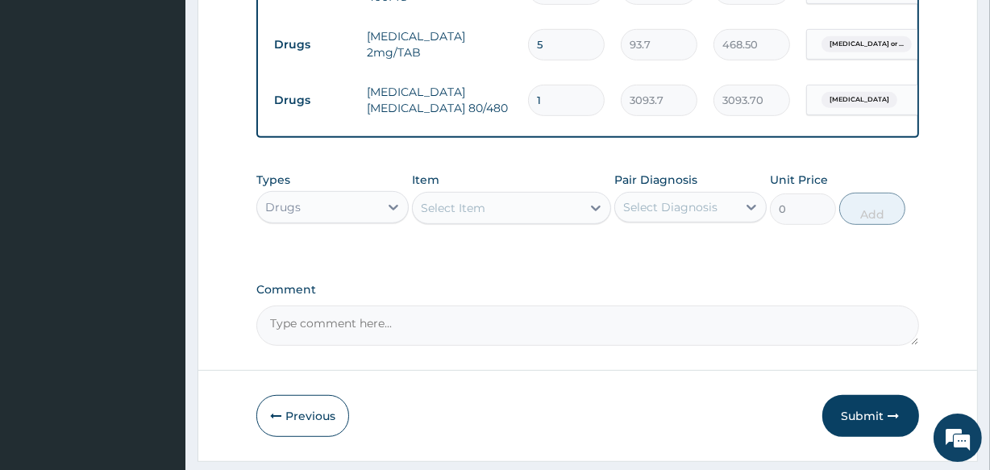
click at [437, 216] on div "Select Item" at bounding box center [453, 208] width 64 height 16
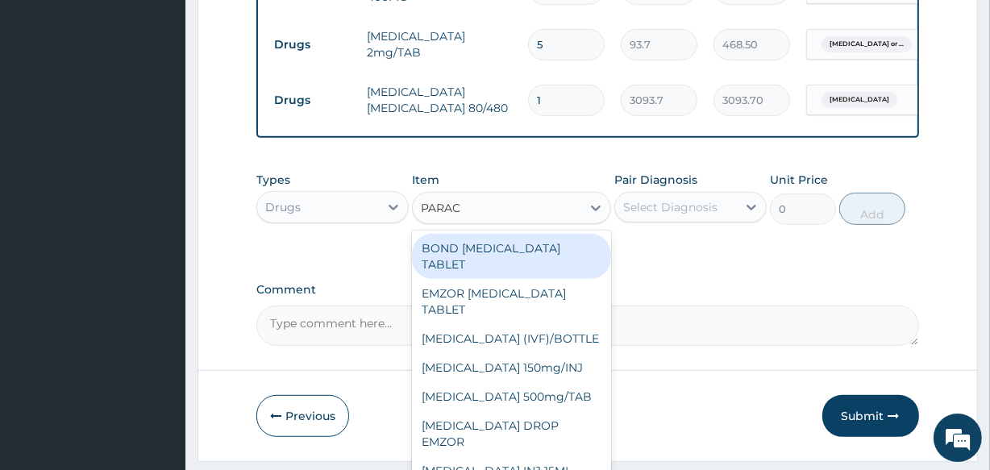
type input "PARACE"
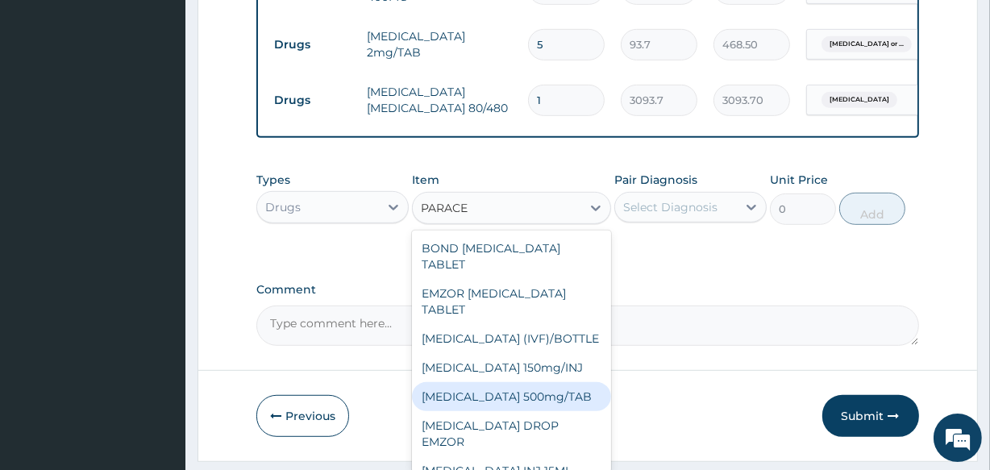
click at [488, 411] on div "[MEDICAL_DATA] 500mg/TAB" at bounding box center [511, 396] width 198 height 29
type input "18.5"
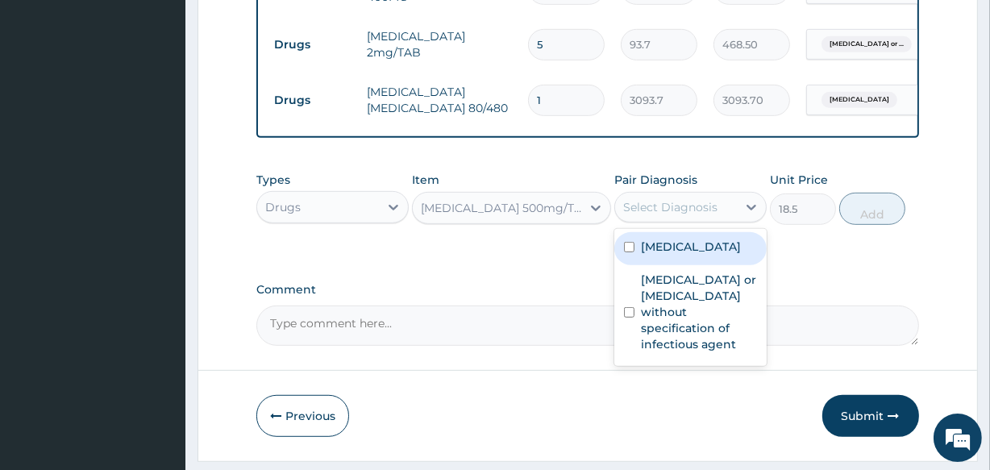
click at [708, 220] on div "Select Diagnosis" at bounding box center [676, 207] width 122 height 26
click at [667, 255] on label "[MEDICAL_DATA]" at bounding box center [691, 247] width 100 height 16
checkbox input "true"
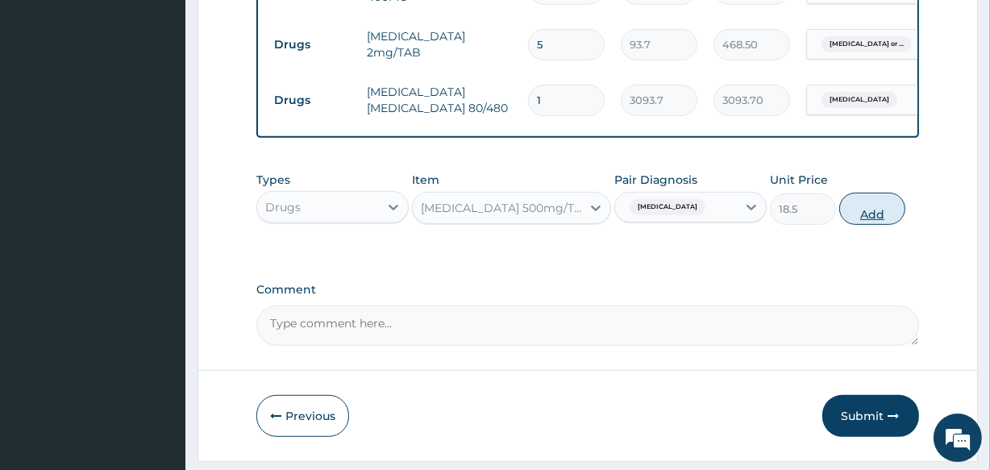
click at [879, 225] on button "Add" at bounding box center [872, 209] width 66 height 32
type input "0"
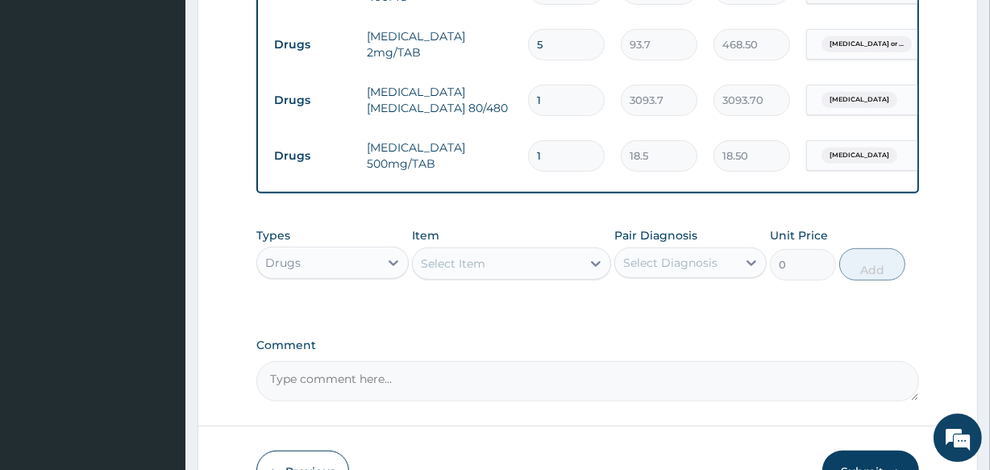
type input "12"
type input "222.00"
type input "12"
click at [345, 276] on div "Drugs" at bounding box center [318, 263] width 122 height 26
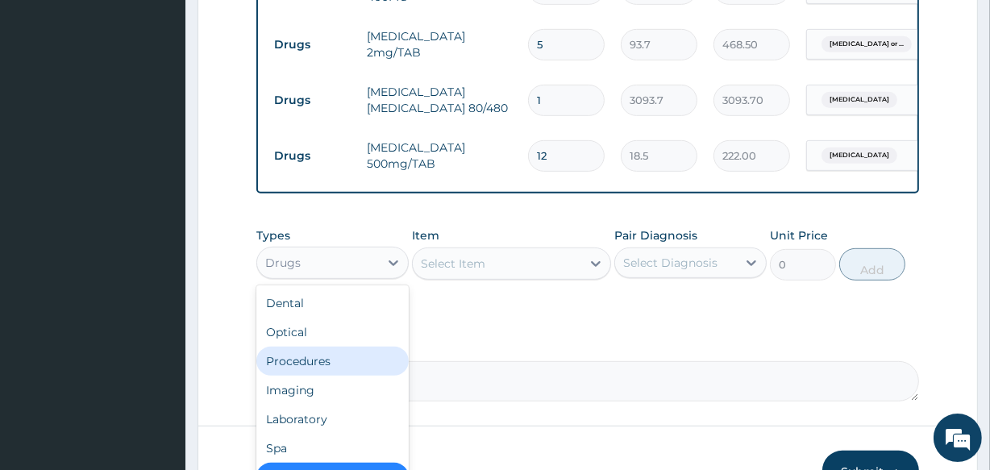
click at [349, 376] on div "Procedures" at bounding box center [332, 361] width 152 height 29
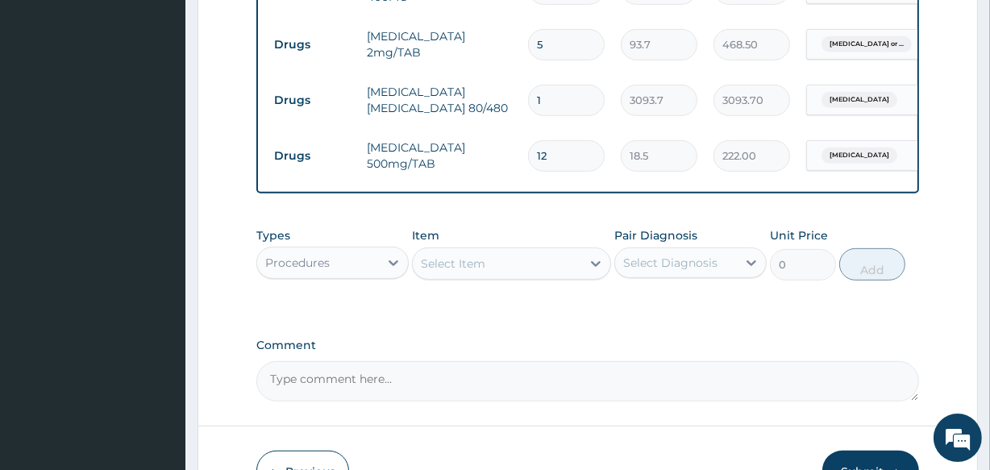
click at [490, 280] on div "Select Item" at bounding box center [511, 263] width 198 height 32
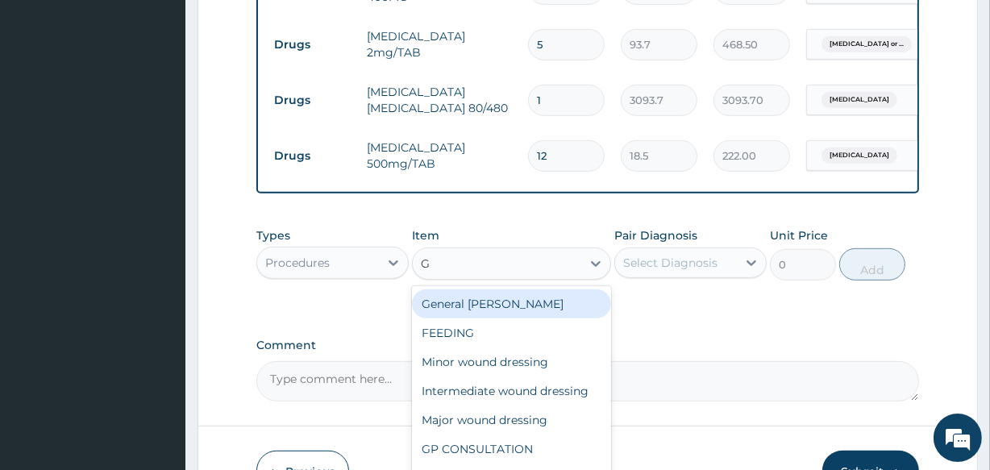
type input "GP"
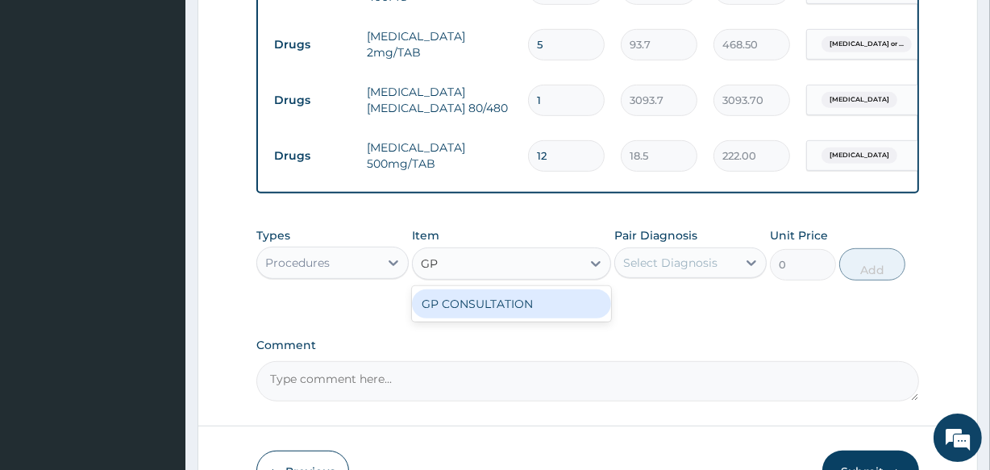
click at [500, 311] on div "GP CONSULTATION" at bounding box center [511, 303] width 198 height 29
type input "2000"
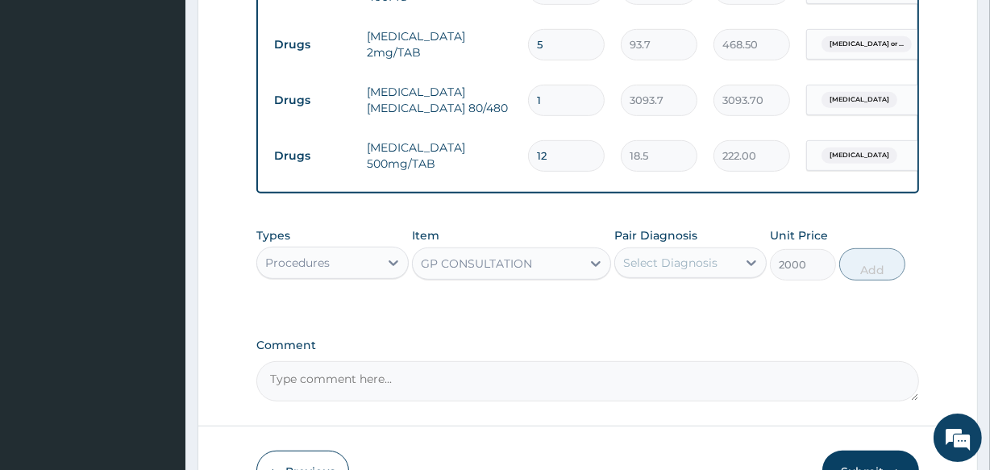
click at [700, 271] on div "Select Diagnosis" at bounding box center [670, 263] width 94 height 16
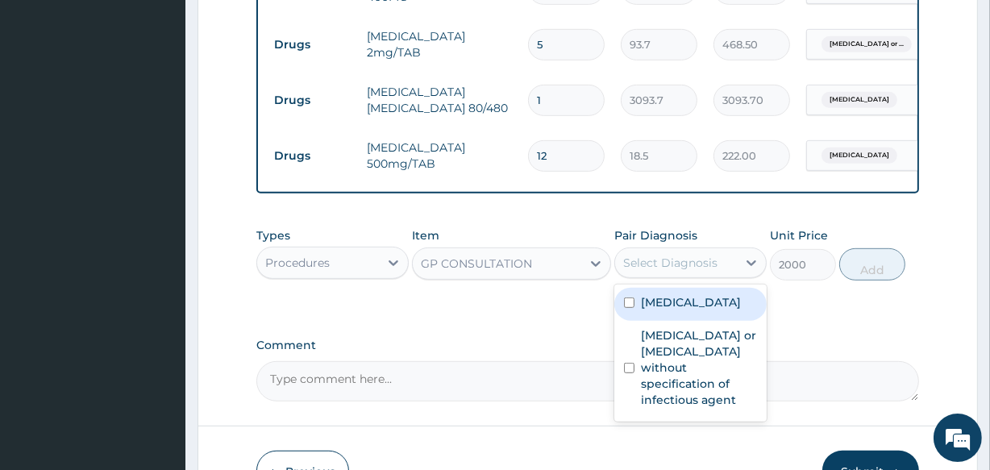
click at [679, 310] on label "[MEDICAL_DATA]" at bounding box center [691, 302] width 100 height 16
checkbox input "true"
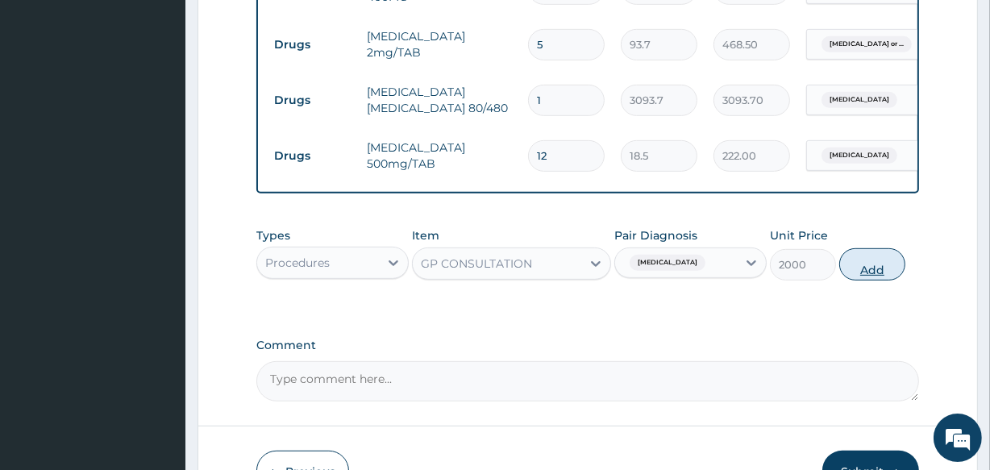
click at [883, 273] on button "Add" at bounding box center [872, 264] width 66 height 32
type input "0"
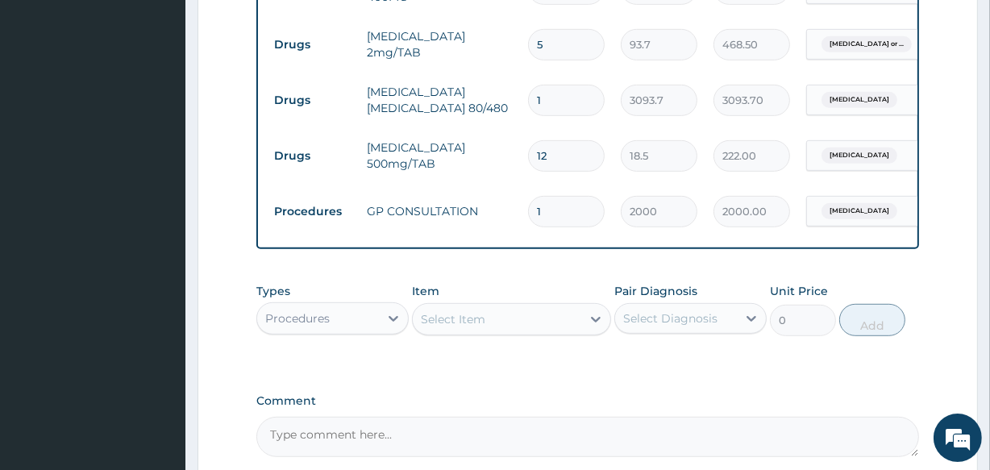
scroll to position [870, 0]
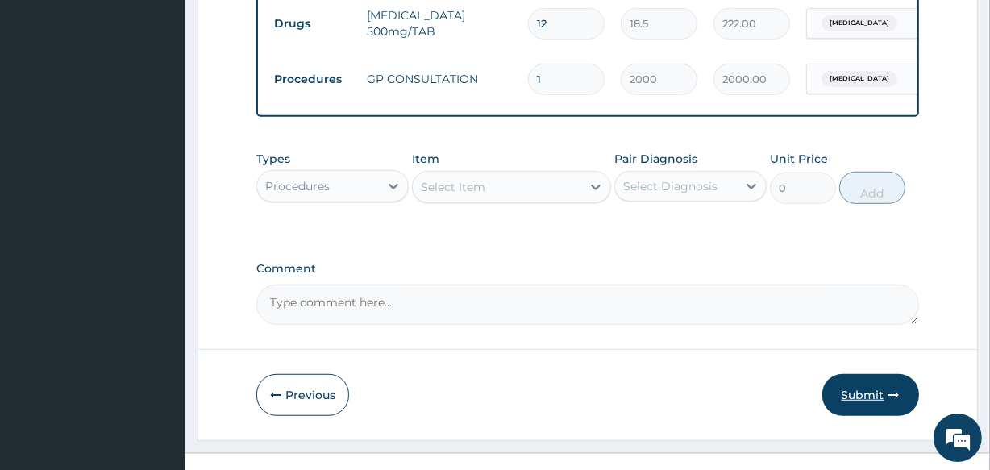
click at [880, 408] on button "Submit" at bounding box center [870, 395] width 97 height 42
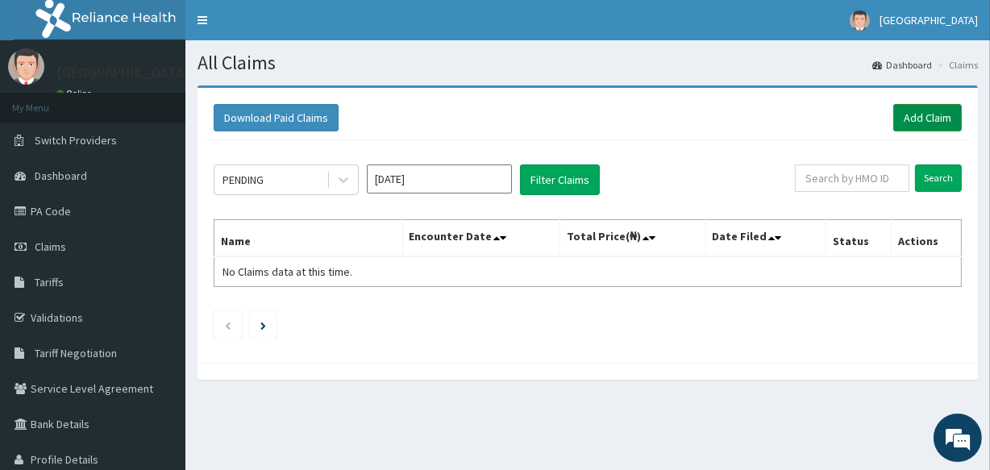
drag, startPoint x: 671, startPoint y: 372, endPoint x: 940, endPoint y: 117, distance: 371.1
click at [940, 117] on link "Add Claim" at bounding box center [927, 117] width 69 height 27
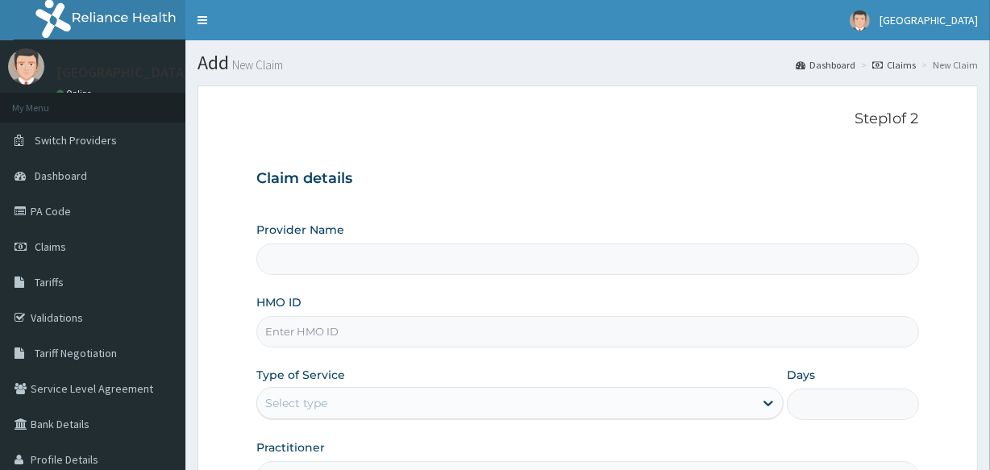
type input "Veta Hospitals Ltd"
click at [940, 117] on form "Step 1 of 2 Claim details Provider Name Veta Hospitals Ltd HMO ID Type of Servi…" at bounding box center [587, 346] width 780 height 523
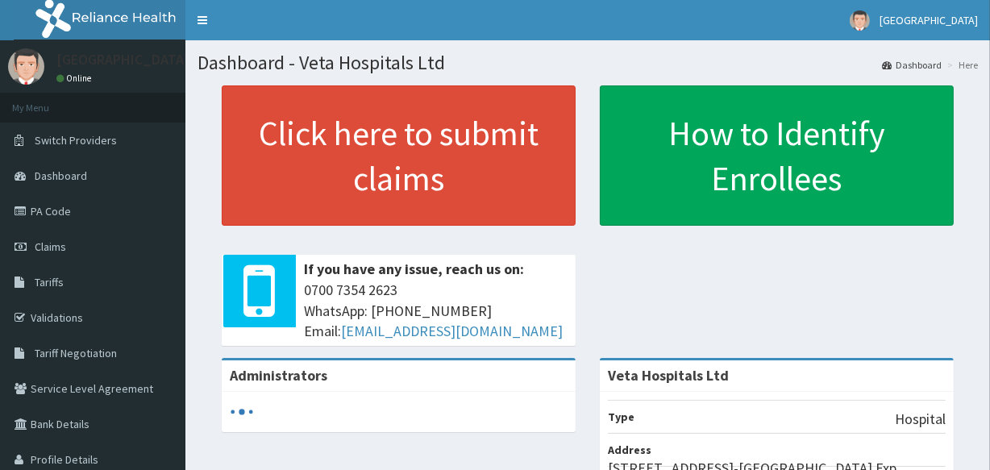
click at [64, 235] on link "Claims" at bounding box center [92, 246] width 185 height 35
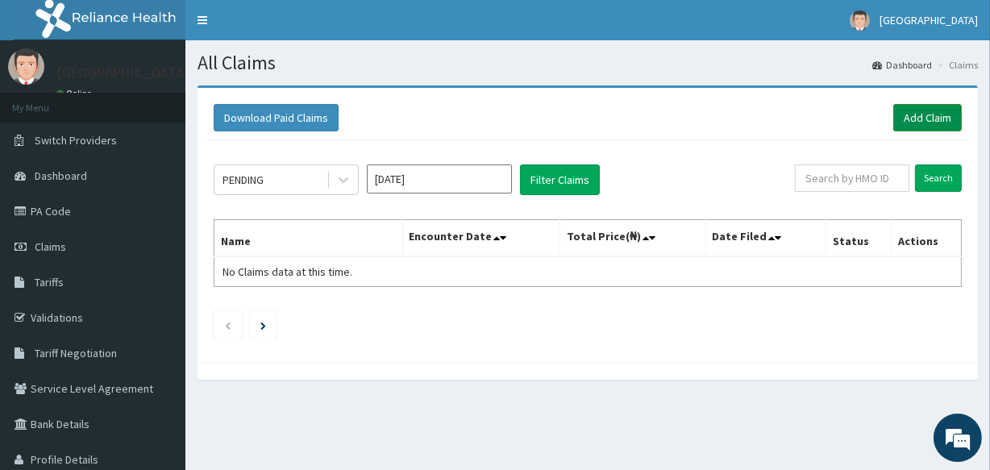
click at [919, 117] on link "Add Claim" at bounding box center [927, 117] width 69 height 27
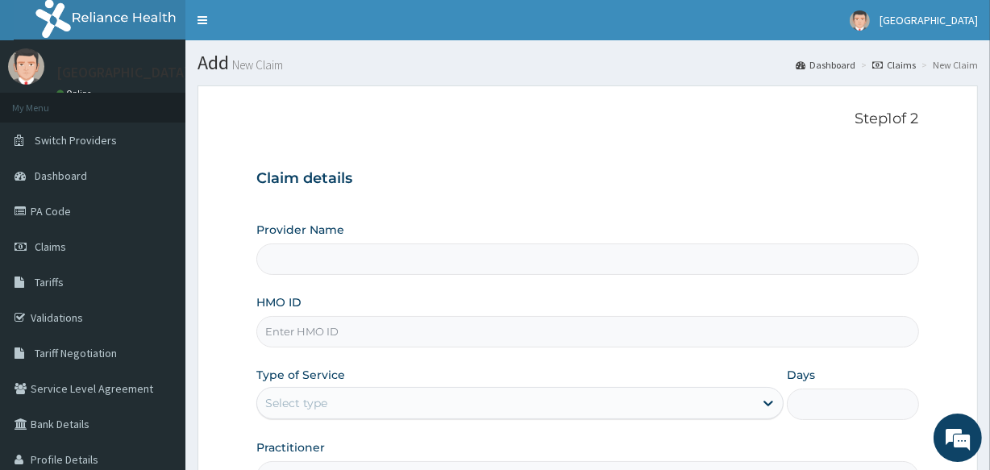
type input "Veta Hospitals Ltd"
click at [401, 335] on input "HMO ID" at bounding box center [587, 331] width 662 height 31
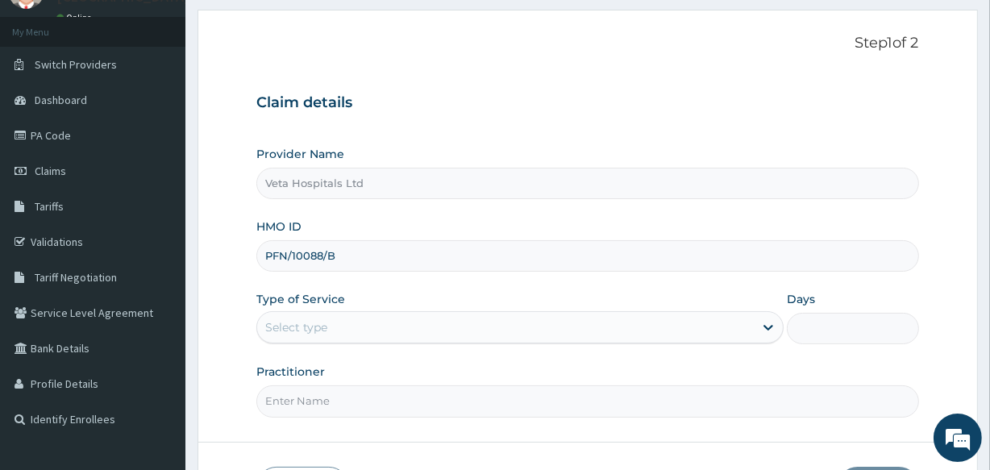
type input "PFN/10088/B"
click at [409, 332] on div "Select type" at bounding box center [505, 327] width 496 height 26
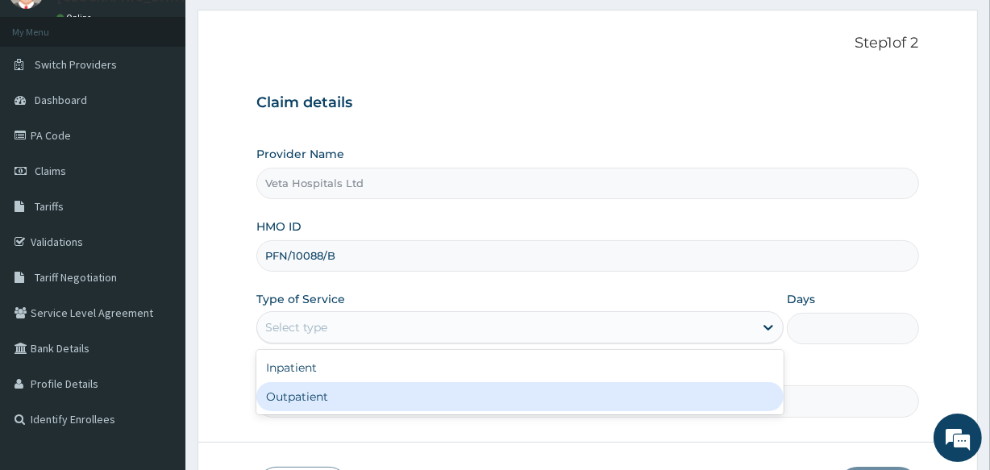
click at [340, 401] on div "Outpatient" at bounding box center [519, 396] width 527 height 29
type input "1"
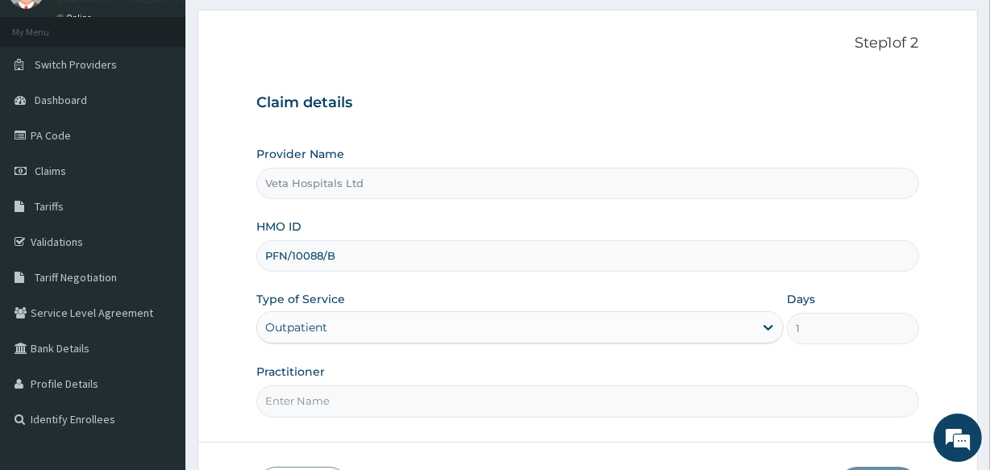
click at [340, 397] on input "Practitioner" at bounding box center [587, 400] width 662 height 31
type input "DR SAMUEL"
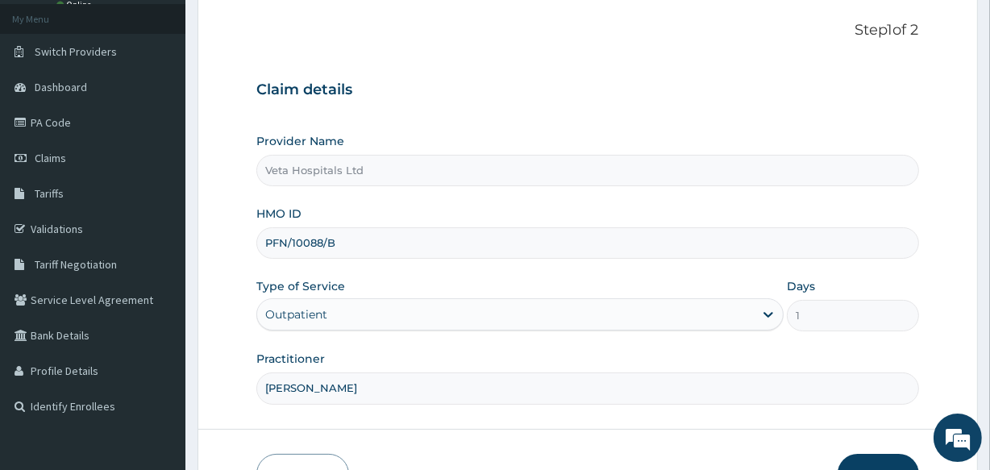
scroll to position [191, 0]
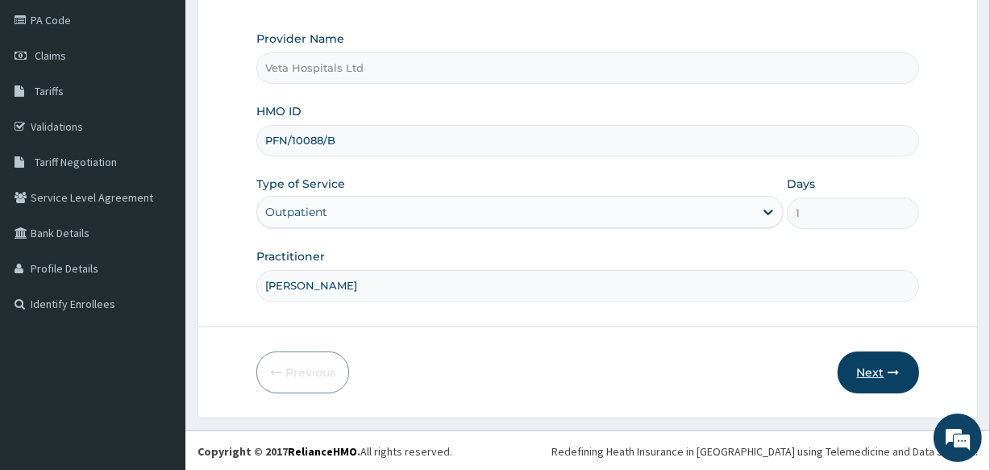
click at [881, 374] on button "Next" at bounding box center [877, 372] width 81 height 42
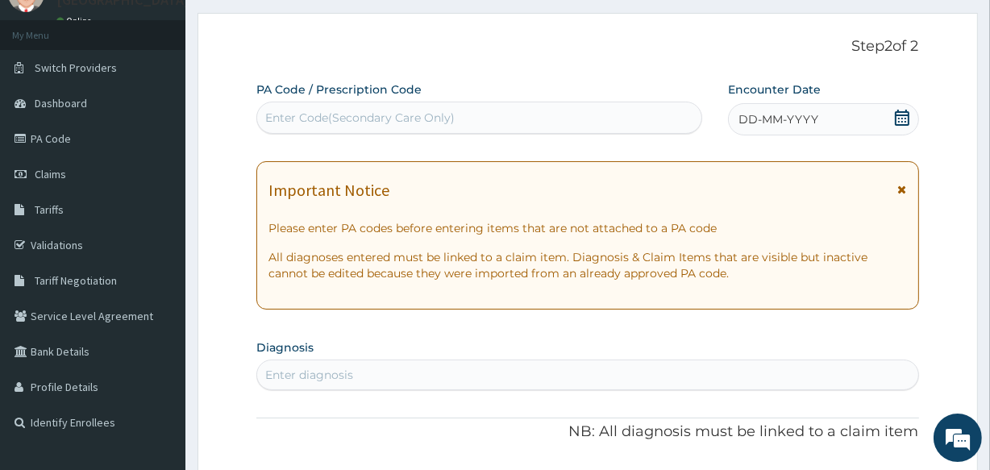
scroll to position [64, 0]
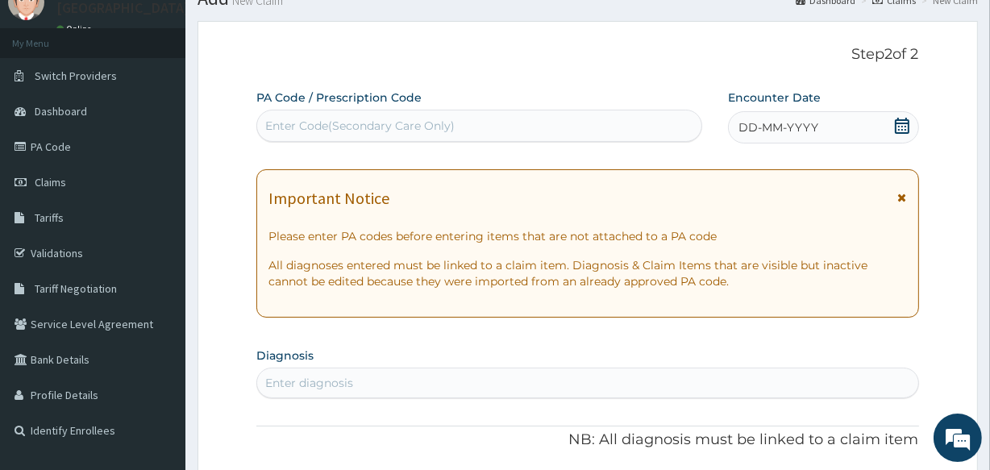
click at [775, 115] on div "DD-MM-YYYY" at bounding box center [823, 127] width 191 height 32
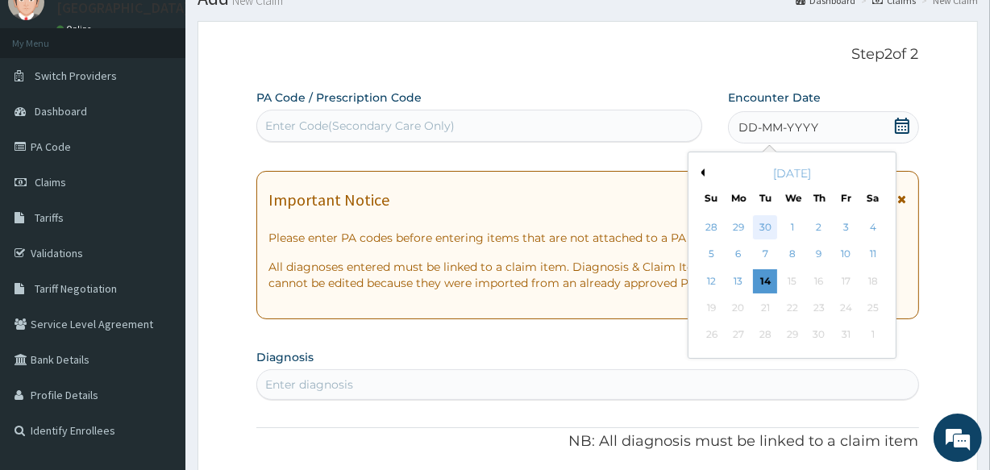
click at [762, 221] on div "30" at bounding box center [765, 227] width 24 height 24
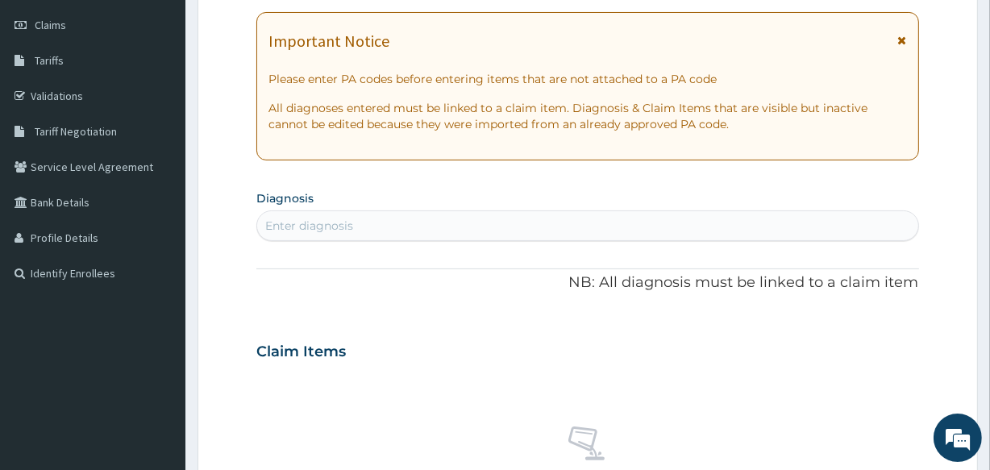
scroll to position [254, 0]
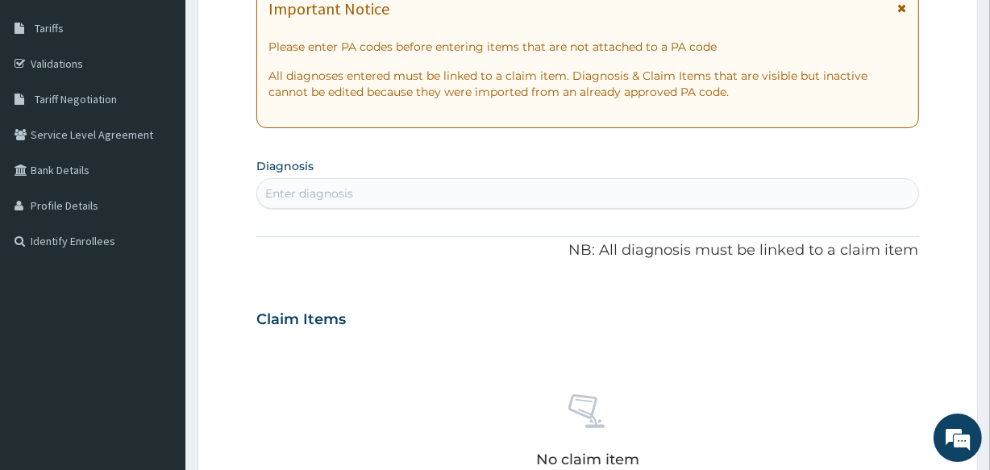
click at [428, 191] on div "Enter diagnosis" at bounding box center [587, 194] width 660 height 26
type input "MALARIA DUE"
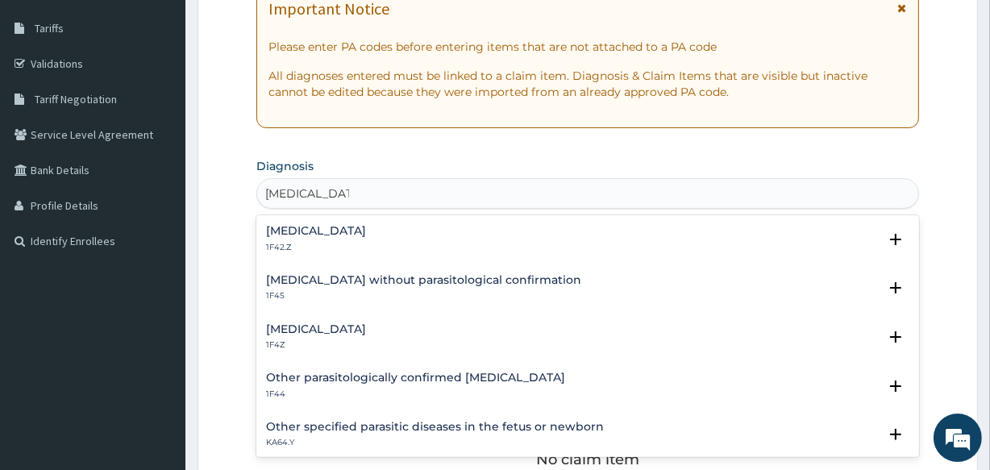
click at [366, 326] on h4 "Malaria, unspecified" at bounding box center [316, 329] width 100 height 12
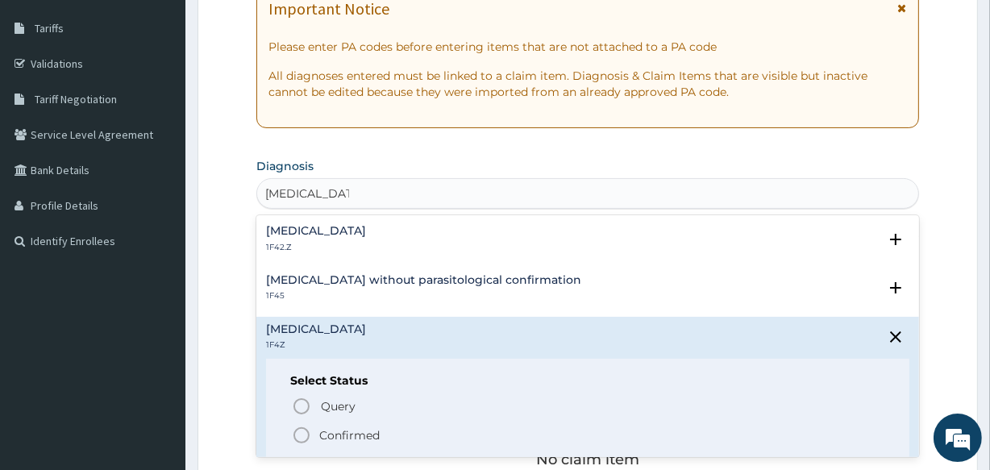
click at [301, 431] on icon "status option filled" at bounding box center [301, 435] width 19 height 19
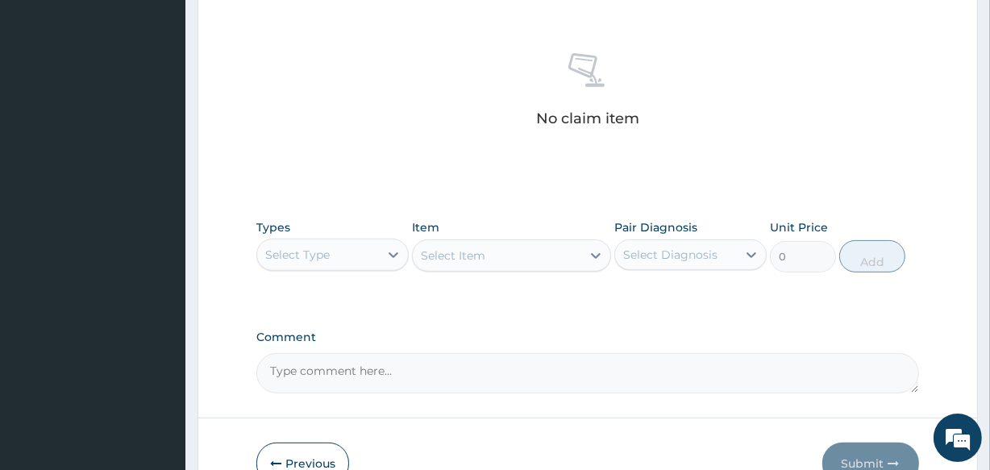
scroll to position [621, 0]
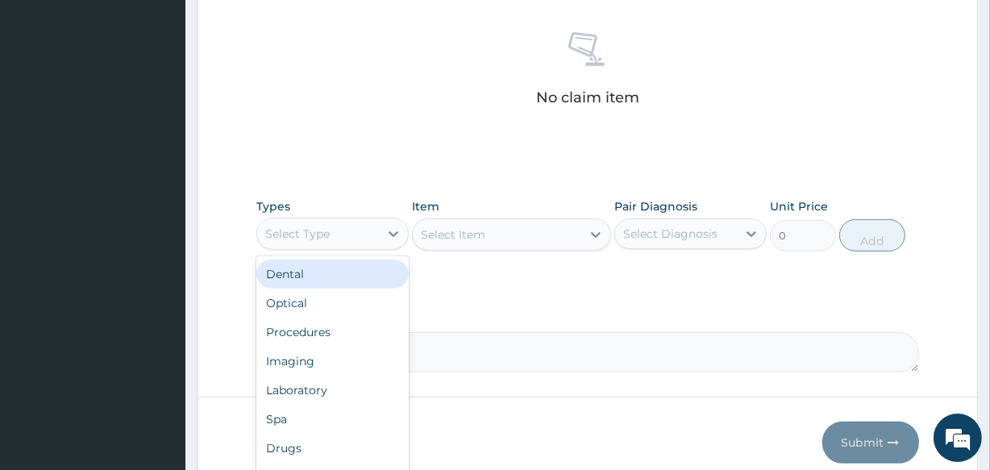
click at [350, 240] on div "Select Type" at bounding box center [318, 234] width 122 height 26
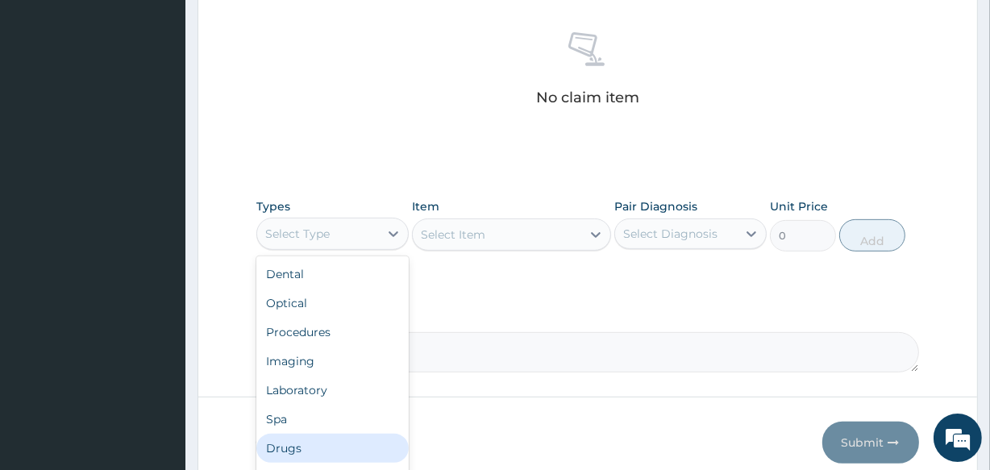
click at [318, 438] on div "Drugs" at bounding box center [332, 448] width 152 height 29
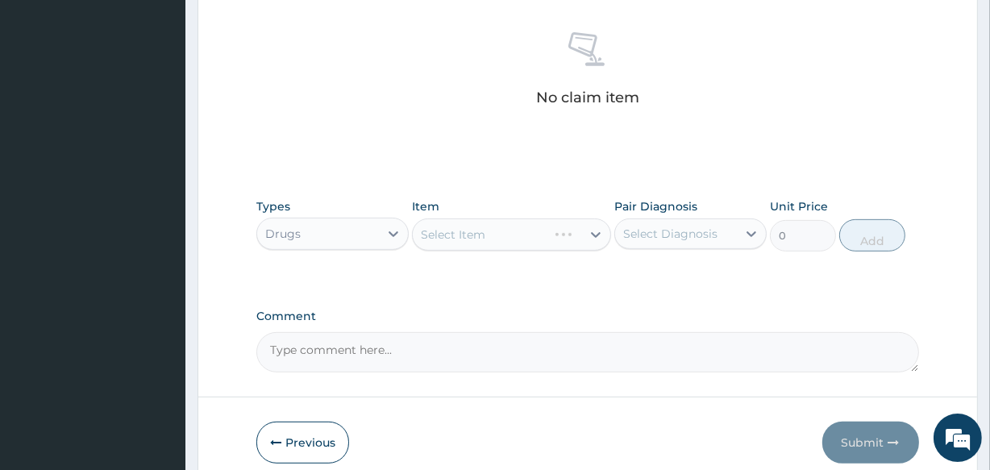
scroll to position [692, 0]
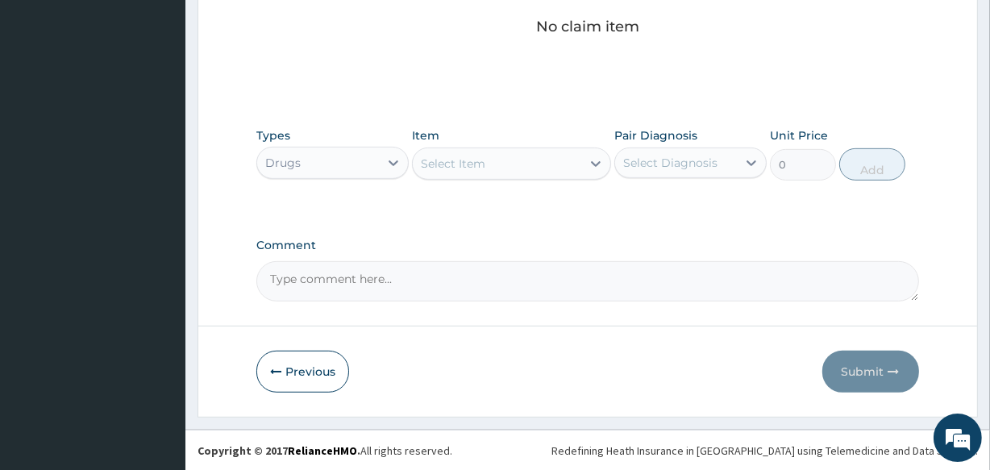
click at [463, 168] on div "Select Item" at bounding box center [453, 164] width 64 height 16
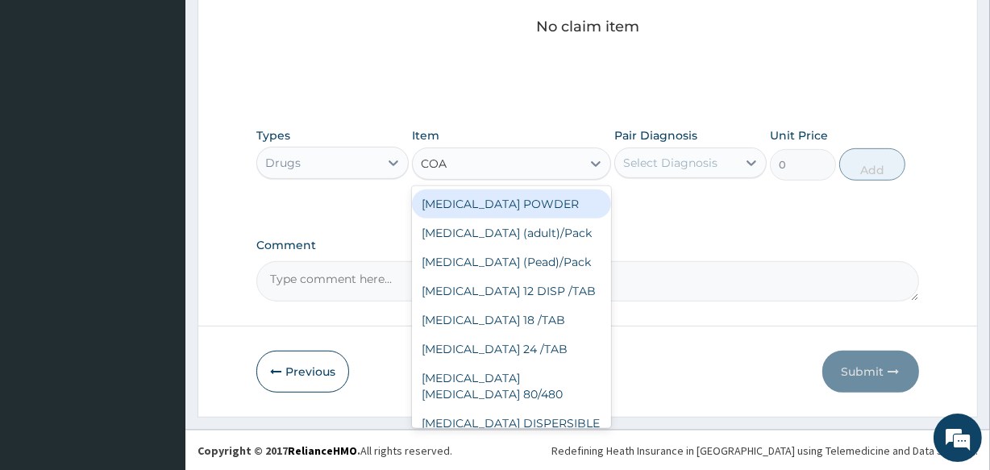
type input "COAR"
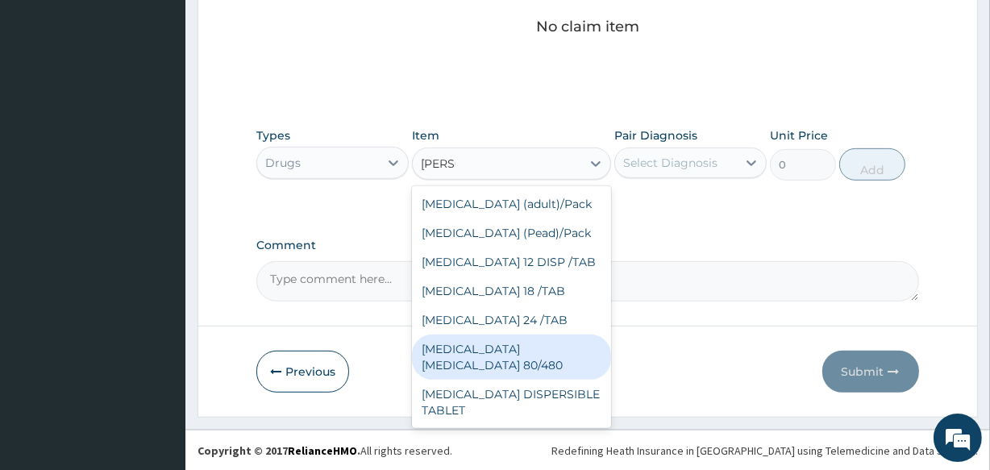
click at [522, 343] on div "COARTEM D TAB 80/480" at bounding box center [511, 356] width 198 height 45
type input "3093.7"
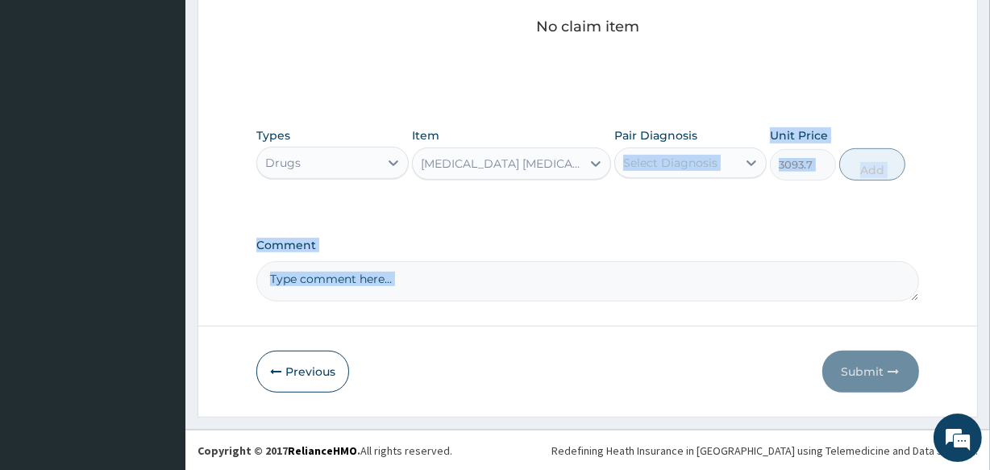
drag, startPoint x: 522, startPoint y: 341, endPoint x: 642, endPoint y: 163, distance: 214.4
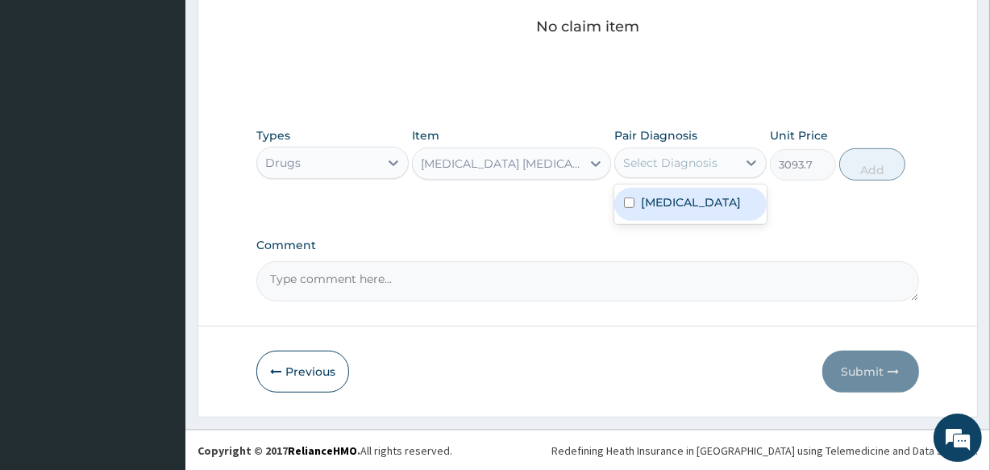
click at [651, 172] on div "Select Diagnosis" at bounding box center [676, 163] width 122 height 26
click at [649, 206] on label "Malaria, unspecified" at bounding box center [691, 202] width 100 height 16
checkbox input "true"
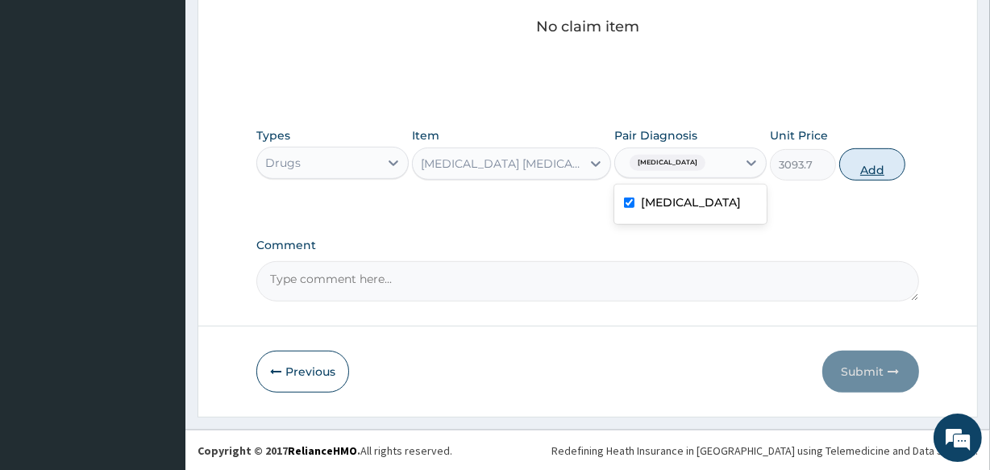
click at [866, 171] on button "Add" at bounding box center [872, 164] width 66 height 32
type input "0"
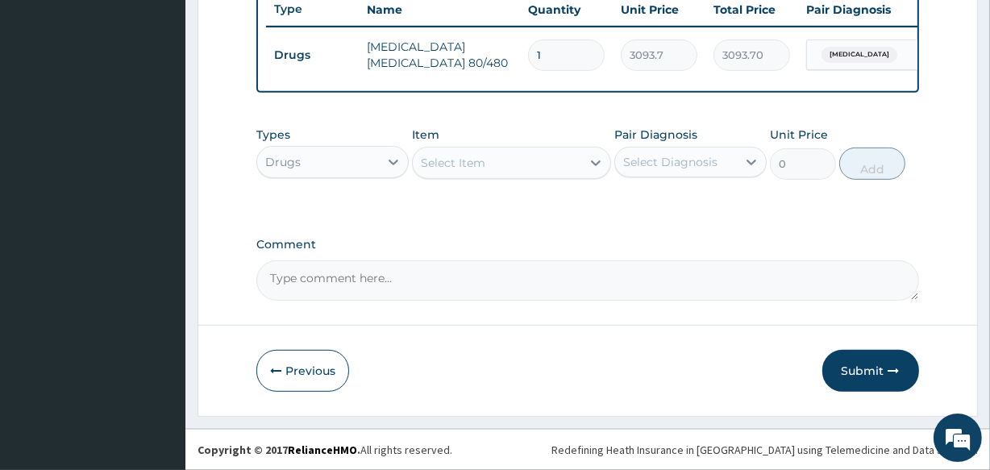
scroll to position [625, 0]
click at [476, 164] on div "Select Item" at bounding box center [453, 163] width 64 height 16
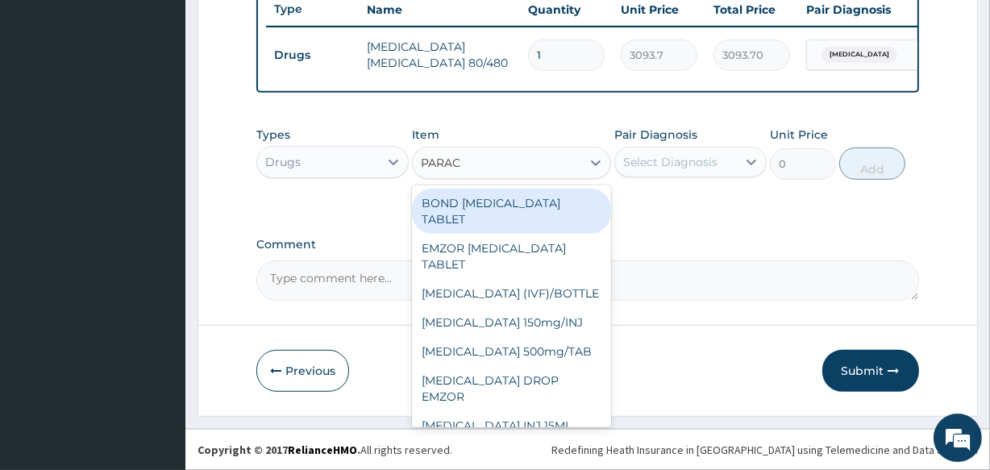
type input "PARACE"
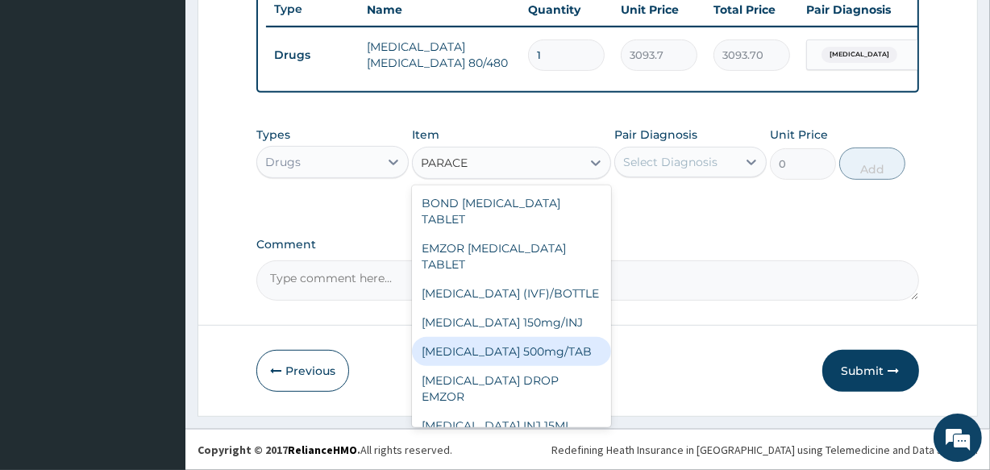
click at [524, 346] on div "PARACETAMOL 500mg/TAB" at bounding box center [511, 351] width 198 height 29
type input "18.5"
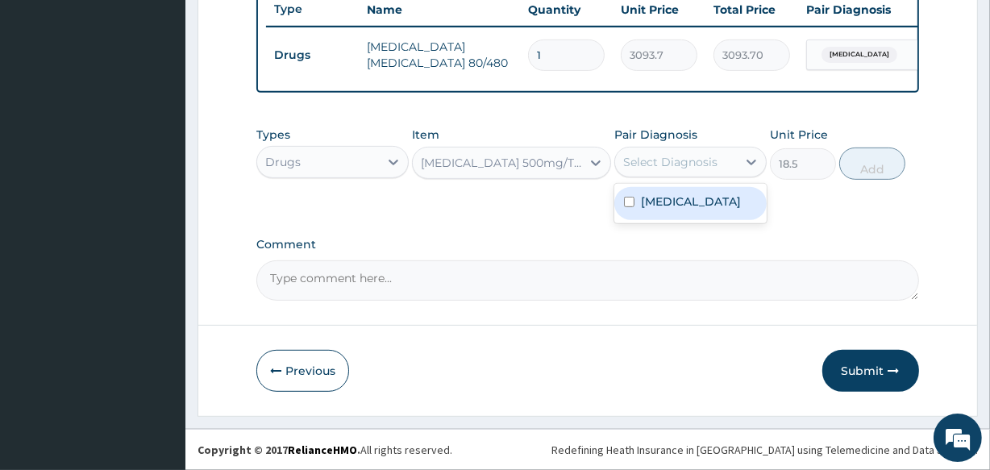
click at [665, 164] on div "Select Diagnosis" at bounding box center [670, 162] width 94 height 16
click at [666, 190] on div "Malaria, unspecified" at bounding box center [690, 203] width 152 height 33
checkbox input "true"
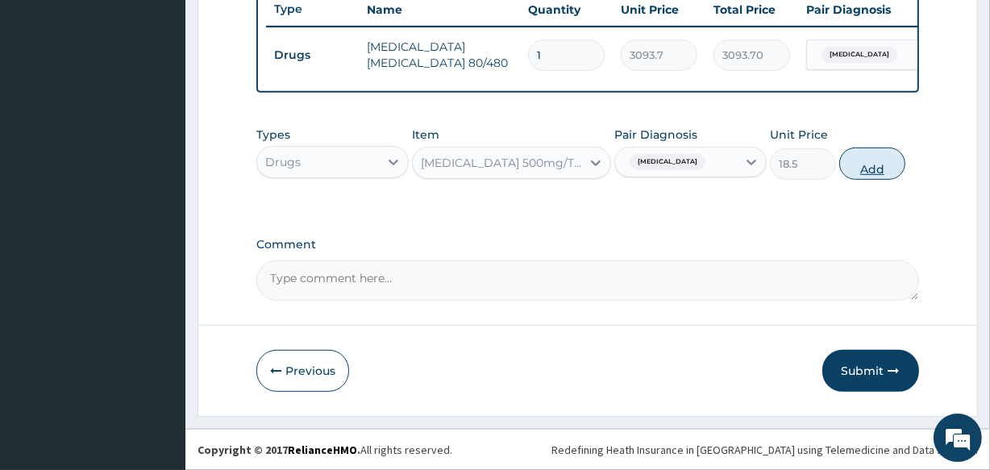
click at [891, 157] on button "Add" at bounding box center [872, 163] width 66 height 32
type input "0"
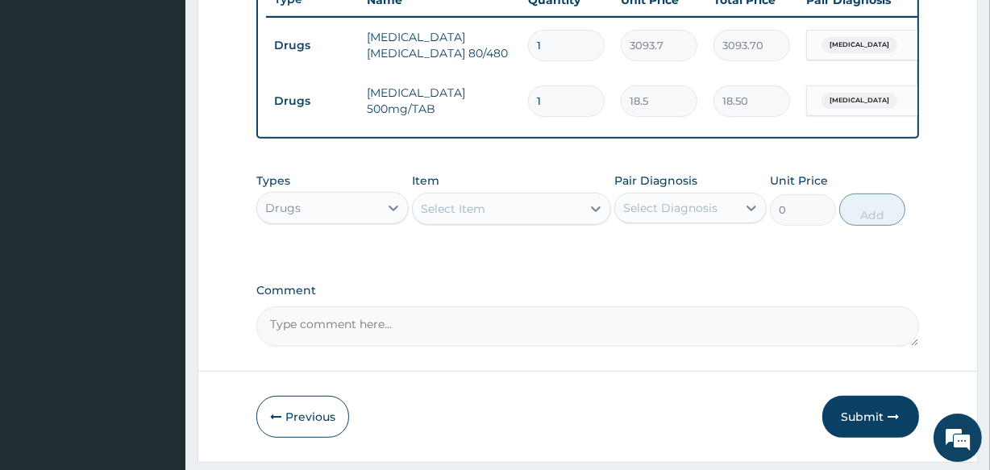
type input "11"
type input "203.50"
type input "112"
type input "2072.00"
type input "11"
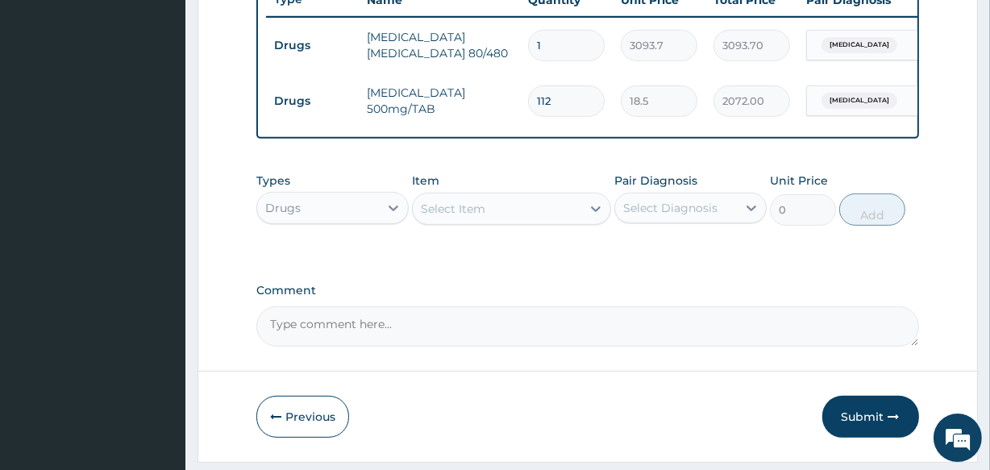
type input "203.50"
type input "1"
type input "18.50"
type input "12"
type input "222.00"
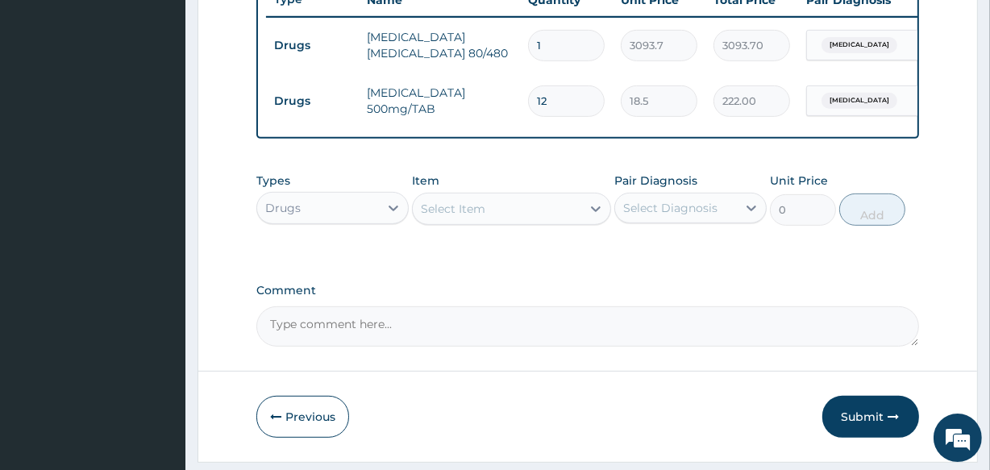
type input "12"
click at [317, 221] on div "Drugs" at bounding box center [318, 208] width 122 height 26
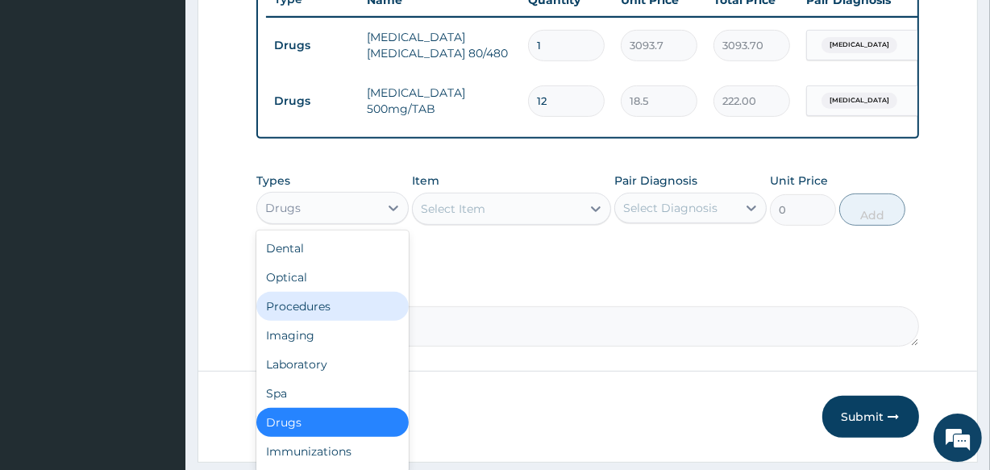
click at [335, 308] on div "Procedures" at bounding box center [332, 306] width 152 height 29
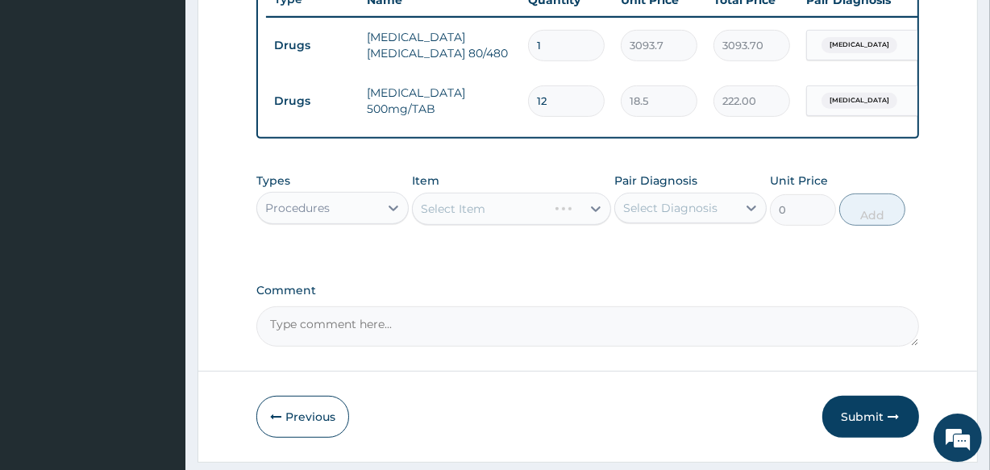
click at [518, 222] on div "Select Item" at bounding box center [511, 209] width 198 height 32
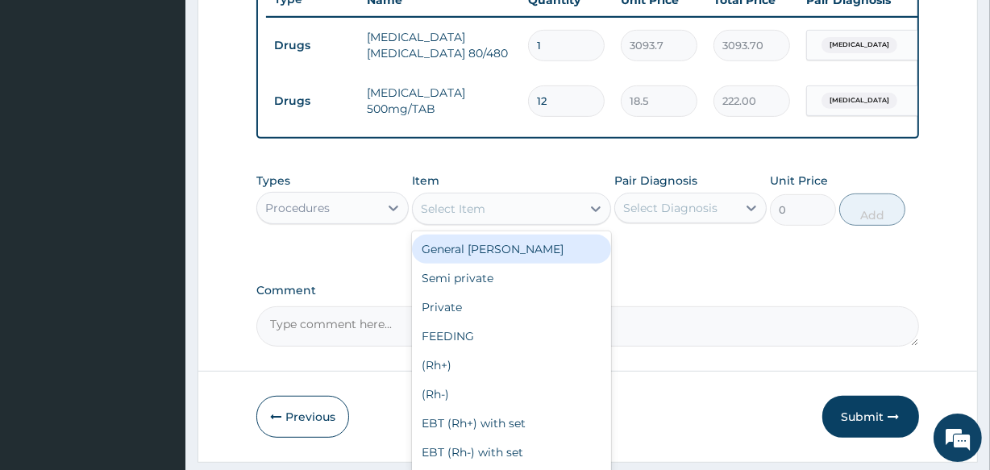
click at [518, 222] on div "Select Item" at bounding box center [497, 209] width 168 height 26
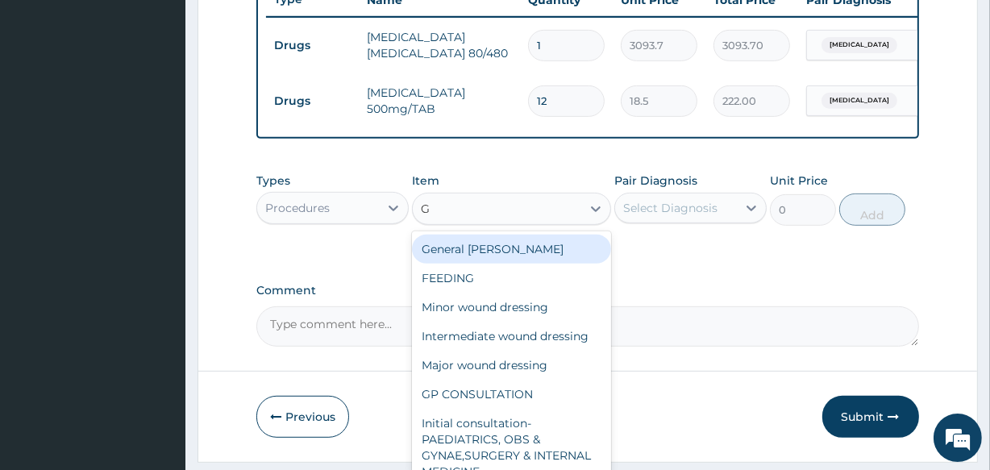
type input "GP"
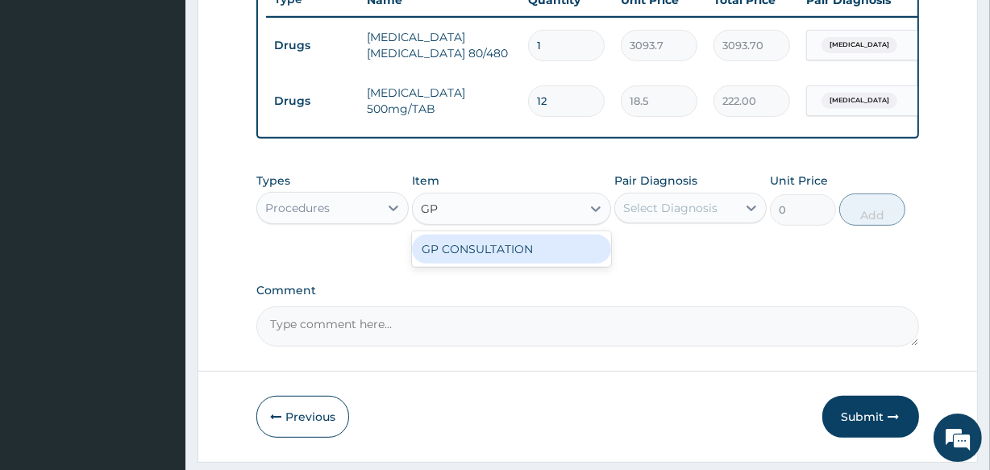
click at [505, 264] on div "GP CONSULTATION" at bounding box center [511, 249] width 198 height 29
type input "2000"
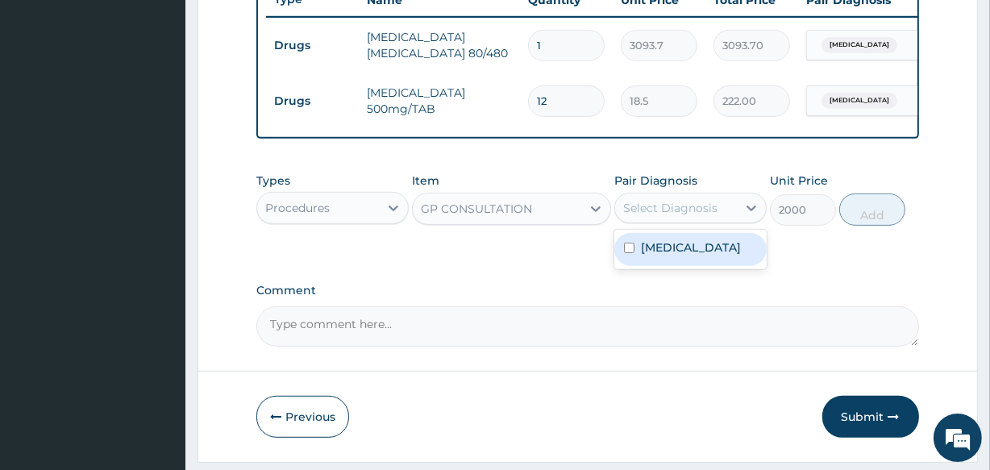
click at [653, 213] on div "Select Diagnosis" at bounding box center [670, 208] width 94 height 16
click at [641, 255] on label "Malaria, unspecified" at bounding box center [691, 247] width 100 height 16
checkbox input "true"
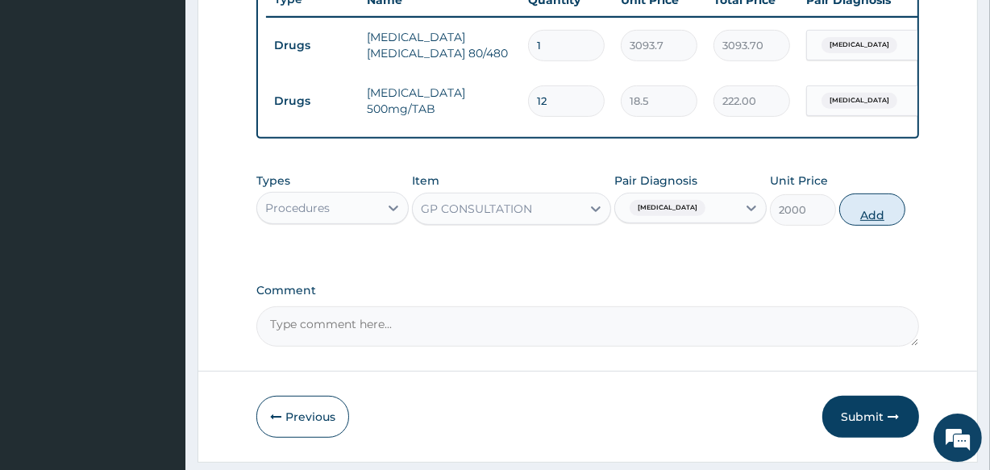
click at [858, 223] on button "Add" at bounding box center [872, 209] width 66 height 32
type input "0"
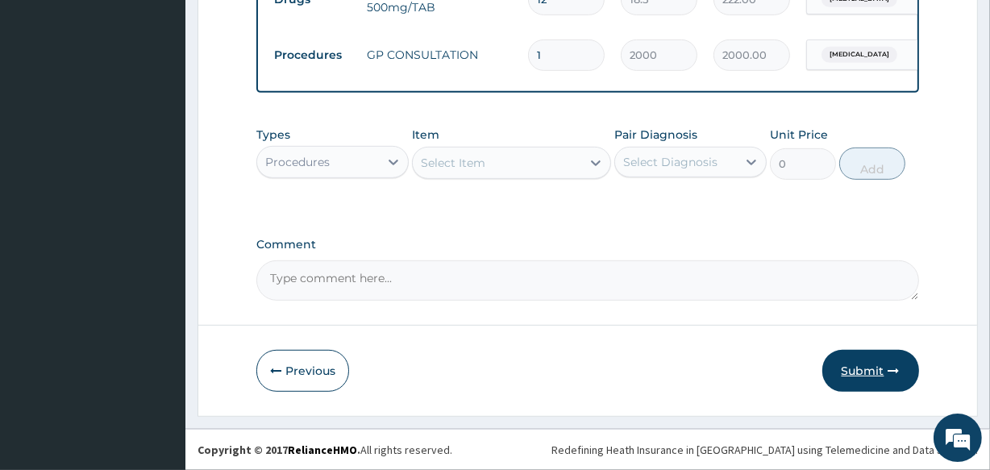
click at [873, 376] on button "Submit" at bounding box center [870, 371] width 97 height 42
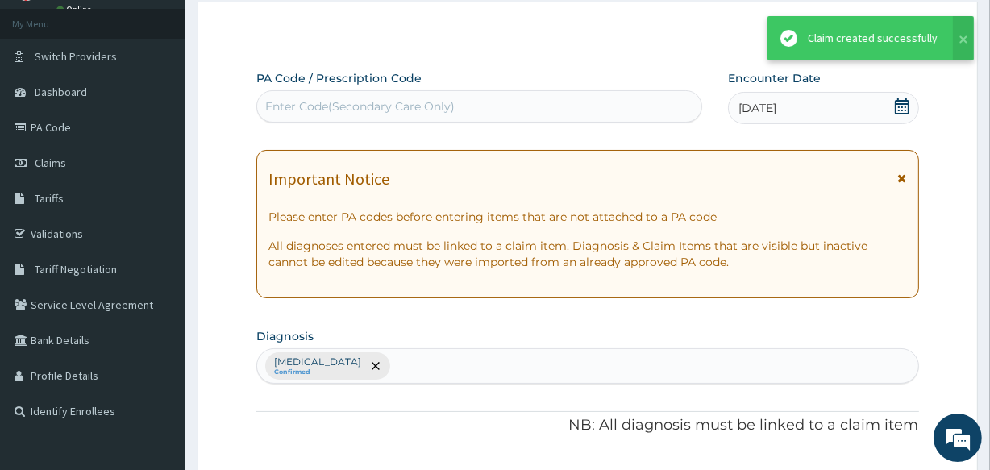
scroll to position [737, 0]
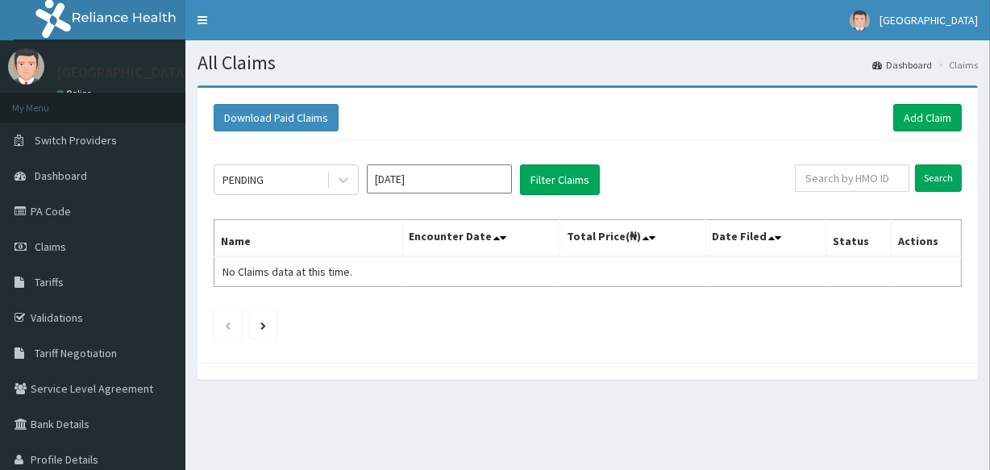
click at [873, 376] on div at bounding box center [587, 371] width 780 height 17
